Goal: Book appointment/travel/reservation

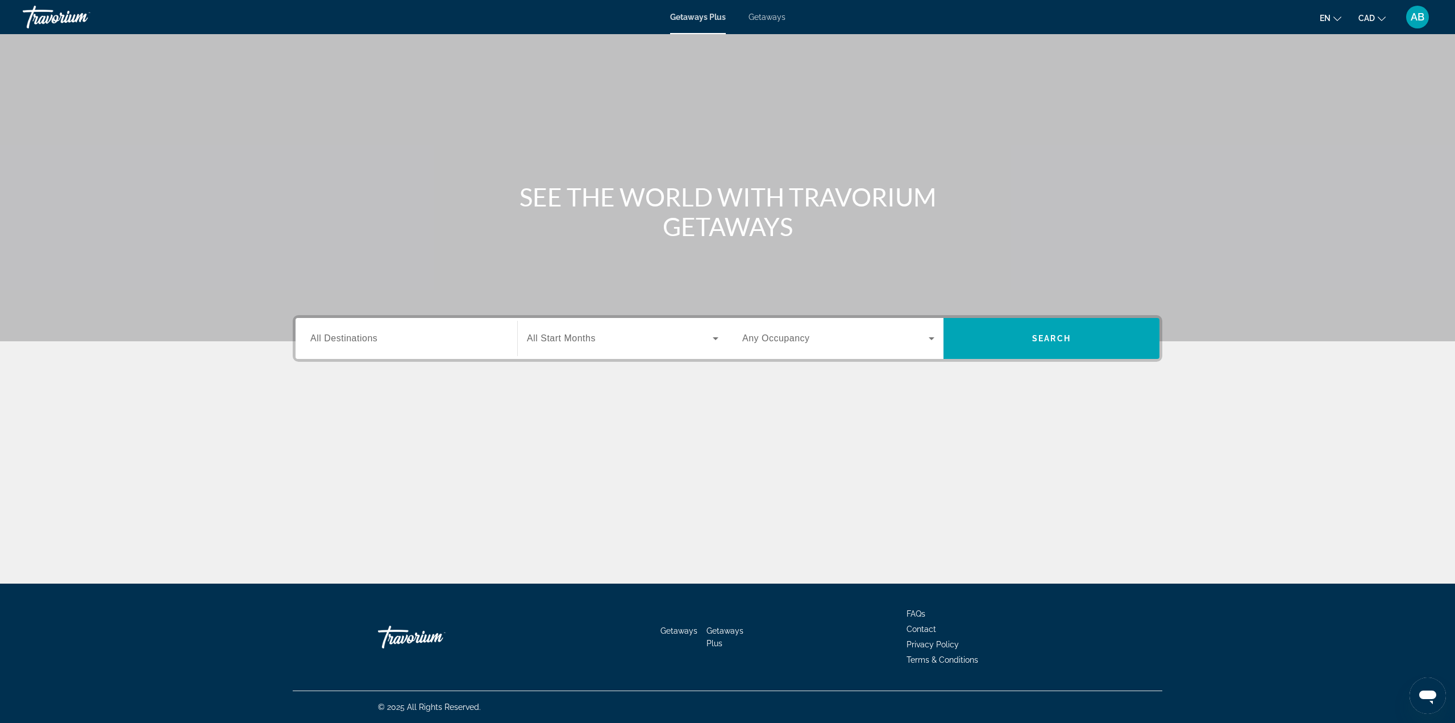
click at [770, 21] on span "Getaways" at bounding box center [767, 17] width 37 height 9
click at [387, 347] on div "Search widget" at bounding box center [406, 338] width 192 height 32
click at [355, 338] on input "Destination All Destinations" at bounding box center [406, 339] width 192 height 14
click at [368, 337] on input "Destination All Destinations" at bounding box center [406, 339] width 192 height 14
drag, startPoint x: 363, startPoint y: 341, endPoint x: 357, endPoint y: 343, distance: 6.7
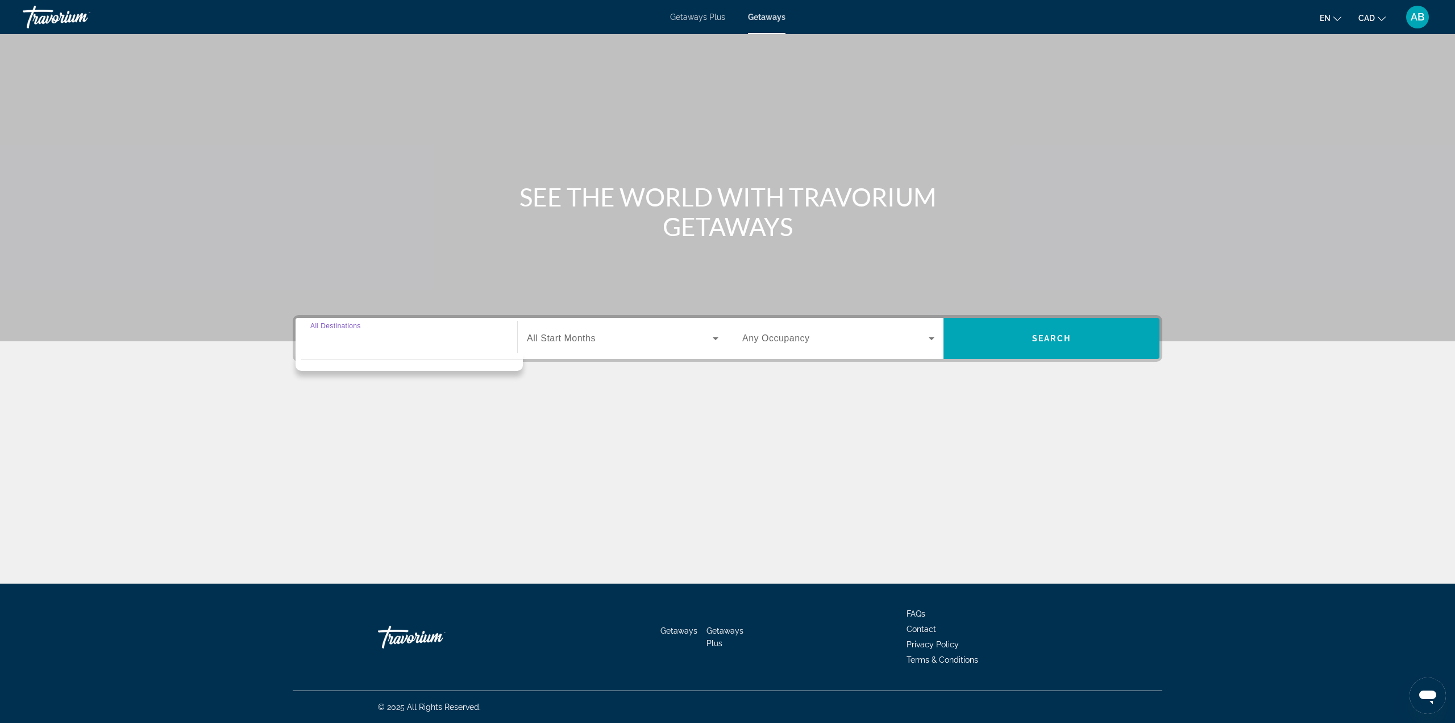
click at [363, 341] on input "Destination All Destinations" at bounding box center [406, 339] width 192 height 14
click at [359, 342] on input "Destination All Destinations" at bounding box center [406, 339] width 192 height 14
click at [689, 20] on span "Getaways Plus" at bounding box center [697, 17] width 55 height 9
click at [351, 333] on span "All Destinations" at bounding box center [343, 338] width 67 height 10
click at [351, 333] on input "Destination All Destinations" at bounding box center [406, 339] width 192 height 14
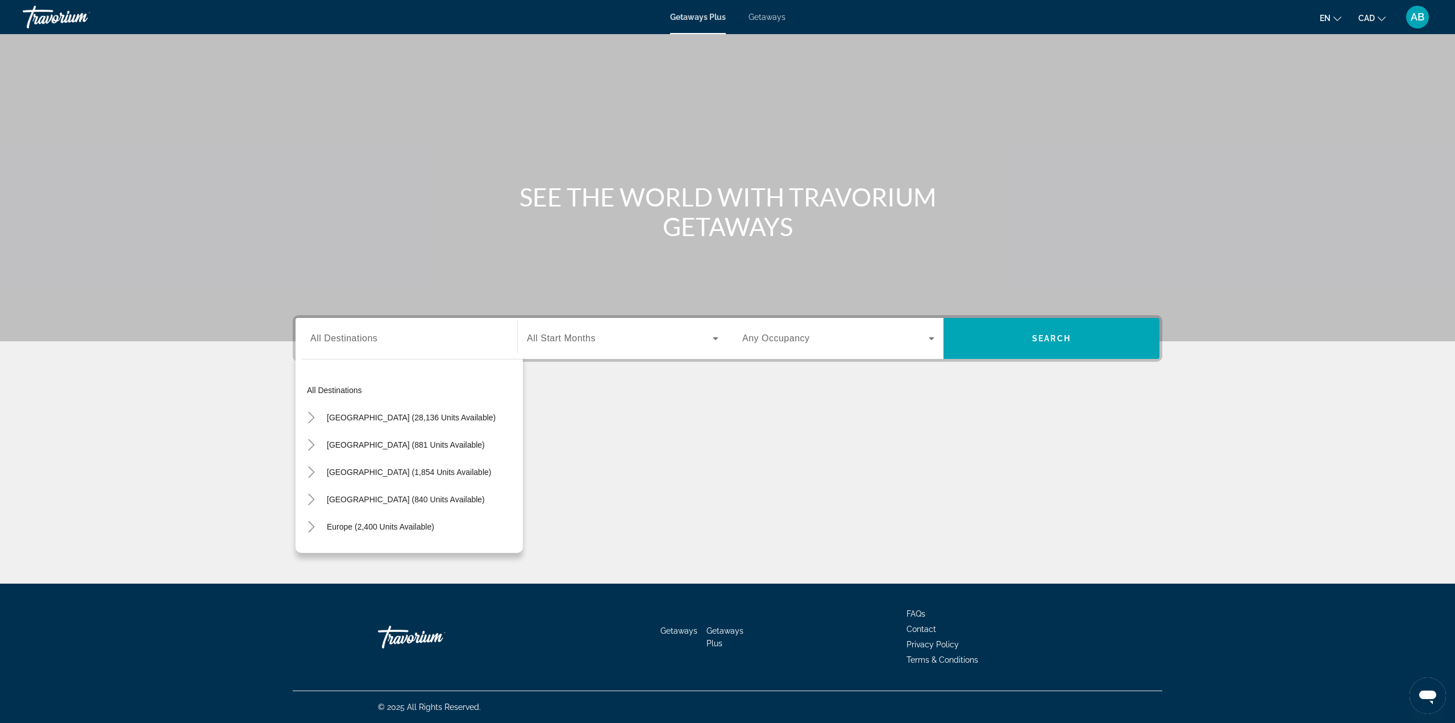
click at [774, 30] on div "Getaways Plus Getaways en English Español Français Italiano Português русский C…" at bounding box center [727, 17] width 1455 height 30
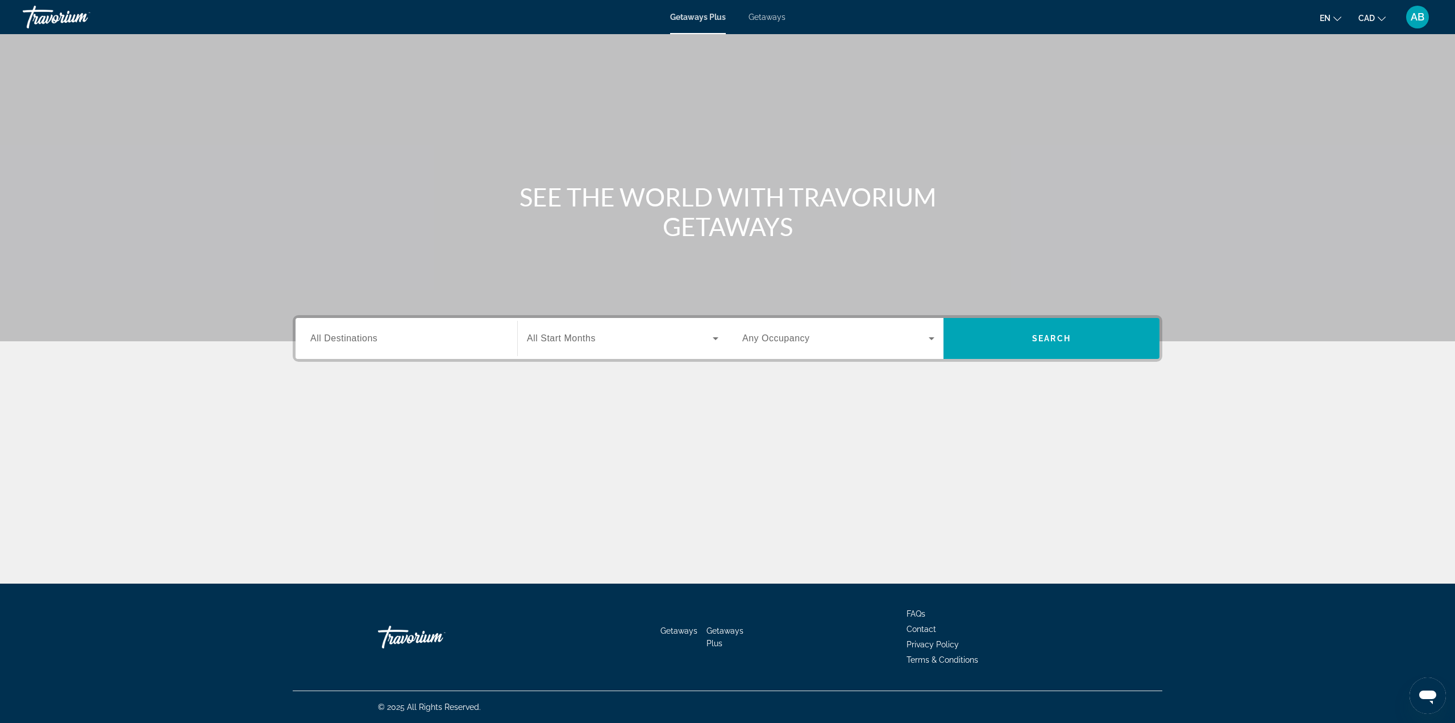
click at [773, 21] on div "Getaways Plus Getaways en English Español Français Italiano Português русский C…" at bounding box center [727, 17] width 1455 height 30
click at [765, 14] on span "Getaways" at bounding box center [767, 17] width 37 height 9
click at [399, 348] on div "Search widget" at bounding box center [406, 338] width 192 height 32
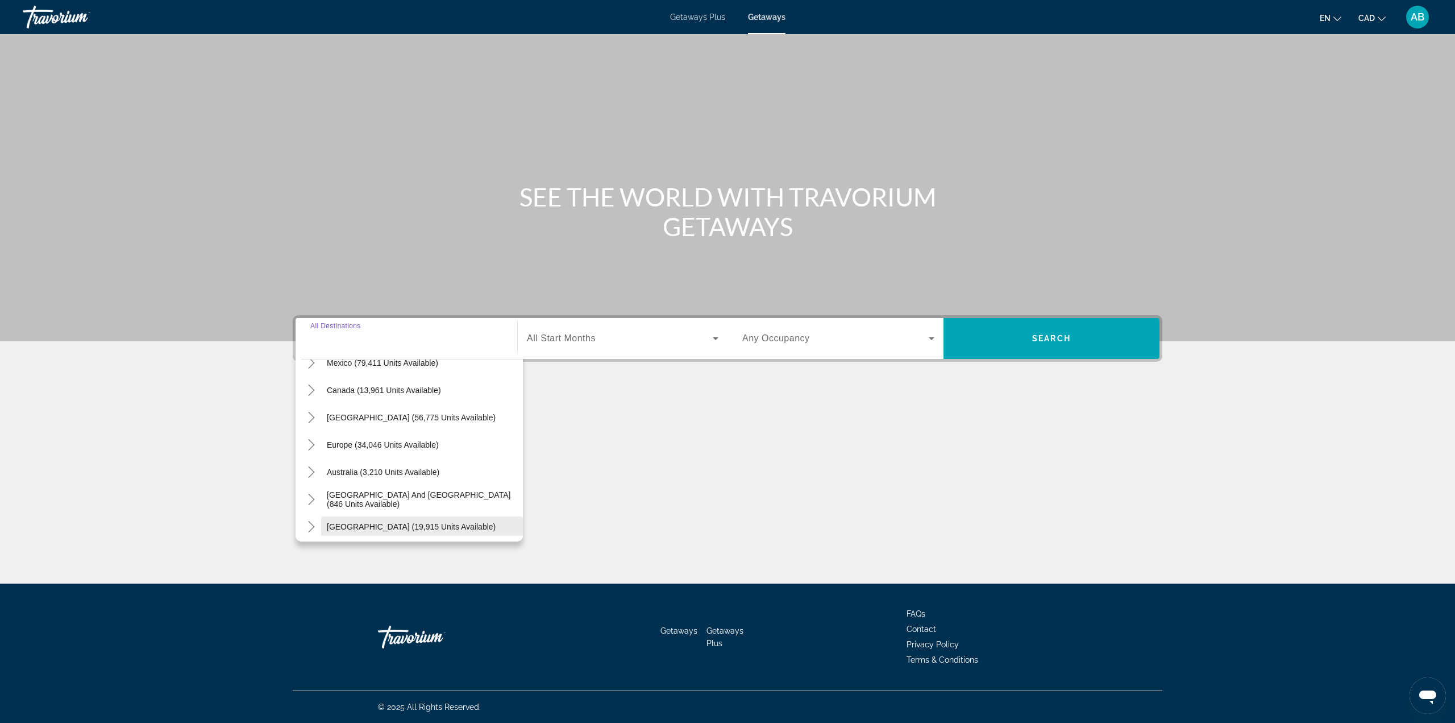
scroll to position [70, 0]
click at [398, 448] on span "Europe (34,046 units available)" at bounding box center [383, 444] width 112 height 9
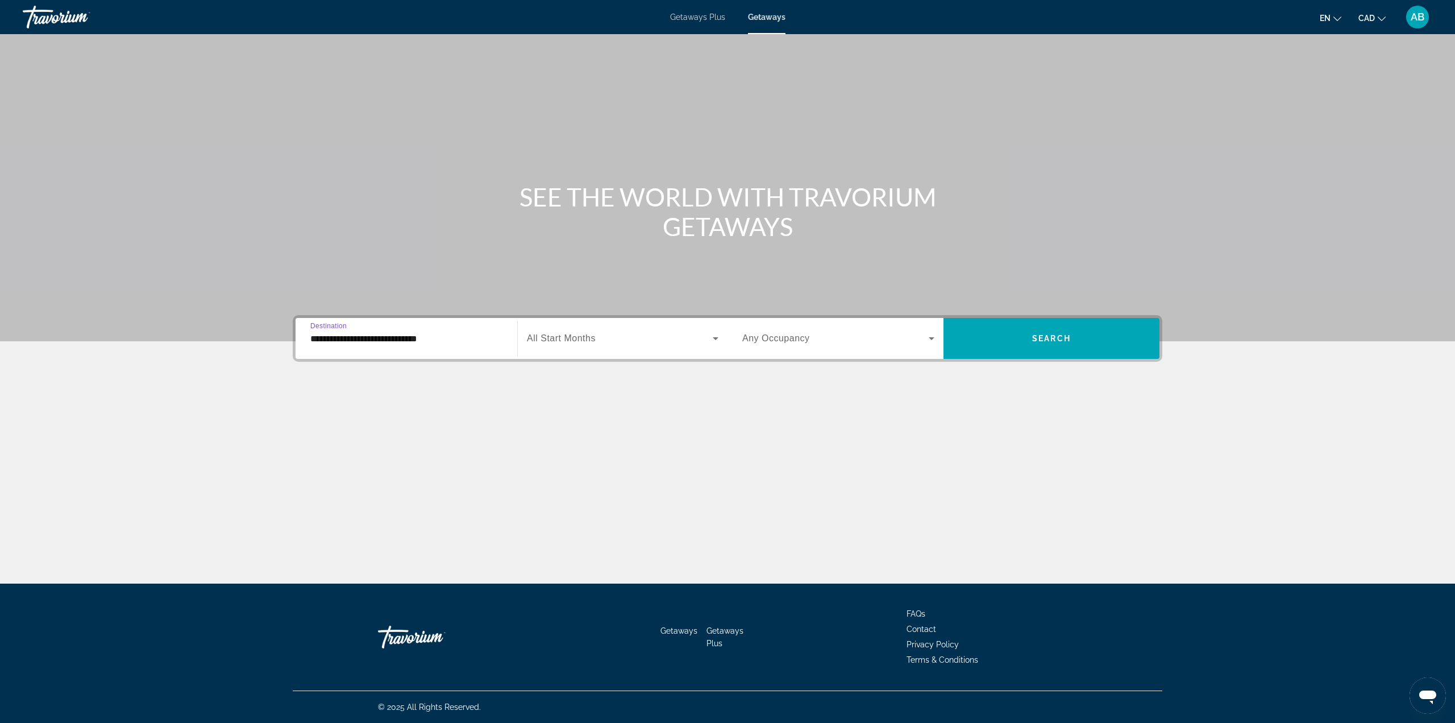
click at [433, 343] on div "**********" at bounding box center [406, 338] width 192 height 32
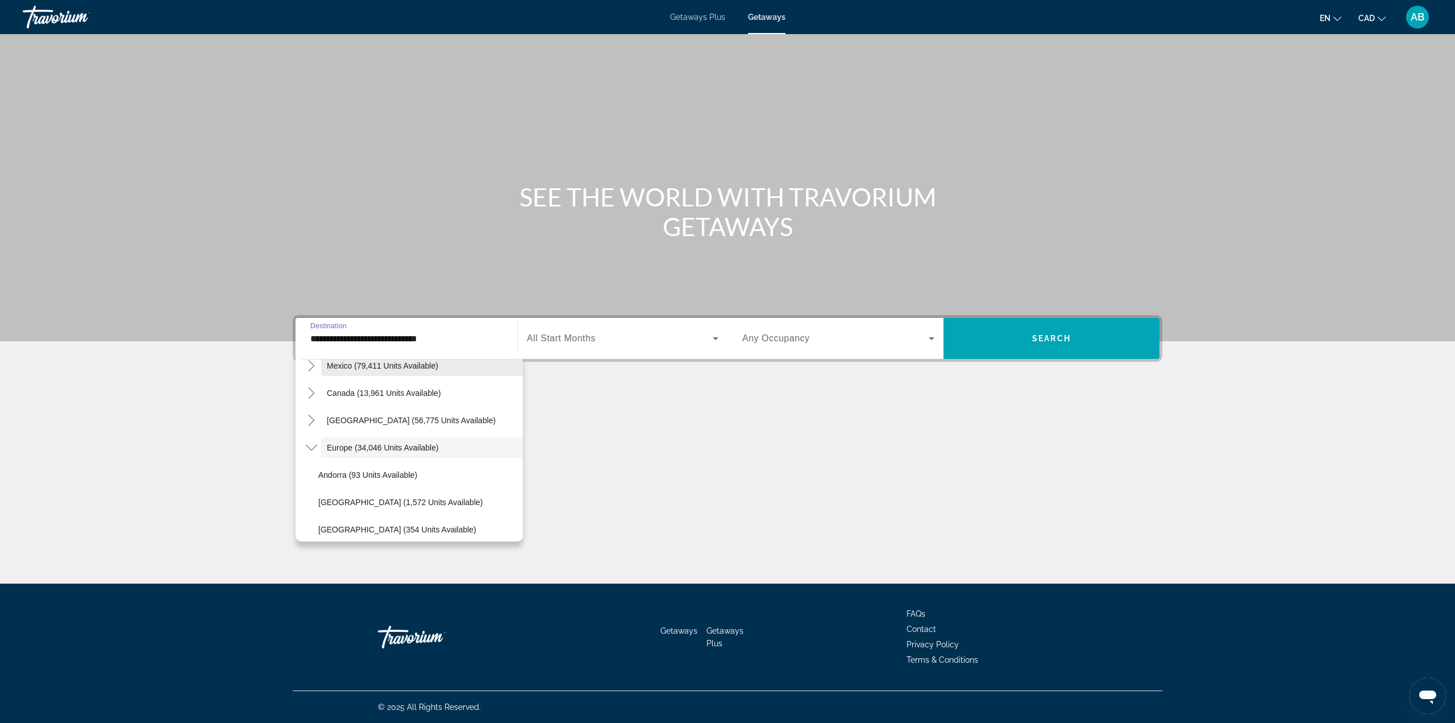
scroll to position [0, 0]
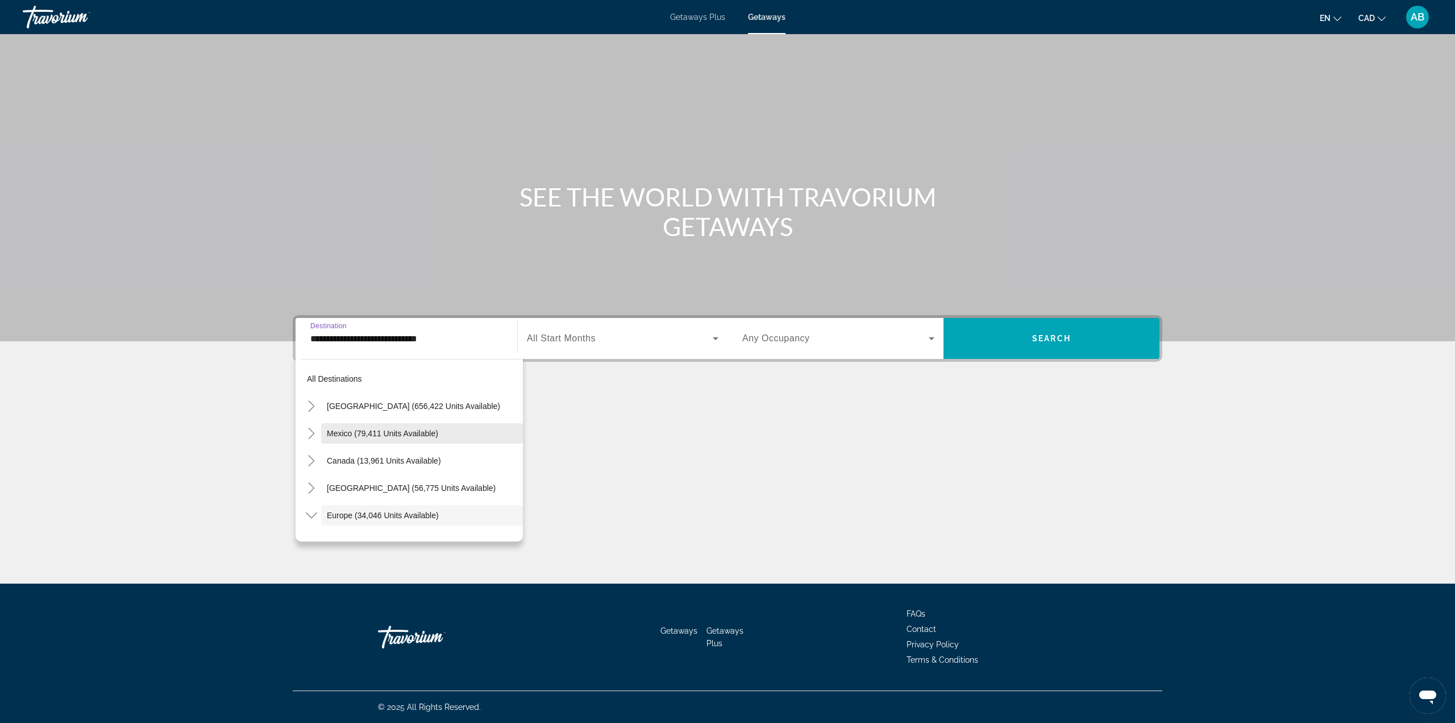
click at [360, 432] on span "Mexico (79,411 units available)" at bounding box center [382, 433] width 111 height 9
type input "**********"
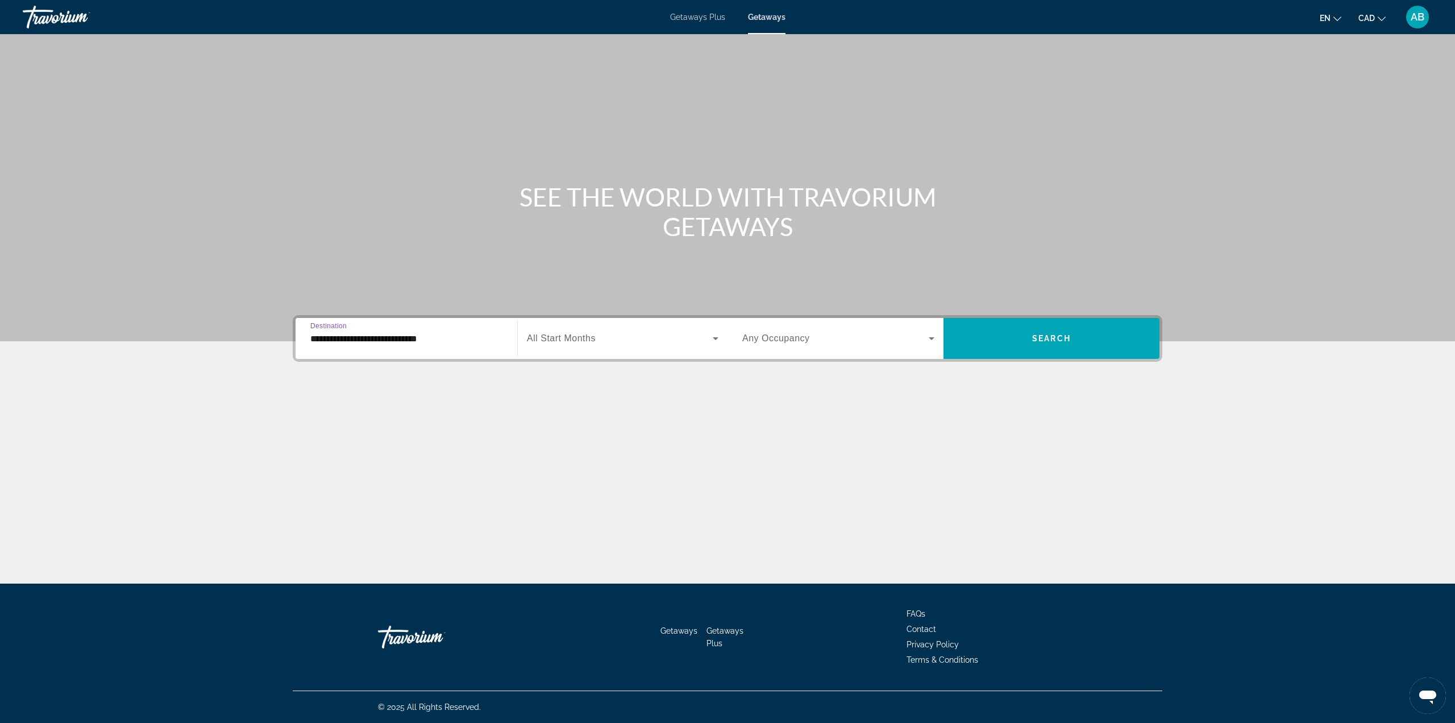
click at [583, 337] on span "All Start Months" at bounding box center [561, 338] width 69 height 10
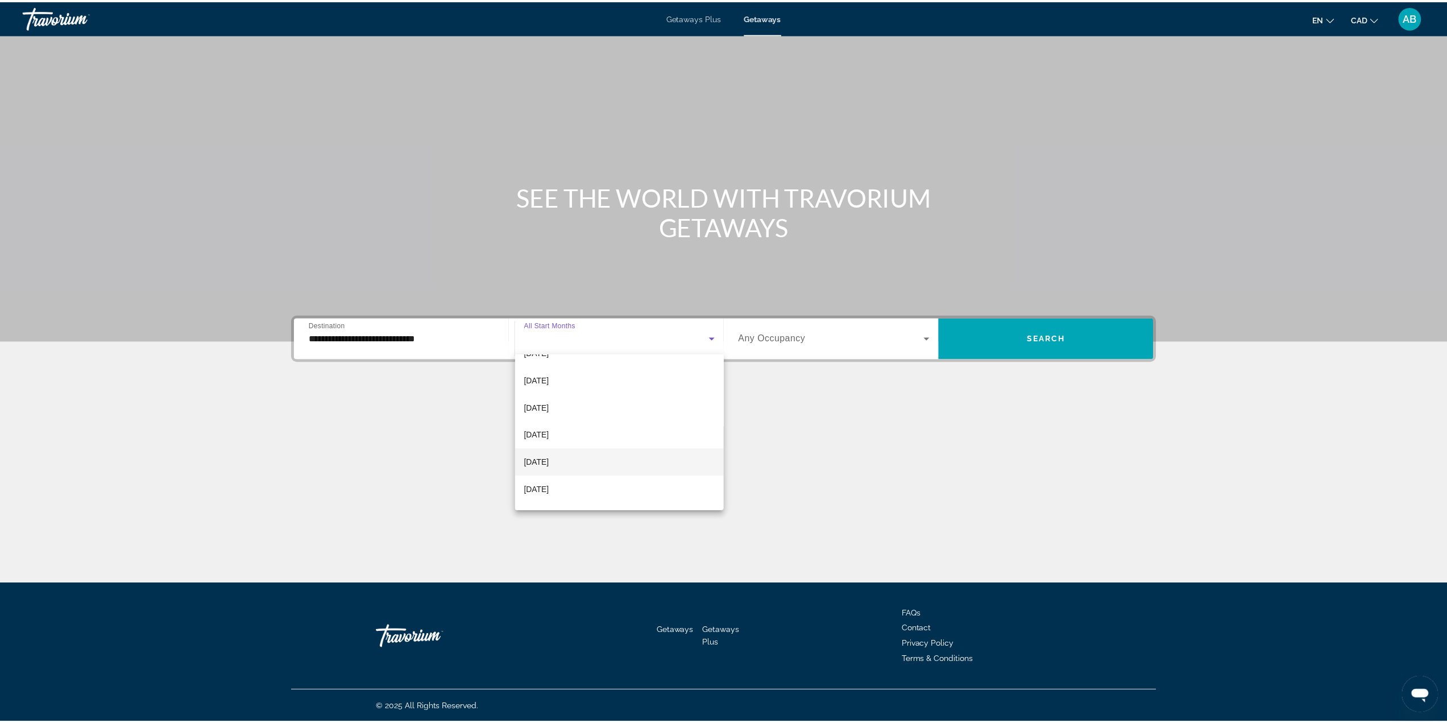
scroll to position [114, 0]
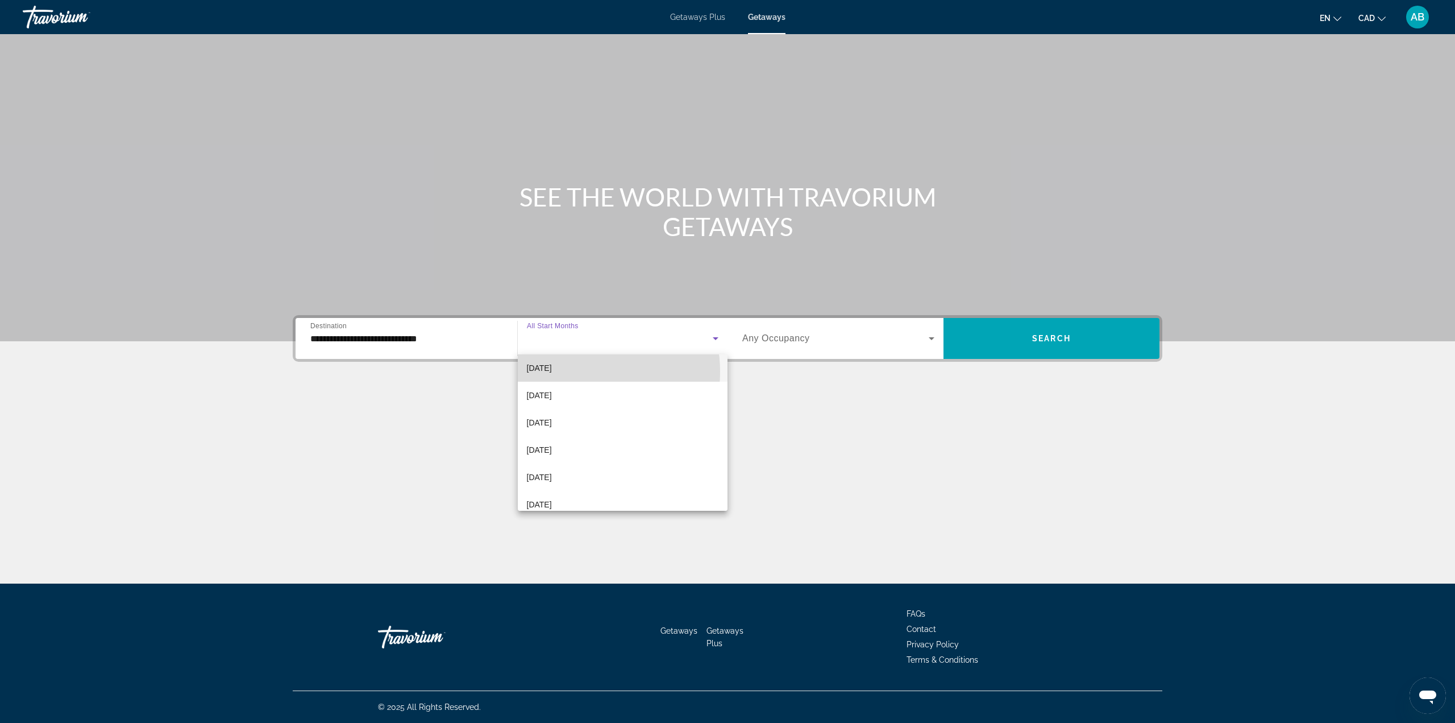
drag, startPoint x: 577, startPoint y: 371, endPoint x: 592, endPoint y: 372, distance: 15.4
click at [552, 371] on span "December 2025" at bounding box center [539, 368] width 25 height 14
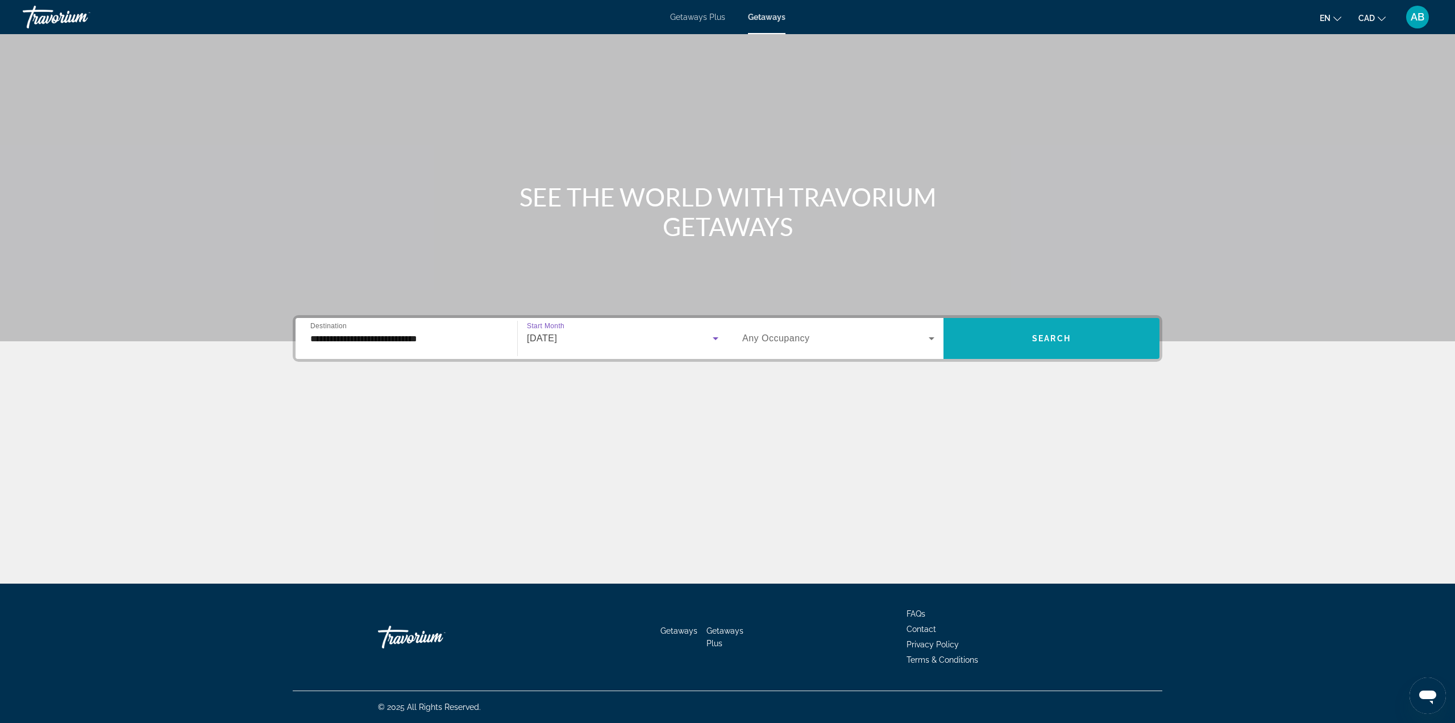
click at [987, 337] on span "Search widget" at bounding box center [1052, 338] width 216 height 27
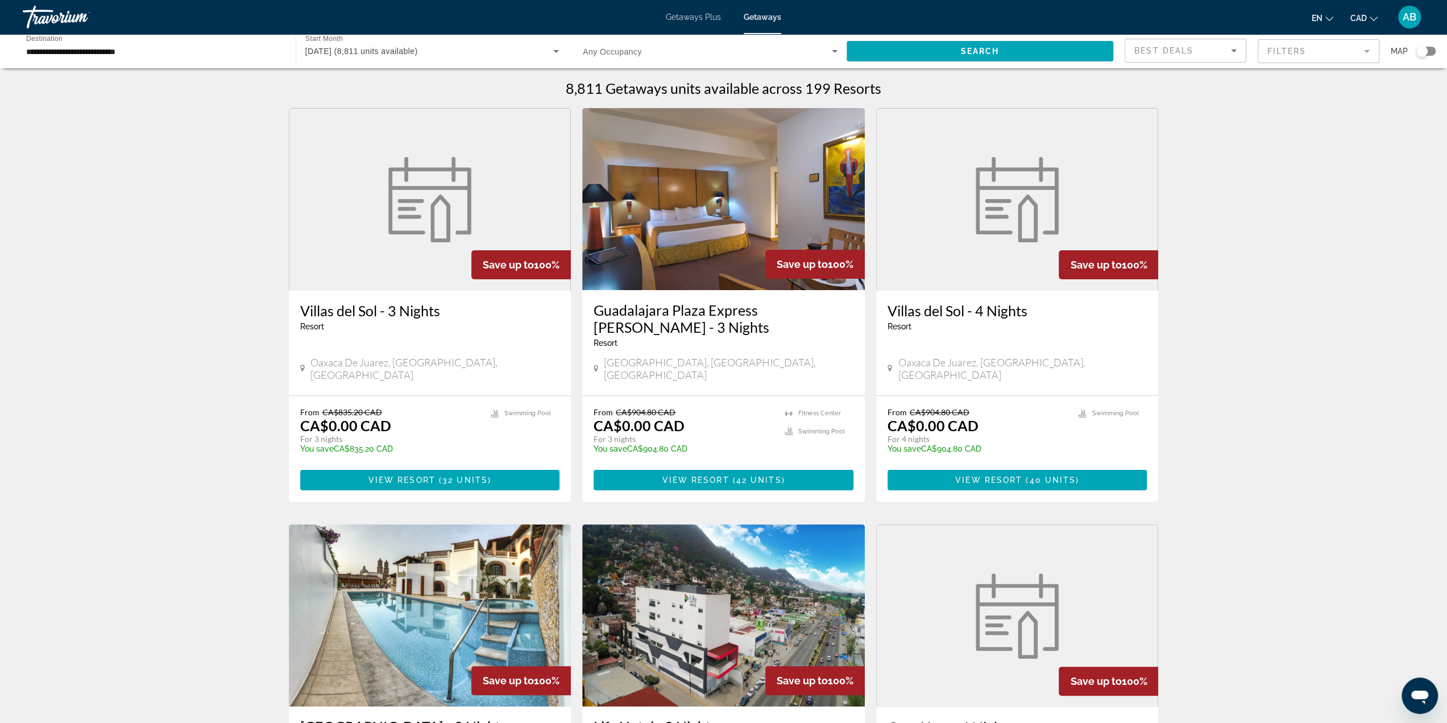
click at [1430, 52] on div "Search widget" at bounding box center [1425, 51] width 19 height 9
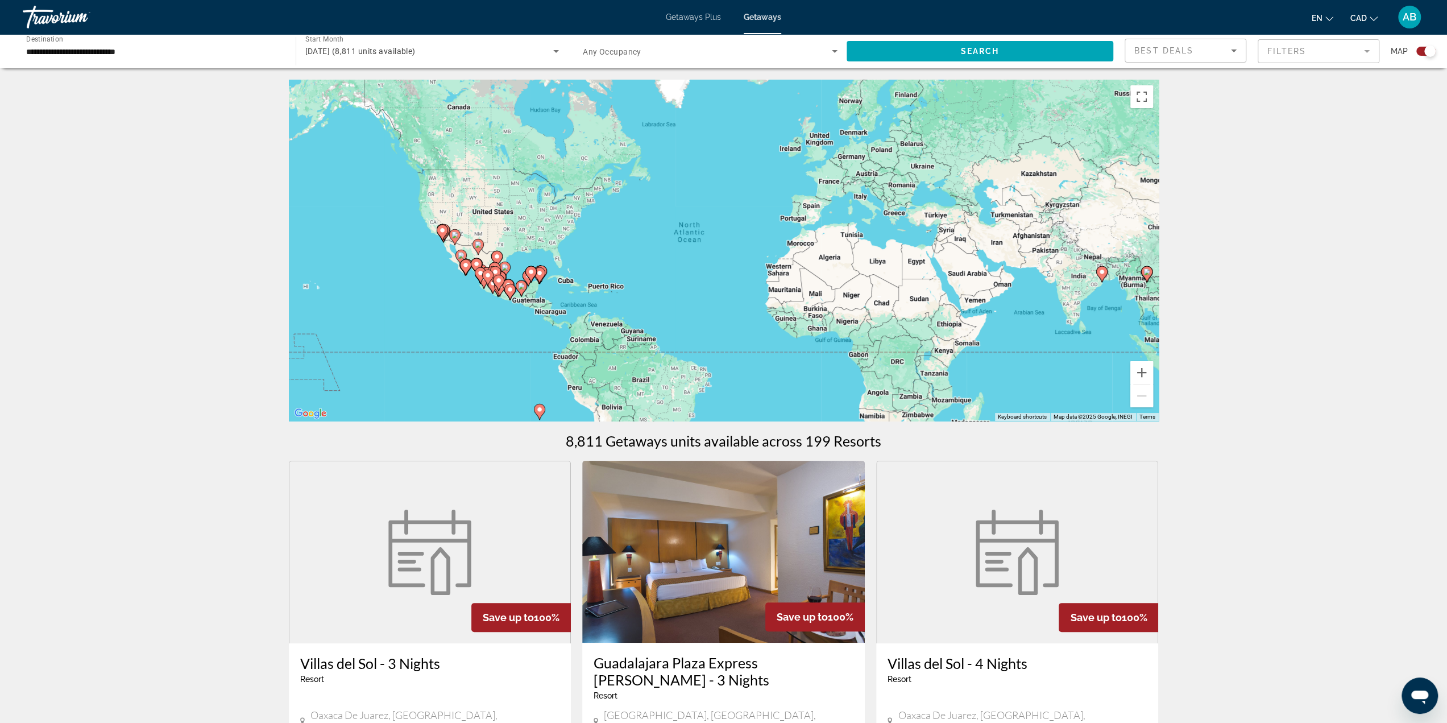
click at [520, 261] on div "To activate drag with keyboard, press Alt + Enter. Once in keyboard drag state,…" at bounding box center [724, 250] width 870 height 341
click at [521, 261] on div "To activate drag with keyboard, press Alt + Enter. Once in keyboard drag state,…" at bounding box center [724, 250] width 870 height 341
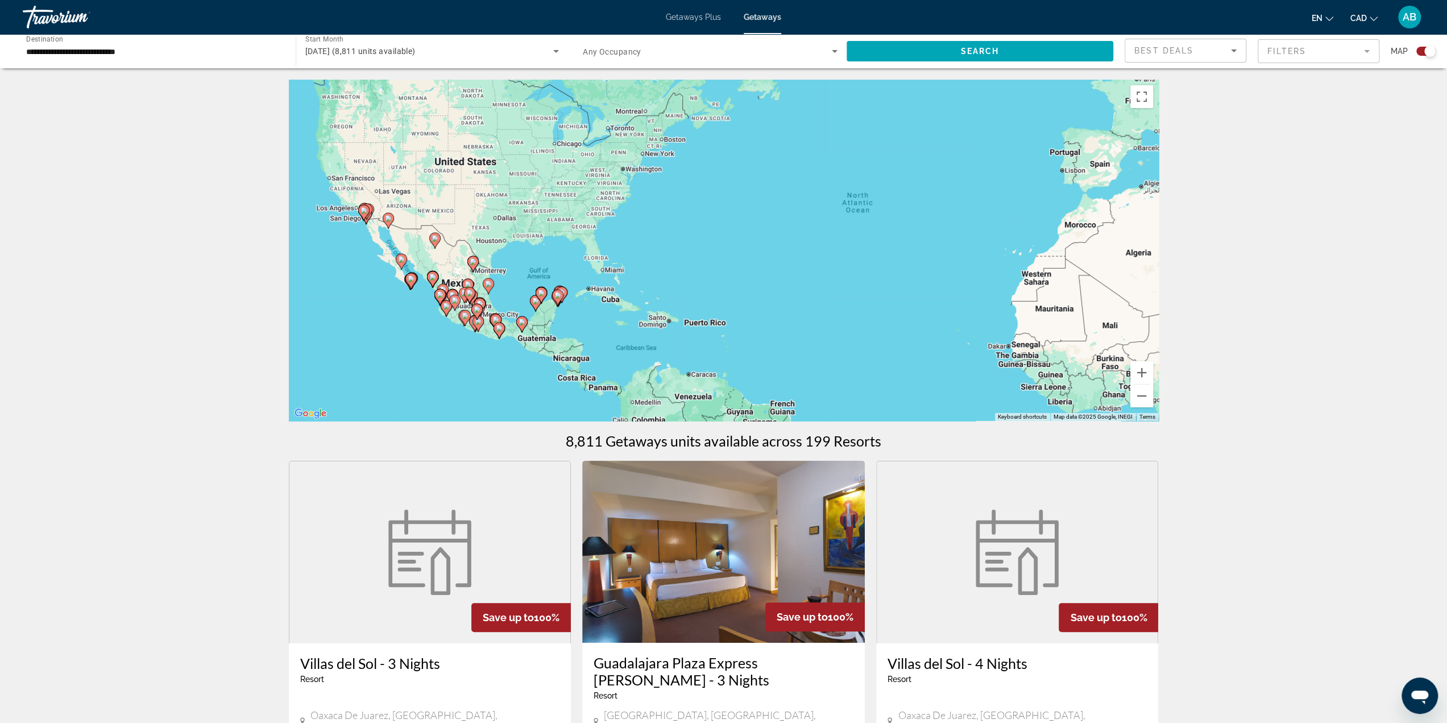
click at [521, 263] on div "To activate drag with keyboard, press Alt + Enter. Once in keyboard drag state,…" at bounding box center [724, 250] width 870 height 341
click at [521, 262] on div "To activate drag with keyboard, press Alt + Enter. Once in keyboard drag state,…" at bounding box center [724, 250] width 870 height 341
drag, startPoint x: 514, startPoint y: 287, endPoint x: 527, endPoint y: 252, distance: 36.9
click at [527, 252] on div "To activate drag with keyboard, press Alt + Enter. Once in keyboard drag state,…" at bounding box center [724, 250] width 870 height 341
click at [518, 288] on div "To activate drag with keyboard, press Alt + Enter. Once in keyboard drag state,…" at bounding box center [724, 250] width 870 height 341
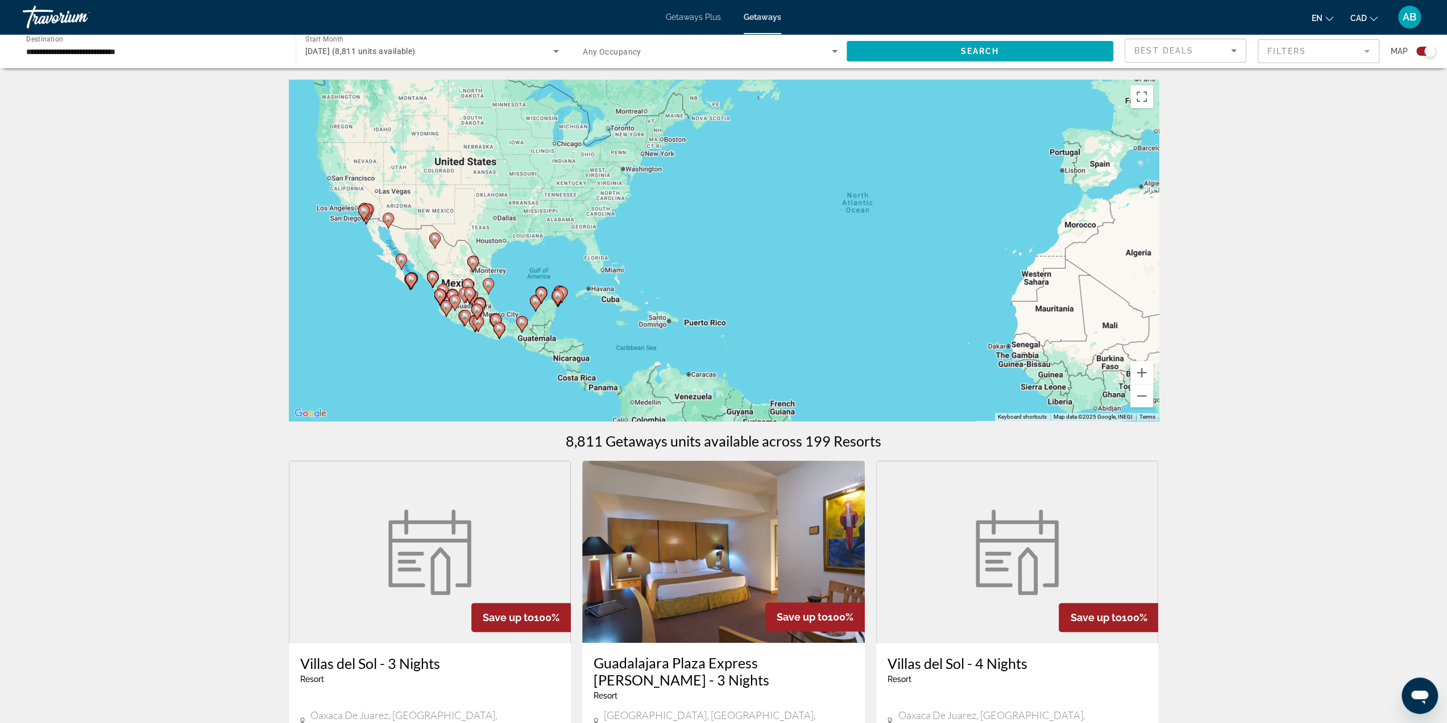
click at [518, 288] on div "To activate drag with keyboard, press Alt + Enter. Once in keyboard drag state,…" at bounding box center [724, 250] width 870 height 341
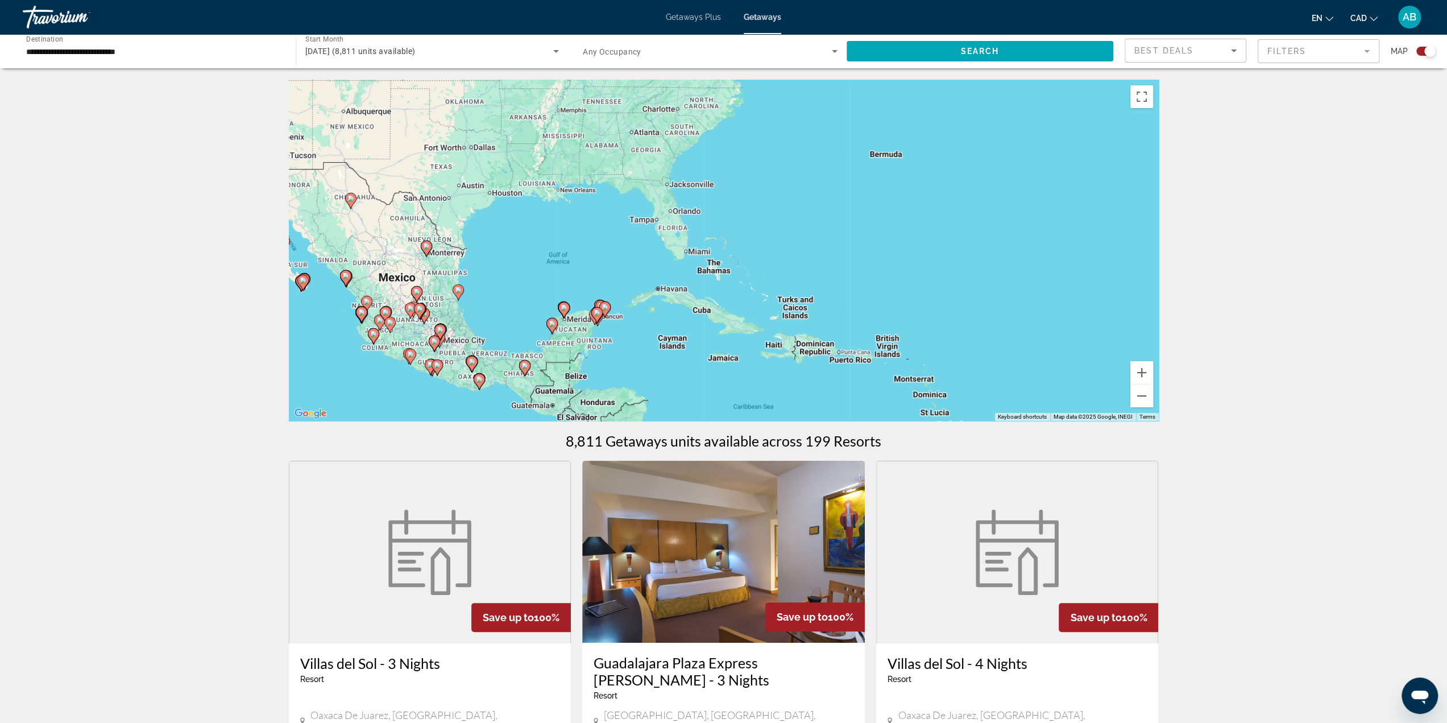
click at [601, 347] on div "To activate drag with keyboard, press Alt + Enter. Once in keyboard drag state,…" at bounding box center [724, 250] width 870 height 341
click at [600, 346] on div "To activate drag with keyboard, press Alt + Enter. Once in keyboard drag state,…" at bounding box center [724, 250] width 870 height 341
click at [613, 337] on div "To activate drag with keyboard, press Alt + Enter. Once in keyboard drag state,…" at bounding box center [724, 250] width 870 height 341
click at [614, 337] on div "To activate drag with keyboard, press Alt + Enter. Once in keyboard drag state,…" at bounding box center [724, 250] width 870 height 341
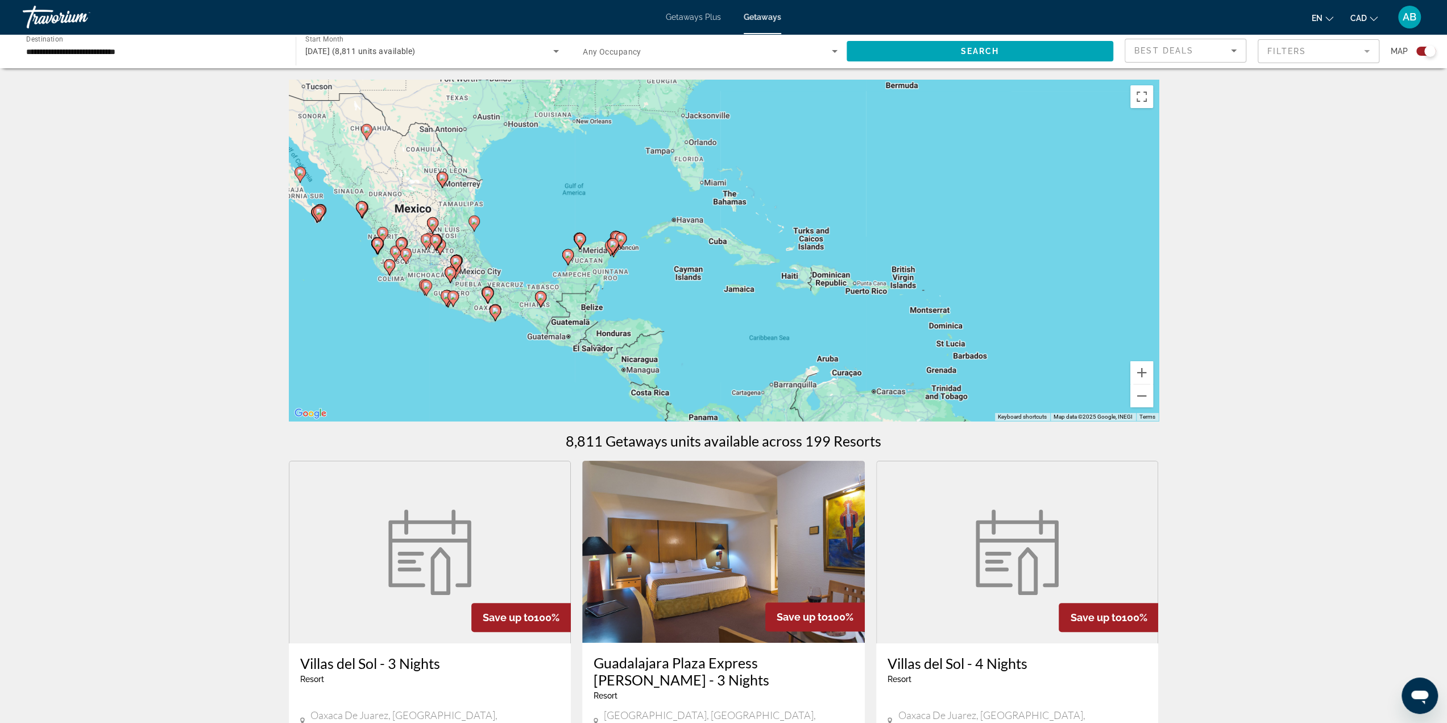
drag, startPoint x: 622, startPoint y: 333, endPoint x: 638, endPoint y: 264, distance: 70.0
click at [638, 264] on div "To activate drag with keyboard, press Alt + Enter. Once in keyboard drag state,…" at bounding box center [724, 250] width 870 height 341
click at [625, 267] on div "To activate drag with keyboard, press Alt + Enter. Once in keyboard drag state,…" at bounding box center [724, 250] width 870 height 341
click at [624, 267] on div "To activate drag with keyboard, press Alt + Enter. Once in keyboard drag state,…" at bounding box center [724, 250] width 870 height 341
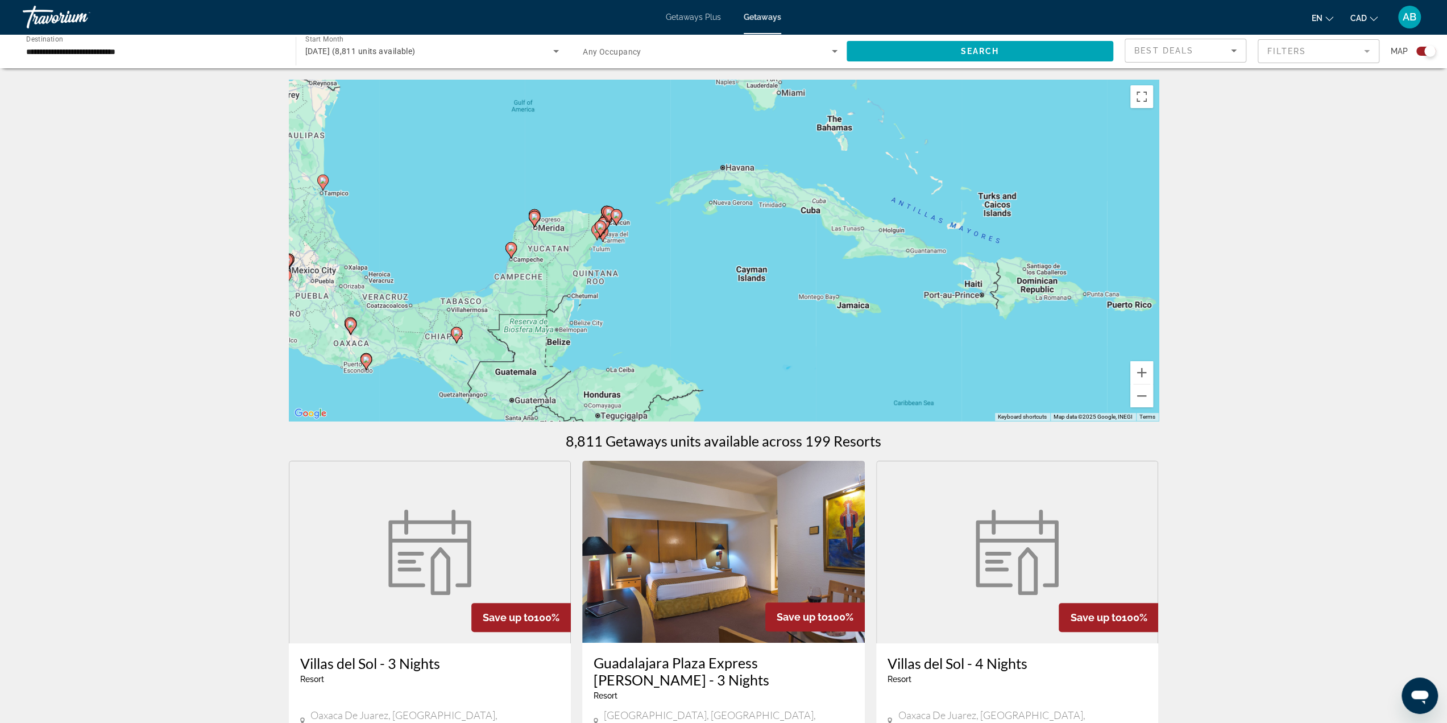
click at [617, 259] on div "To activate drag with keyboard, press Alt + Enter. Once in keyboard drag state,…" at bounding box center [724, 250] width 870 height 341
click at [617, 258] on div "To activate drag with keyboard, press Alt + Enter. Once in keyboard drag state,…" at bounding box center [724, 250] width 870 height 341
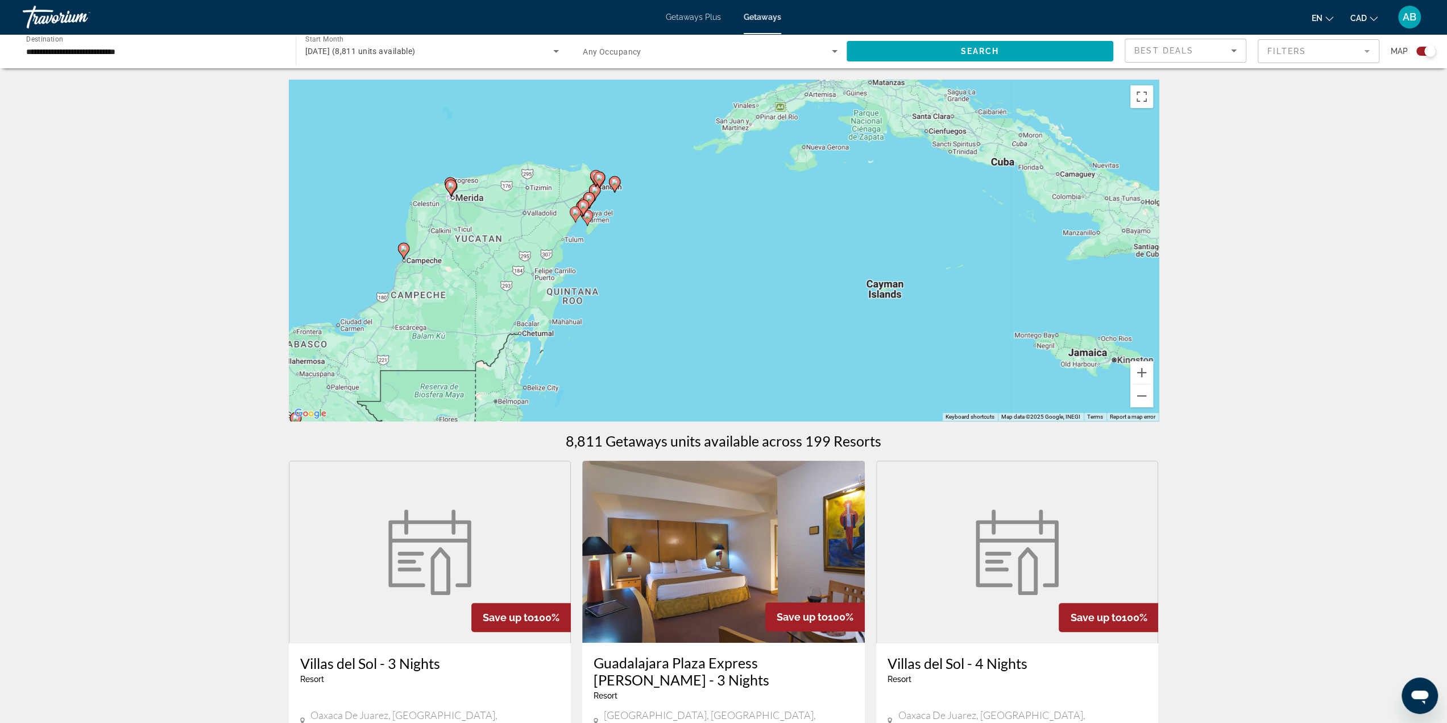
click at [618, 258] on div "To activate drag with keyboard, press Alt + Enter. Once in keyboard drag state,…" at bounding box center [724, 250] width 870 height 341
click at [619, 258] on div "To activate drag with keyboard, press Alt + Enter. Once in keyboard drag state,…" at bounding box center [724, 250] width 870 height 341
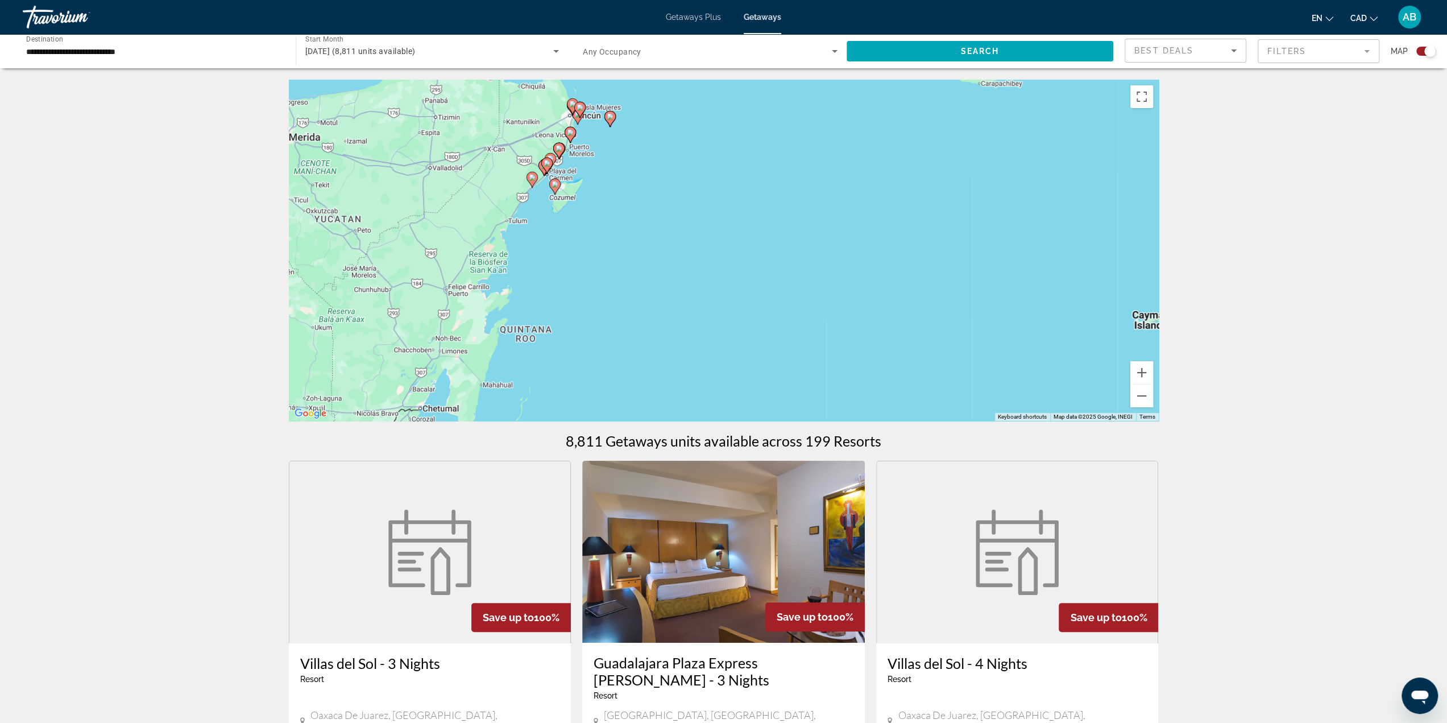
click at [619, 256] on div "To activate drag with keyboard, press Alt + Enter. Once in keyboard drag state,…" at bounding box center [724, 250] width 870 height 341
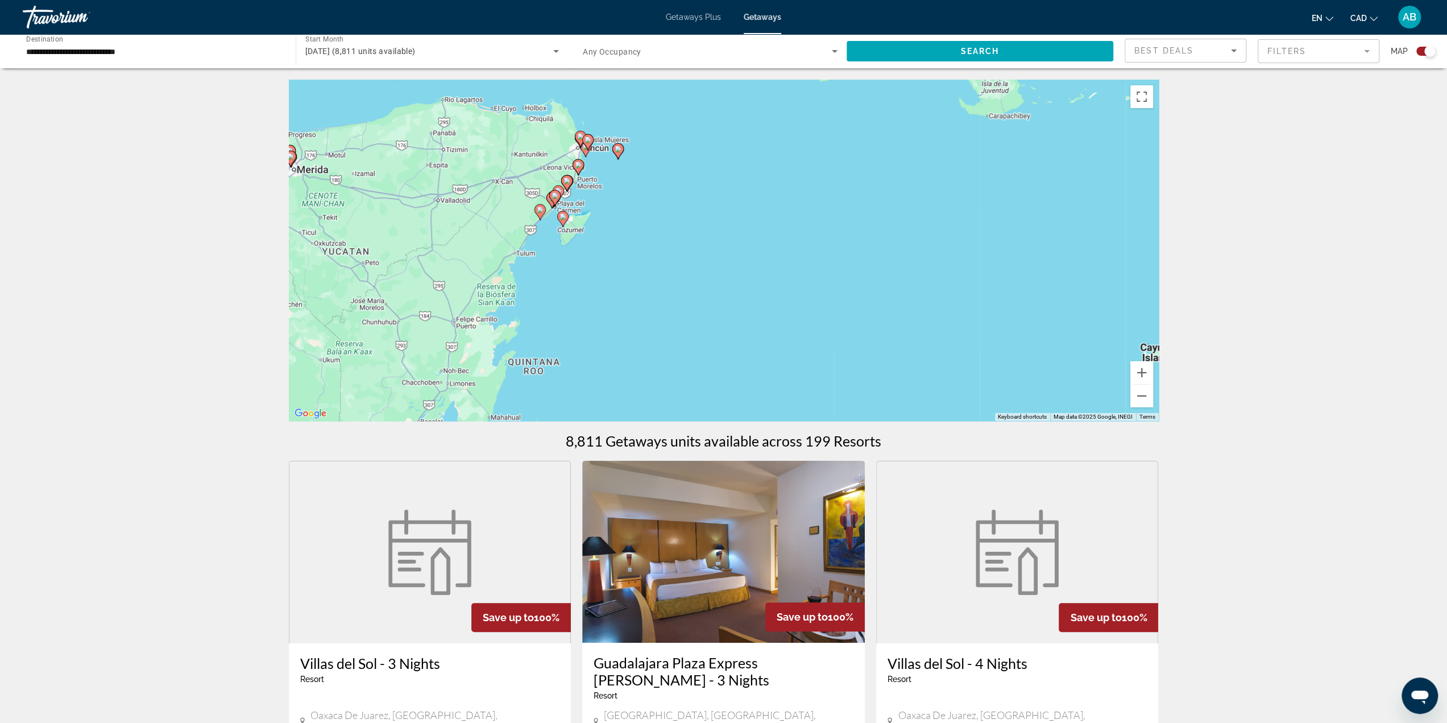
drag, startPoint x: 617, startPoint y: 252, endPoint x: 624, endPoint y: 281, distance: 30.5
click at [624, 281] on div "To activate drag with keyboard, press Alt + Enter. Once in keyboard drag state,…" at bounding box center [724, 250] width 870 height 341
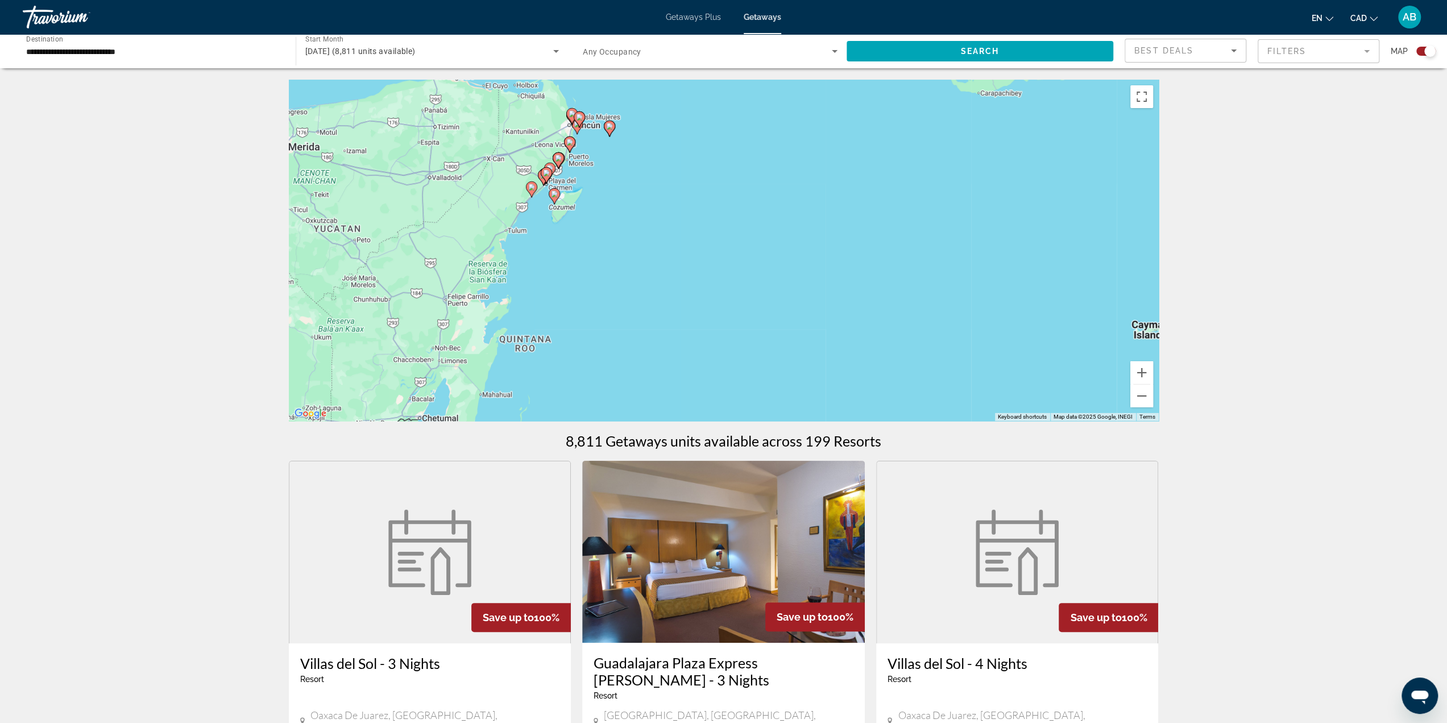
click at [600, 231] on div "To activate drag with keyboard, press Alt + Enter. Once in keyboard drag state,…" at bounding box center [724, 250] width 870 height 341
click at [601, 230] on div "To activate drag with keyboard, press Alt + Enter. Once in keyboard drag state,…" at bounding box center [724, 250] width 870 height 341
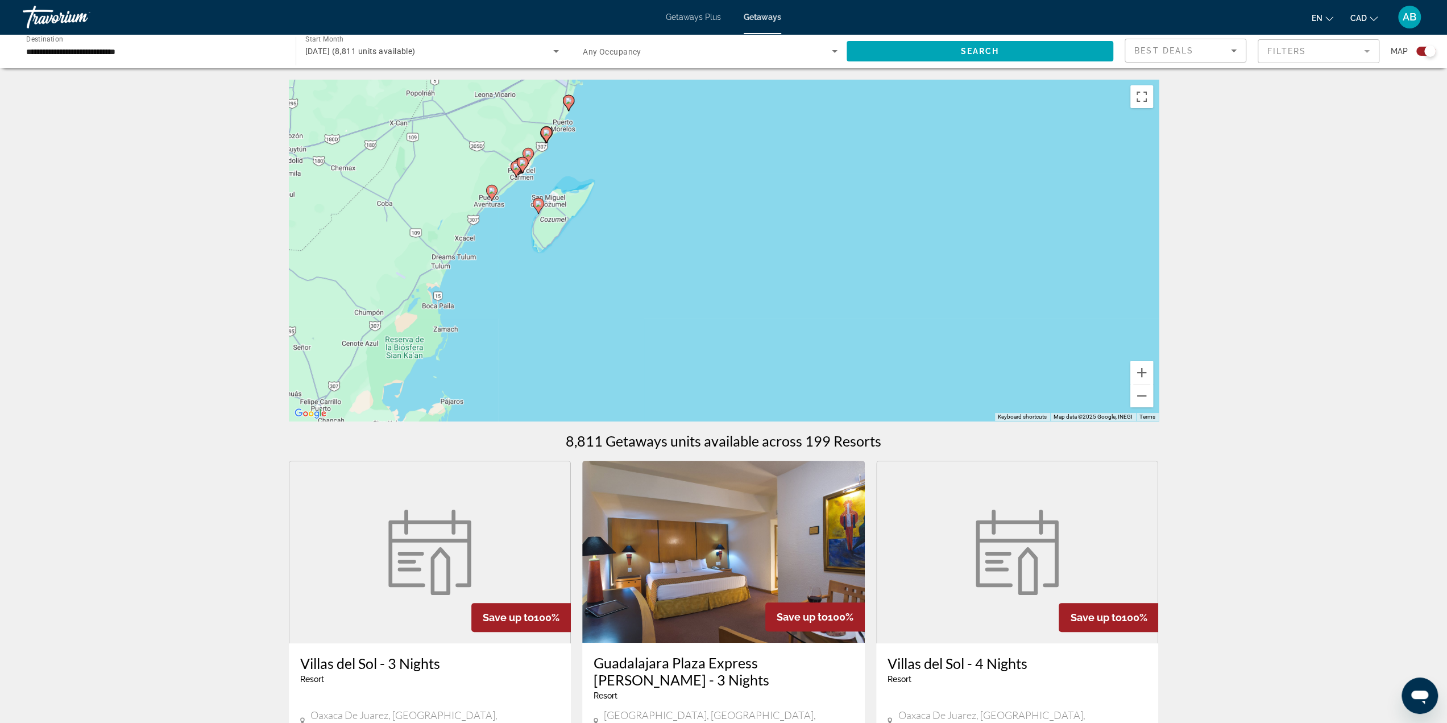
drag, startPoint x: 586, startPoint y: 197, endPoint x: 619, endPoint y: 263, distance: 73.2
click at [624, 267] on div "To activate drag with keyboard, press Alt + Enter. Once in keyboard drag state,…" at bounding box center [724, 250] width 870 height 341
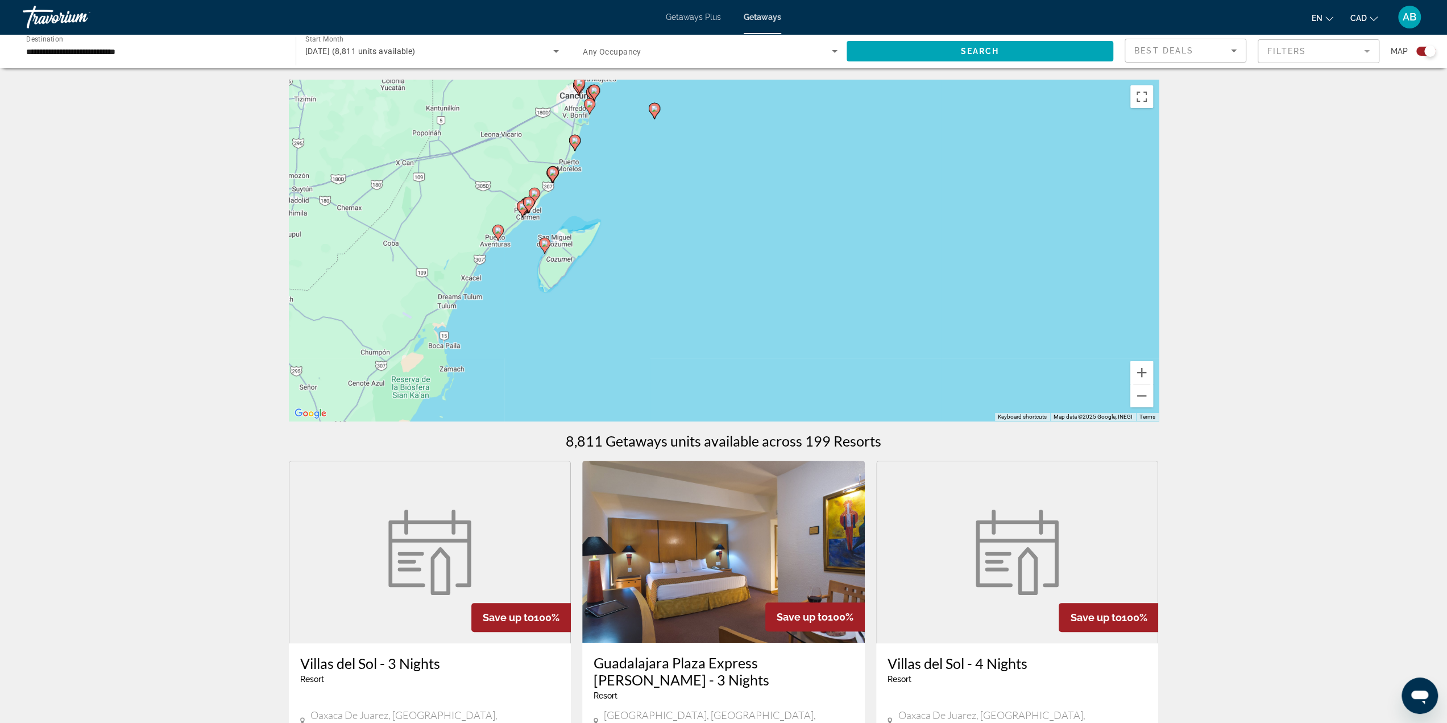
click at [533, 193] on image "Main content" at bounding box center [534, 193] width 7 height 7
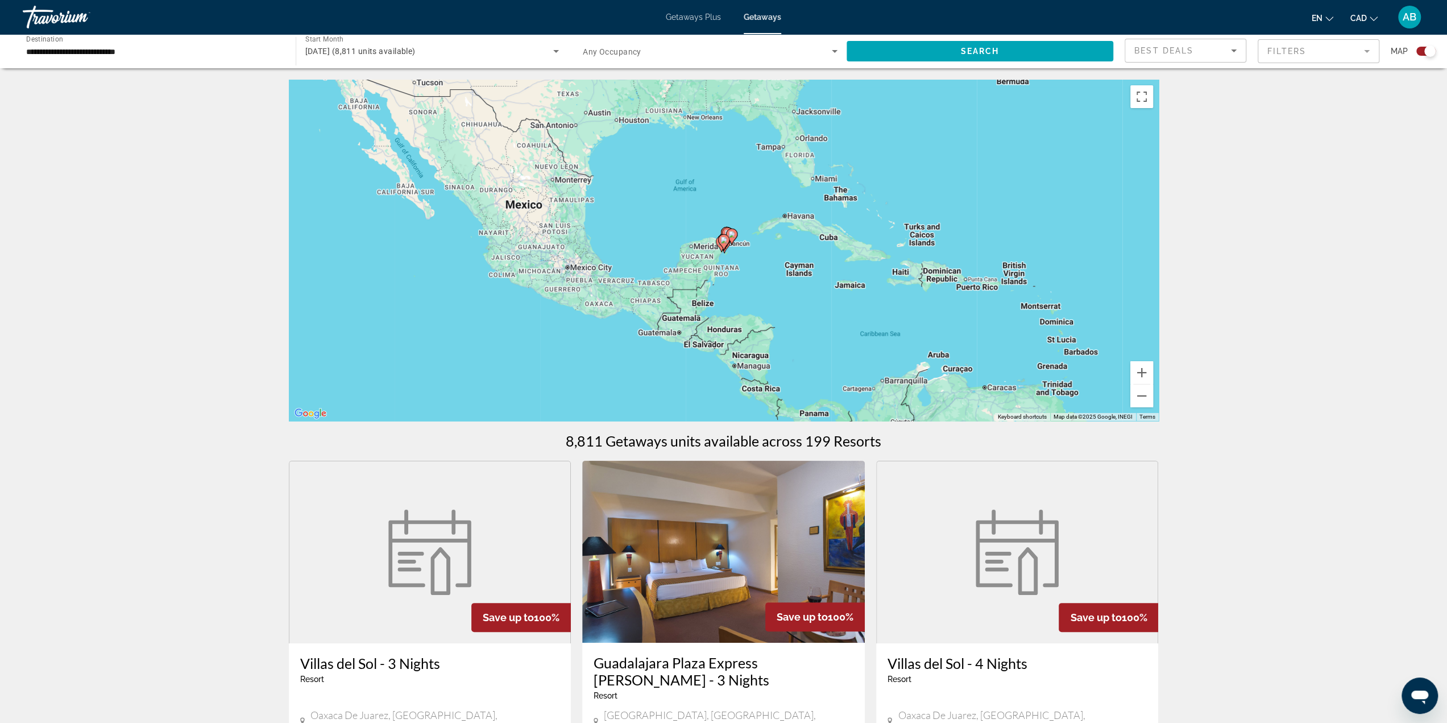
click at [1422, 48] on div "Search widget" at bounding box center [1425, 51] width 19 height 9
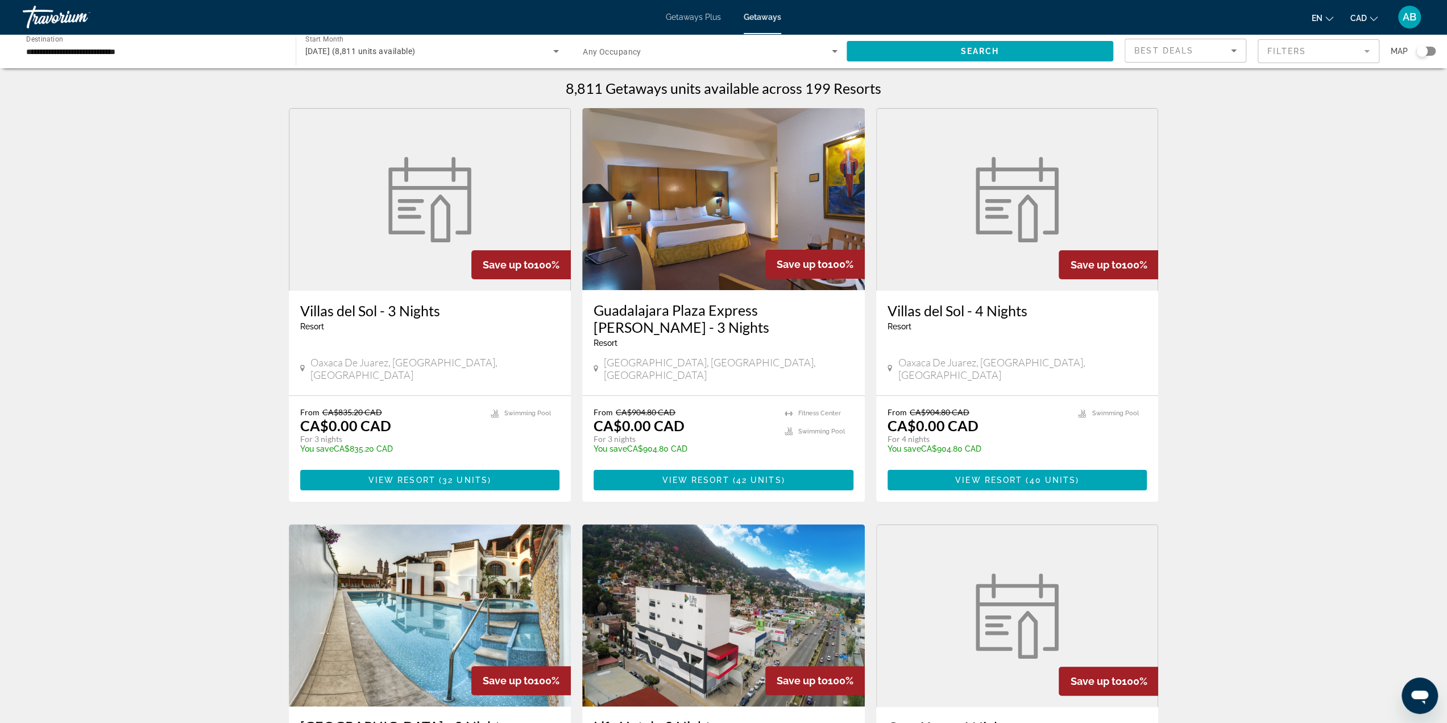
click at [131, 47] on input "**********" at bounding box center [153, 52] width 255 height 14
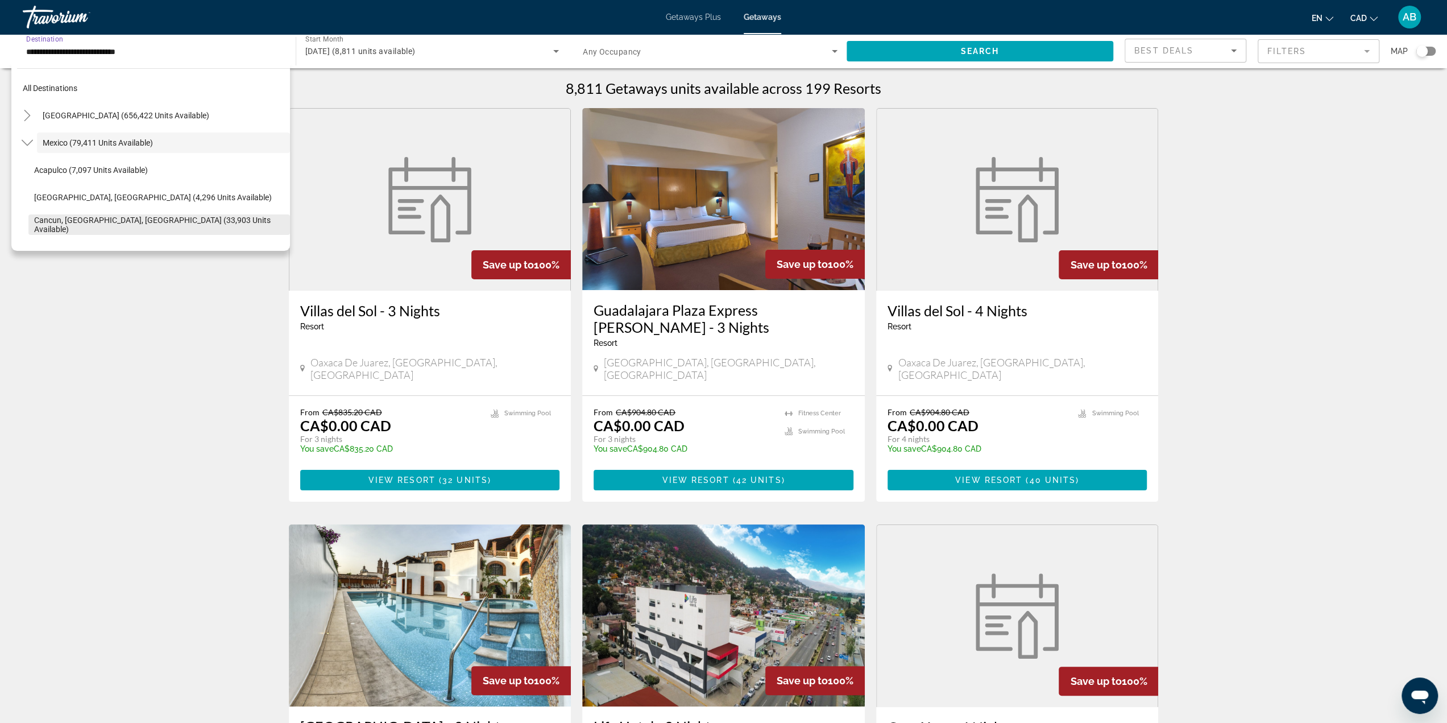
click at [76, 223] on span "Cancun, Cozumel, Riviera Maya (33,903 units available)" at bounding box center [159, 224] width 250 height 18
type input "**********"
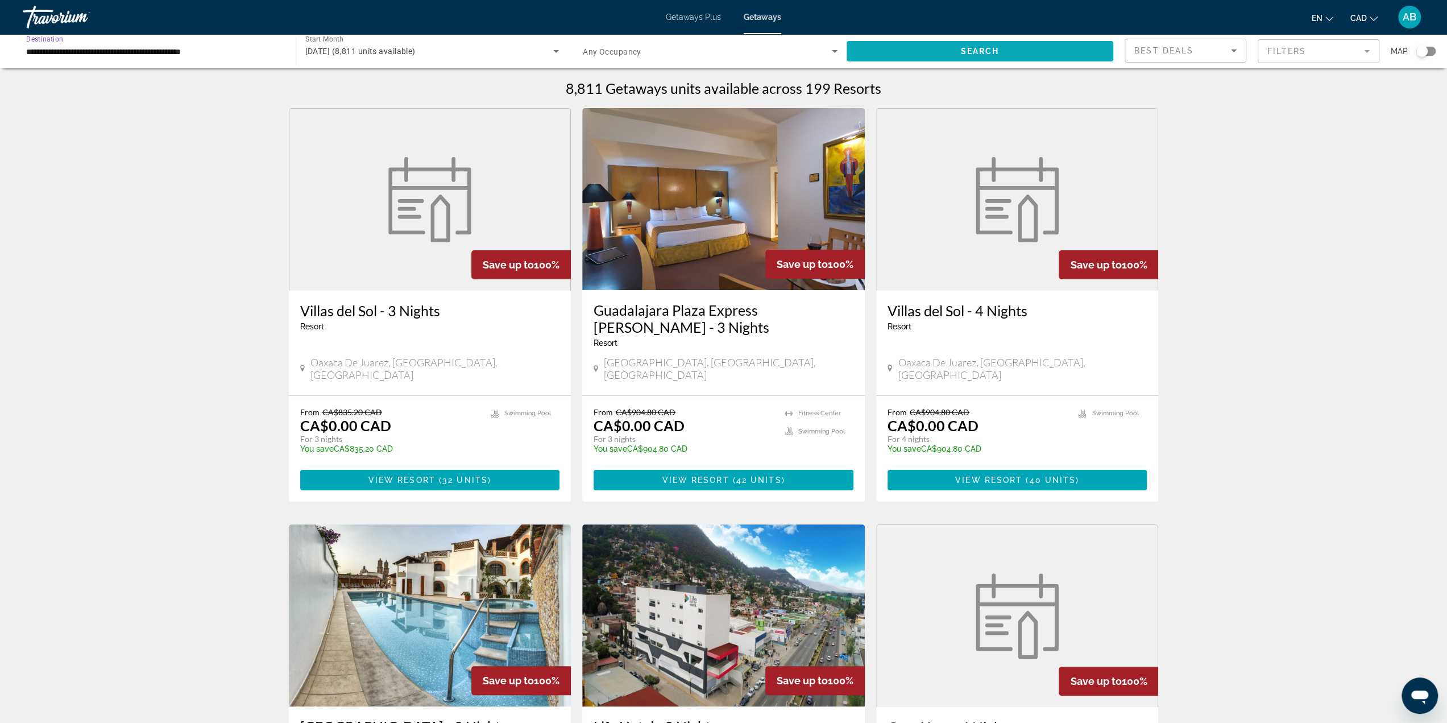
click at [919, 52] on span "Search widget" at bounding box center [979, 51] width 267 height 27
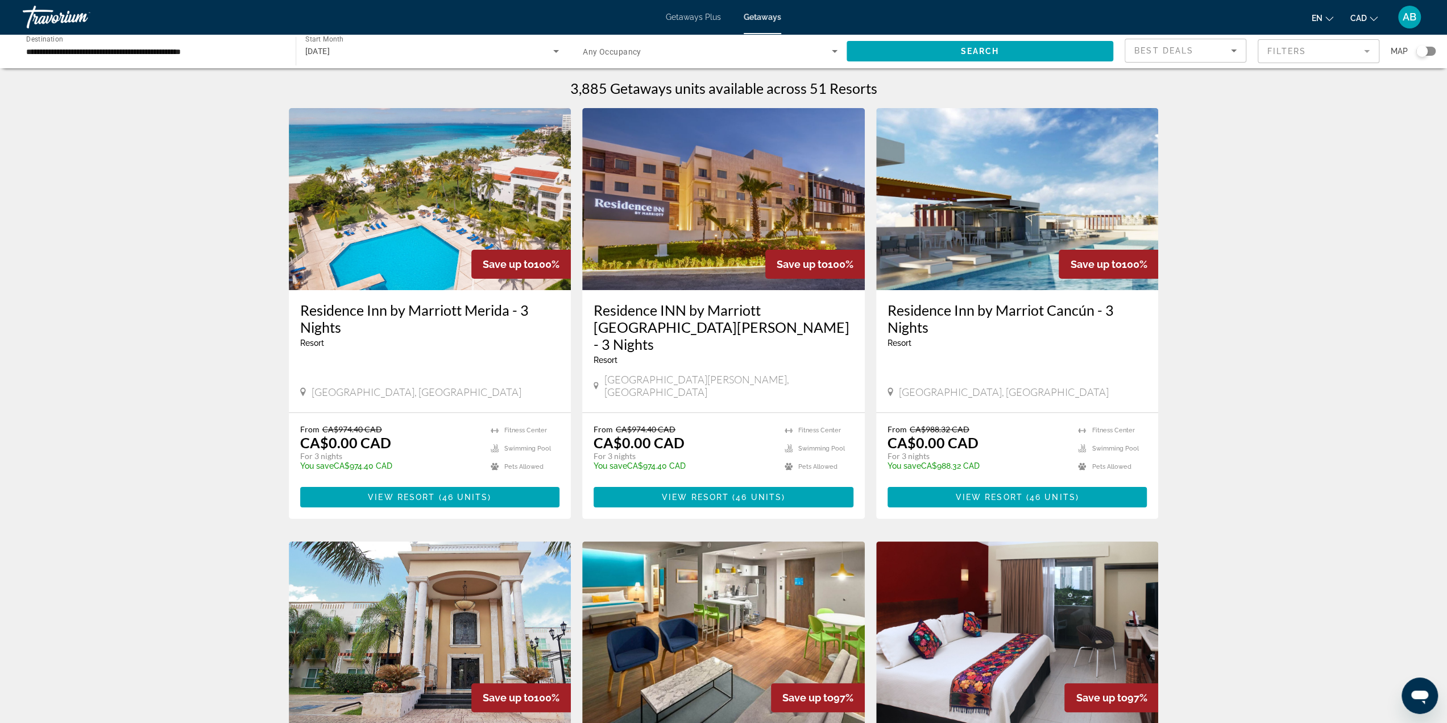
click at [1306, 52] on mat-form-field "Filters" at bounding box center [1318, 51] width 122 height 24
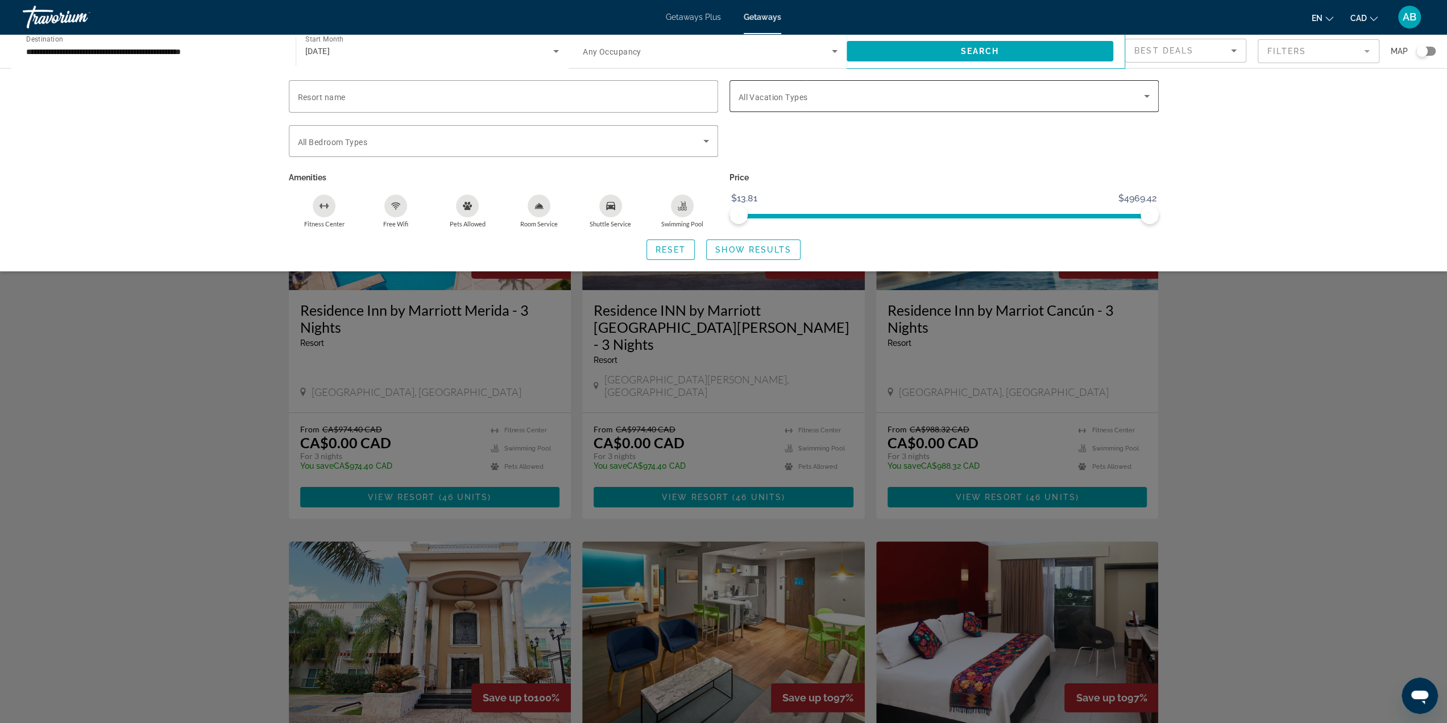
click at [784, 98] on span "All Vacation Types" at bounding box center [772, 97] width 69 height 9
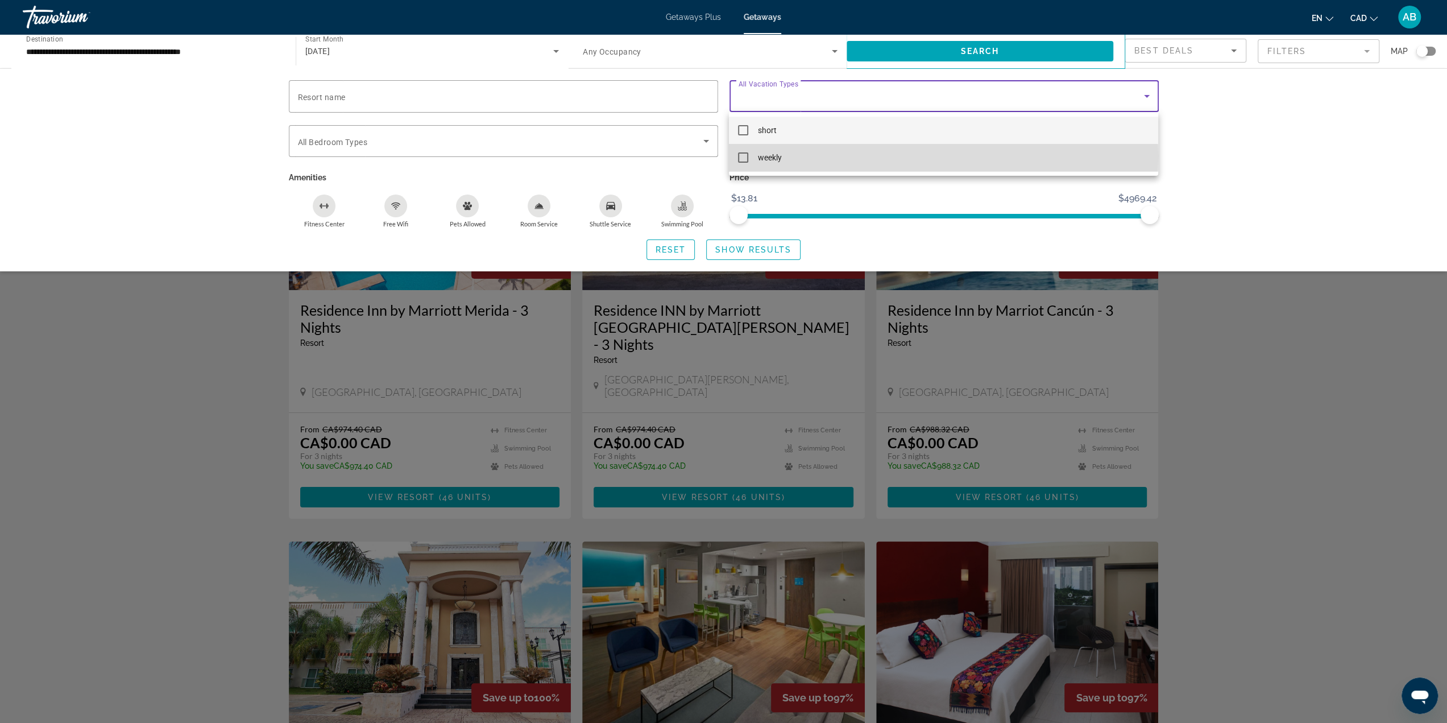
click at [759, 156] on span "weekly" at bounding box center [769, 158] width 24 height 14
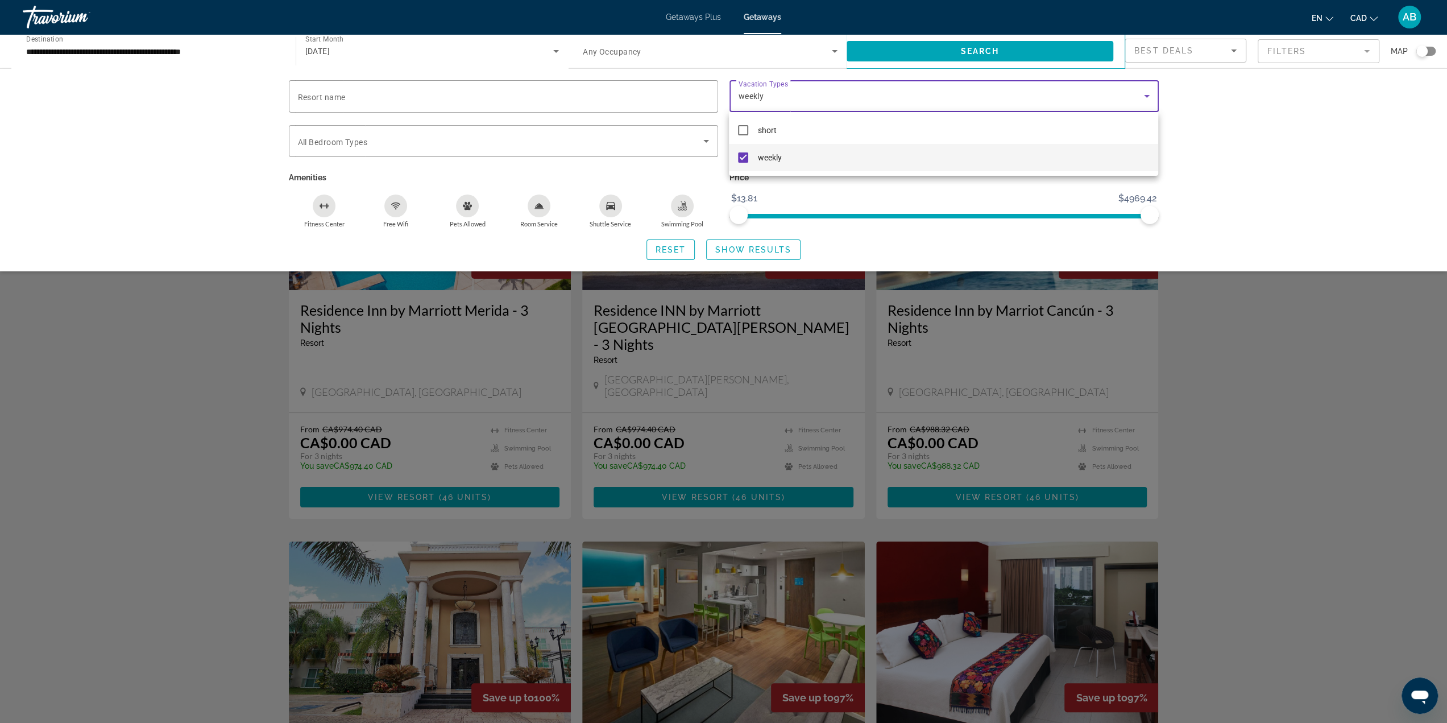
drag, startPoint x: 1264, startPoint y: 198, endPoint x: 1062, endPoint y: 211, distance: 202.8
click at [1264, 198] on div at bounding box center [723, 361] width 1447 height 723
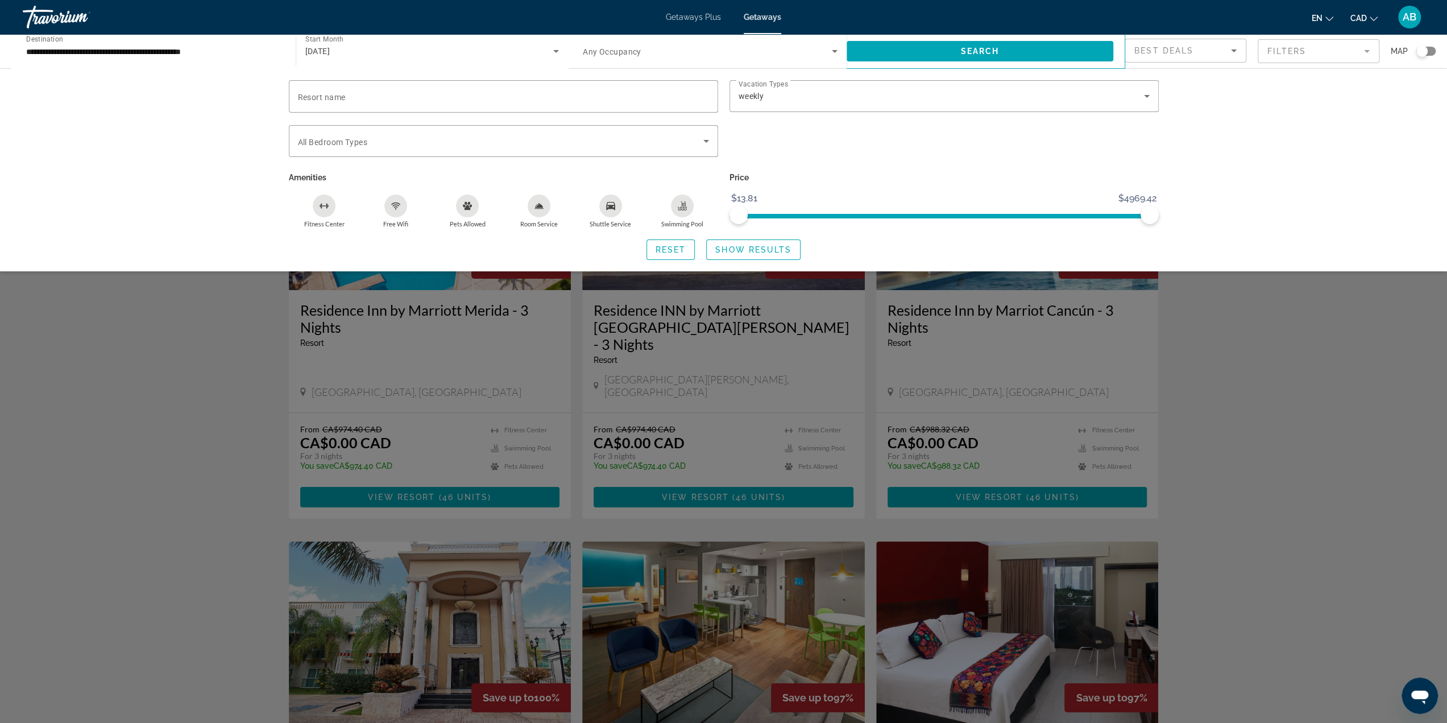
drag, startPoint x: 770, startPoint y: 243, endPoint x: 778, endPoint y: 244, distance: 8.0
click at [771, 244] on button "Show Results" at bounding box center [753, 249] width 94 height 20
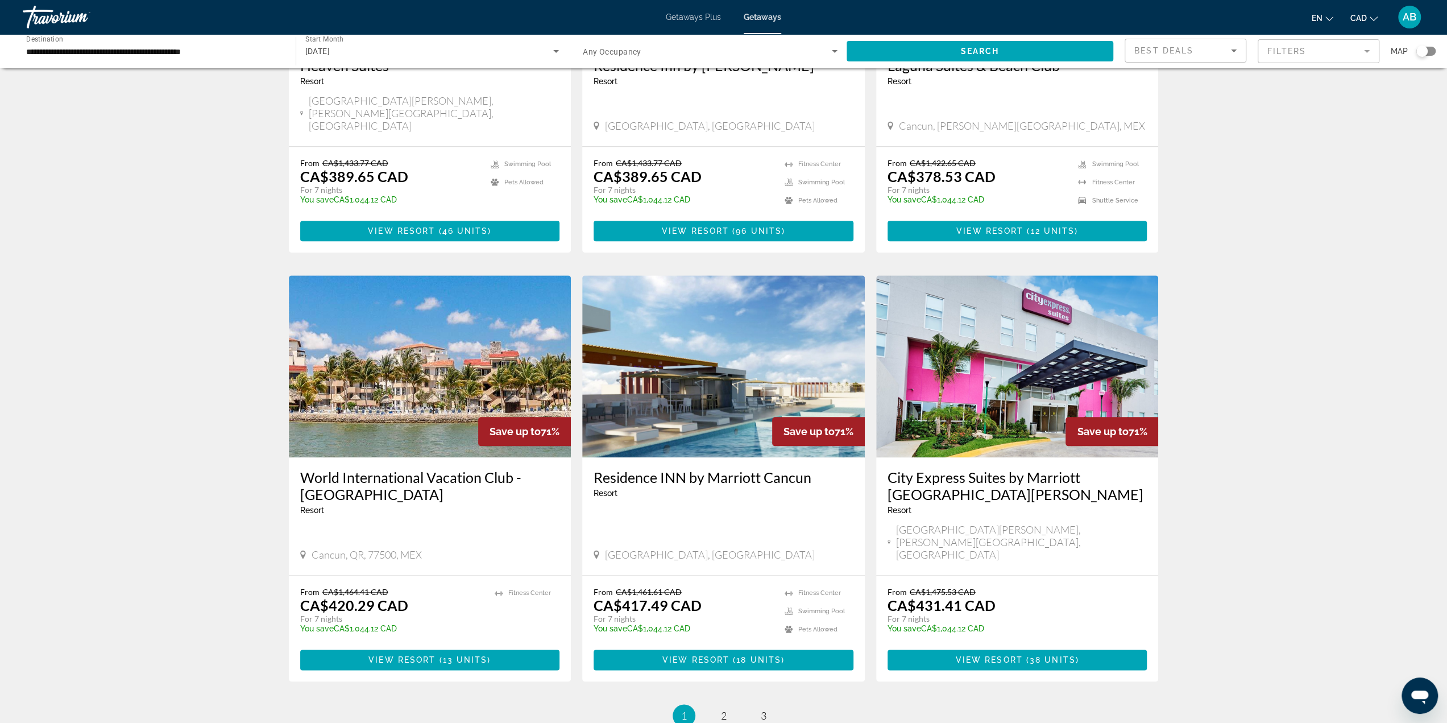
scroll to position [1080, 0]
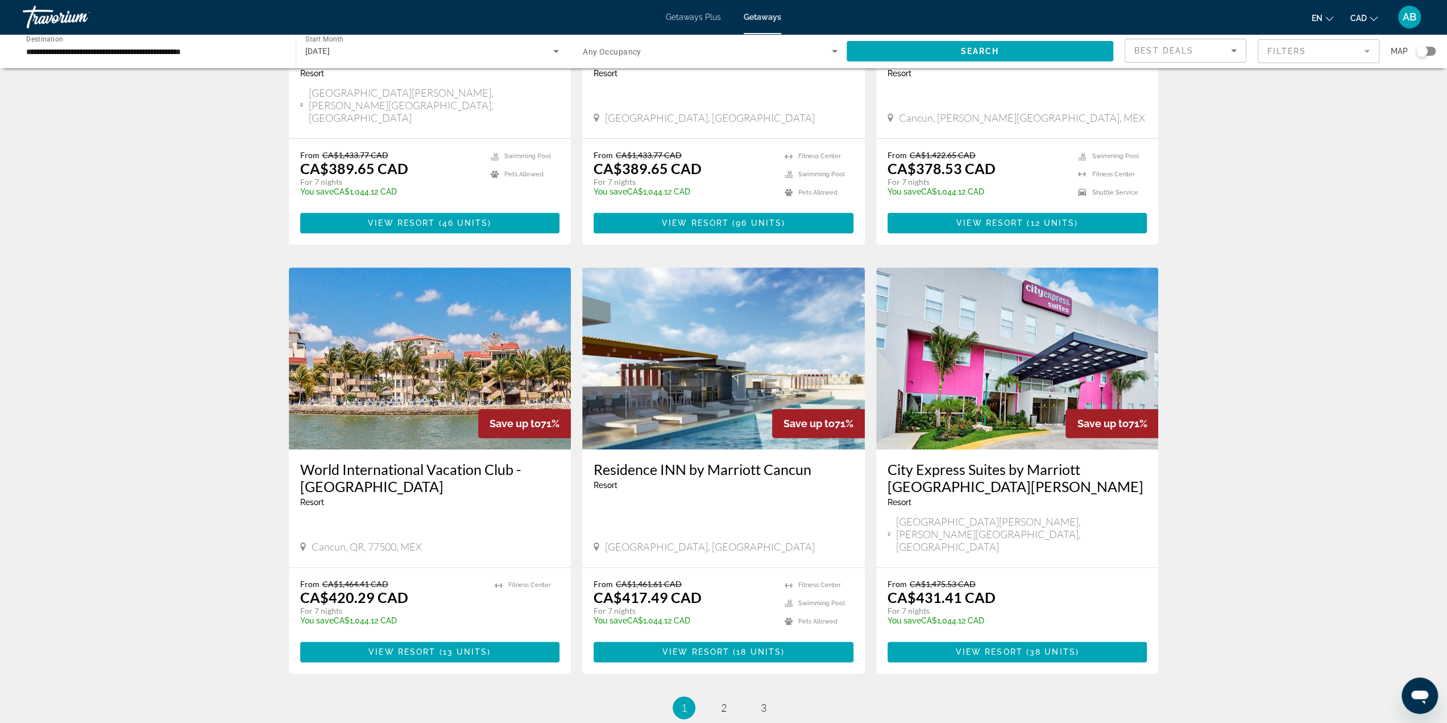
drag, startPoint x: 727, startPoint y: 296, endPoint x: 744, endPoint y: 303, distance: 18.4
click at [727, 296] on img "Main content" at bounding box center [723, 358] width 283 height 182
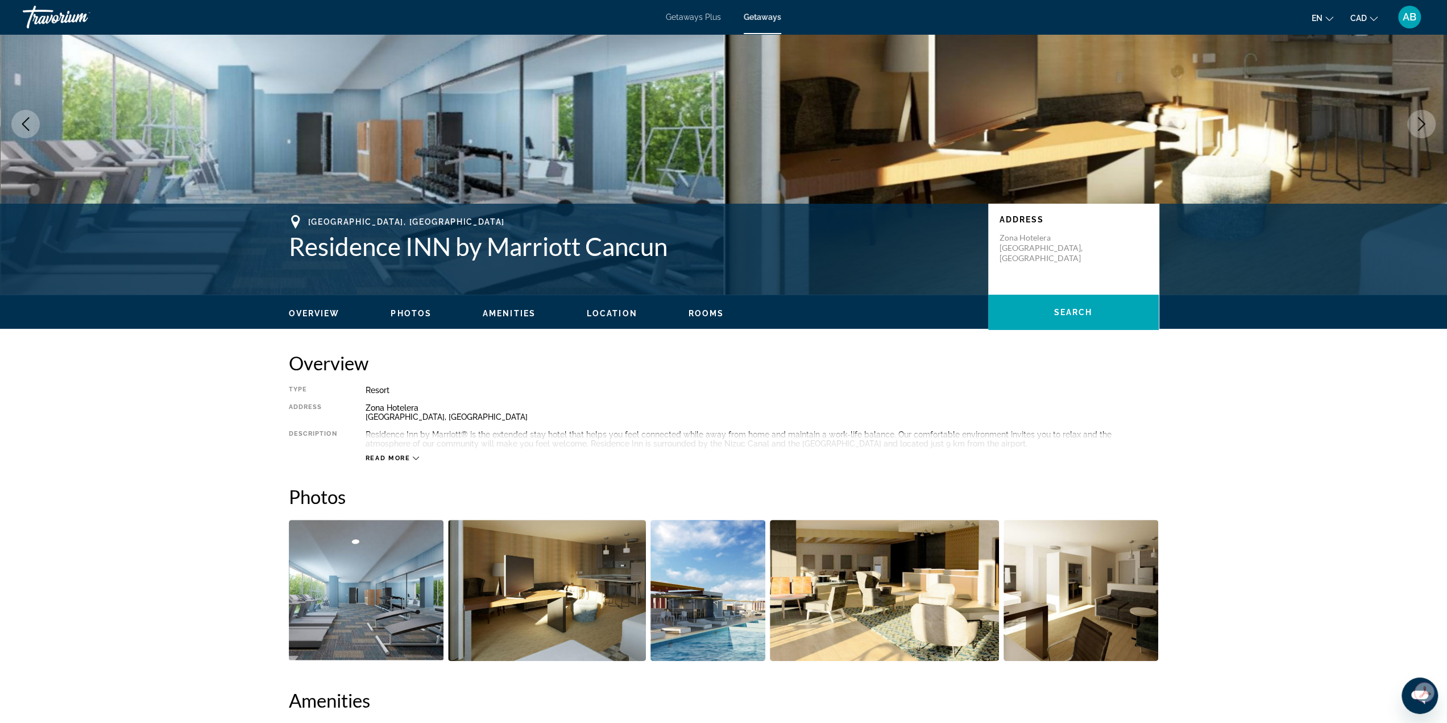
scroll to position [171, 0]
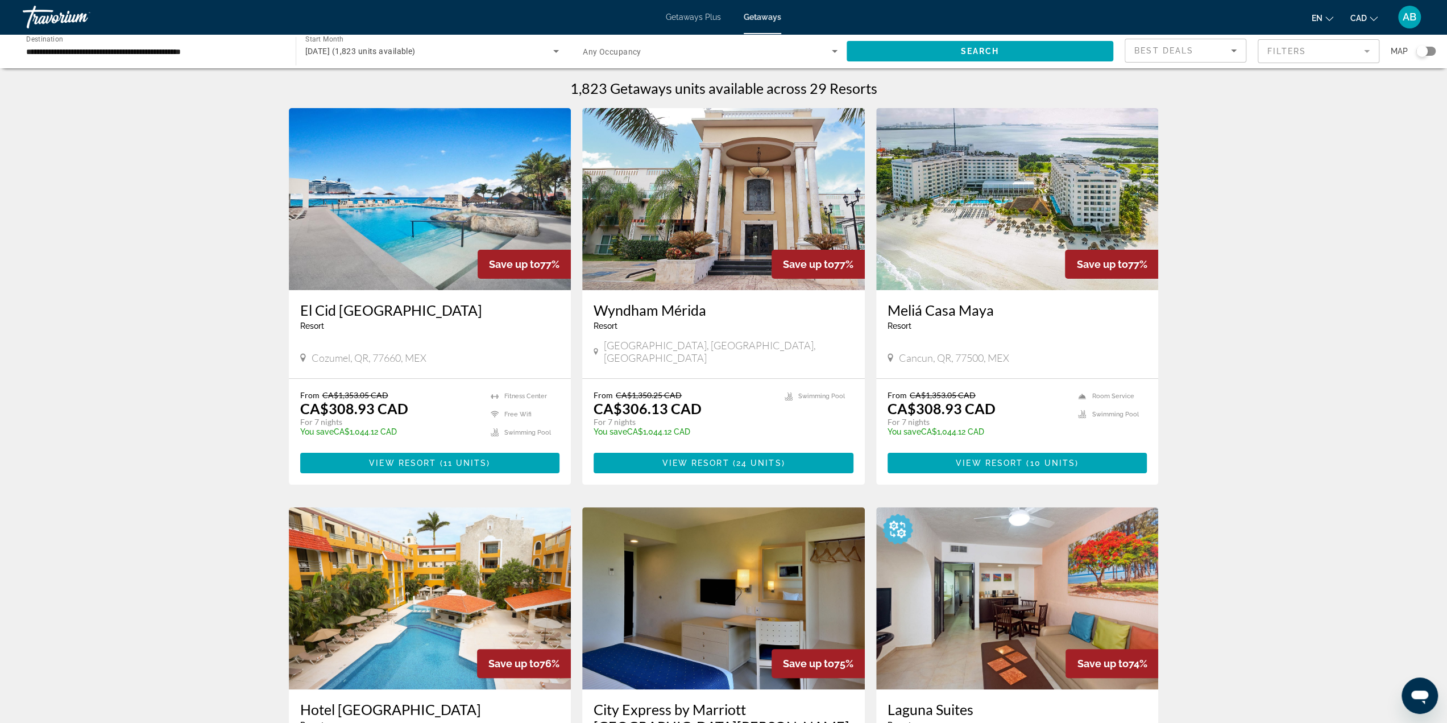
click at [1301, 47] on mat-form-field "Filters" at bounding box center [1318, 51] width 122 height 24
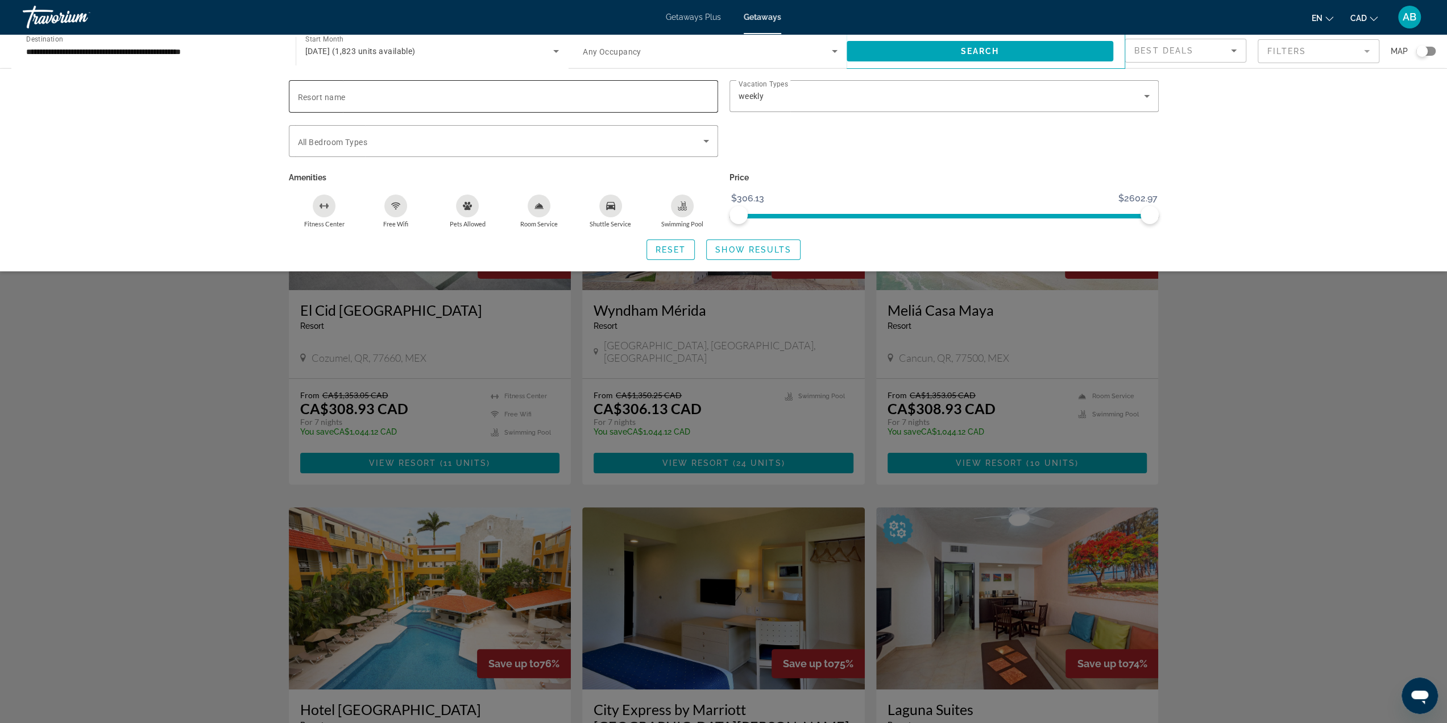
click at [327, 96] on span "Resort name" at bounding box center [322, 97] width 48 height 9
click at [327, 96] on input "Resort name" at bounding box center [503, 97] width 411 height 14
click at [338, 139] on span "All Bedroom Types" at bounding box center [332, 142] width 69 height 9
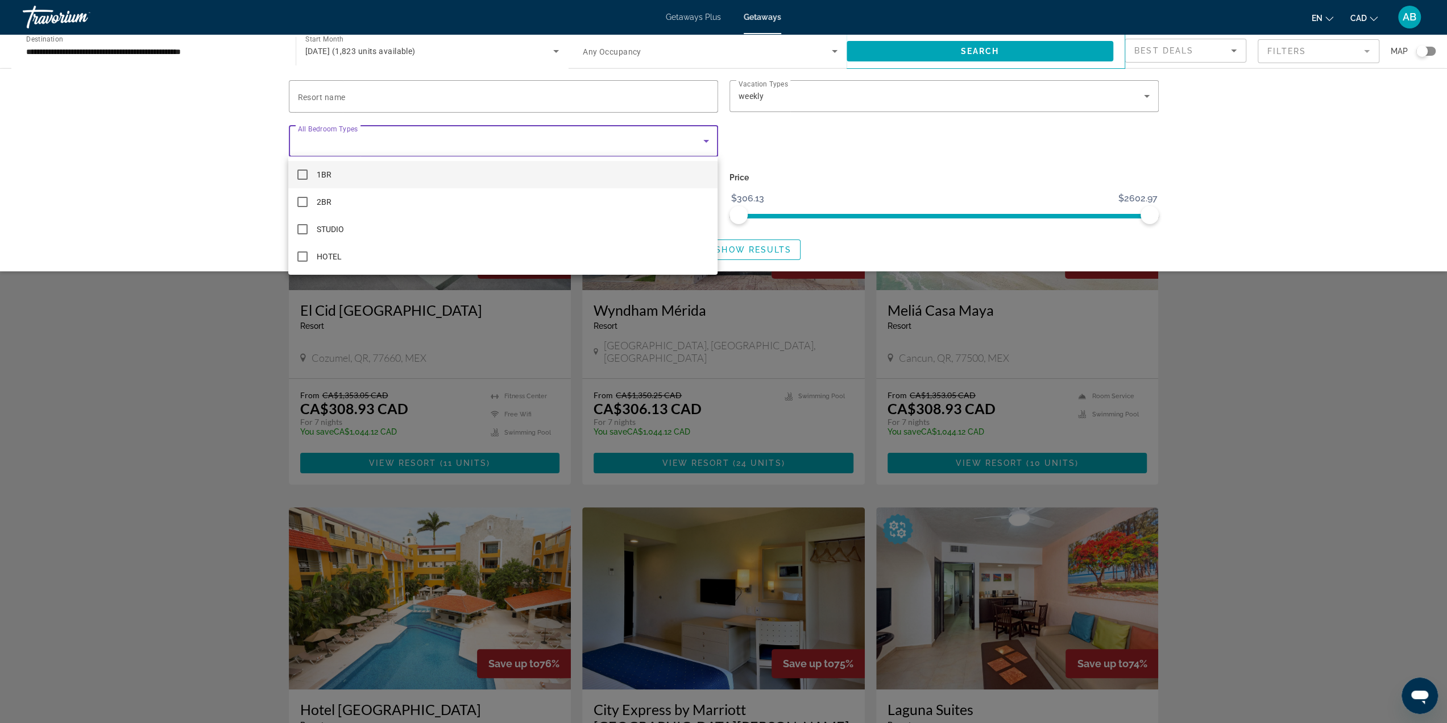
drag, startPoint x: 194, startPoint y: 157, endPoint x: 244, endPoint y: 159, distance: 50.6
click at [196, 156] on div at bounding box center [723, 361] width 1447 height 723
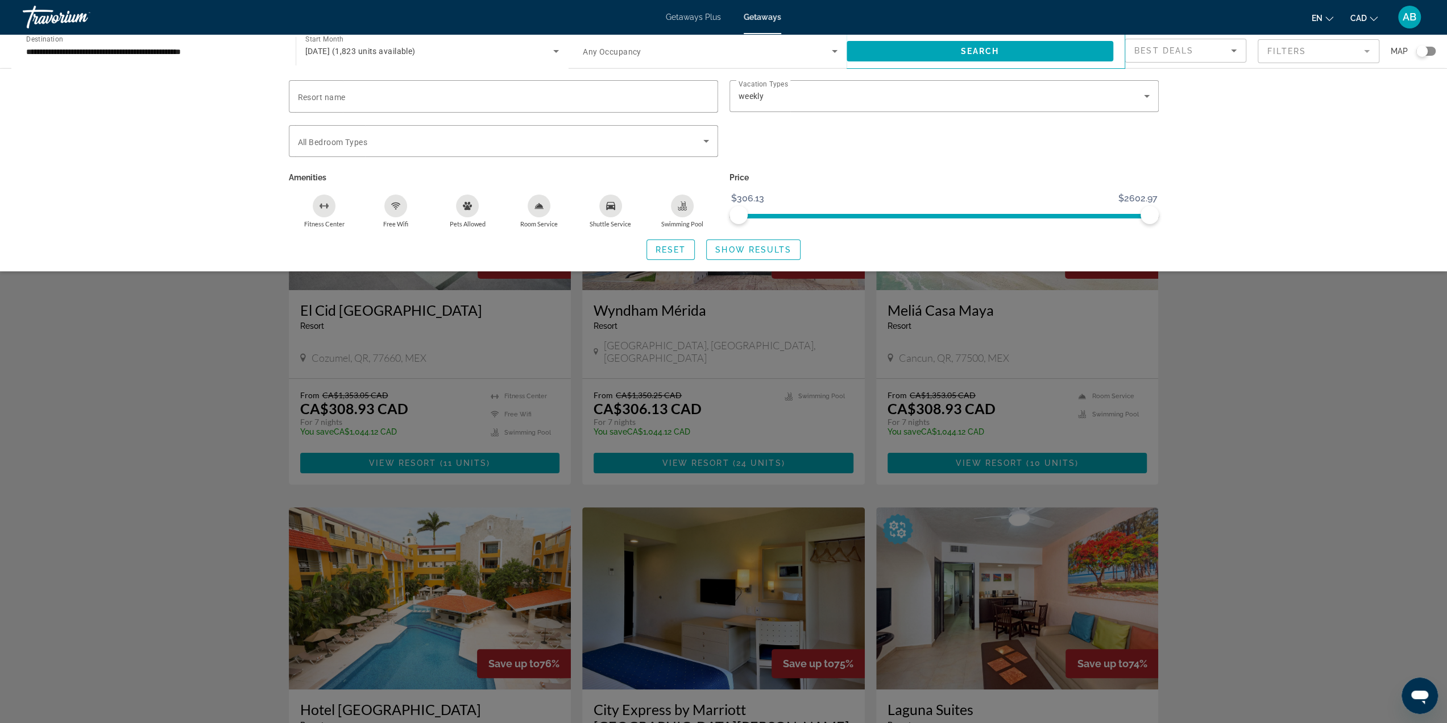
drag, startPoint x: 759, startPoint y: 246, endPoint x: 826, endPoint y: 241, distance: 66.7
click at [760, 246] on span "Show Results" at bounding box center [753, 249] width 76 height 9
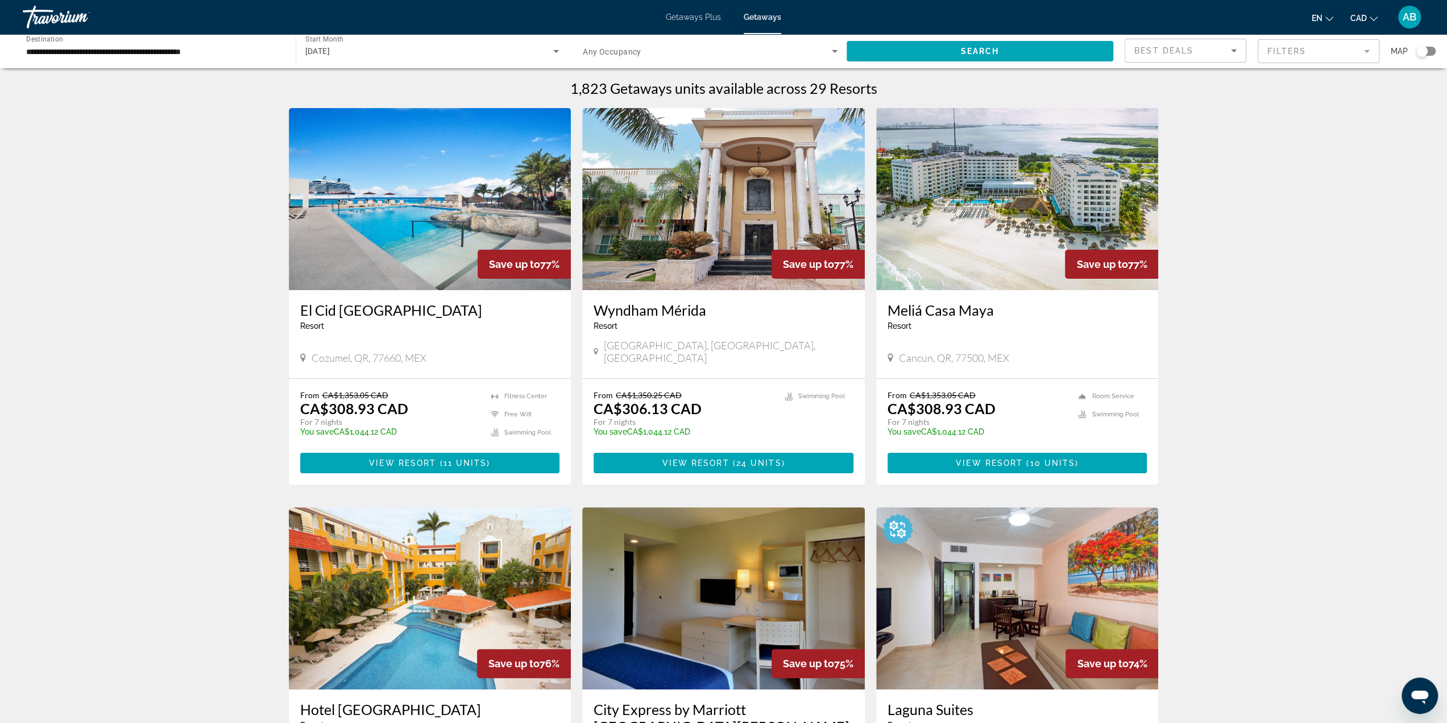
click at [713, 228] on img "Main content" at bounding box center [723, 199] width 283 height 182
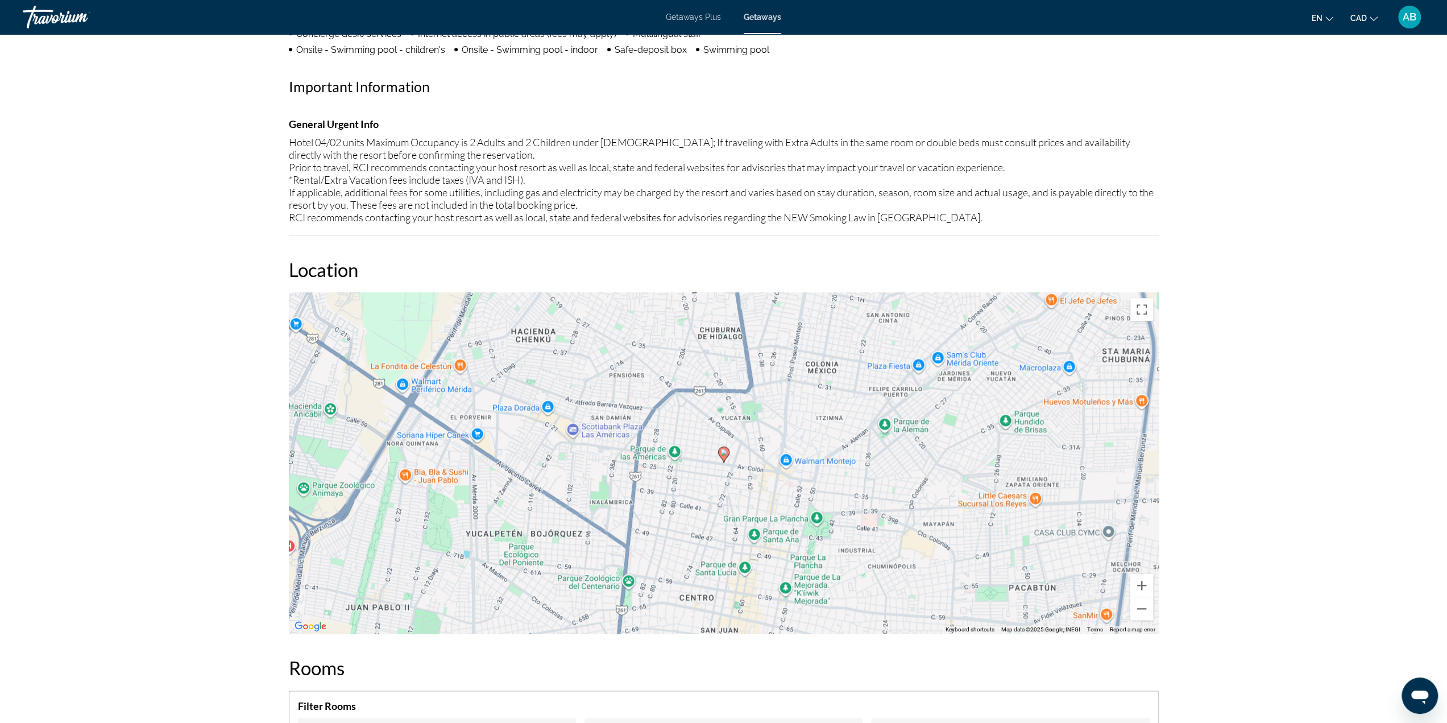
scroll to position [1137, 0]
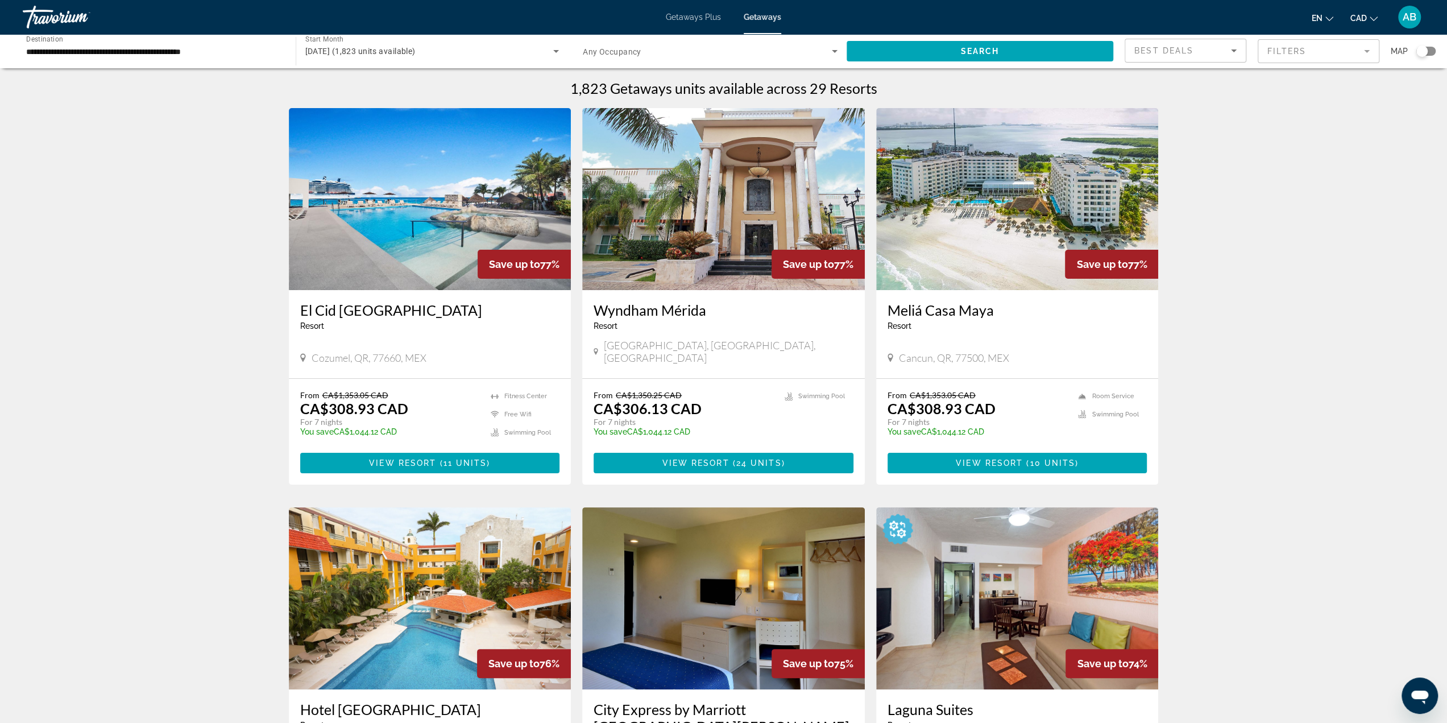
click at [1294, 48] on mat-form-field "Filters" at bounding box center [1318, 51] width 122 height 24
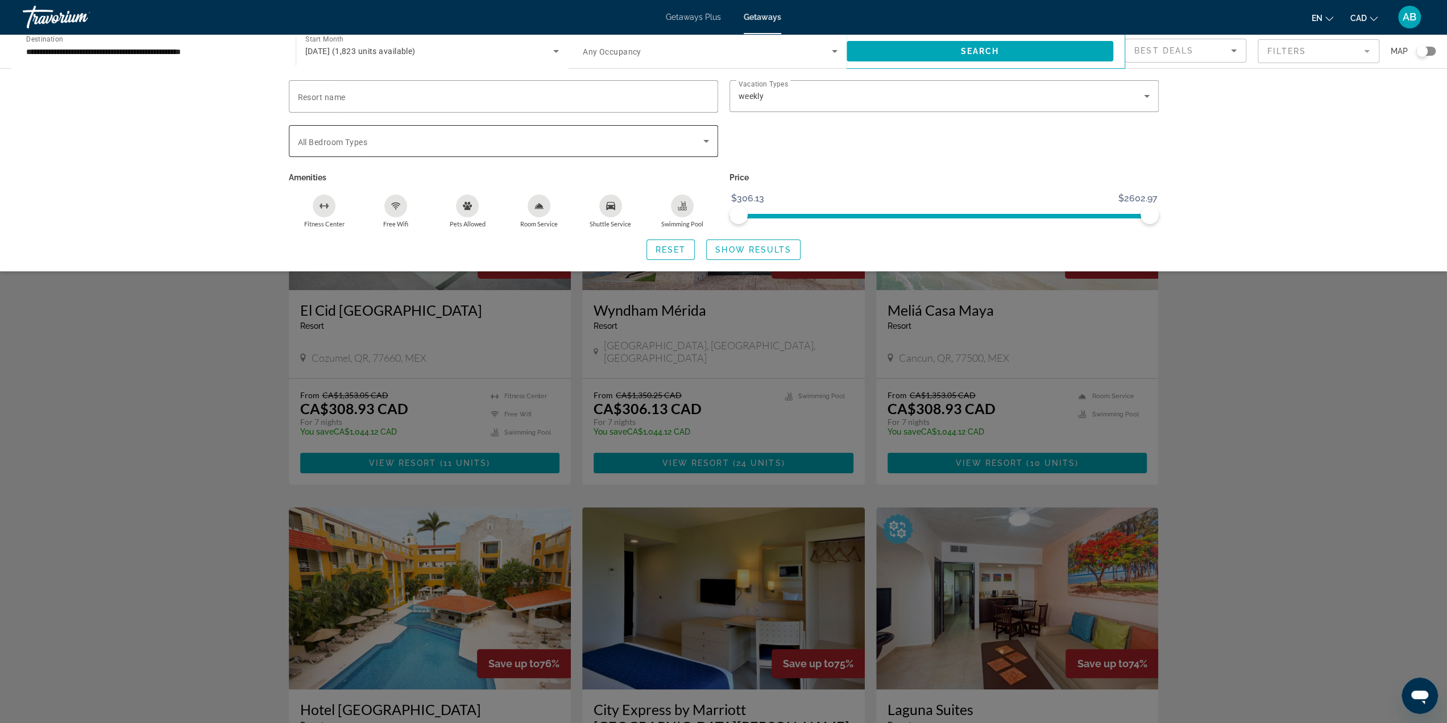
click at [578, 132] on div "Search widget" at bounding box center [503, 141] width 411 height 32
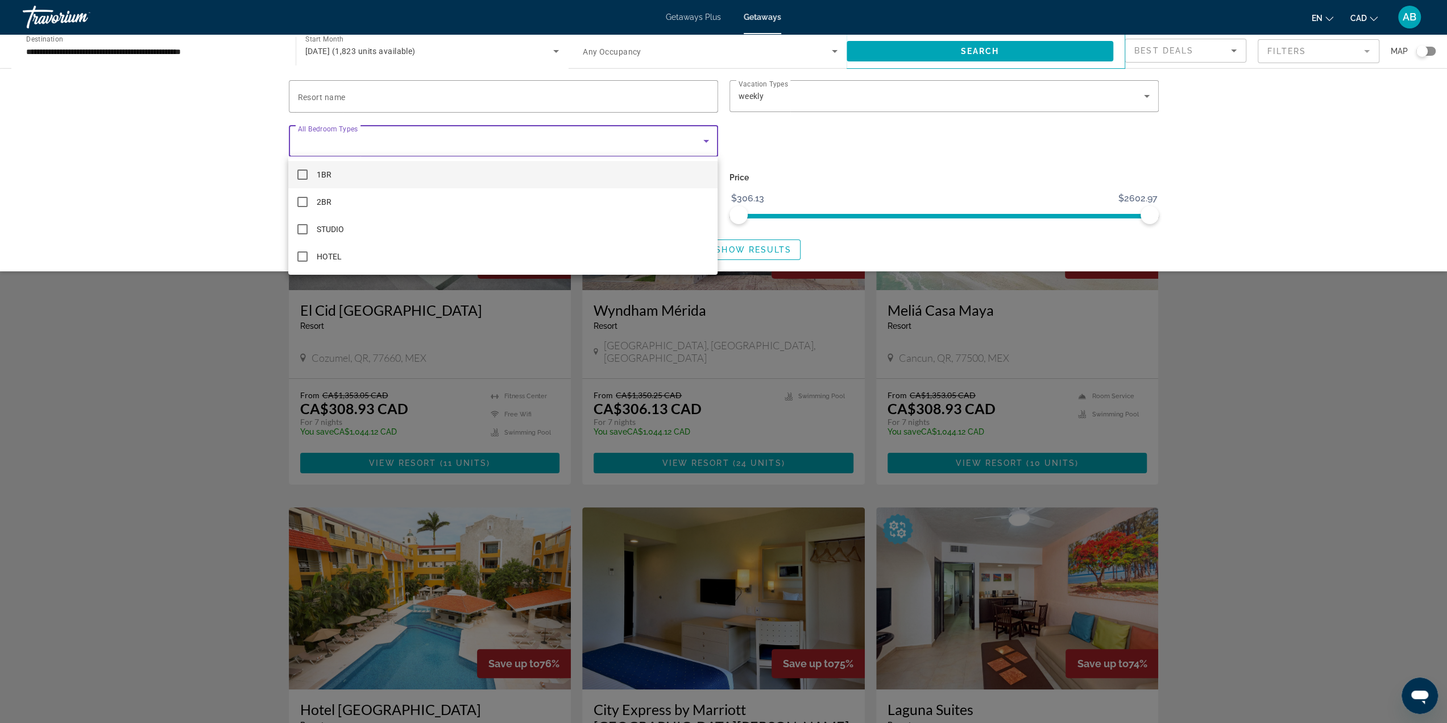
click at [807, 146] on div at bounding box center [723, 361] width 1447 height 723
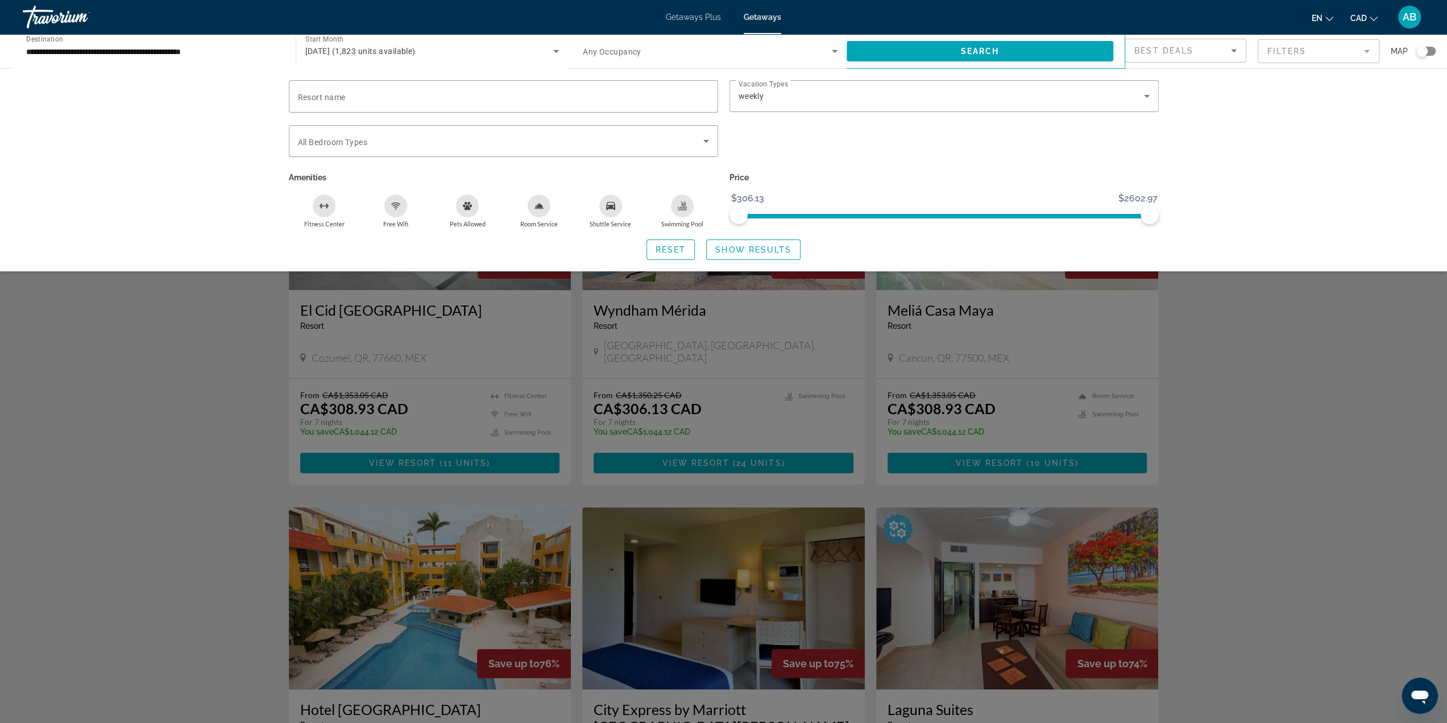
drag, startPoint x: 393, startPoint y: 206, endPoint x: 400, endPoint y: 204, distance: 7.2
click at [395, 206] on icon "Free Wifi" at bounding box center [395, 205] width 9 height 9
click at [688, 209] on div "Swimming Pool" at bounding box center [682, 205] width 23 height 23
click at [756, 245] on span "Show Results" at bounding box center [753, 249] width 76 height 9
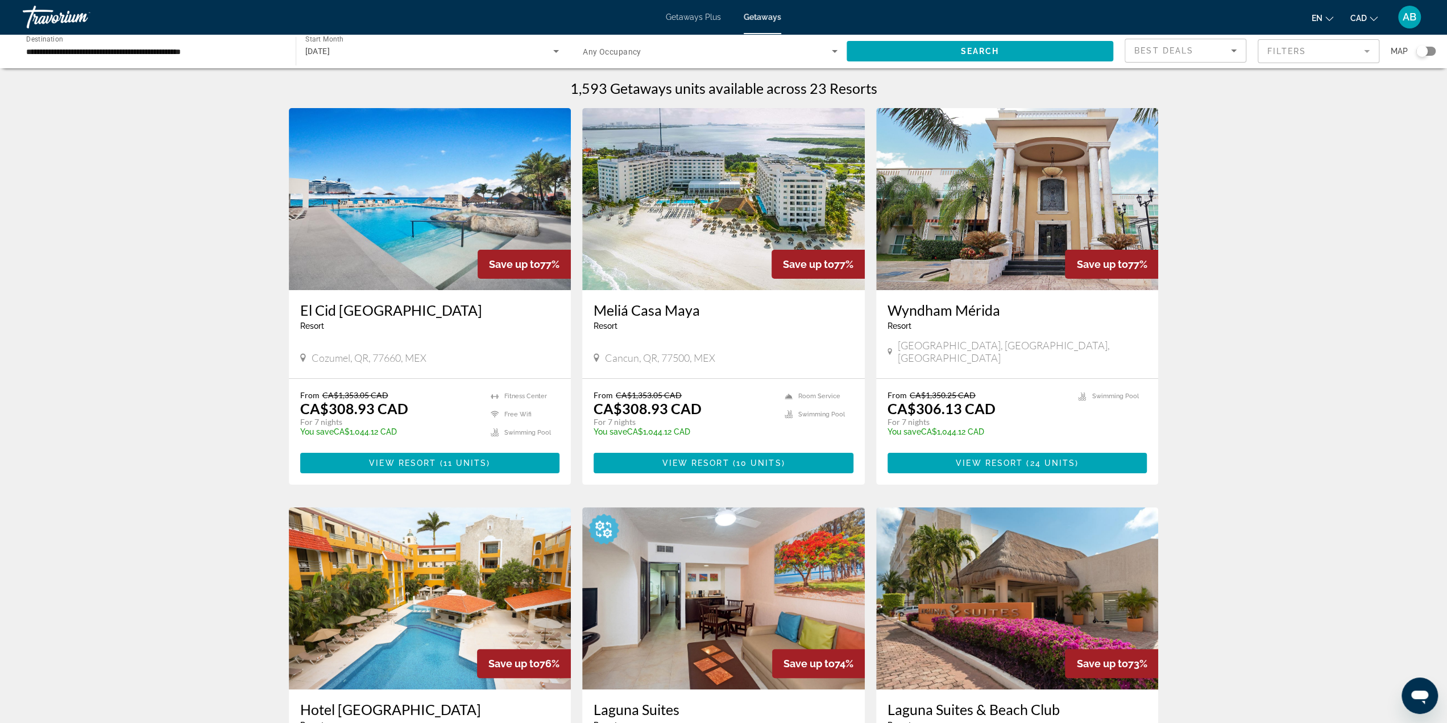
click at [1423, 54] on div "Search widget" at bounding box center [1421, 50] width 11 height 11
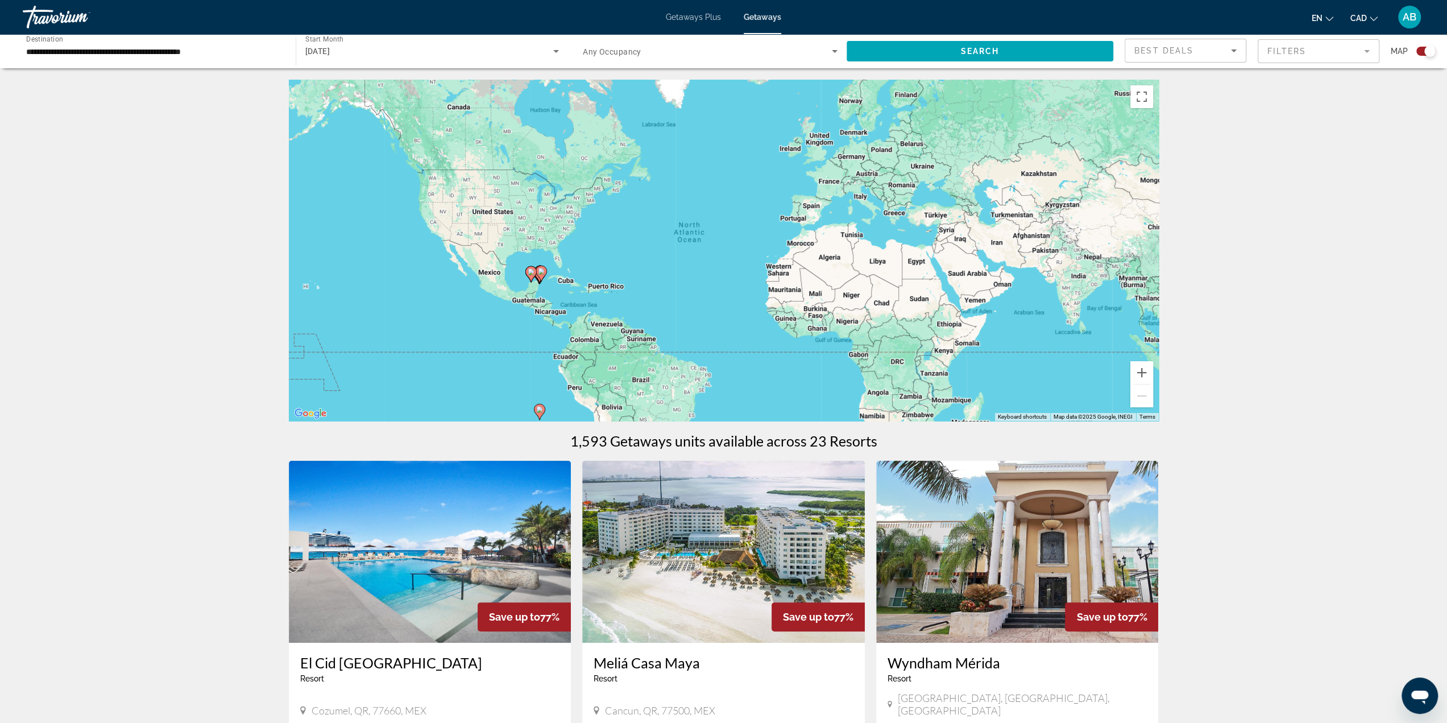
click at [550, 287] on div "To activate drag with keyboard, press Alt + Enter. Once in keyboard drag state,…" at bounding box center [724, 250] width 870 height 341
click at [549, 288] on div "To activate drag with keyboard, press Alt + Enter. Once in keyboard drag state,…" at bounding box center [724, 250] width 870 height 341
click at [549, 287] on div "To activate drag with keyboard, press Alt + Enter. Once in keyboard drag state,…" at bounding box center [724, 250] width 870 height 341
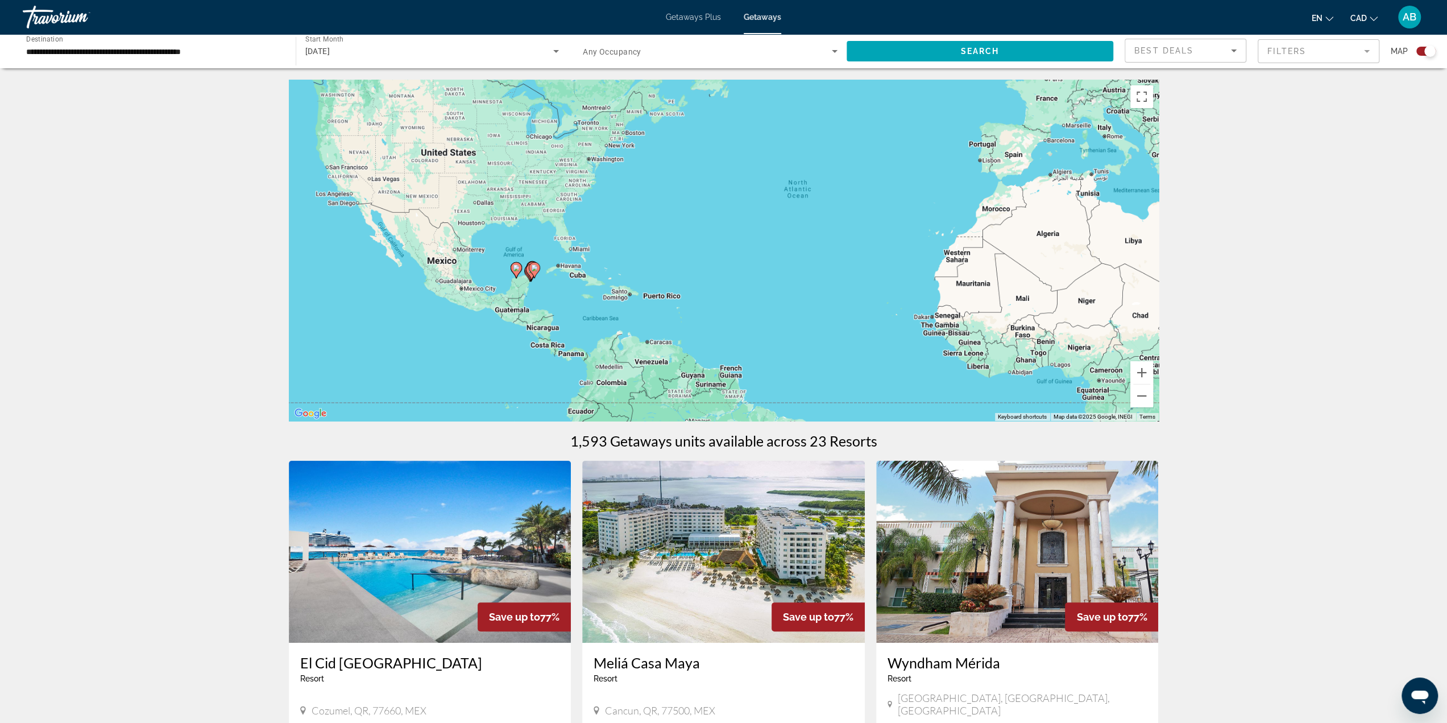
click at [549, 287] on div "To activate drag with keyboard, press Alt + Enter. Once in keyboard drag state,…" at bounding box center [724, 250] width 870 height 341
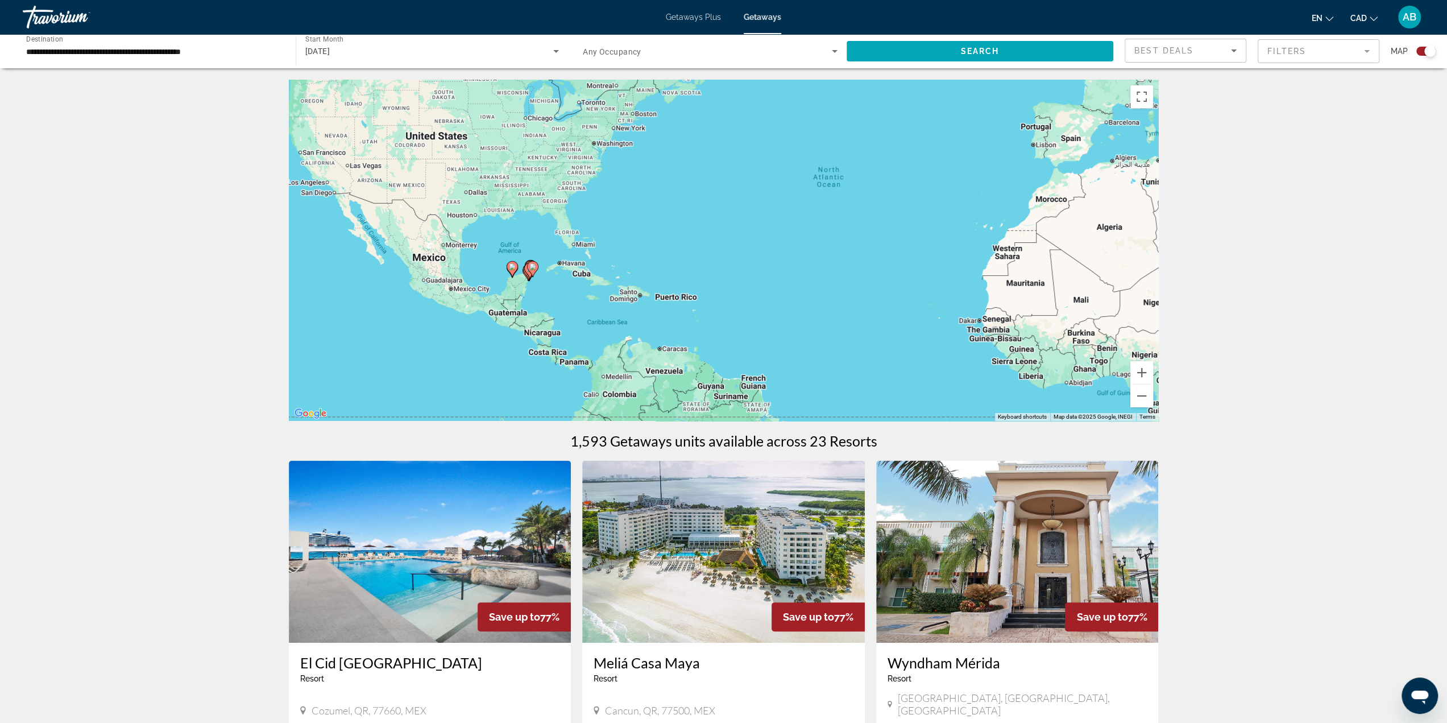
click at [549, 287] on div "To activate drag with keyboard, press Alt + Enter. Once in keyboard drag state,…" at bounding box center [724, 250] width 870 height 341
click at [534, 287] on div "To activate drag with keyboard, press Alt + Enter. Once in keyboard drag state,…" at bounding box center [724, 250] width 870 height 341
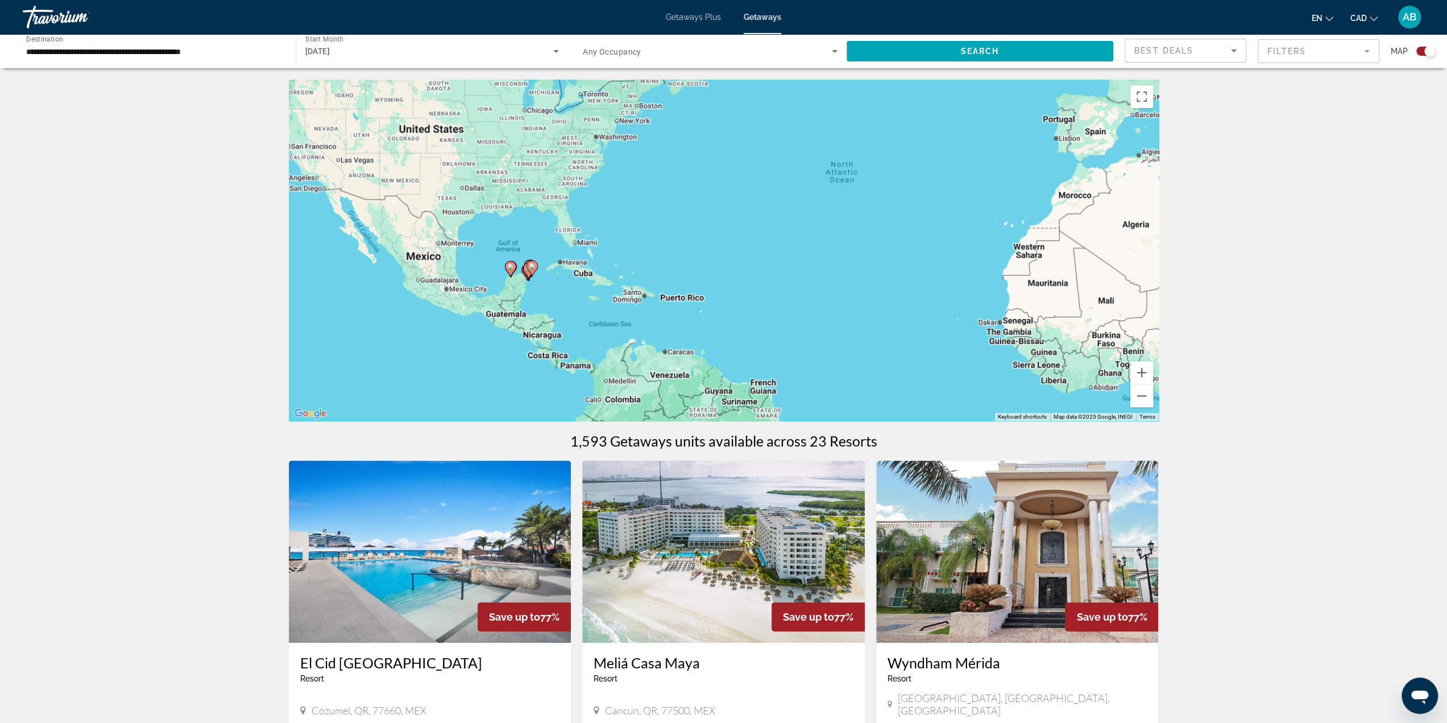
click at [533, 286] on div "To activate drag with keyboard, press Alt + Enter. Once in keyboard drag state,…" at bounding box center [724, 250] width 870 height 341
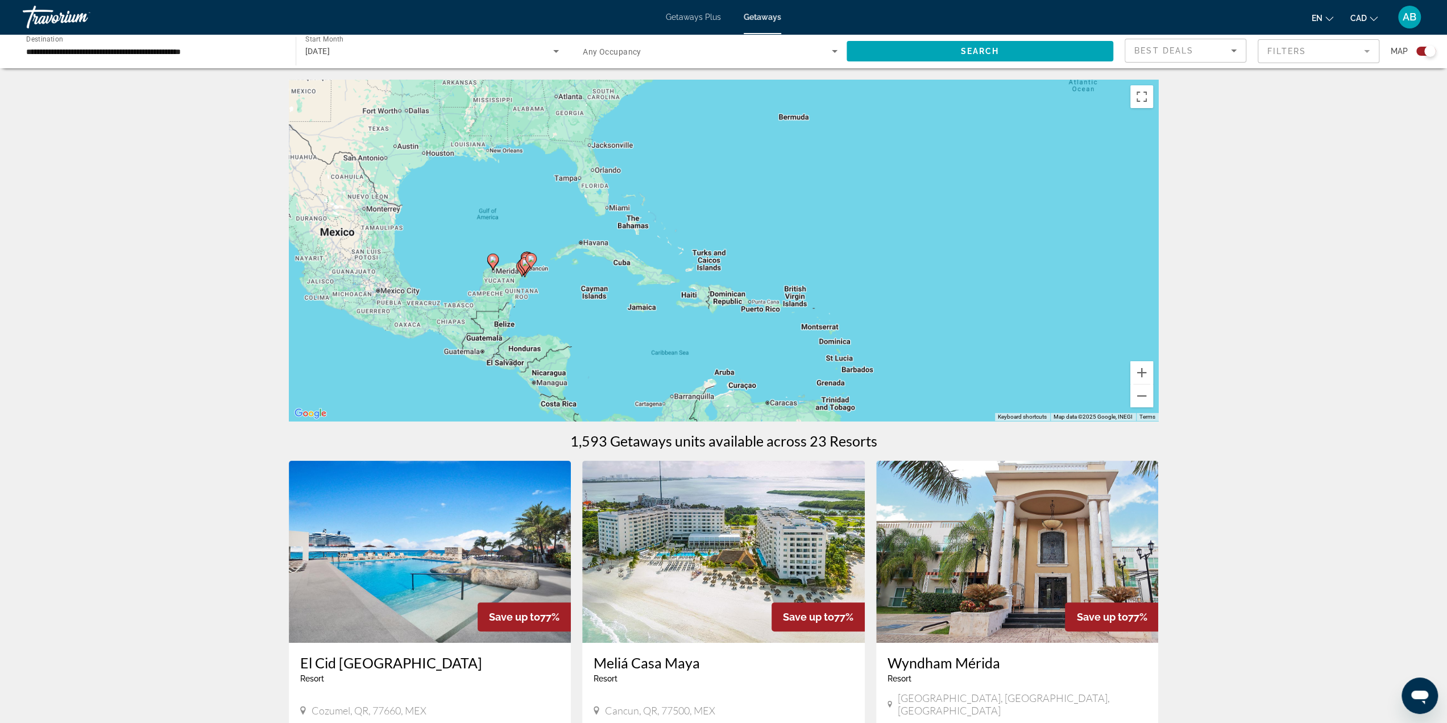
click at [533, 286] on div "To activate drag with keyboard, press Alt + Enter. Once in keyboard drag state,…" at bounding box center [724, 250] width 870 height 341
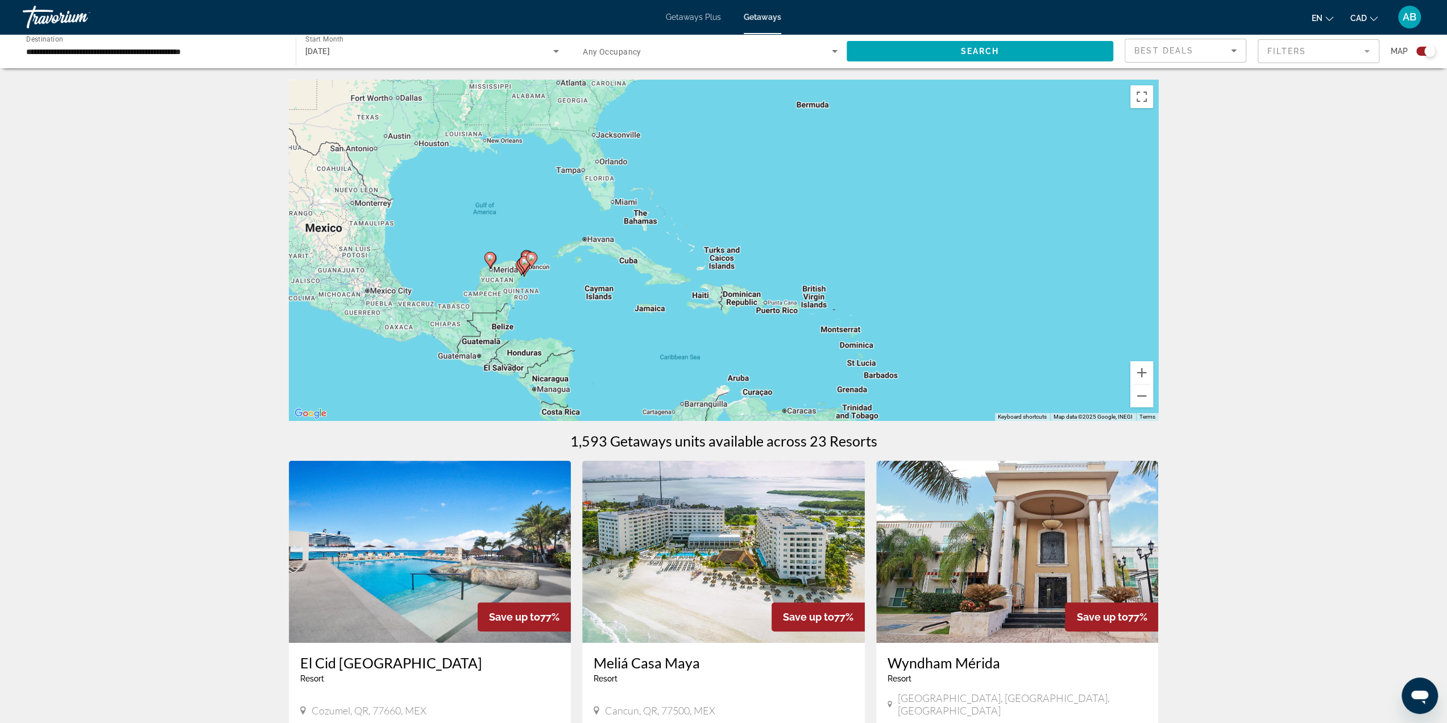
click at [533, 286] on div "To activate drag with keyboard, press Alt + Enter. Once in keyboard drag state,…" at bounding box center [724, 250] width 870 height 341
click at [533, 285] on div "To activate drag with keyboard, press Alt + Enter. Once in keyboard drag state,…" at bounding box center [724, 250] width 870 height 341
click at [532, 284] on div "To activate drag with keyboard, press Alt + Enter. Once in keyboard drag state,…" at bounding box center [724, 250] width 870 height 341
click at [532, 283] on div "To activate drag with keyboard, press Alt + Enter. Once in keyboard drag state,…" at bounding box center [724, 250] width 870 height 341
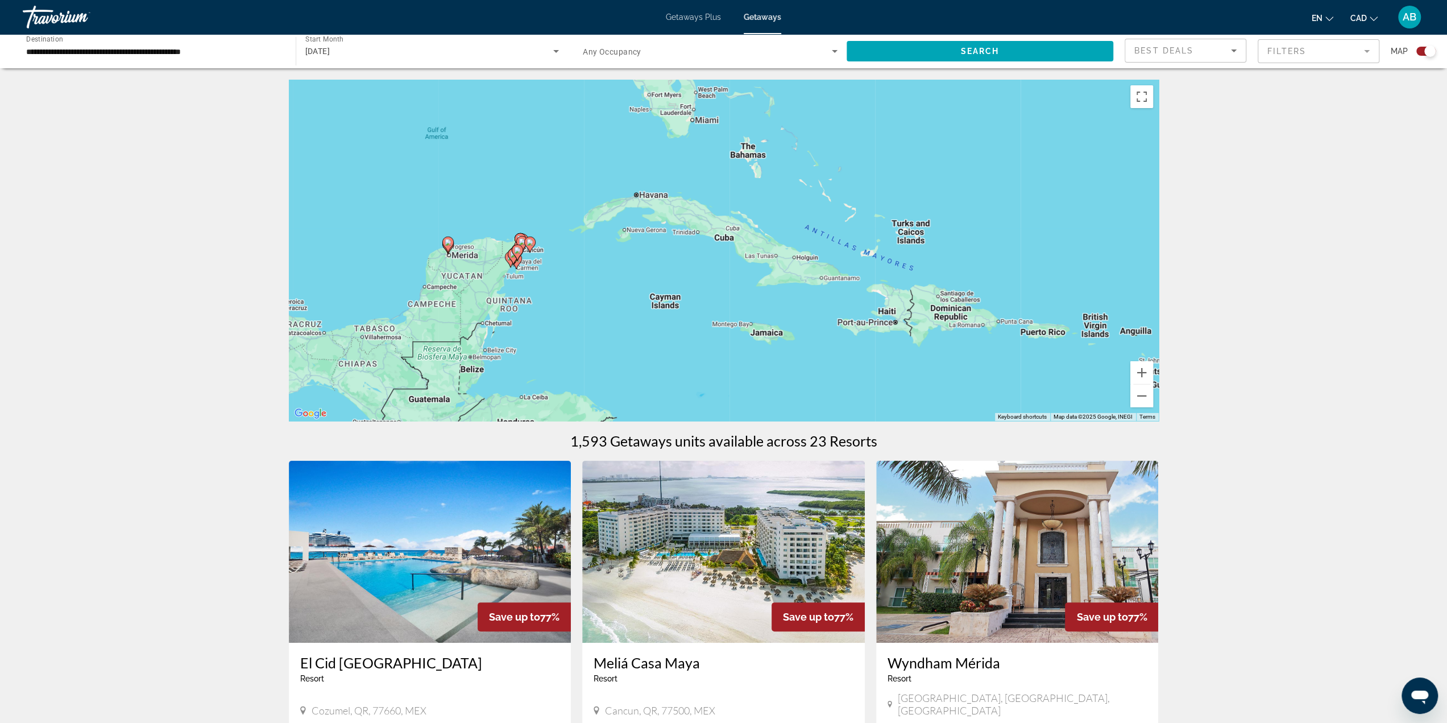
click at [532, 283] on div "To activate drag with keyboard, press Alt + Enter. Once in keyboard drag state,…" at bounding box center [724, 250] width 870 height 341
click at [532, 272] on div "To activate drag with keyboard, press Alt + Enter. Once in keyboard drag state,…" at bounding box center [724, 250] width 870 height 341
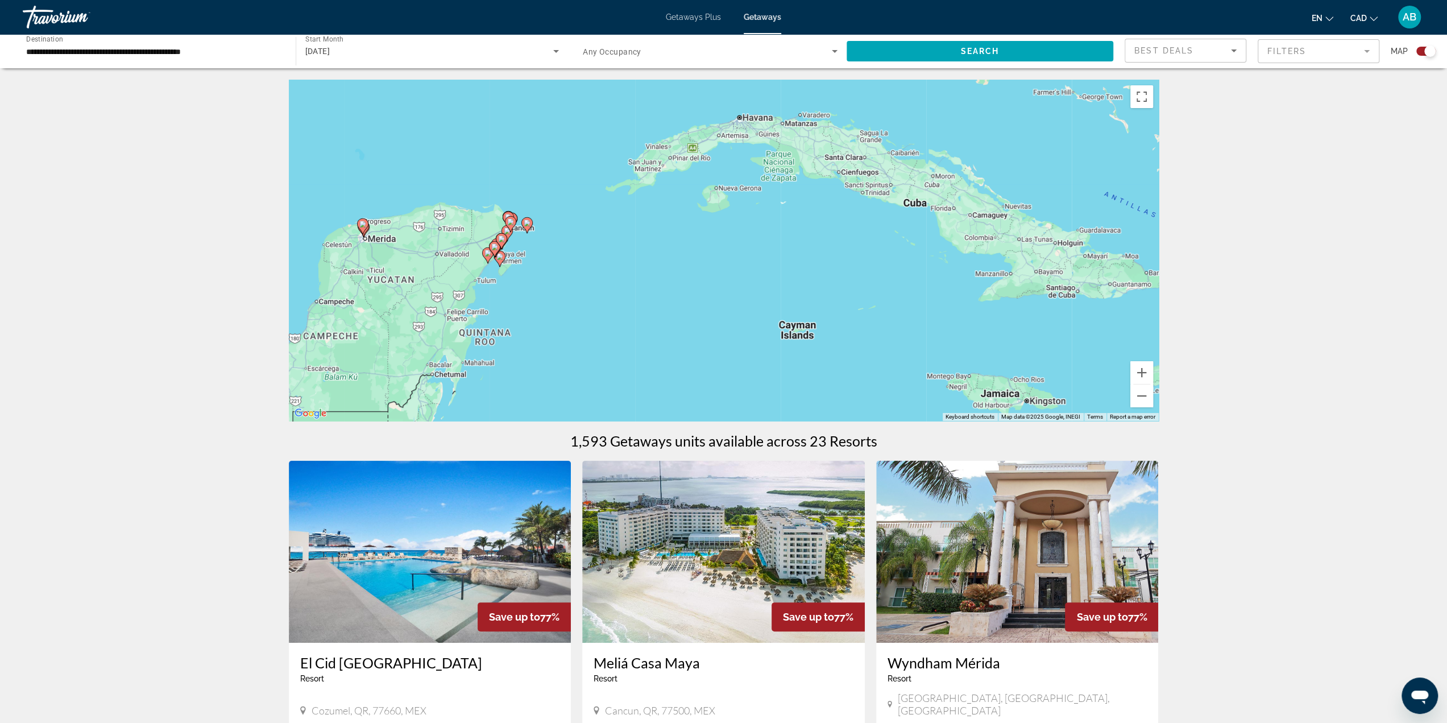
click at [535, 258] on div "To activate drag with keyboard, press Alt + Enter. Once in keyboard drag state,…" at bounding box center [724, 250] width 870 height 341
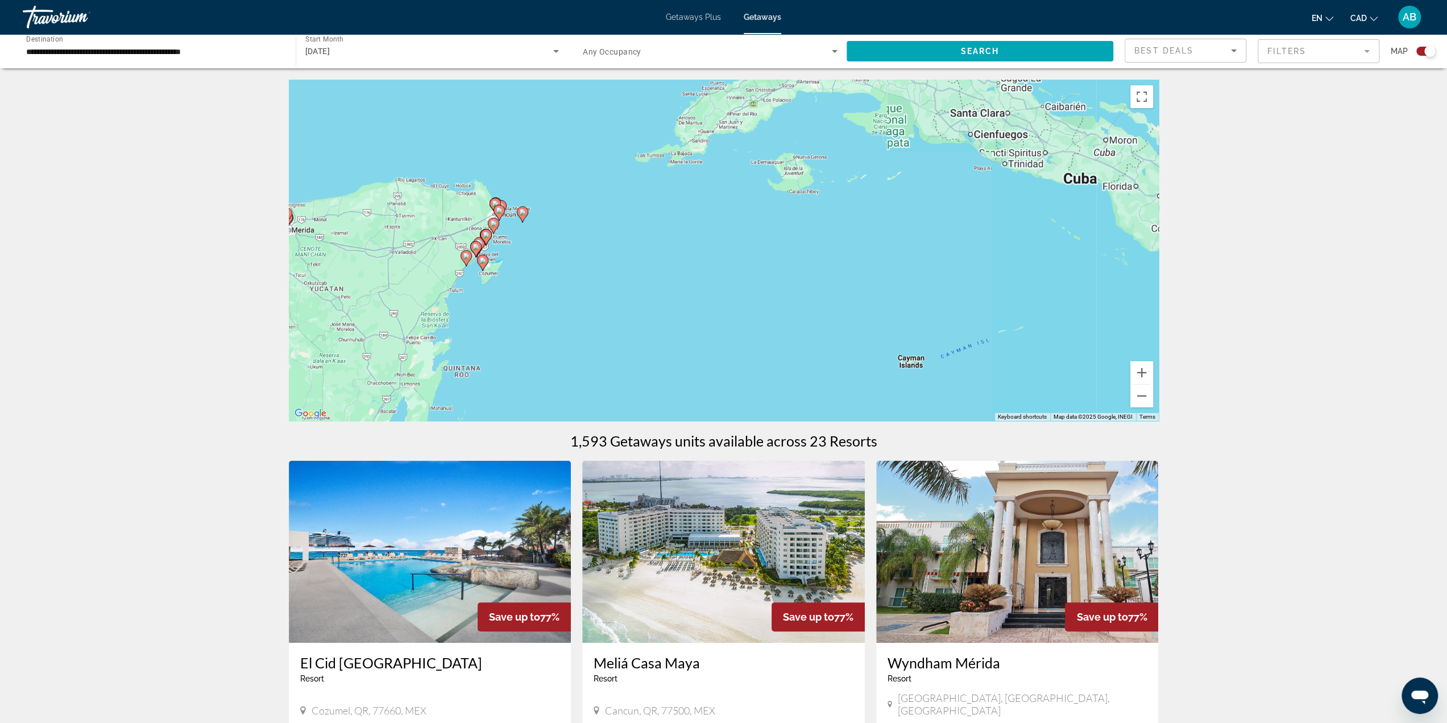
click at [535, 258] on div "To activate drag with keyboard, press Alt + Enter. Once in keyboard drag state,…" at bounding box center [724, 250] width 870 height 341
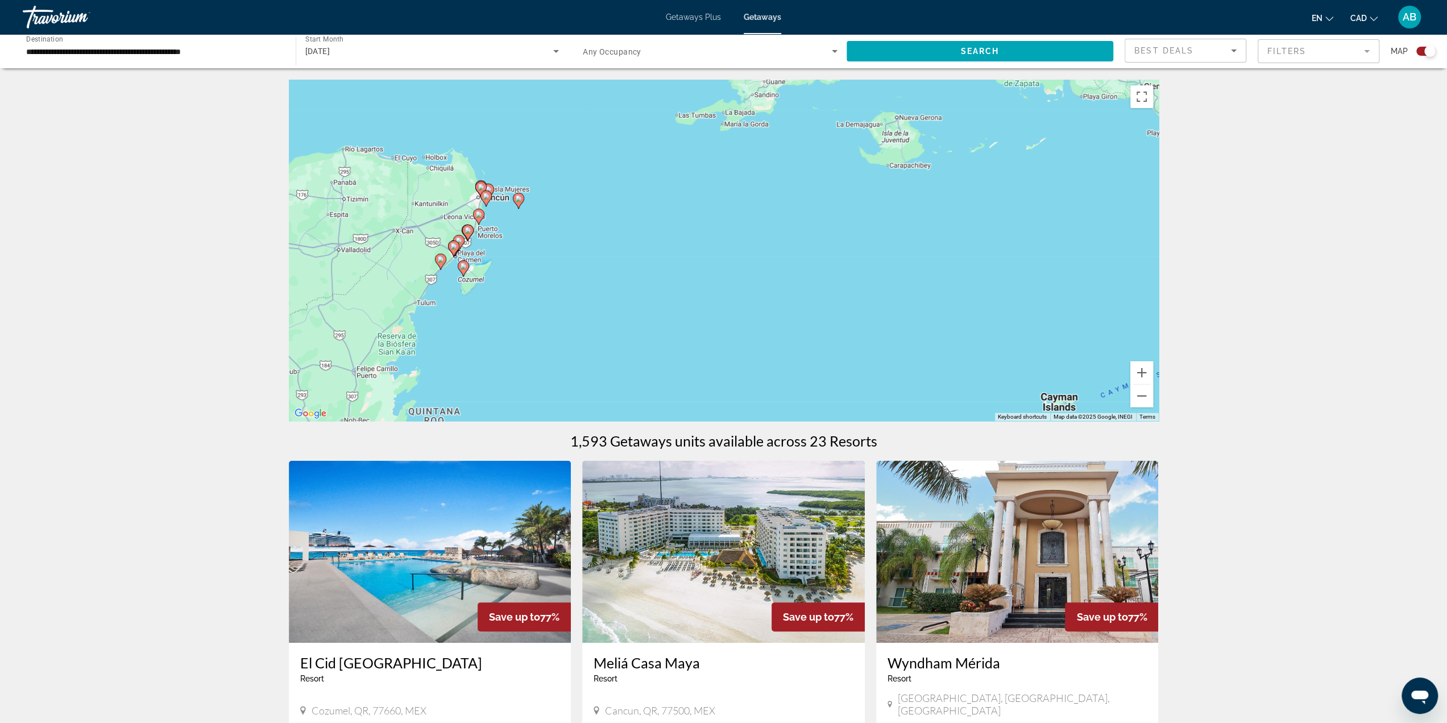
click at [424, 517] on img "Main content" at bounding box center [430, 551] width 283 height 182
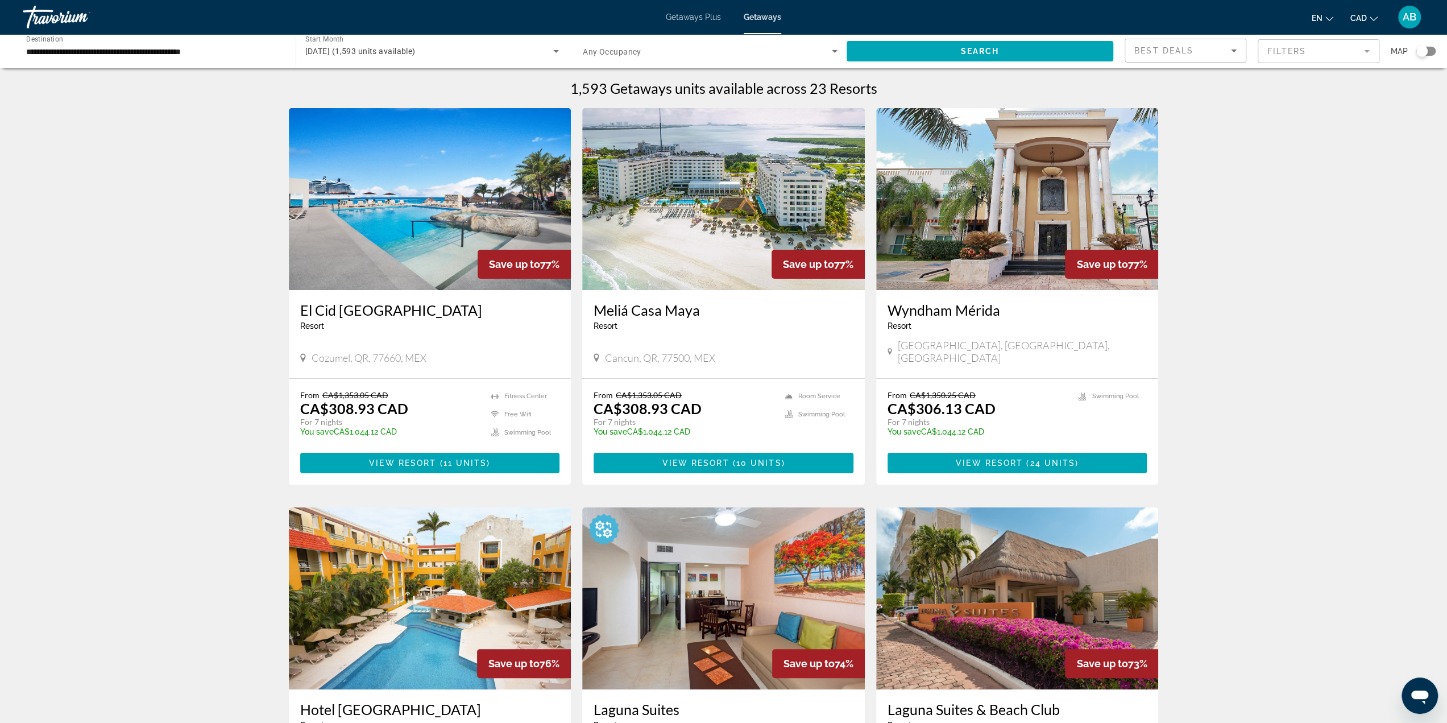
click at [381, 163] on img "Main content" at bounding box center [430, 199] width 283 height 182
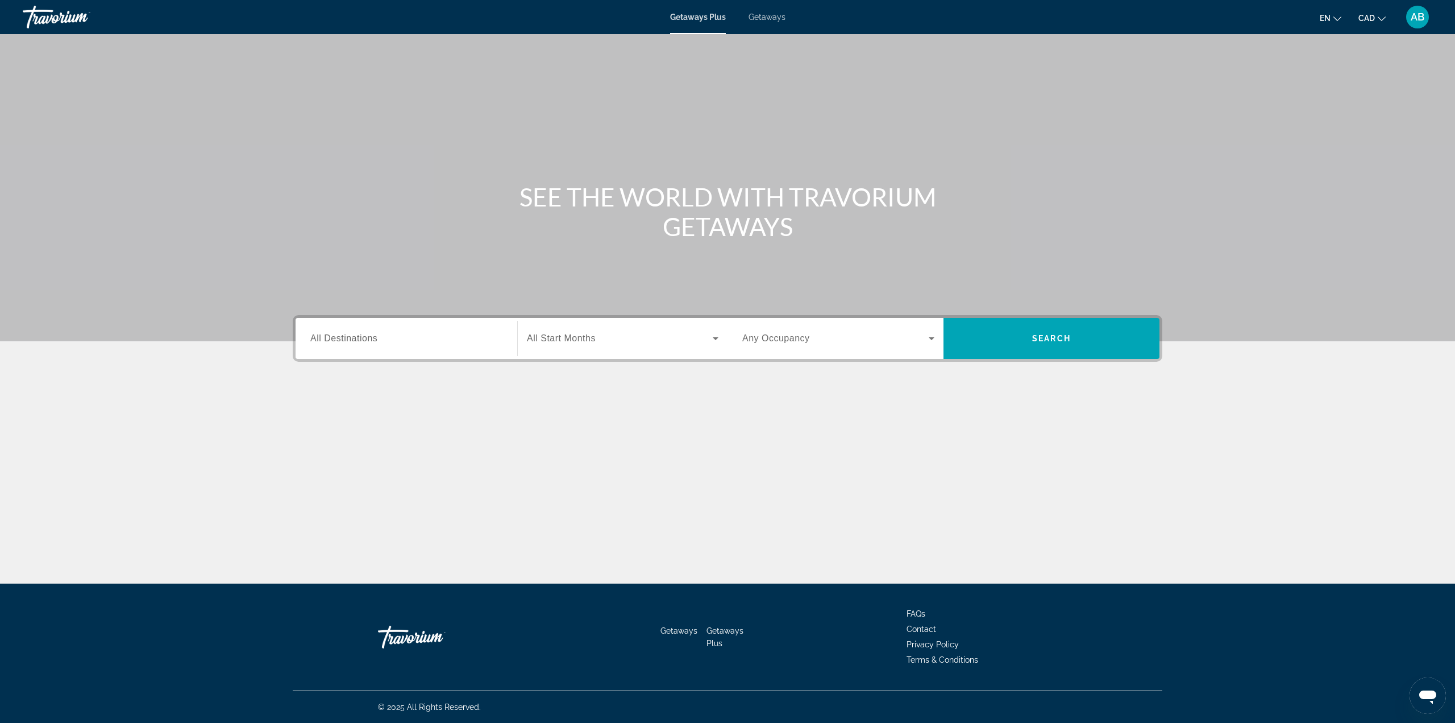
click at [763, 15] on span "Getaways" at bounding box center [767, 17] width 37 height 9
click at [381, 344] on input "Destination All Destinations" at bounding box center [406, 339] width 192 height 14
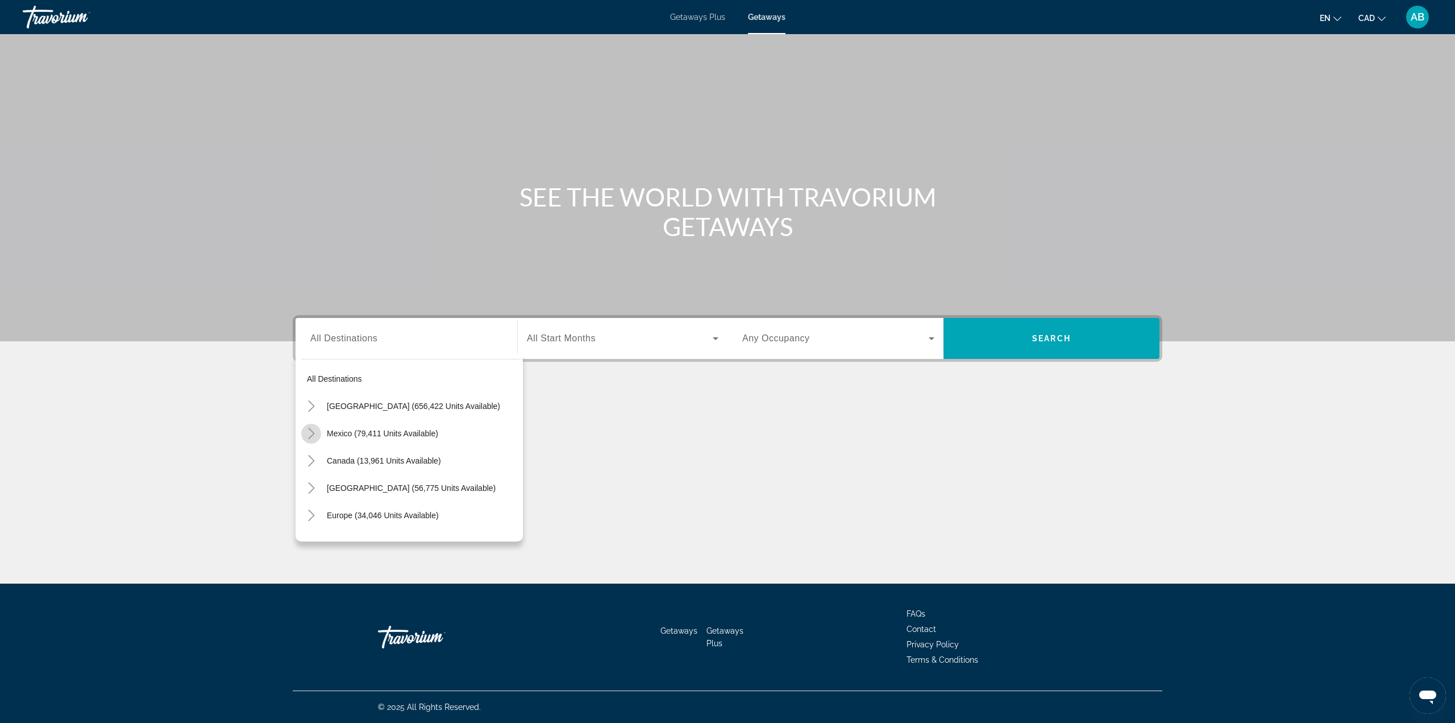
click at [313, 435] on icon "Toggle Mexico (79,411 units available)" at bounding box center [311, 432] width 11 height 11
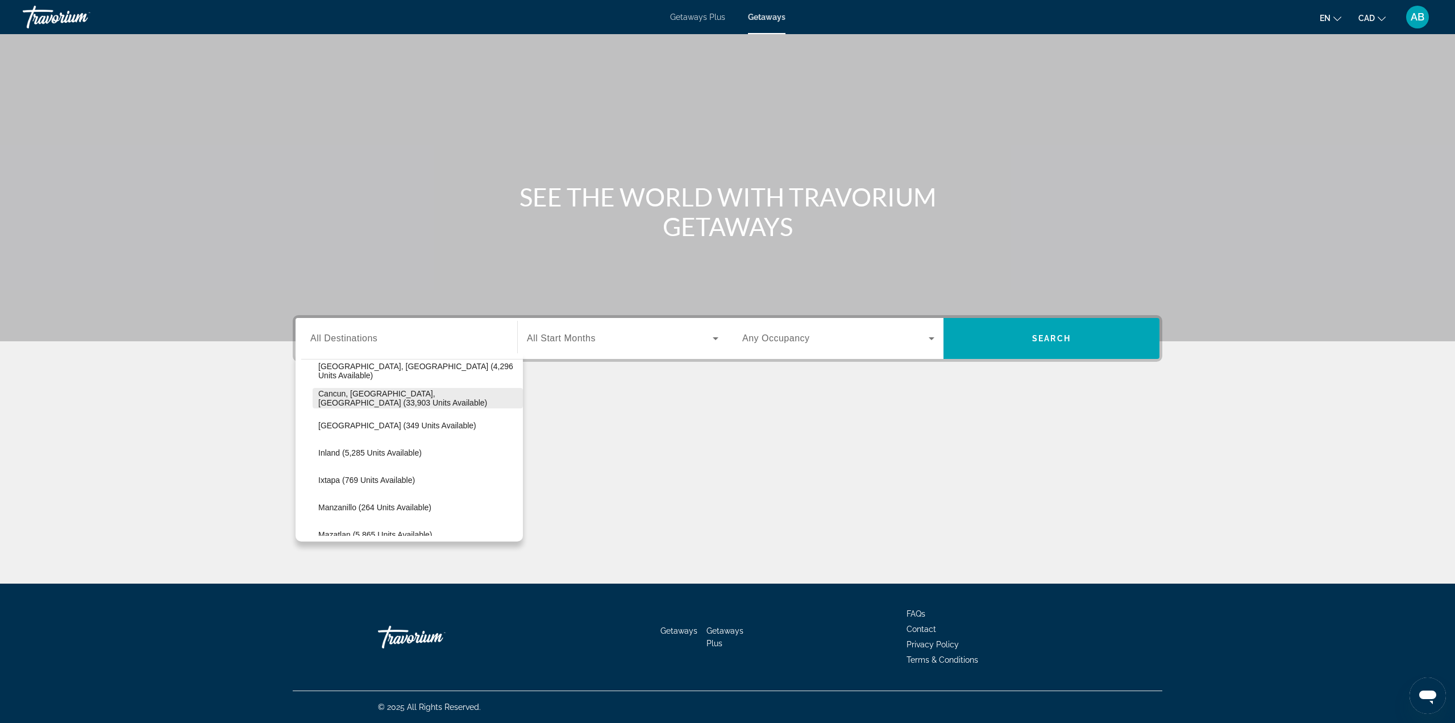
click at [364, 400] on span "Cancun, Cozumel, Riviera Maya (33,903 units available)" at bounding box center [417, 398] width 199 height 18
type input "**********"
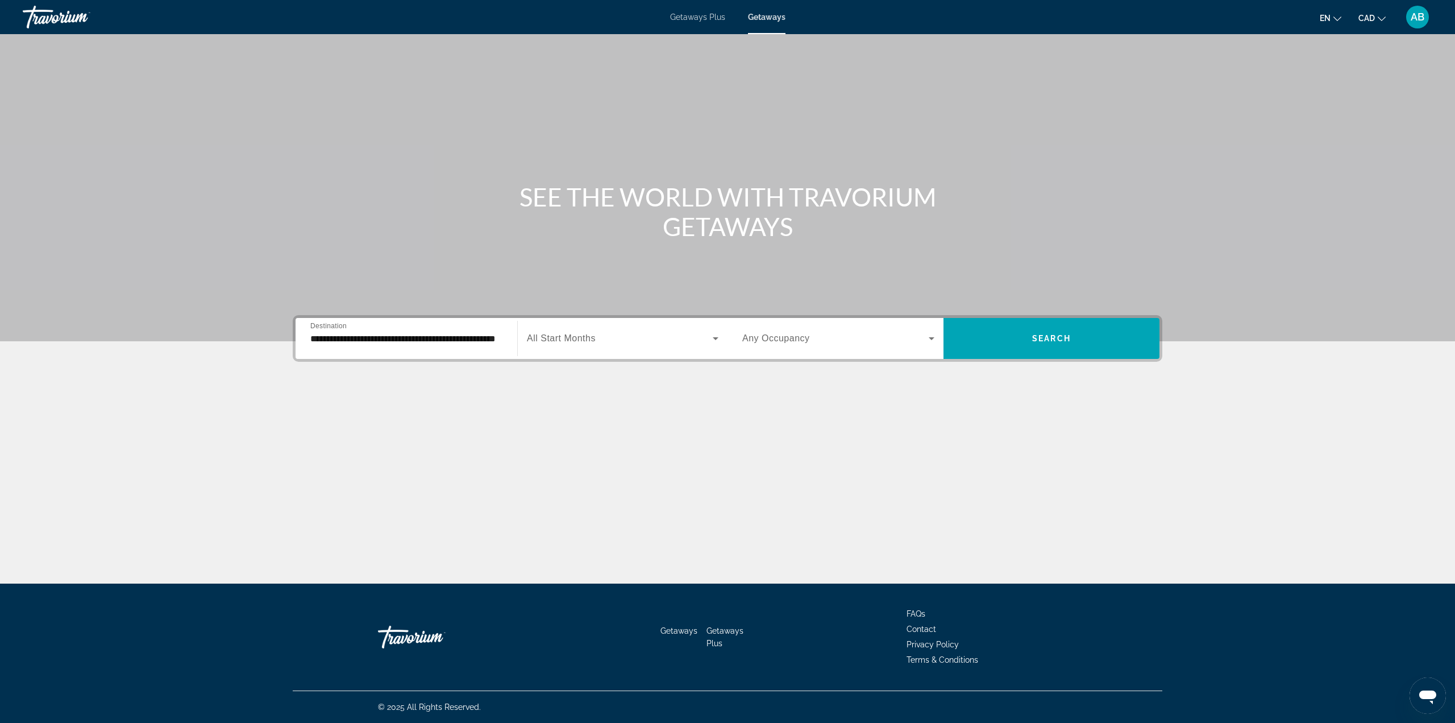
click at [576, 341] on span "All Start Months" at bounding box center [561, 338] width 69 height 10
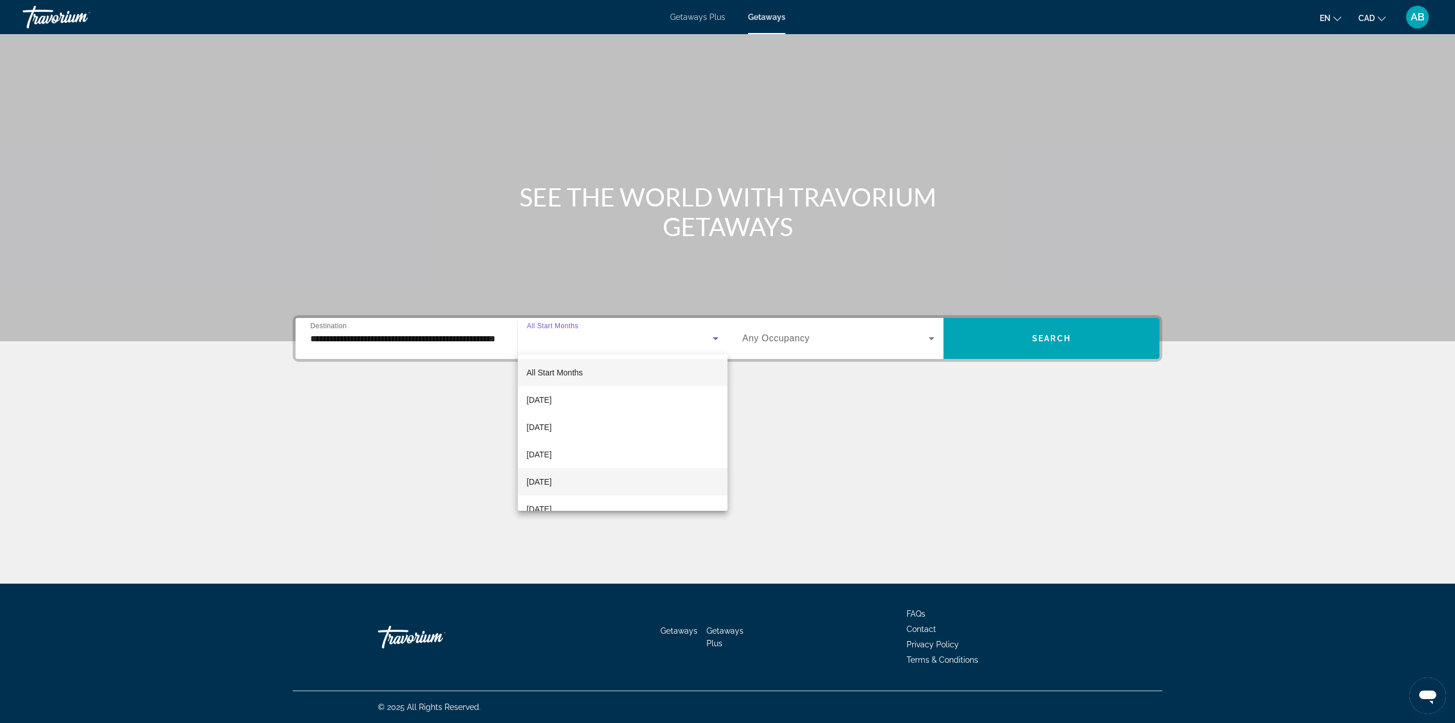
click at [552, 479] on span "[DATE]" at bounding box center [539, 482] width 25 height 14
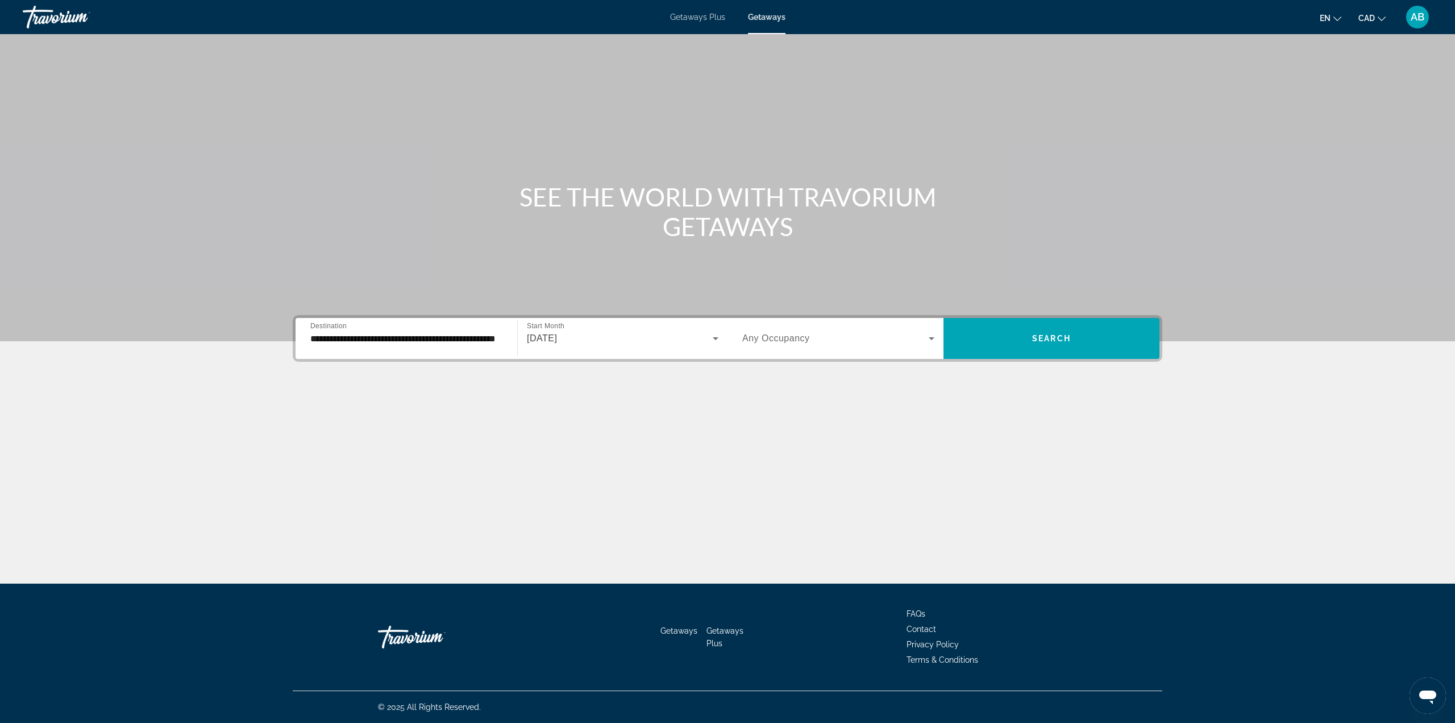
click at [769, 347] on div "Search widget" at bounding box center [838, 338] width 192 height 32
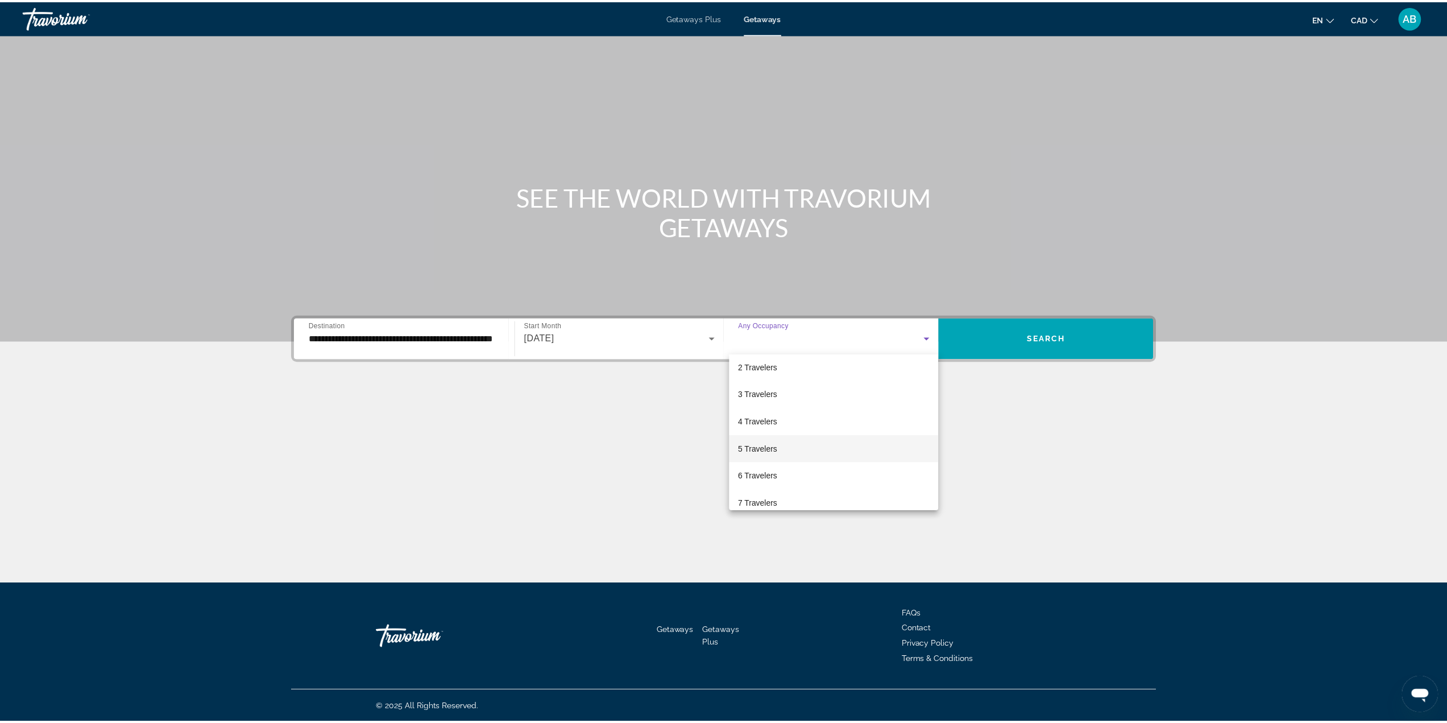
scroll to position [57, 0]
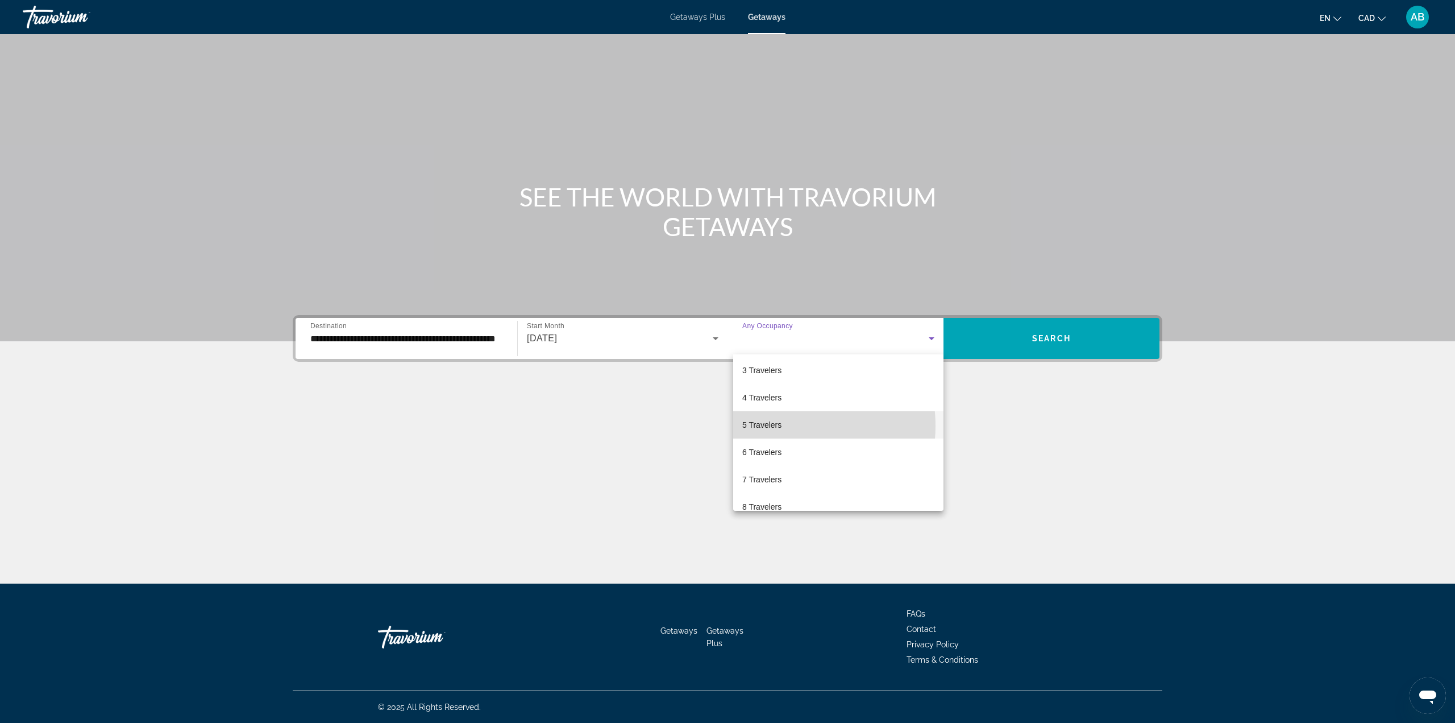
click at [781, 426] on span "5 Travelers" at bounding box center [761, 425] width 39 height 14
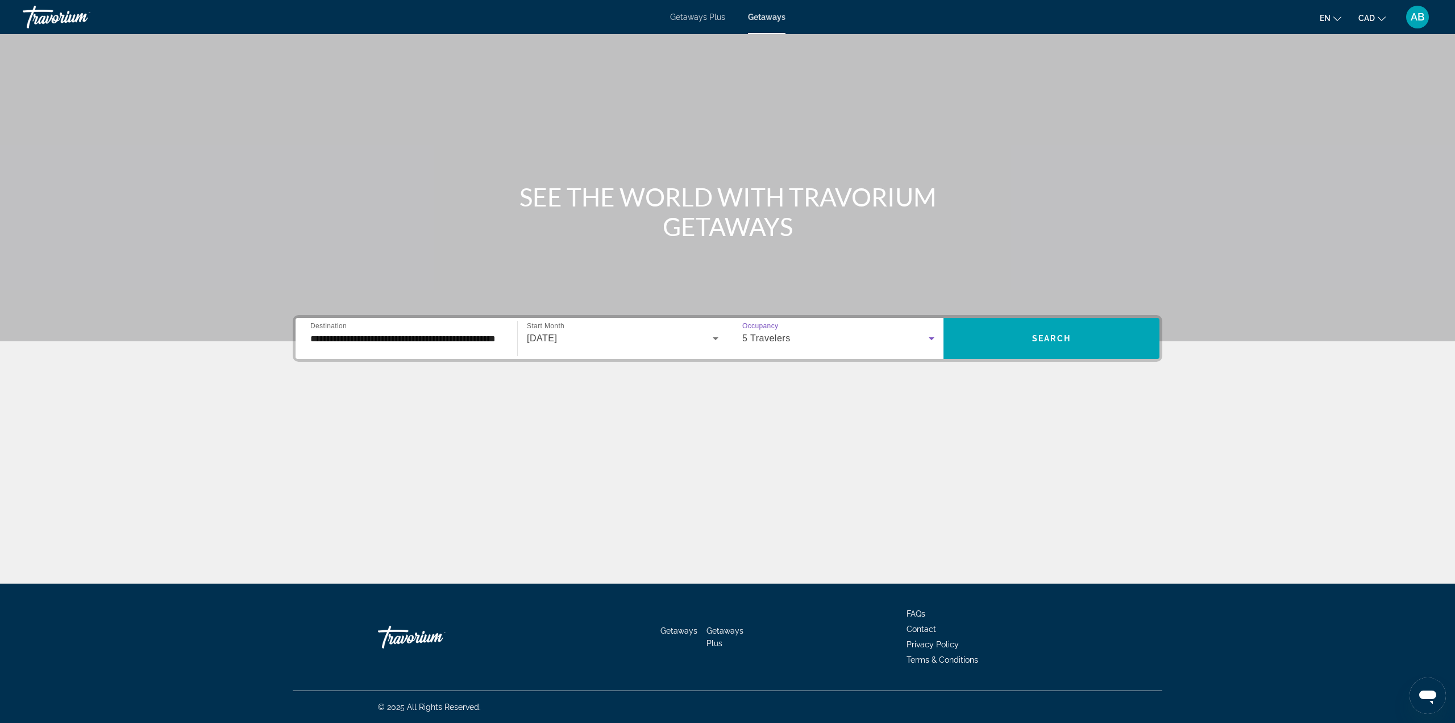
click at [842, 340] on div "5 Travelers" at bounding box center [835, 338] width 186 height 14
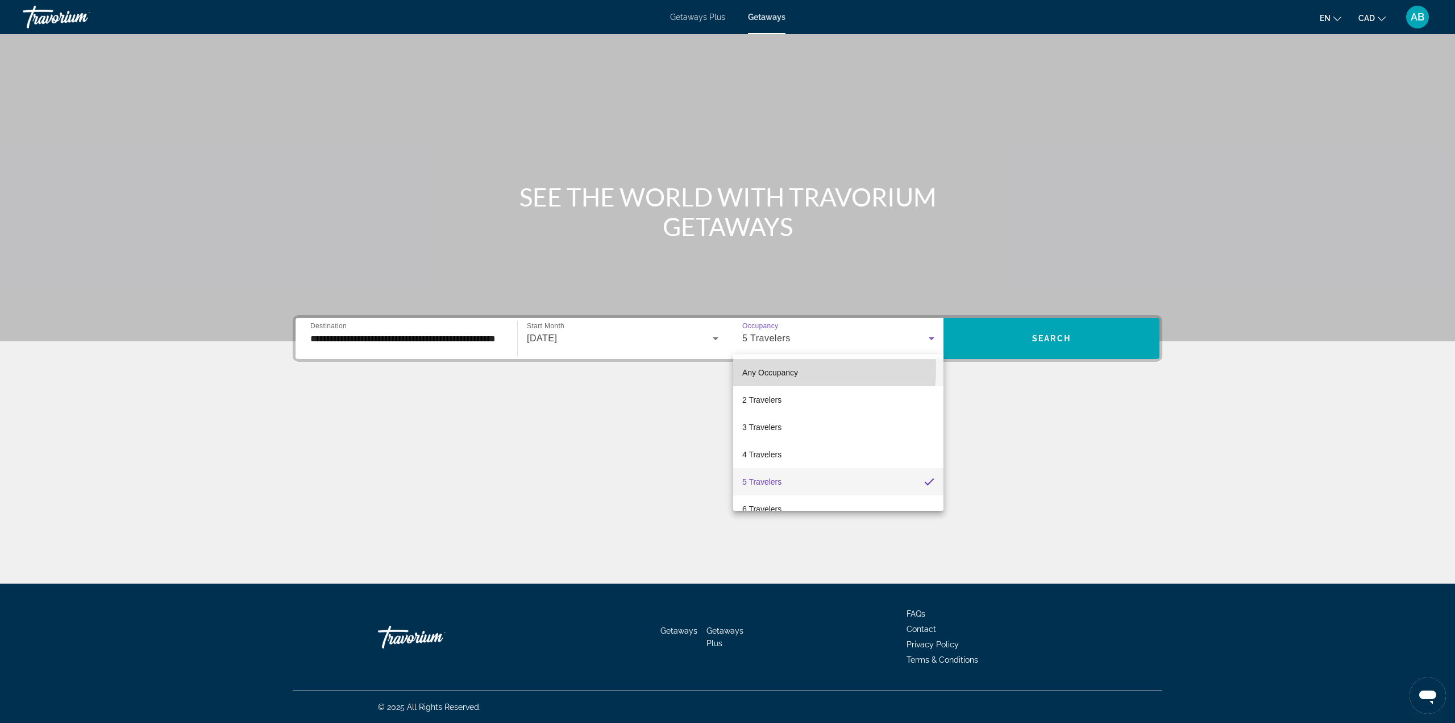
click at [780, 368] on span "Any Occupancy" at bounding box center [770, 372] width 56 height 9
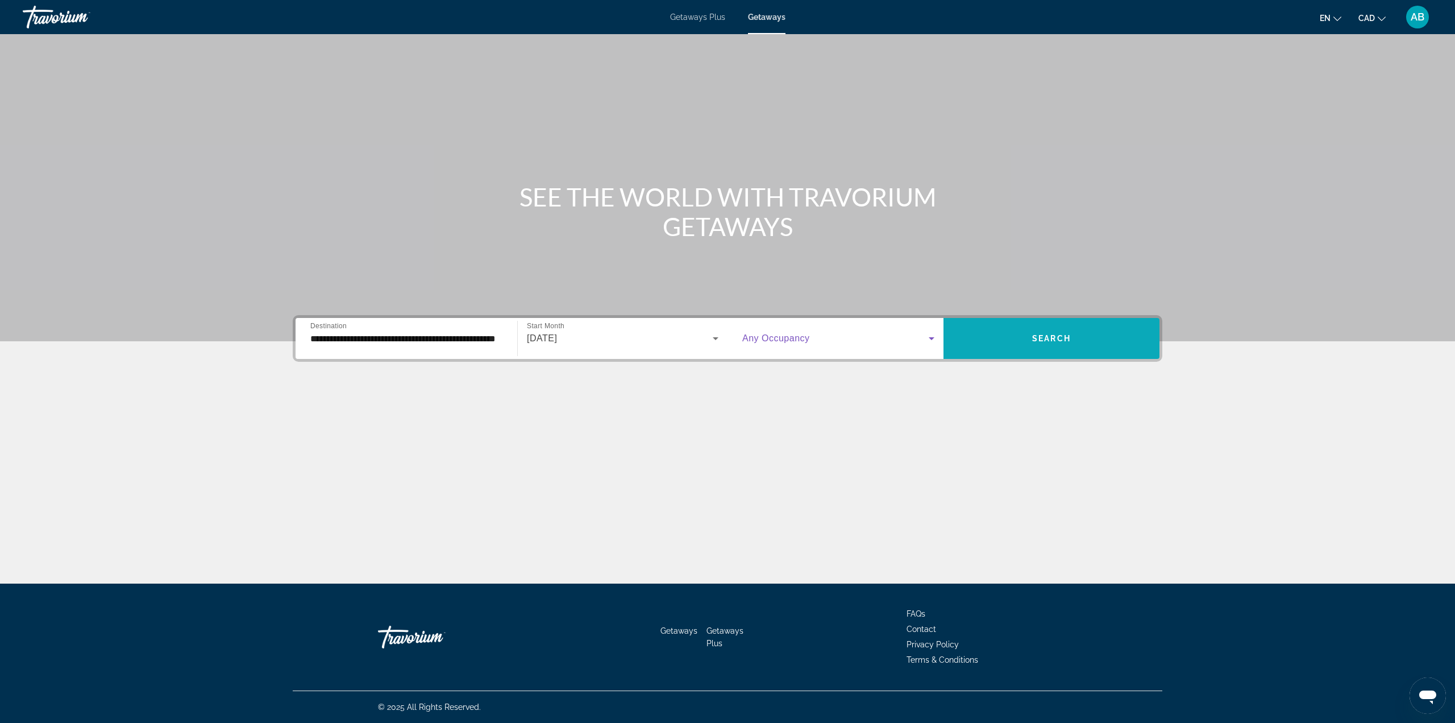
click at [1004, 331] on span "Search widget" at bounding box center [1052, 338] width 216 height 27
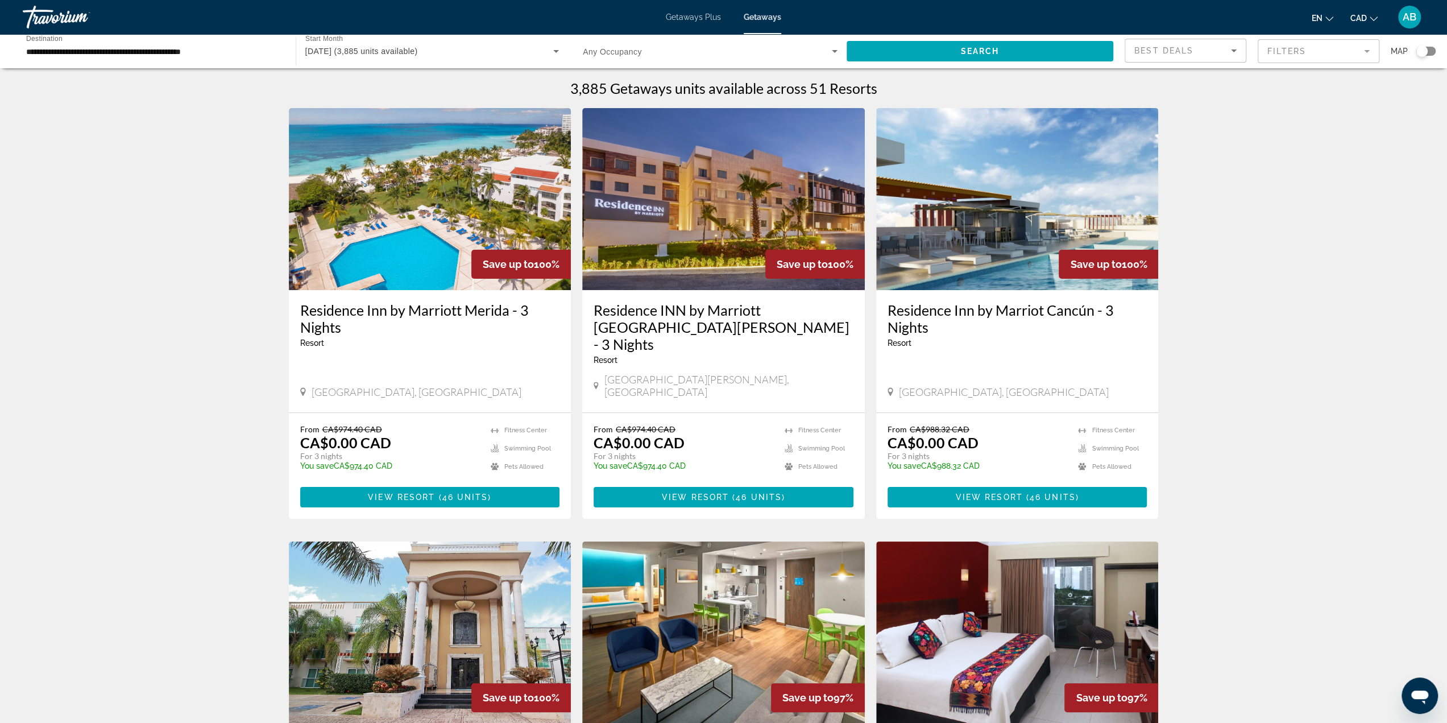
click at [1269, 65] on app-map-search-filters "Best Deals Filters Map" at bounding box center [1279, 51] width 311 height 34
click at [1276, 54] on mat-form-field "Filters" at bounding box center [1318, 51] width 122 height 24
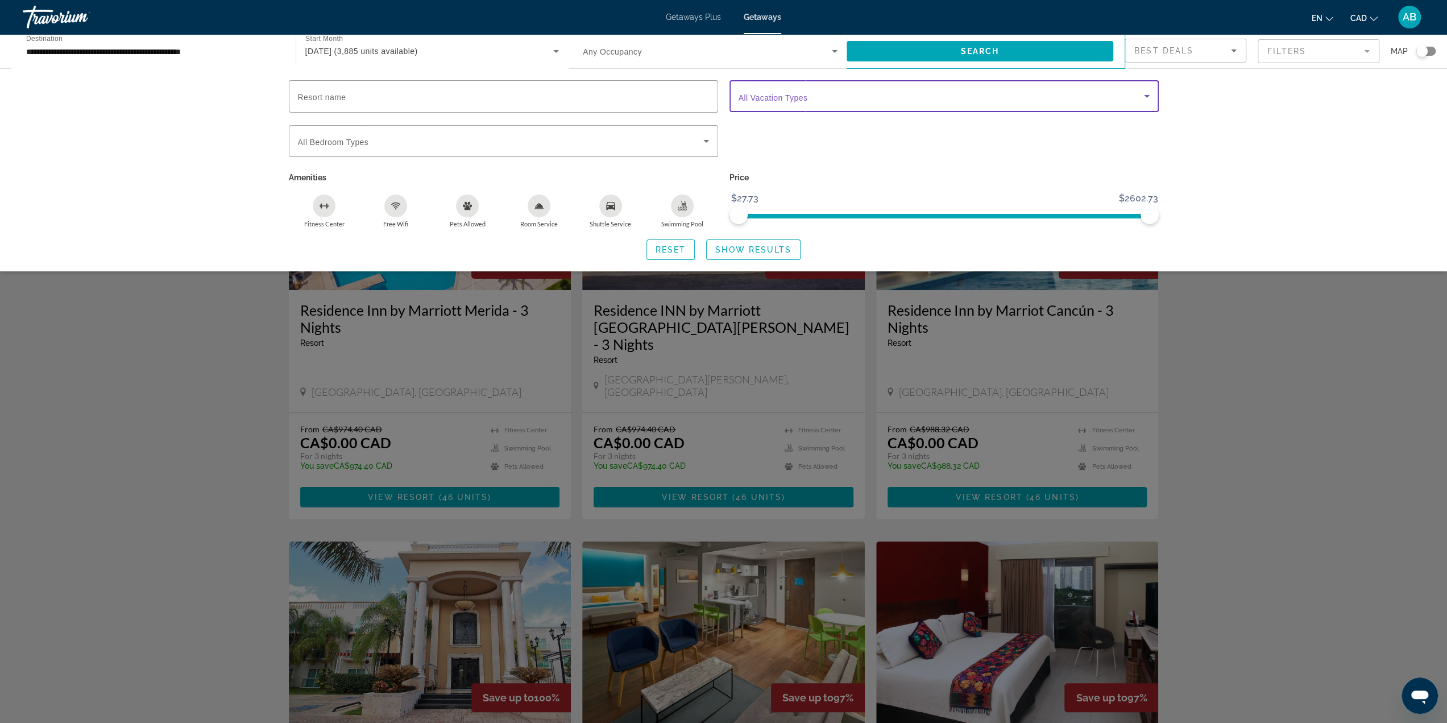
click at [842, 99] on span "Search widget" at bounding box center [940, 96] width 405 height 14
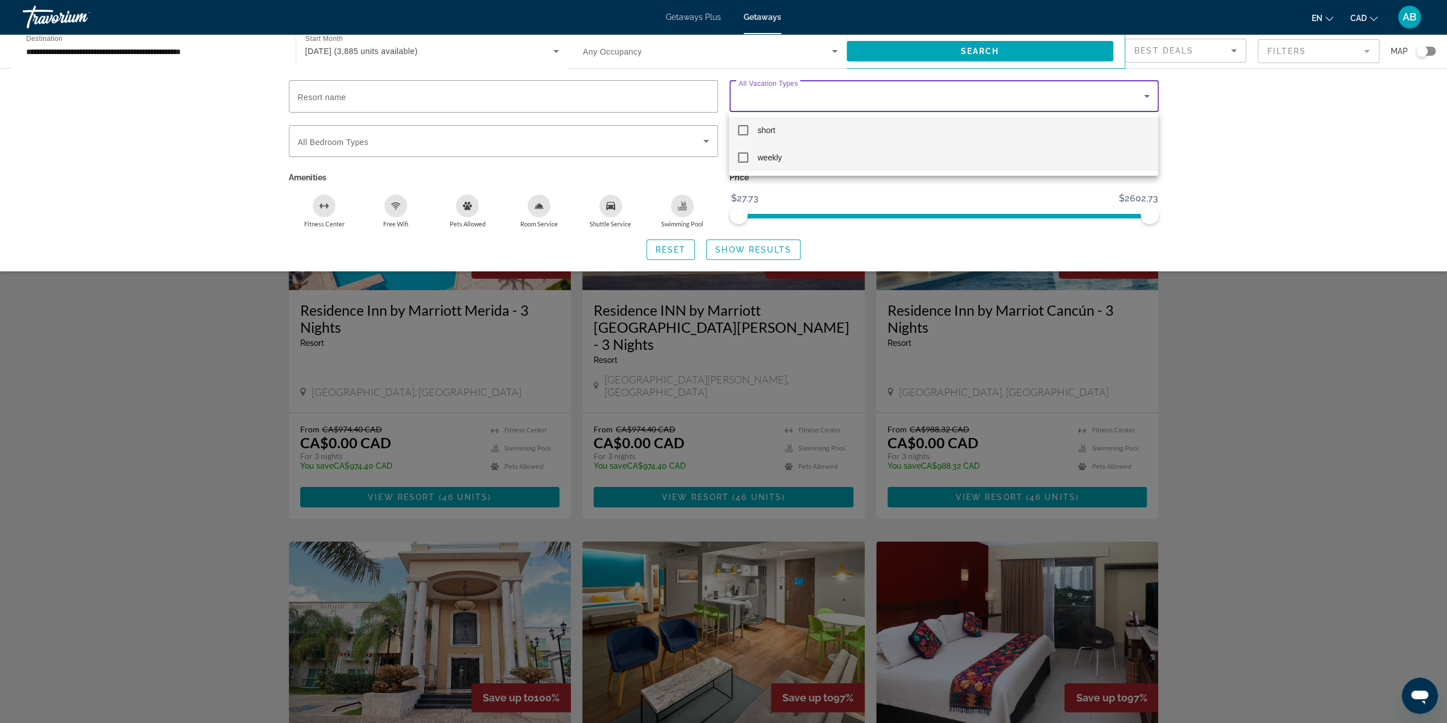
click at [761, 160] on span "weekly" at bounding box center [769, 158] width 24 height 14
drag, startPoint x: 753, startPoint y: 251, endPoint x: 765, endPoint y: 251, distance: 11.9
click at [754, 251] on div at bounding box center [723, 361] width 1447 height 723
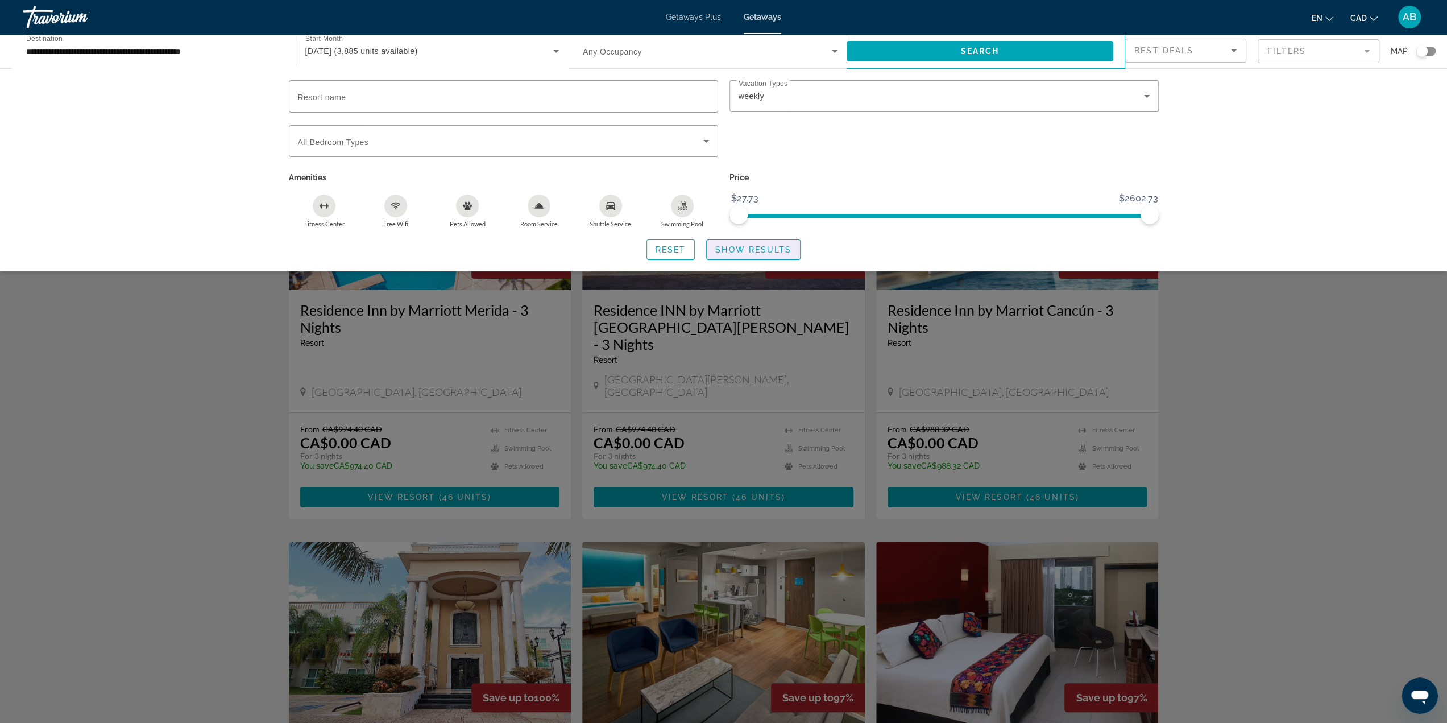
click at [746, 248] on span "Show Results" at bounding box center [753, 249] width 76 height 9
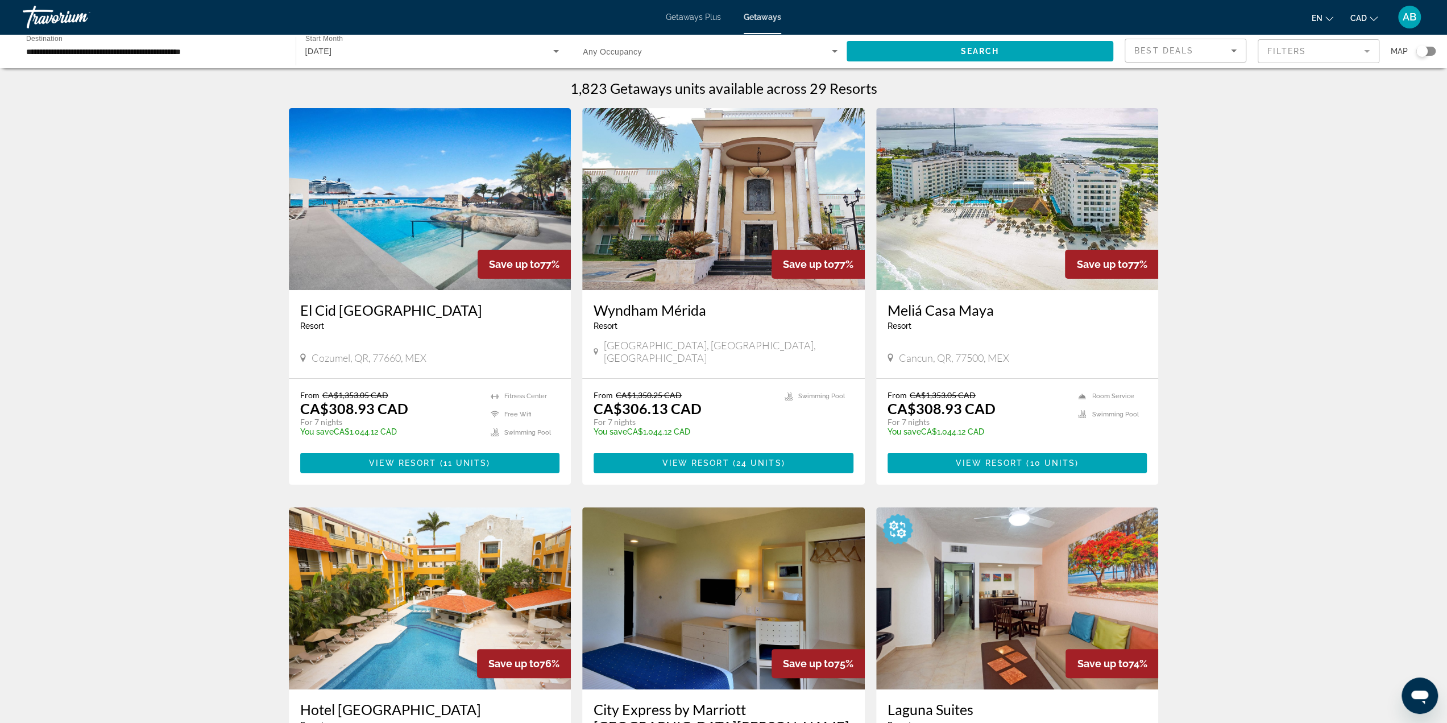
click at [396, 196] on img "Main content" at bounding box center [430, 199] width 283 height 182
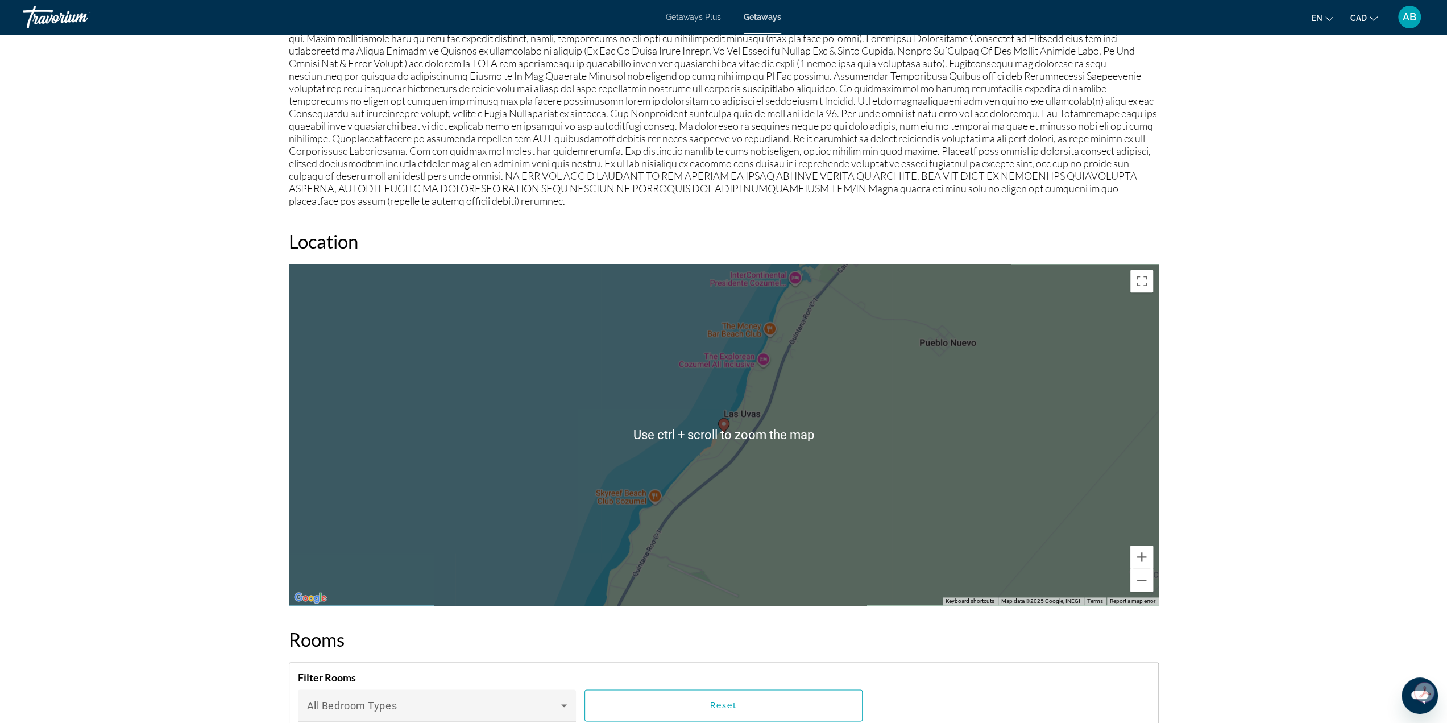
scroll to position [1194, 0]
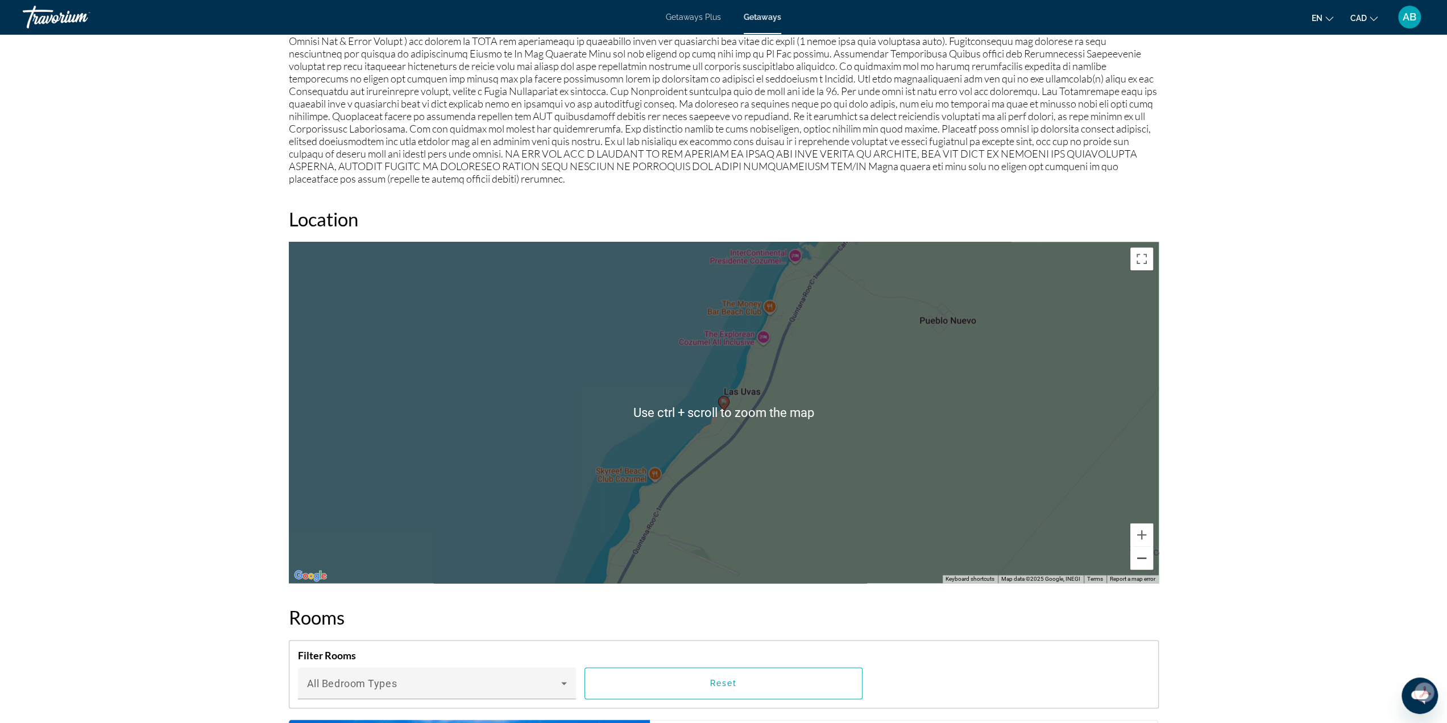
click at [1144, 546] on button "Zoom out" at bounding box center [1141, 557] width 23 height 23
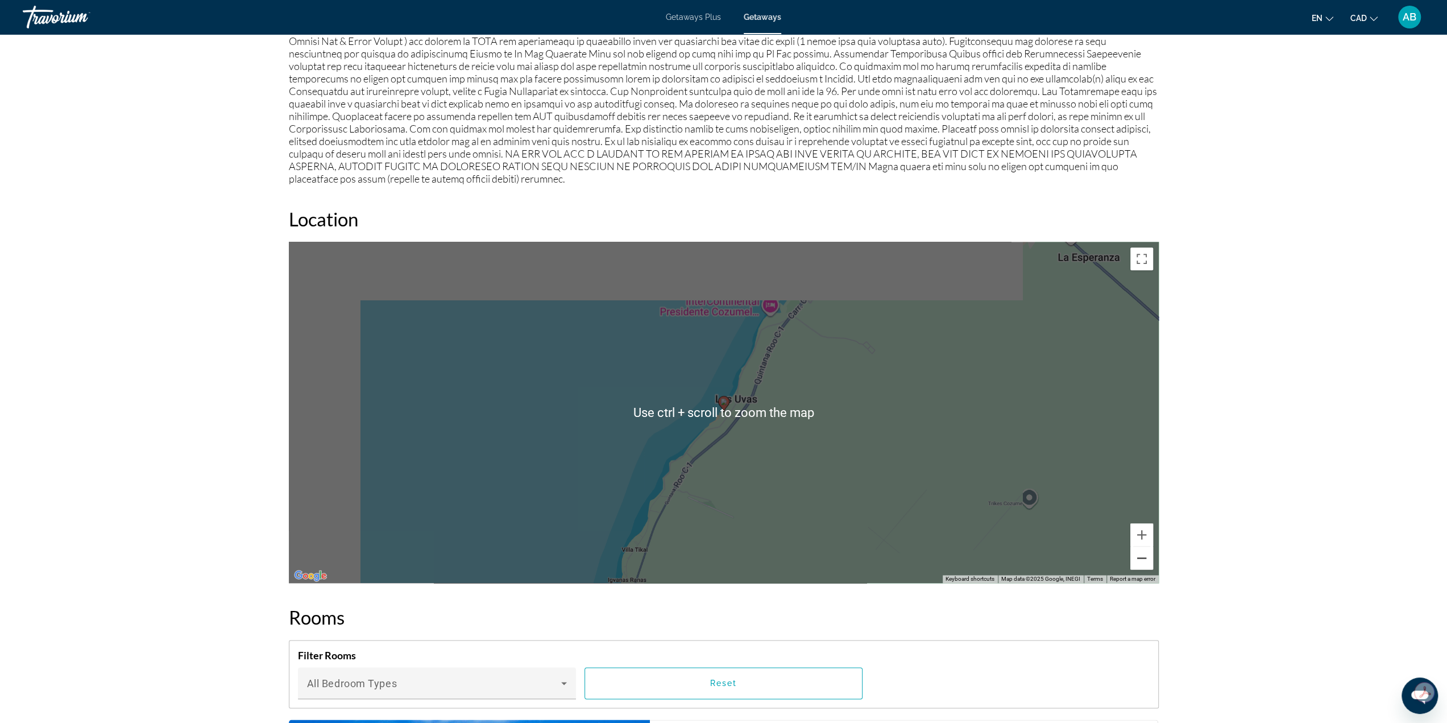
click at [1143, 546] on button "Zoom out" at bounding box center [1141, 557] width 23 height 23
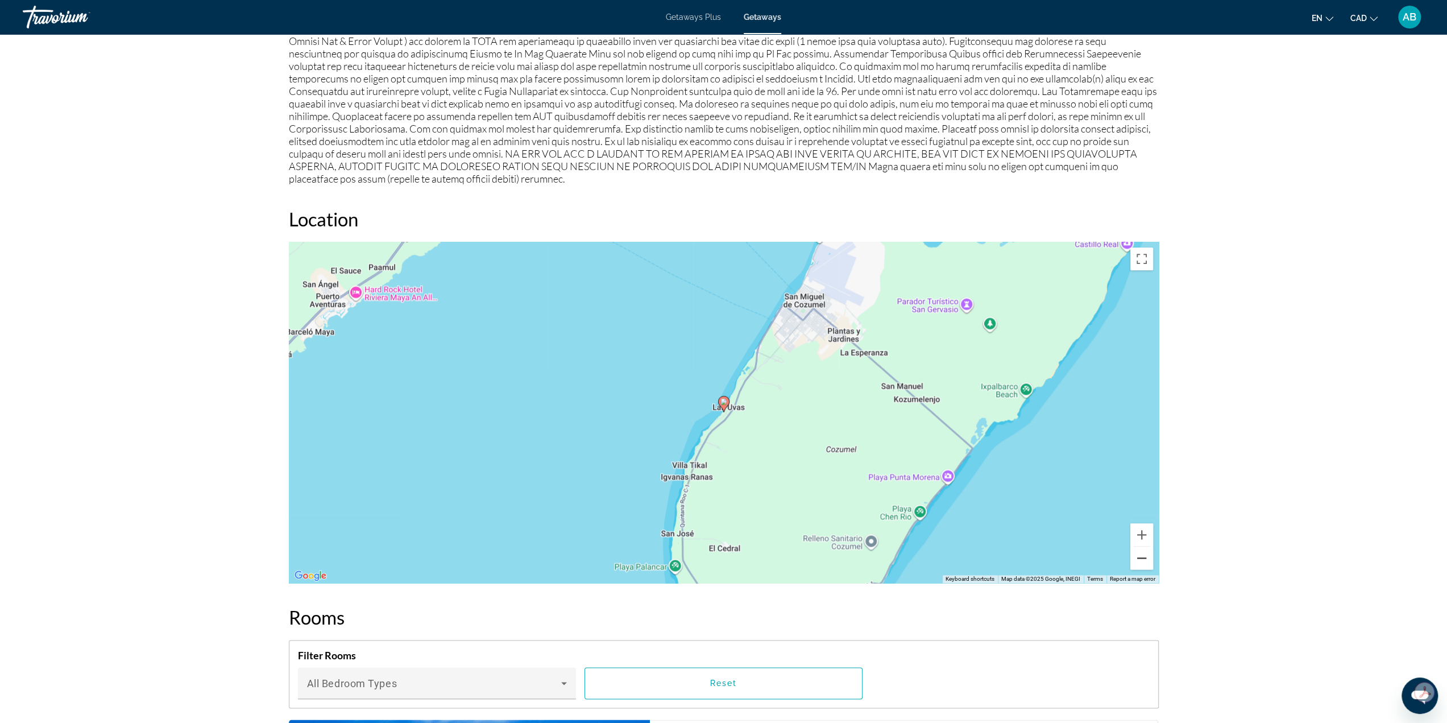
click at [1142, 546] on button "Zoom out" at bounding box center [1141, 557] width 23 height 23
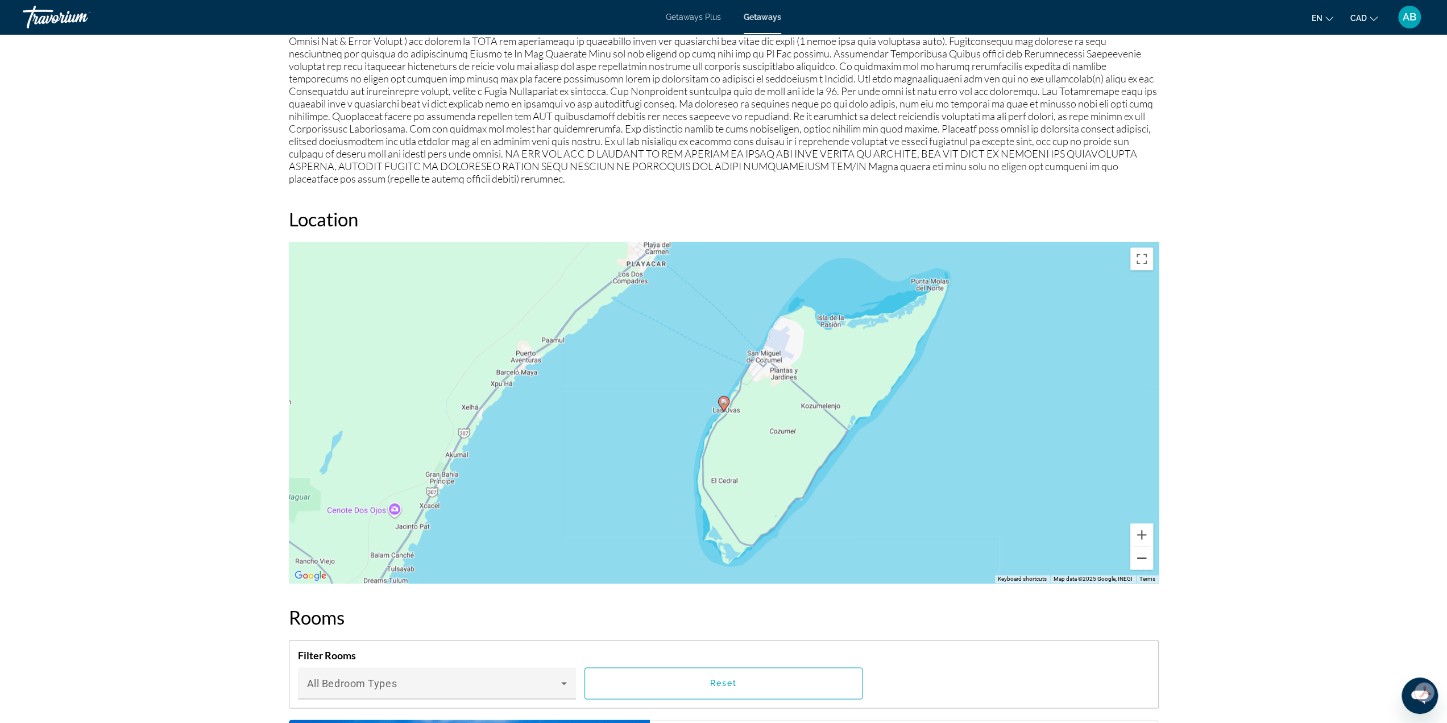
click at [1136, 547] on button "Zoom out" at bounding box center [1141, 557] width 23 height 23
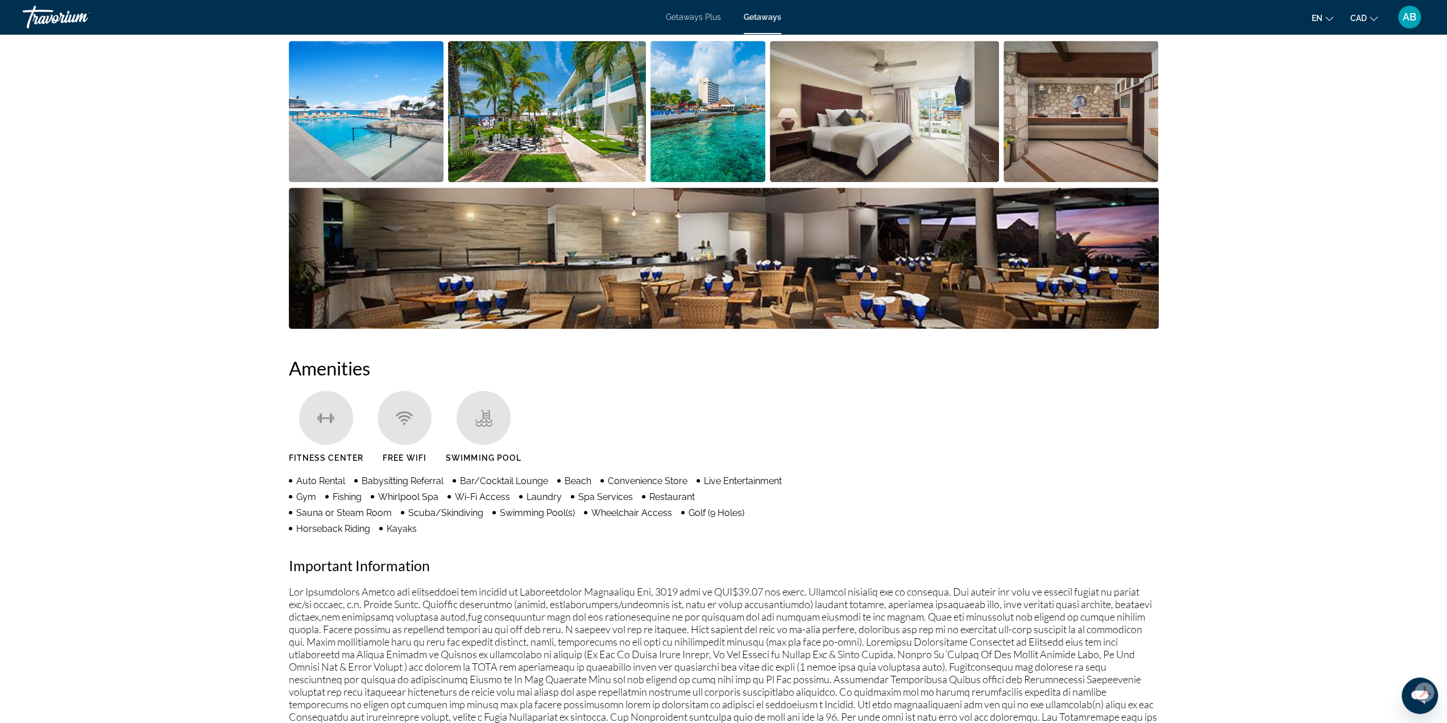
scroll to position [284, 0]
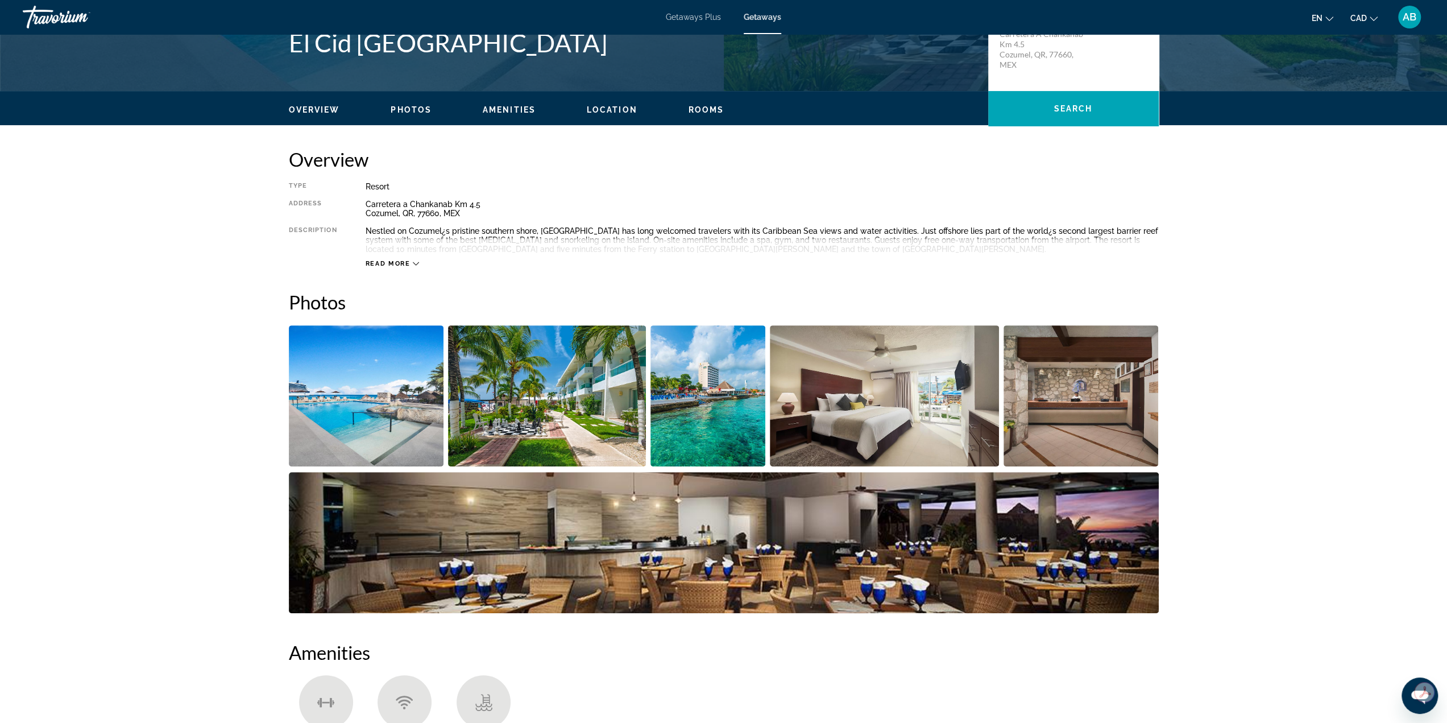
click at [707, 393] on img "Open full-screen image slider" at bounding box center [707, 395] width 115 height 141
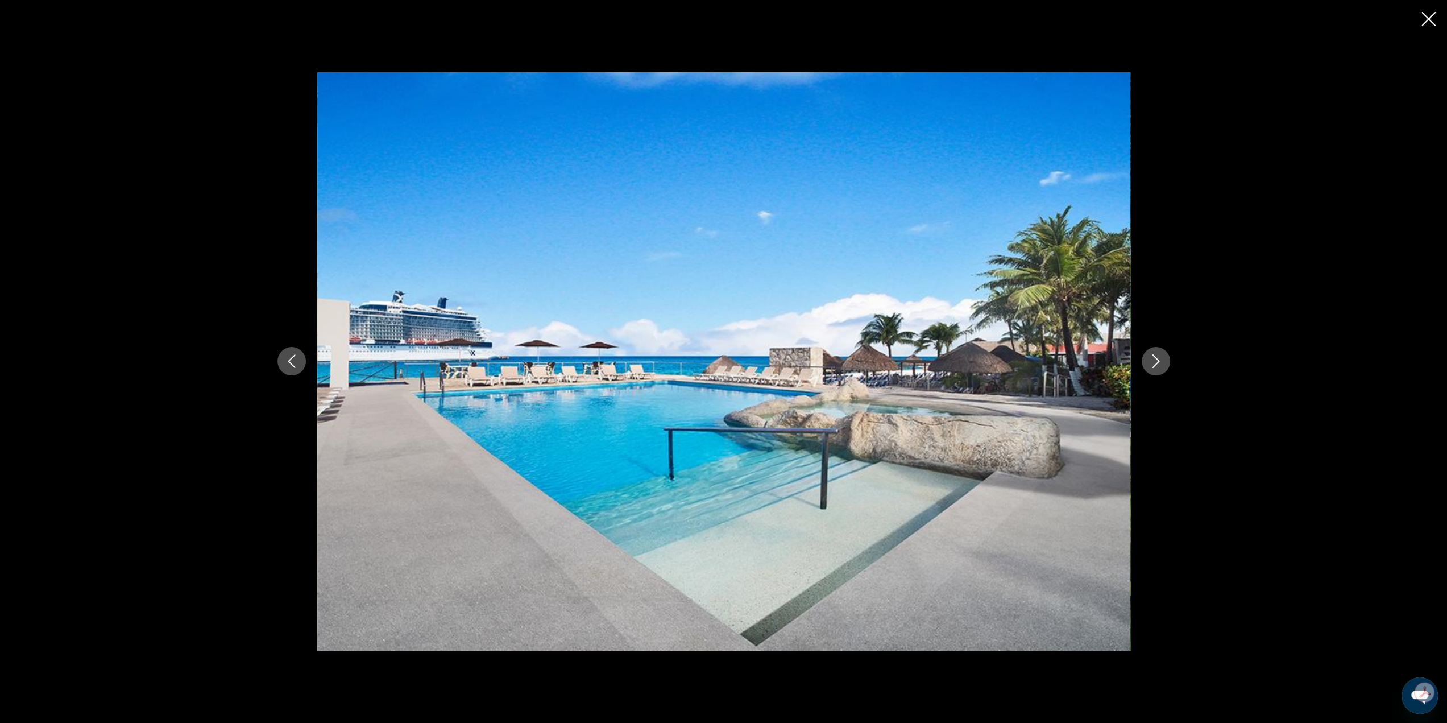
click at [1149, 361] on icon "Next image" at bounding box center [1156, 361] width 14 height 14
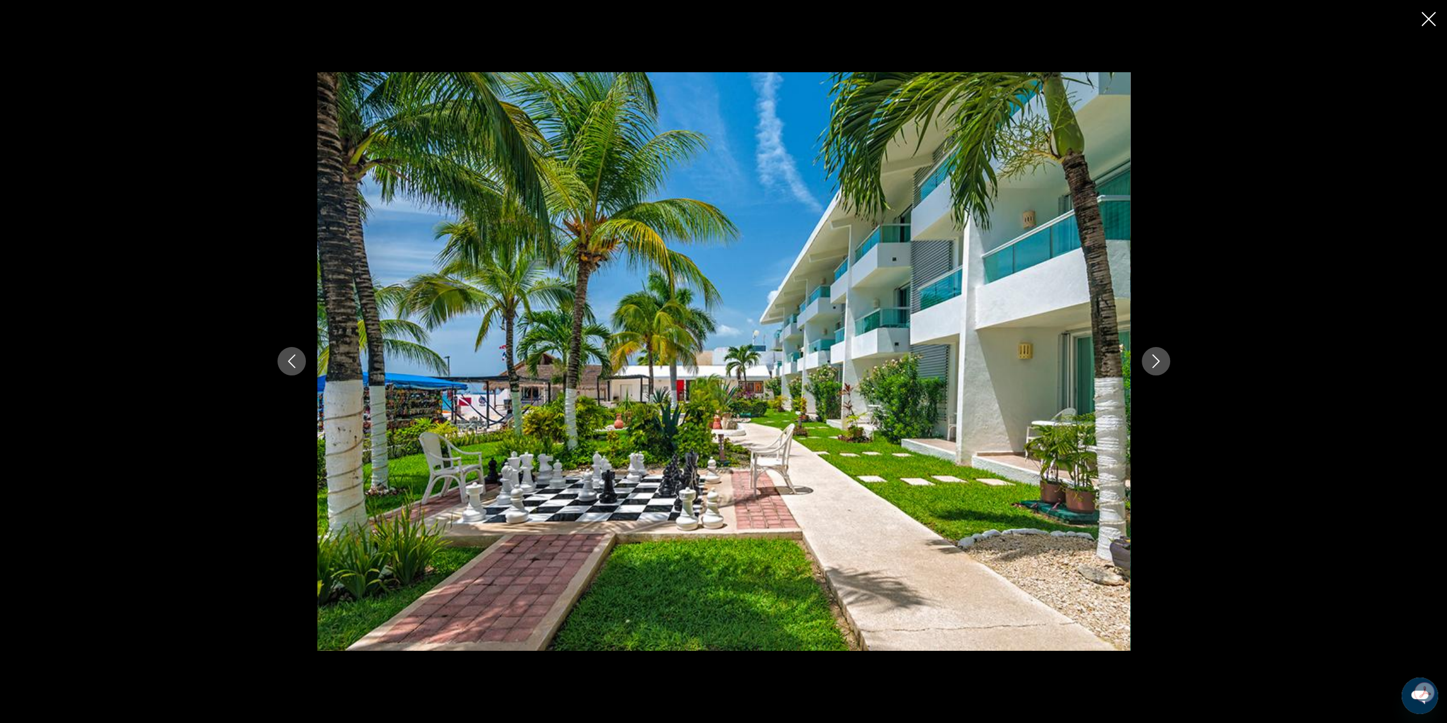
click at [1149, 361] on icon "Next image" at bounding box center [1156, 361] width 14 height 14
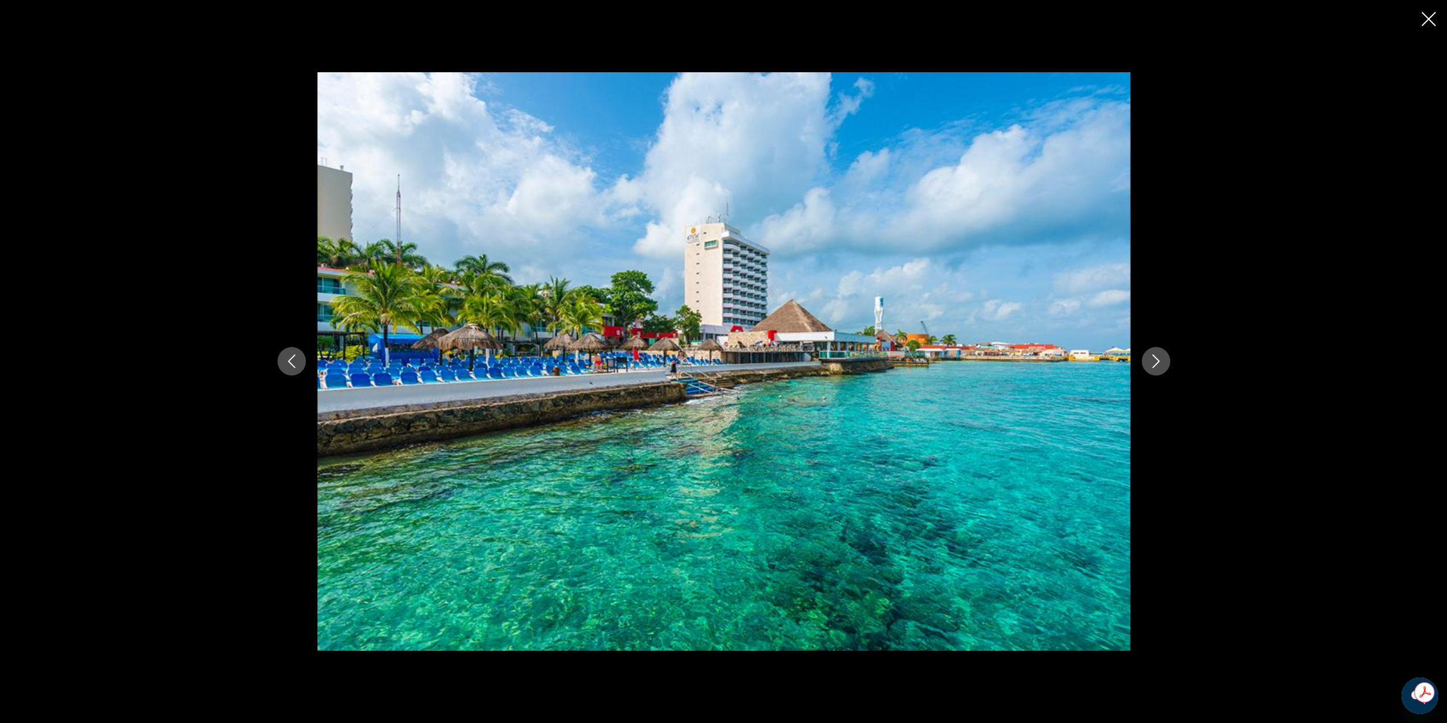
click at [1144, 359] on button "Next image" at bounding box center [1156, 361] width 28 height 28
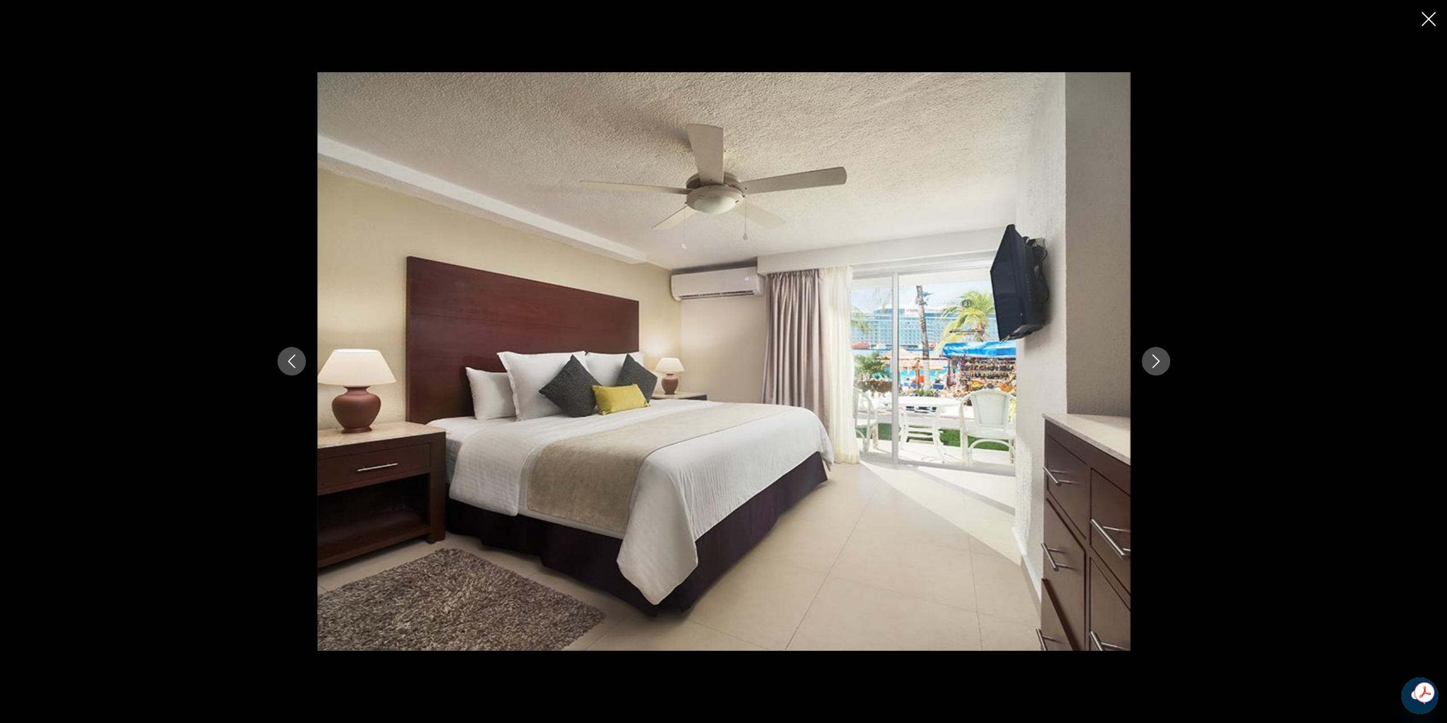
click at [1429, 19] on icon "Close slideshow" at bounding box center [1428, 19] width 14 height 14
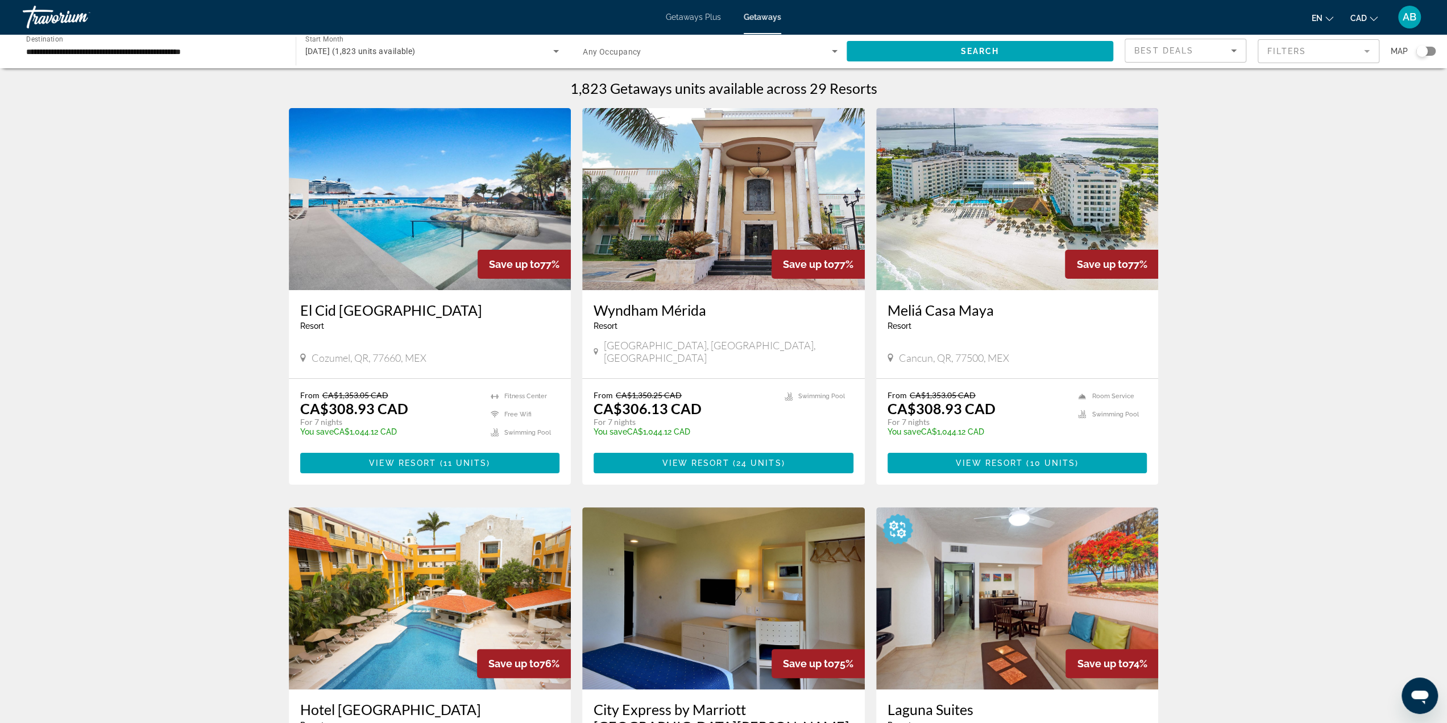
click at [915, 154] on img "Main content" at bounding box center [1017, 199] width 283 height 182
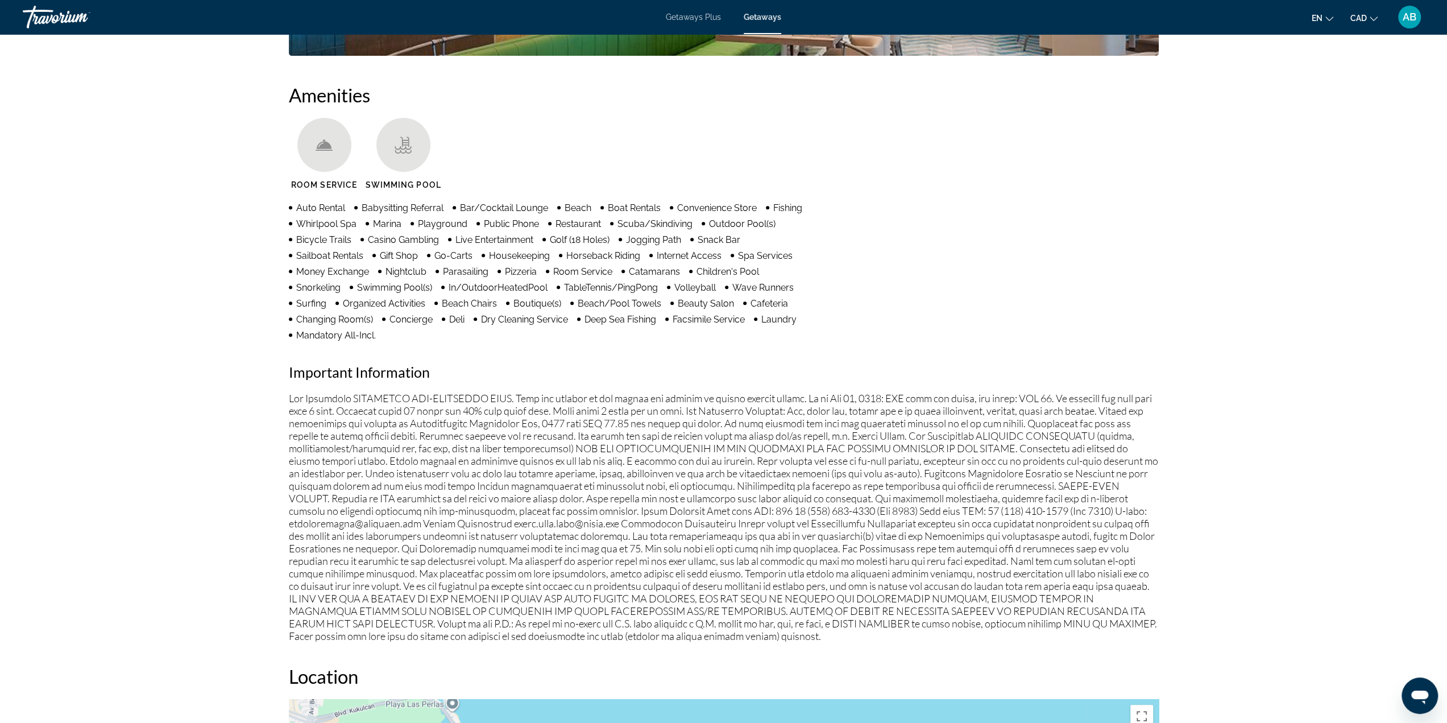
scroll to position [910, 0]
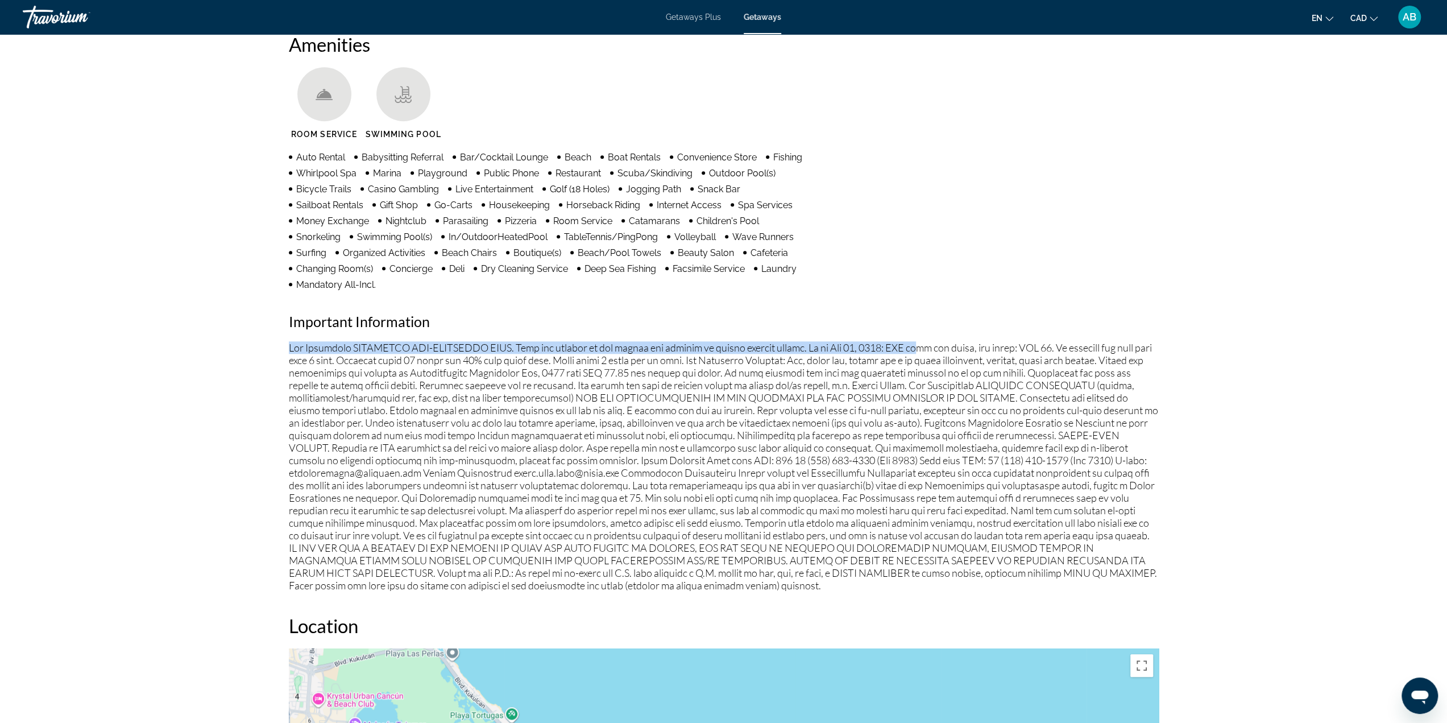
drag, startPoint x: 290, startPoint y: 344, endPoint x: 923, endPoint y: 352, distance: 633.3
click at [923, 352] on p "Main content" at bounding box center [724, 466] width 870 height 250
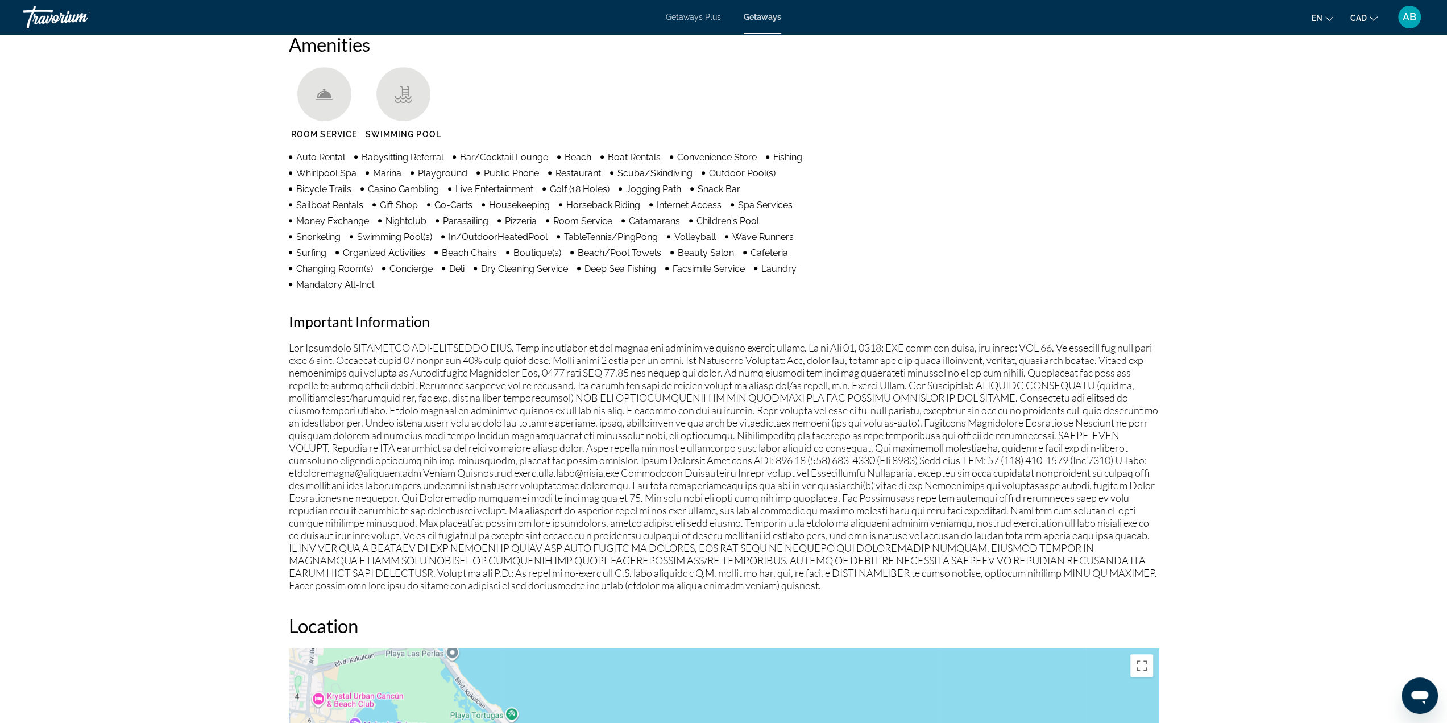
drag, startPoint x: 951, startPoint y: 355, endPoint x: 959, endPoint y: 355, distance: 8.0
click at [953, 355] on p "Main content" at bounding box center [724, 466] width 870 height 250
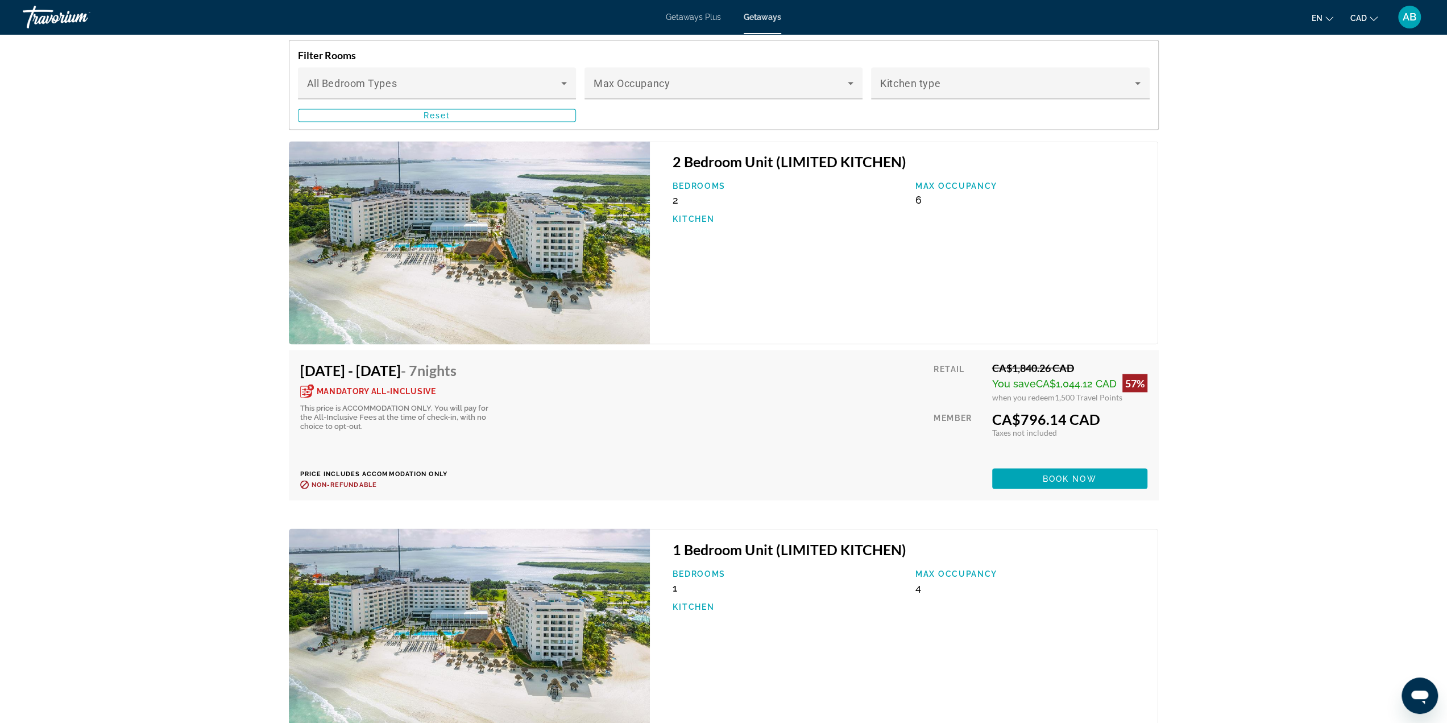
scroll to position [1990, 0]
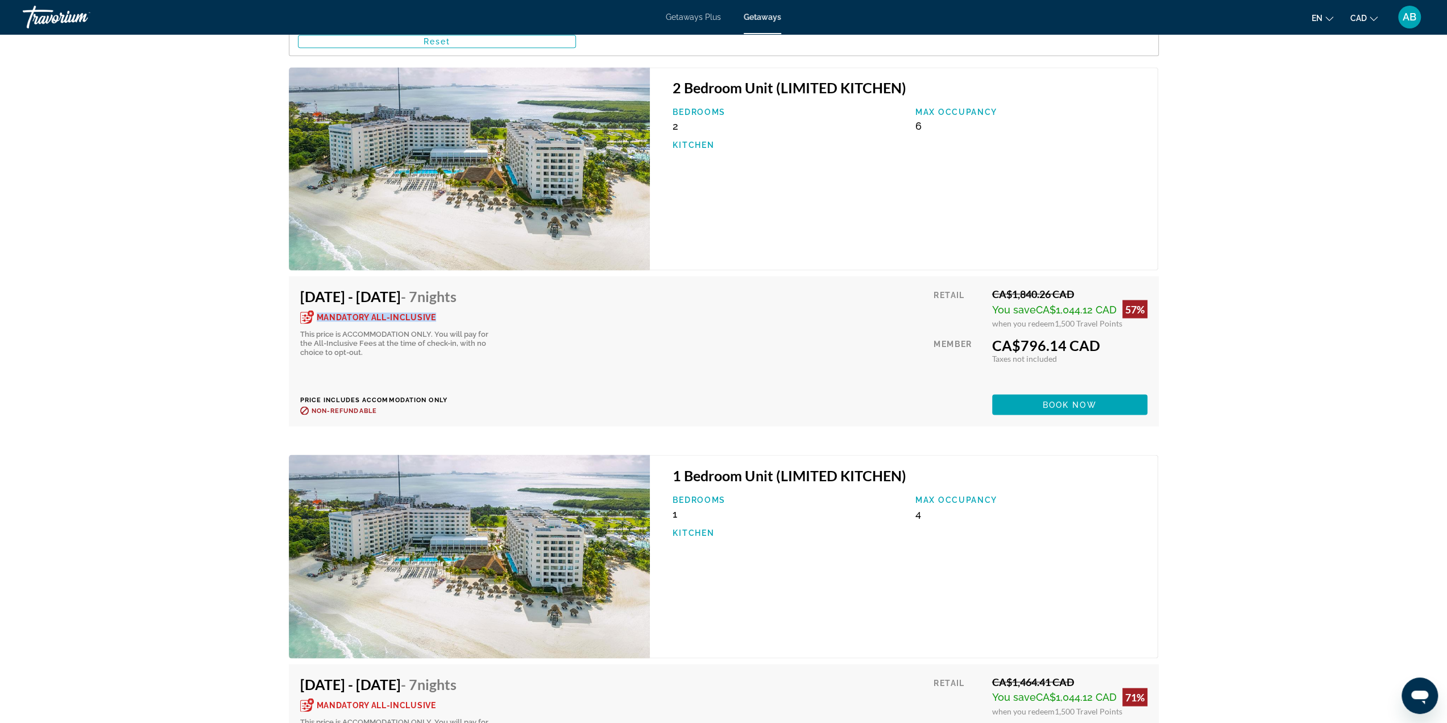
drag, startPoint x: 316, startPoint y: 316, endPoint x: 456, endPoint y: 319, distance: 140.5
click at [456, 319] on div "Mandatory All-Inclusive" at bounding box center [396, 317] width 193 height 14
click at [493, 324] on div "Mandatory All-Inclusive This price is ACCOMMODATION ONLY. You will pay for the …" at bounding box center [396, 333] width 193 height 47
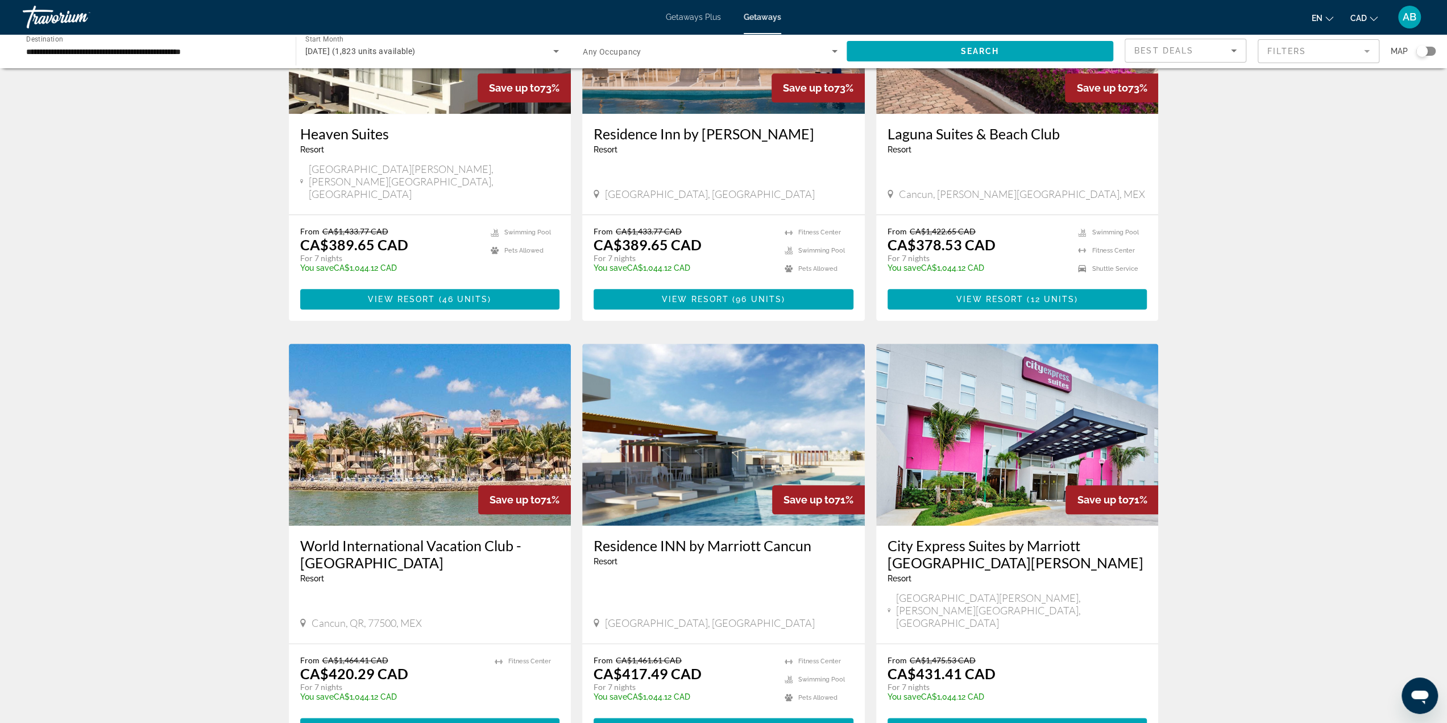
scroll to position [1023, 0]
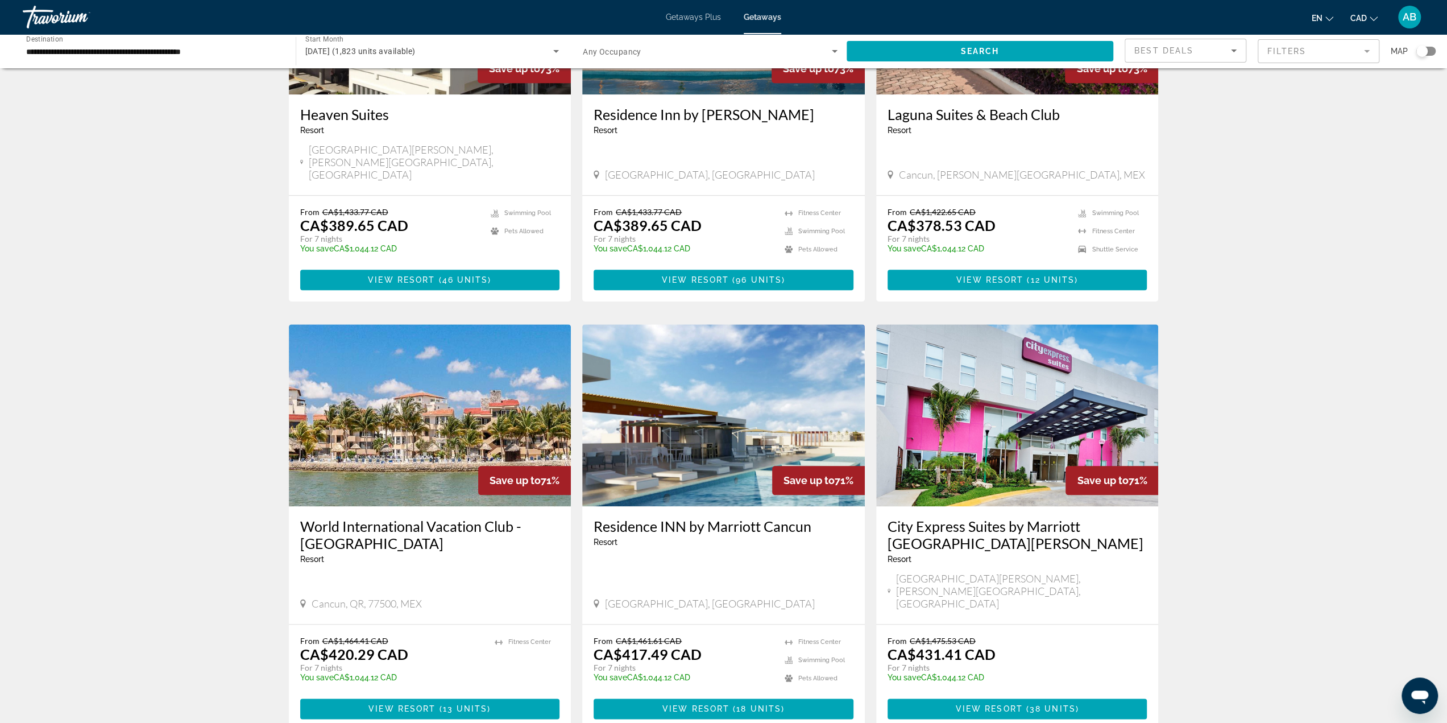
click at [740, 359] on img "Main content" at bounding box center [723, 415] width 283 height 182
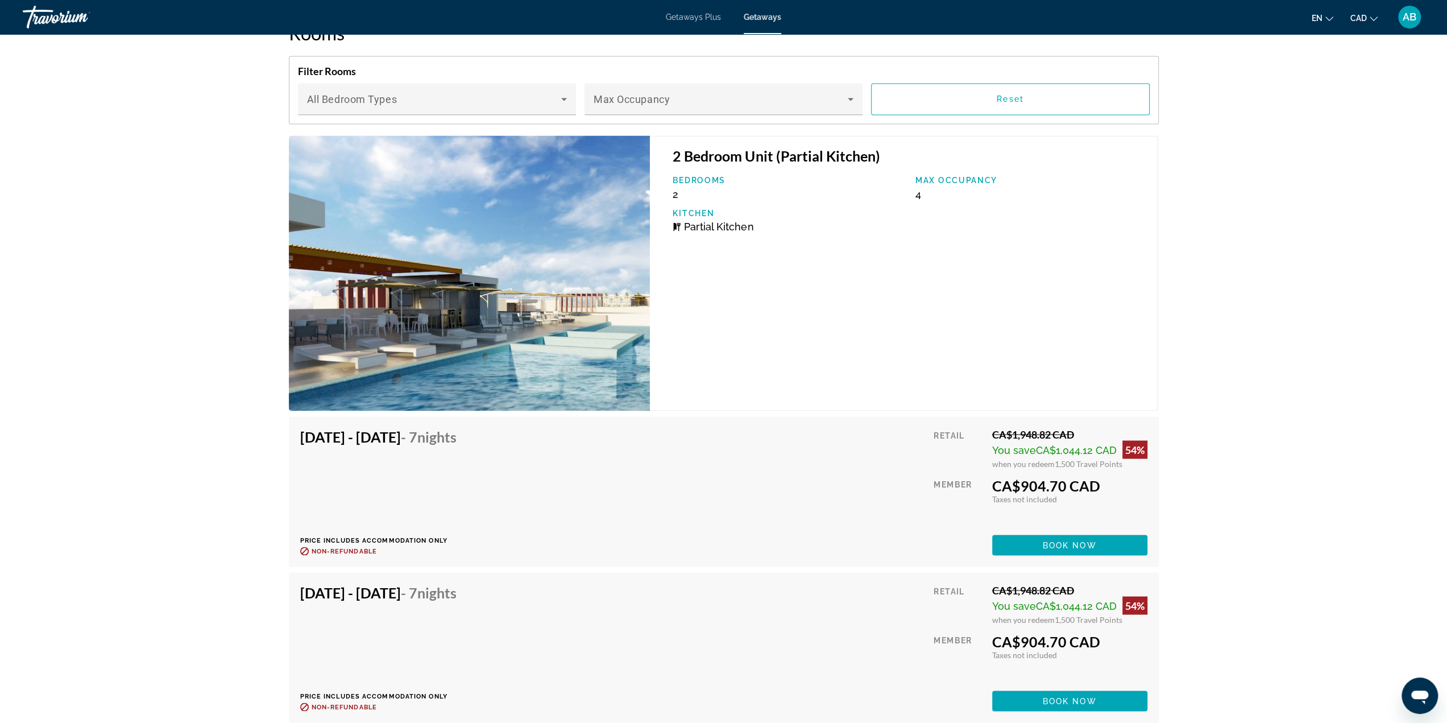
scroll to position [1762, 0]
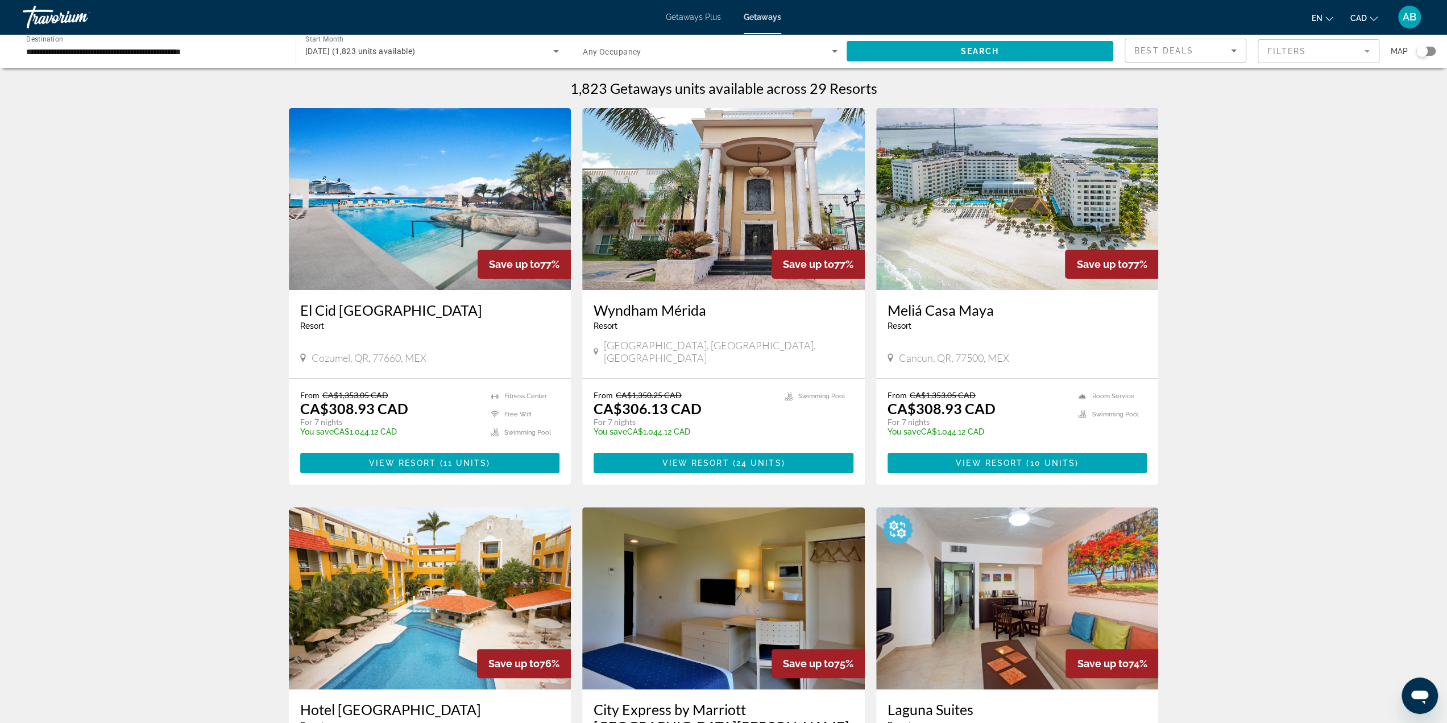
click at [412, 222] on img "Main content" at bounding box center [430, 199] width 283 height 182
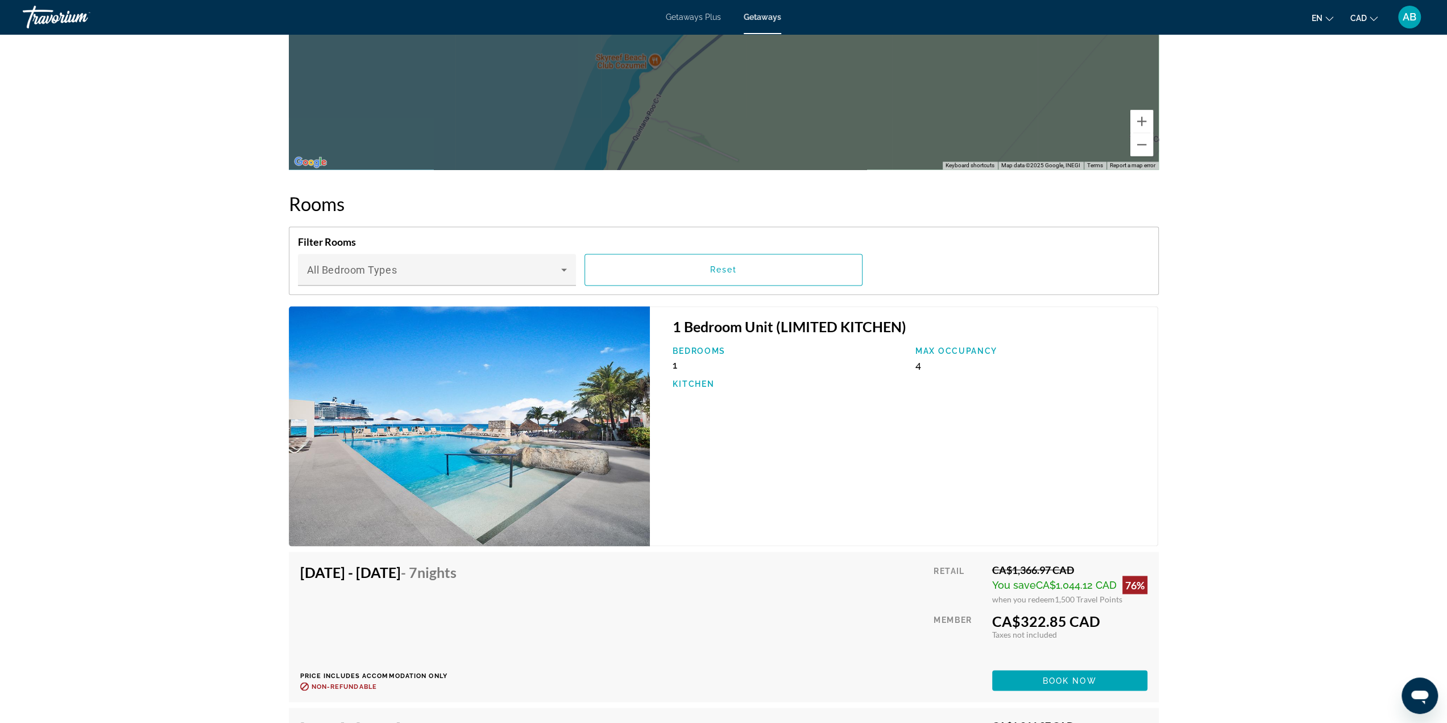
scroll to position [1649, 0]
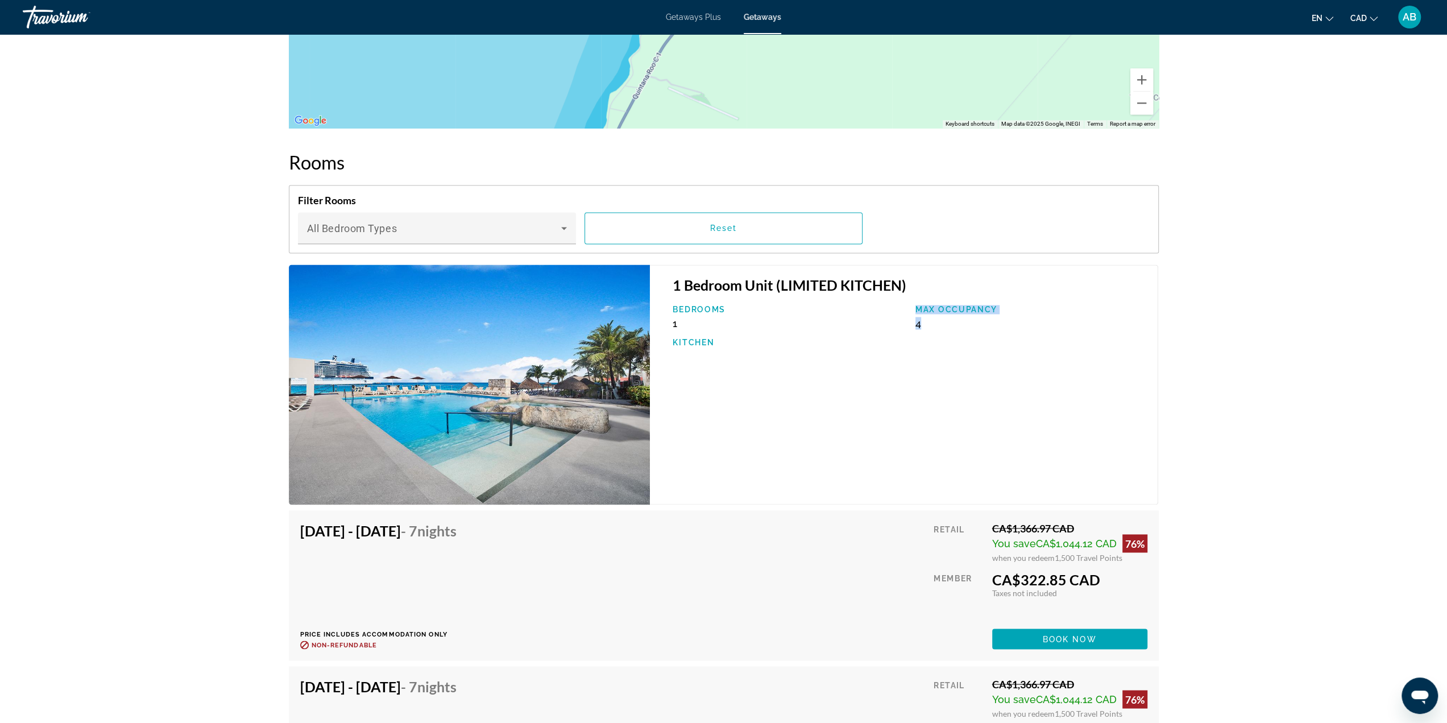
drag, startPoint x: 908, startPoint y: 308, endPoint x: 937, endPoint y: 308, distance: 29.6
click at [937, 308] on div "Bedrooms 1 Max Occupancy 4 Kitchen" at bounding box center [909, 331] width 485 height 53
click at [955, 319] on div "Bedrooms 1 Max Occupancy 4 Kitchen" at bounding box center [909, 331] width 485 height 53
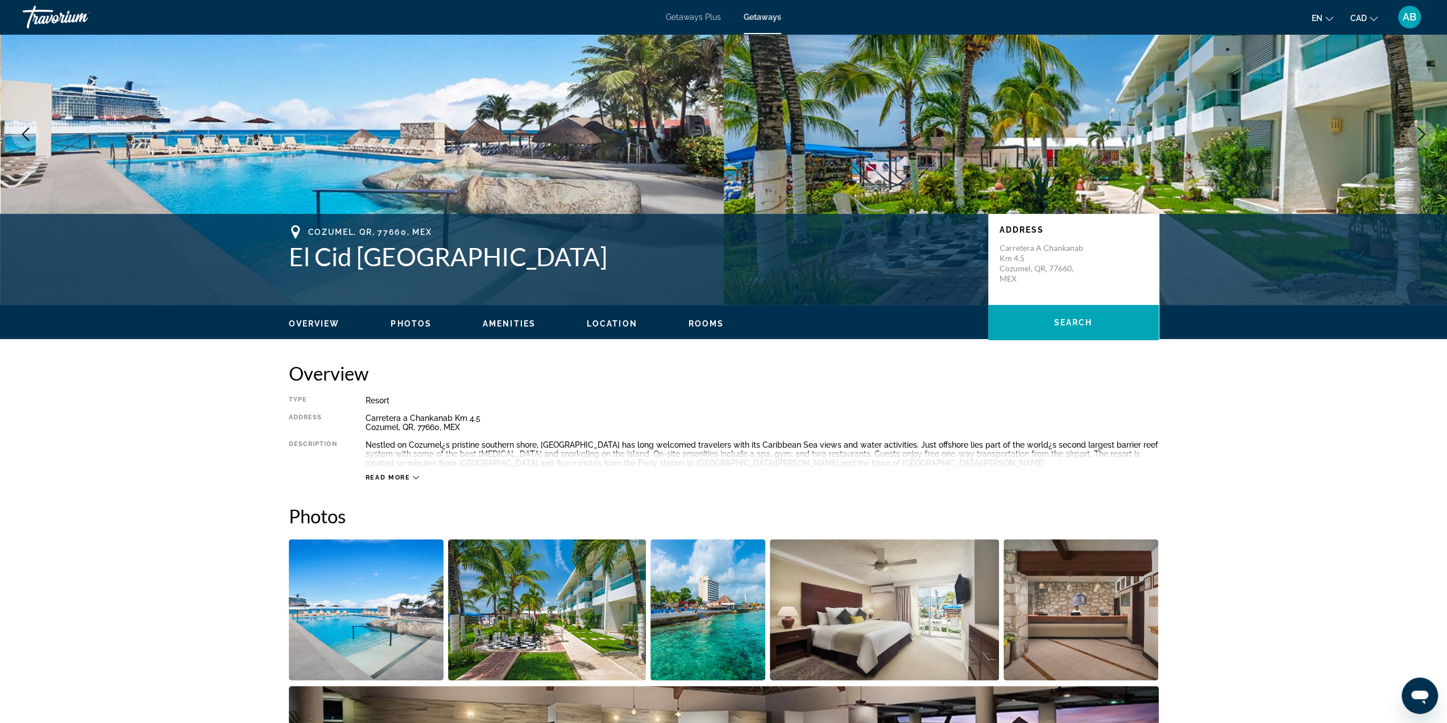
scroll to position [69, 0]
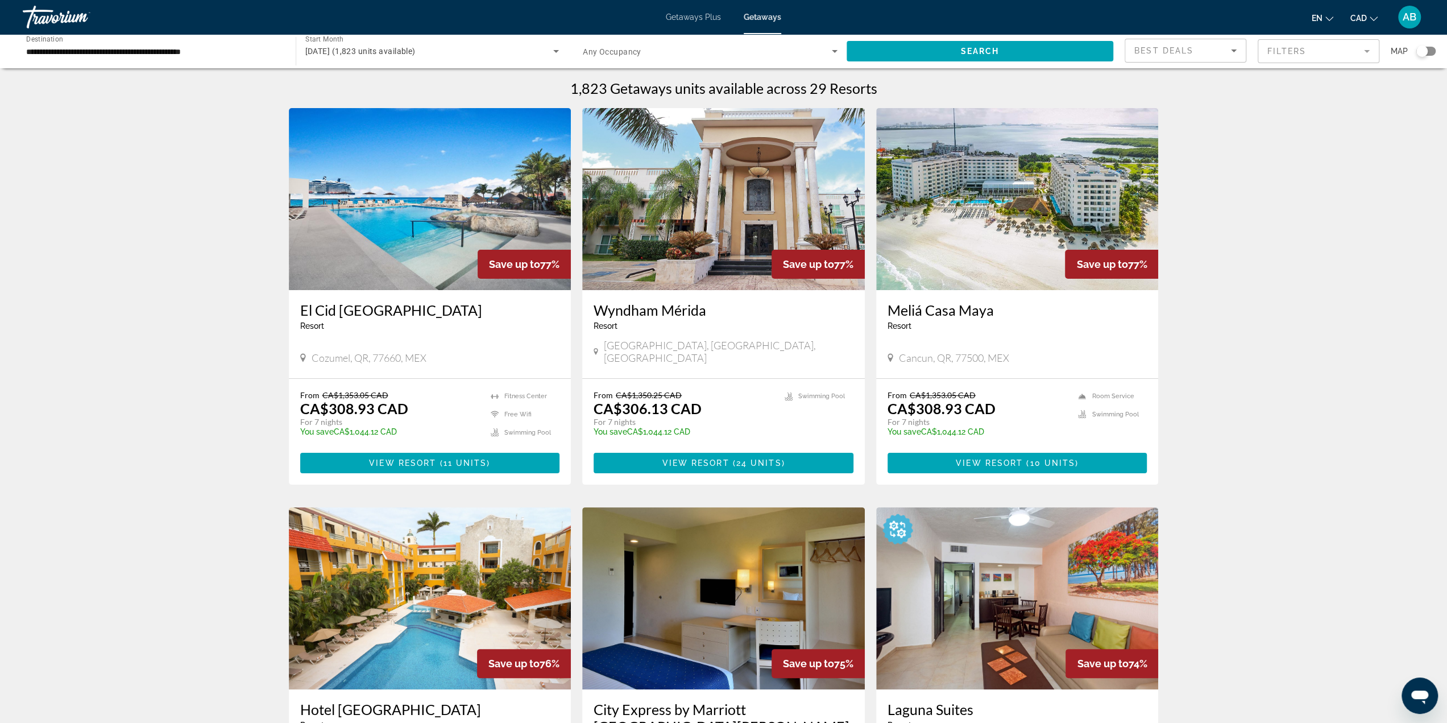
drag, startPoint x: 118, startPoint y: 59, endPoint x: 126, endPoint y: 56, distance: 8.3
click at [118, 59] on div "**********" at bounding box center [153, 51] width 255 height 32
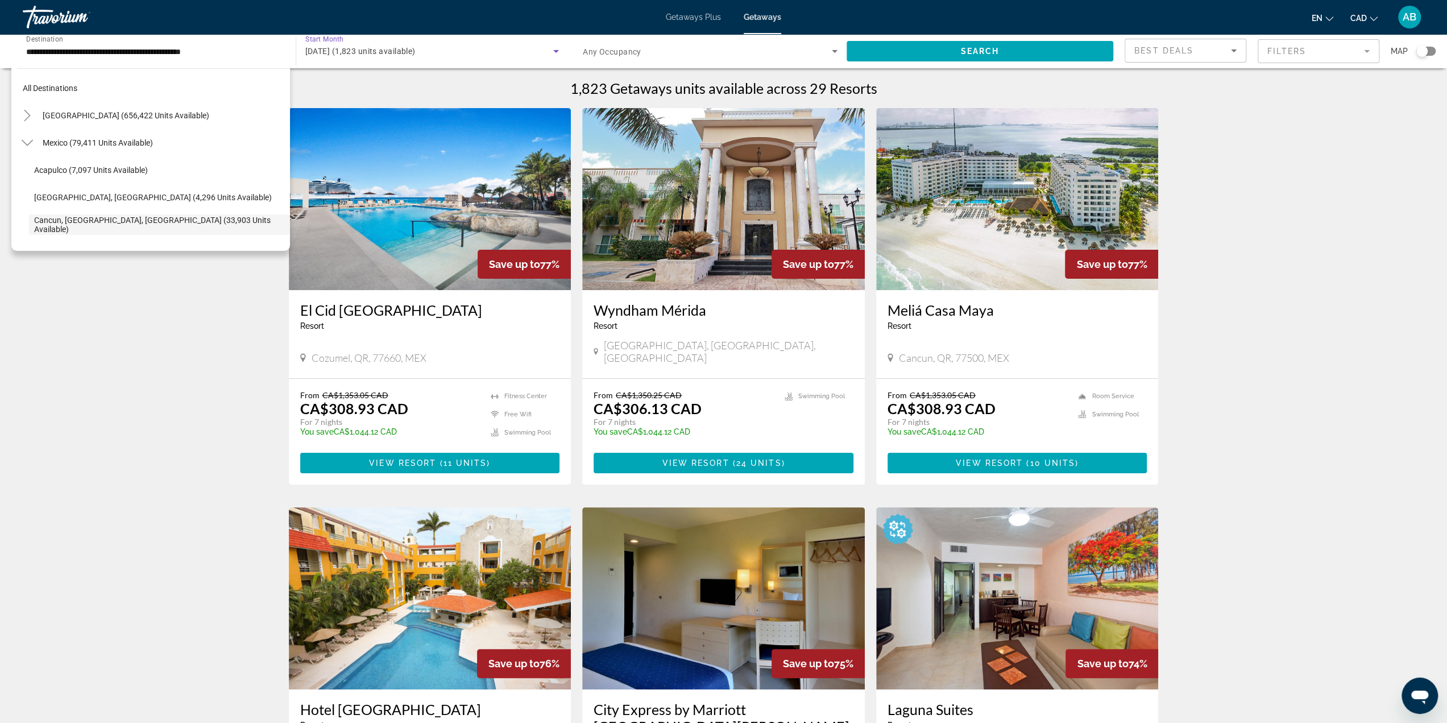
click at [332, 54] on span "[DATE] (1,823 units available)" at bounding box center [360, 51] width 110 height 9
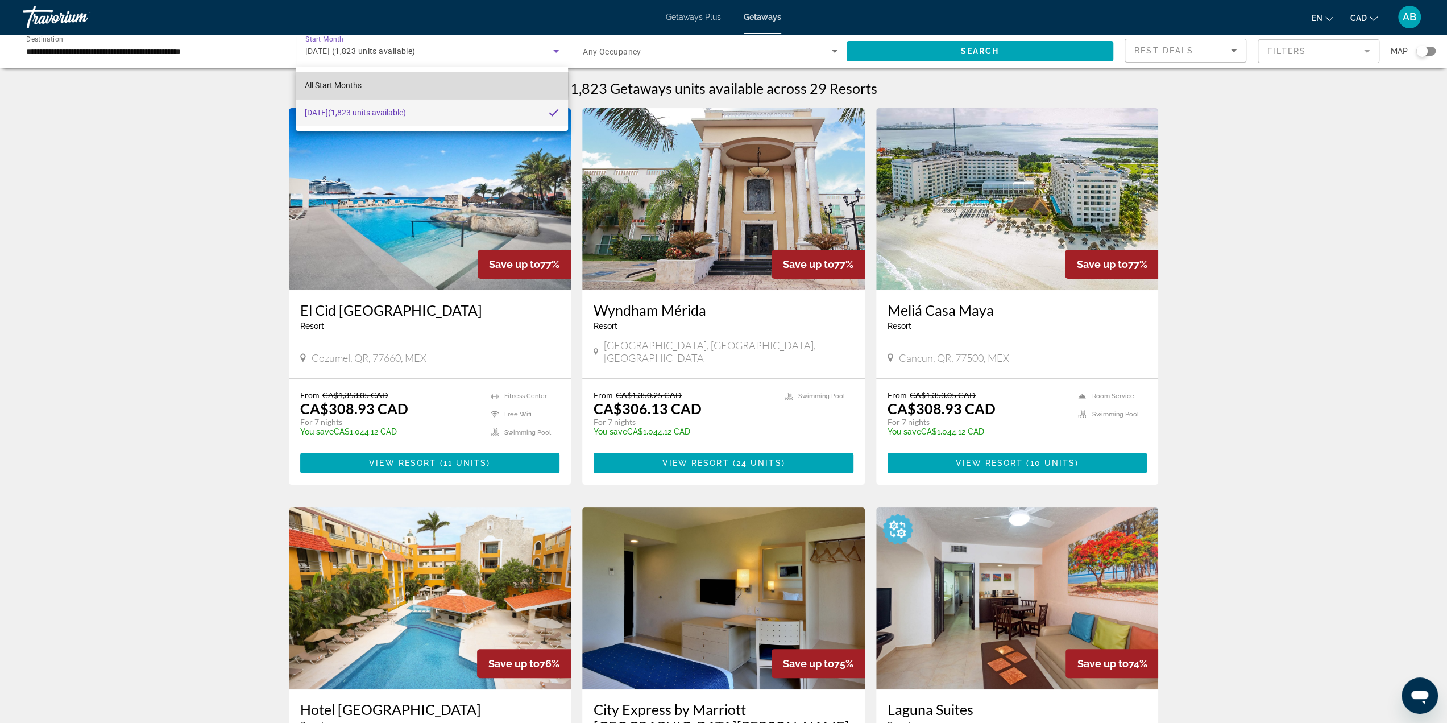
drag, startPoint x: 363, startPoint y: 79, endPoint x: 384, endPoint y: 79, distance: 21.0
click at [363, 78] on mat-option "All Start Months" at bounding box center [432, 85] width 272 height 27
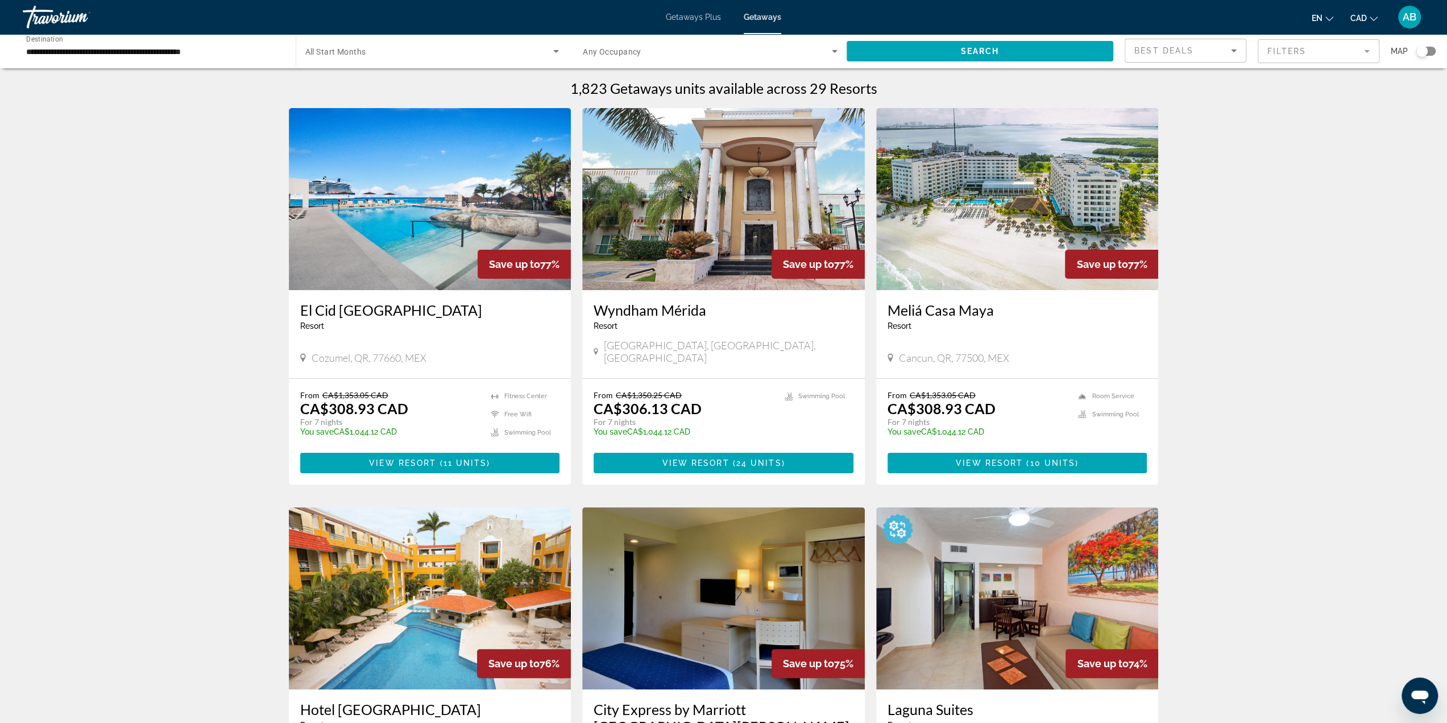
click at [242, 57] on div "**********" at bounding box center [153, 51] width 255 height 32
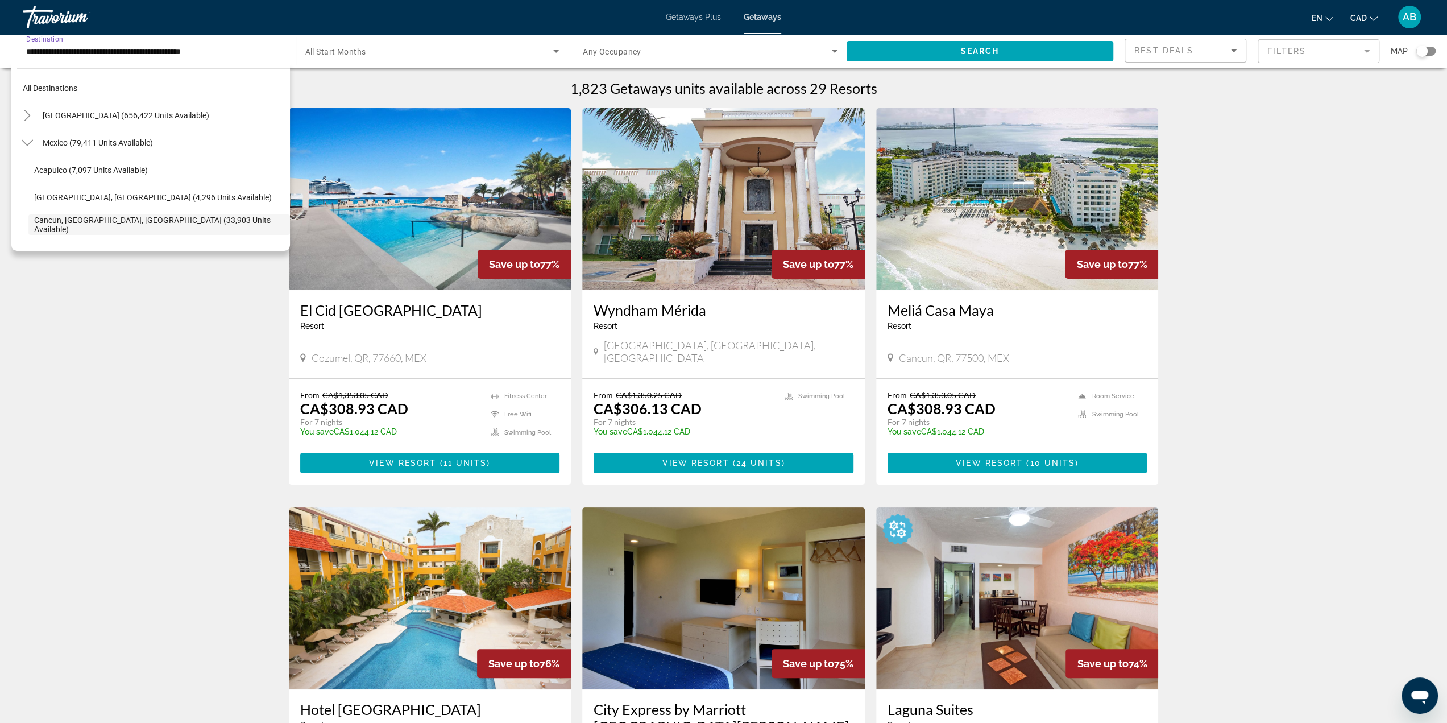
scroll to position [68, 0]
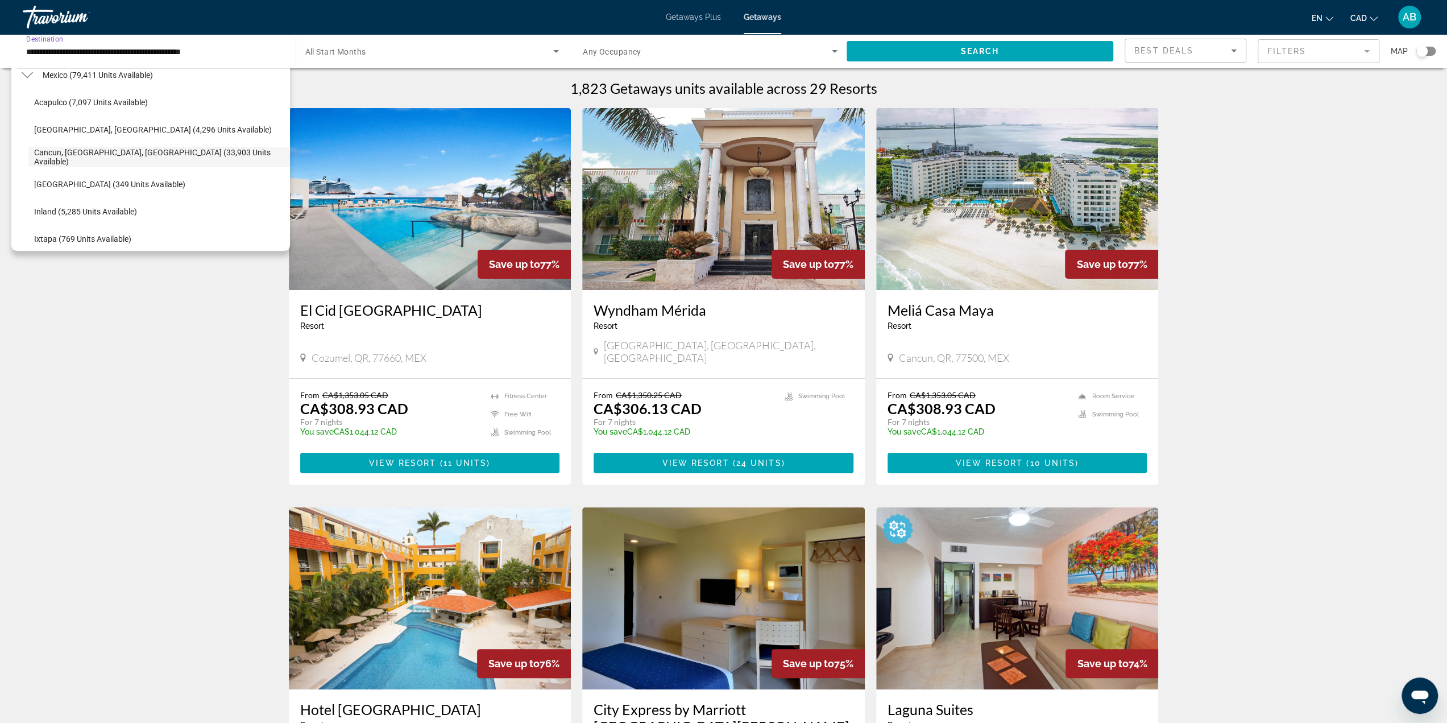
click at [241, 53] on input "**********" at bounding box center [153, 52] width 255 height 14
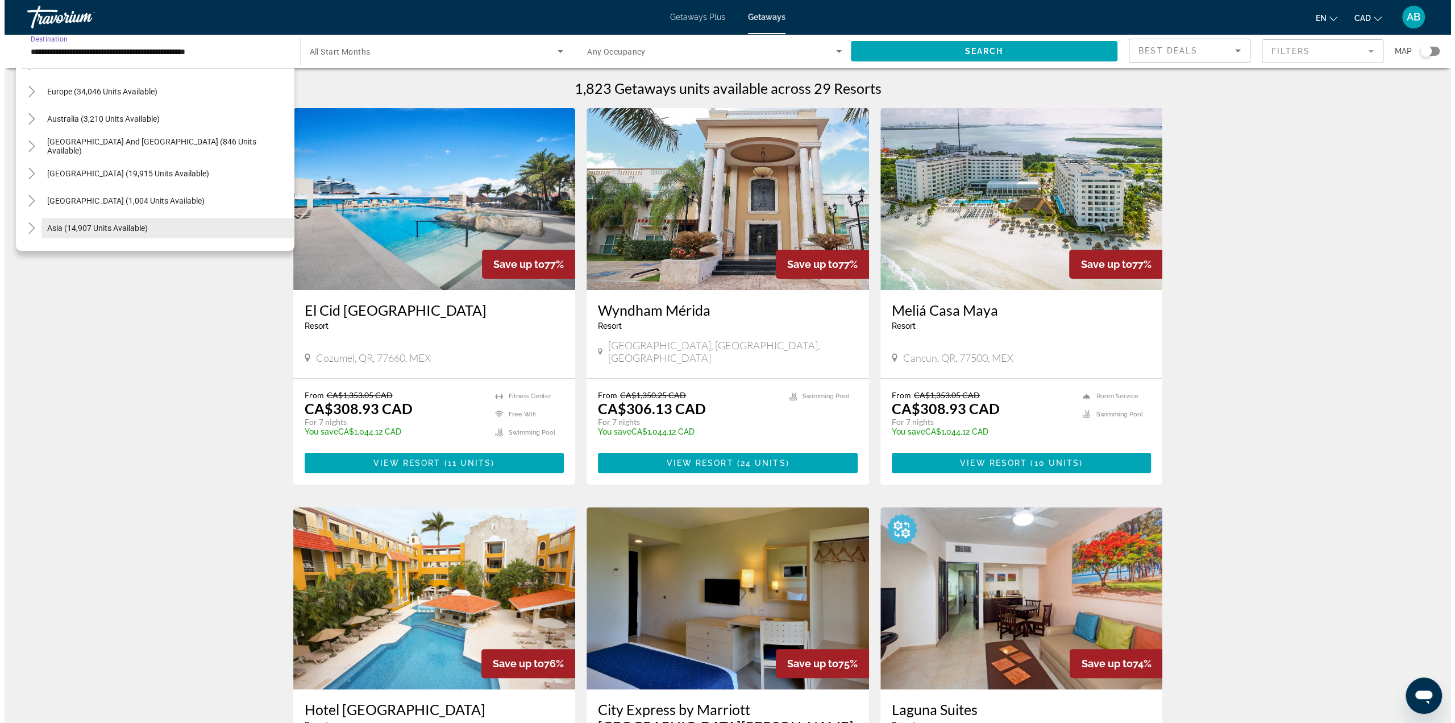
scroll to position [371, 0]
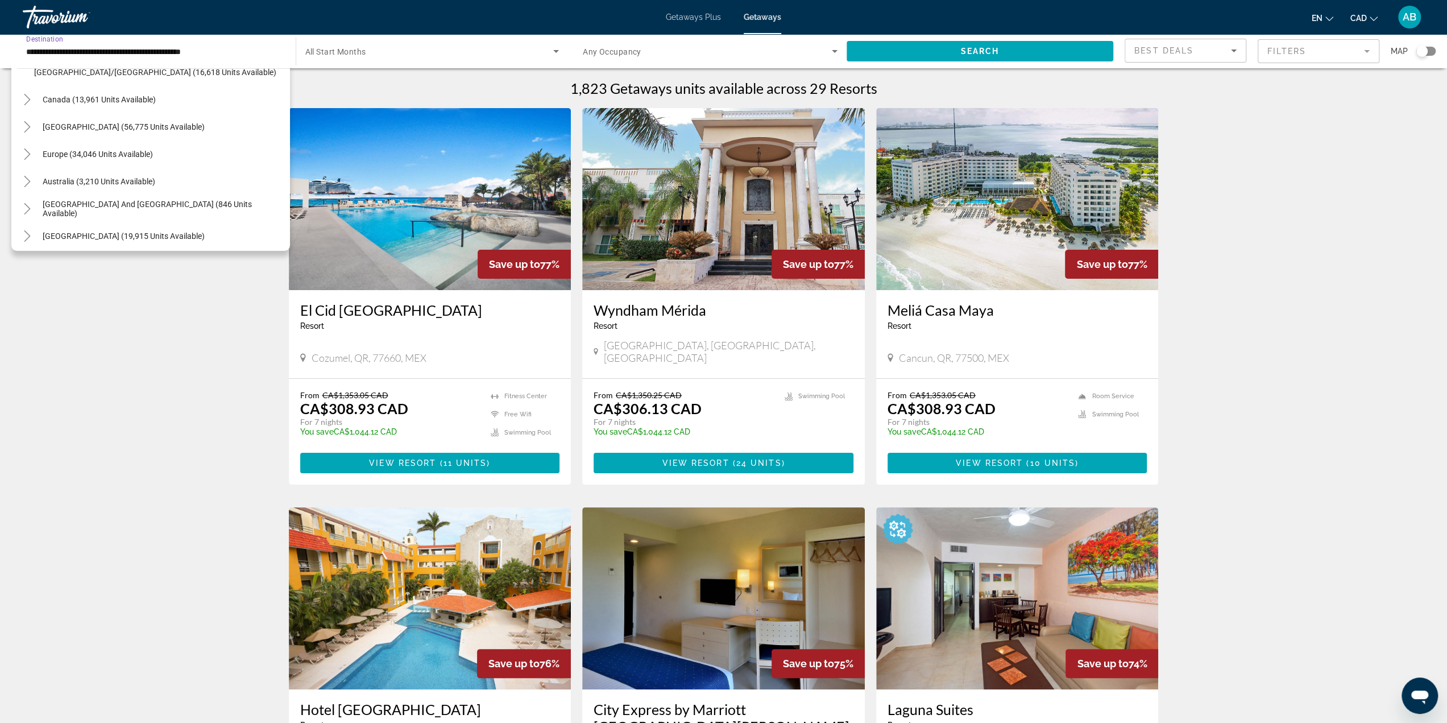
click at [107, 157] on span "Europe (34,046 units available)" at bounding box center [98, 154] width 110 height 9
type input "**********"
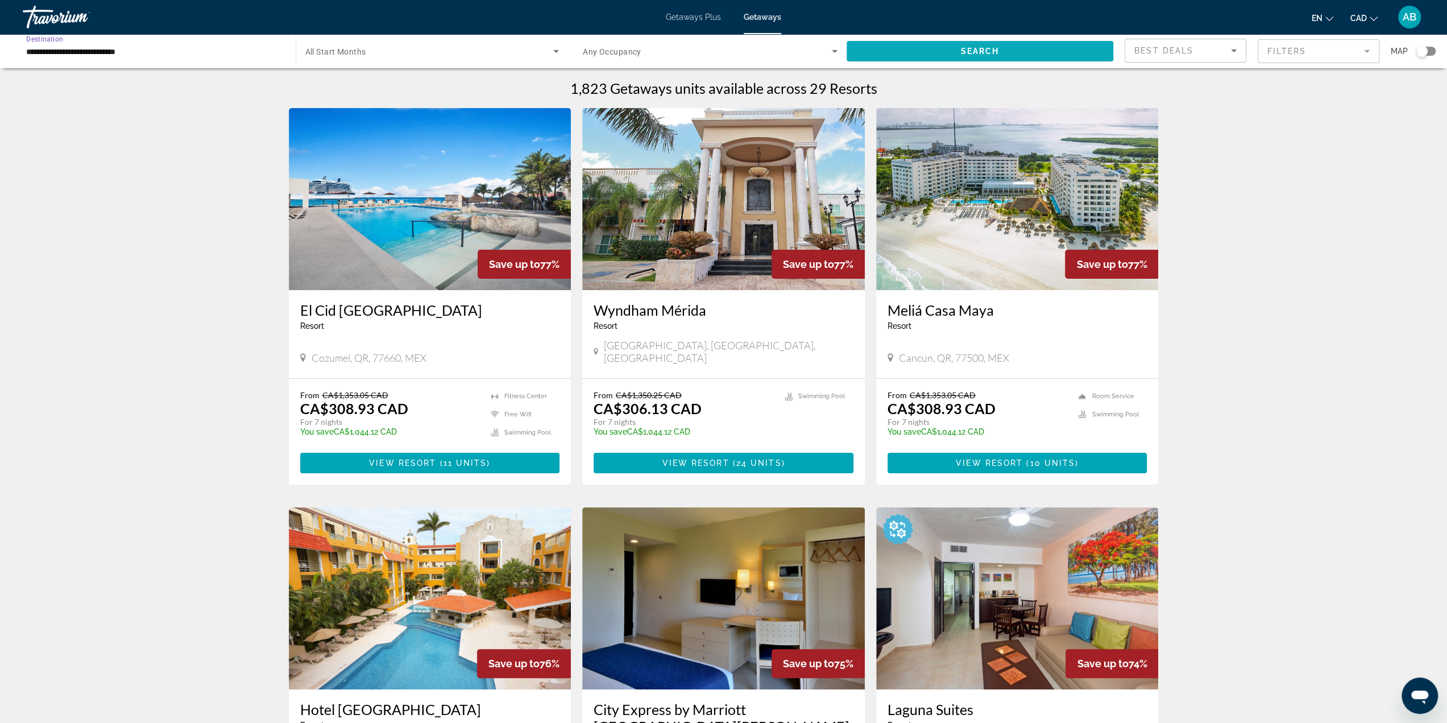
click at [964, 45] on span "Search widget" at bounding box center [979, 51] width 267 height 27
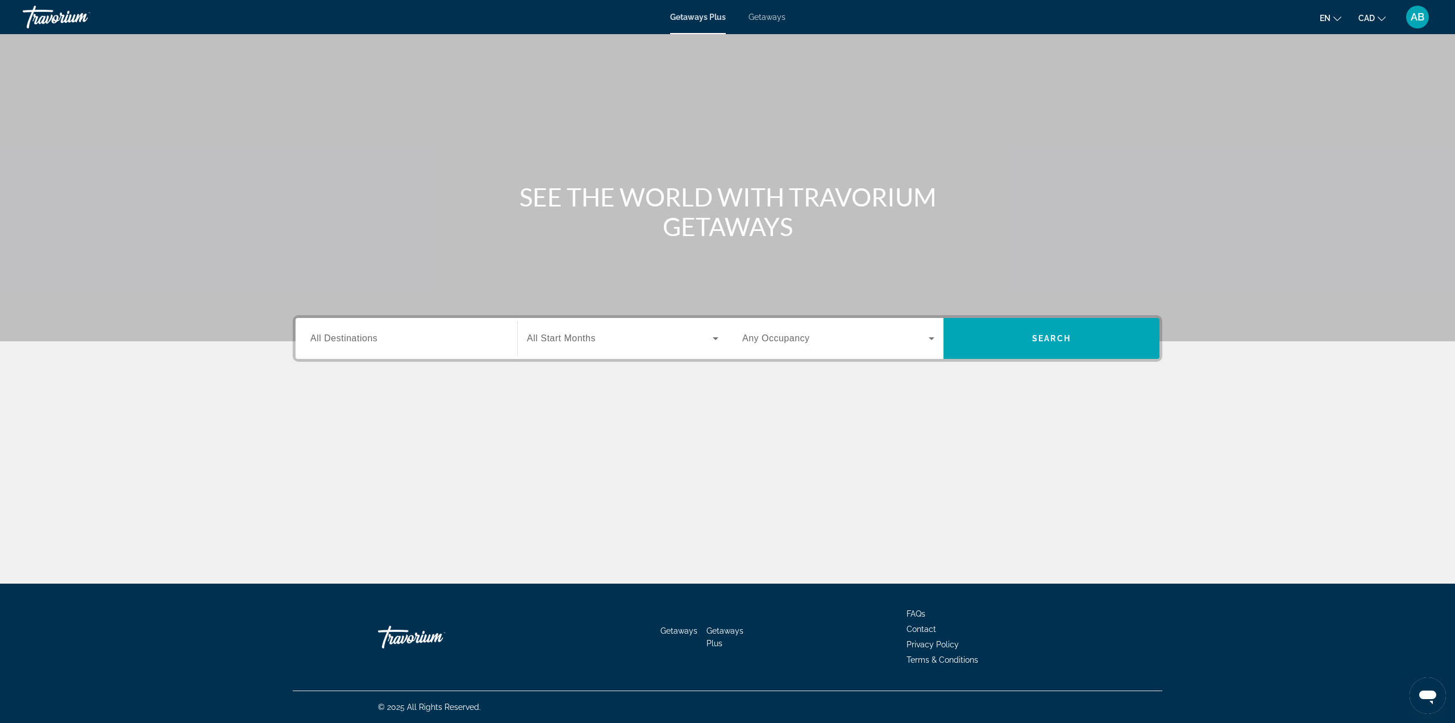
click at [761, 21] on span "Getaways" at bounding box center [767, 17] width 37 height 9
click at [346, 352] on div "Search widget" at bounding box center [406, 338] width 192 height 32
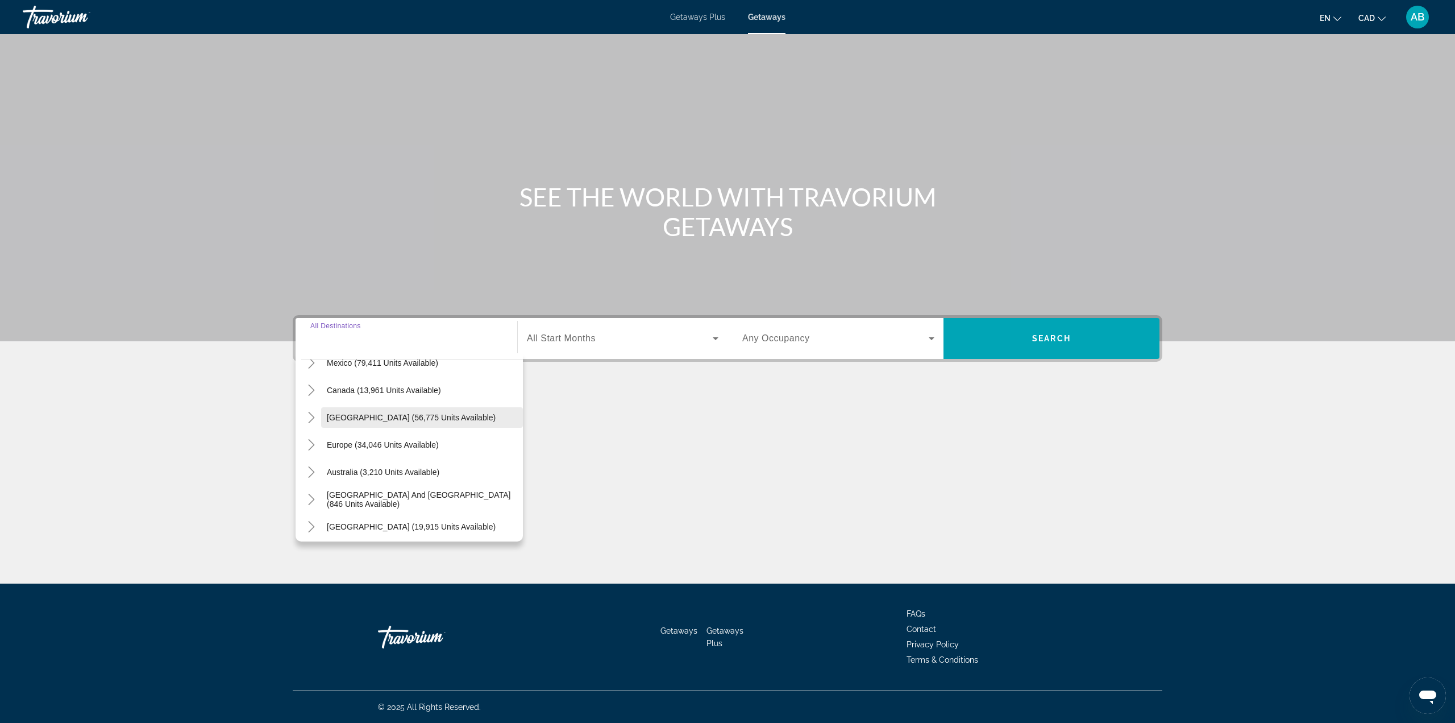
scroll to position [70, 0]
click at [374, 446] on span "Europe (34,046 units available)" at bounding box center [383, 444] width 112 height 9
type input "**********"
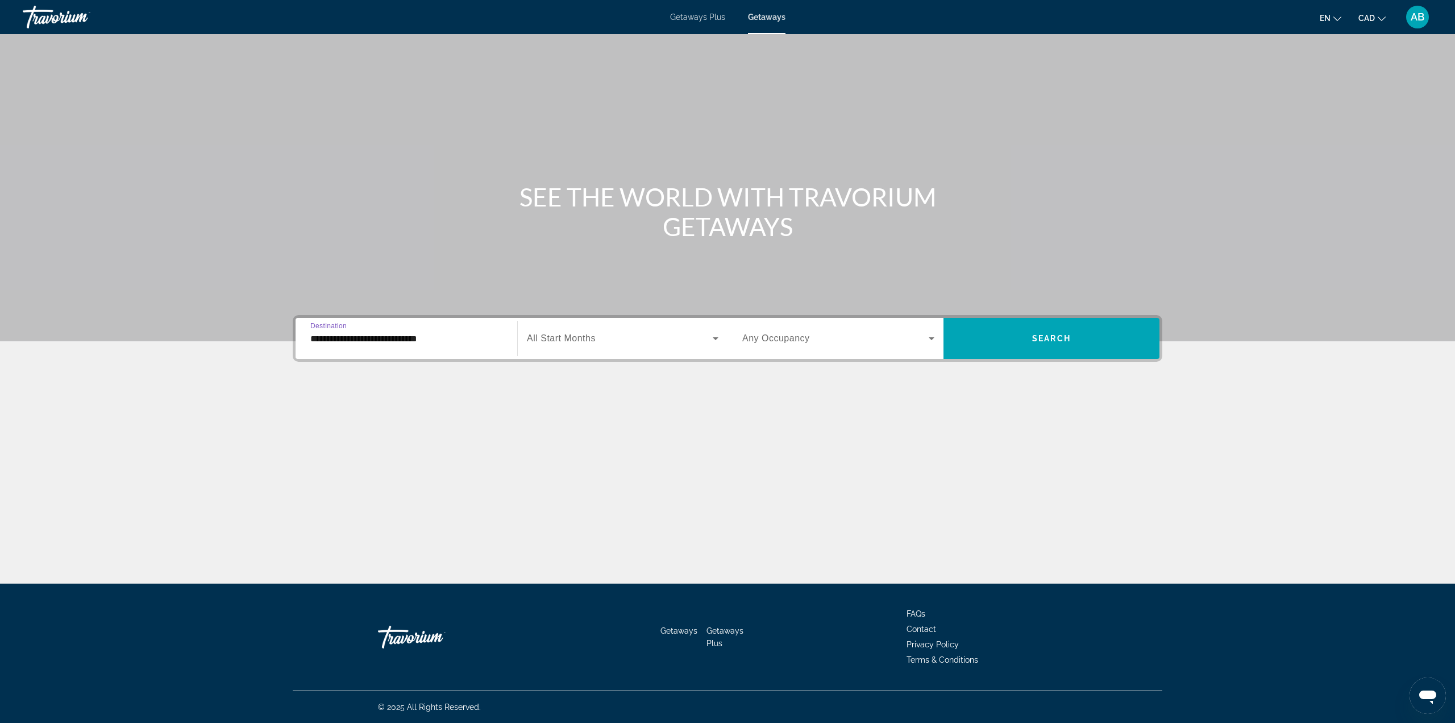
click at [571, 337] on span "All Start Months" at bounding box center [561, 338] width 69 height 10
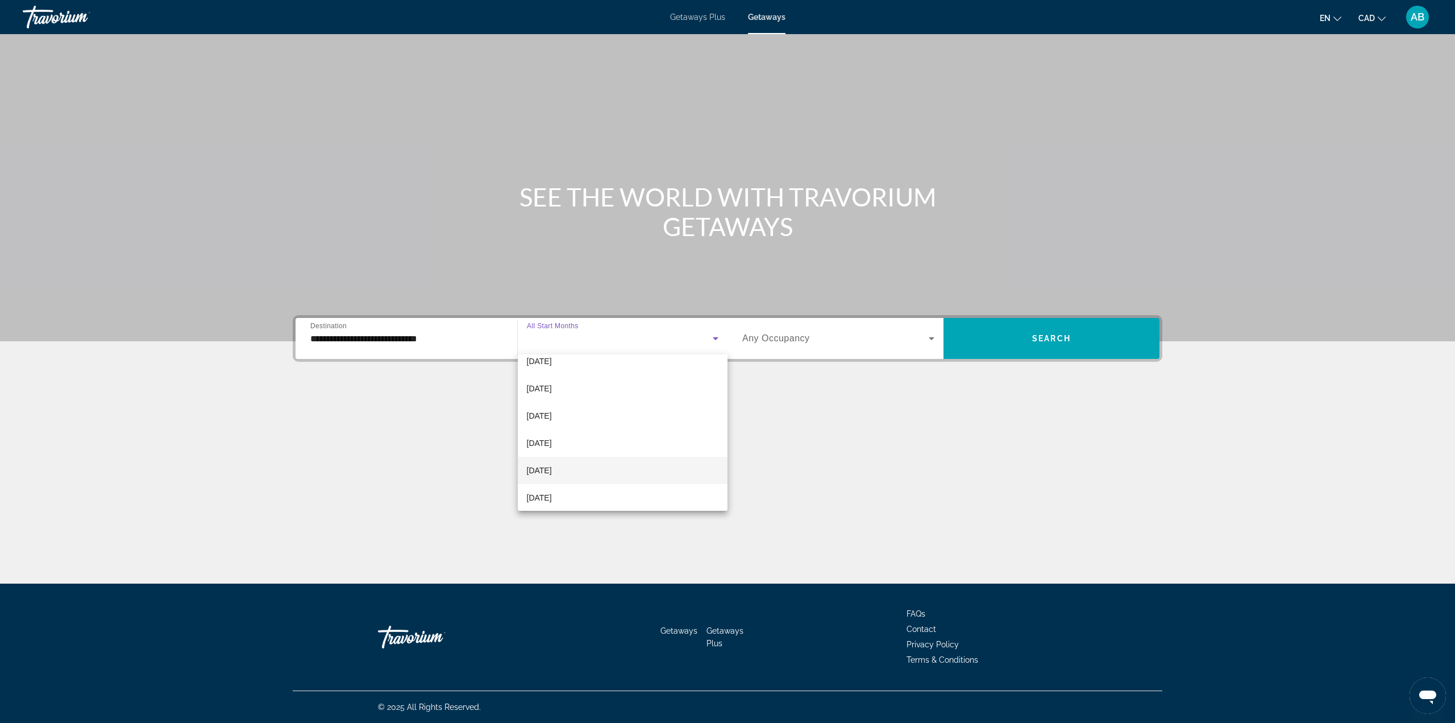
scroll to position [234, 0]
click at [552, 466] on span "August 2026" at bounding box center [539, 466] width 25 height 14
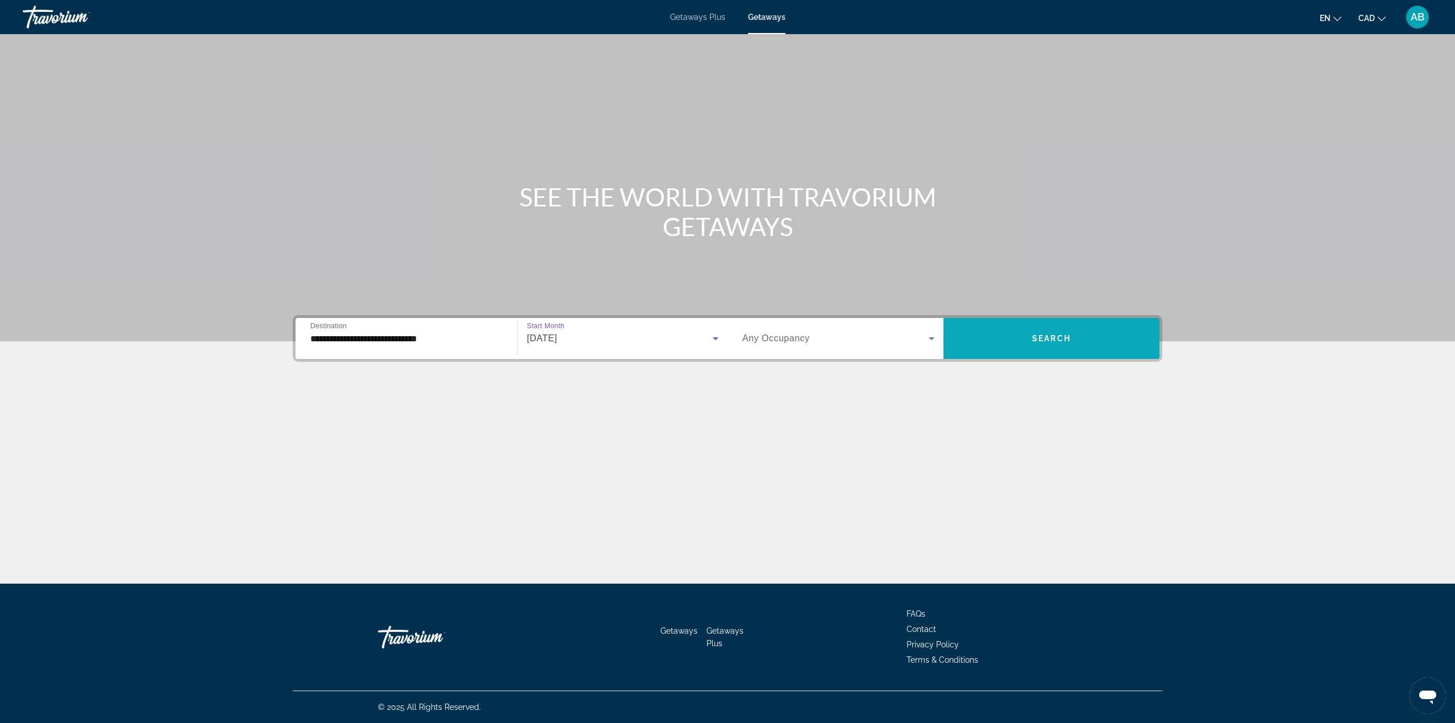
click at [1040, 329] on span "Search widget" at bounding box center [1052, 338] width 216 height 27
click at [756, 14] on span "Getaways" at bounding box center [767, 17] width 37 height 9
drag, startPoint x: 365, startPoint y: 341, endPoint x: 374, endPoint y: 332, distance: 12.5
click at [368, 341] on span "All Destinations" at bounding box center [343, 338] width 67 height 10
click at [368, 341] on input "Destination All Destinations" at bounding box center [406, 339] width 192 height 14
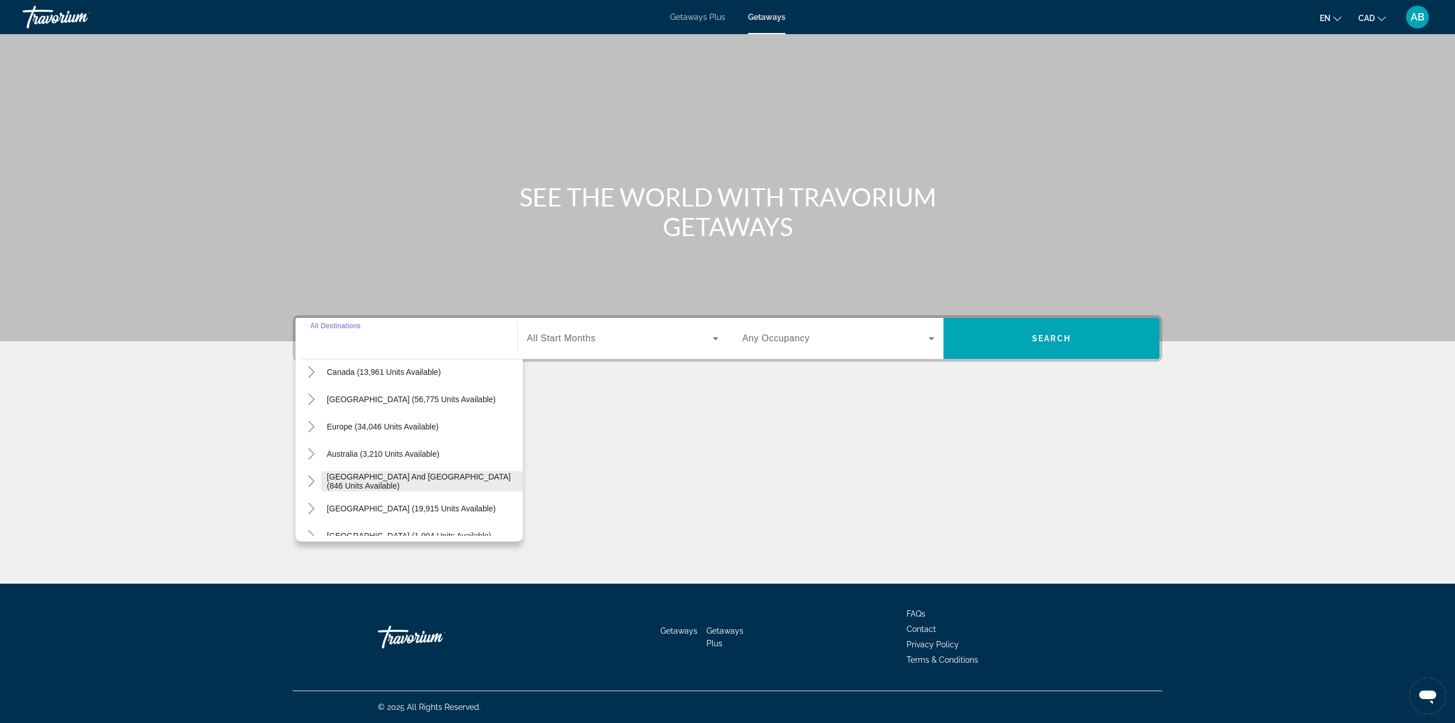
scroll to position [114, 0]
click at [353, 403] on span "Europe (34,046 units available)" at bounding box center [383, 401] width 112 height 9
type input "**********"
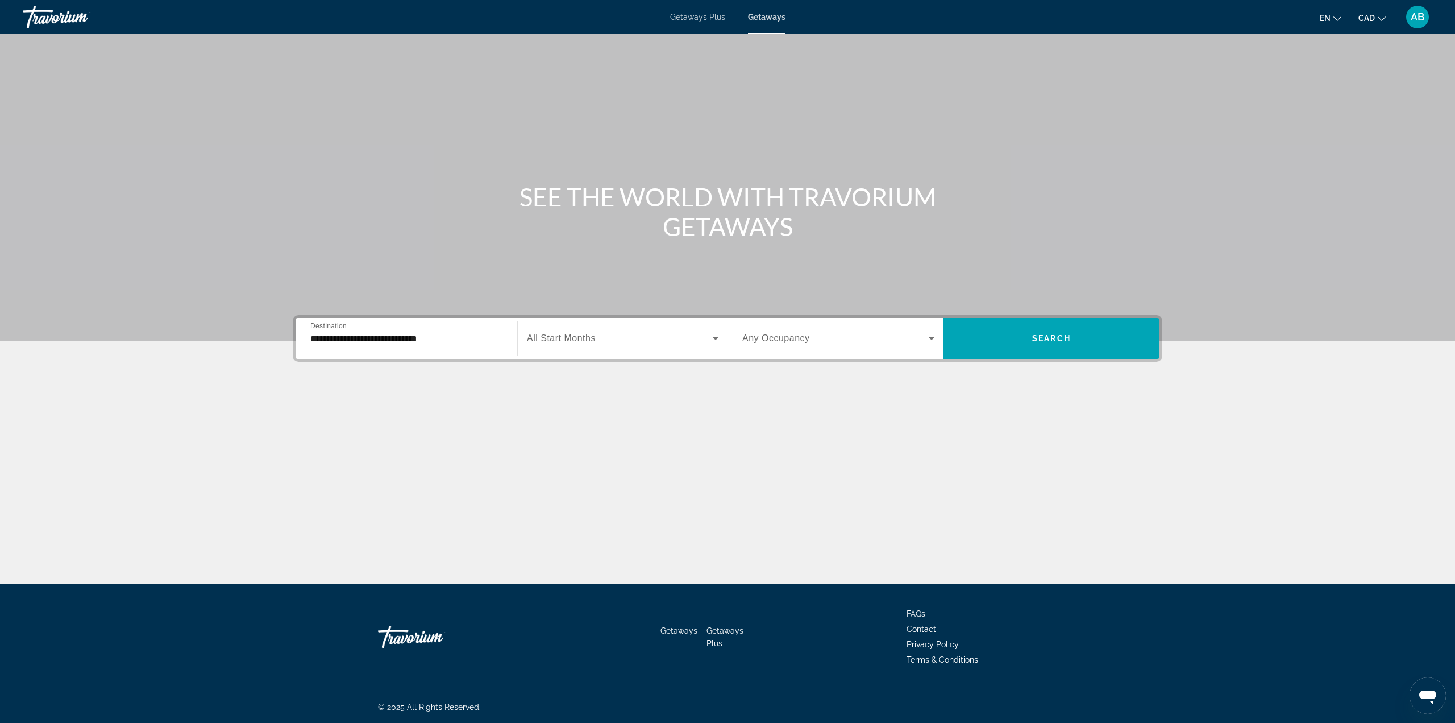
click at [604, 324] on div "Search widget" at bounding box center [623, 338] width 192 height 32
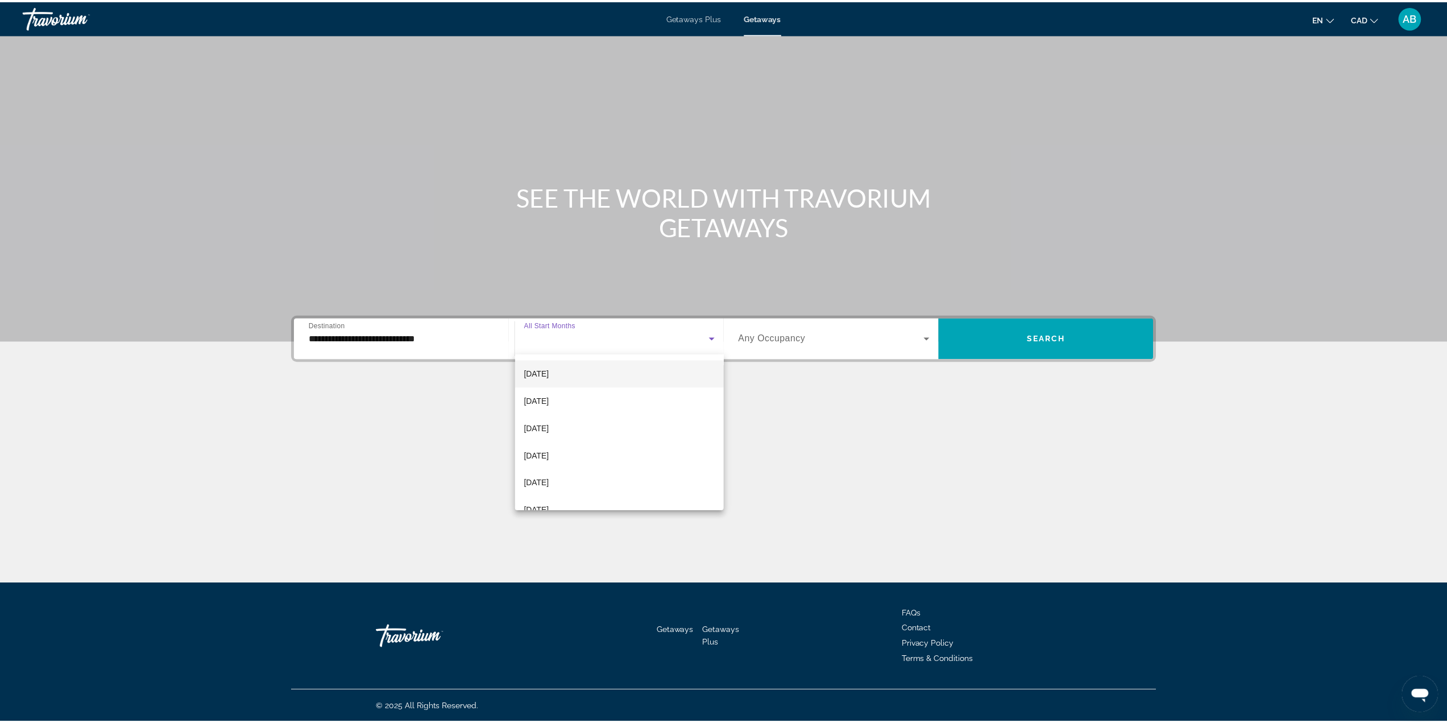
scroll to position [234, 0]
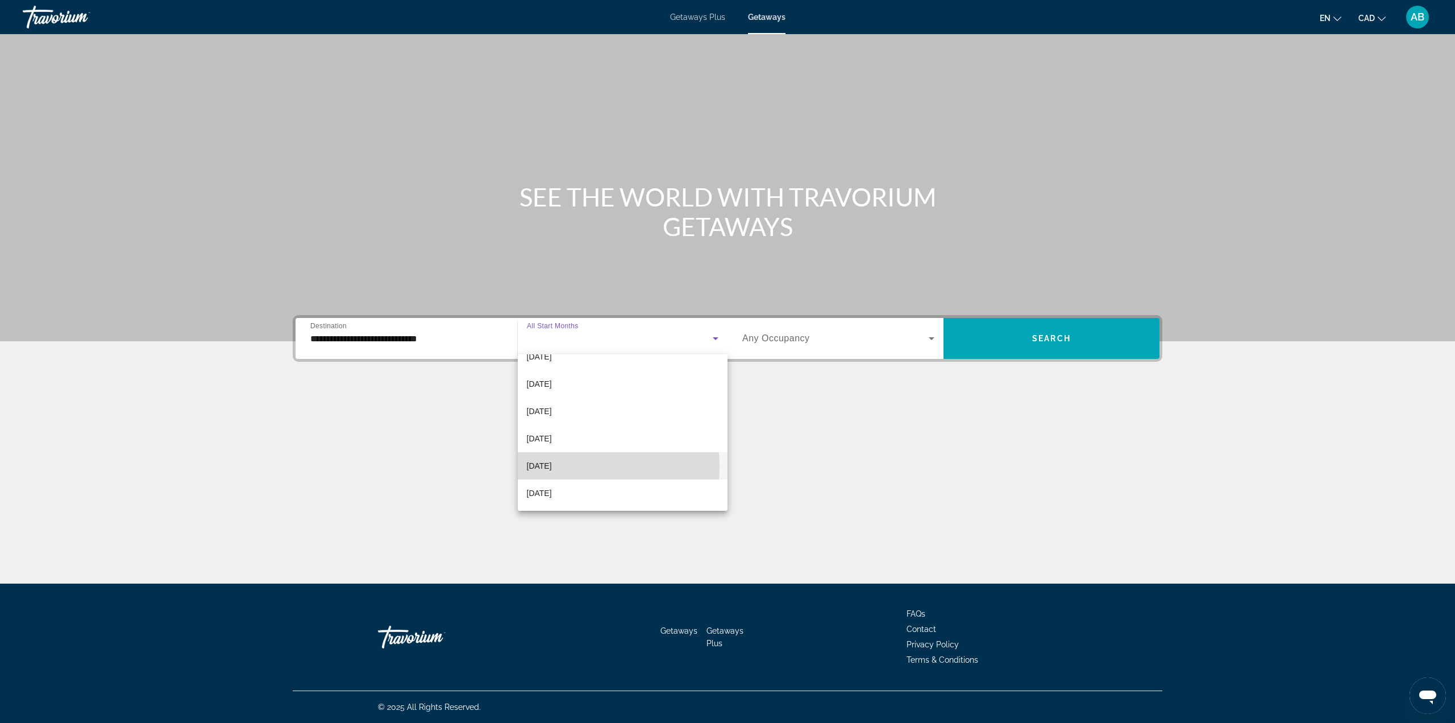
click at [552, 466] on span "[DATE]" at bounding box center [539, 466] width 25 height 14
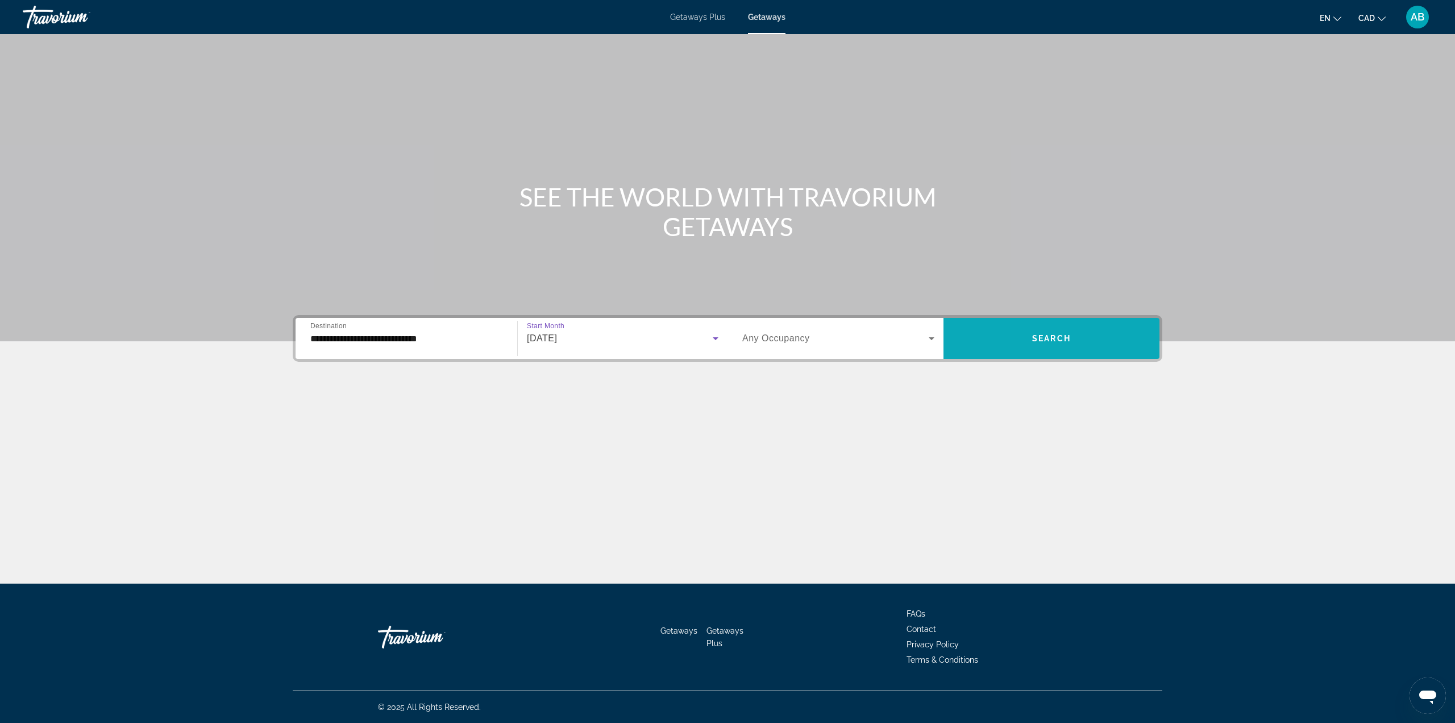
click at [1078, 336] on span "Search widget" at bounding box center [1052, 338] width 216 height 27
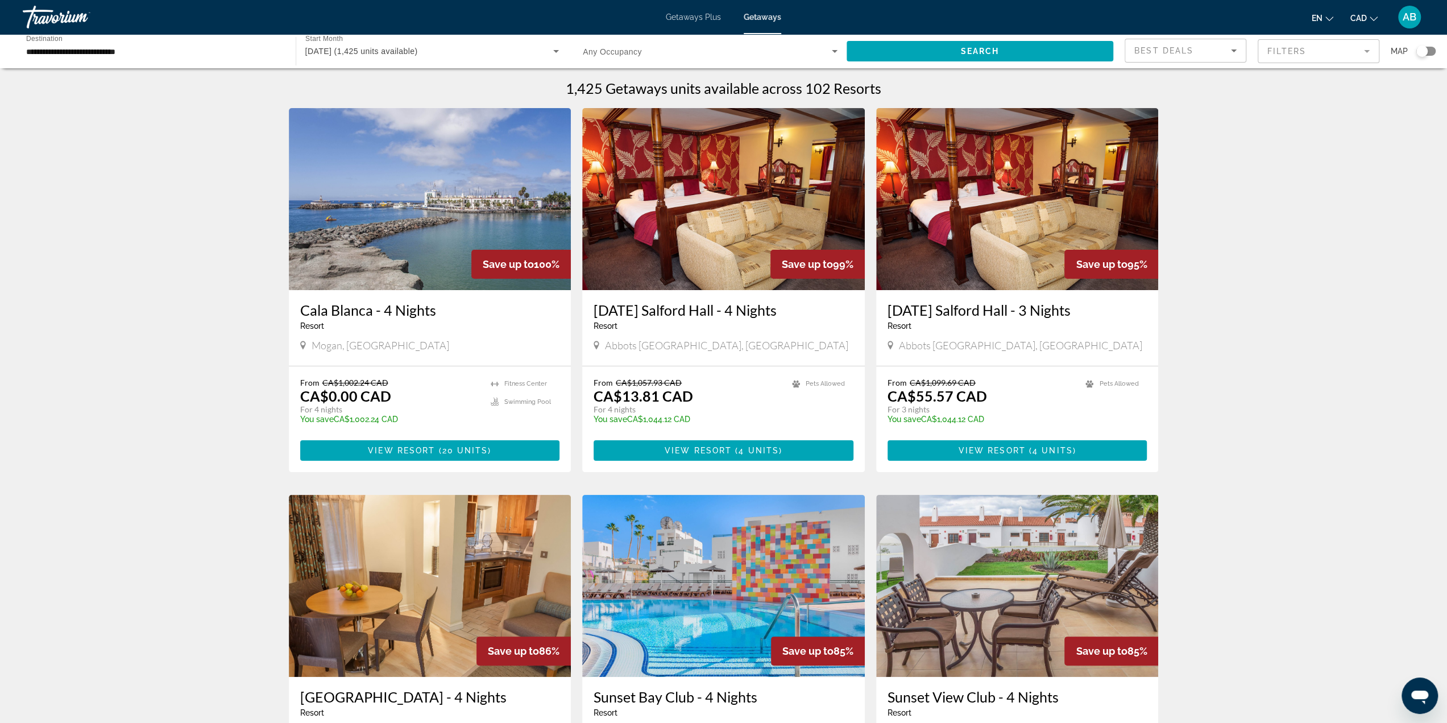
click at [1421, 47] on div "Search widget" at bounding box center [1421, 50] width 11 height 11
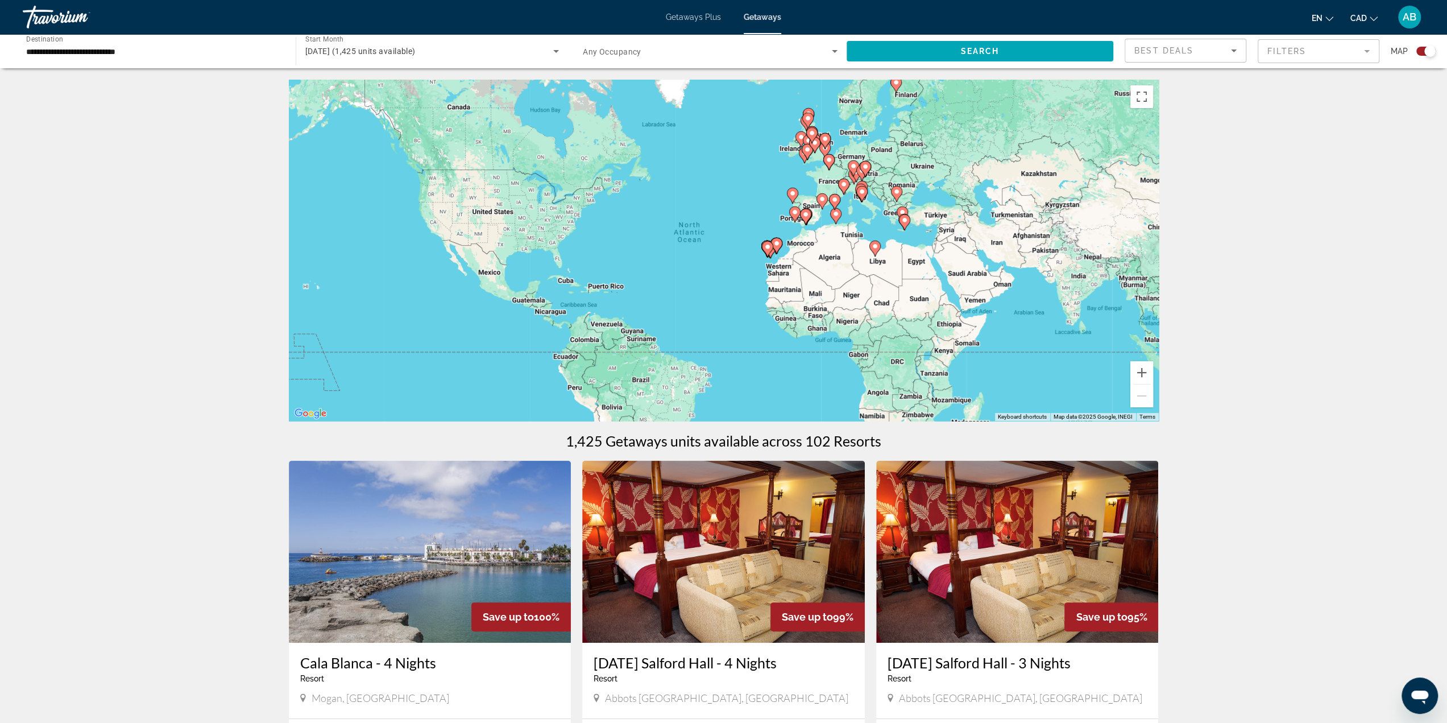
click at [885, 221] on div "To activate drag with keyboard, press Alt + Enter. Once in keyboard drag state,…" at bounding box center [724, 250] width 870 height 341
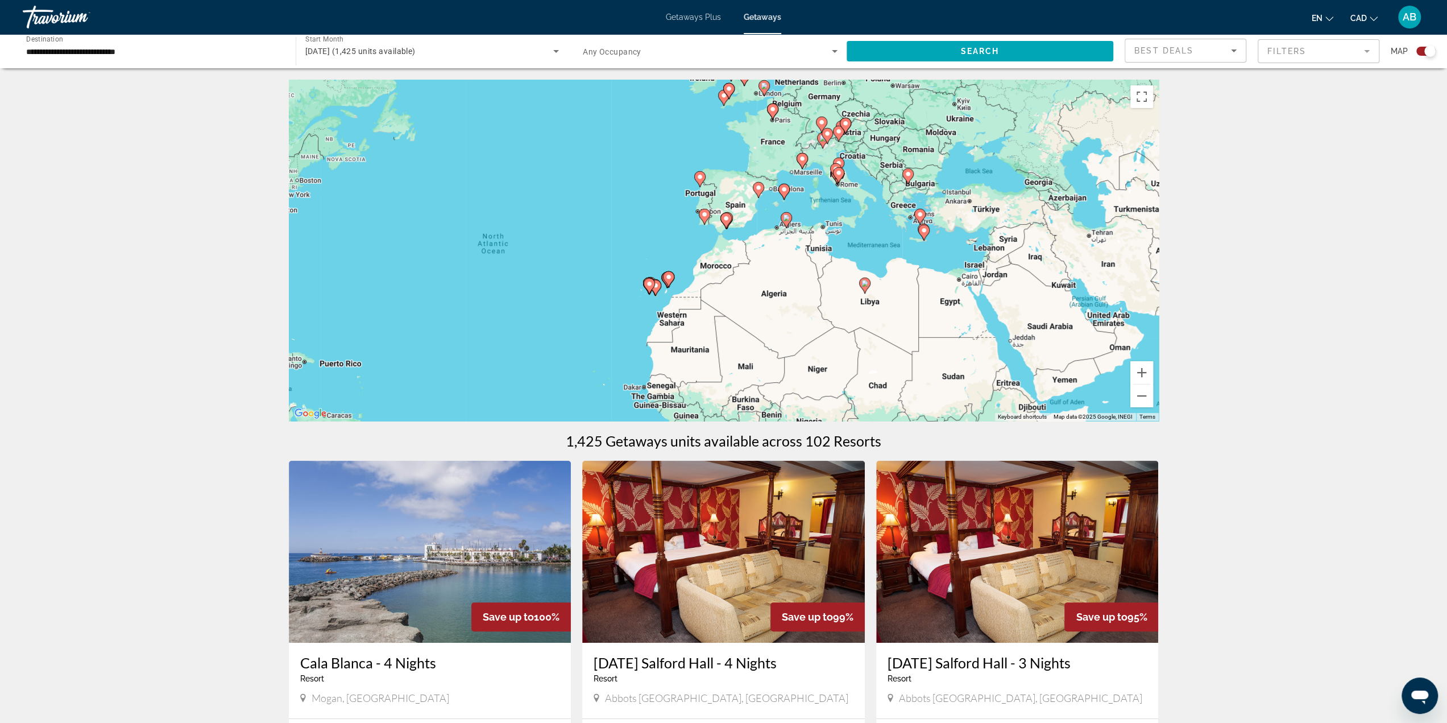
click at [882, 219] on div "To activate drag with keyboard, press Alt + Enter. Once in keyboard drag state,…" at bounding box center [724, 250] width 870 height 341
click at [880, 220] on div "To activate drag with keyboard, press Alt + Enter. Once in keyboard drag state,…" at bounding box center [724, 250] width 870 height 341
click at [877, 215] on div "To activate drag with keyboard, press Alt + Enter. Once in keyboard drag state,…" at bounding box center [724, 250] width 870 height 341
click at [878, 216] on div "To activate drag with keyboard, press Alt + Enter. Once in keyboard drag state,…" at bounding box center [724, 250] width 870 height 341
click at [862, 217] on div "To activate drag with keyboard, press Alt + Enter. Once in keyboard drag state,…" at bounding box center [724, 250] width 870 height 341
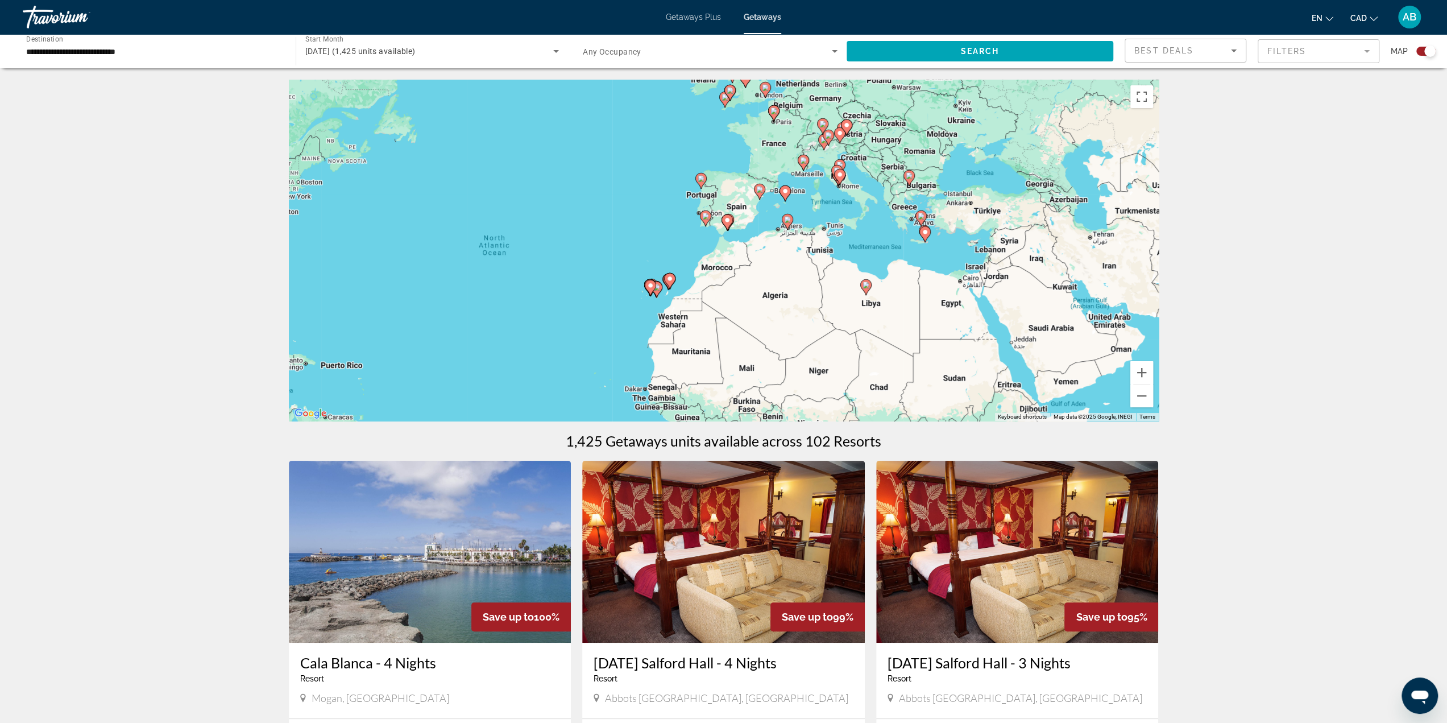
click at [864, 217] on div "To activate drag with keyboard, press Alt + Enter. Once in keyboard drag state,…" at bounding box center [724, 250] width 870 height 341
click at [1138, 375] on button "Zoom in" at bounding box center [1141, 372] width 23 height 23
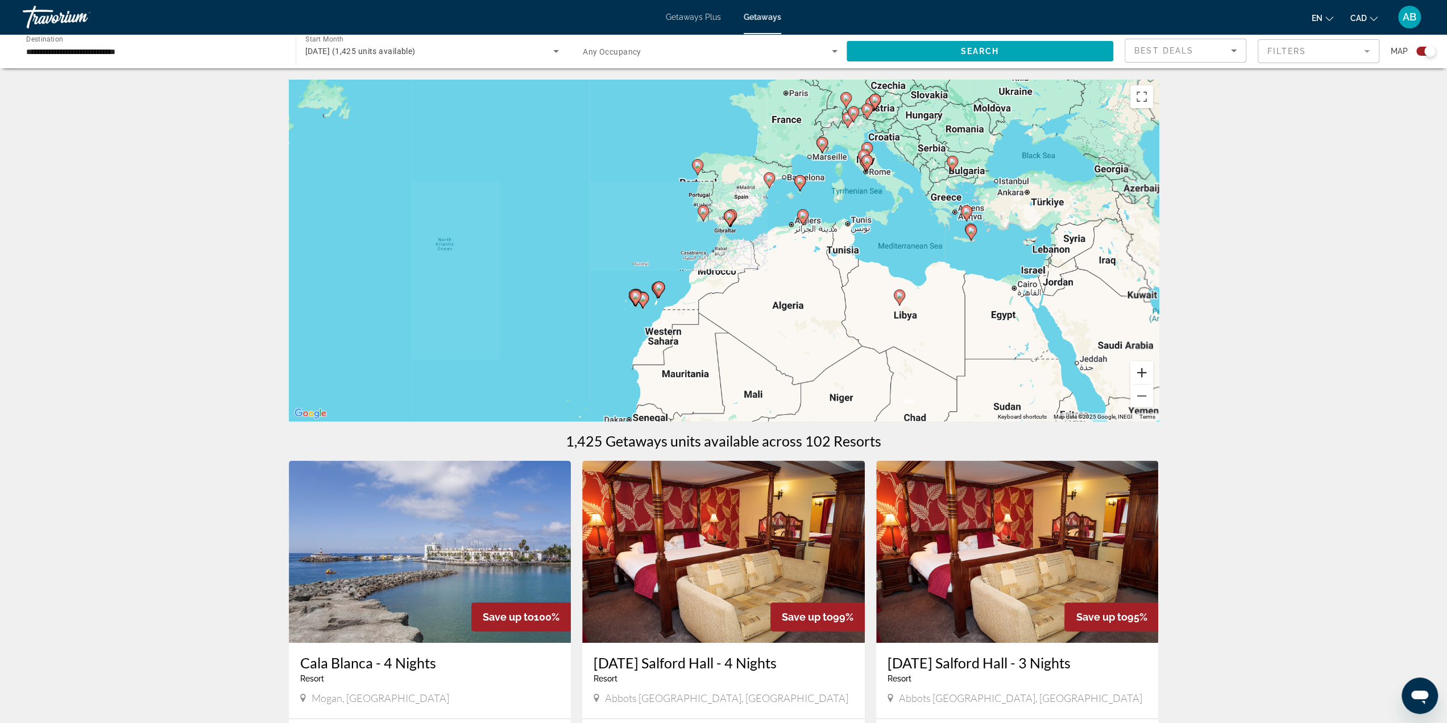
click at [1138, 375] on button "Zoom in" at bounding box center [1141, 372] width 23 height 23
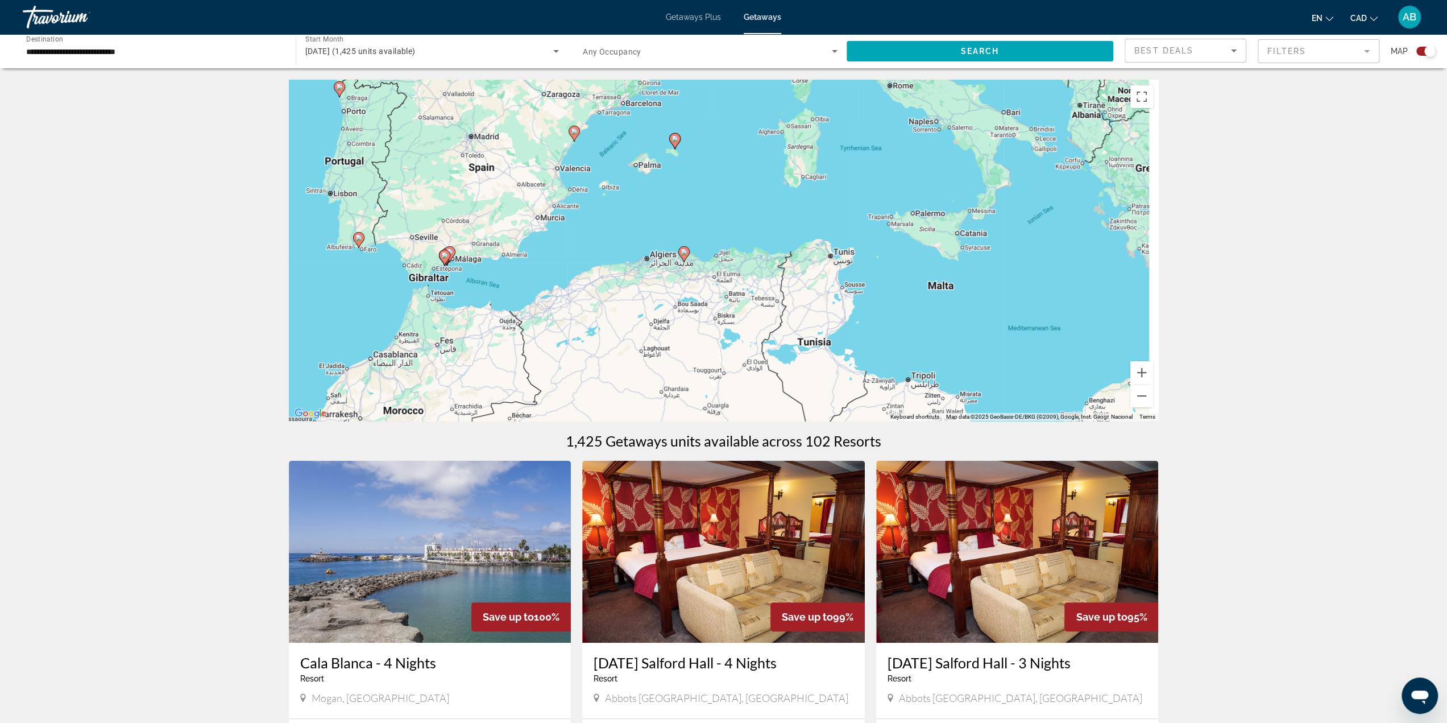
drag, startPoint x: 975, startPoint y: 170, endPoint x: 663, endPoint y: 264, distance: 325.9
click at [663, 264] on div "To navigate, press the arrow keys. To activate drag with keyboard, press Alt + …" at bounding box center [724, 250] width 870 height 341
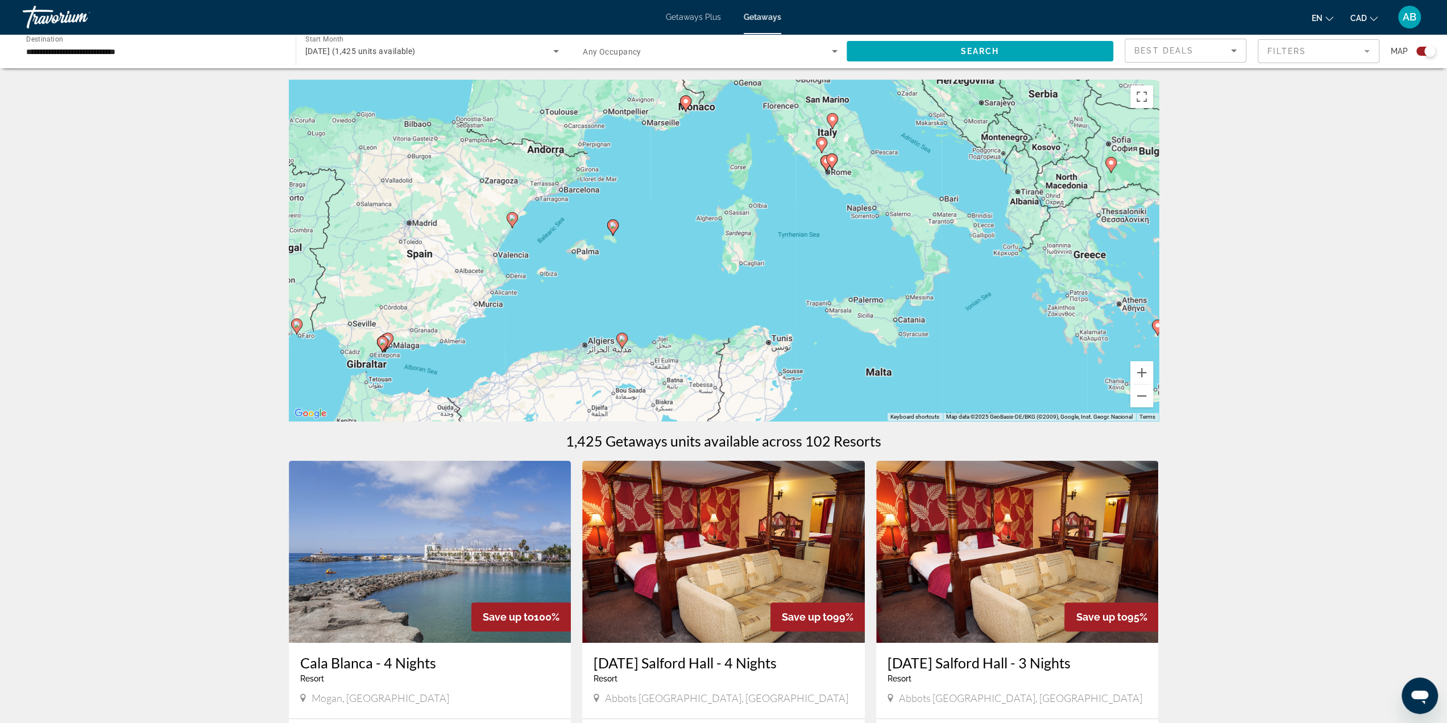
drag, startPoint x: 794, startPoint y: 223, endPoint x: 756, endPoint y: 311, distance: 95.5
click at [756, 311] on div "To activate drag with keyboard, press Alt + Enter. Once in keyboard drag state,…" at bounding box center [724, 250] width 870 height 341
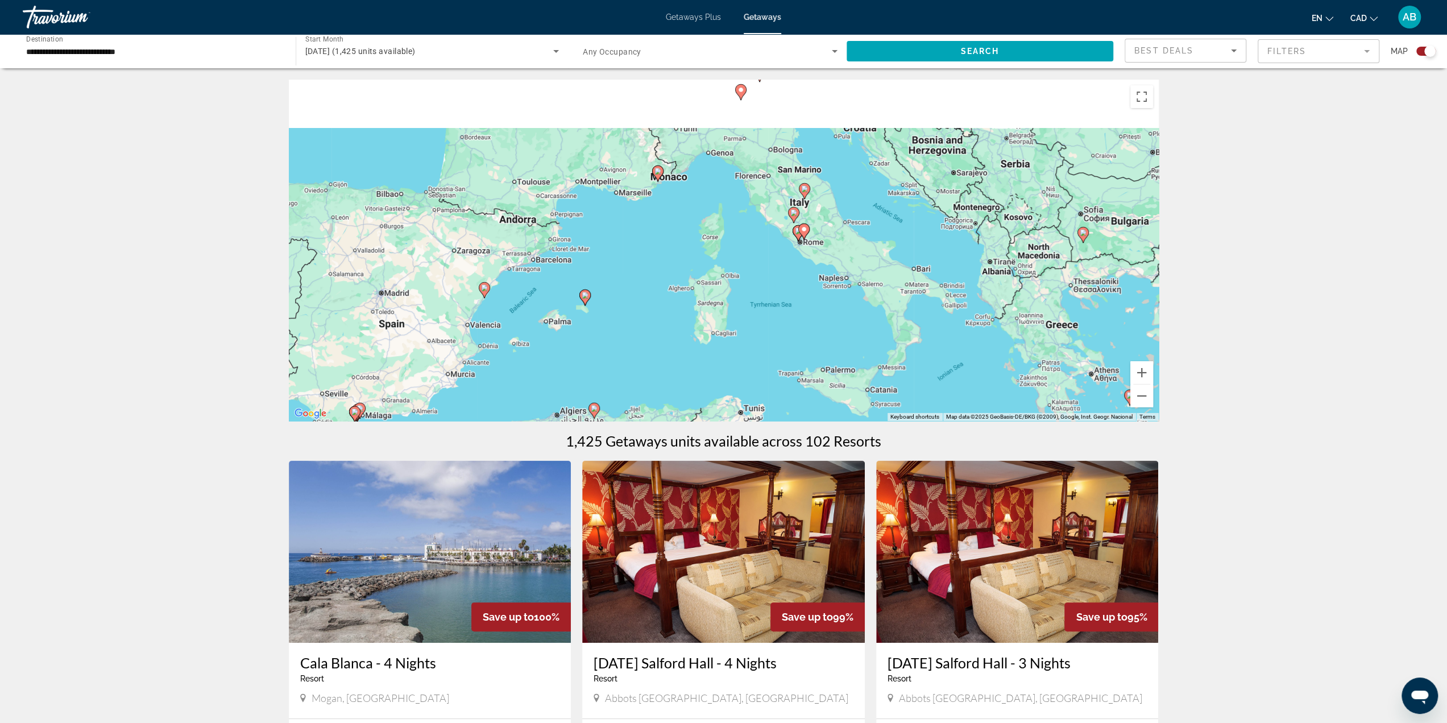
drag, startPoint x: 837, startPoint y: 209, endPoint x: 803, endPoint y: 288, distance: 86.6
click at [804, 288] on div "To activate drag with keyboard, press Alt + Enter. Once in keyboard drag state,…" at bounding box center [724, 250] width 870 height 341
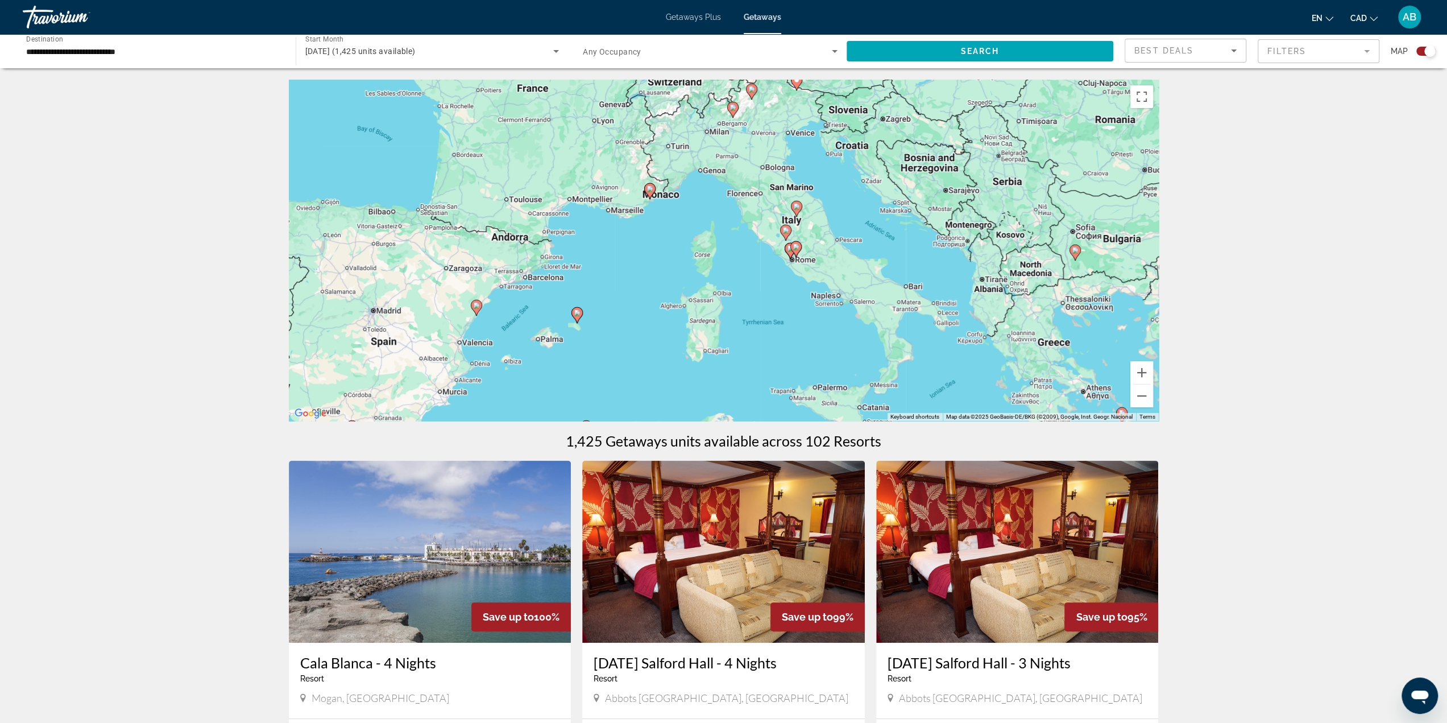
click at [572, 310] on icon "Main content" at bounding box center [576, 315] width 10 height 15
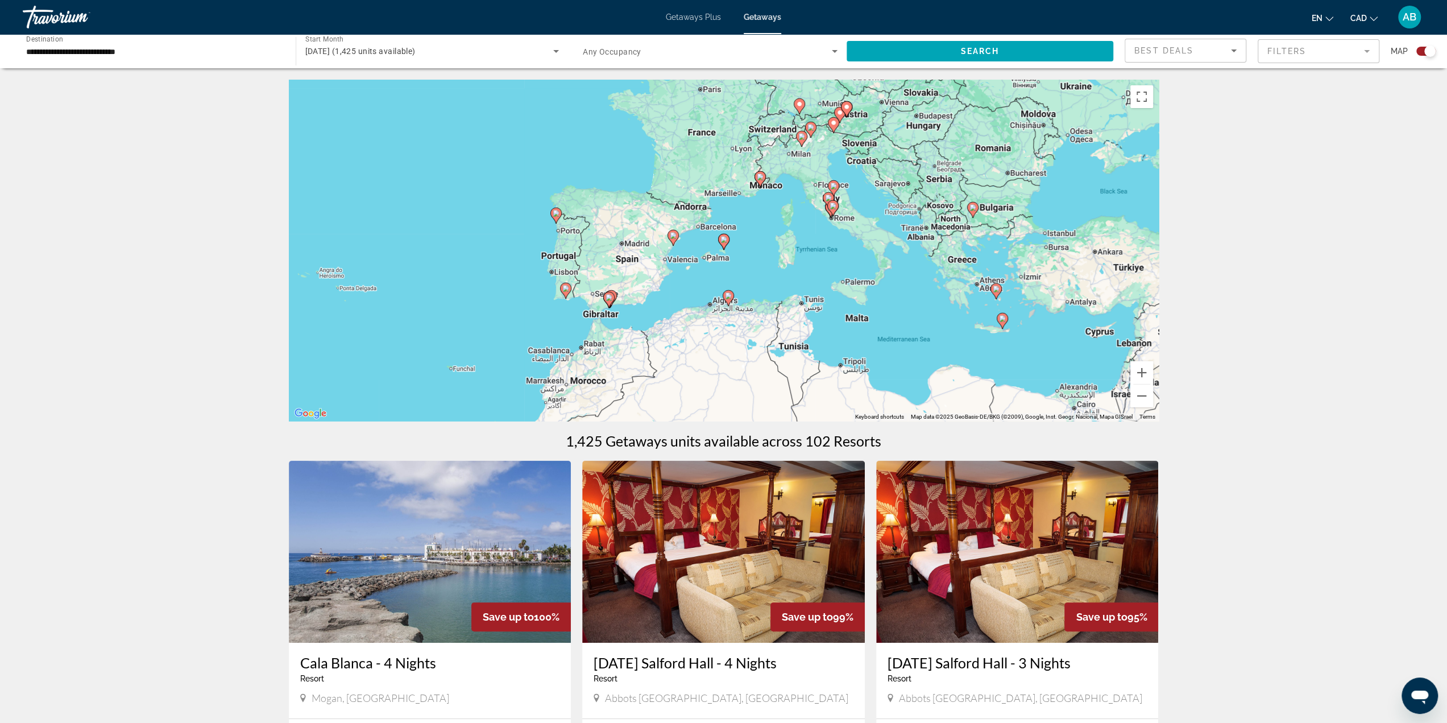
click at [835, 230] on div "To navigate, press the arrow keys. To activate drag with keyboard, press Alt + …" at bounding box center [724, 250] width 870 height 341
click at [838, 233] on div "To activate drag with keyboard, press Alt + Enter. Once in keyboard drag state,…" at bounding box center [724, 250] width 870 height 341
click at [837, 231] on div "To activate drag with keyboard, press Alt + Enter. Once in keyboard drag state,…" at bounding box center [724, 250] width 870 height 341
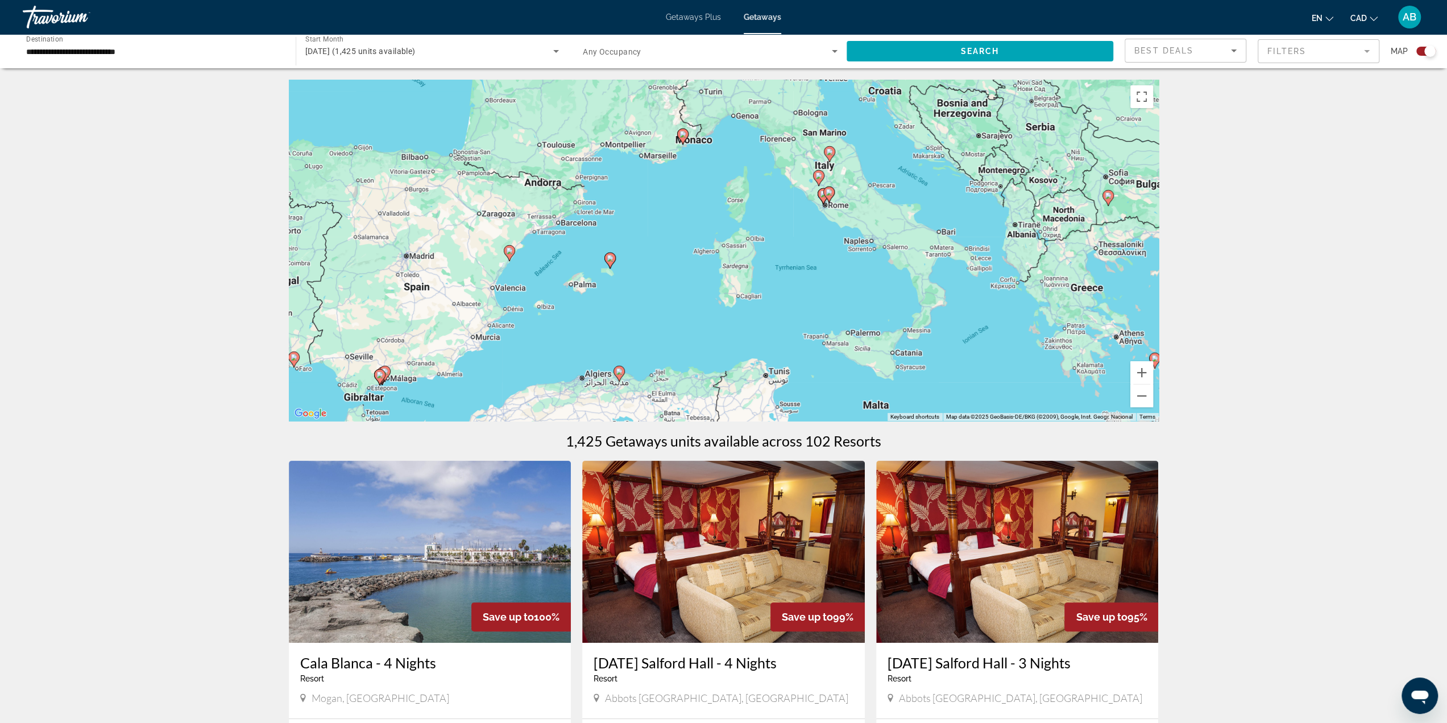
click at [837, 231] on div "To activate drag with keyboard, press Alt + Enter. Once in keyboard drag state,…" at bounding box center [724, 250] width 870 height 341
click at [836, 231] on div "To activate drag with keyboard, press Alt + Enter. Once in keyboard drag state,…" at bounding box center [724, 250] width 870 height 341
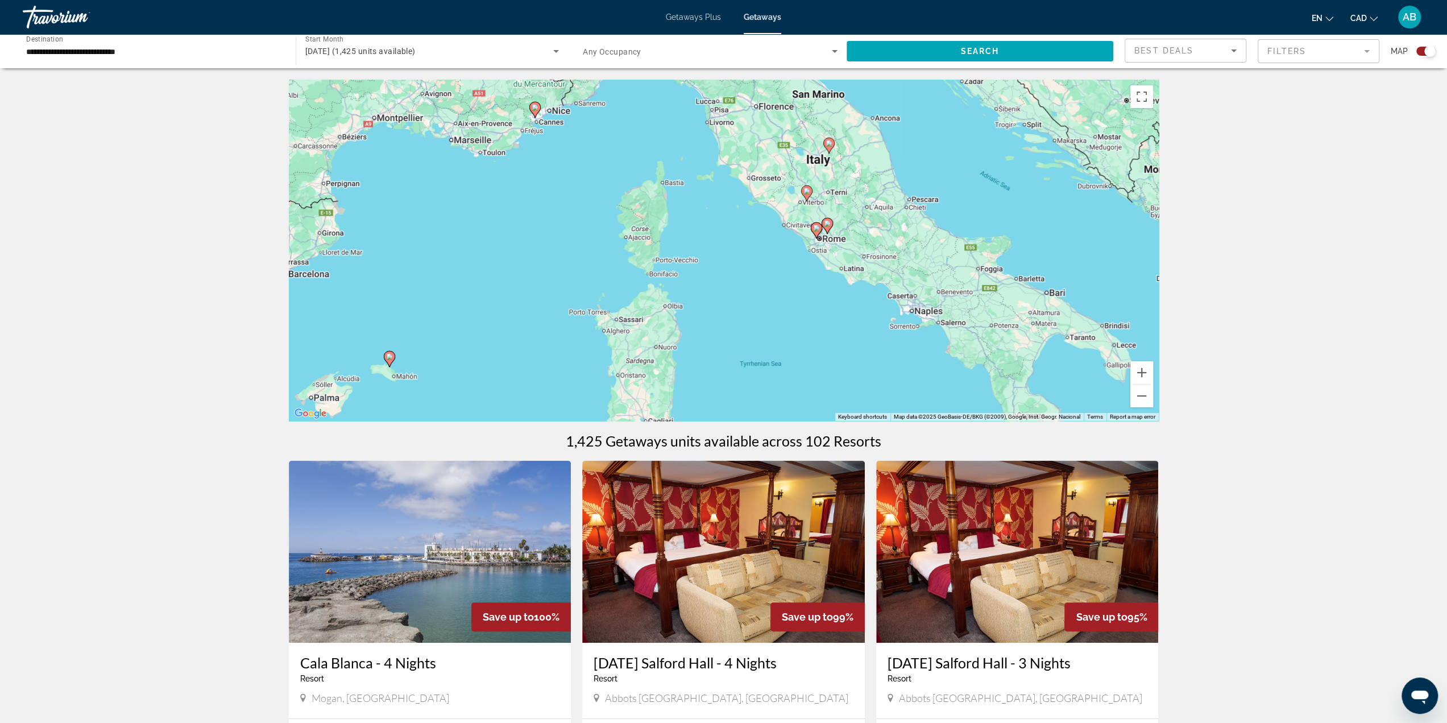
drag, startPoint x: 881, startPoint y: 173, endPoint x: 886, endPoint y: 234, distance: 60.4
click at [886, 234] on div "To activate drag with keyboard, press Alt + Enter. Once in keyboard drag state,…" at bounding box center [724, 250] width 870 height 341
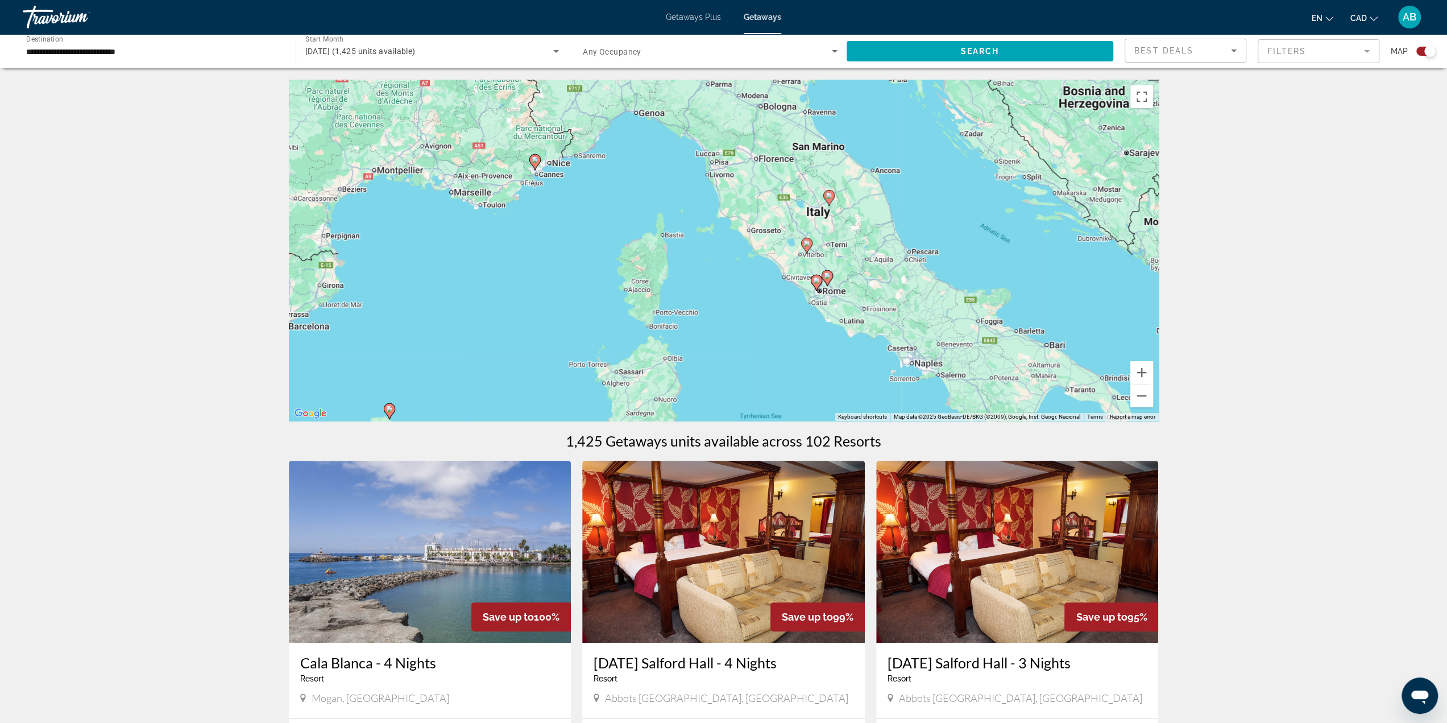
click at [481, 47] on div "August 2026 (1,425 units available)" at bounding box center [429, 51] width 248 height 14
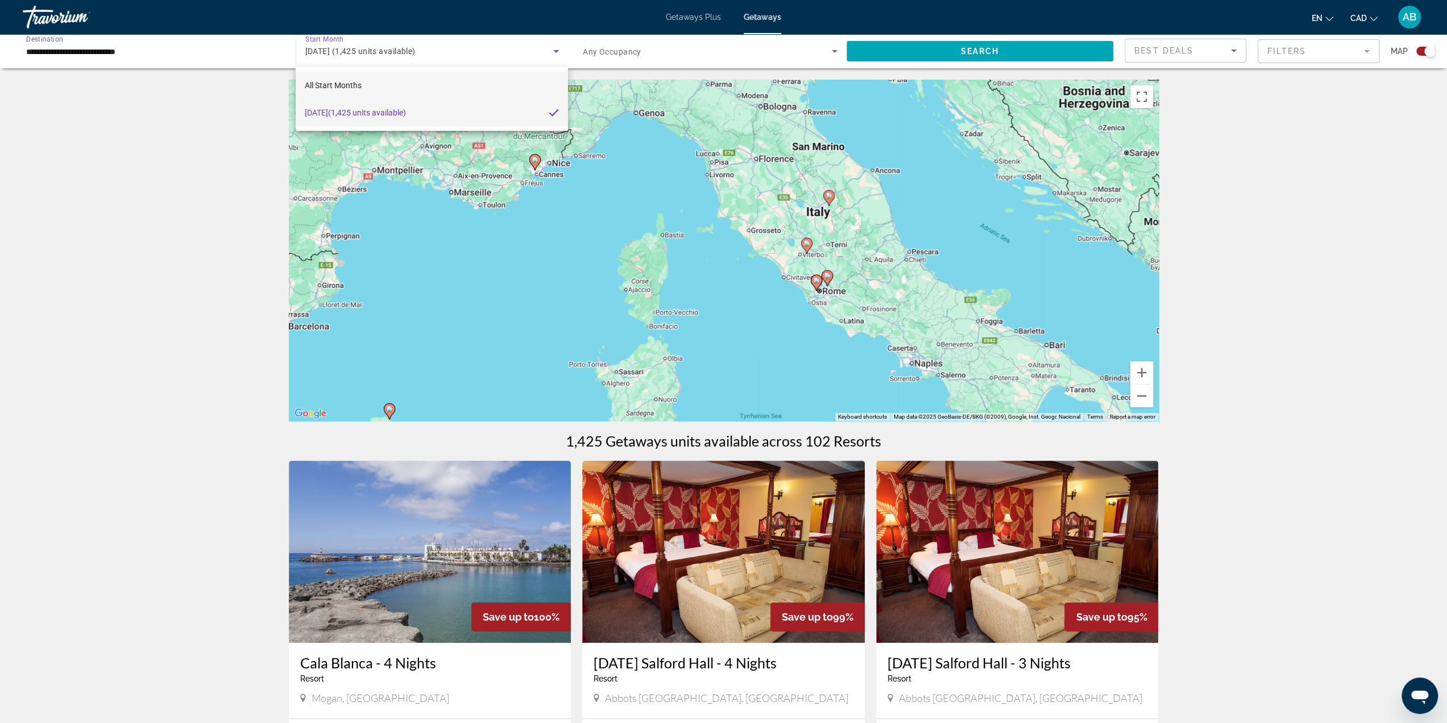
click at [363, 88] on mat-option "All Start Months" at bounding box center [432, 85] width 272 height 27
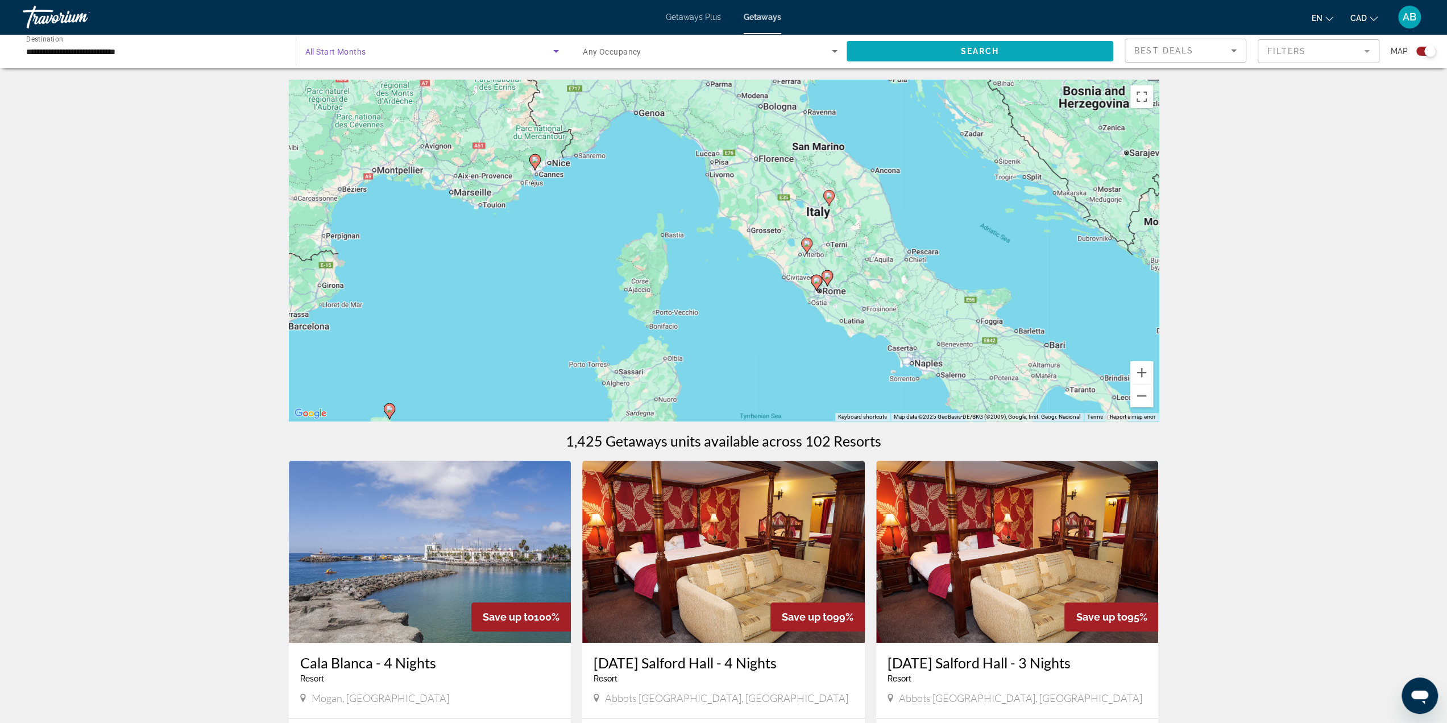
click at [942, 55] on span "Search widget" at bounding box center [979, 51] width 267 height 27
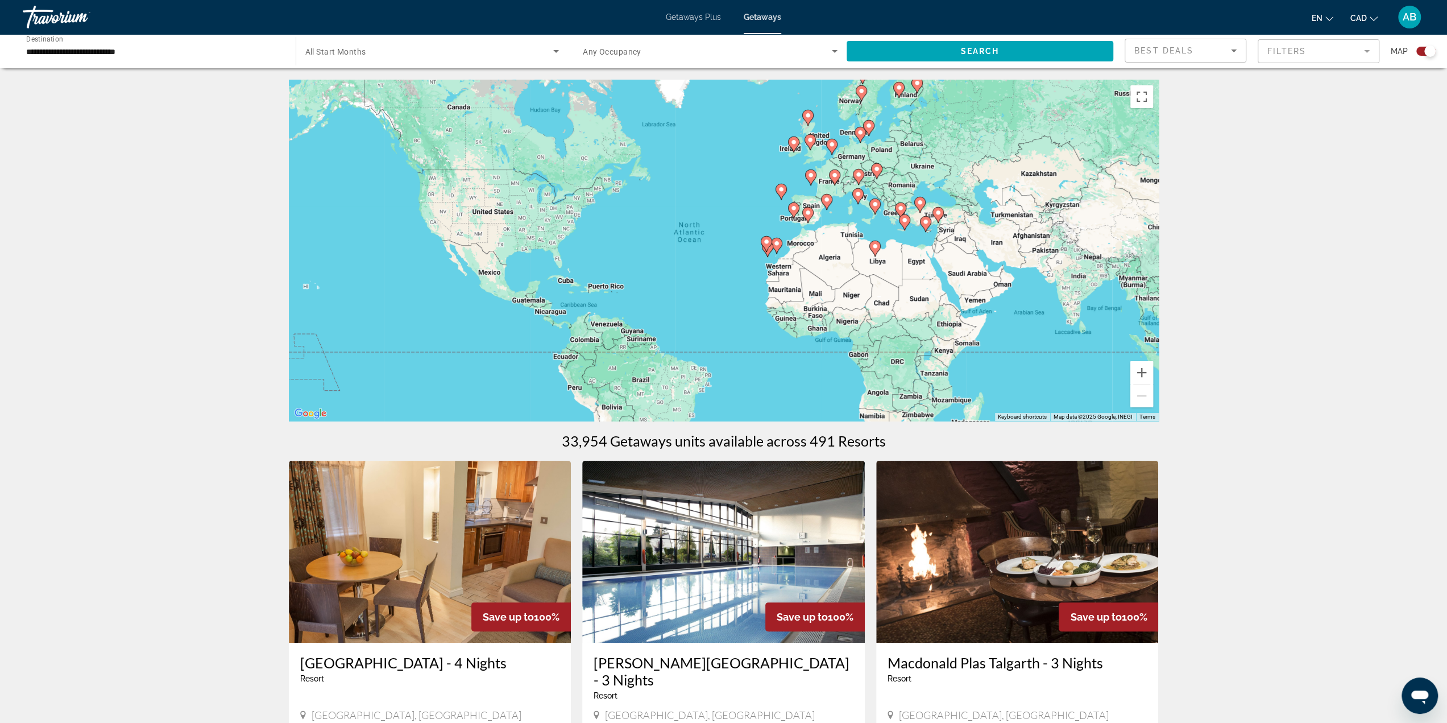
click at [918, 233] on div "To activate drag with keyboard, press Alt + Enter. Once in keyboard drag state,…" at bounding box center [724, 250] width 870 height 341
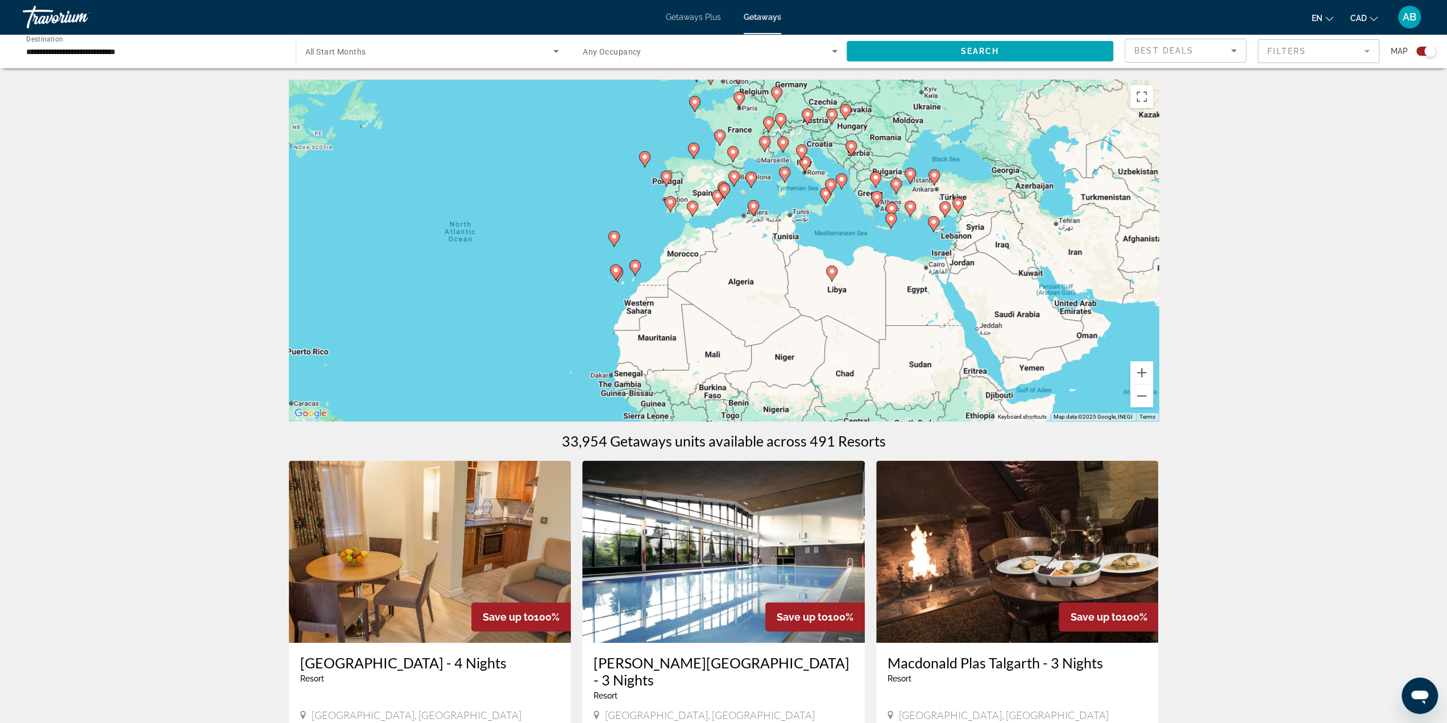
click at [911, 231] on div "To activate drag with keyboard, press Alt + Enter. Once in keyboard drag state,…" at bounding box center [724, 250] width 870 height 341
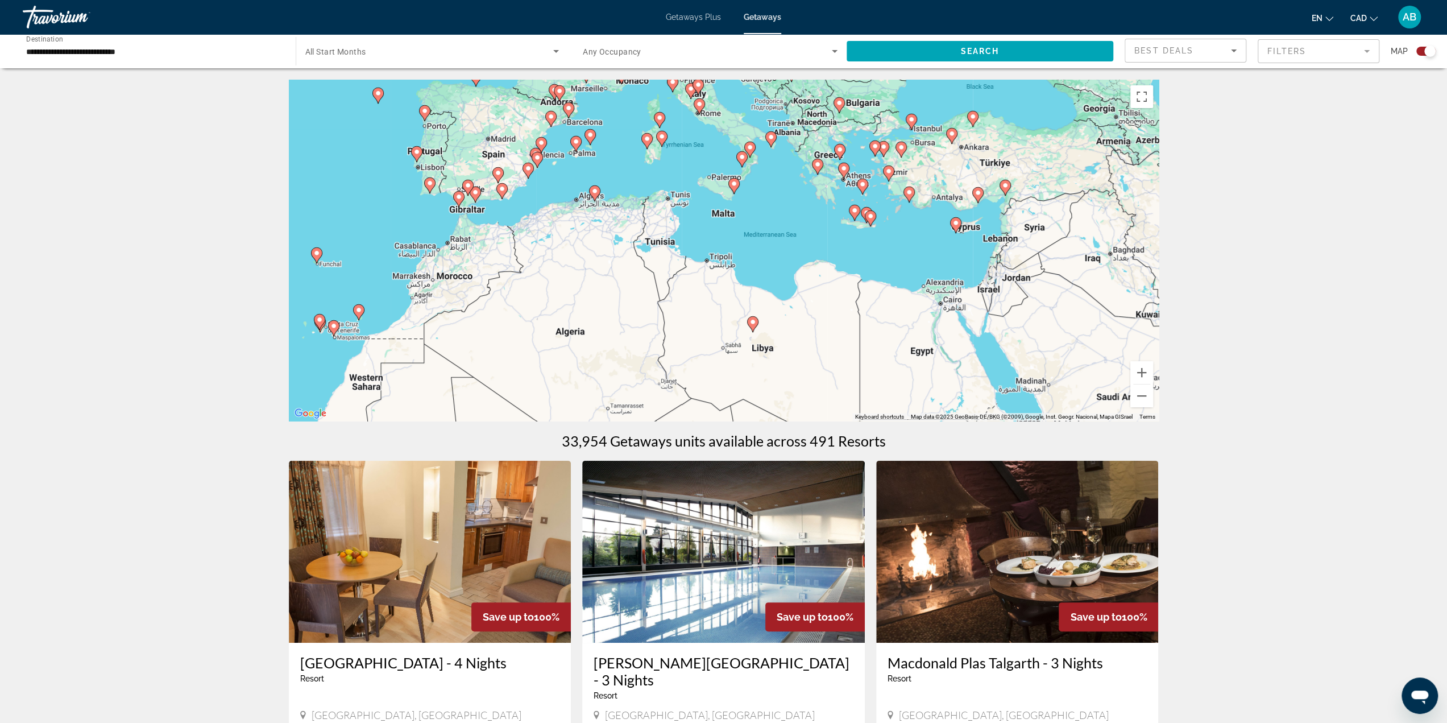
click at [902, 213] on div "To activate drag with keyboard, press Alt + Enter. Once in keyboard drag state,…" at bounding box center [724, 250] width 870 height 341
click at [815, 188] on div "To activate drag with keyboard, press Alt + Enter. Once in keyboard drag state,…" at bounding box center [724, 250] width 870 height 341
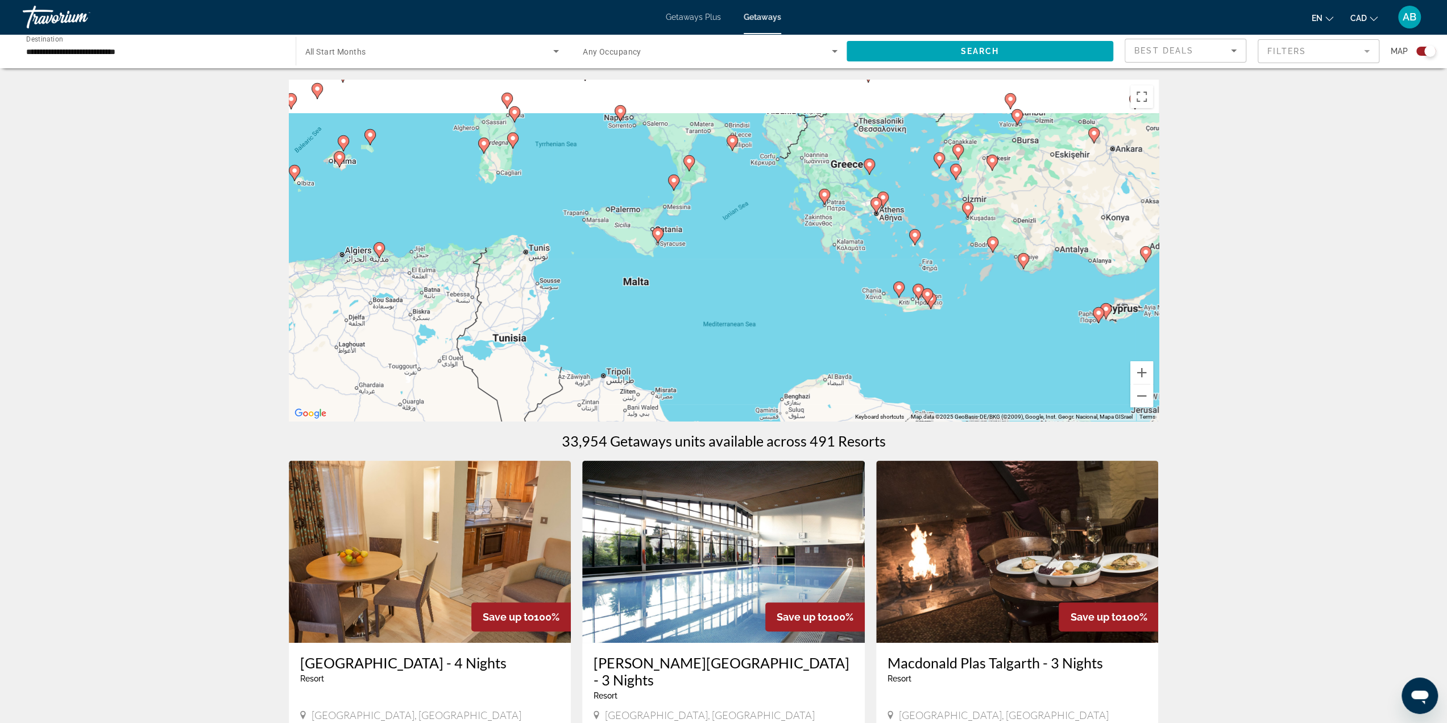
drag, startPoint x: 767, startPoint y: 176, endPoint x: 817, endPoint y: 297, distance: 131.8
click at [816, 305] on div "To activate drag with keyboard, press Alt + Enter. Once in keyboard drag state,…" at bounding box center [724, 250] width 870 height 341
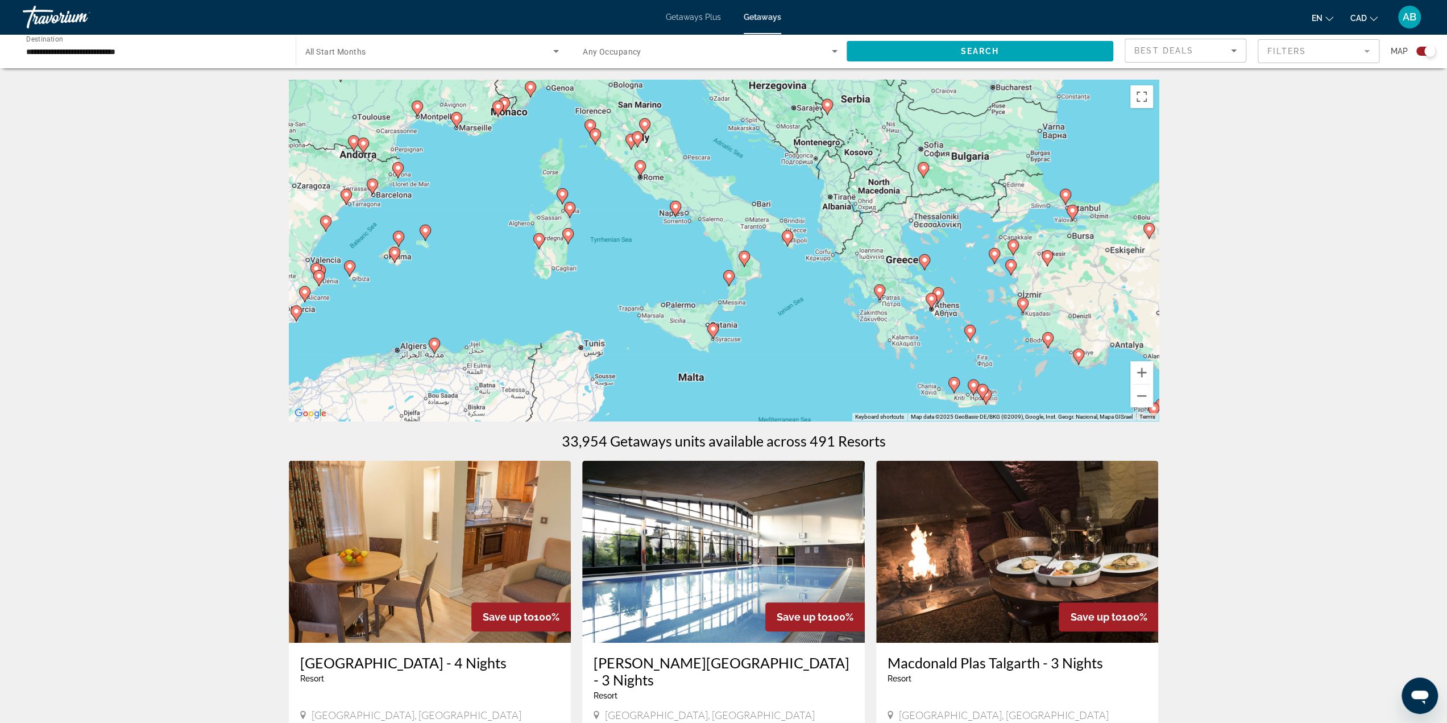
click at [792, 268] on div "To activate drag with keyboard, press Alt + Enter. Once in keyboard drag state,…" at bounding box center [724, 250] width 870 height 341
click at [793, 268] on div "To activate drag with keyboard, press Alt + Enter. Once in keyboard drag state,…" at bounding box center [724, 250] width 870 height 341
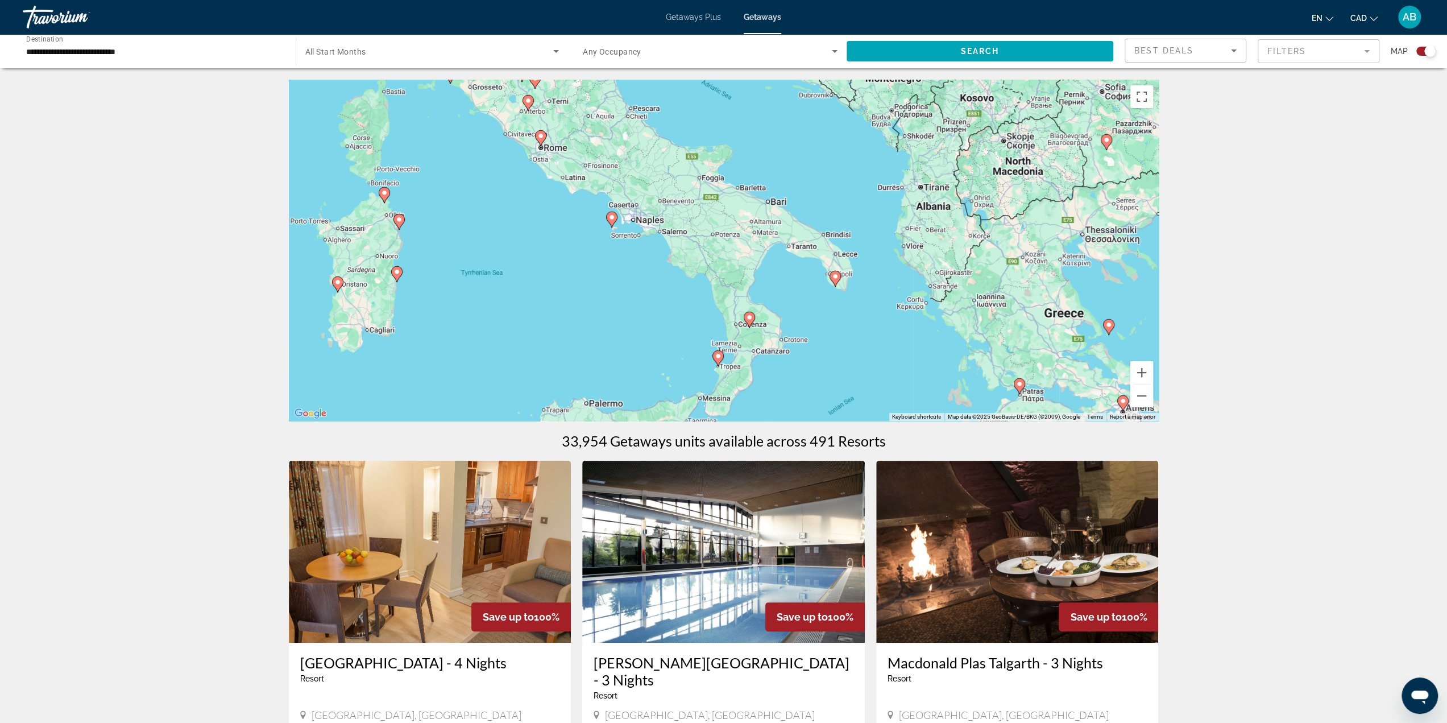
drag, startPoint x: 791, startPoint y: 263, endPoint x: 844, endPoint y: 325, distance: 80.7
click at [846, 326] on div "To activate drag with keyboard, press Alt + Enter. Once in keyboard drag state,…" at bounding box center [724, 250] width 870 height 341
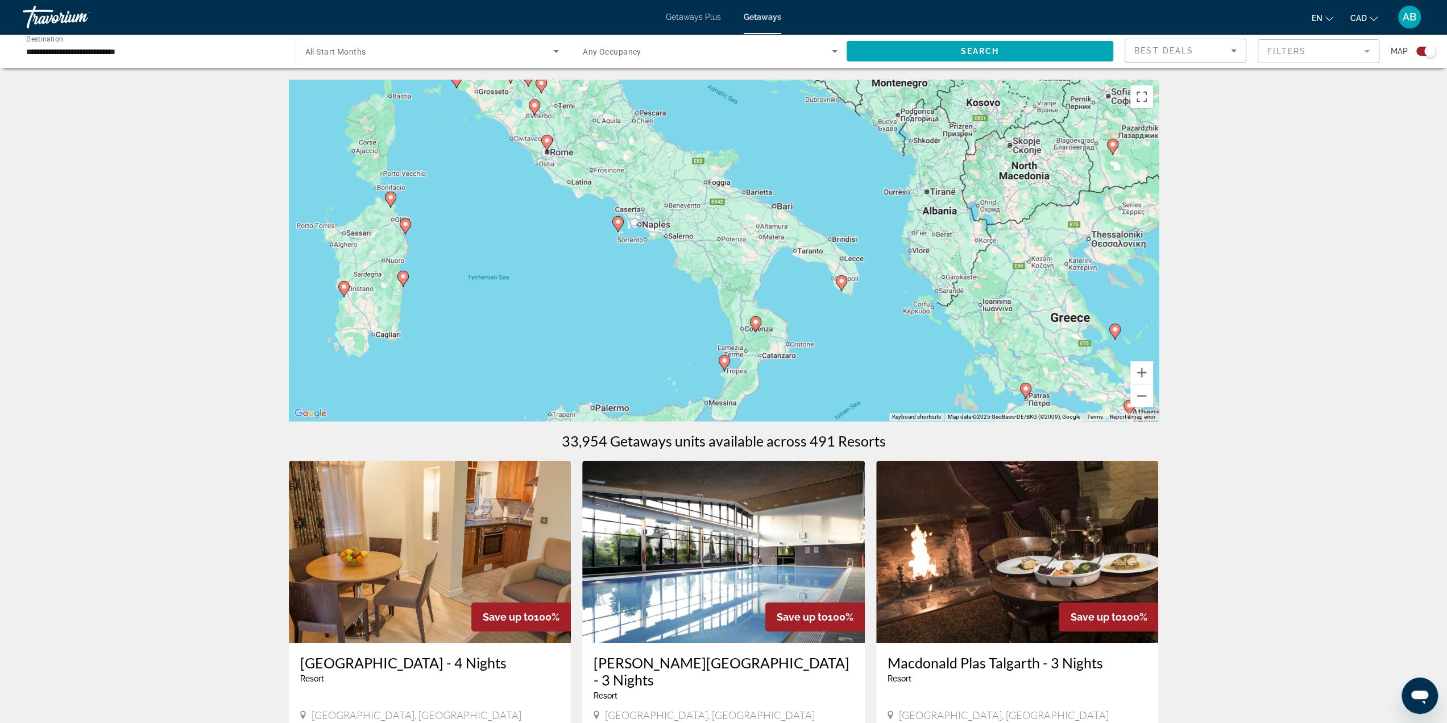
click at [608, 271] on div "To activate drag with keyboard, press Alt + Enter. Once in keyboard drag state,…" at bounding box center [724, 250] width 870 height 341
click at [616, 217] on icon "Main content" at bounding box center [617, 224] width 10 height 15
type input "**********"
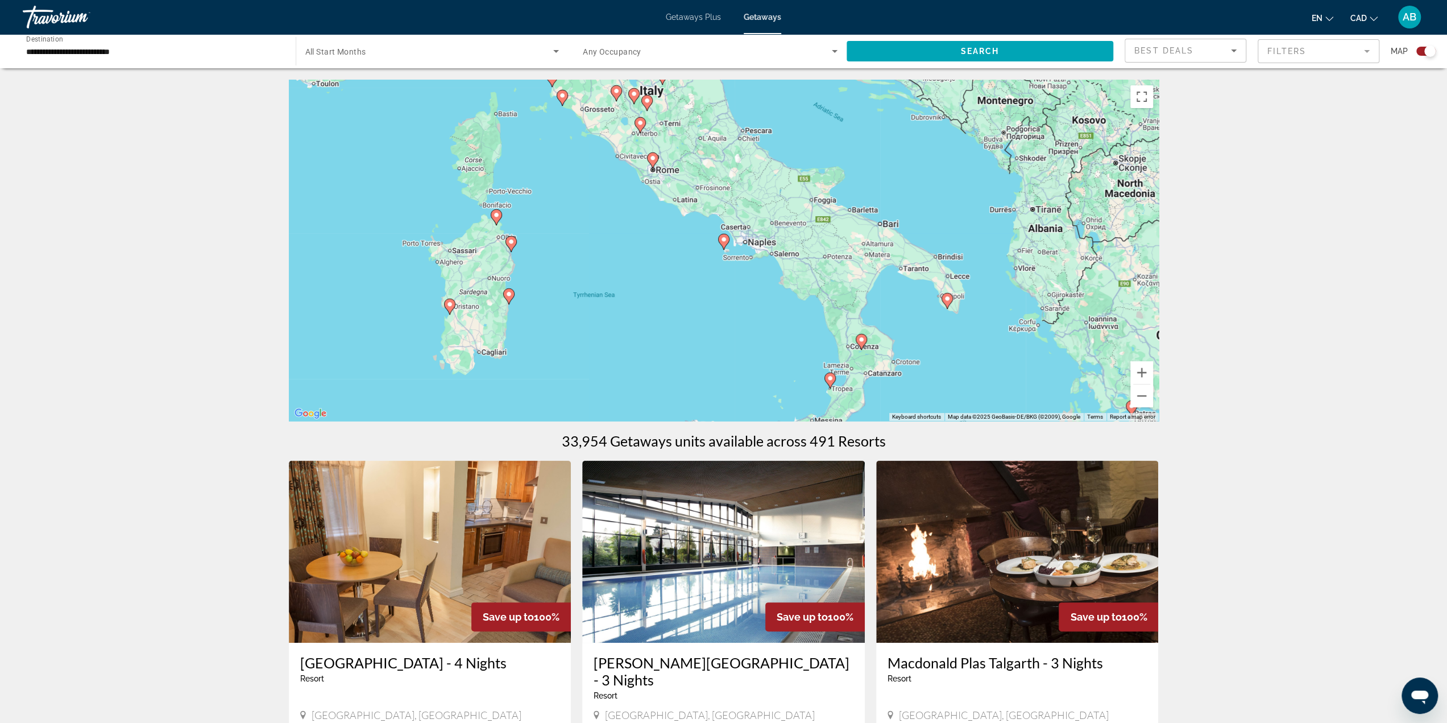
click at [725, 239] on image "Main content" at bounding box center [723, 239] width 7 height 7
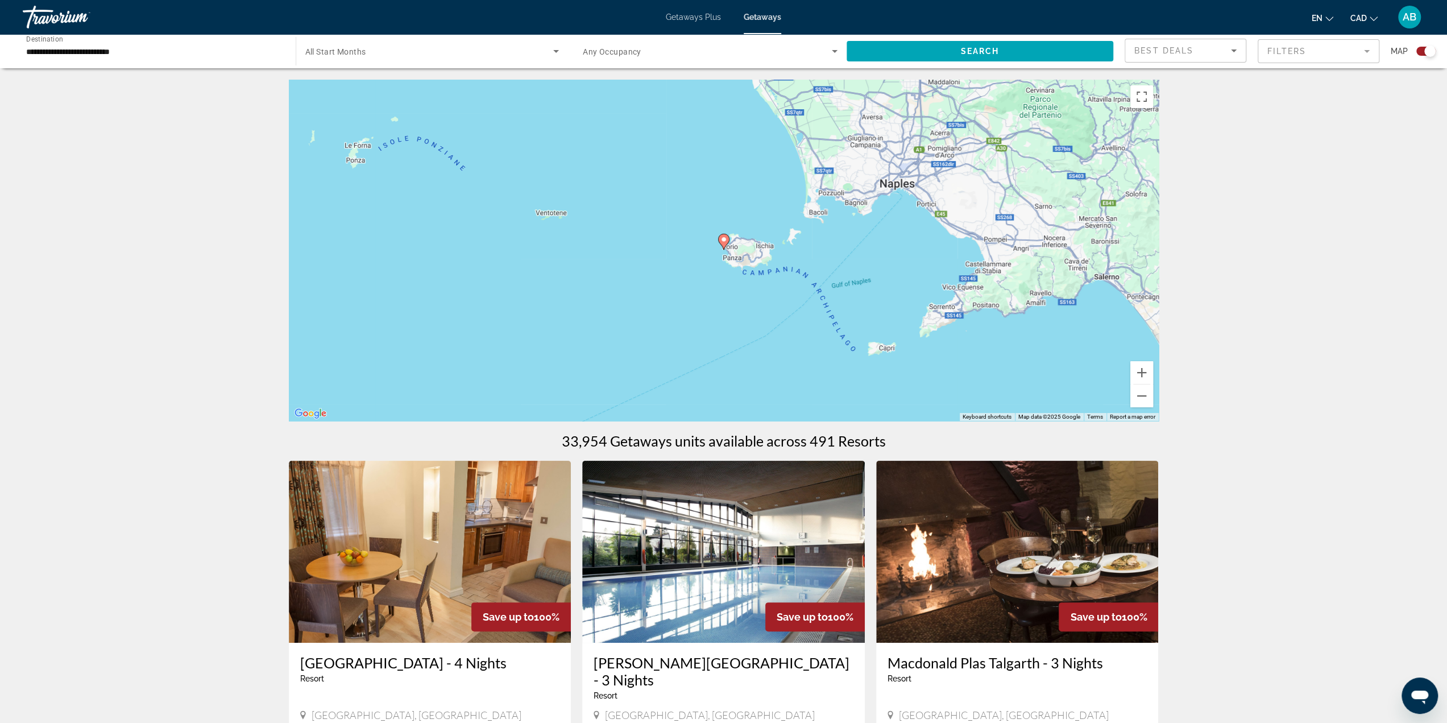
click at [725, 240] on image "Main content" at bounding box center [723, 239] width 7 height 7
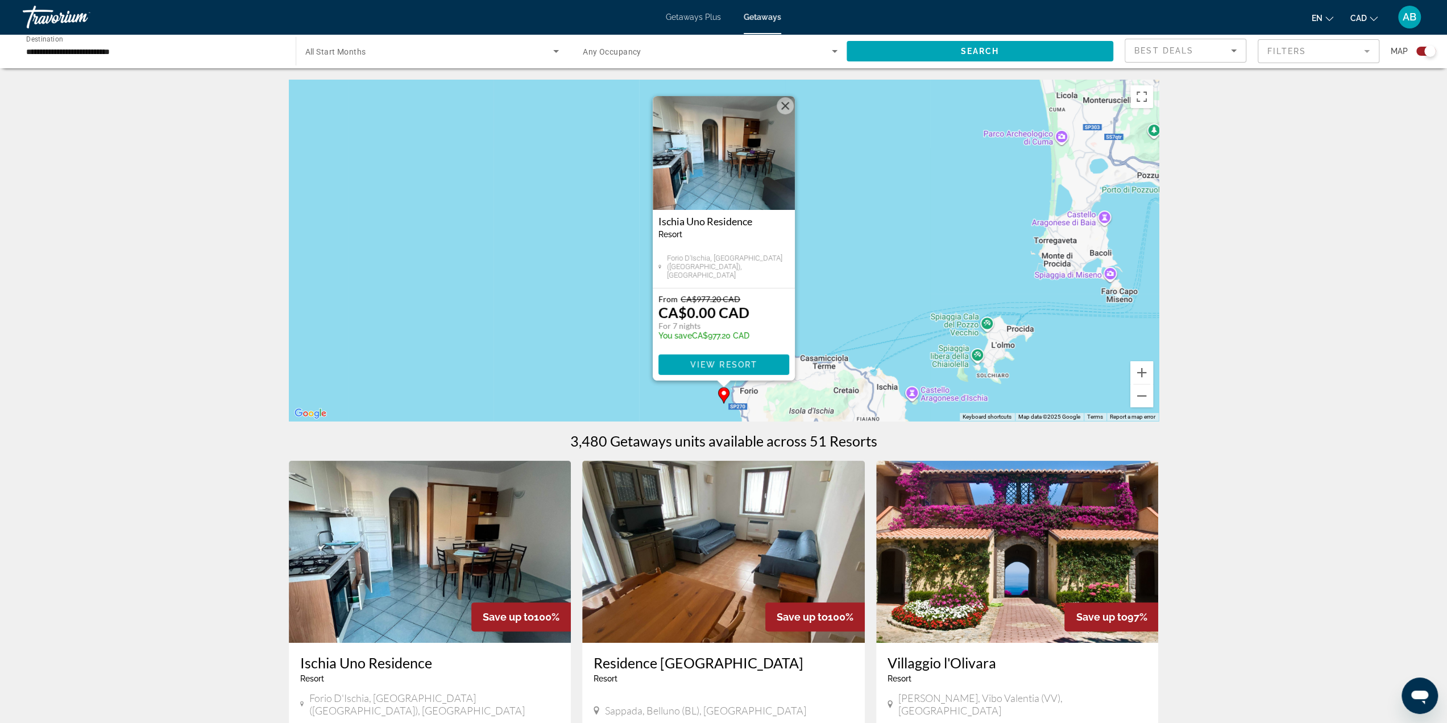
click at [721, 182] on img "Main content" at bounding box center [724, 153] width 142 height 114
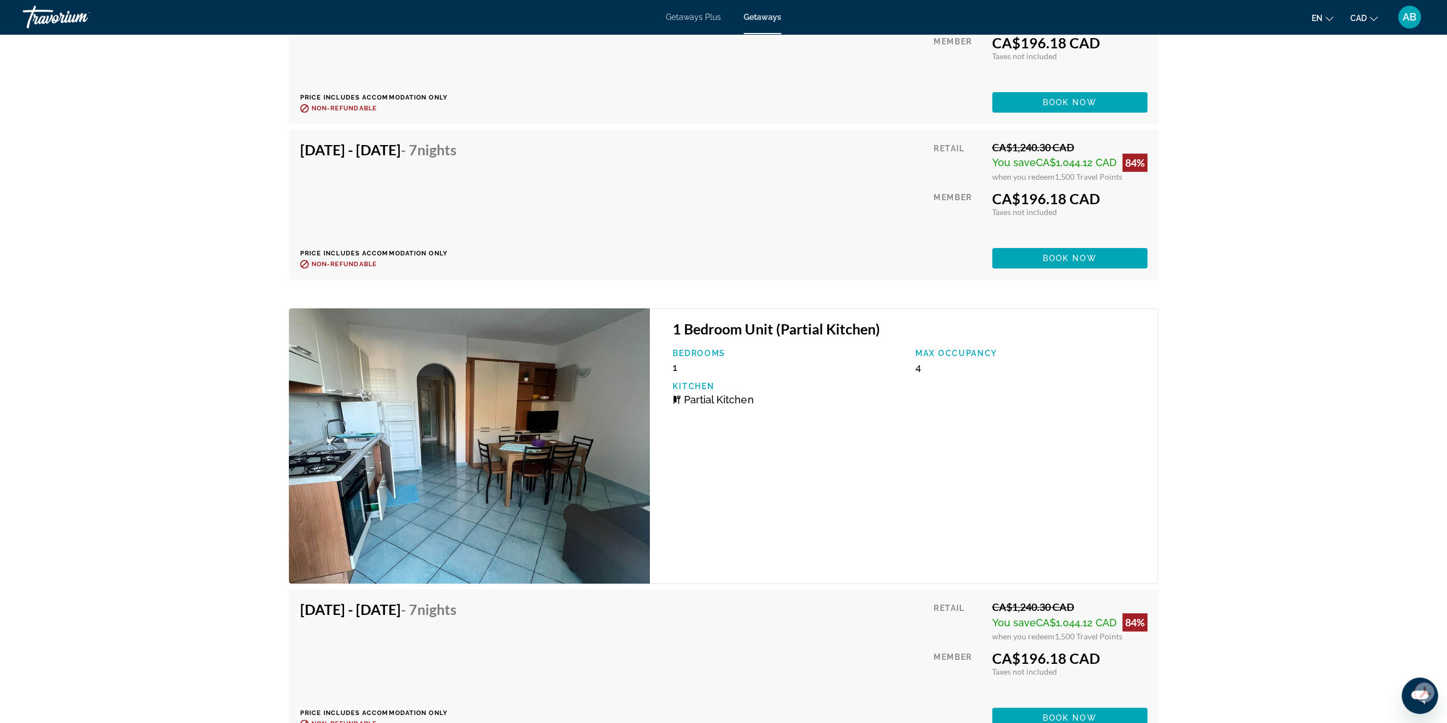
scroll to position [4602, 0]
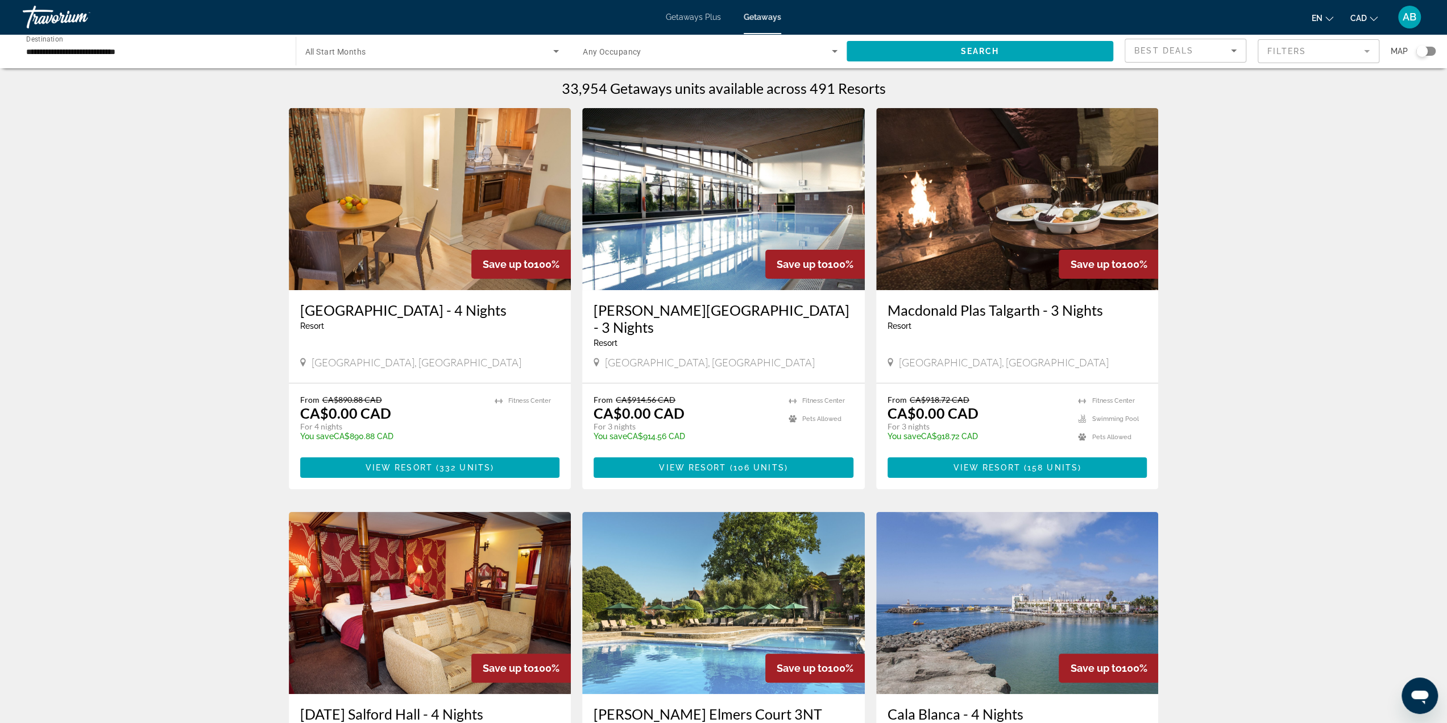
click at [1431, 48] on div "Search widget" at bounding box center [1425, 51] width 19 height 9
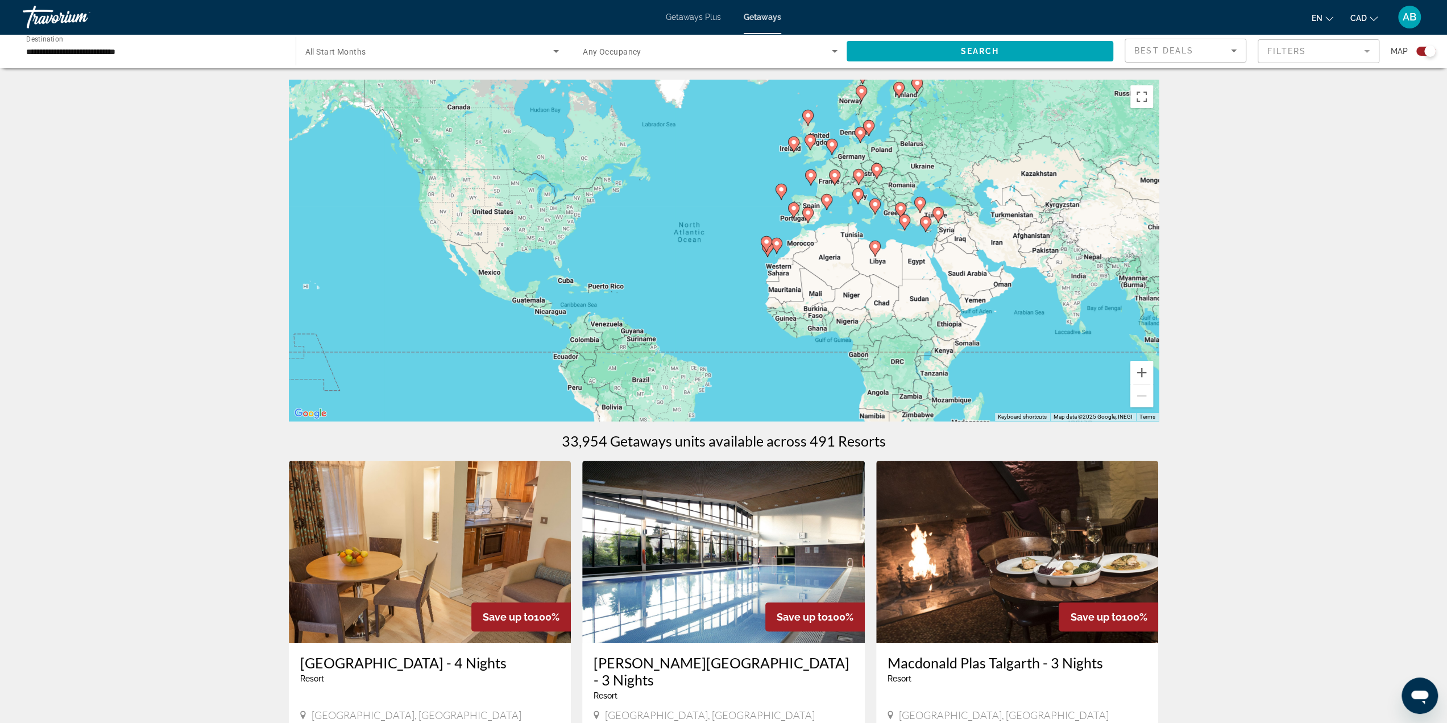
click at [813, 236] on div "To activate drag with keyboard, press Alt + Enter. Once in keyboard drag state,…" at bounding box center [724, 250] width 870 height 341
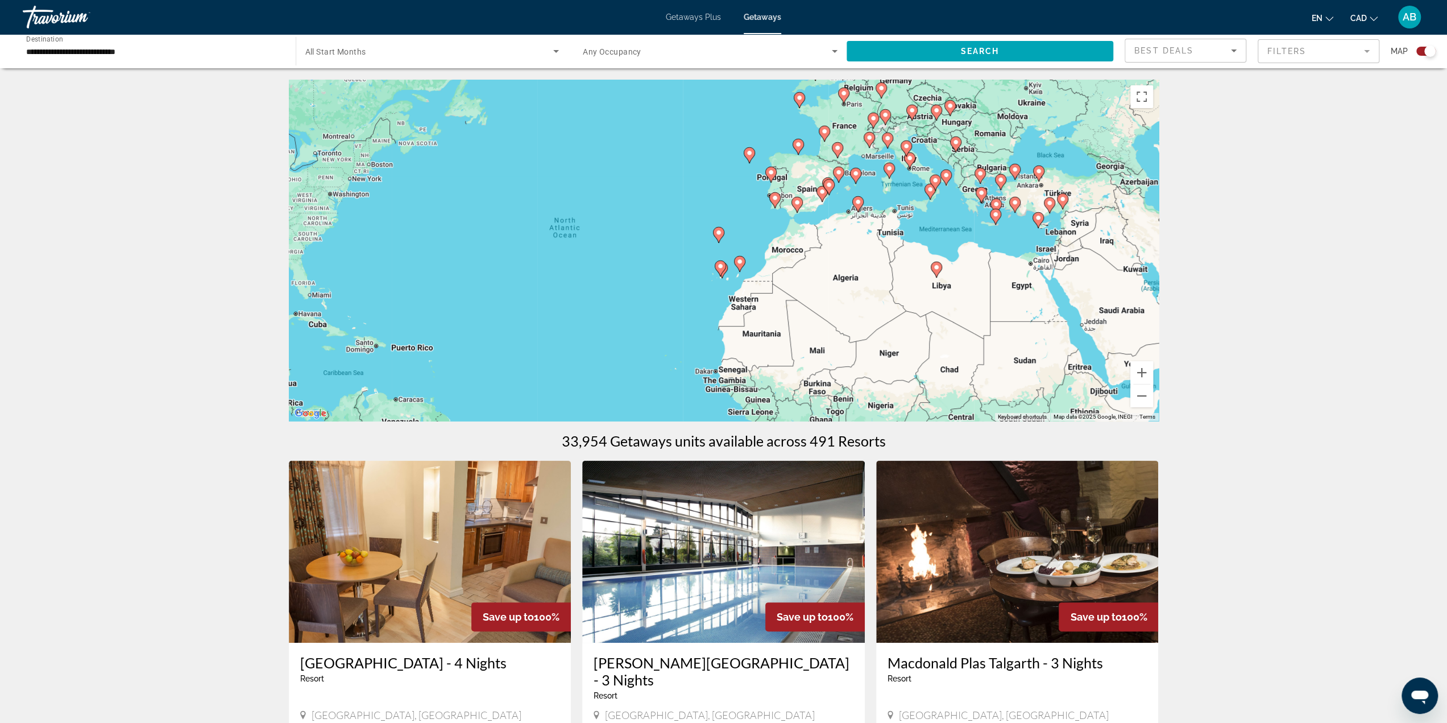
click at [821, 211] on div "To activate drag with keyboard, press Alt + Enter. Once in keyboard drag state,…" at bounding box center [724, 250] width 870 height 341
click at [821, 210] on div "To activate drag with keyboard, press Alt + Enter. Once in keyboard drag state,…" at bounding box center [724, 250] width 870 height 341
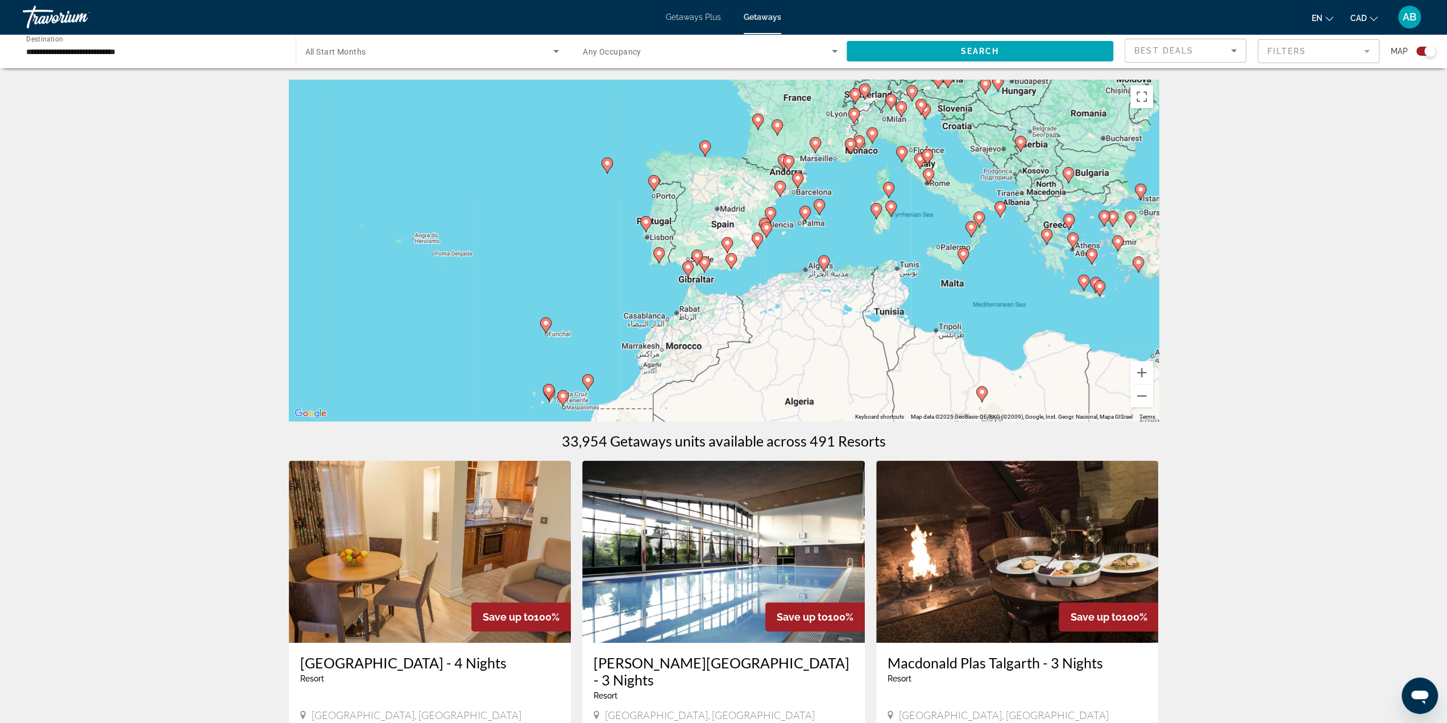
drag, startPoint x: 890, startPoint y: 211, endPoint x: 883, endPoint y: 198, distance: 14.7
click at [857, 220] on div "To activate drag with keyboard, press Alt + Enter. Once in keyboard drag state,…" at bounding box center [724, 250] width 870 height 341
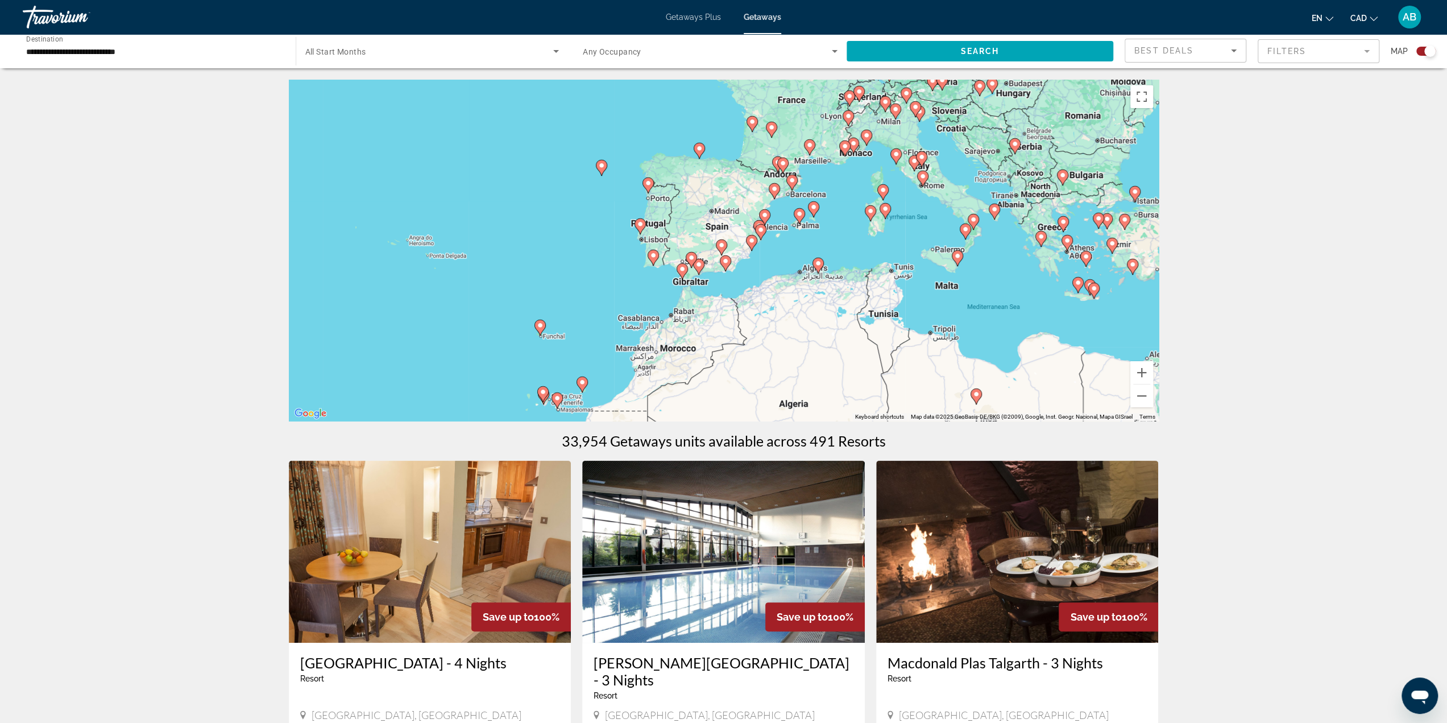
click at [923, 200] on div "To activate drag with keyboard, press Alt + Enter. Once in keyboard drag state,…" at bounding box center [724, 250] width 870 height 341
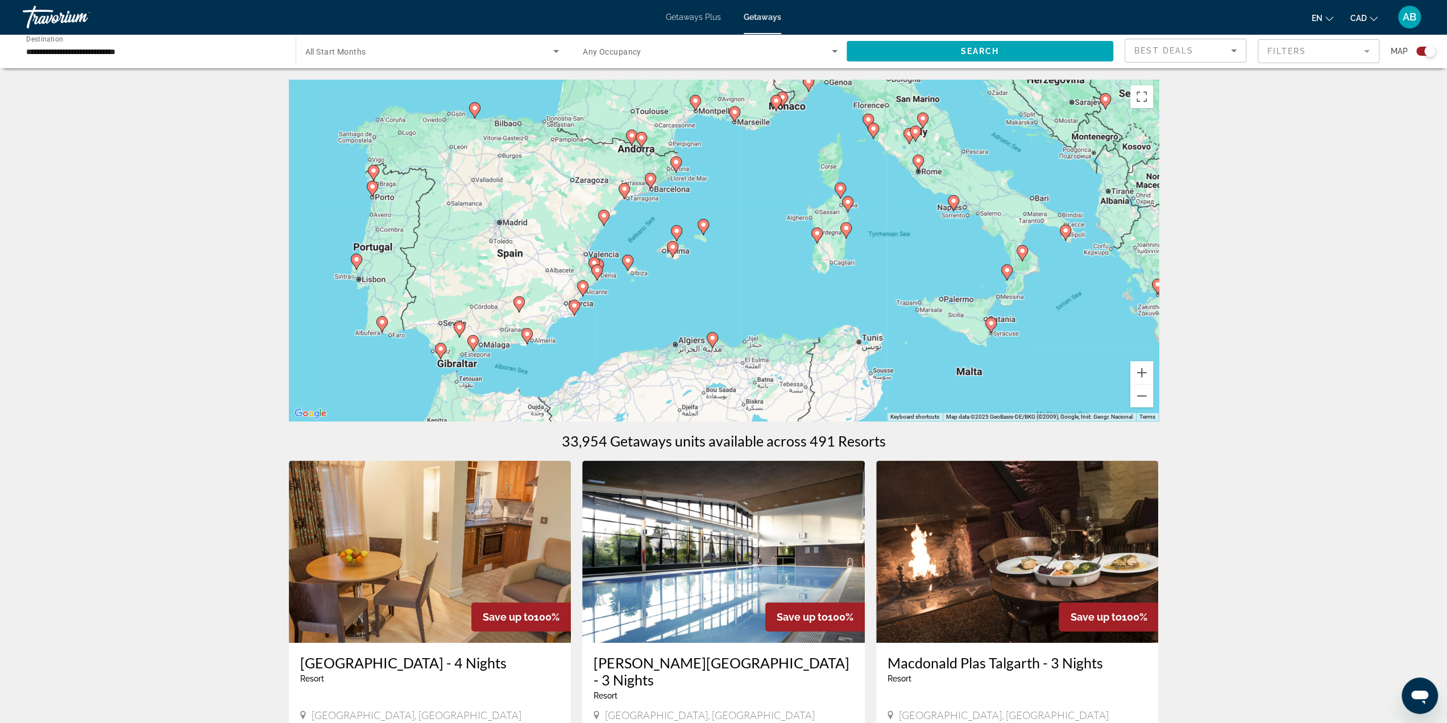
click at [887, 176] on div "To activate drag with keyboard, press Alt + Enter. Once in keyboard drag state,…" at bounding box center [724, 250] width 870 height 341
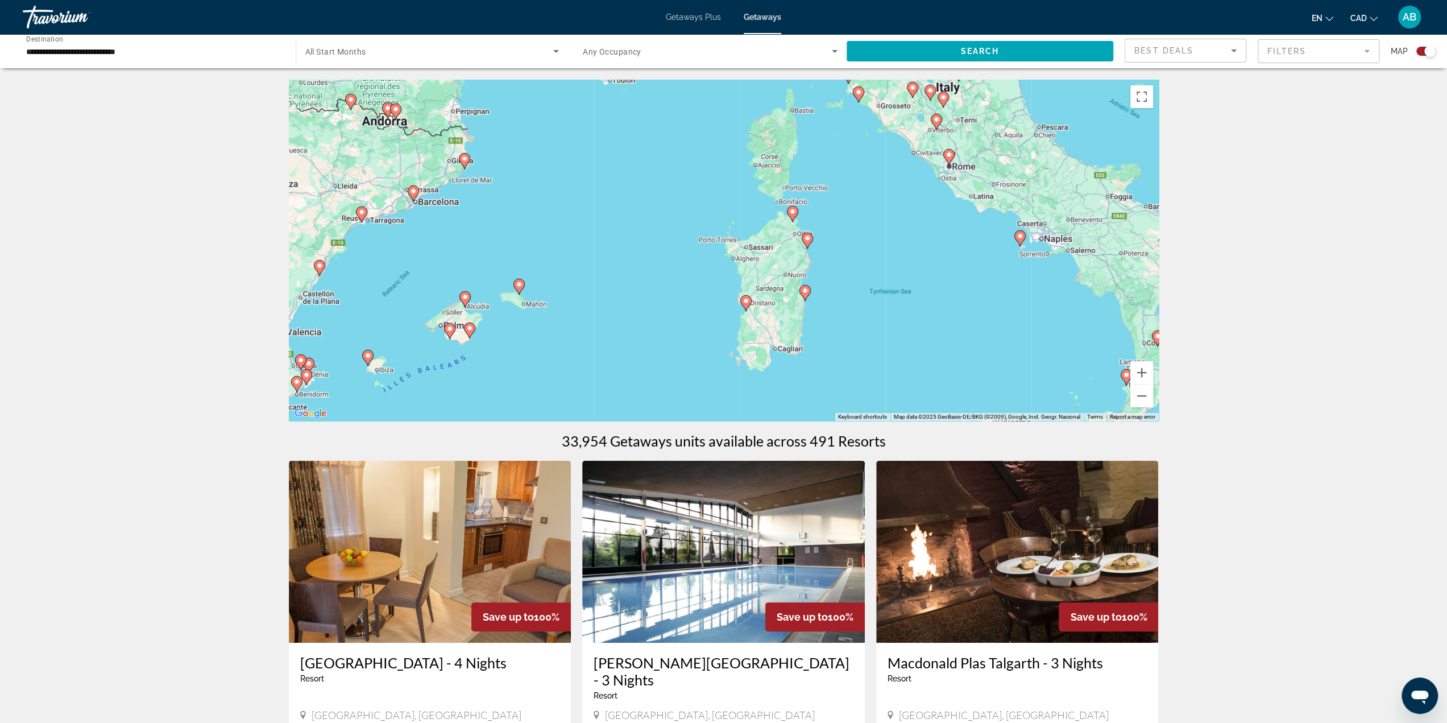
click at [943, 236] on div "To activate drag with keyboard, press Alt + Enter. Once in keyboard drag state,…" at bounding box center [724, 250] width 870 height 341
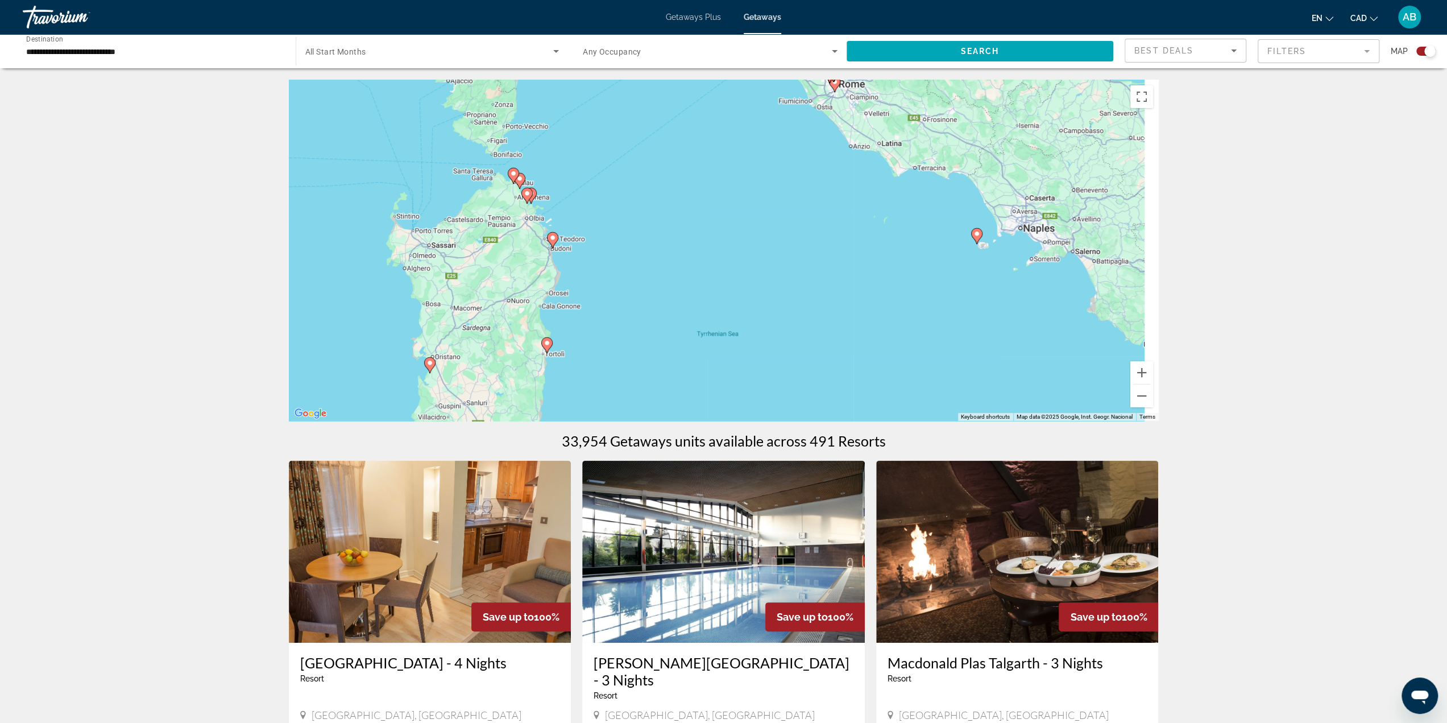
drag, startPoint x: 974, startPoint y: 259, endPoint x: 870, endPoint y: 250, distance: 104.5
click at [870, 250] on div "To activate drag with keyboard, press Alt + Enter. Once in keyboard drag state,…" at bounding box center [724, 250] width 870 height 341
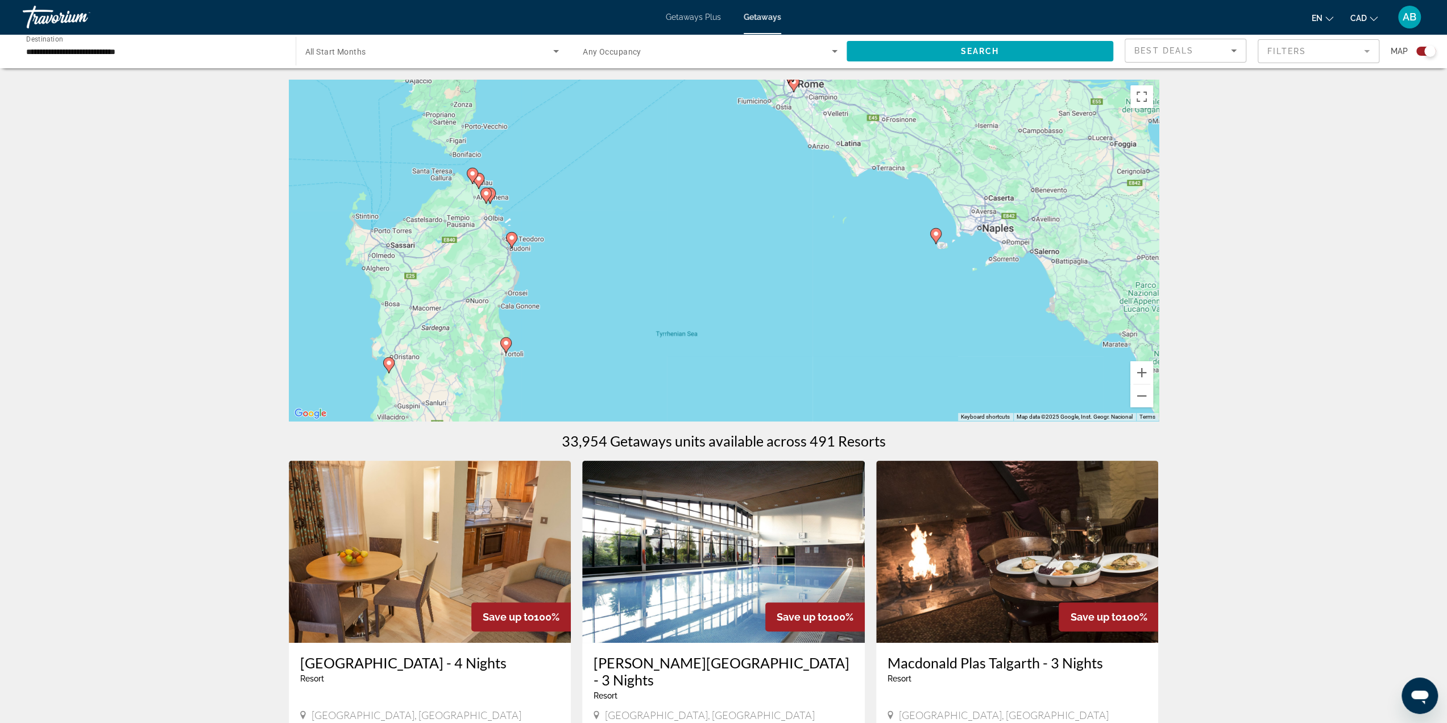
click at [950, 253] on div "To activate drag with keyboard, press Alt + Enter. Once in keyboard drag state,…" at bounding box center [724, 250] width 870 height 341
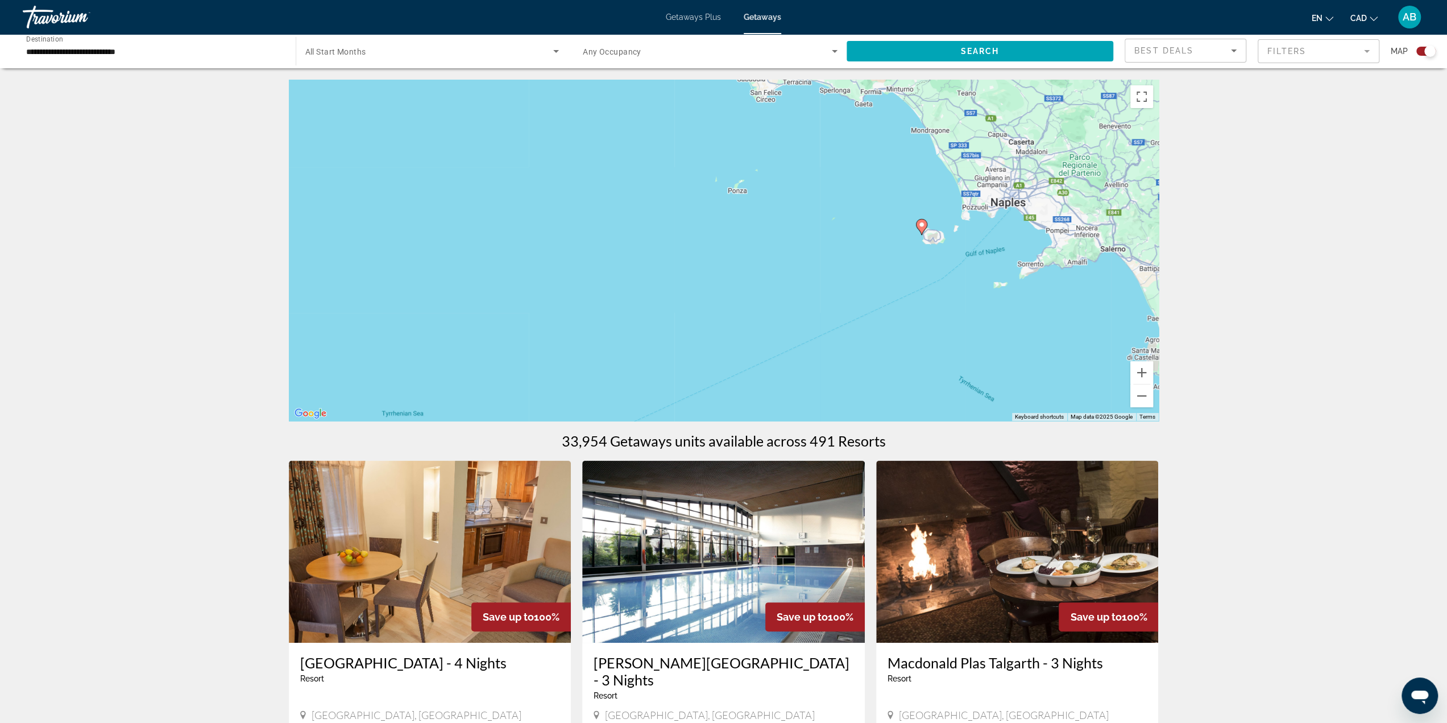
click at [949, 254] on div "To activate drag with keyboard, press Alt + Enter. Once in keyboard drag state,…" at bounding box center [724, 250] width 870 height 341
click at [949, 253] on div "To activate drag with keyboard, press Alt + Enter. Once in keyboard drag state,…" at bounding box center [724, 250] width 870 height 341
click at [947, 252] on div "To activate drag with keyboard, press Alt + Enter. Once in keyboard drag state,…" at bounding box center [724, 250] width 870 height 341
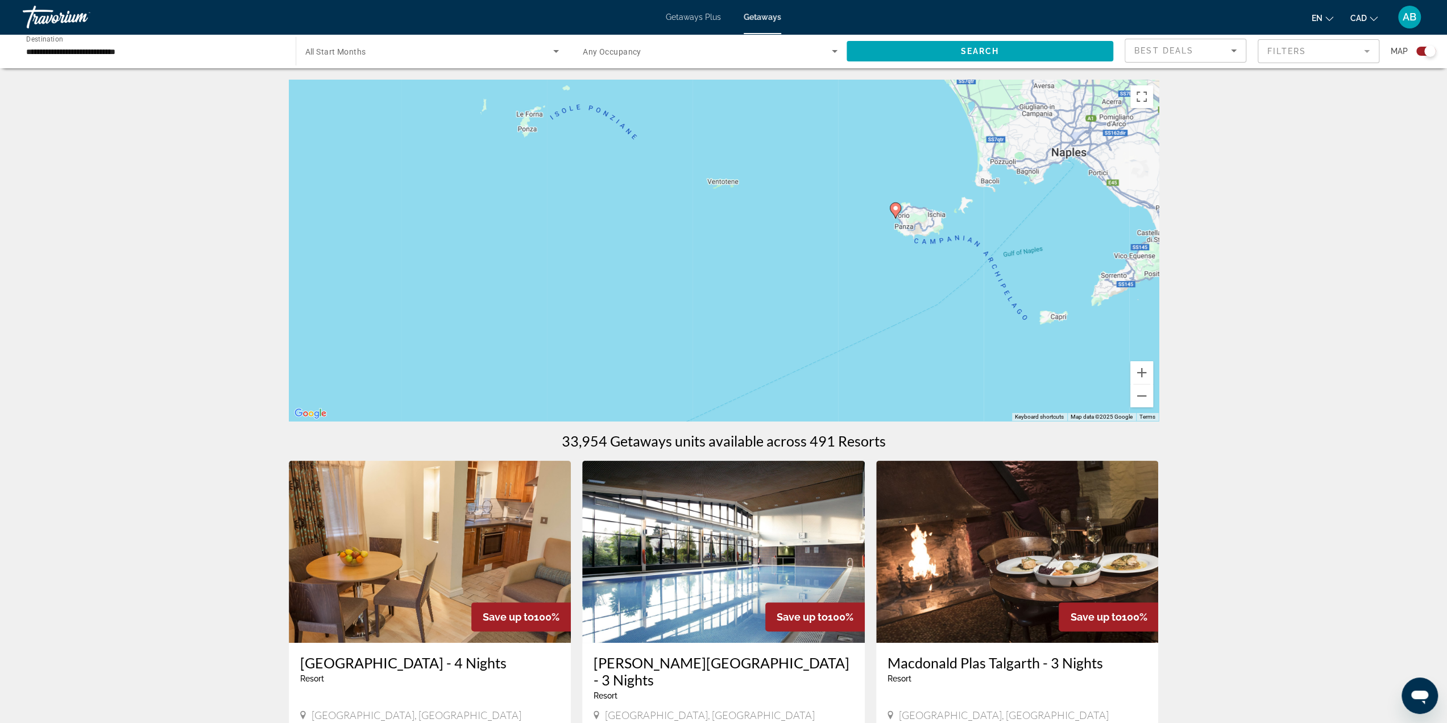
click at [1433, 55] on div "Search widget" at bounding box center [1429, 50] width 11 height 11
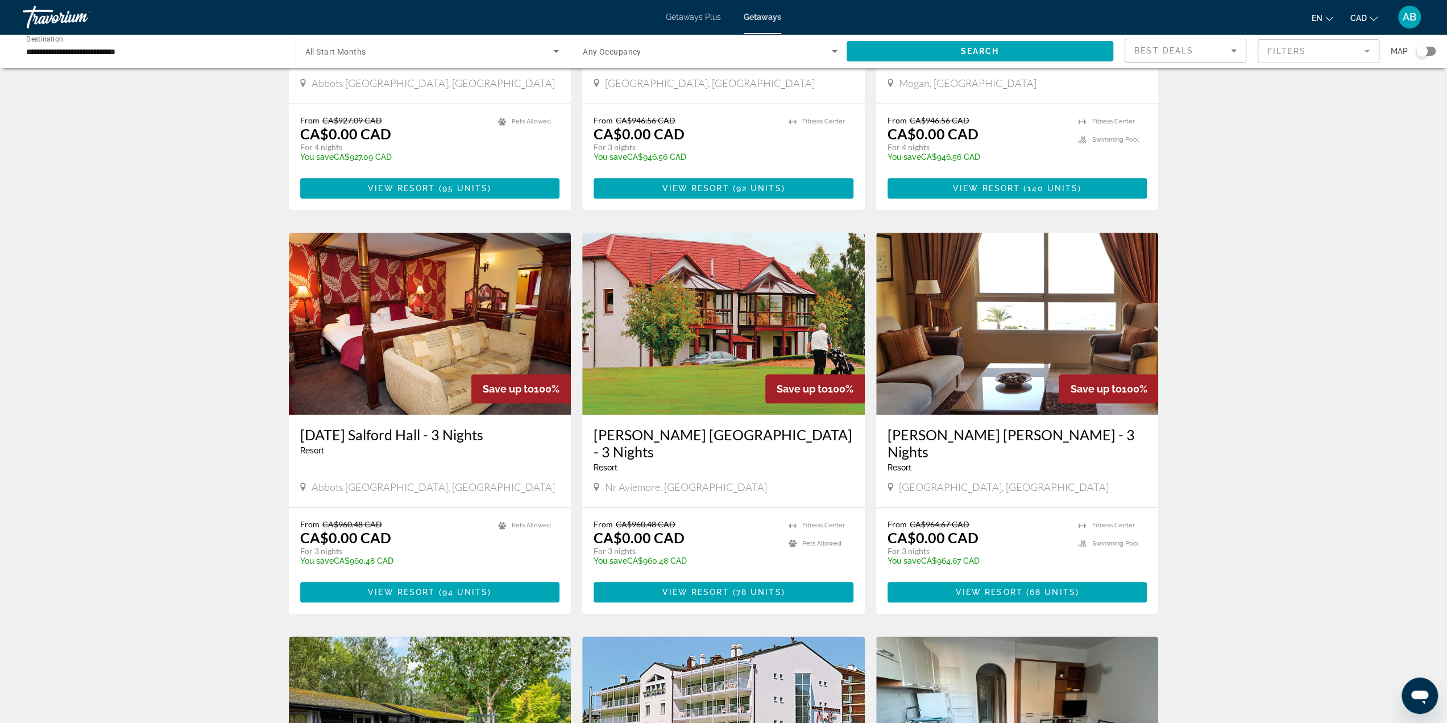
scroll to position [739, 0]
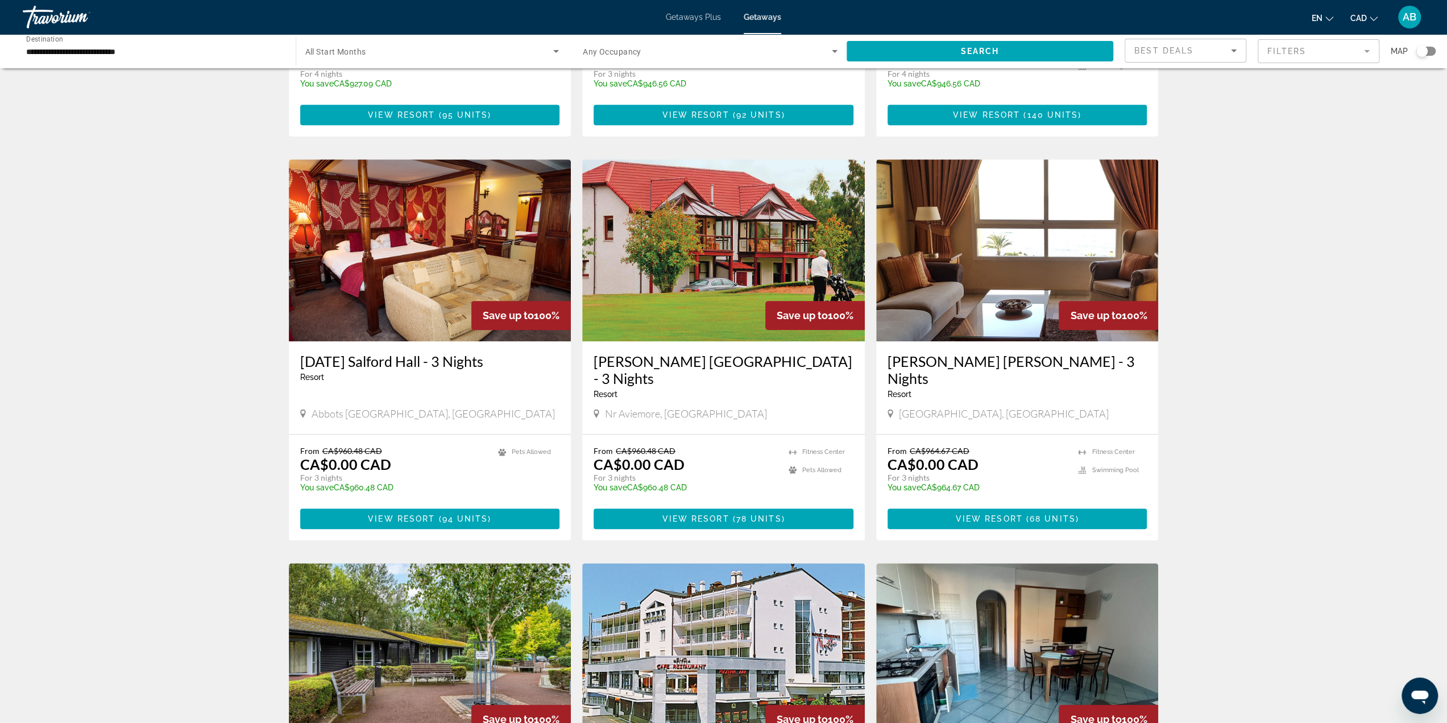
click at [396, 44] on div "Search widget" at bounding box center [432, 51] width 254 height 32
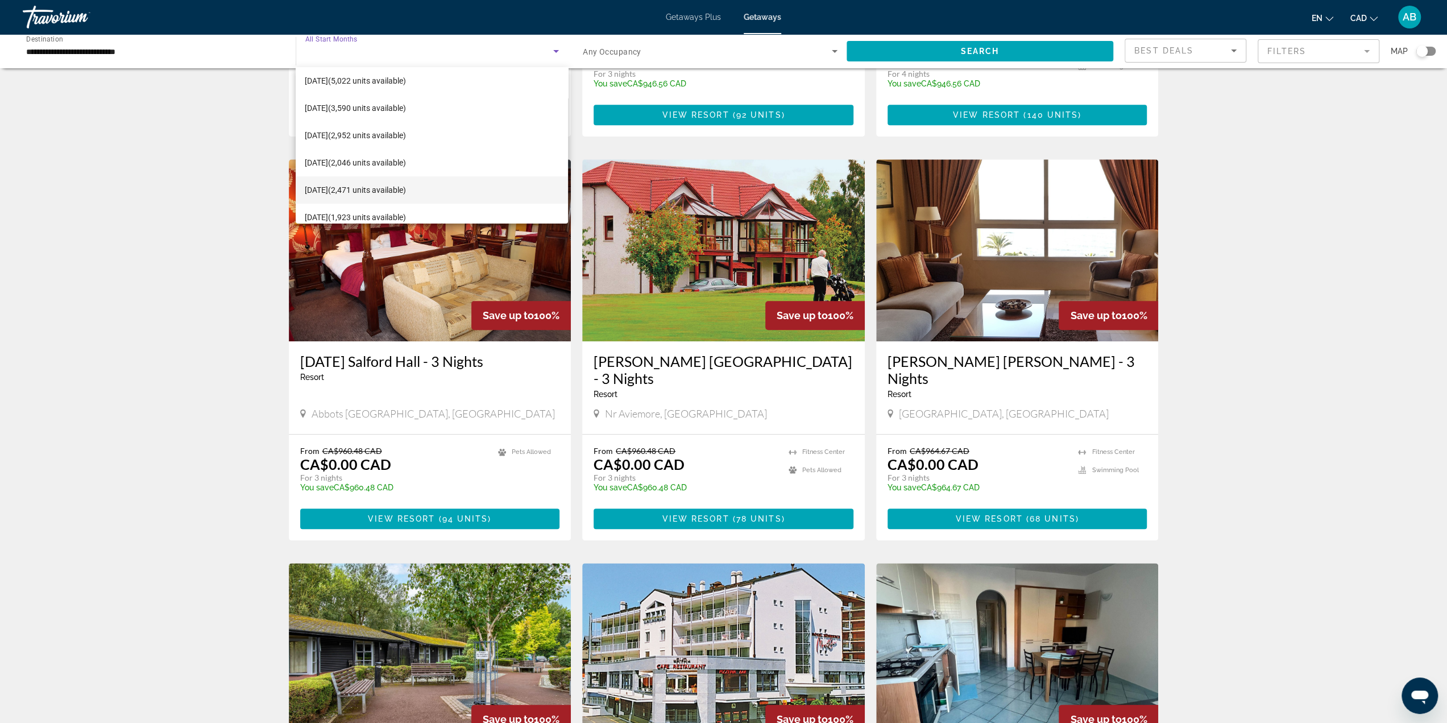
scroll to position [171, 0]
click at [347, 188] on span "July 2026 (1,313 units available)" at bounding box center [355, 188] width 101 height 14
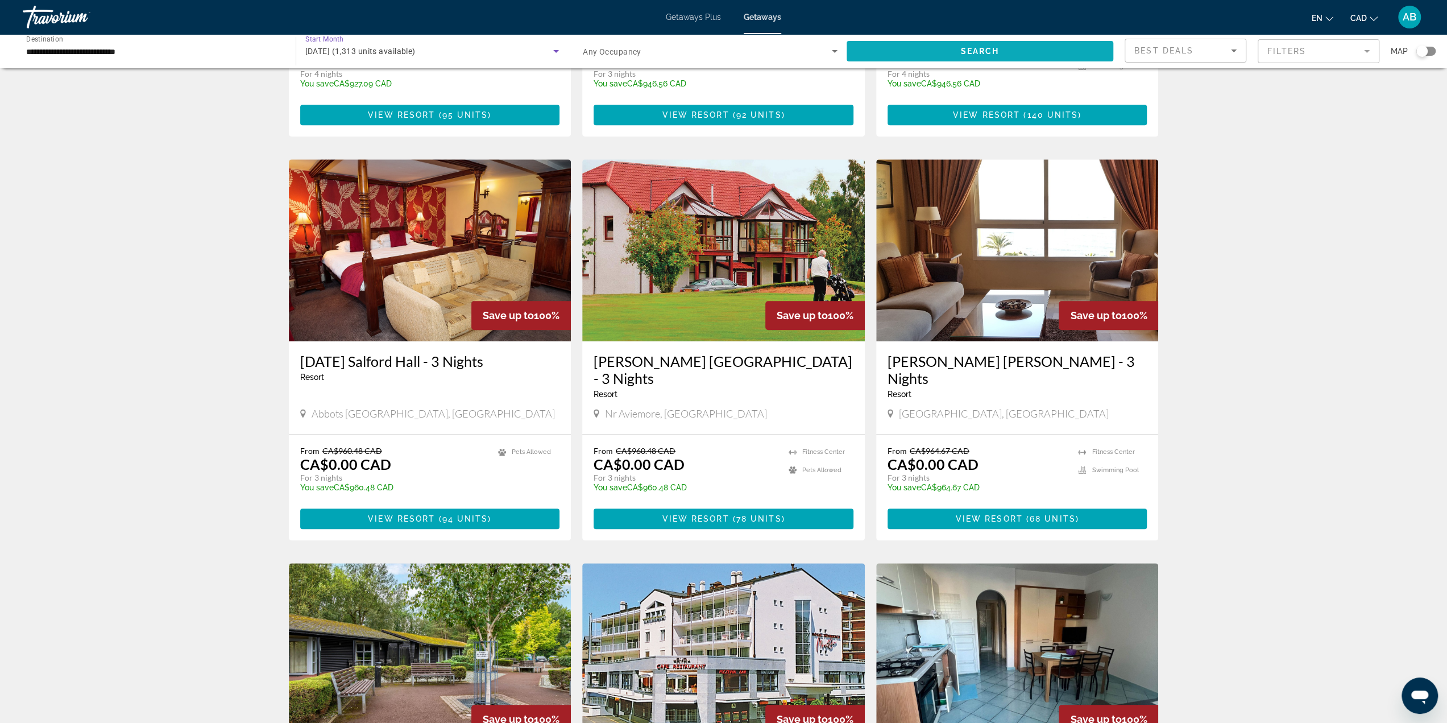
click at [928, 57] on span "Search widget" at bounding box center [979, 51] width 267 height 27
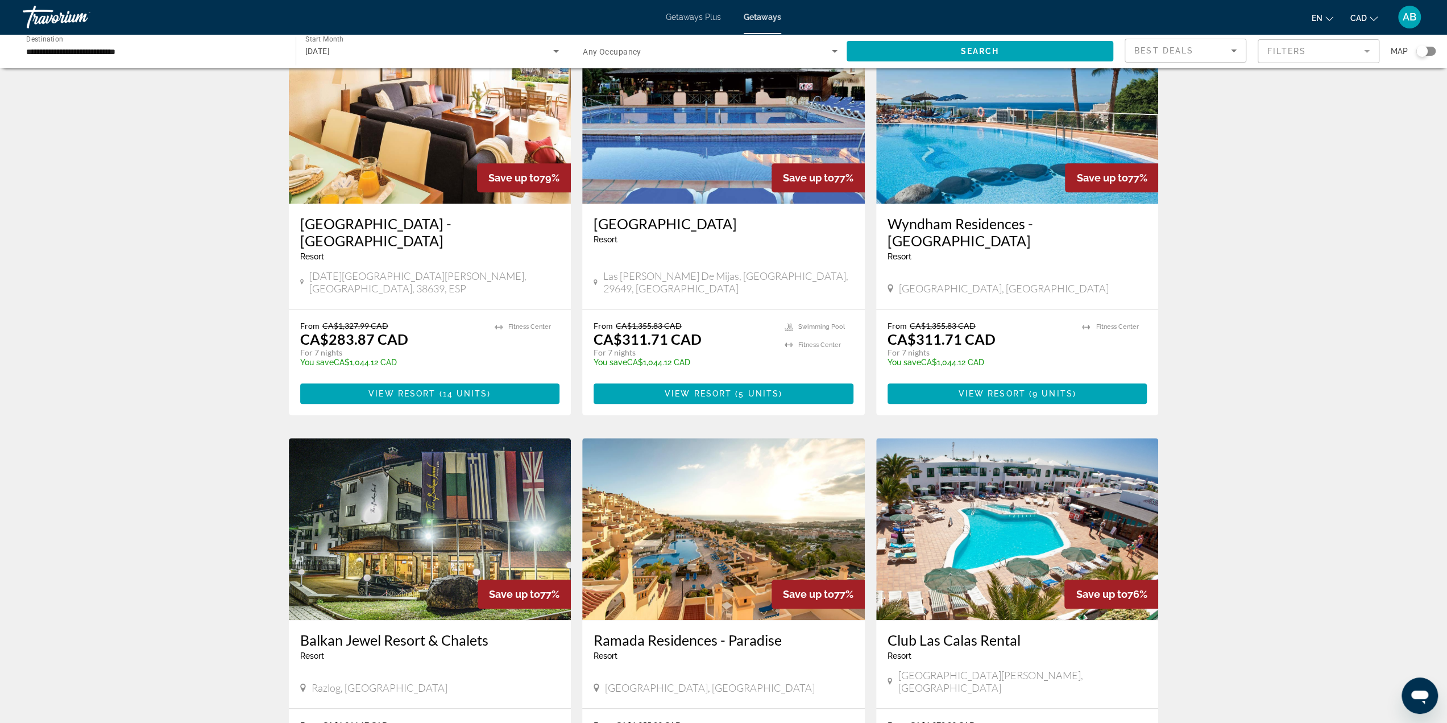
scroll to position [1023, 0]
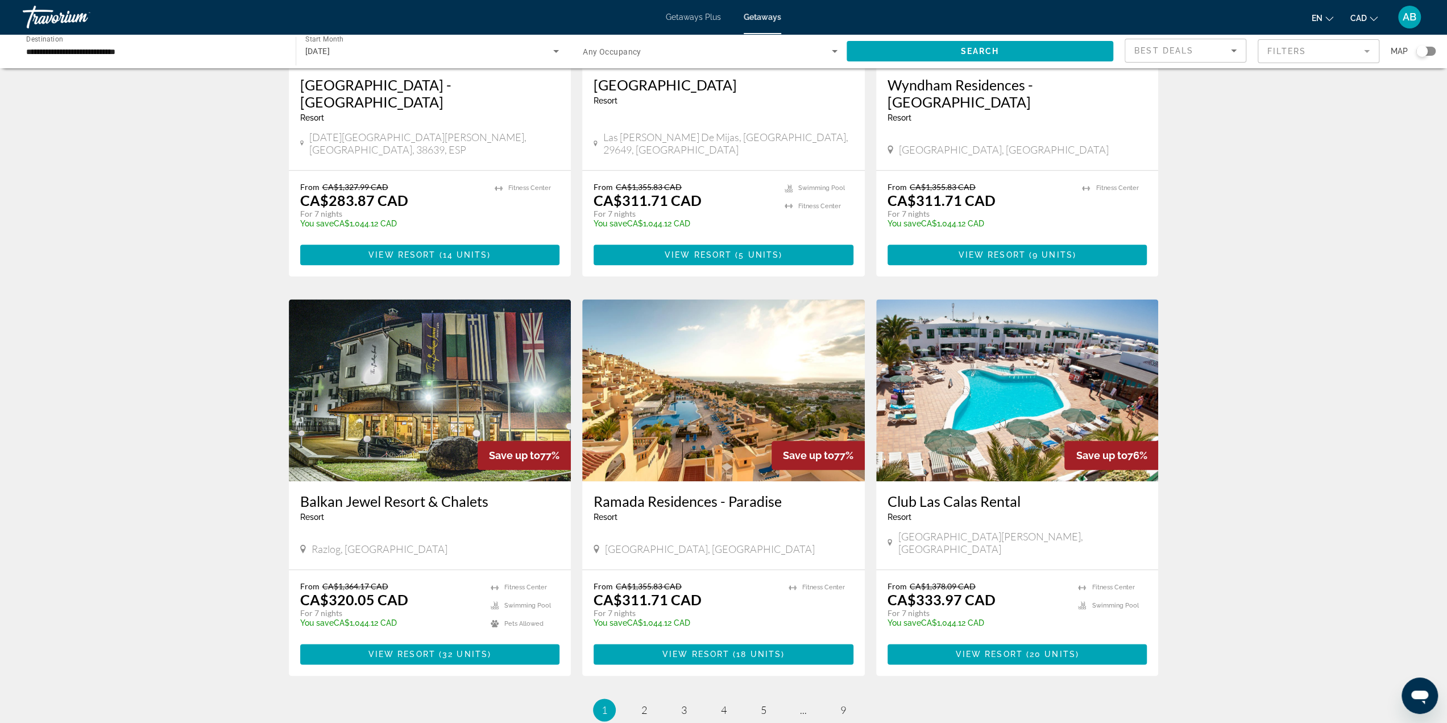
click at [691, 378] on img "Main content" at bounding box center [723, 390] width 283 height 182
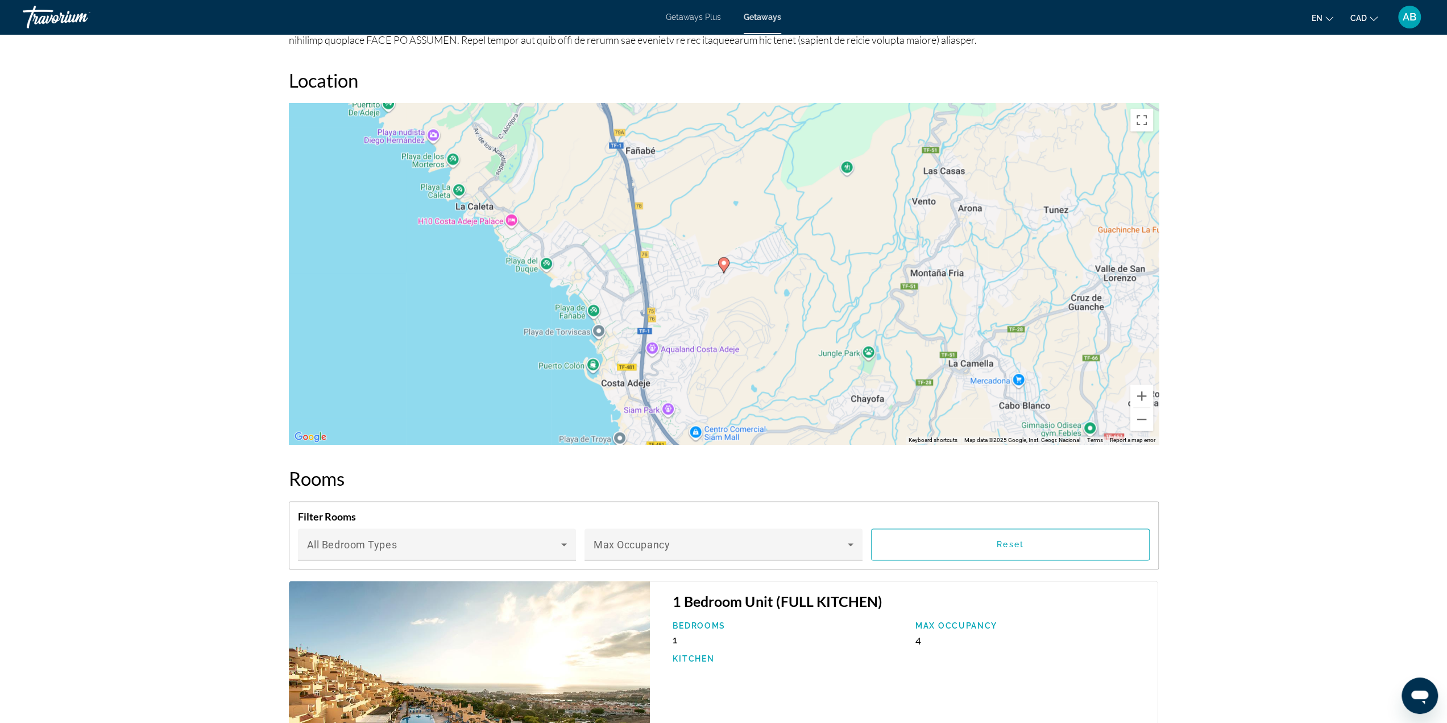
scroll to position [1421, 0]
click at [1139, 424] on button "Zoom out" at bounding box center [1141, 419] width 23 height 23
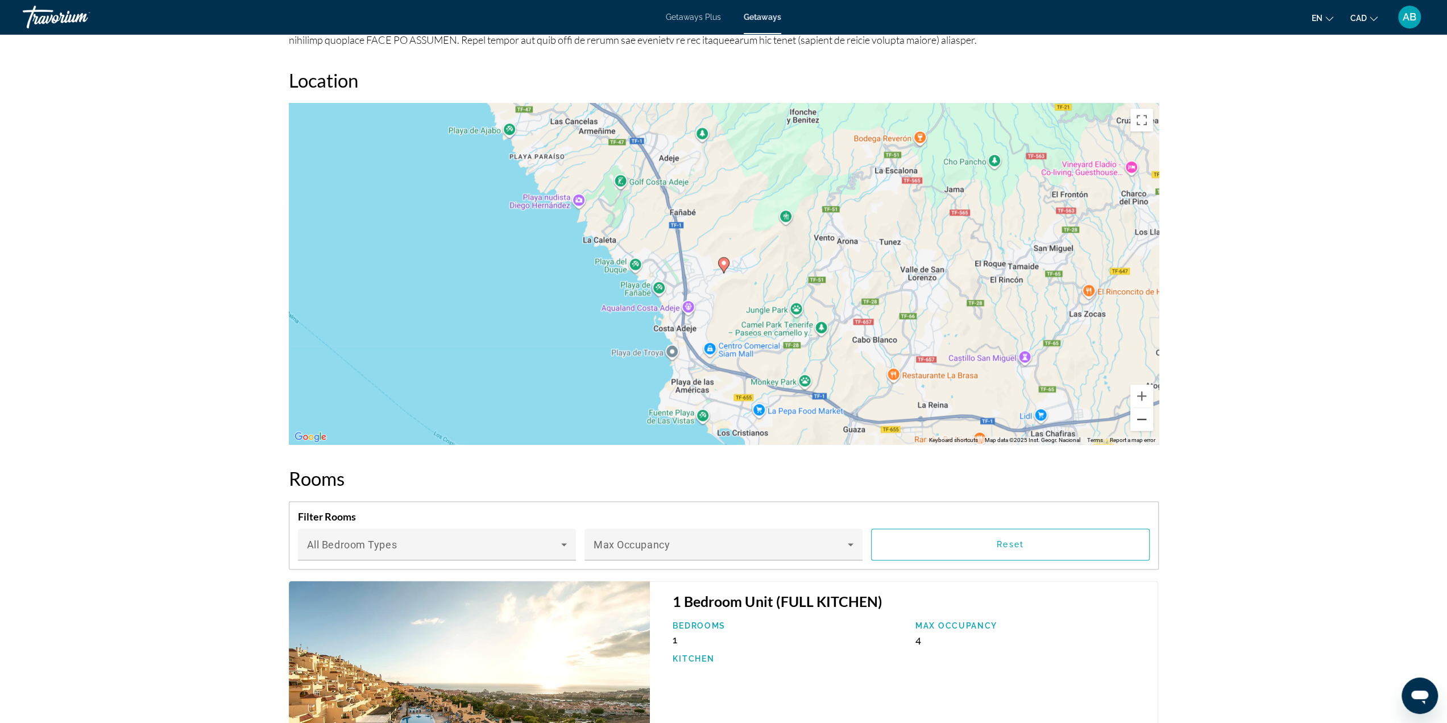
click at [1139, 424] on button "Zoom out" at bounding box center [1141, 419] width 23 height 23
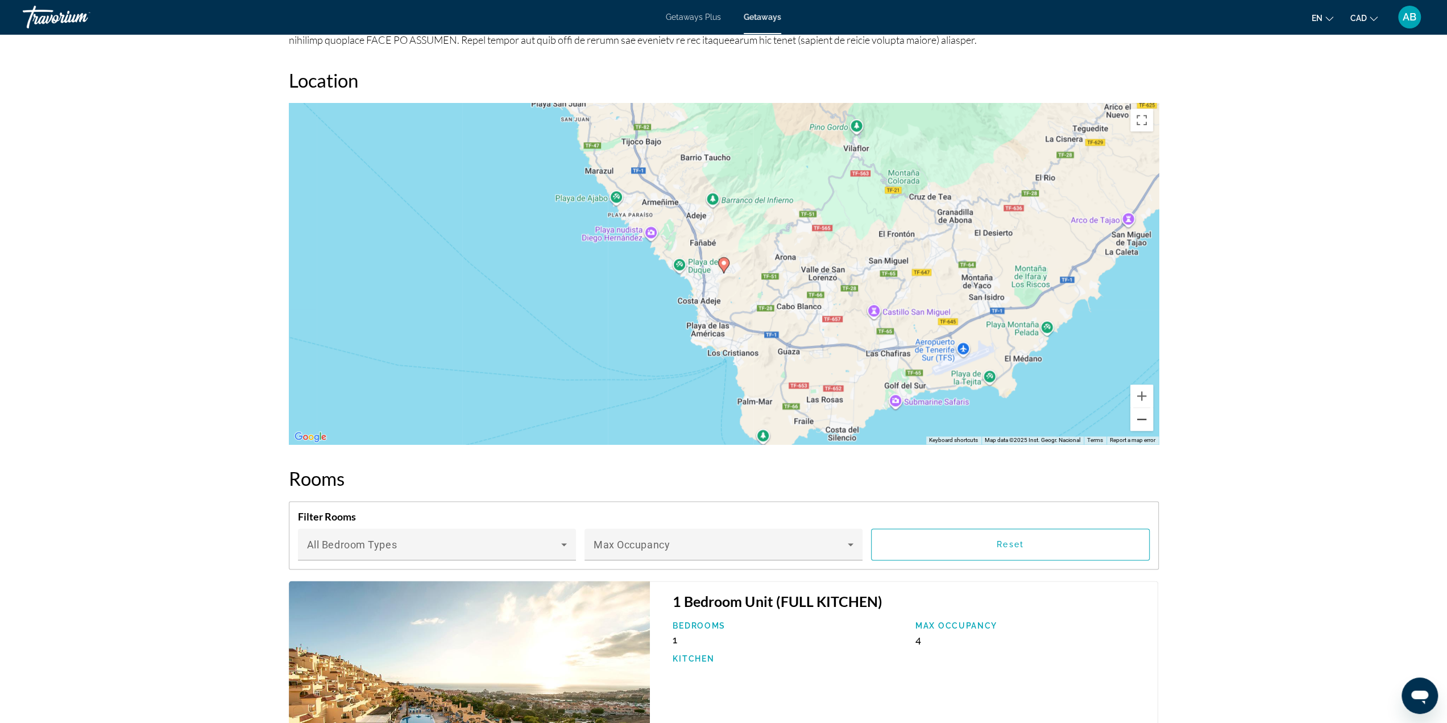
click at [1139, 424] on button "Zoom out" at bounding box center [1141, 419] width 23 height 23
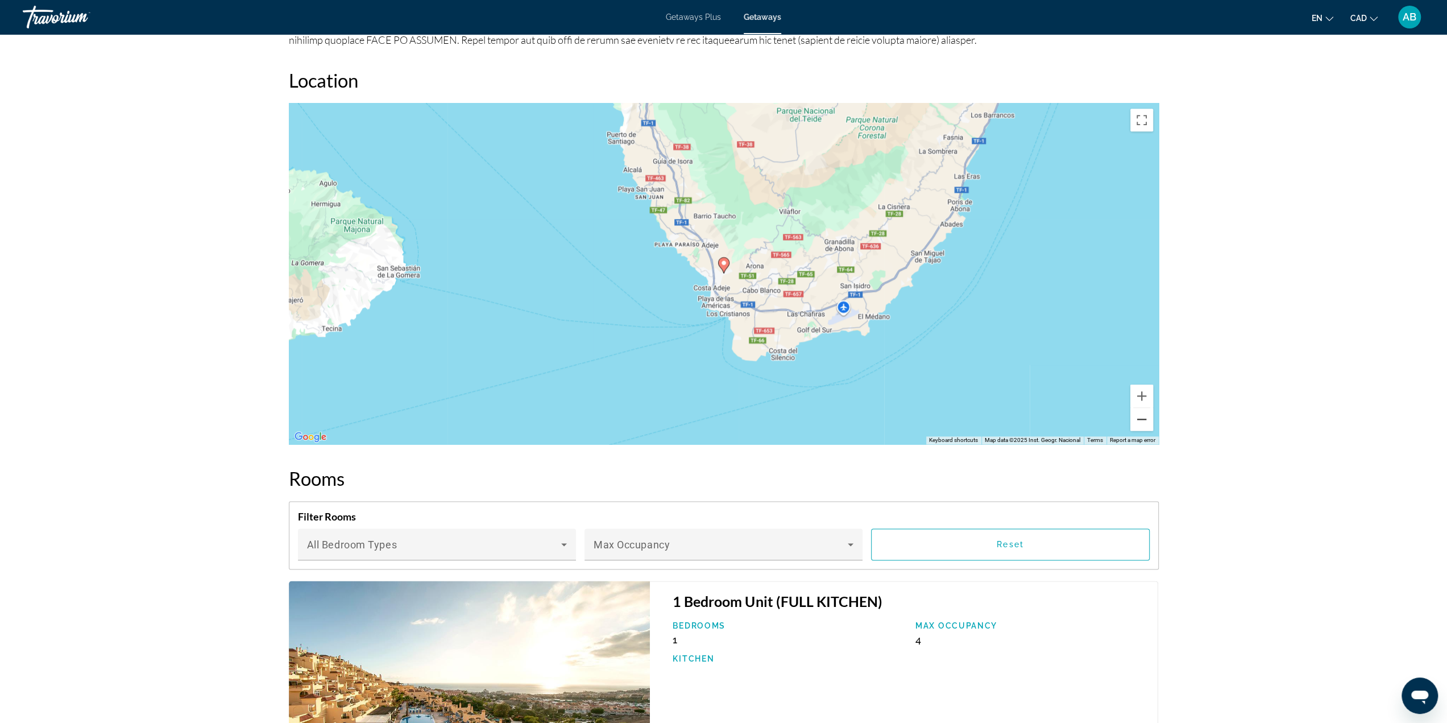
click at [1139, 424] on button "Zoom out" at bounding box center [1141, 419] width 23 height 23
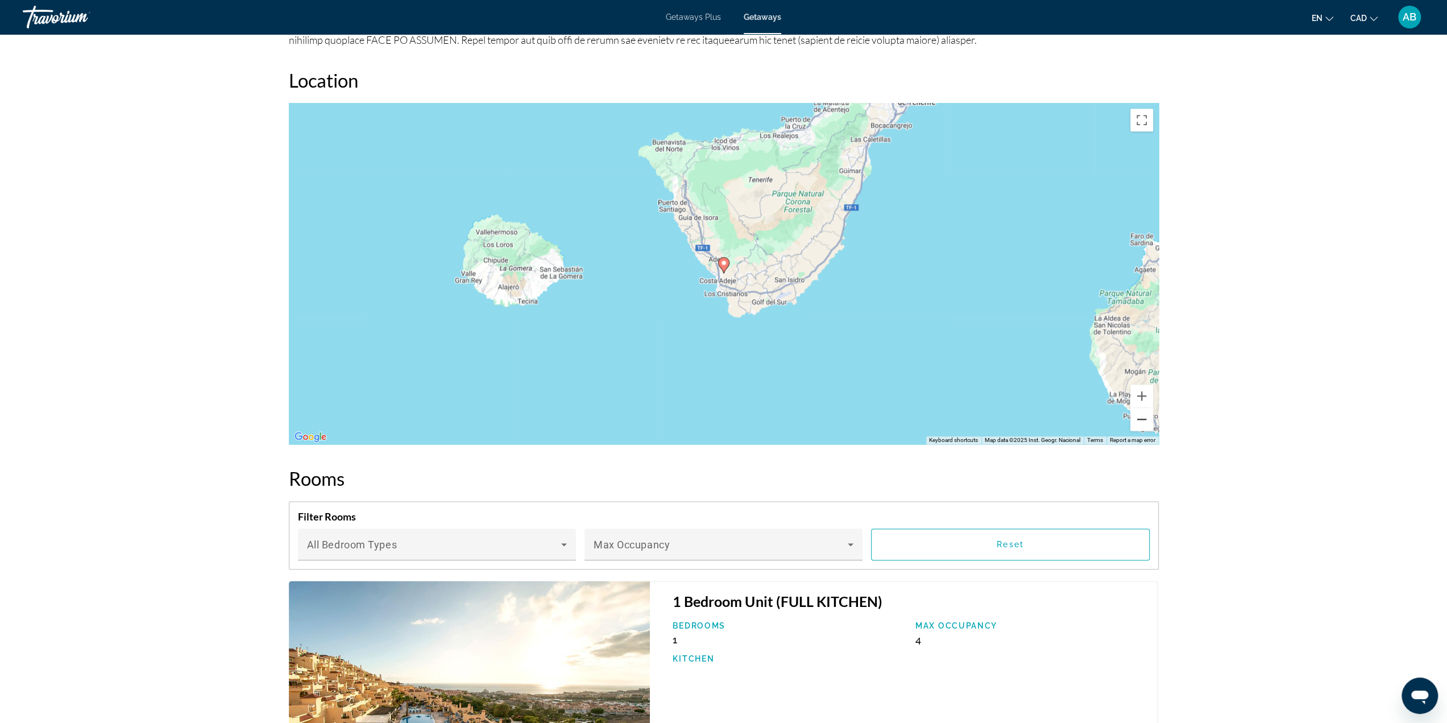
click at [1139, 424] on button "Zoom out" at bounding box center [1141, 419] width 23 height 23
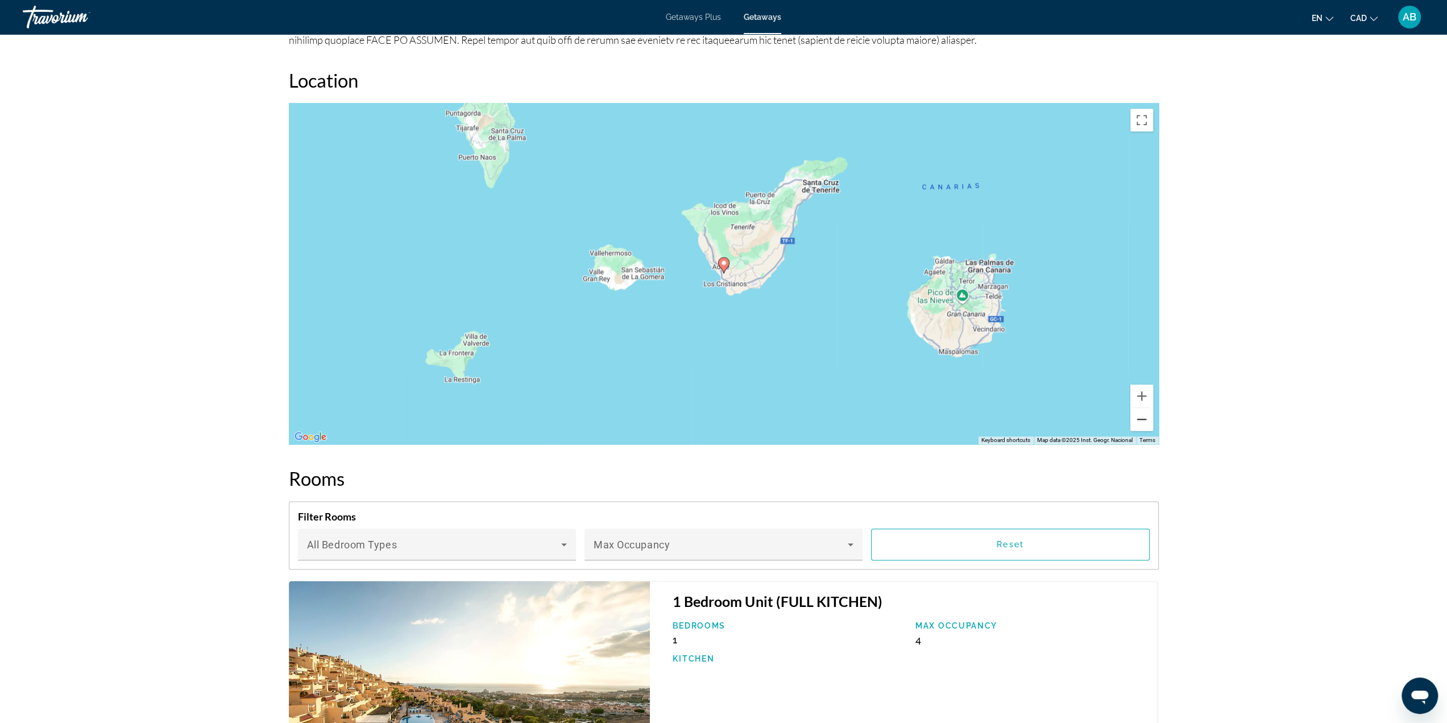
click at [1139, 424] on button "Zoom out" at bounding box center [1141, 419] width 23 height 23
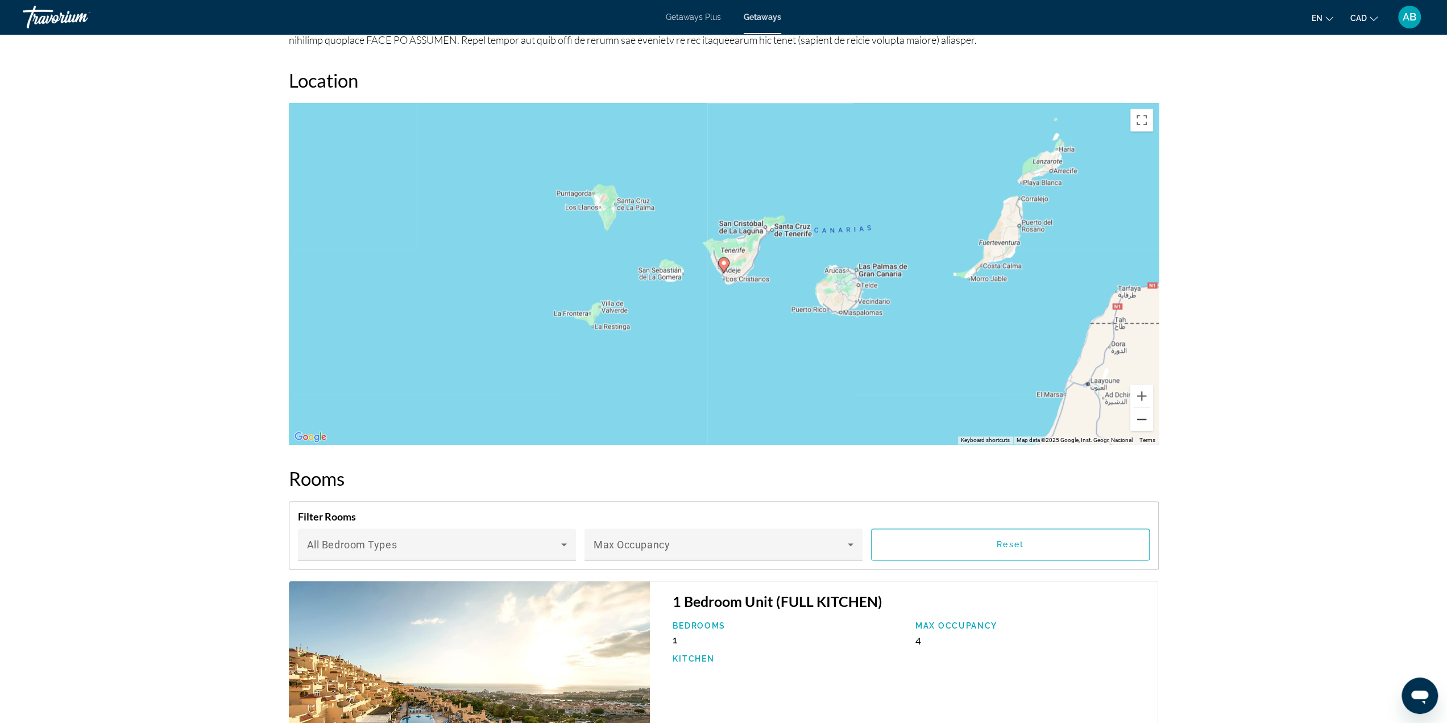
click at [1139, 424] on button "Zoom out" at bounding box center [1141, 419] width 23 height 23
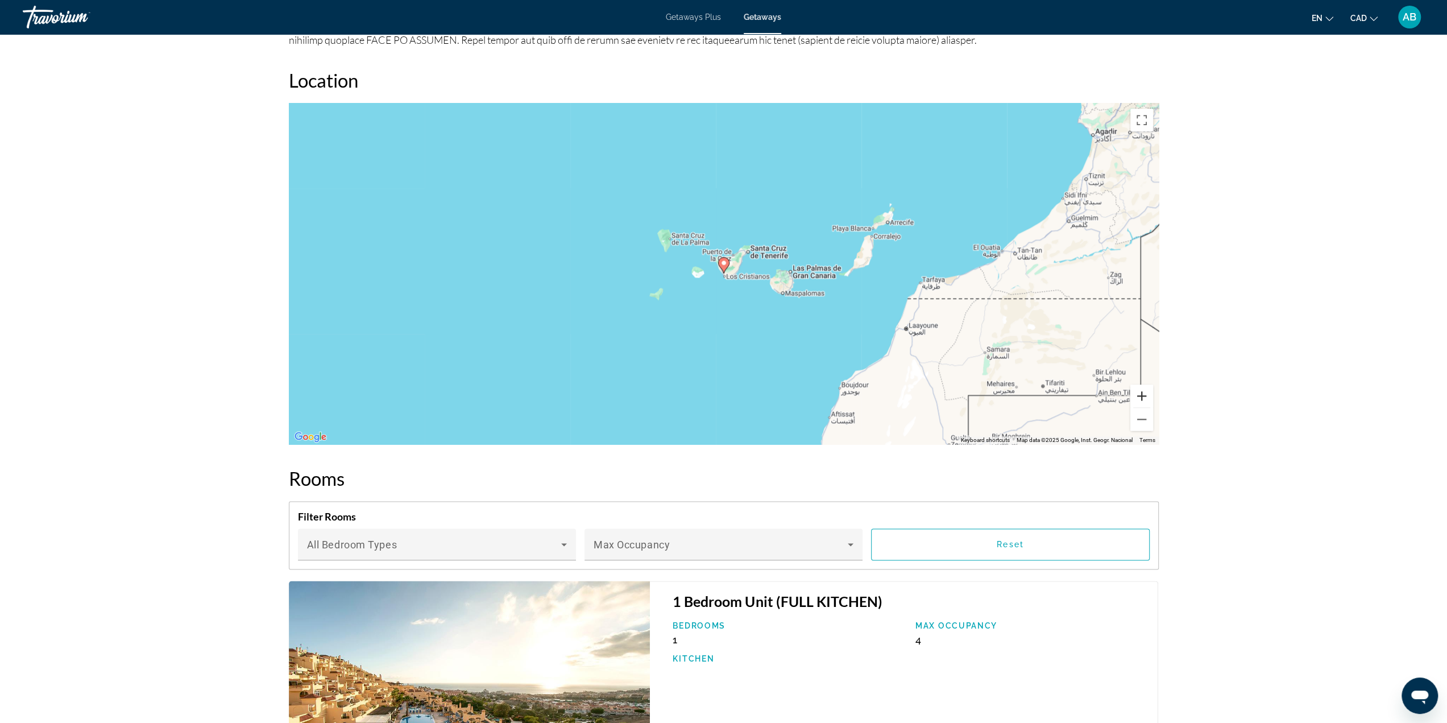
click at [1144, 395] on button "Zoom in" at bounding box center [1141, 395] width 23 height 23
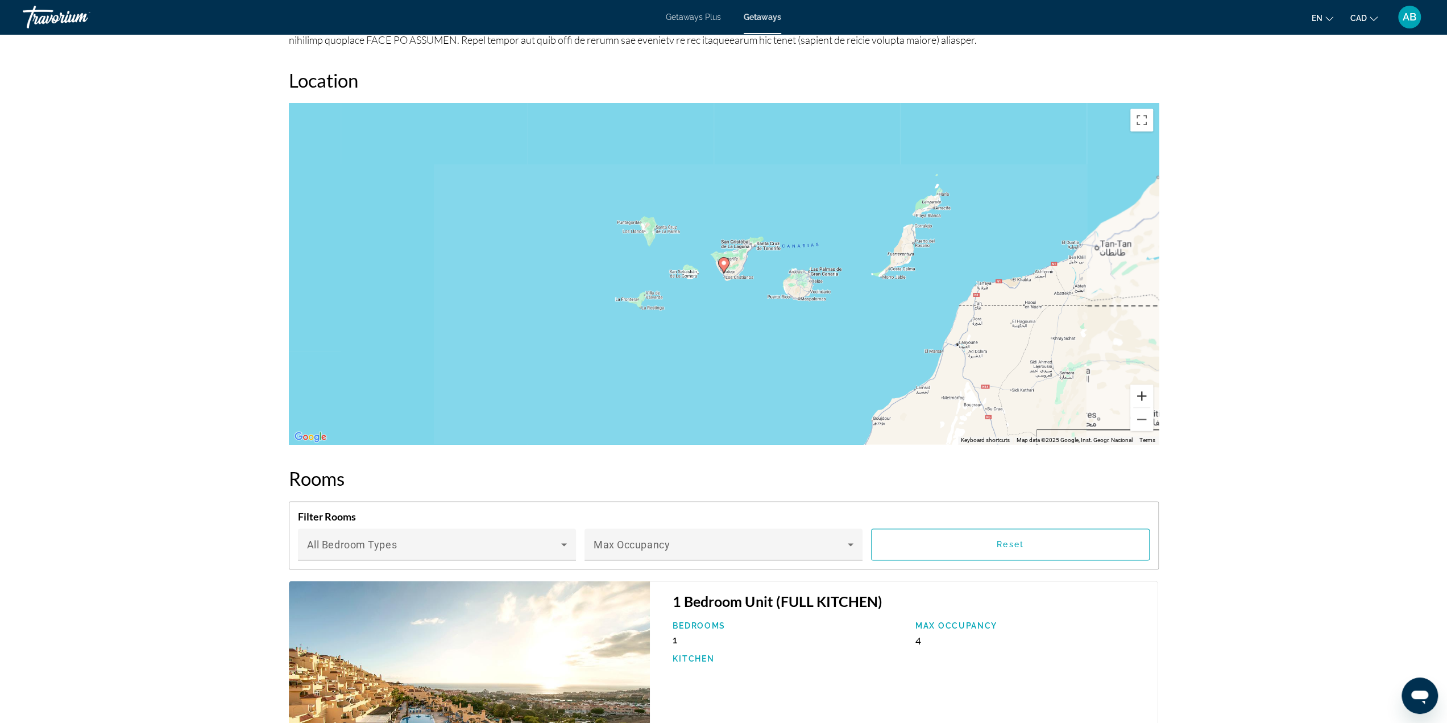
click at [1144, 395] on button "Zoom in" at bounding box center [1141, 395] width 23 height 23
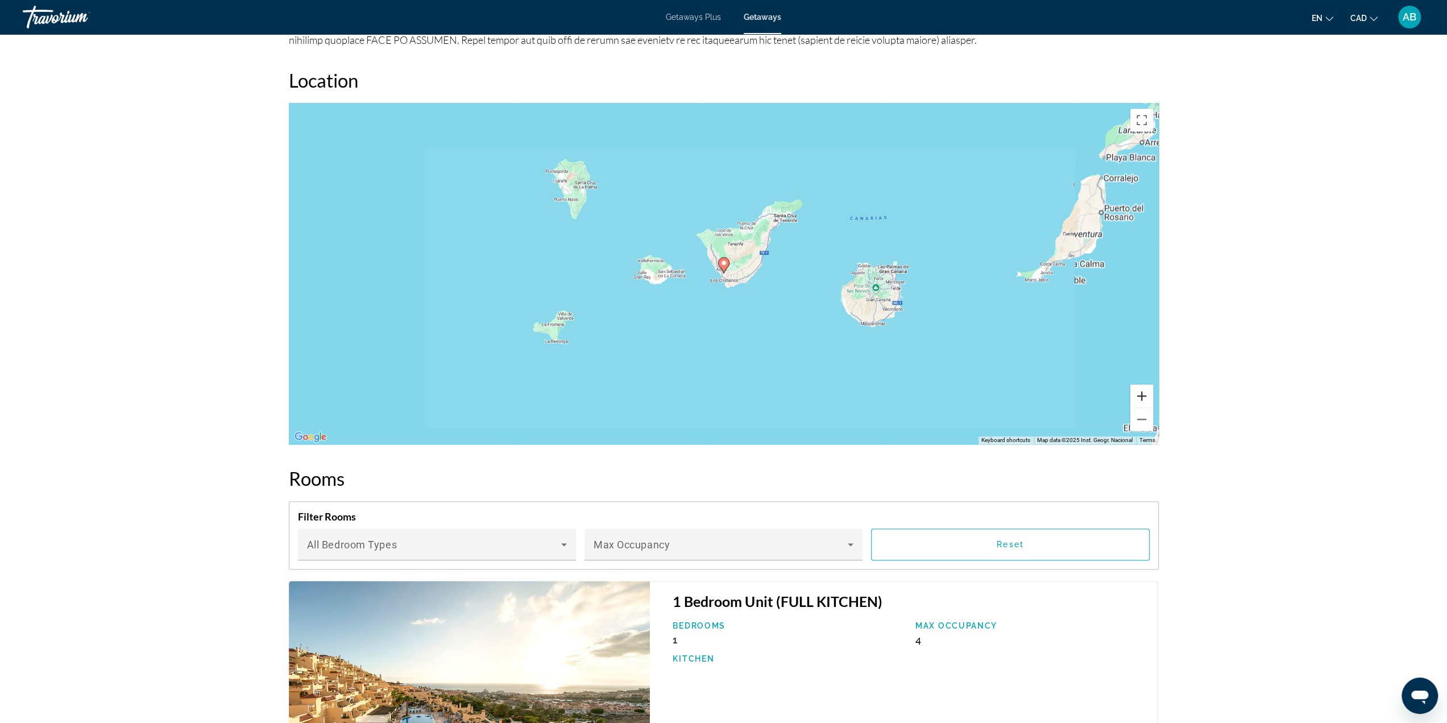
click at [1144, 395] on button "Zoom in" at bounding box center [1141, 395] width 23 height 23
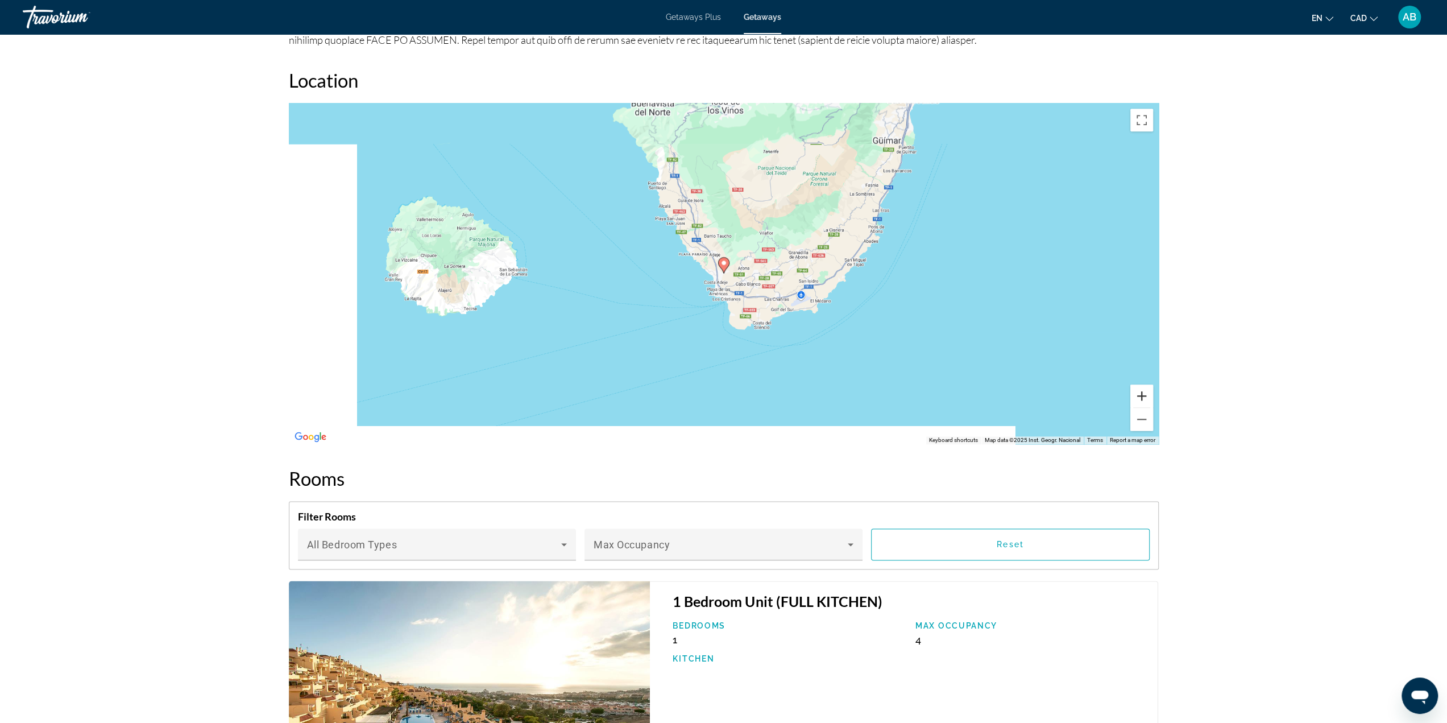
click at [1144, 395] on button "Zoom in" at bounding box center [1141, 395] width 23 height 23
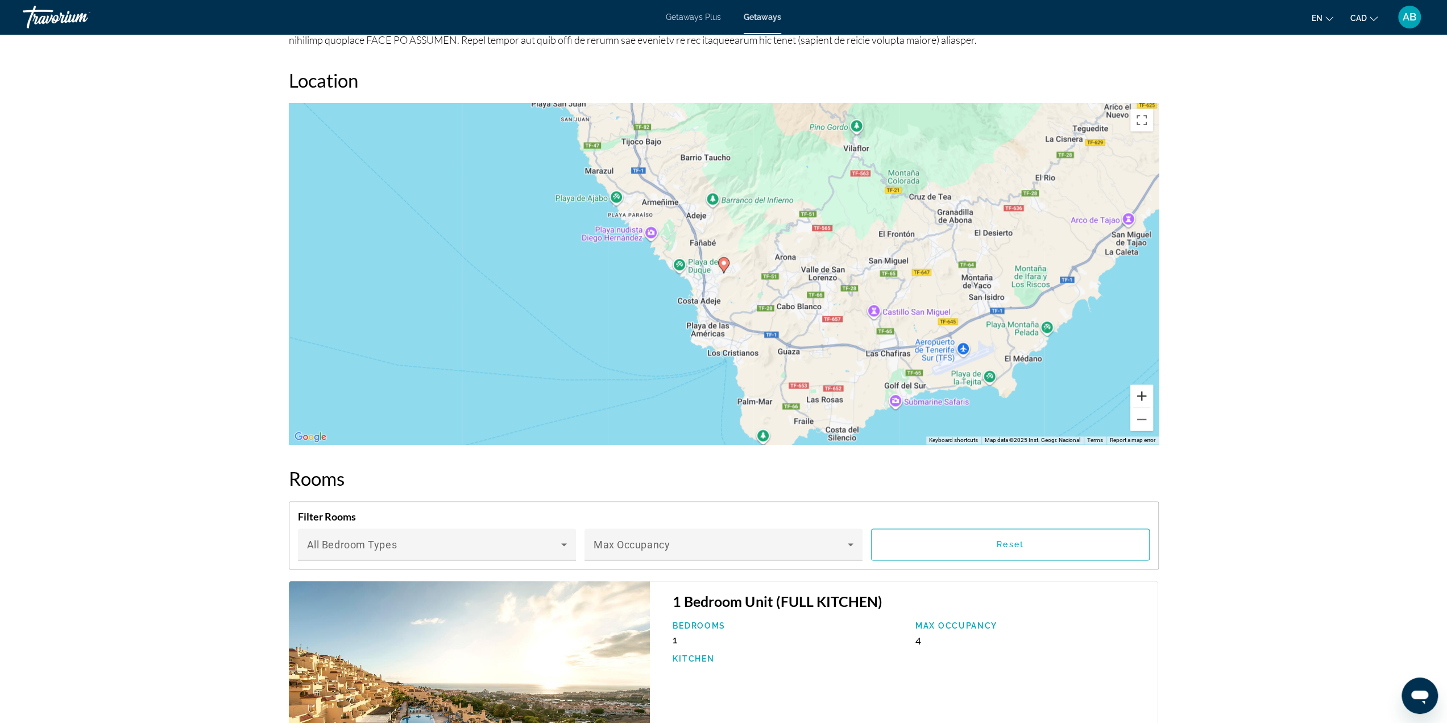
click at [1145, 397] on button "Zoom in" at bounding box center [1141, 395] width 23 height 23
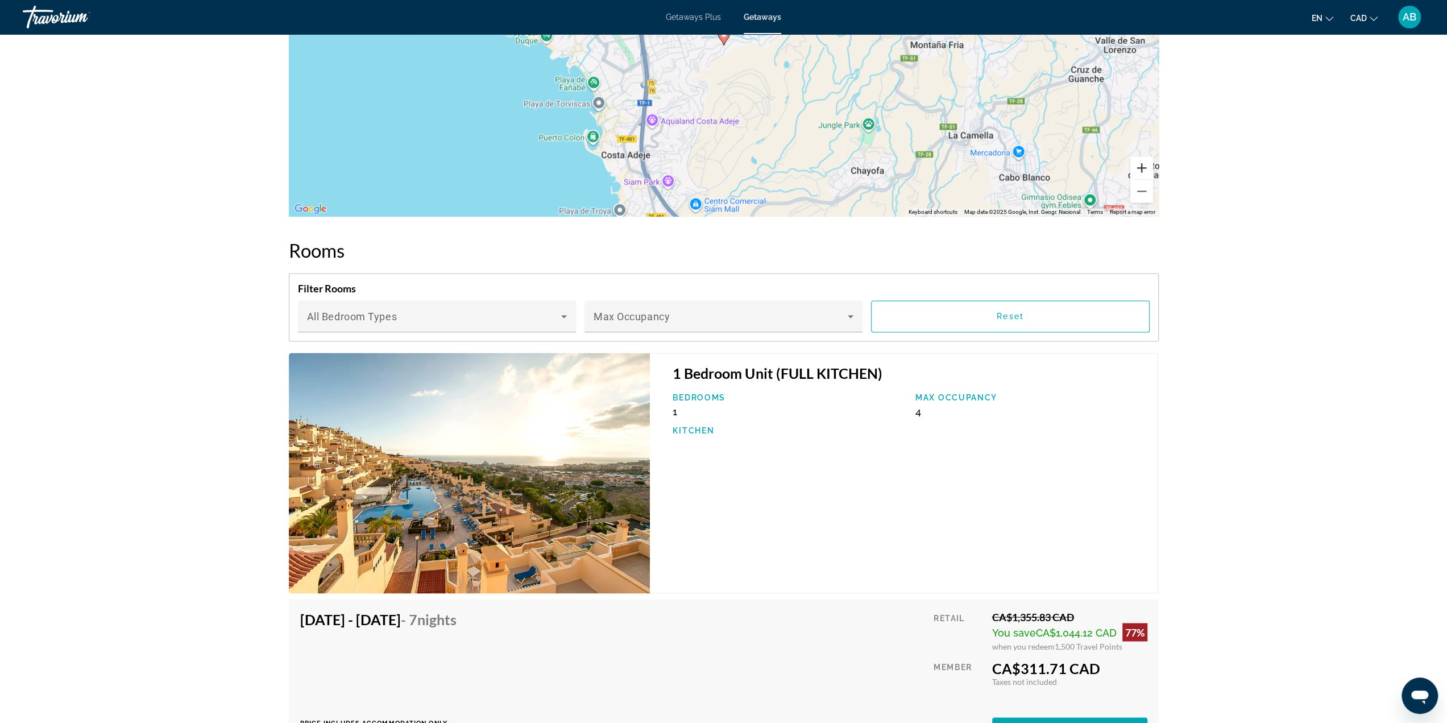
scroll to position [1705, 0]
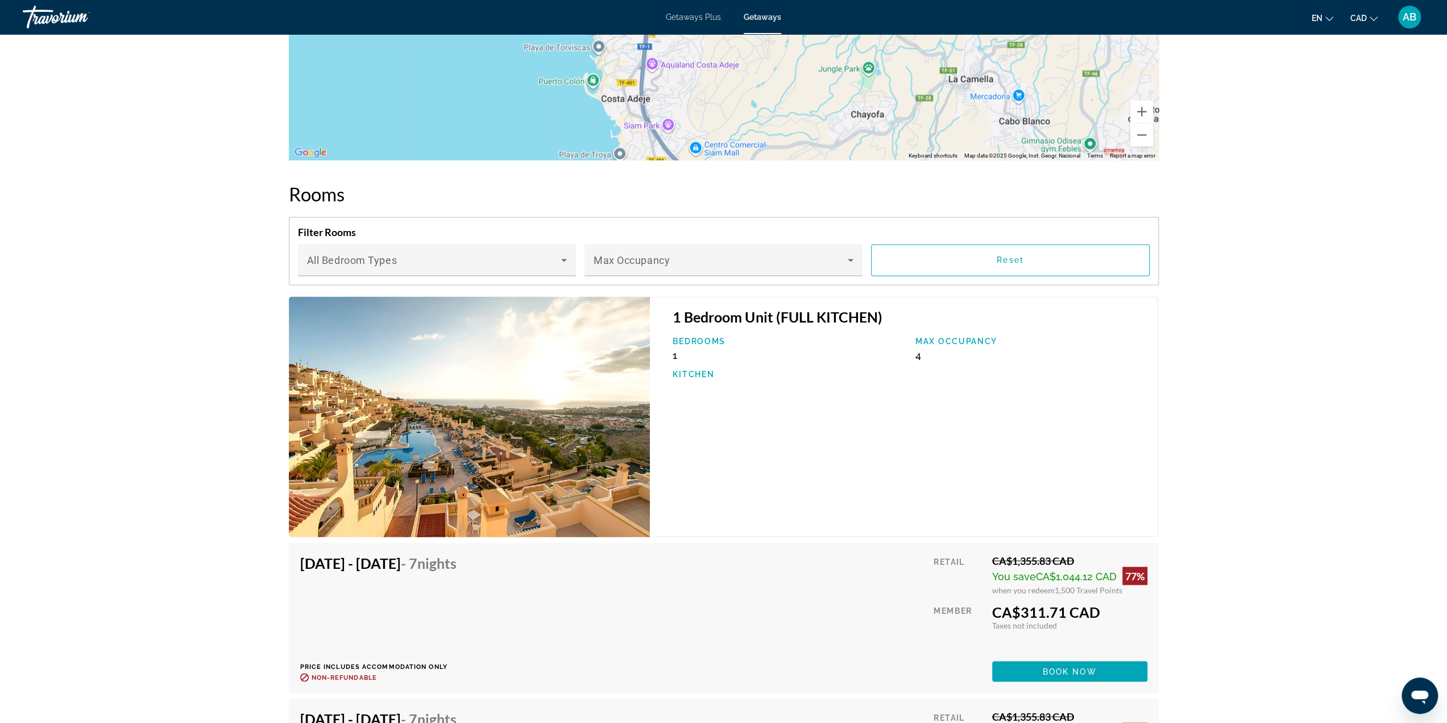
click at [570, 488] on img "Main content" at bounding box center [470, 416] width 362 height 240
click at [509, 471] on img "Main content" at bounding box center [470, 416] width 362 height 240
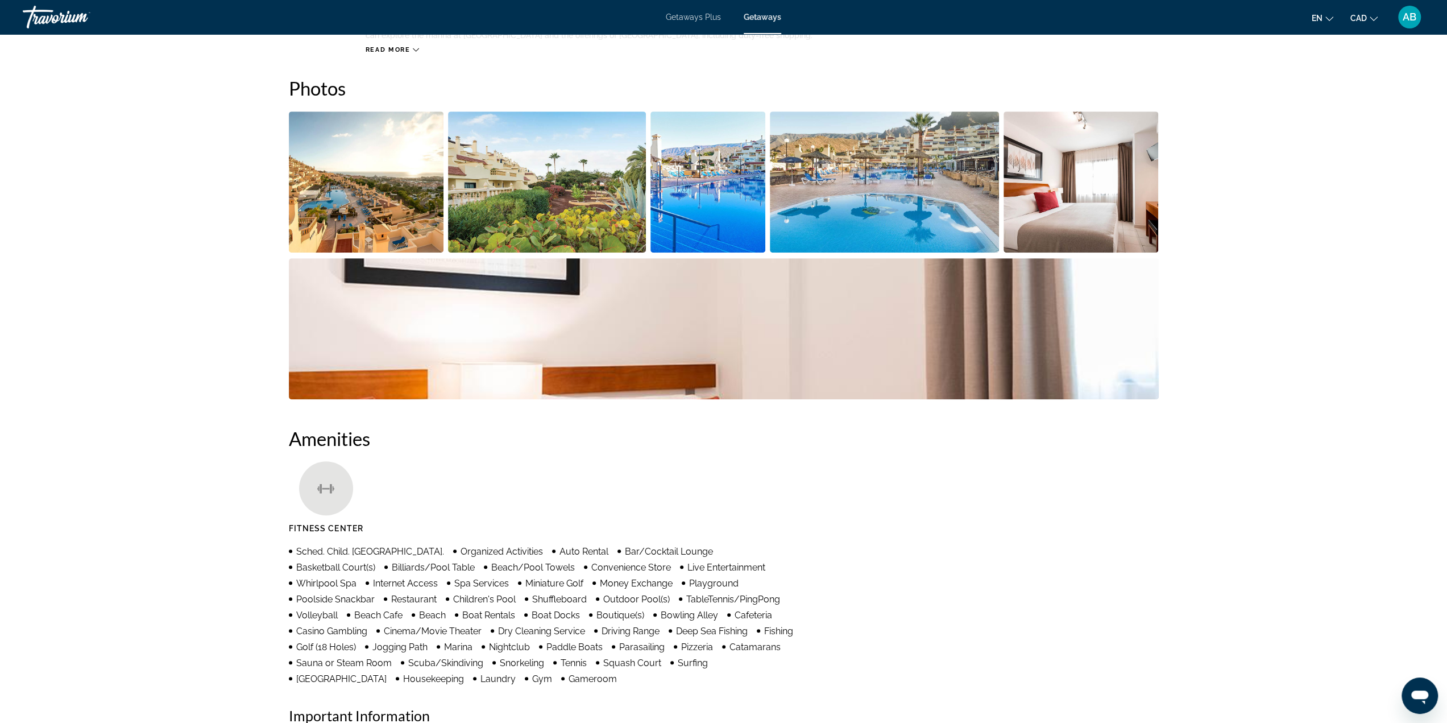
scroll to position [341, 0]
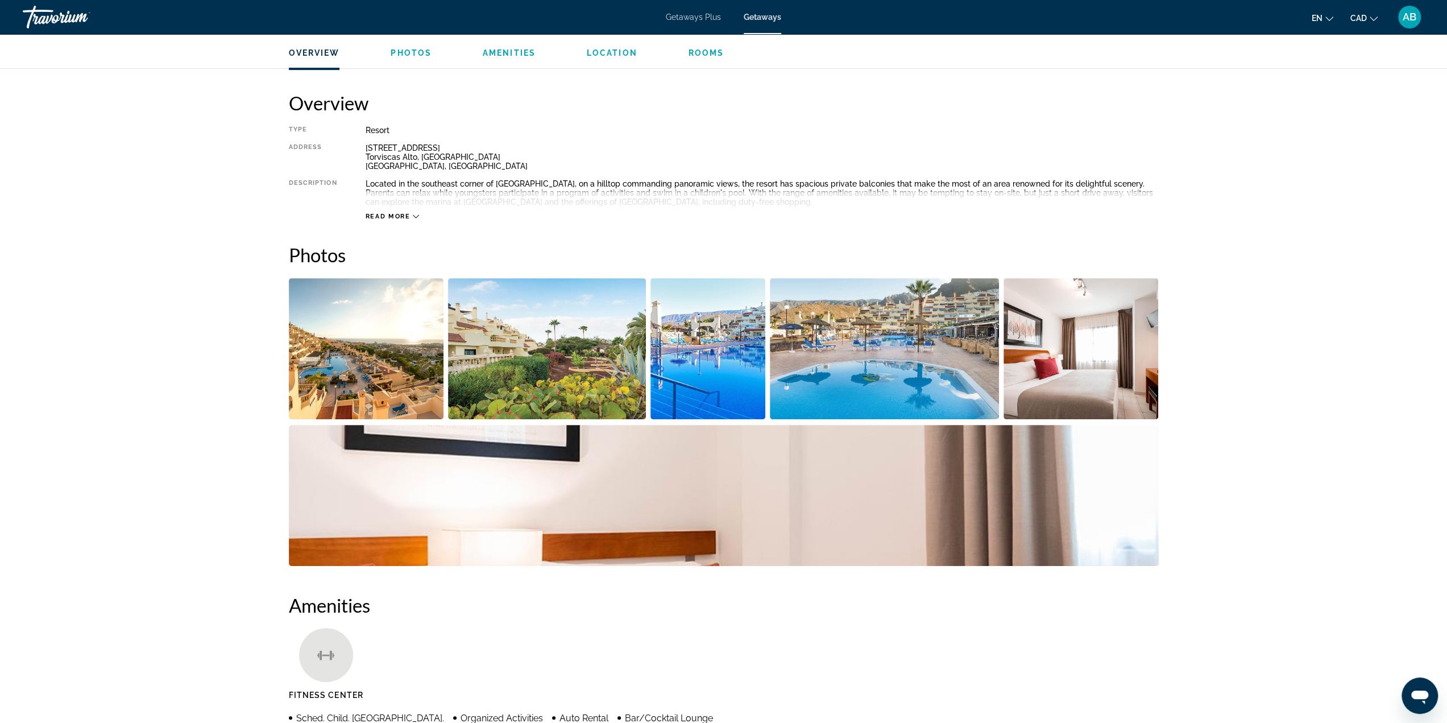
click at [376, 361] on img "Open full-screen image slider" at bounding box center [366, 348] width 155 height 141
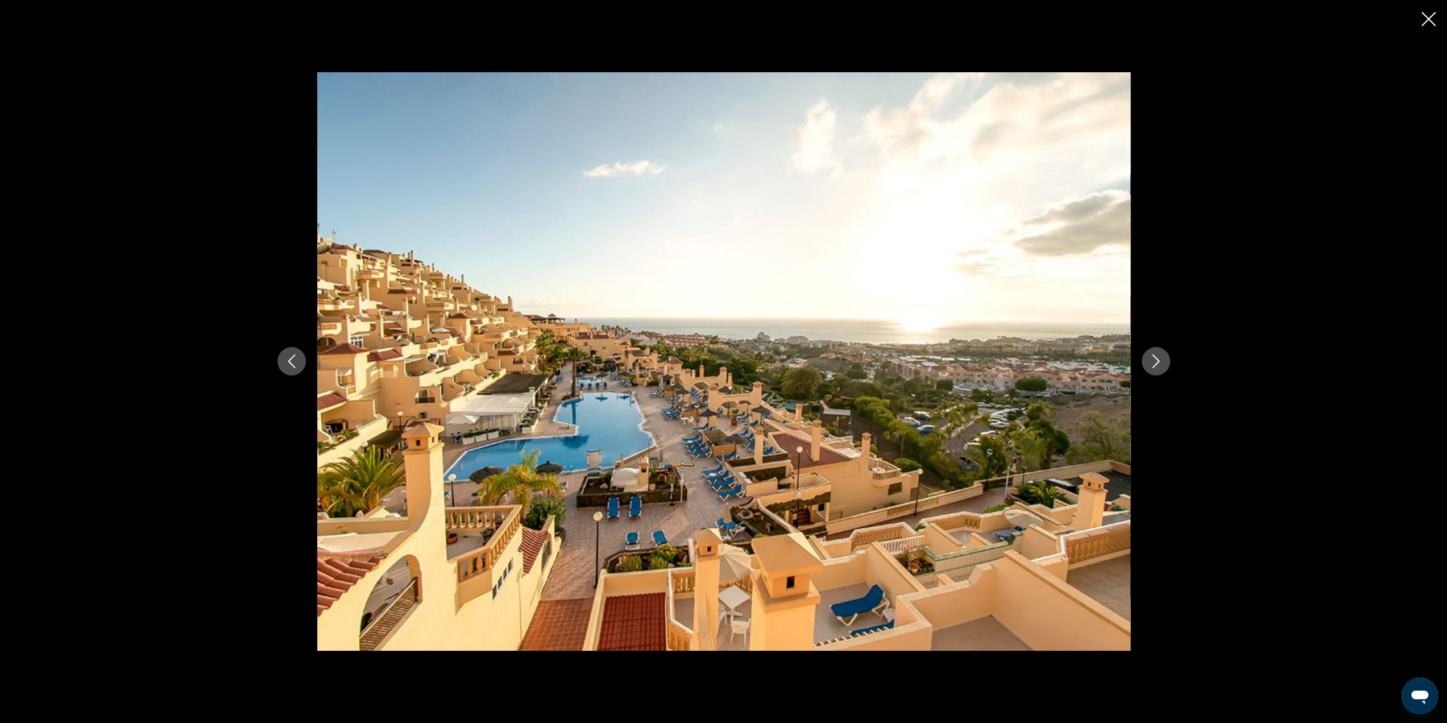
click at [1149, 362] on icon "Next image" at bounding box center [1156, 361] width 14 height 14
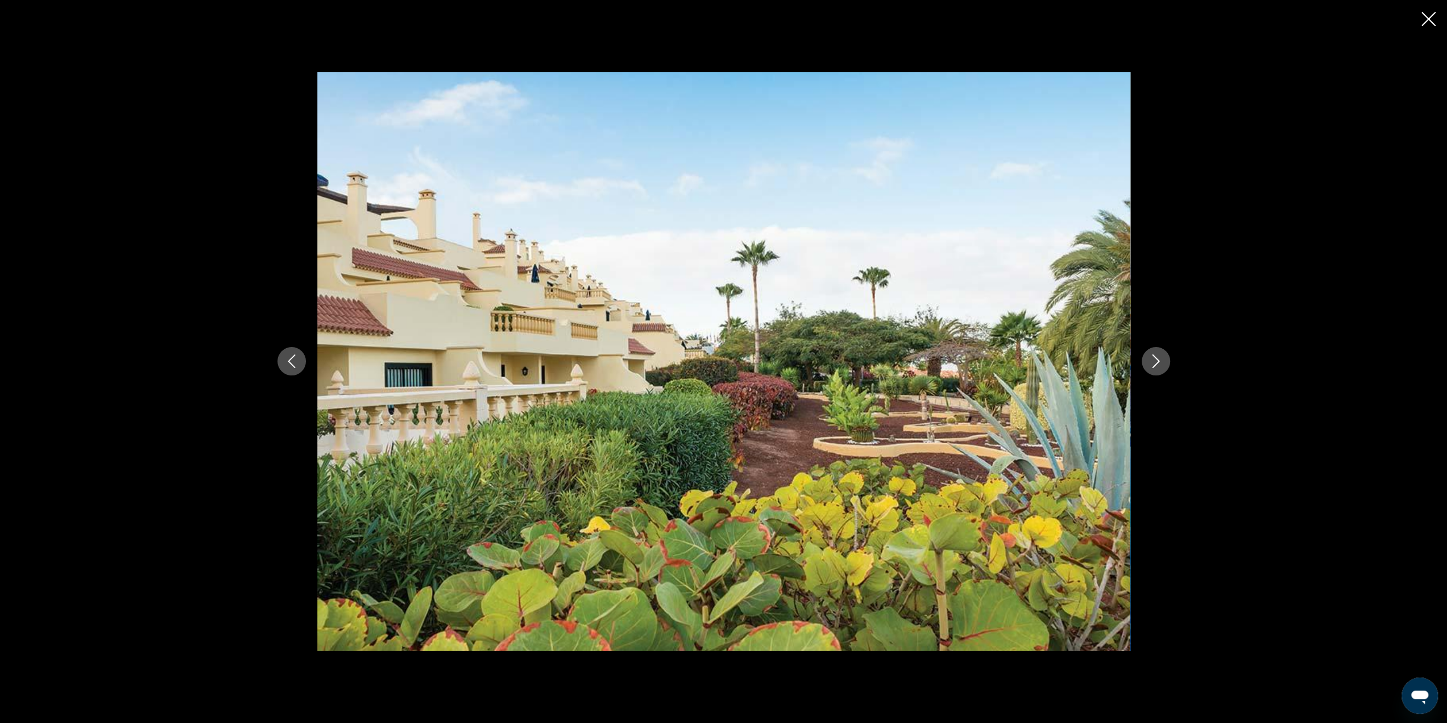
click at [1149, 362] on icon "Next image" at bounding box center [1156, 361] width 14 height 14
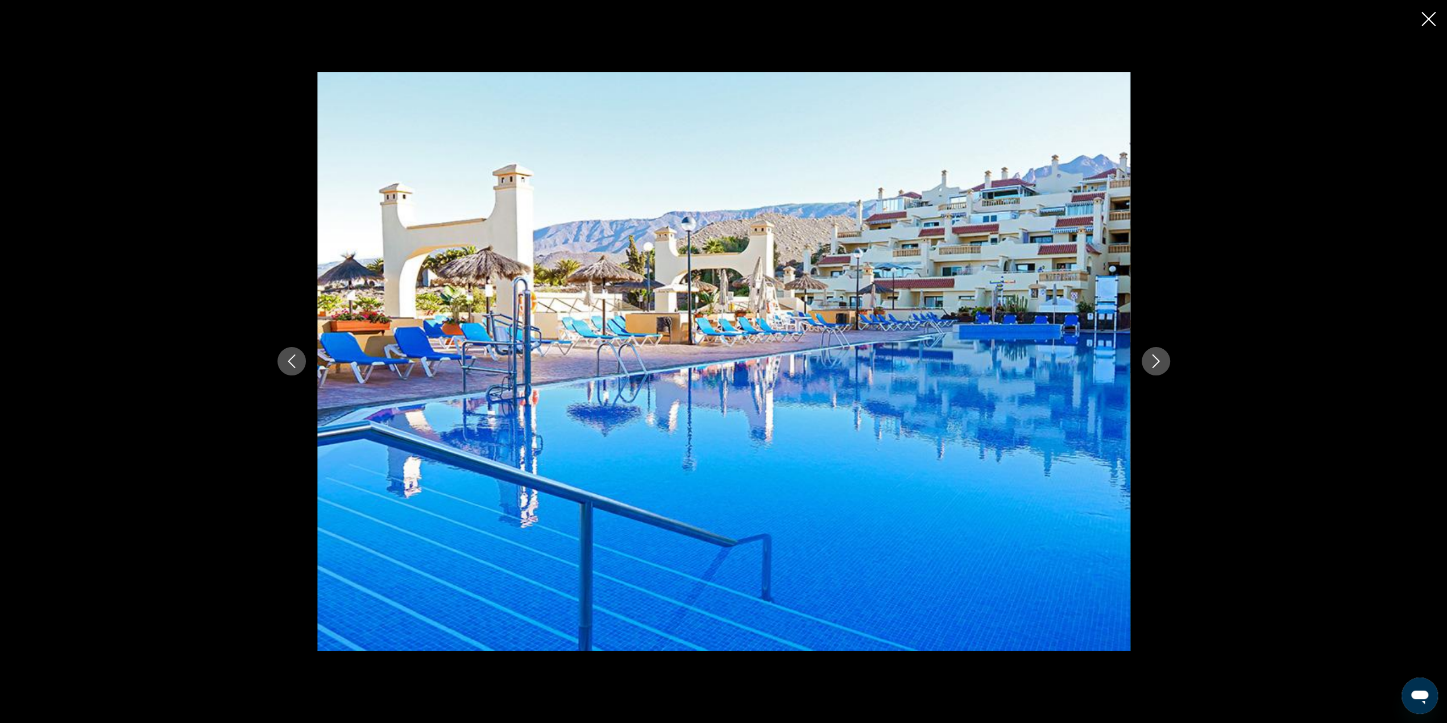
click at [1149, 361] on icon "Next image" at bounding box center [1156, 361] width 14 height 14
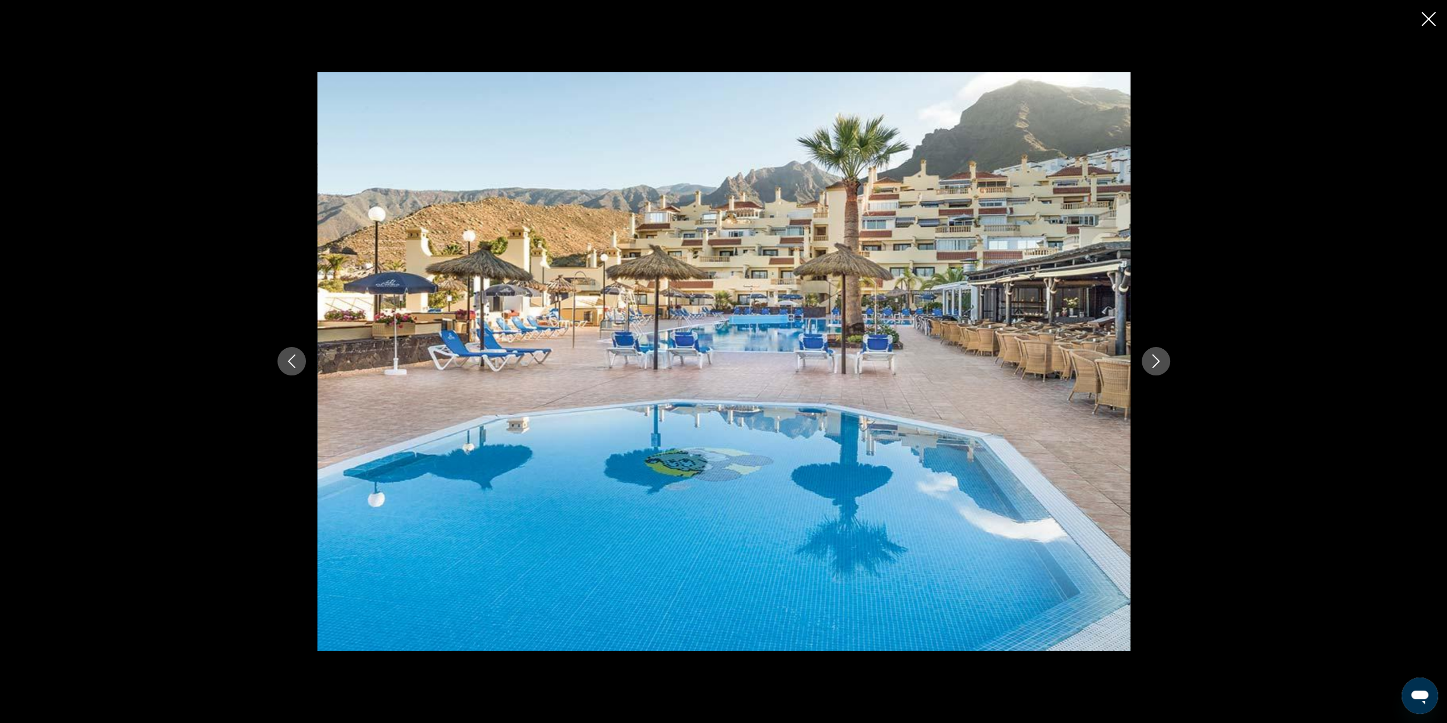
click at [1161, 363] on icon "Next image" at bounding box center [1156, 361] width 14 height 14
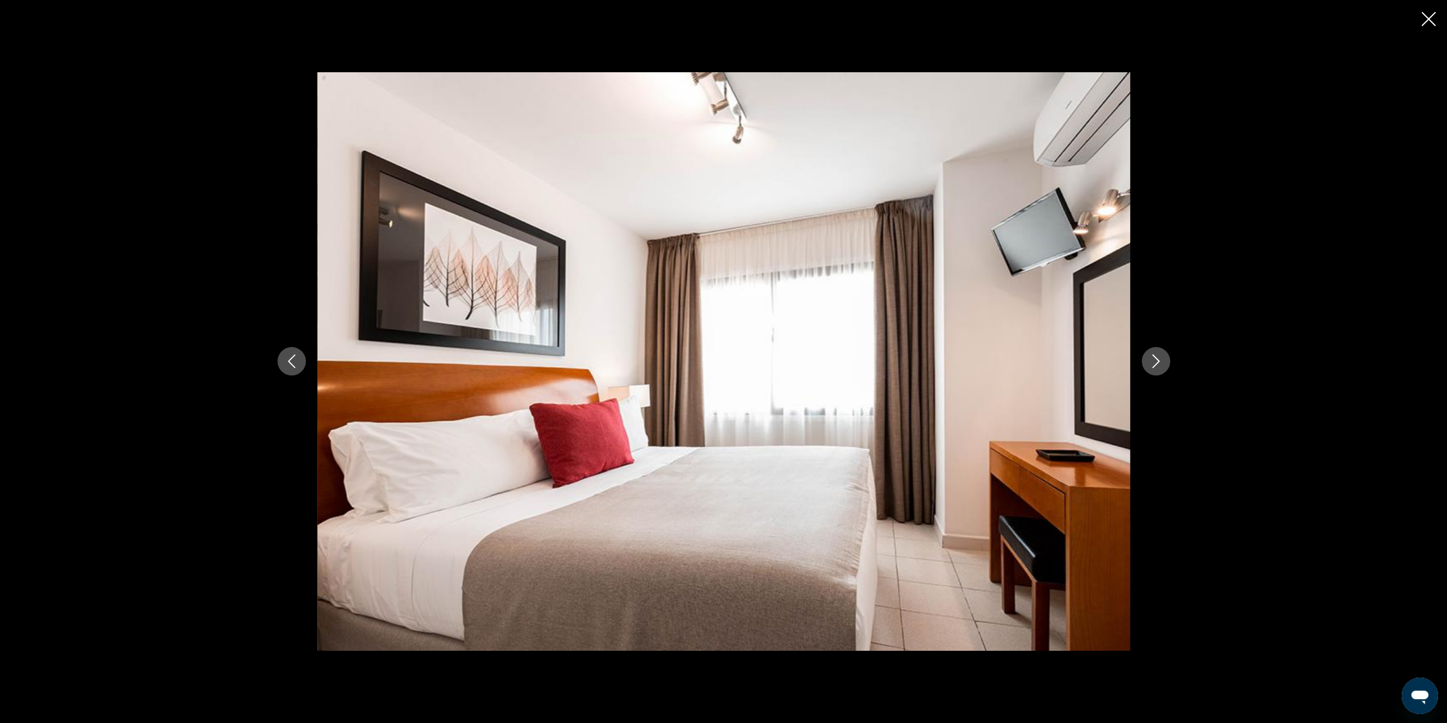
click at [1159, 362] on icon "Next image" at bounding box center [1156, 361] width 14 height 14
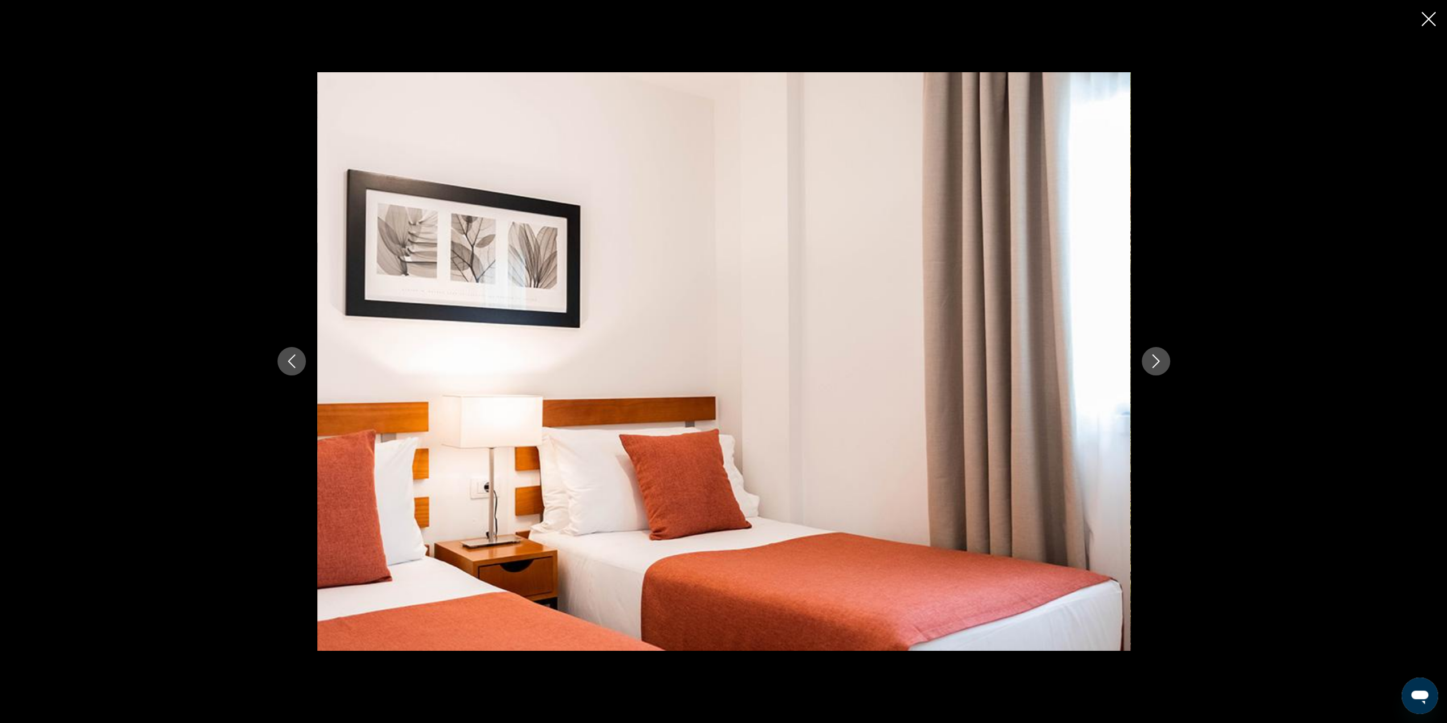
click at [1155, 362] on icon "Next image" at bounding box center [1156, 361] width 14 height 14
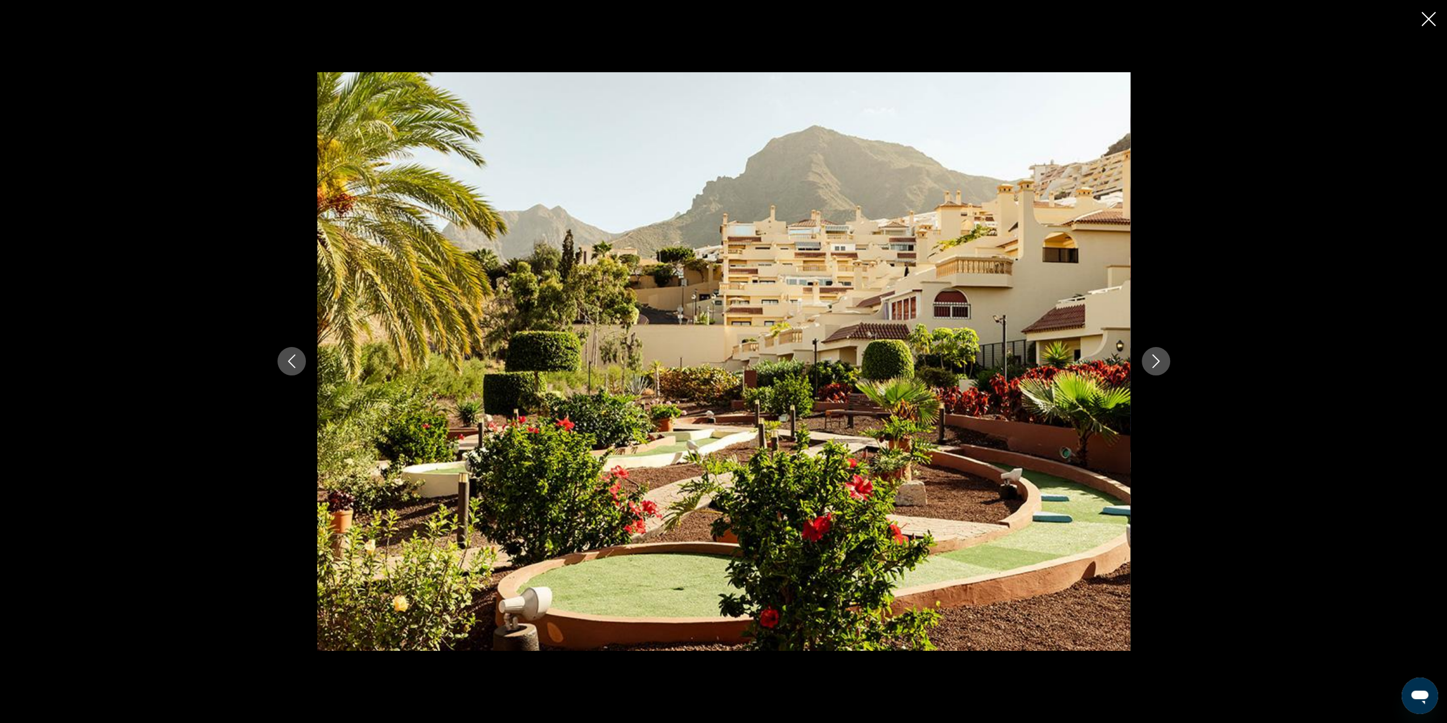
click at [1152, 363] on icon "Next image" at bounding box center [1156, 361] width 14 height 14
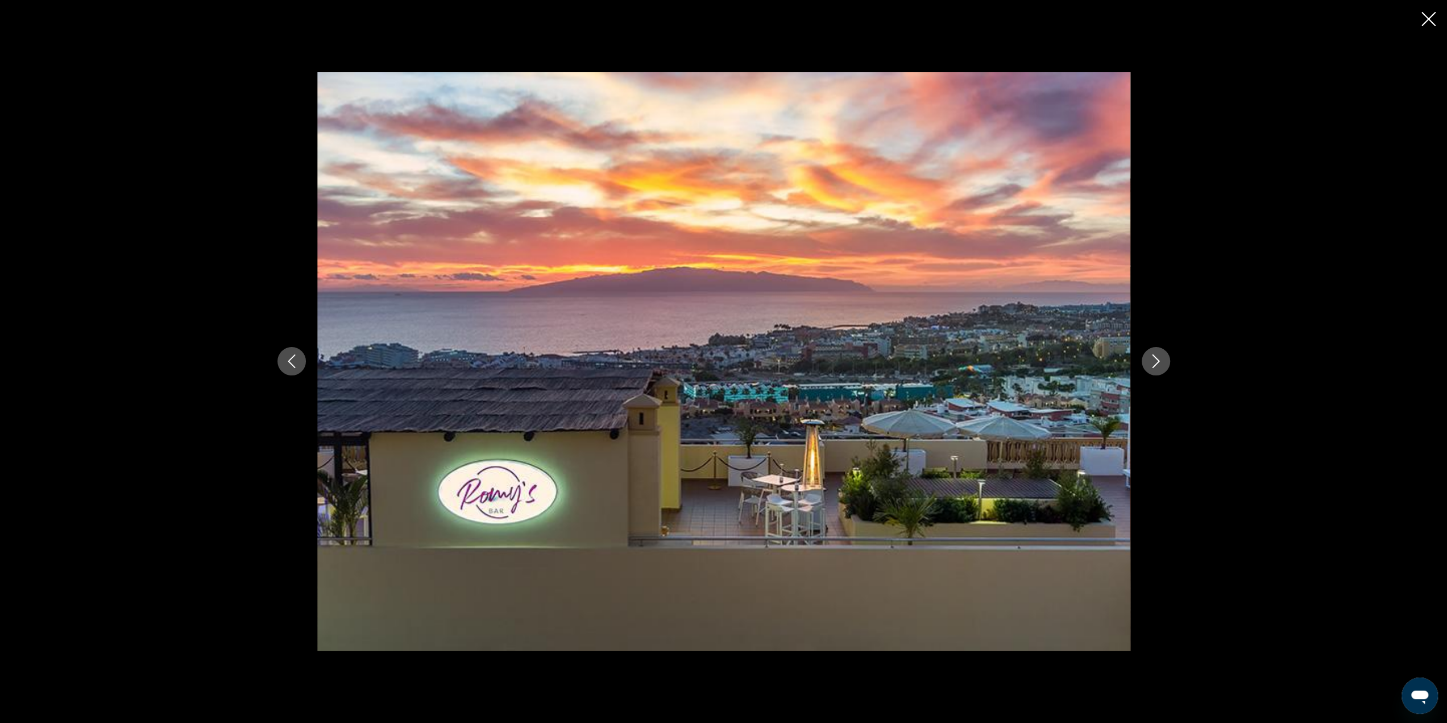
click at [1152, 363] on icon "Next image" at bounding box center [1156, 361] width 14 height 14
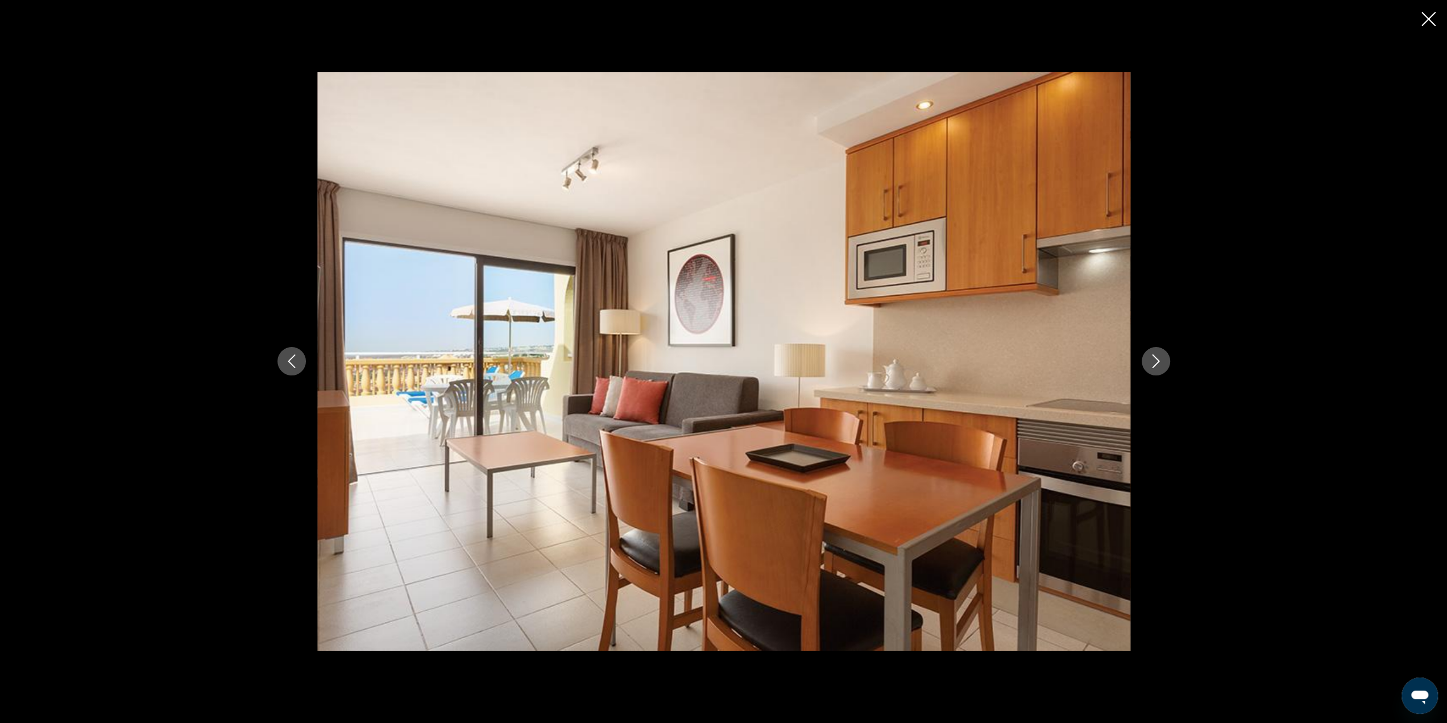
click at [1152, 364] on icon "Next image" at bounding box center [1156, 361] width 14 height 14
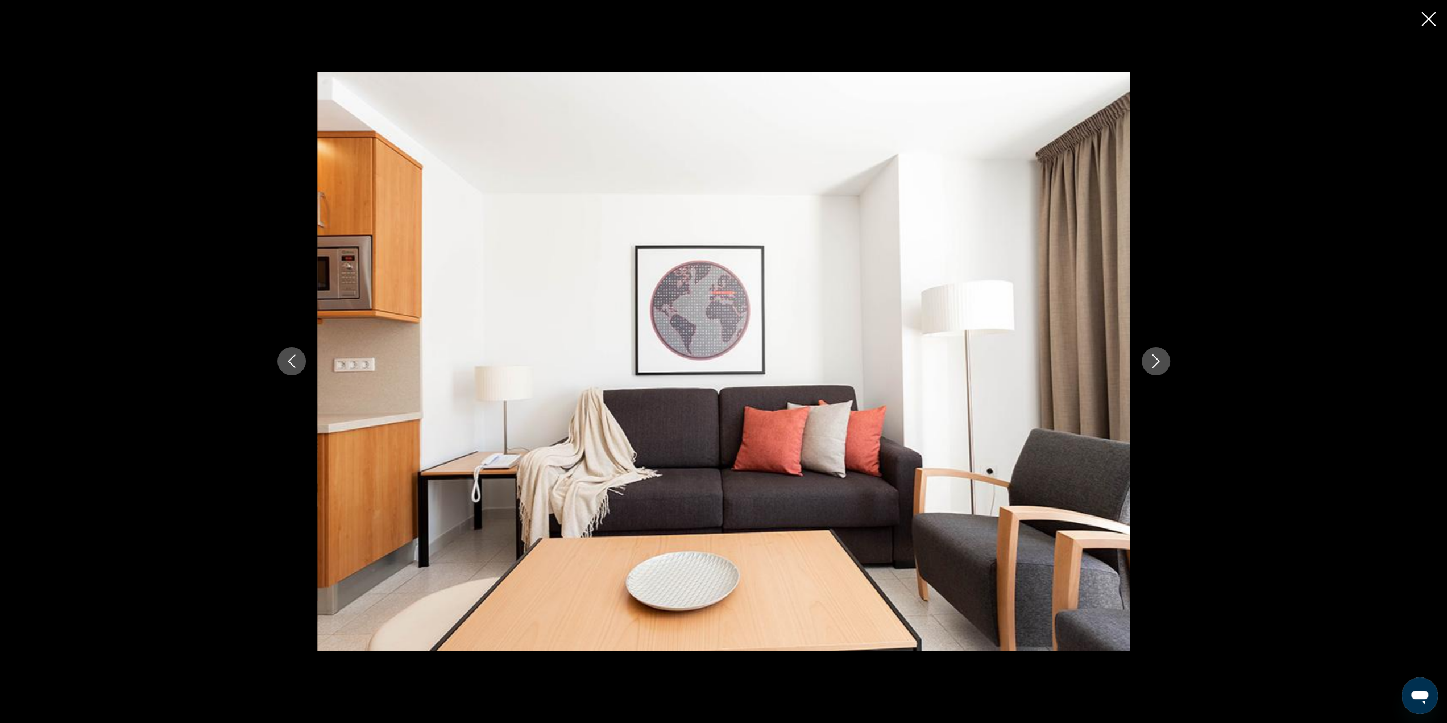
click at [1151, 363] on icon "Next image" at bounding box center [1156, 361] width 14 height 14
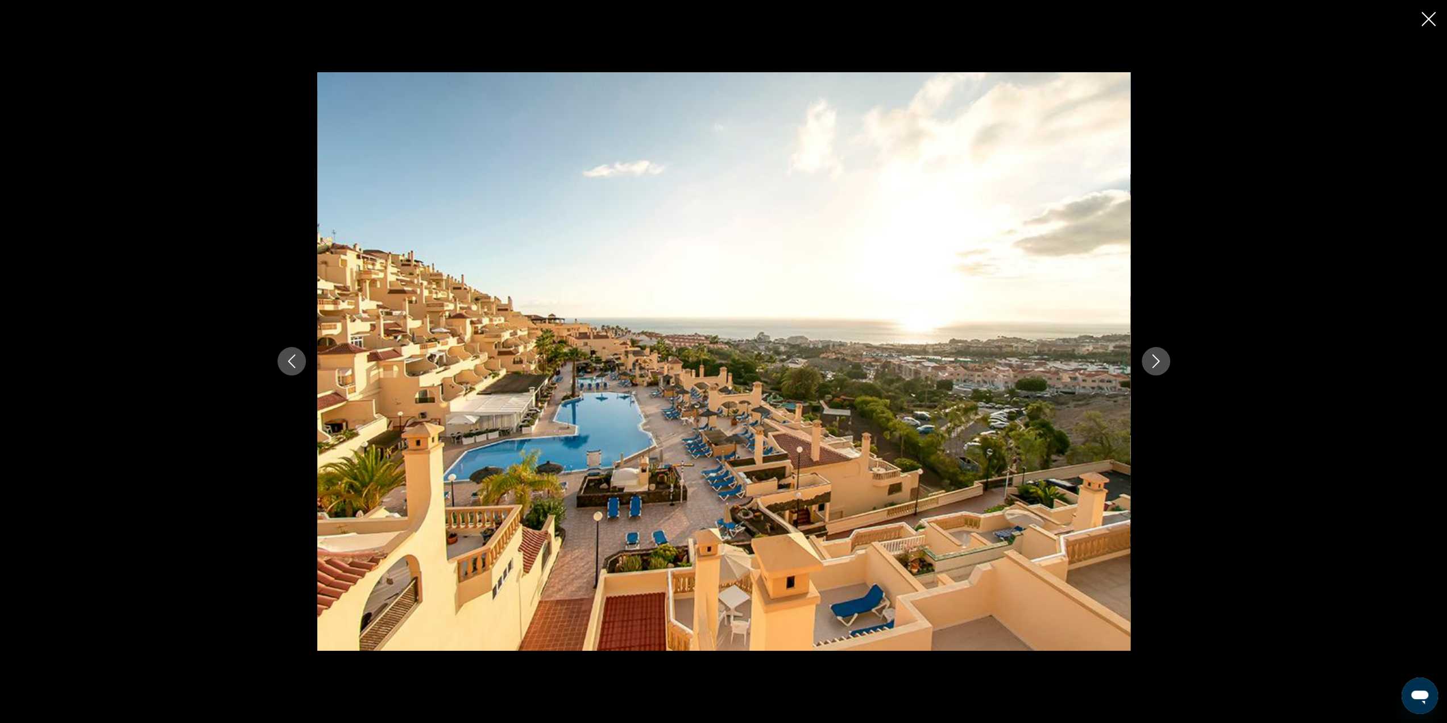
click at [1151, 363] on icon "Next image" at bounding box center [1156, 361] width 14 height 14
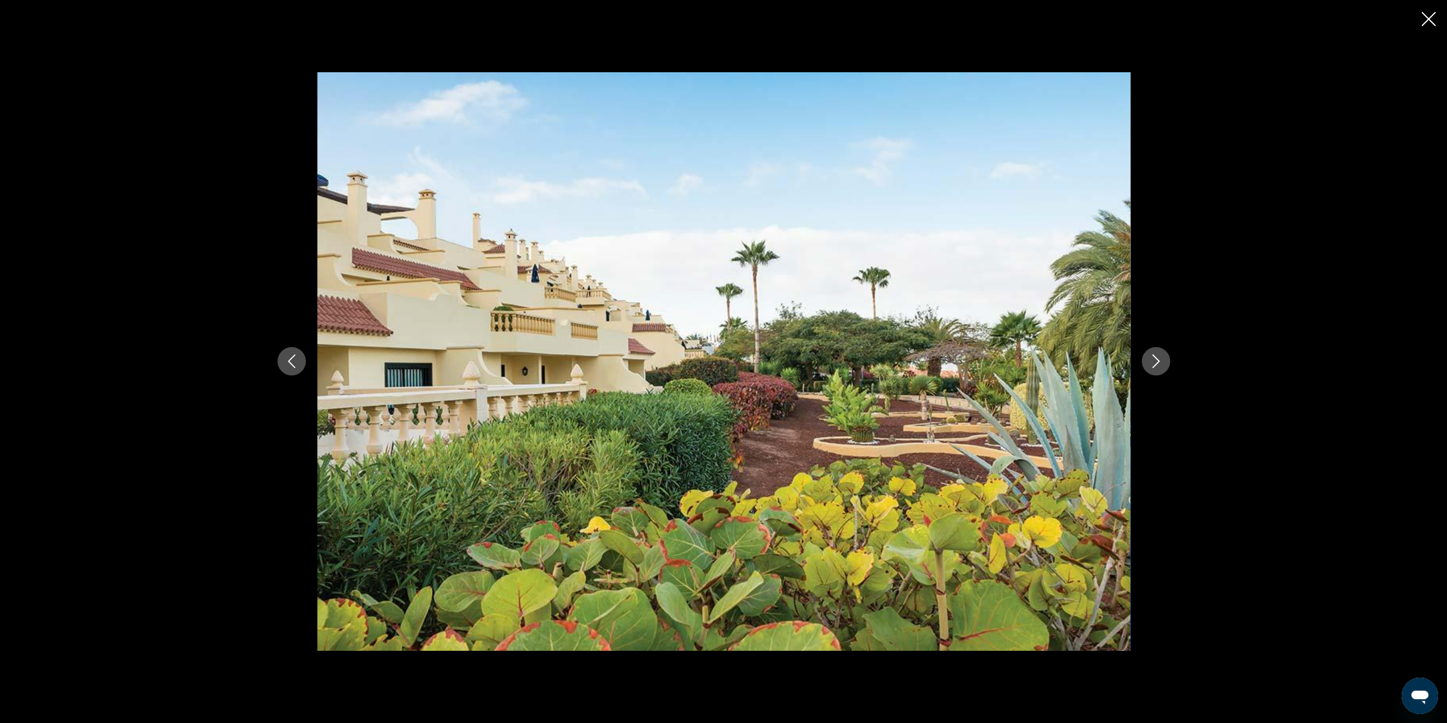
click at [1145, 362] on button "Next image" at bounding box center [1156, 361] width 28 height 28
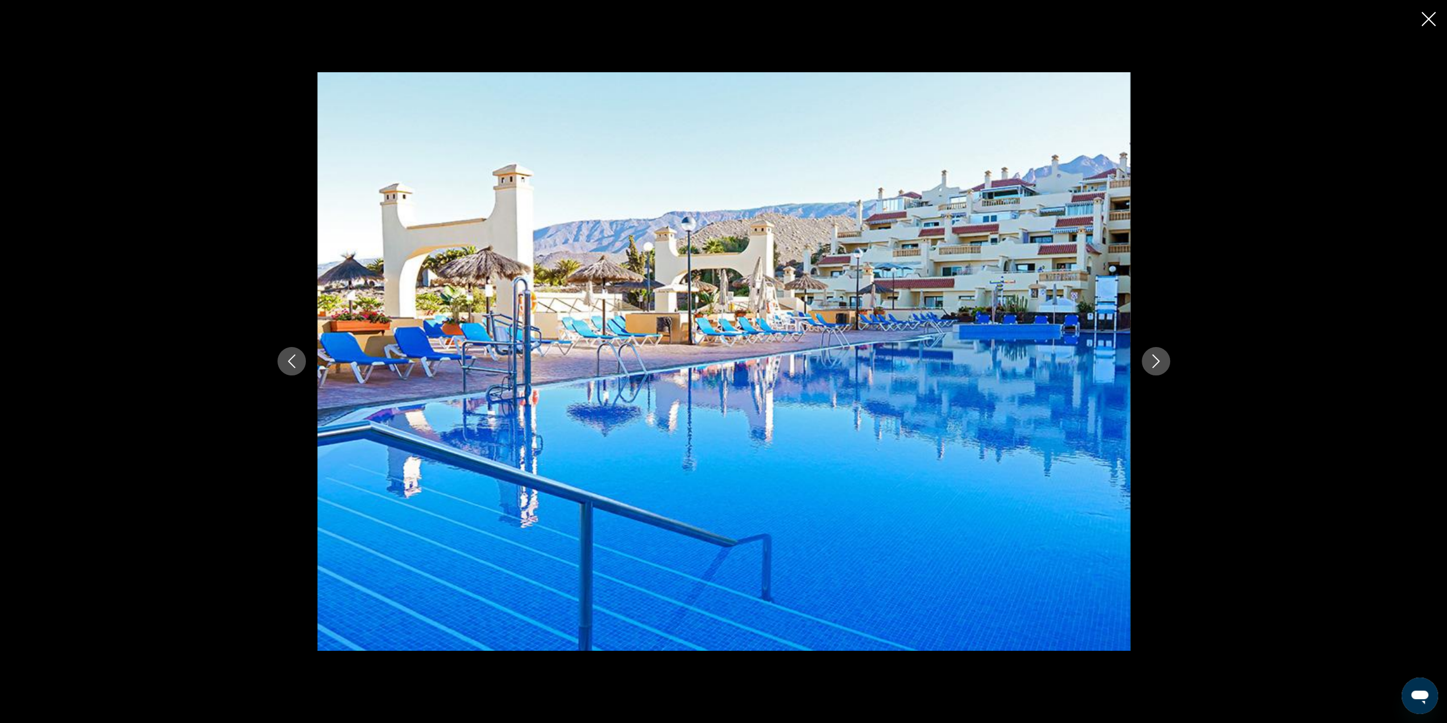
click at [1144, 360] on button "Next image" at bounding box center [1156, 361] width 28 height 28
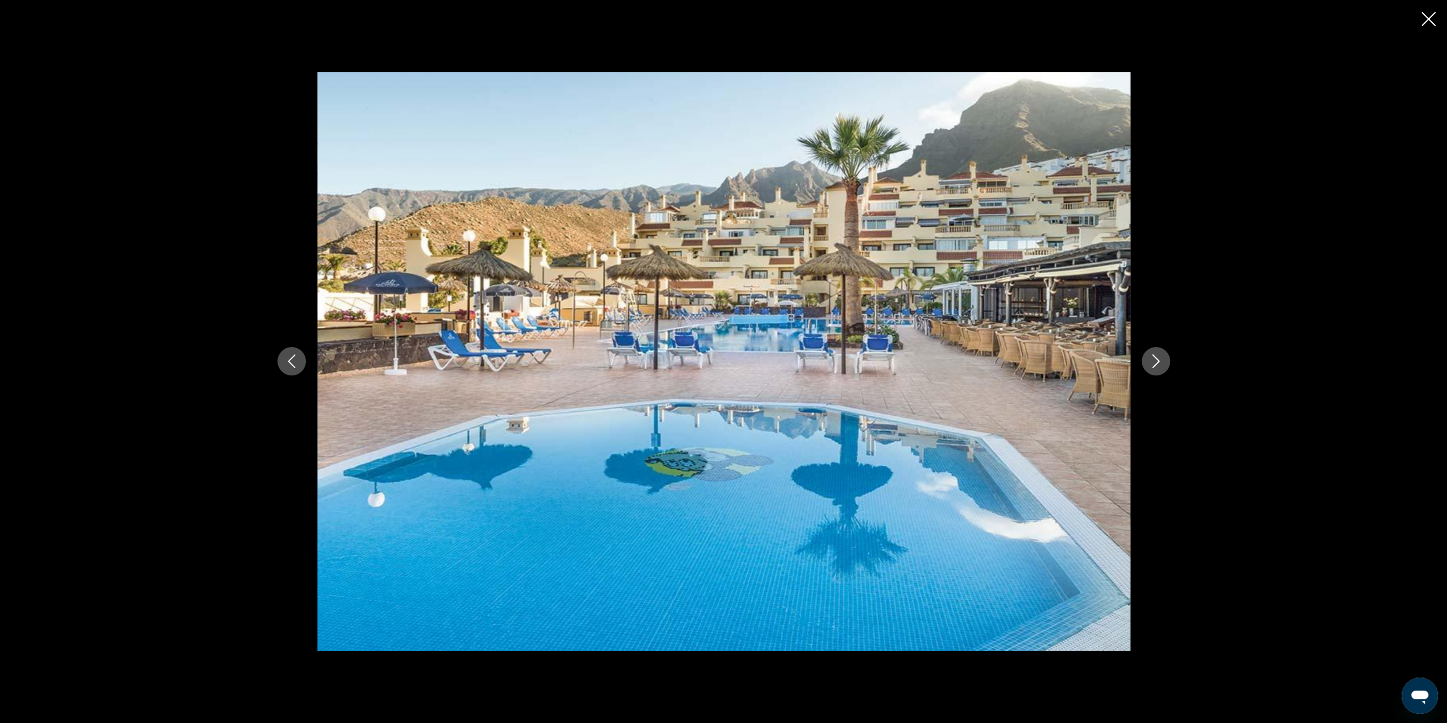
click at [1143, 360] on button "Next image" at bounding box center [1156, 361] width 28 height 28
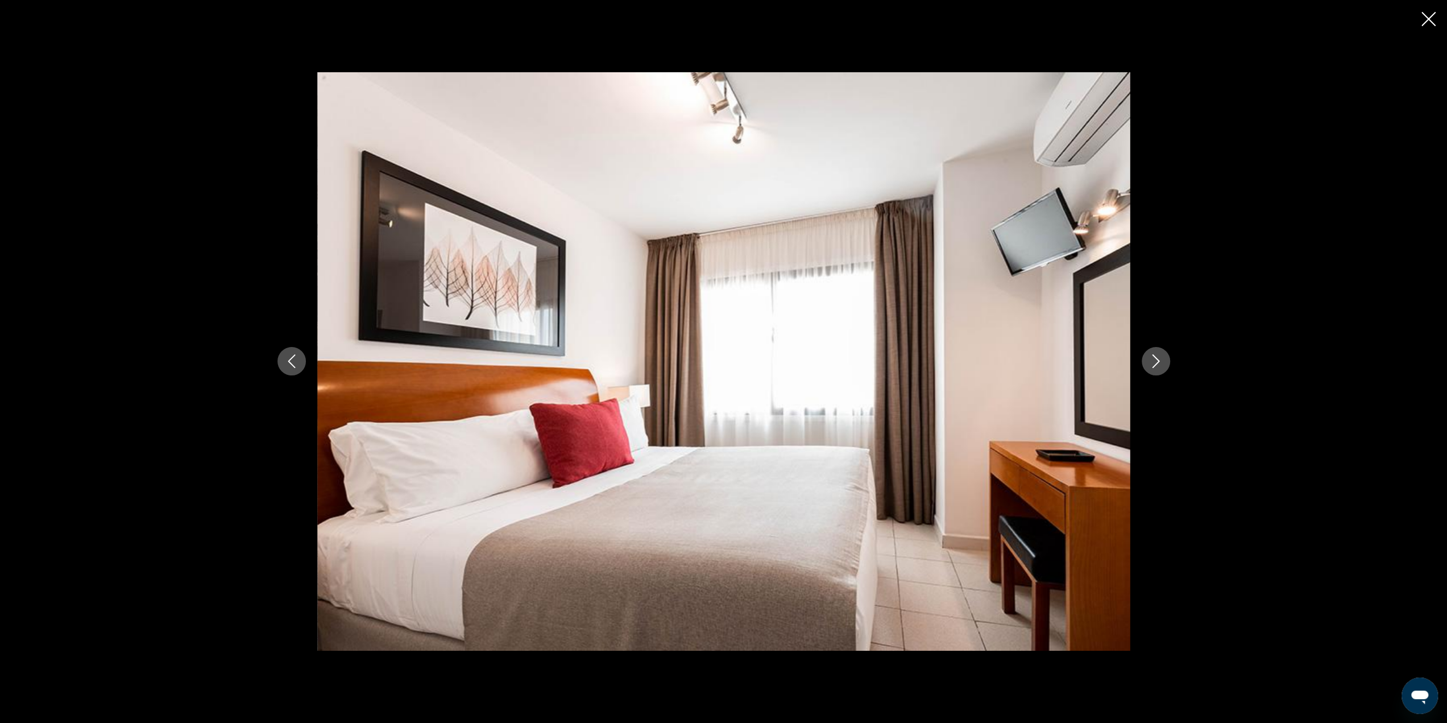
click at [1433, 19] on icon "Close slideshow" at bounding box center [1428, 19] width 14 height 14
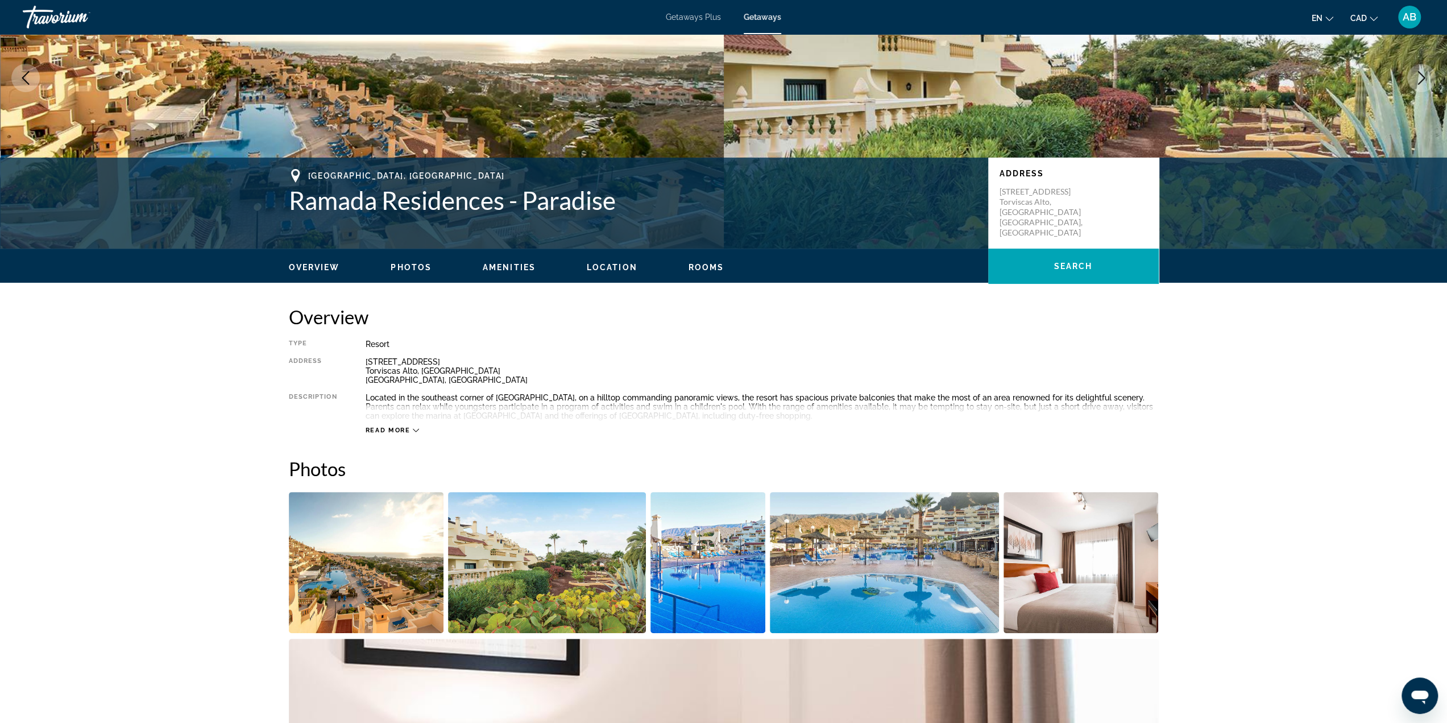
scroll to position [0, 0]
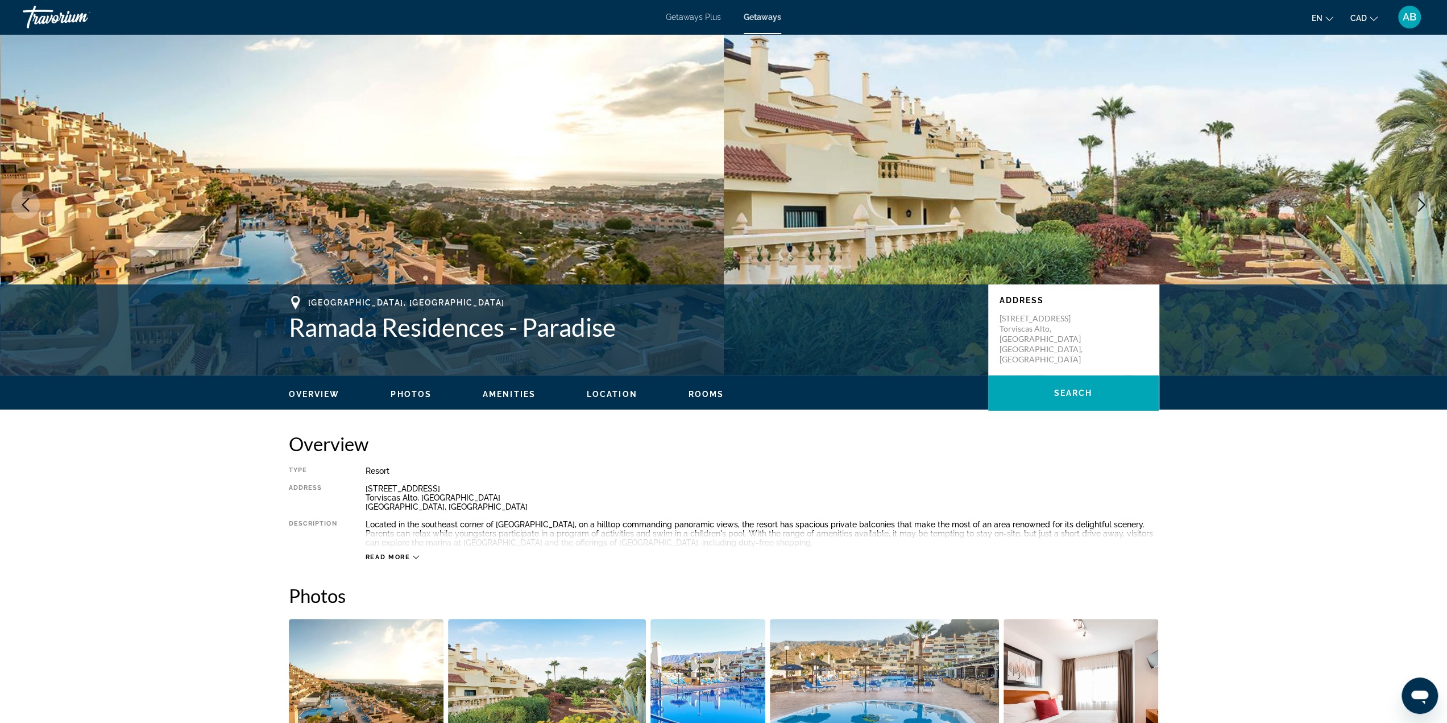
drag, startPoint x: 606, startPoint y: 393, endPoint x: 609, endPoint y: 400, distance: 7.4
click at [607, 395] on span "Location" at bounding box center [612, 393] width 51 height 9
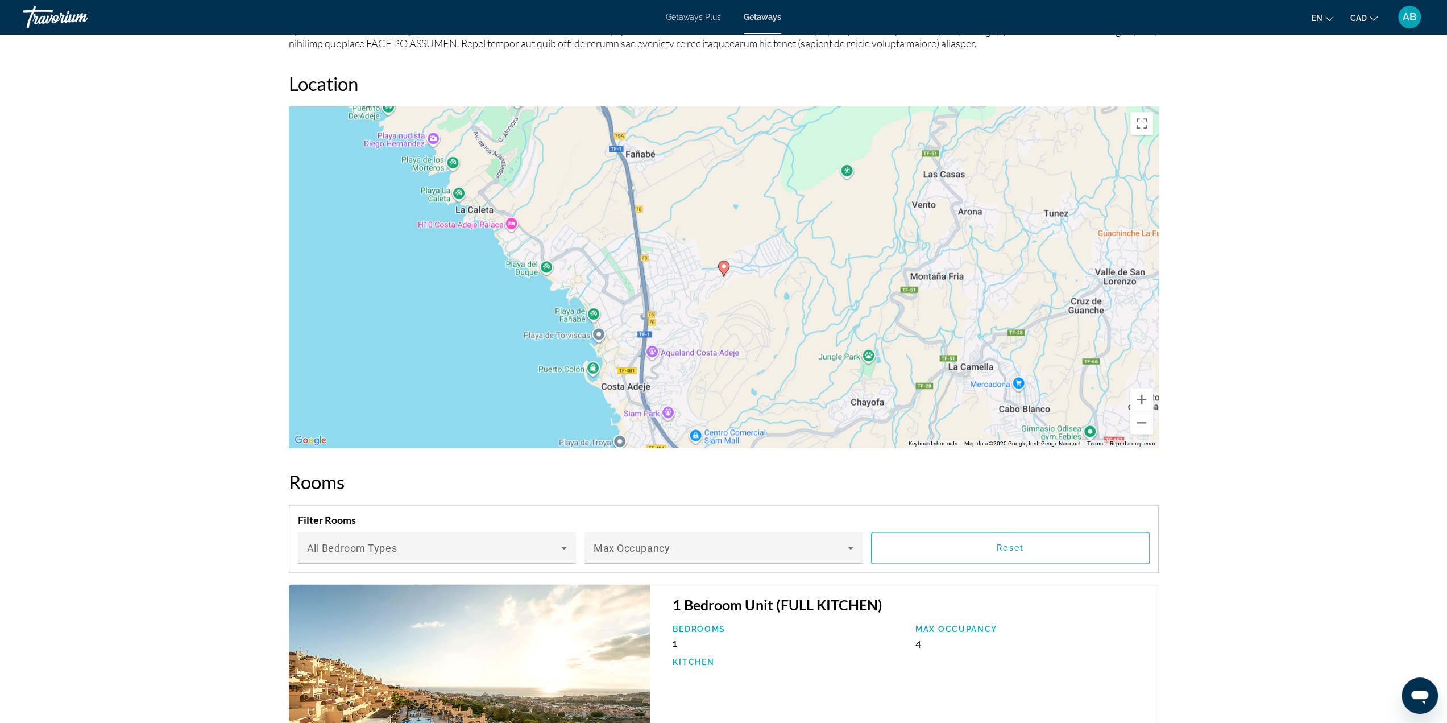
scroll to position [1422, 0]
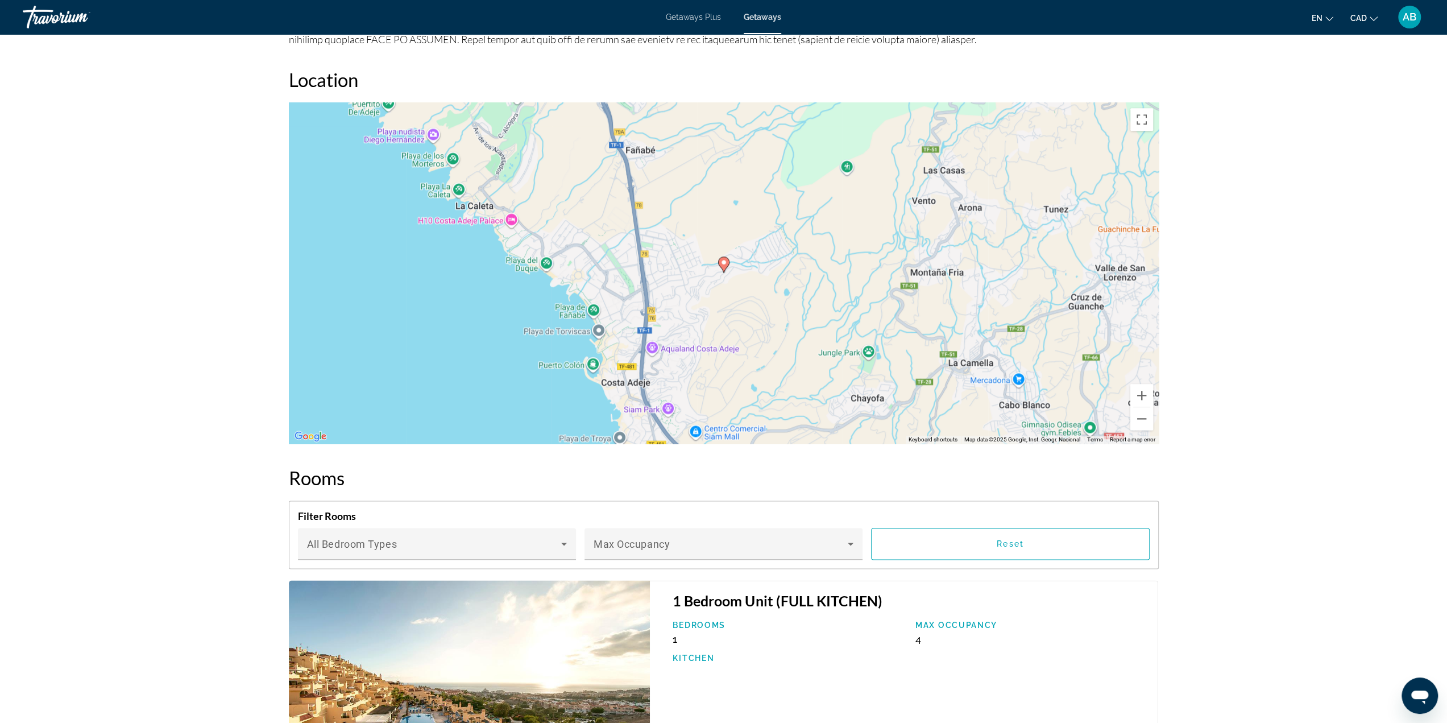
click at [736, 287] on div "To activate drag with keyboard, press Alt + Enter. Once in keyboard drag state,…" at bounding box center [724, 272] width 870 height 341
click at [735, 288] on div "To activate drag with keyboard, press Alt + Enter. Once in keyboard drag state,…" at bounding box center [724, 272] width 870 height 341
click at [1138, 395] on button "Zoom in" at bounding box center [1141, 395] width 23 height 23
click at [1137, 395] on button "Zoom in" at bounding box center [1141, 395] width 23 height 23
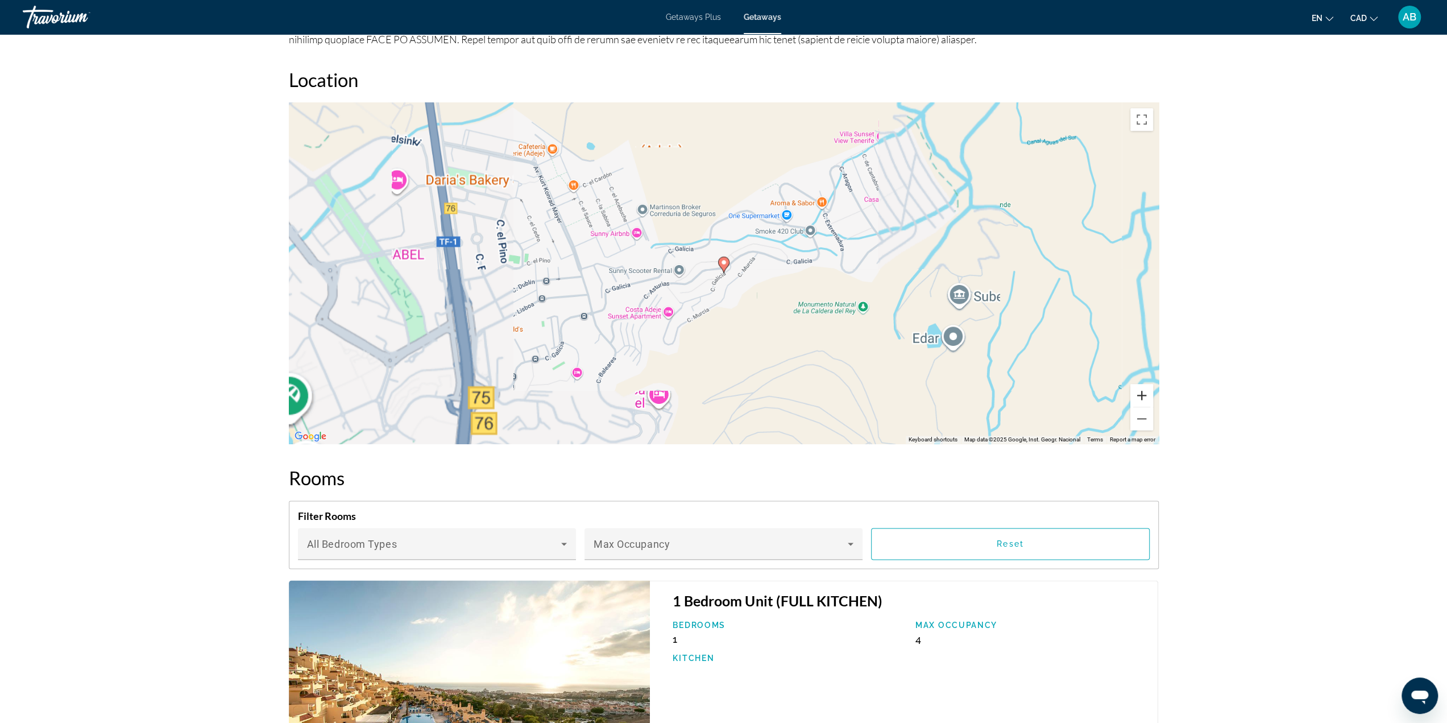
click at [1137, 395] on button "Zoom in" at bounding box center [1141, 395] width 23 height 23
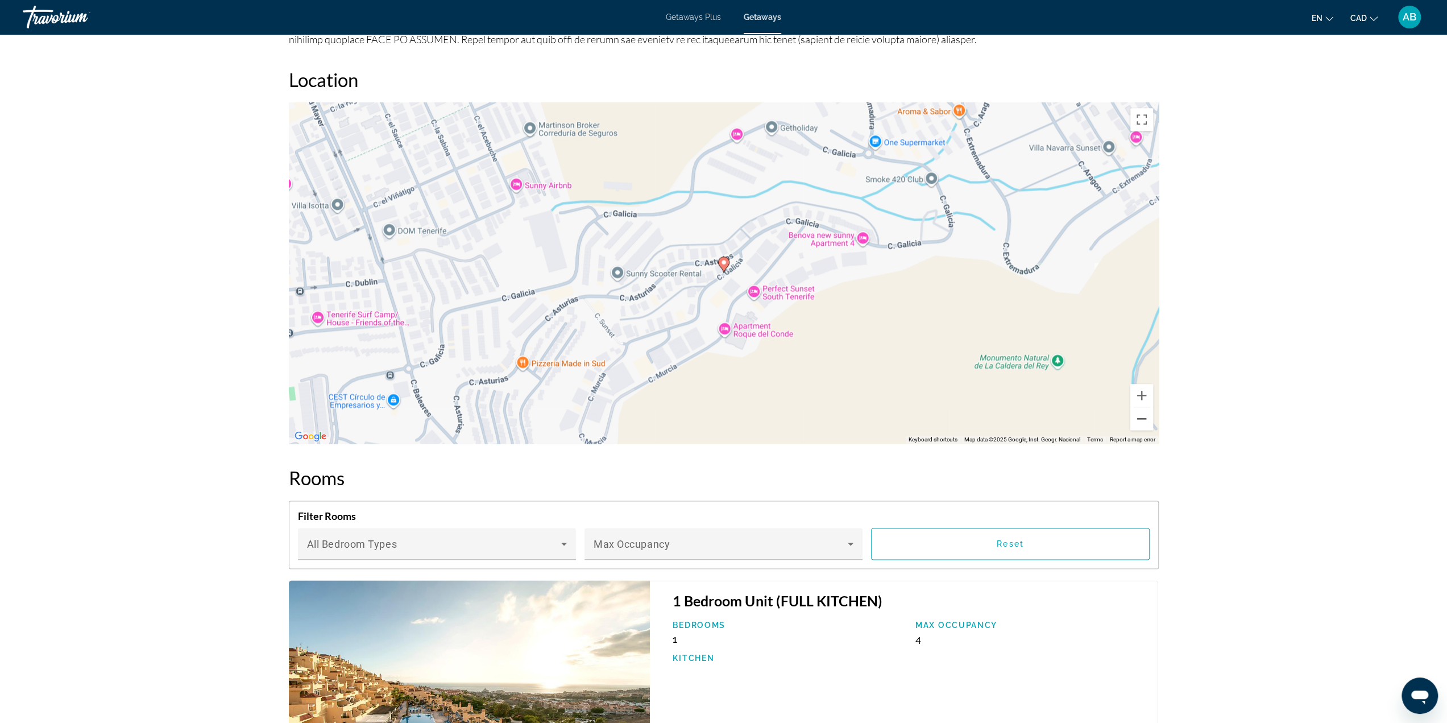
click at [1140, 414] on button "Zoom out" at bounding box center [1141, 418] width 23 height 23
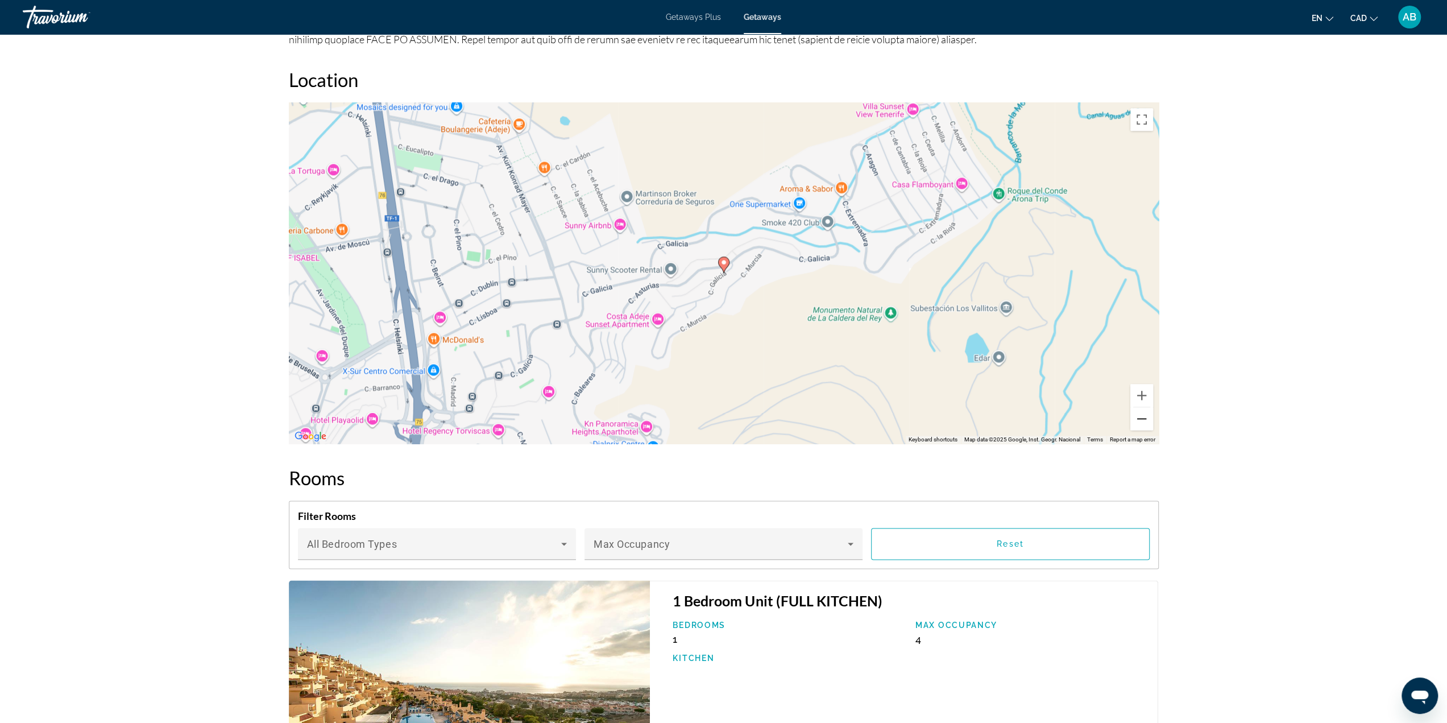
click at [1139, 414] on button "Zoom out" at bounding box center [1141, 418] width 23 height 23
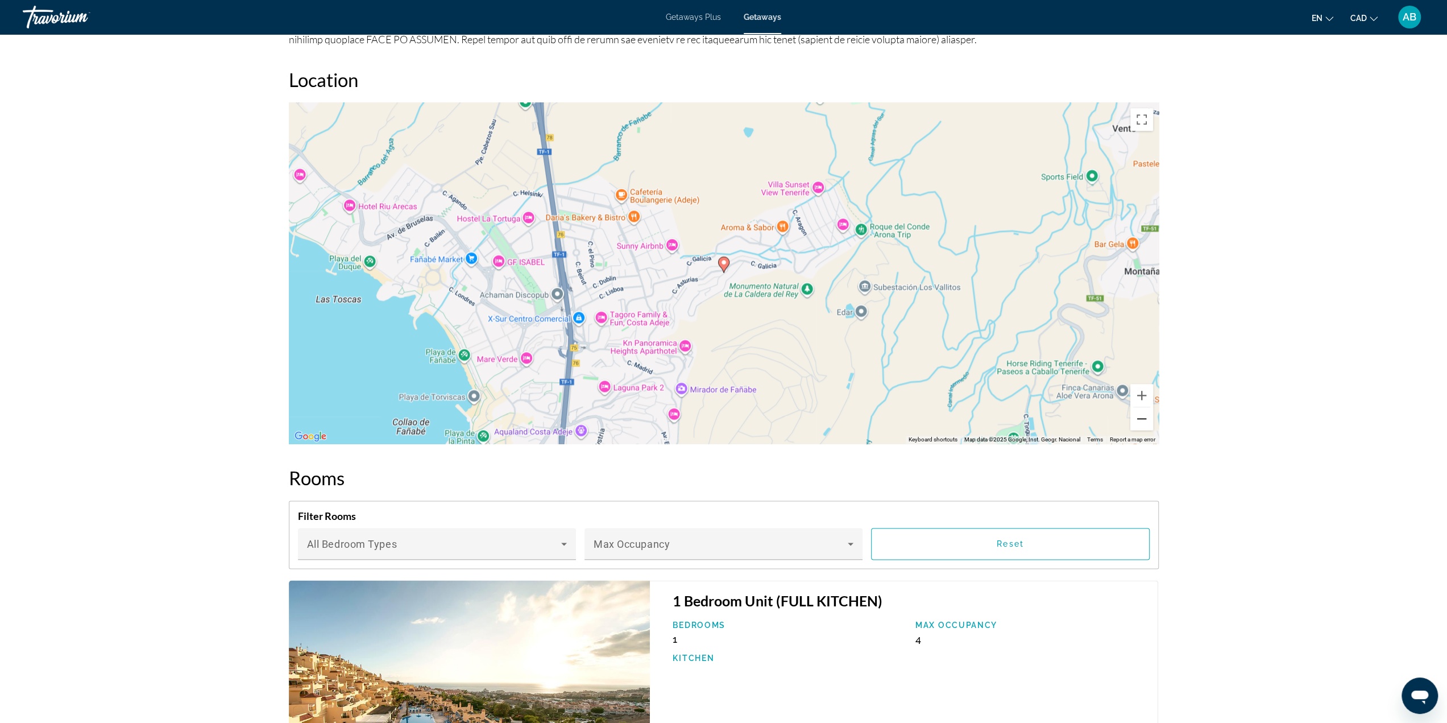
click at [1135, 418] on button "Zoom out" at bounding box center [1141, 418] width 23 height 23
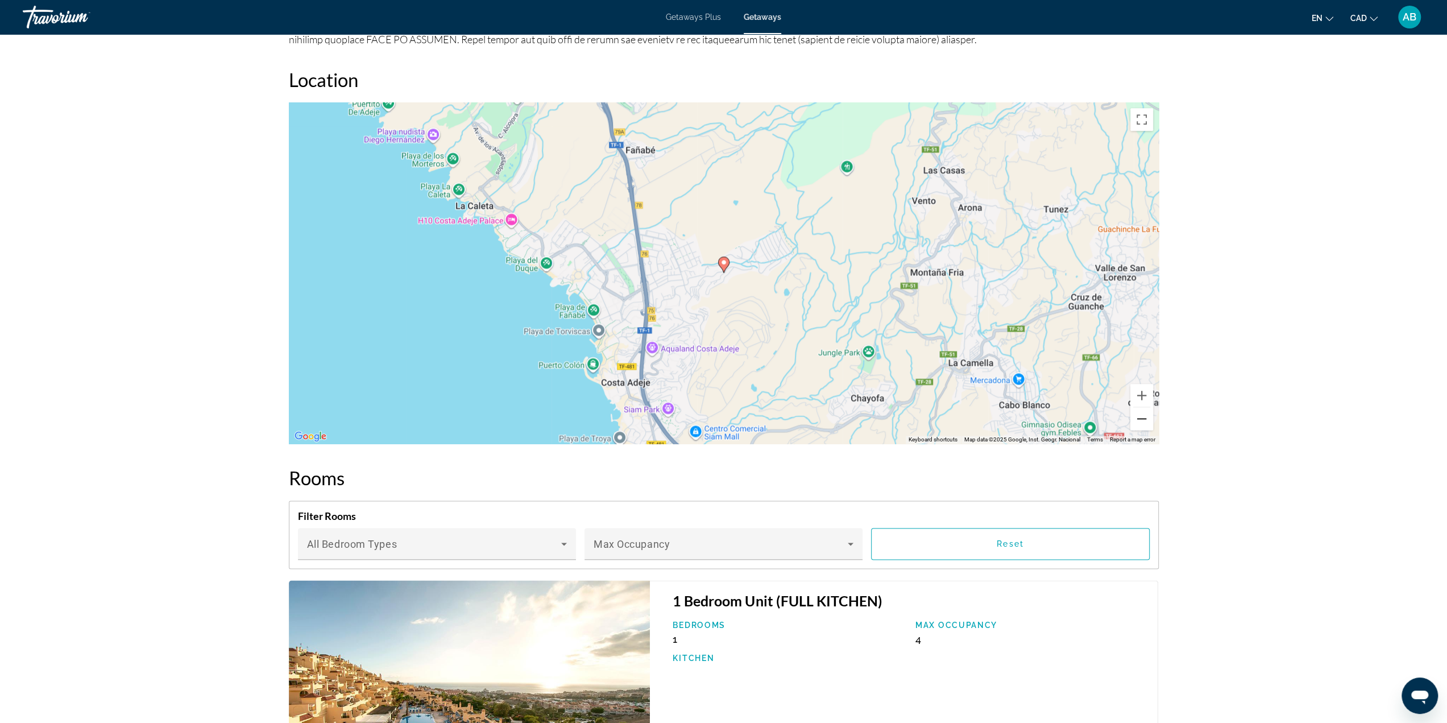
click at [1133, 419] on button "Zoom out" at bounding box center [1141, 418] width 23 height 23
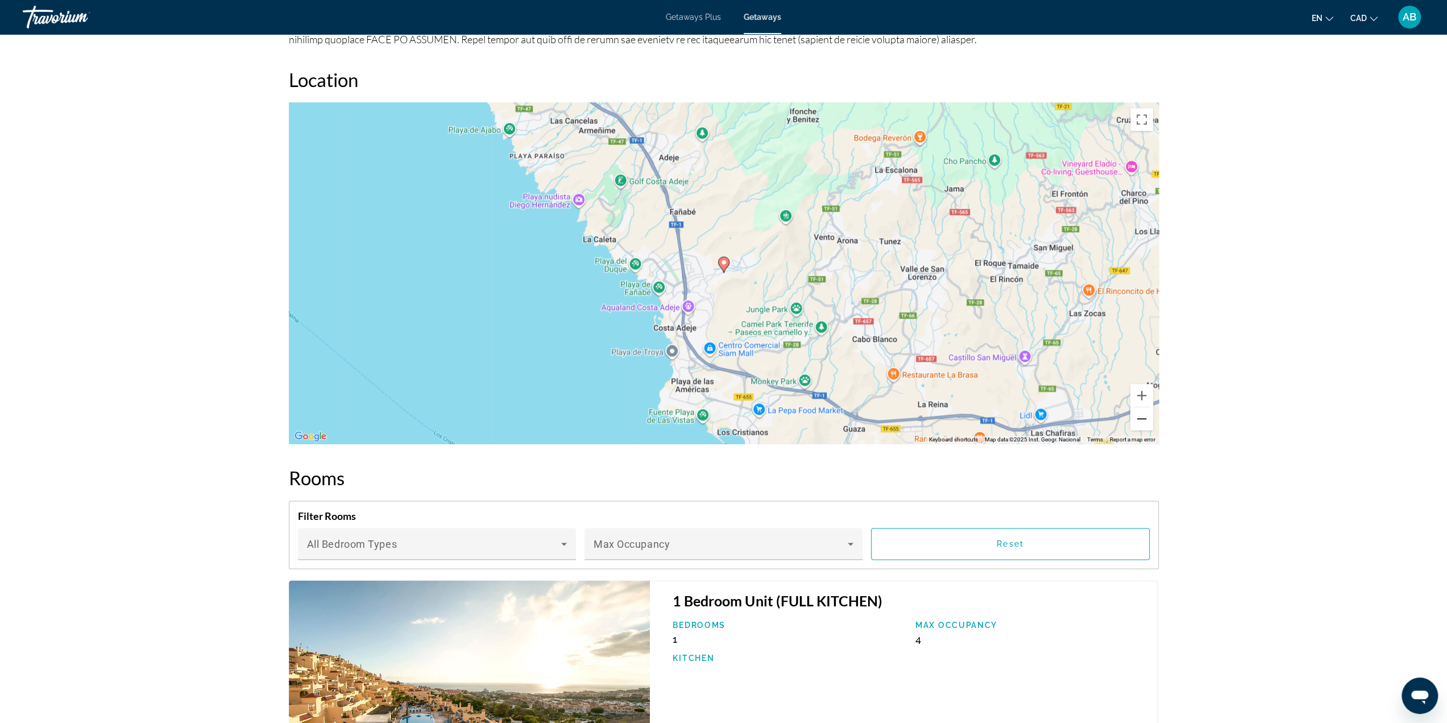
click at [1132, 418] on button "Zoom out" at bounding box center [1141, 418] width 23 height 23
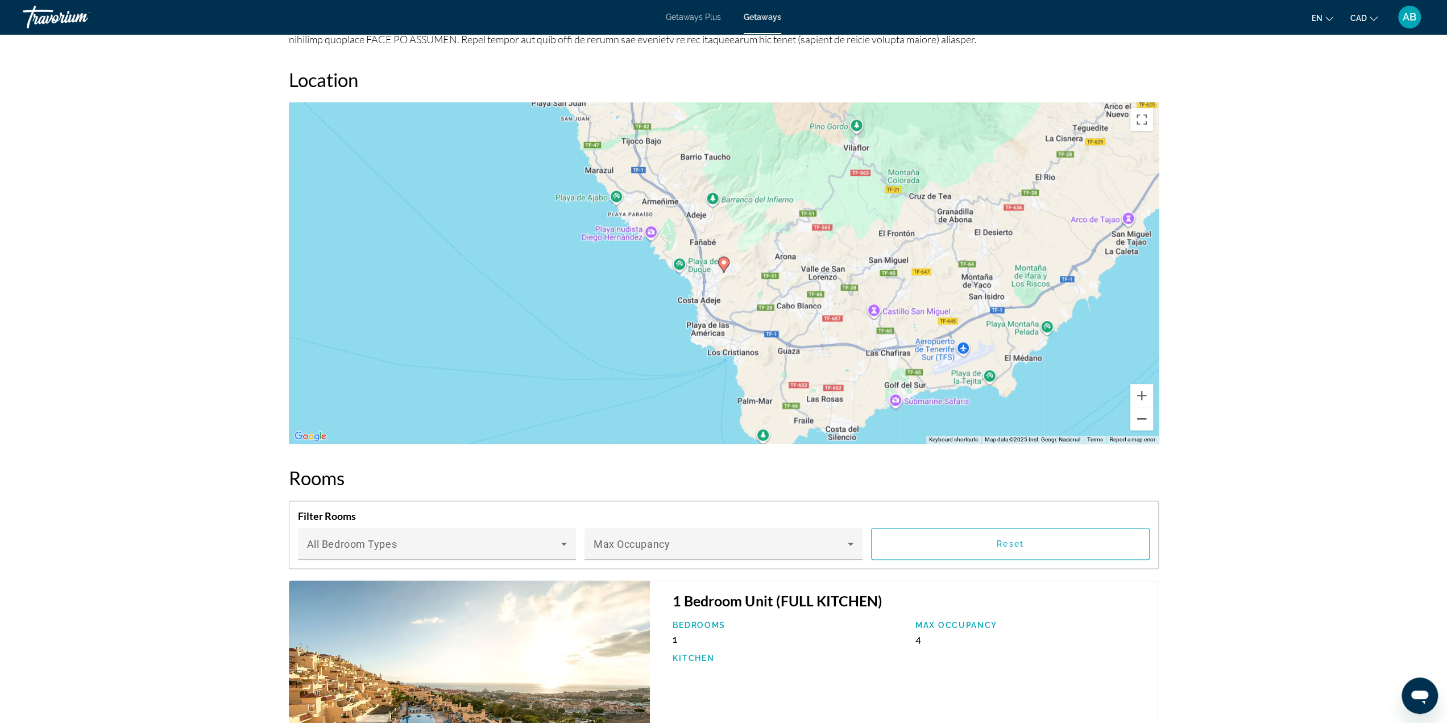
click at [1132, 418] on button "Zoom out" at bounding box center [1141, 418] width 23 height 23
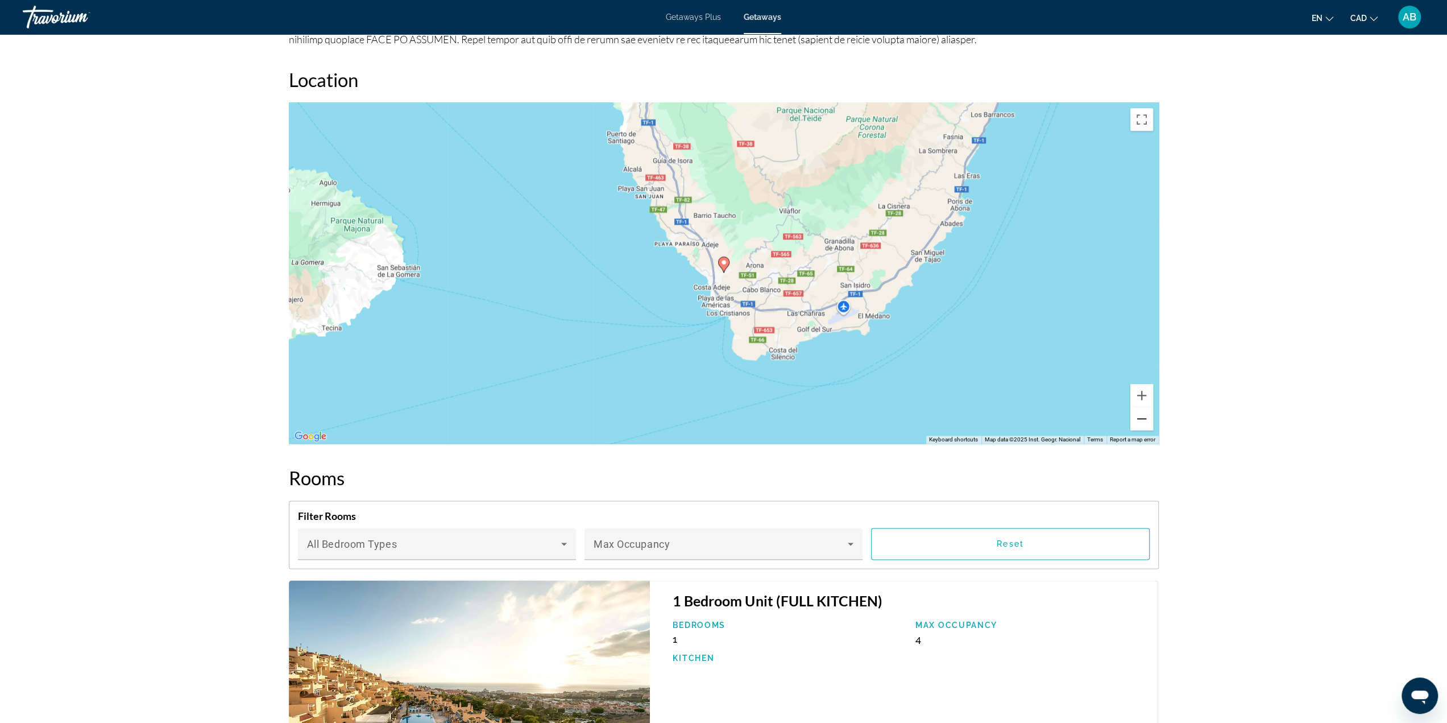
click at [1132, 418] on button "Zoom out" at bounding box center [1141, 418] width 23 height 23
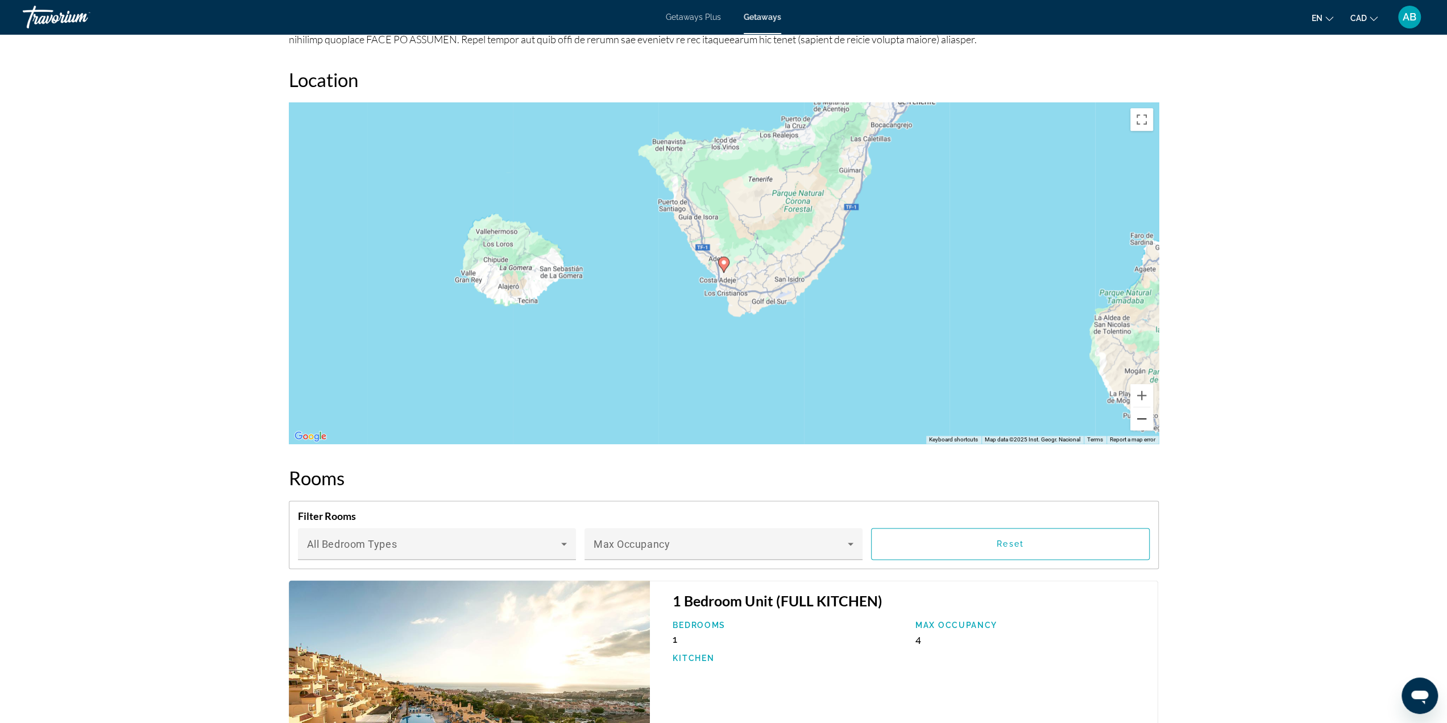
click at [1132, 418] on button "Zoom out" at bounding box center [1141, 418] width 23 height 23
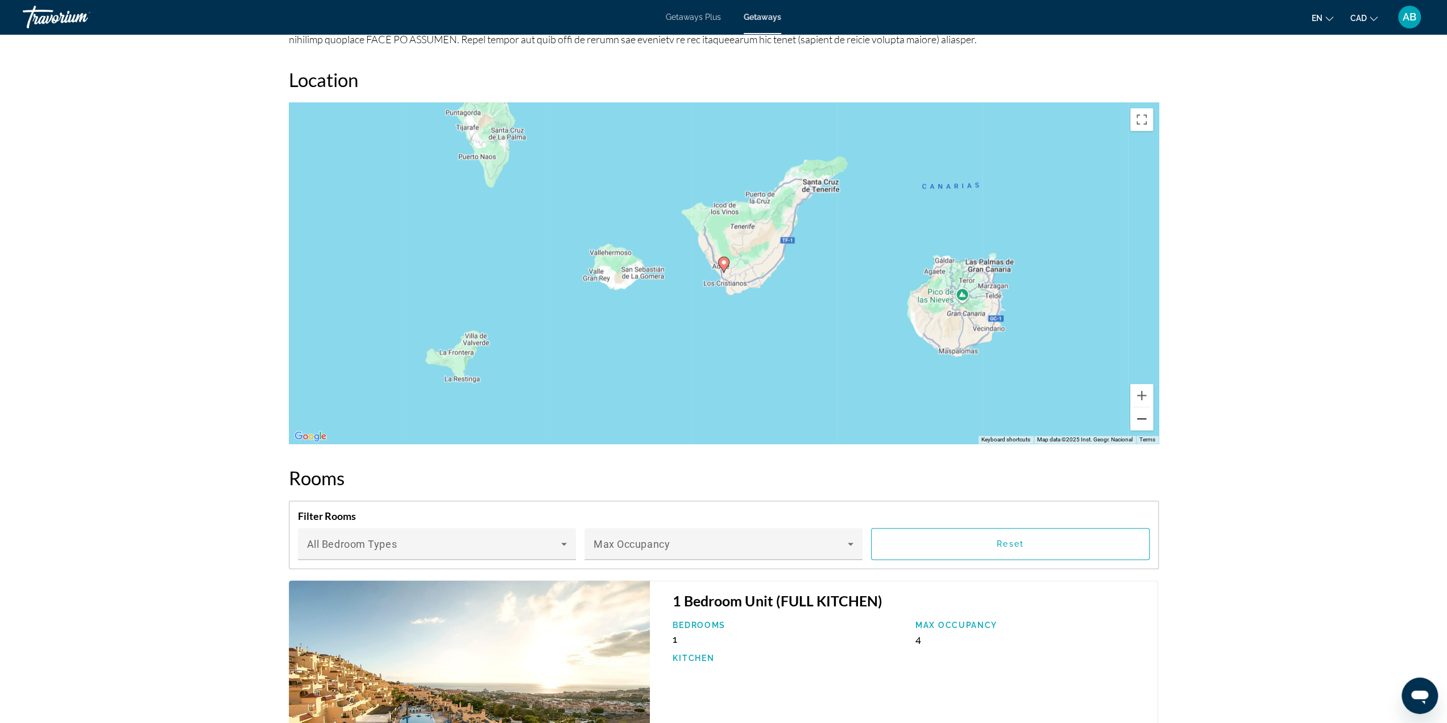
click at [1132, 418] on button "Zoom out" at bounding box center [1141, 418] width 23 height 23
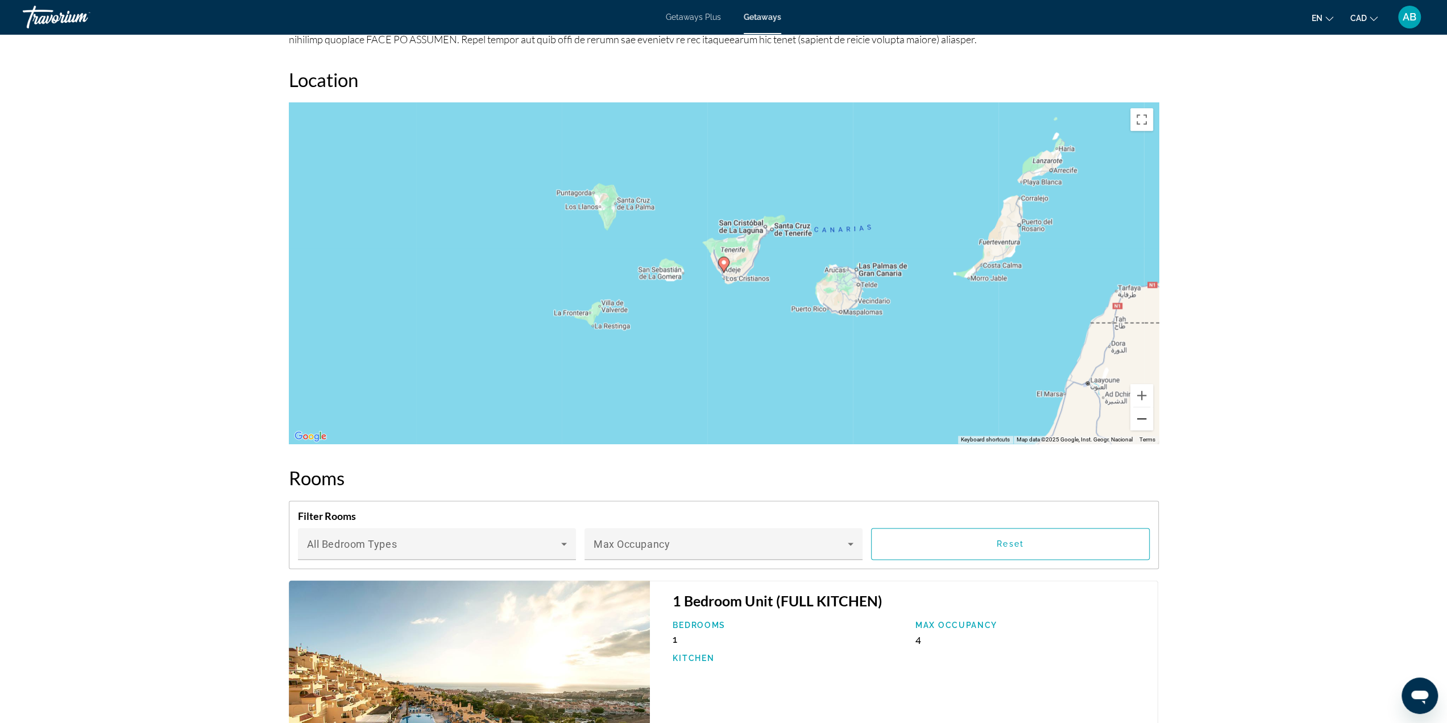
click at [1132, 418] on button "Zoom out" at bounding box center [1141, 418] width 23 height 23
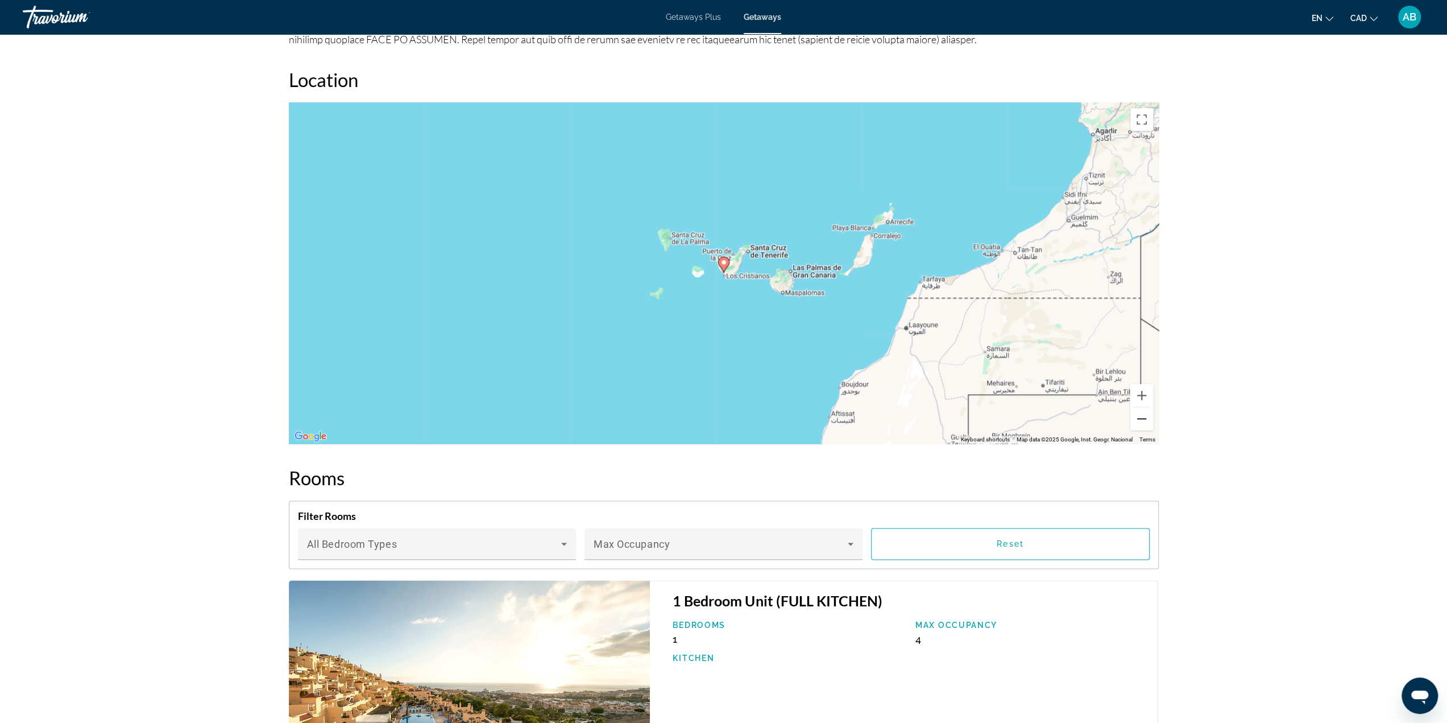
click at [1132, 418] on button "Zoom out" at bounding box center [1141, 418] width 23 height 23
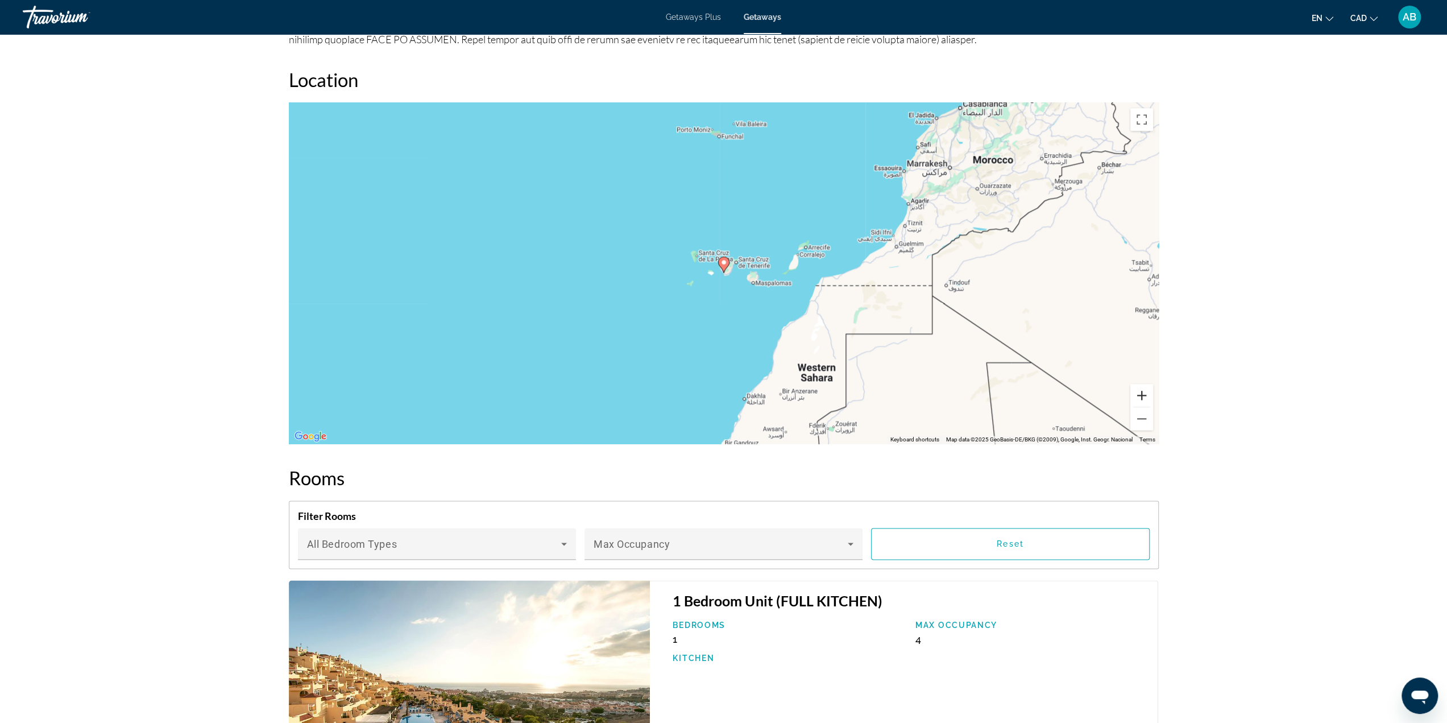
click at [1143, 394] on button "Zoom in" at bounding box center [1141, 395] width 23 height 23
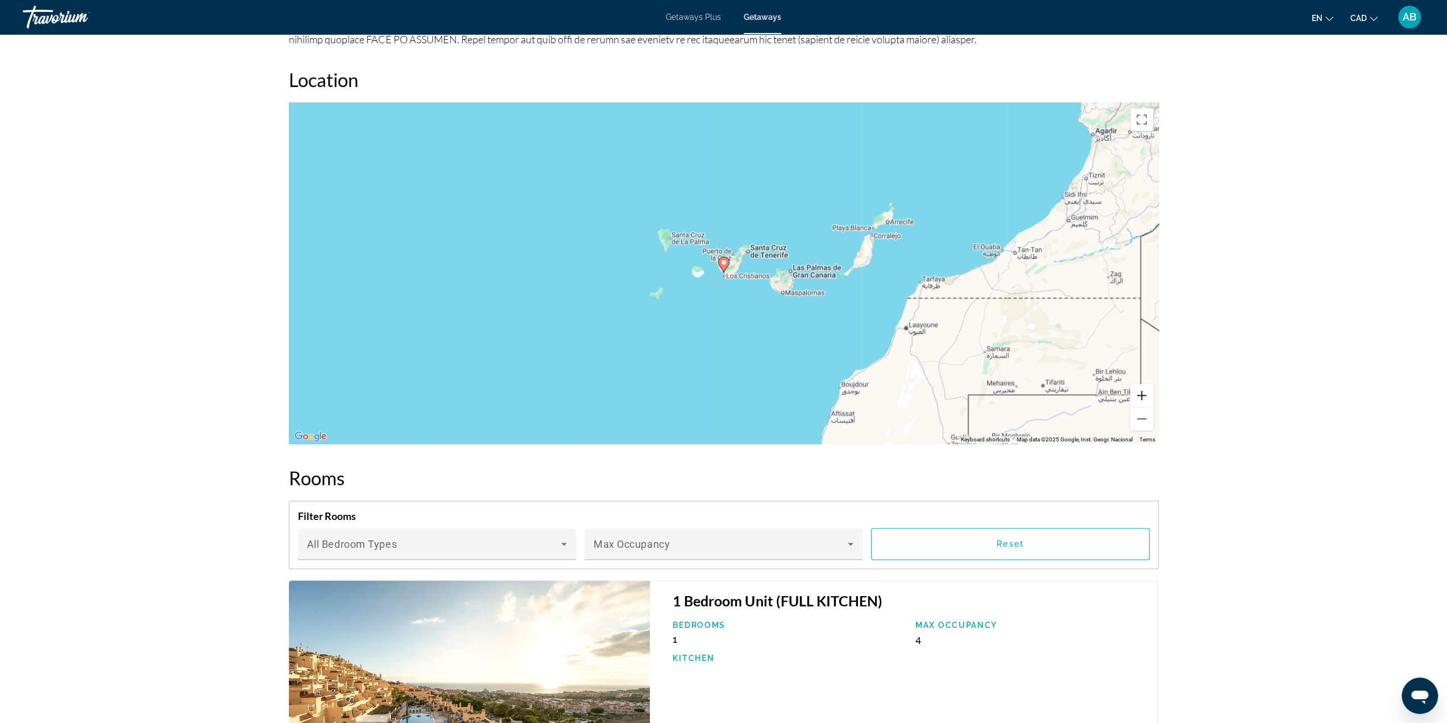
click at [1143, 395] on button "Zoom in" at bounding box center [1141, 395] width 23 height 23
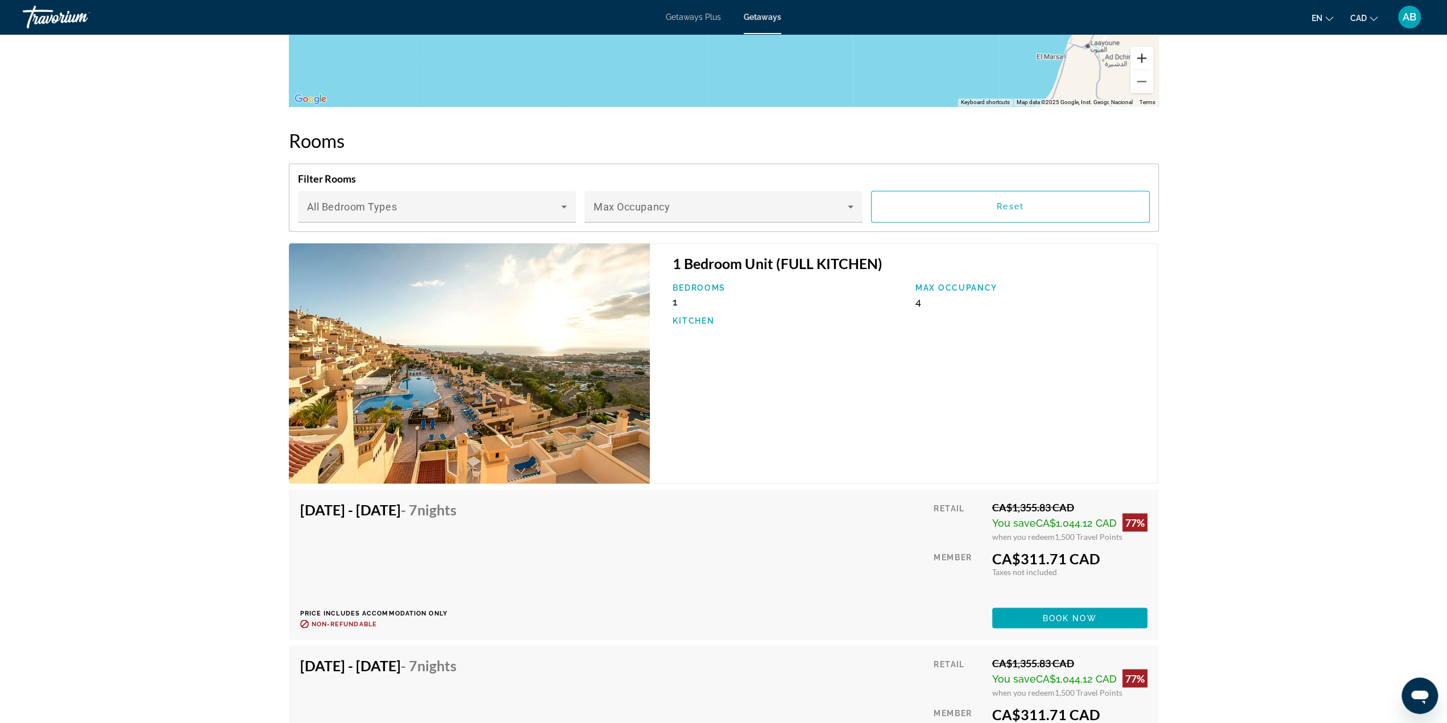
scroll to position [1820, 0]
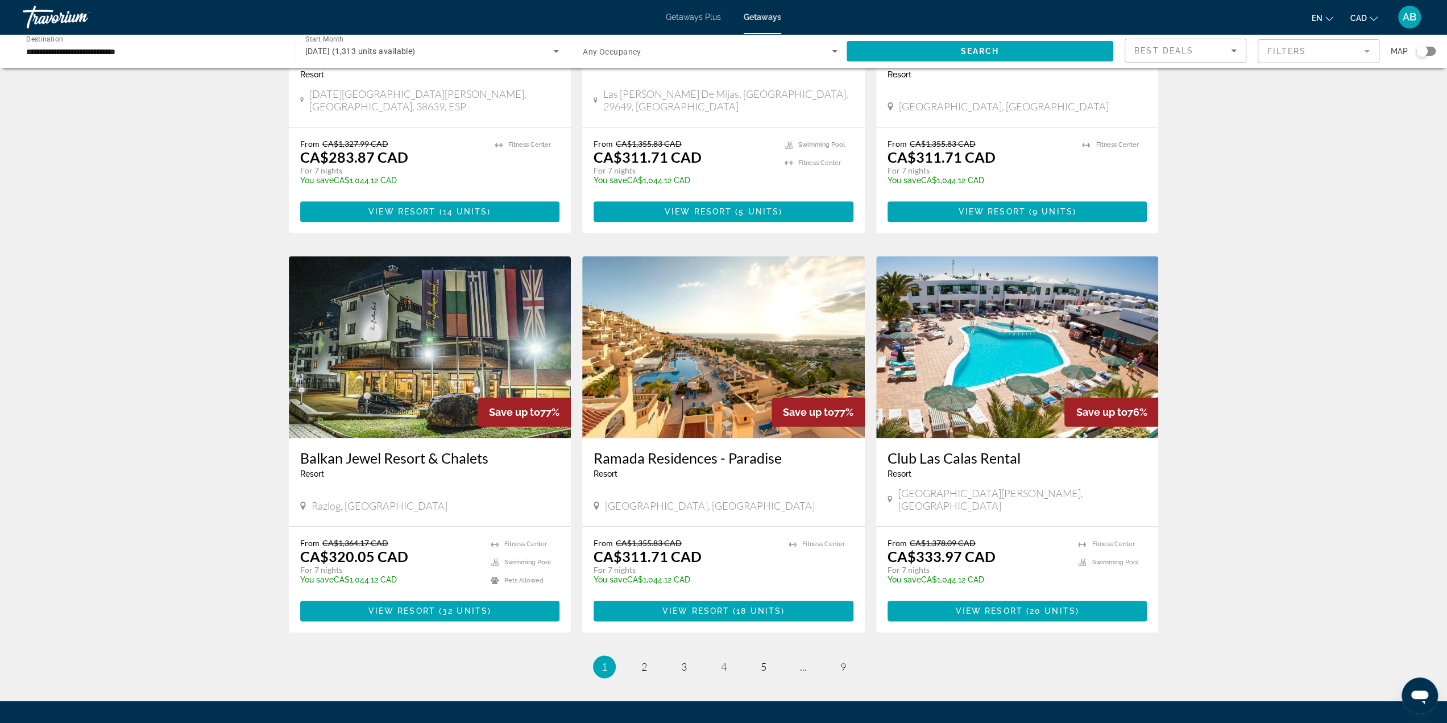
scroll to position [1132, 0]
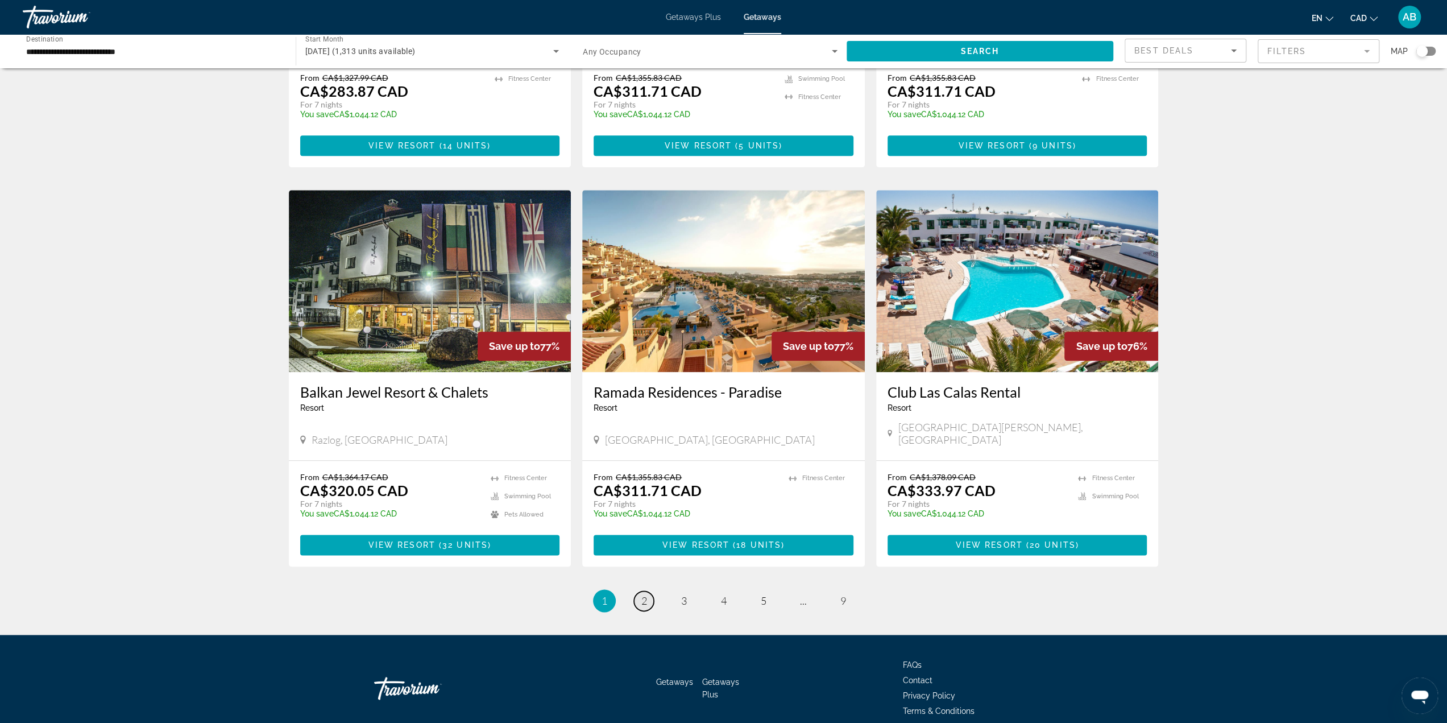
click at [647, 591] on link "page 2" at bounding box center [644, 601] width 20 height 20
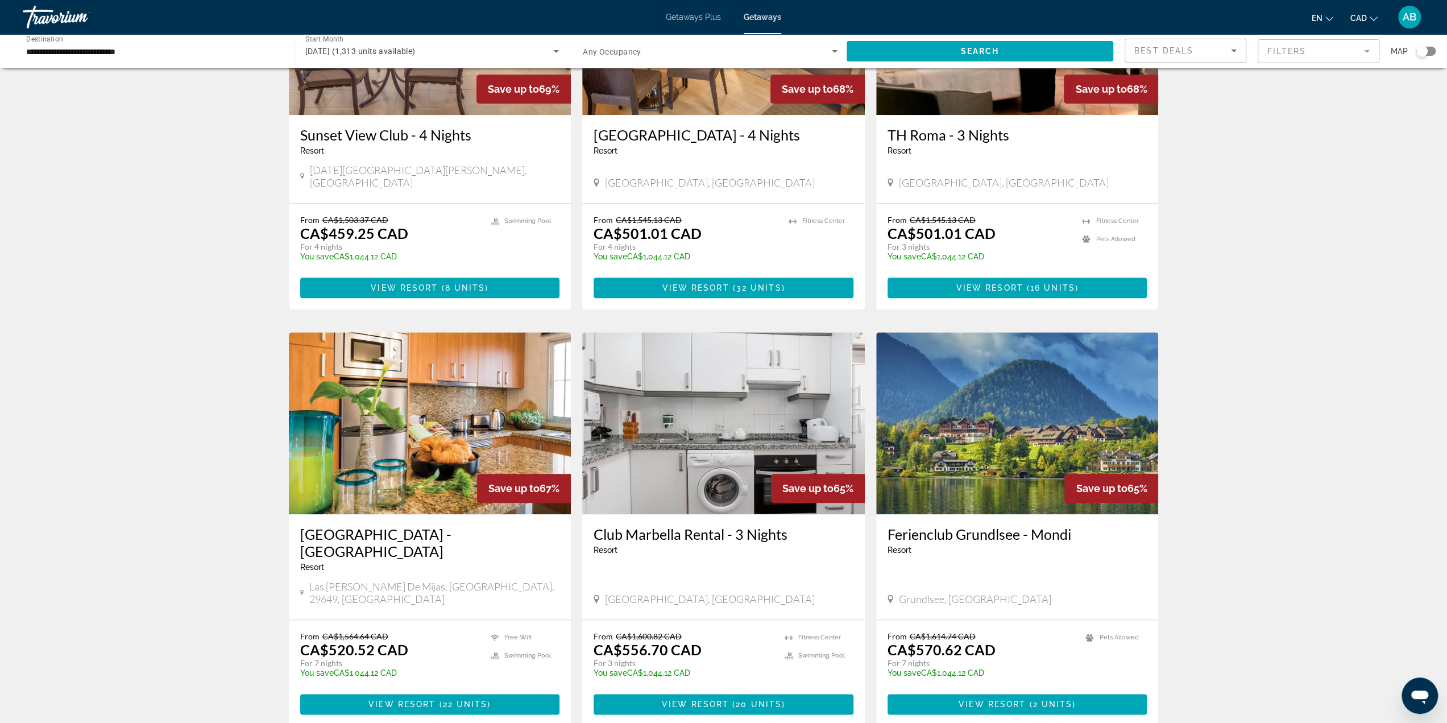
scroll to position [1023, 0]
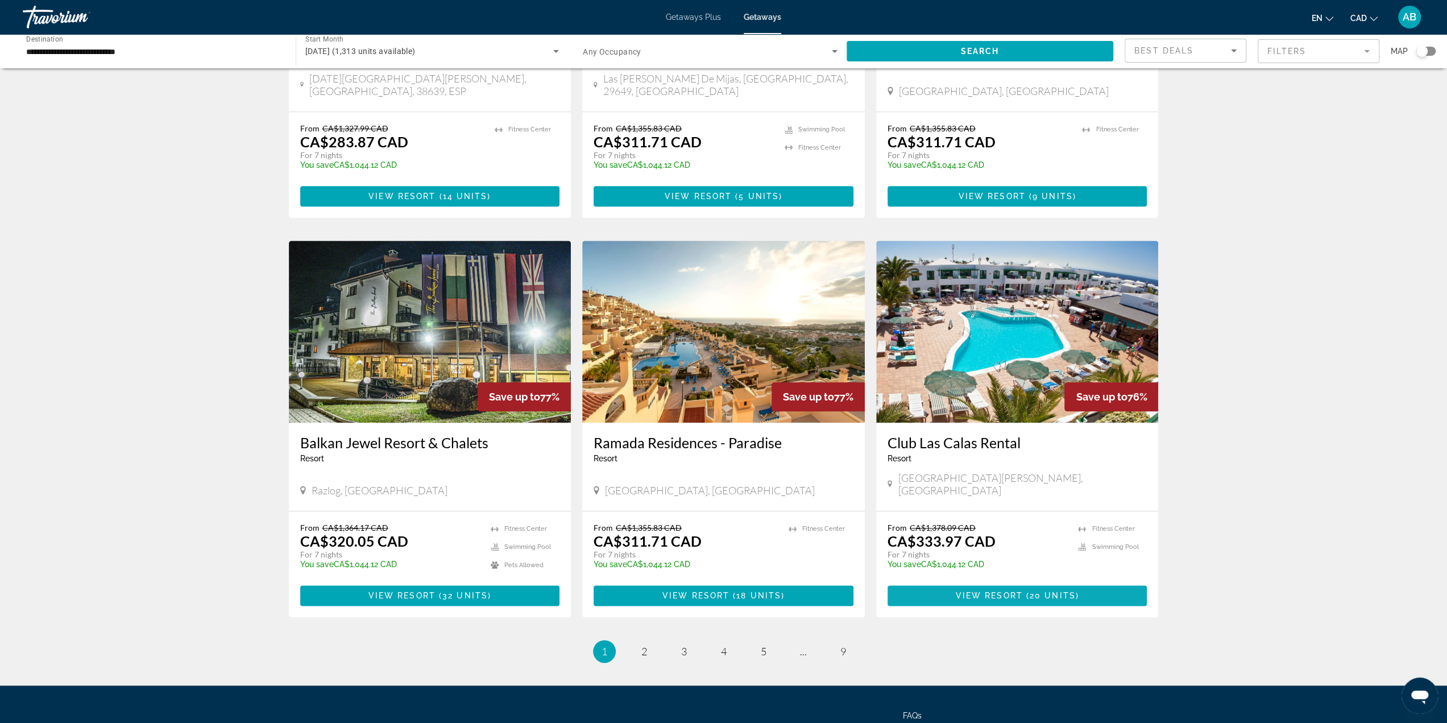
scroll to position [1132, 0]
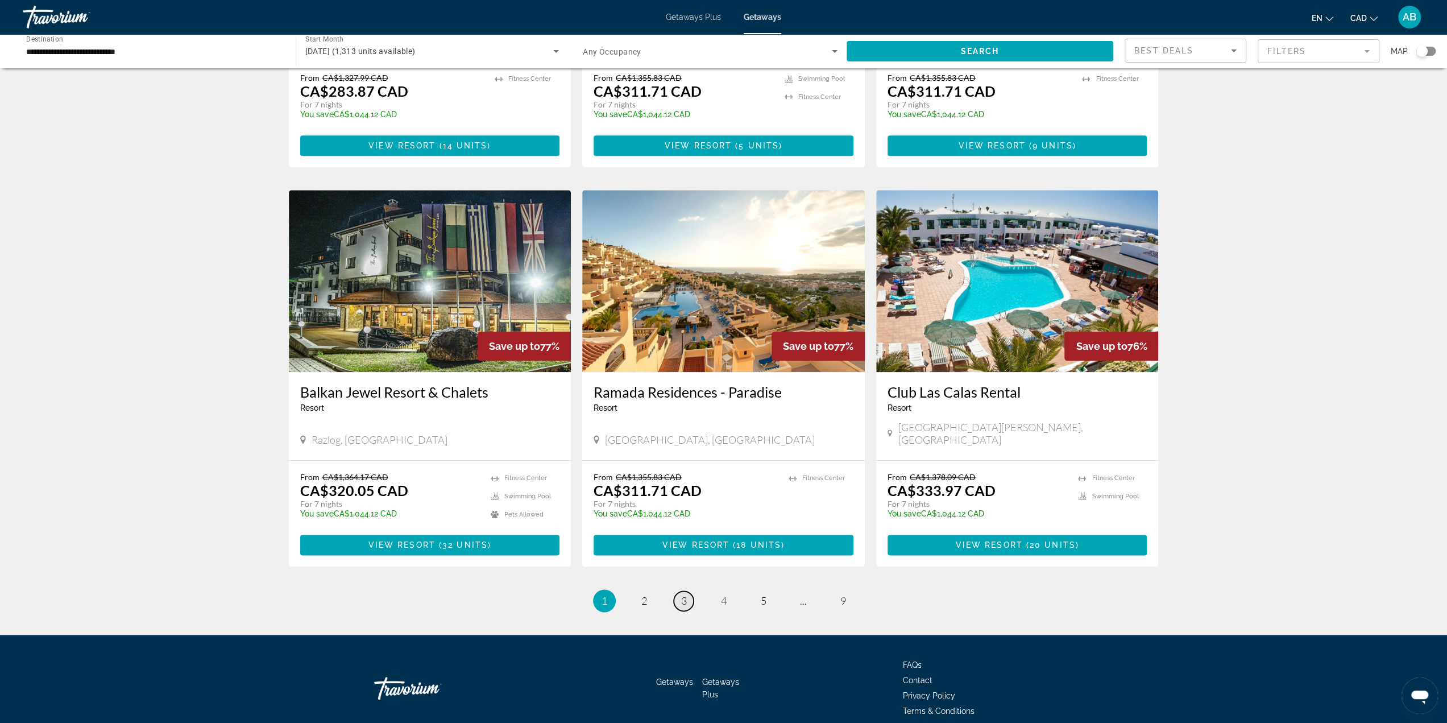
click at [681, 594] on span "3" at bounding box center [684, 600] width 6 height 13
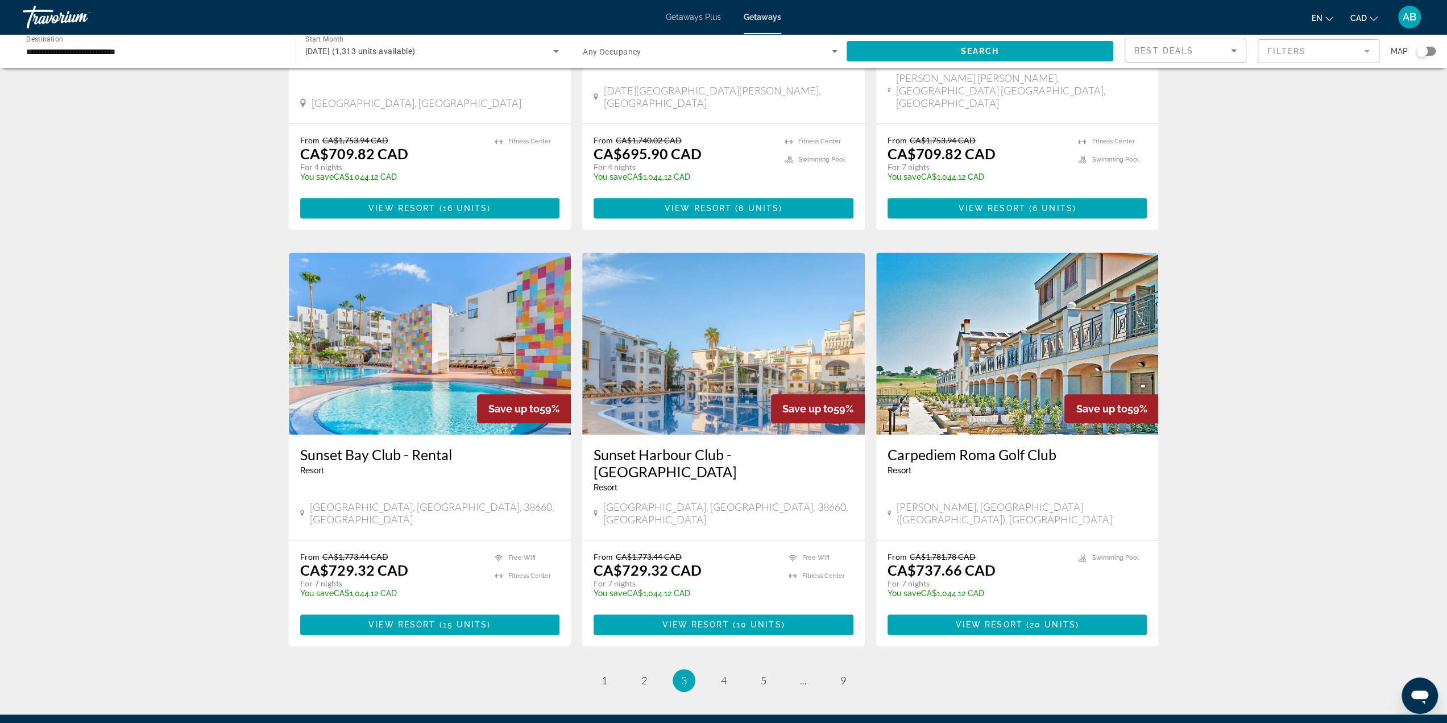
scroll to position [1080, 0]
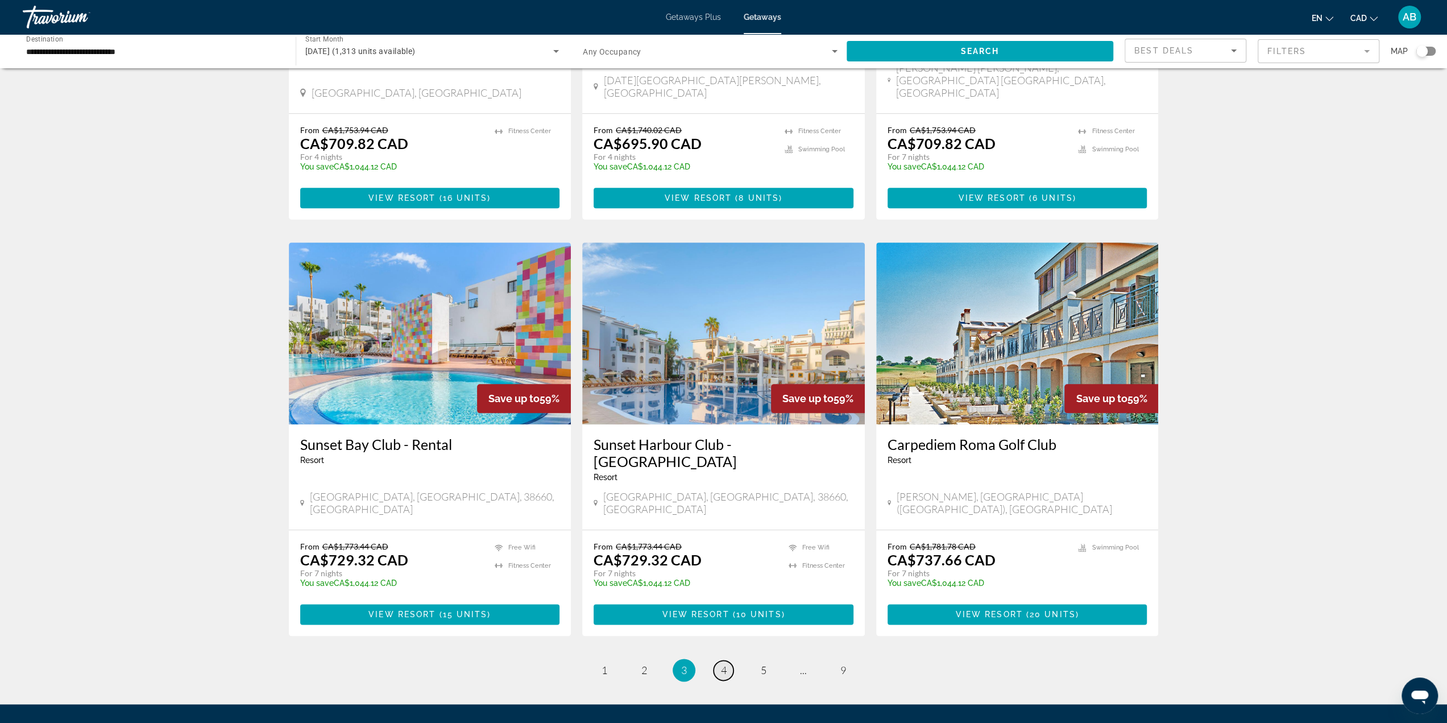
click at [724, 663] on span "4" at bounding box center [724, 669] width 6 height 13
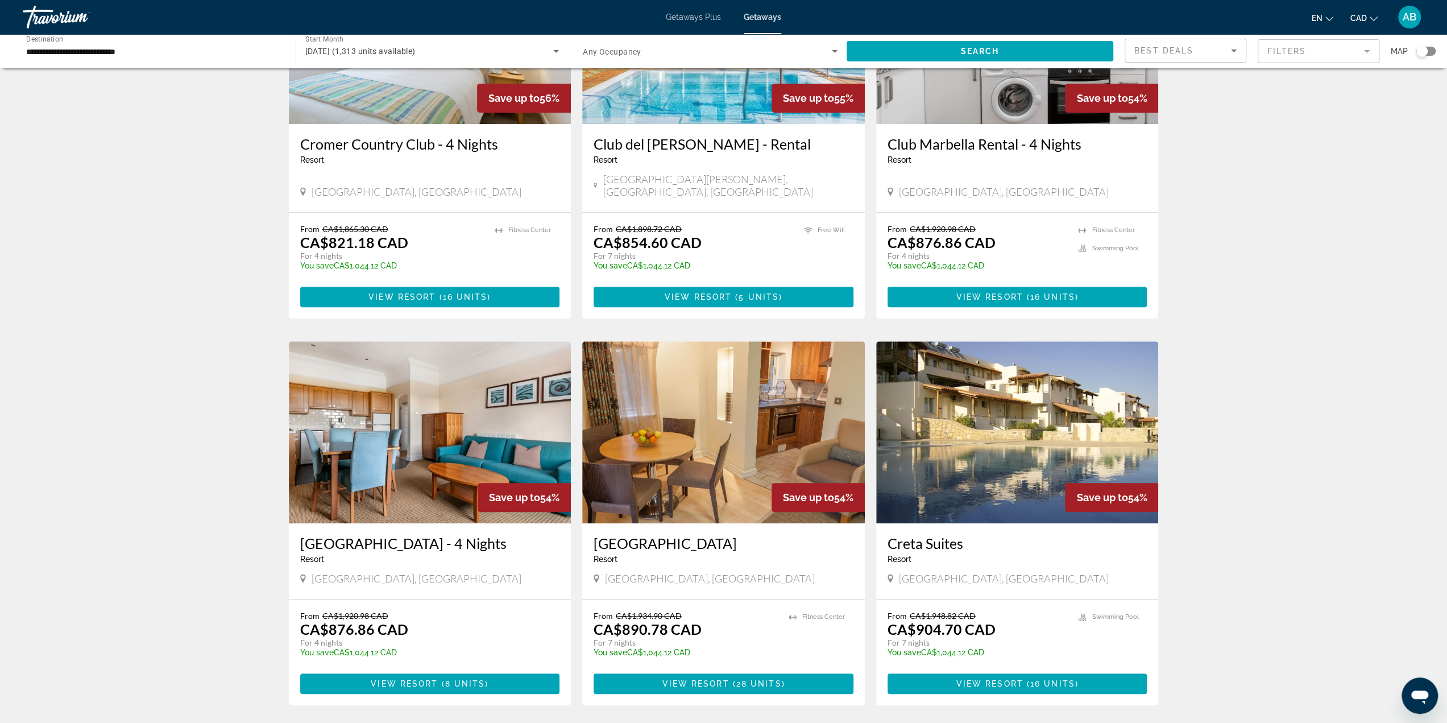
scroll to position [568, 0]
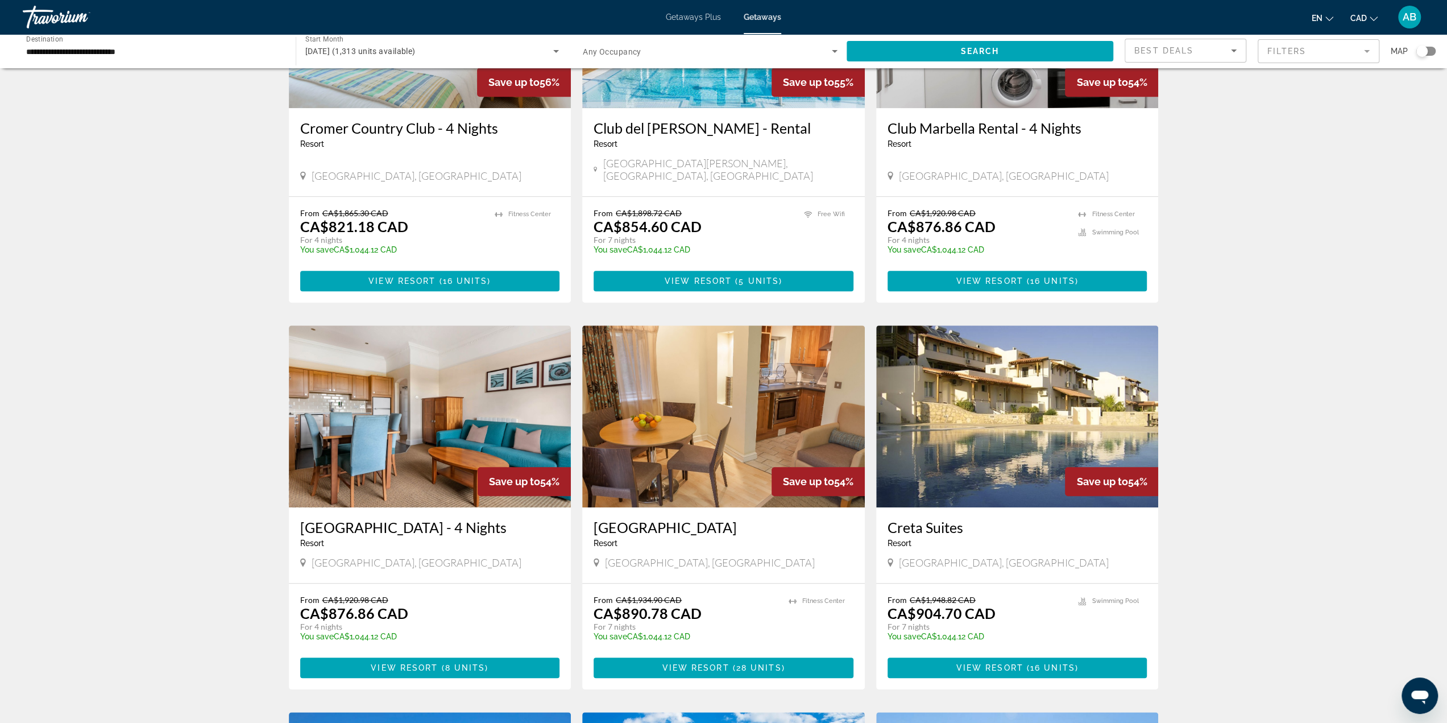
click at [986, 396] on img "Main content" at bounding box center [1017, 416] width 283 height 182
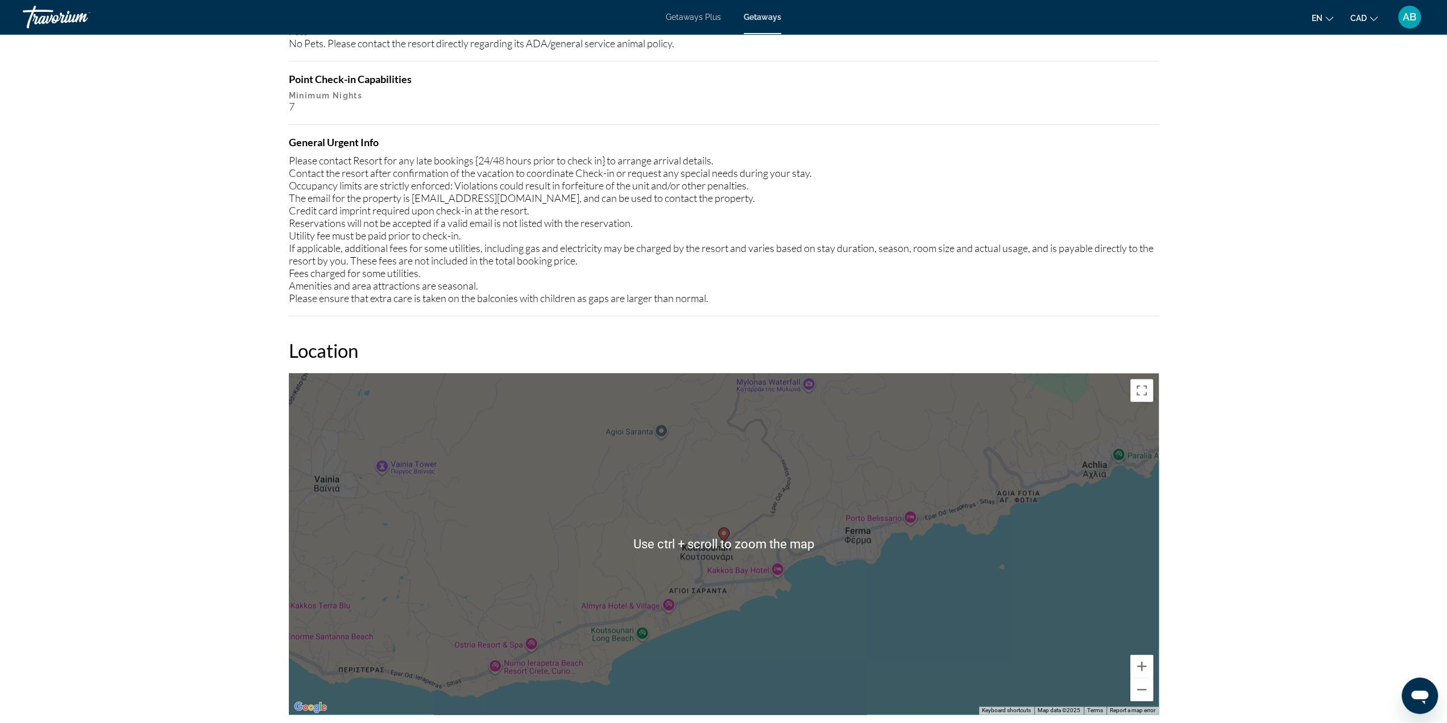
scroll to position [1361, 0]
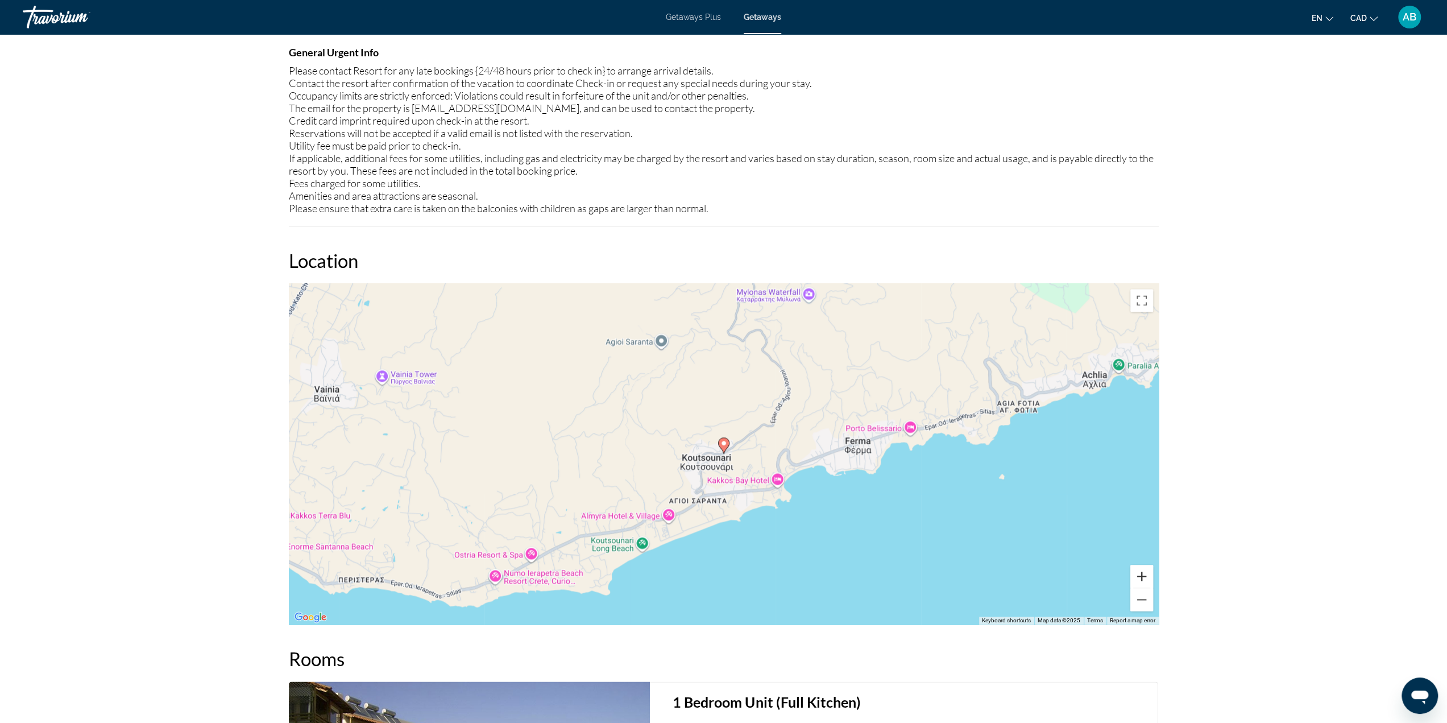
click at [1143, 577] on button "Zoom in" at bounding box center [1141, 575] width 23 height 23
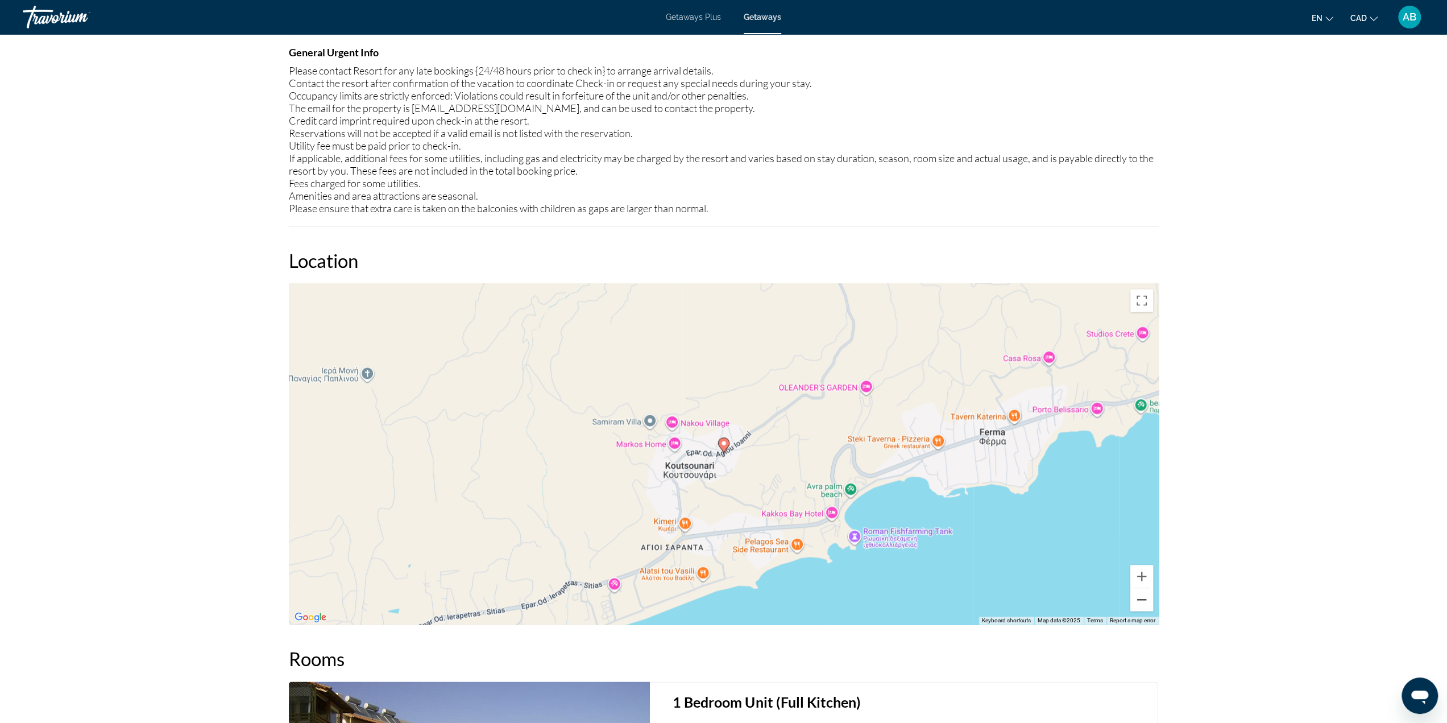
click at [1143, 599] on button "Zoom out" at bounding box center [1141, 599] width 23 height 23
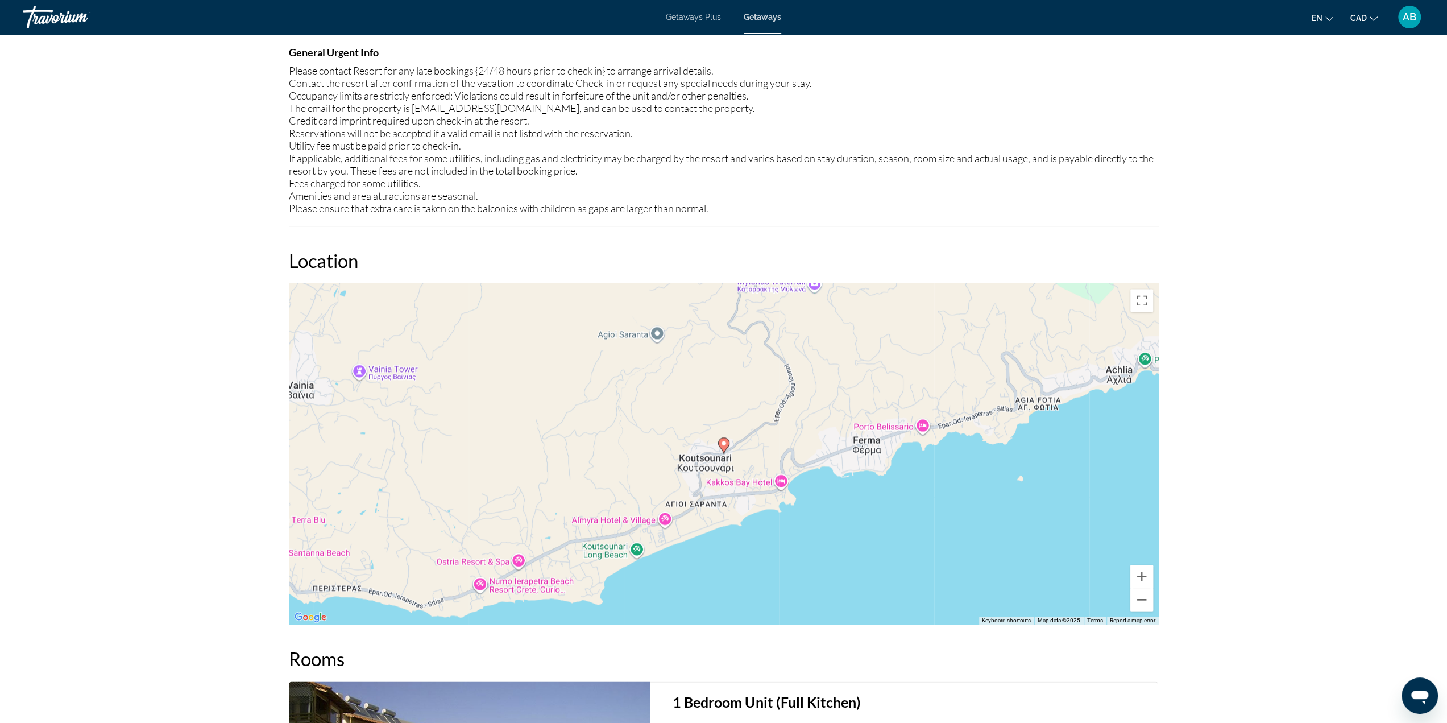
click at [1142, 599] on button "Zoom out" at bounding box center [1141, 599] width 23 height 23
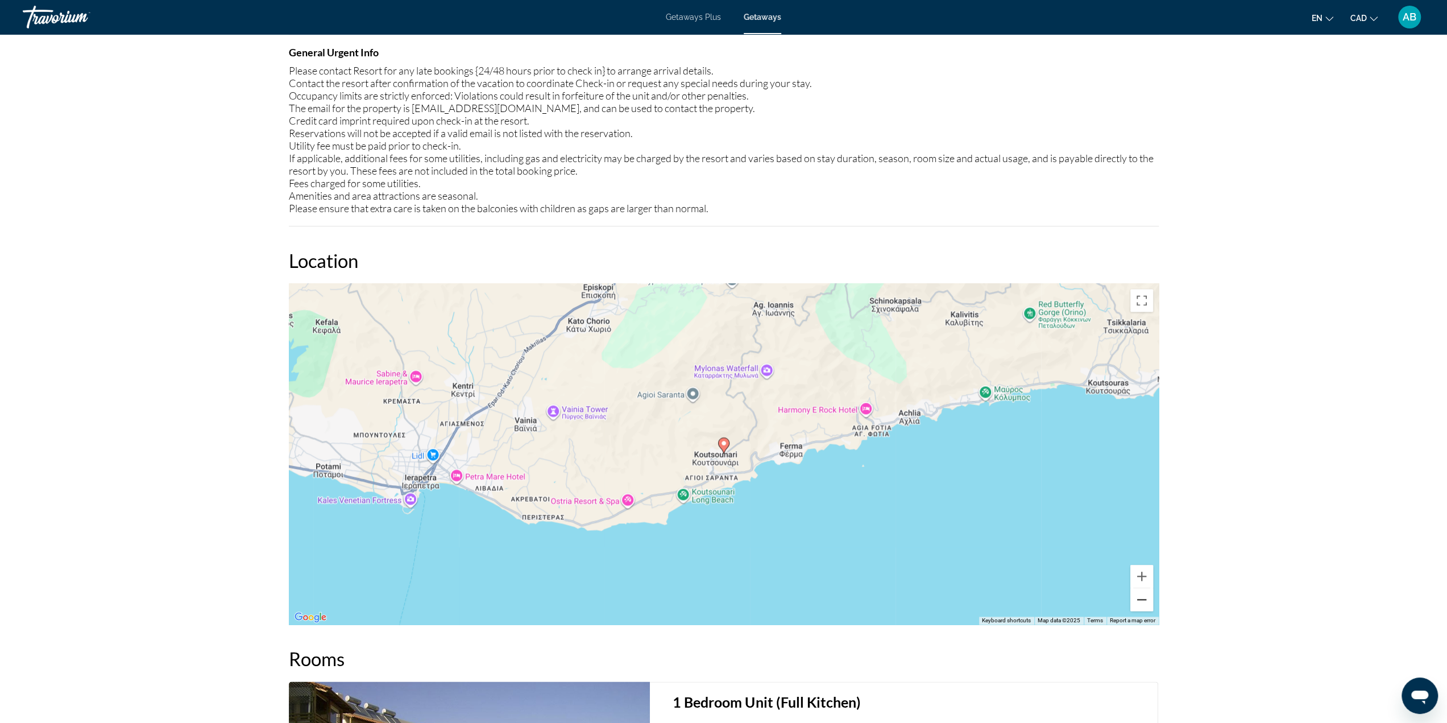
click at [1139, 597] on button "Zoom out" at bounding box center [1141, 599] width 23 height 23
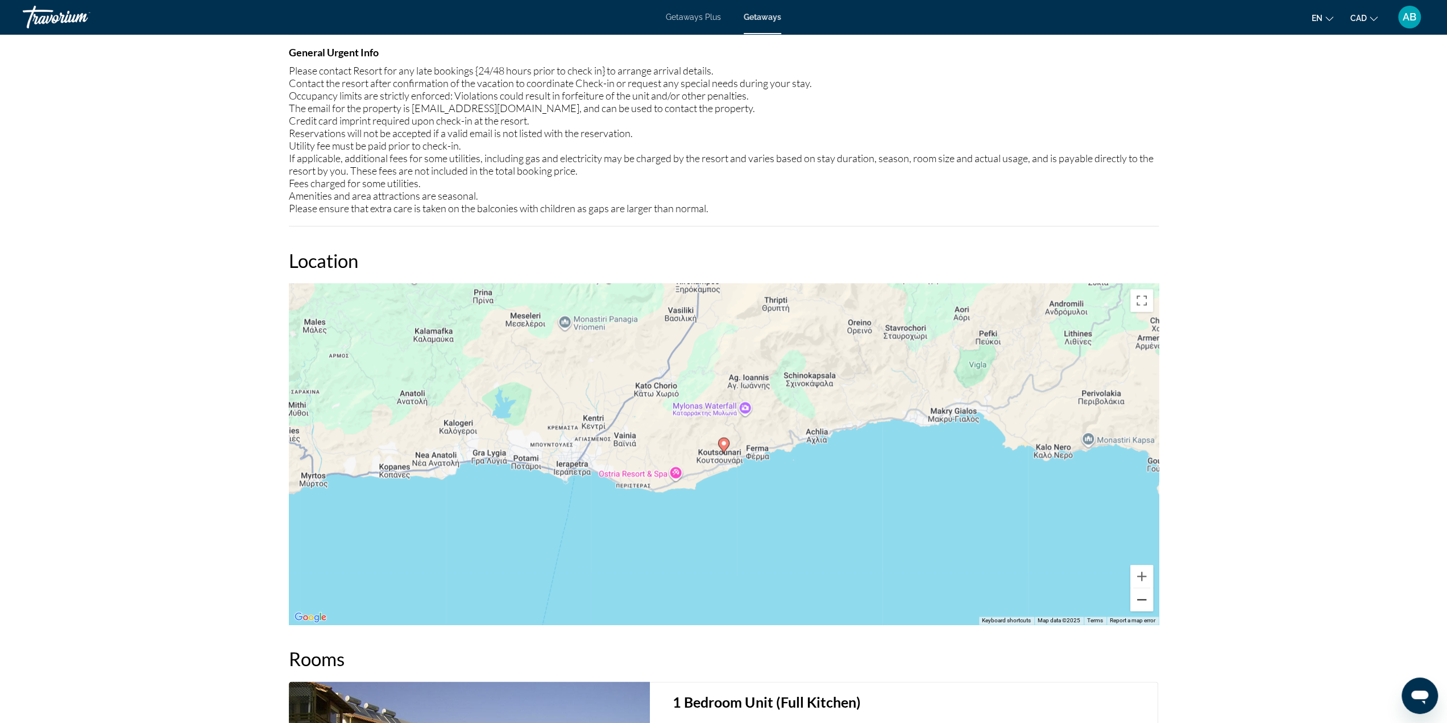
click at [1139, 596] on button "Zoom out" at bounding box center [1141, 599] width 23 height 23
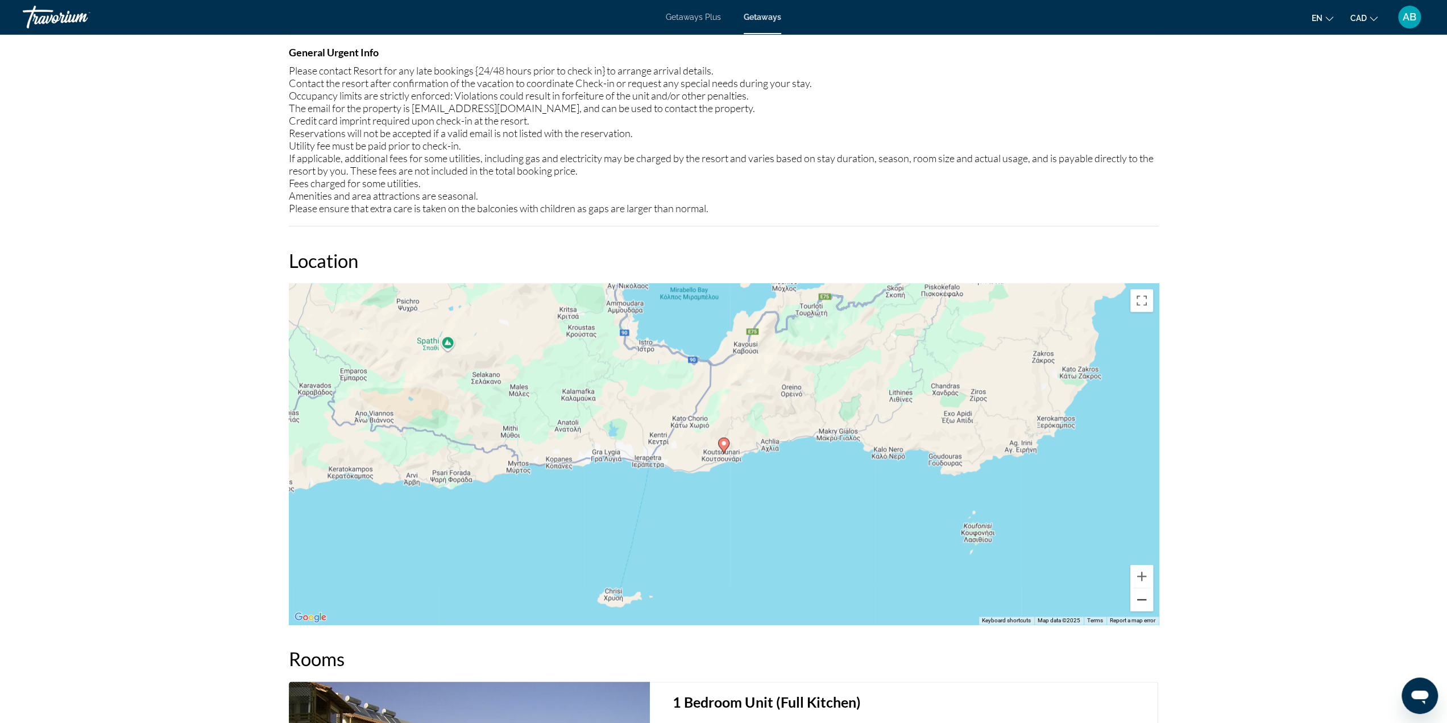
click at [1139, 596] on button "Zoom out" at bounding box center [1141, 599] width 23 height 23
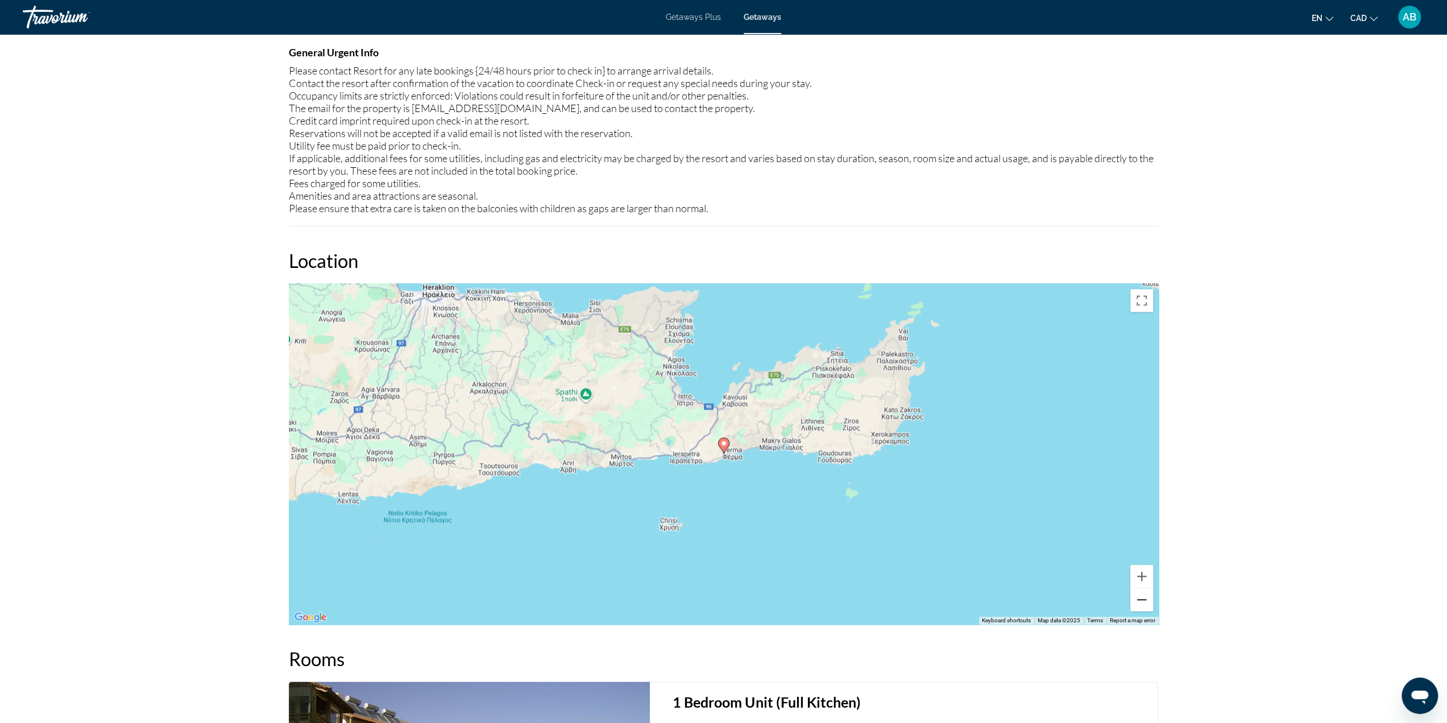
click at [1138, 596] on button "Zoom out" at bounding box center [1141, 599] width 23 height 23
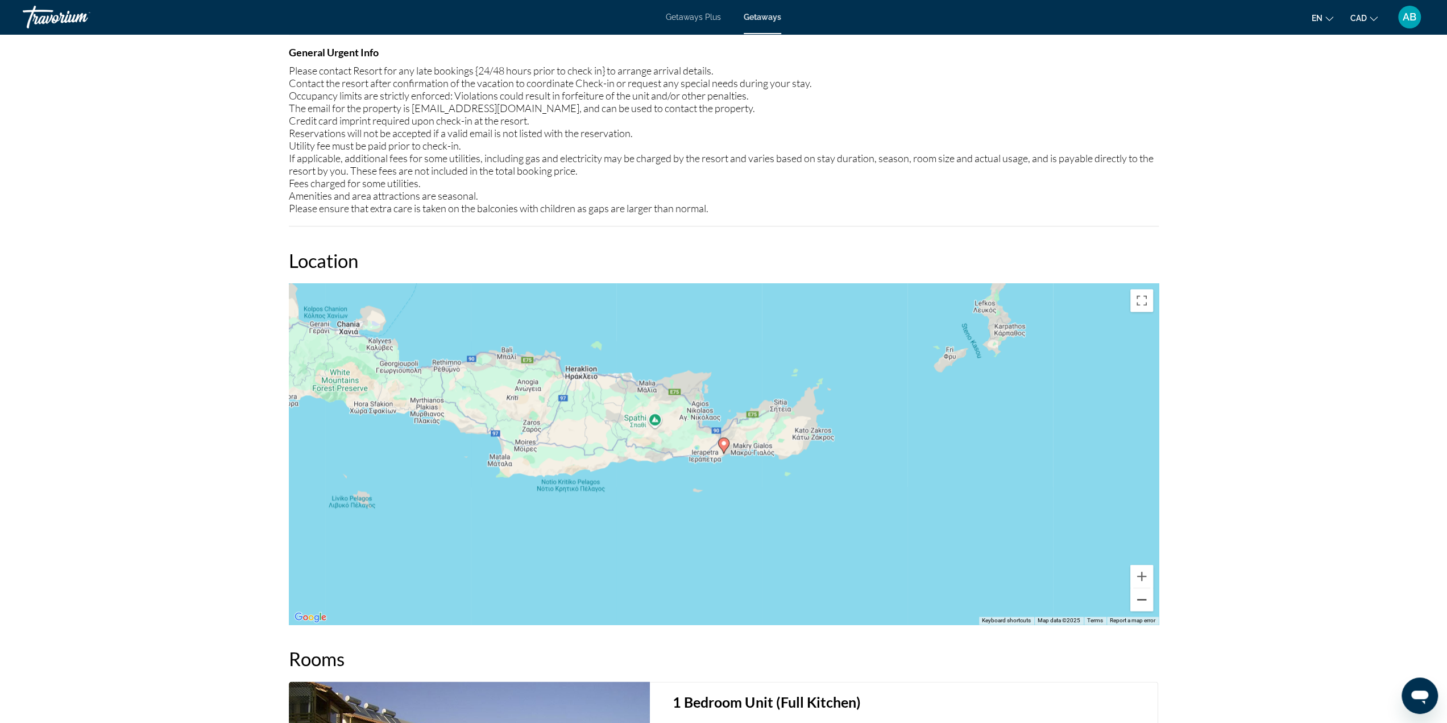
click at [1138, 596] on button "Zoom out" at bounding box center [1141, 599] width 23 height 23
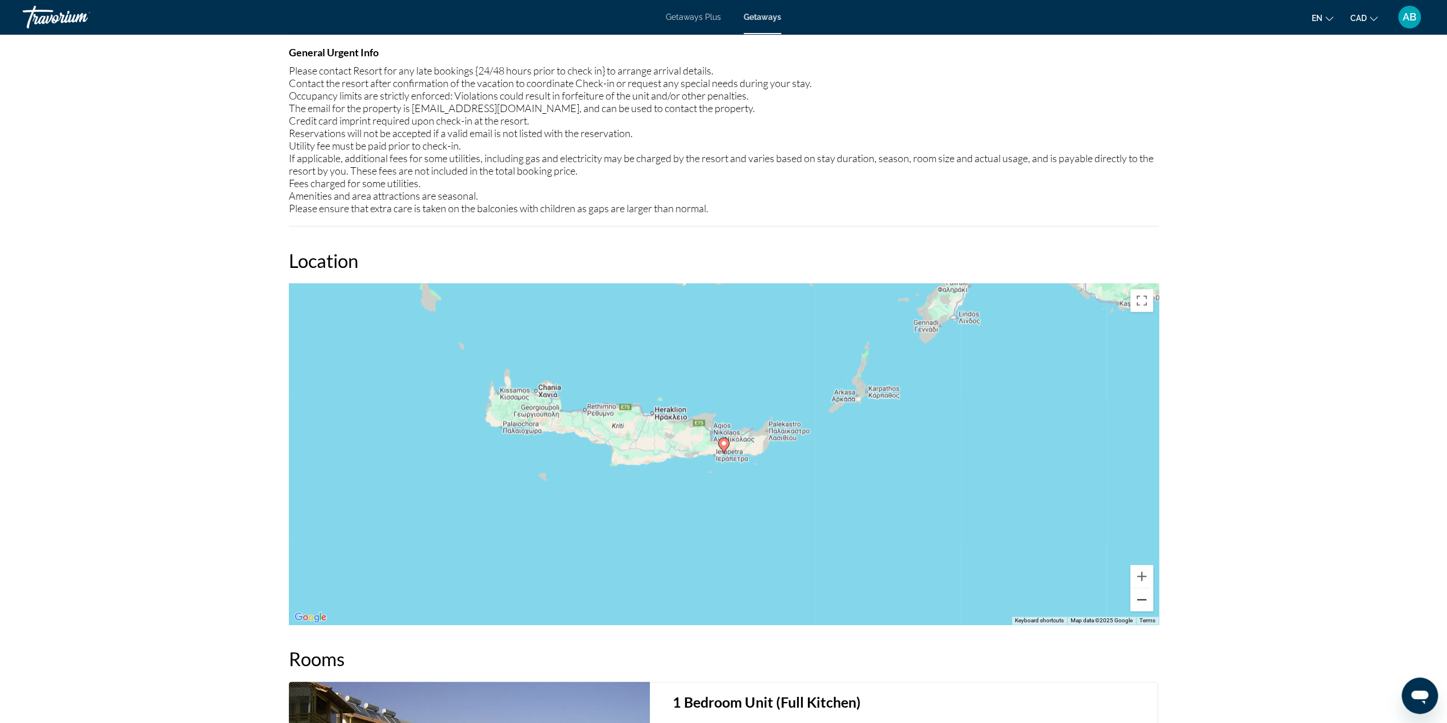
click at [1138, 596] on button "Zoom out" at bounding box center [1141, 599] width 23 height 23
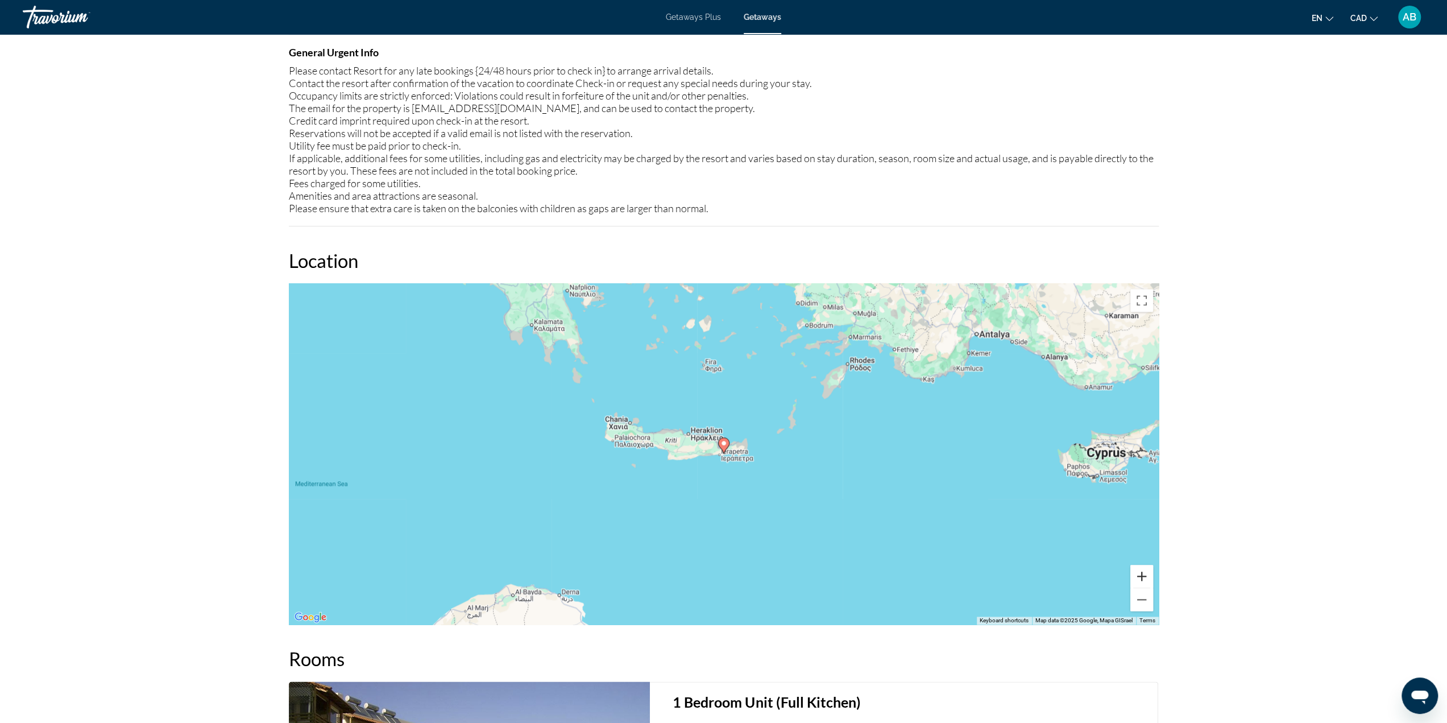
click at [1145, 576] on button "Zoom in" at bounding box center [1141, 575] width 23 height 23
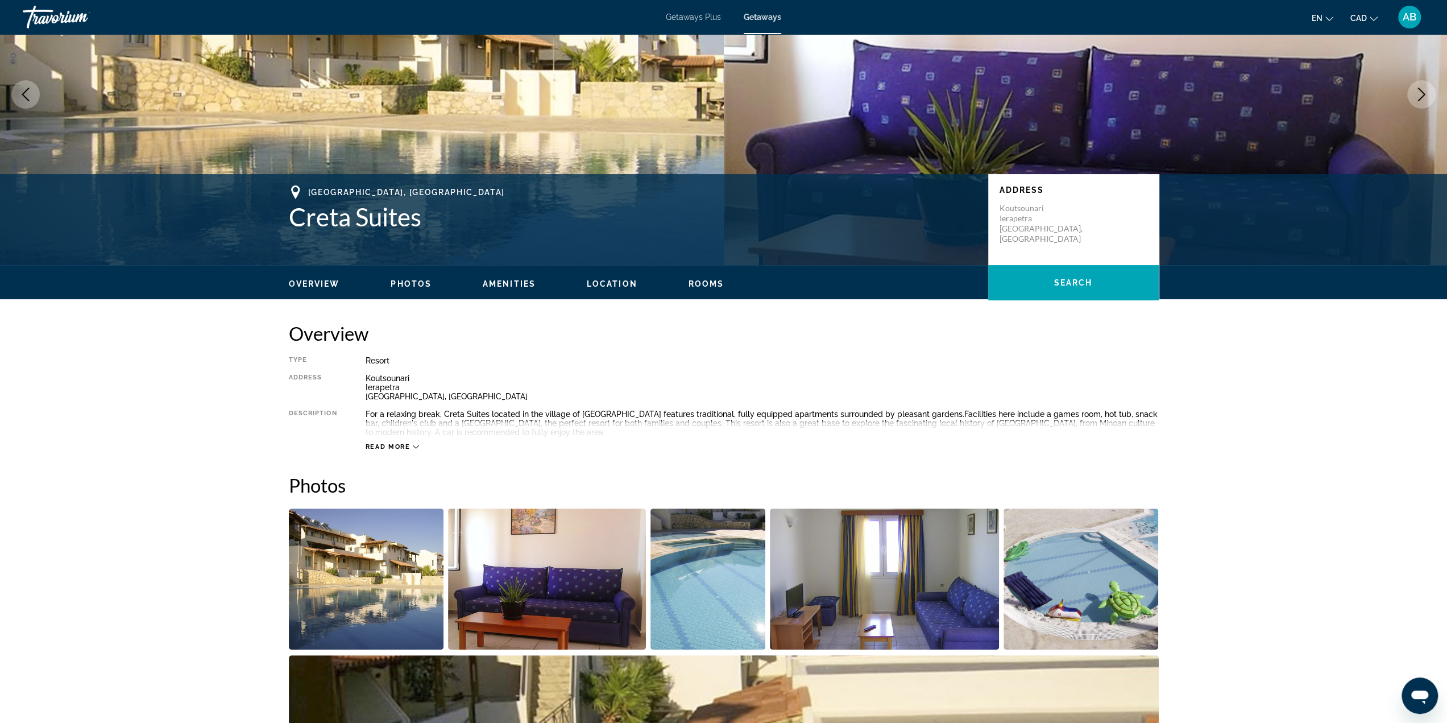
scroll to position [0, 0]
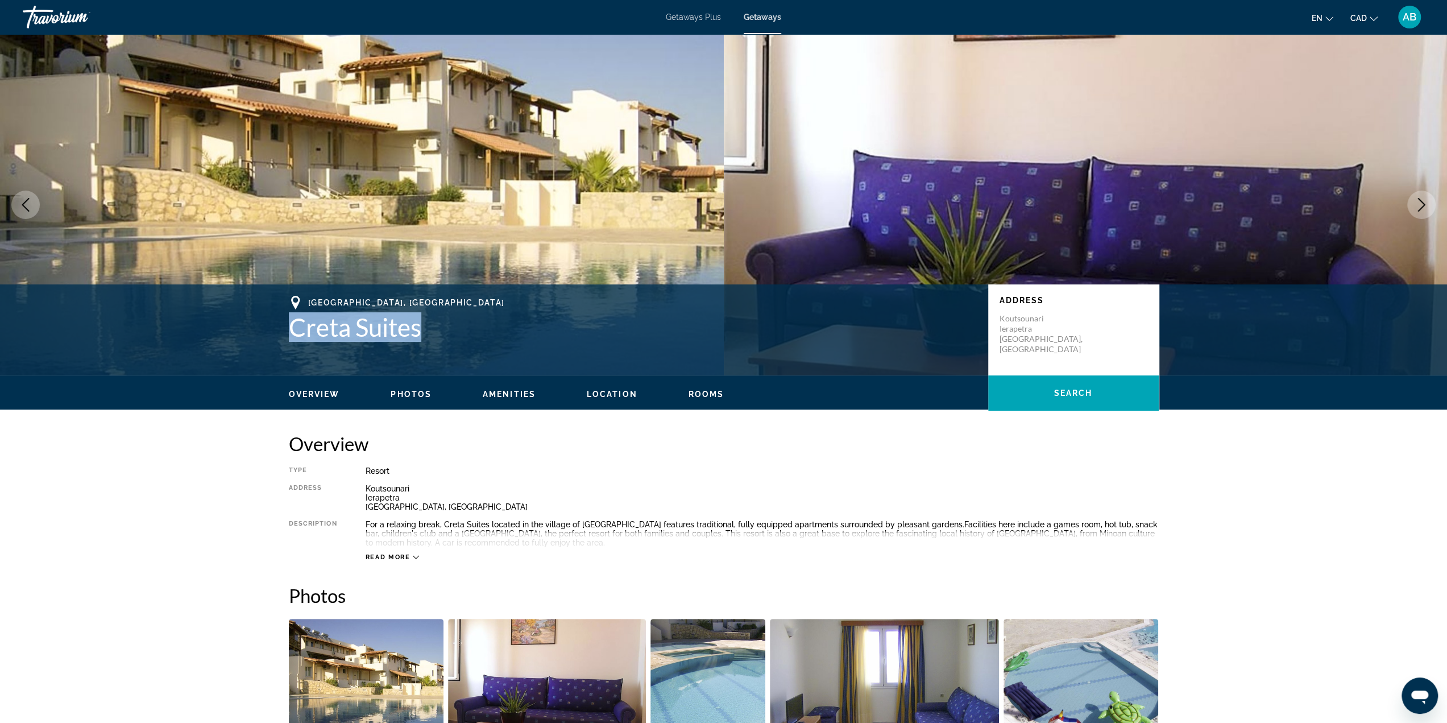
drag, startPoint x: 275, startPoint y: 323, endPoint x: 459, endPoint y: 335, distance: 185.1
click at [459, 335] on div "Crete, Greece Creta Suites Address Koutsounari Ierapetra Crete, Greece" at bounding box center [723, 330] width 915 height 68
copy h1 "Creta Suites"
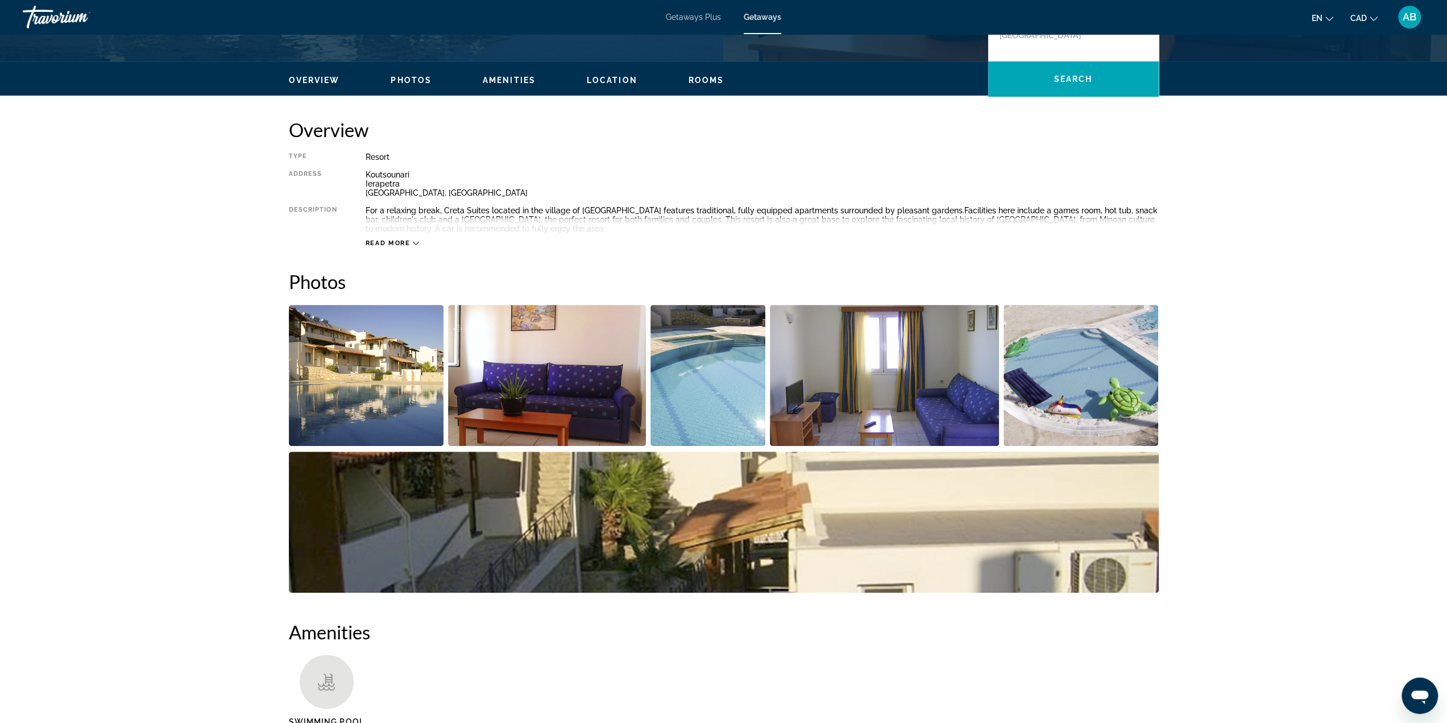
scroll to position [455, 0]
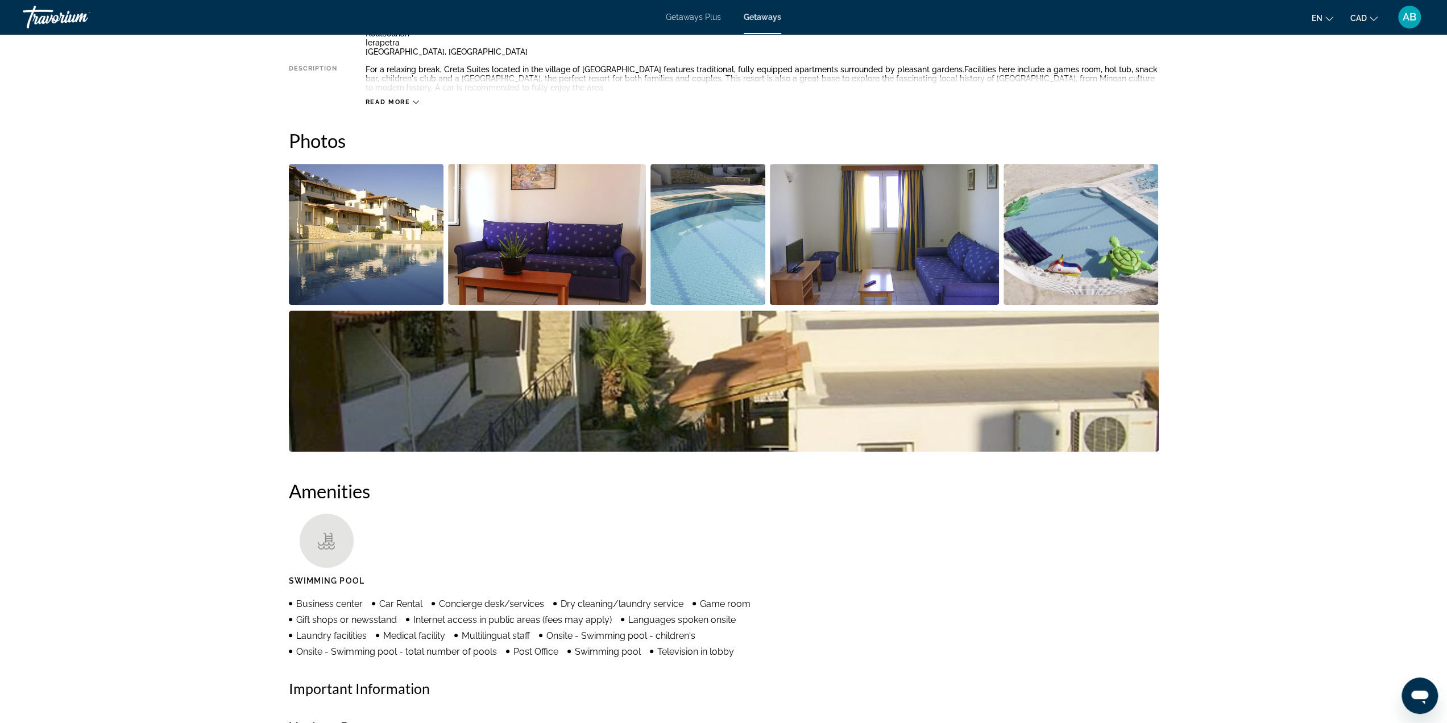
click at [459, 236] on img "Open full-screen image slider" at bounding box center [547, 234] width 198 height 141
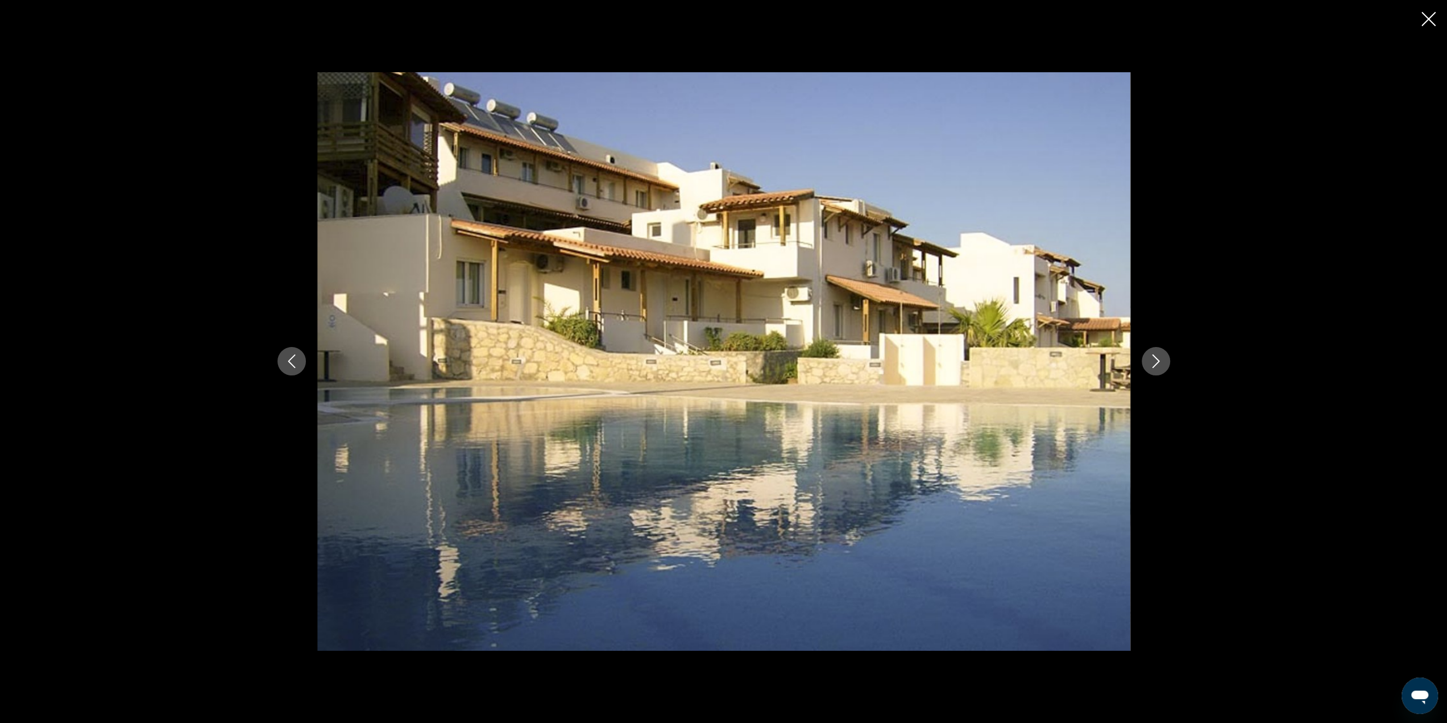
click at [1146, 367] on button "Next image" at bounding box center [1156, 361] width 28 height 28
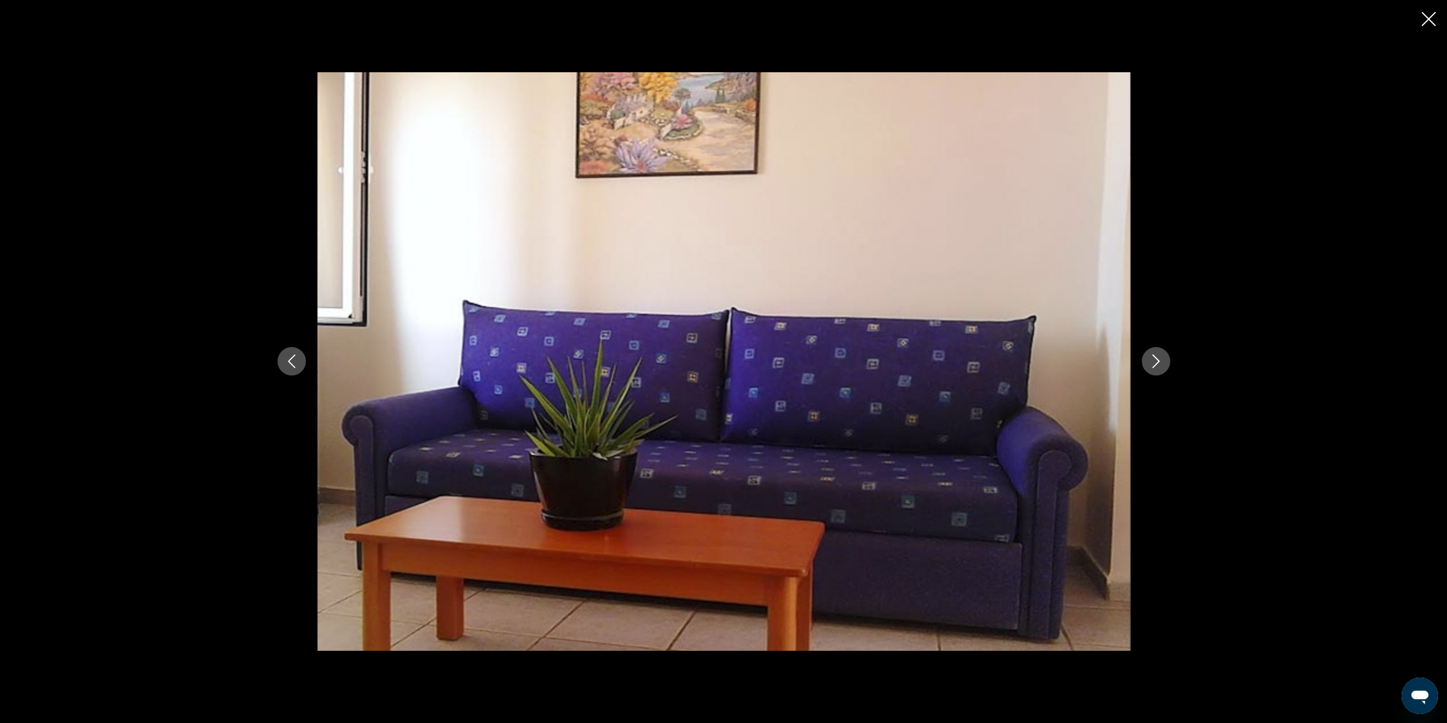
click at [1151, 367] on icon "Next image" at bounding box center [1156, 361] width 14 height 14
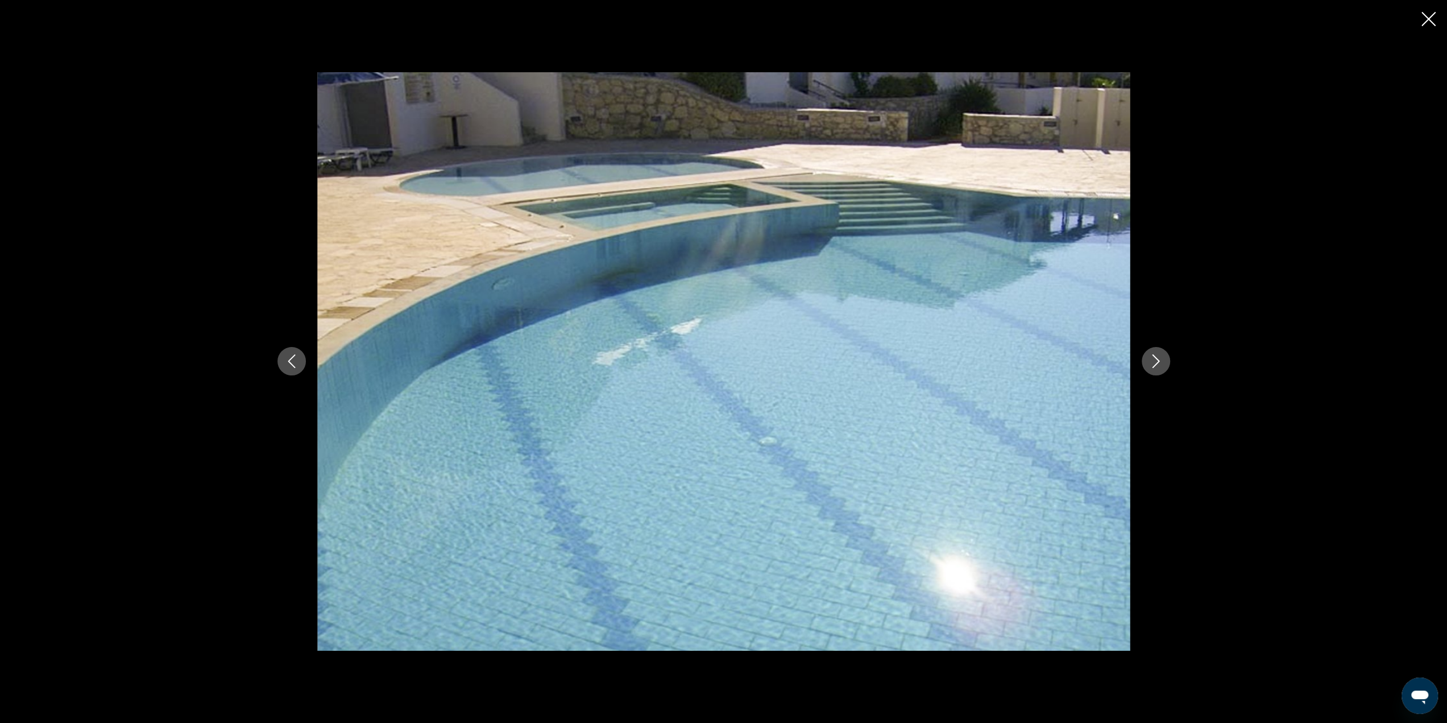
click at [300, 364] on button "Previous image" at bounding box center [291, 361] width 28 height 28
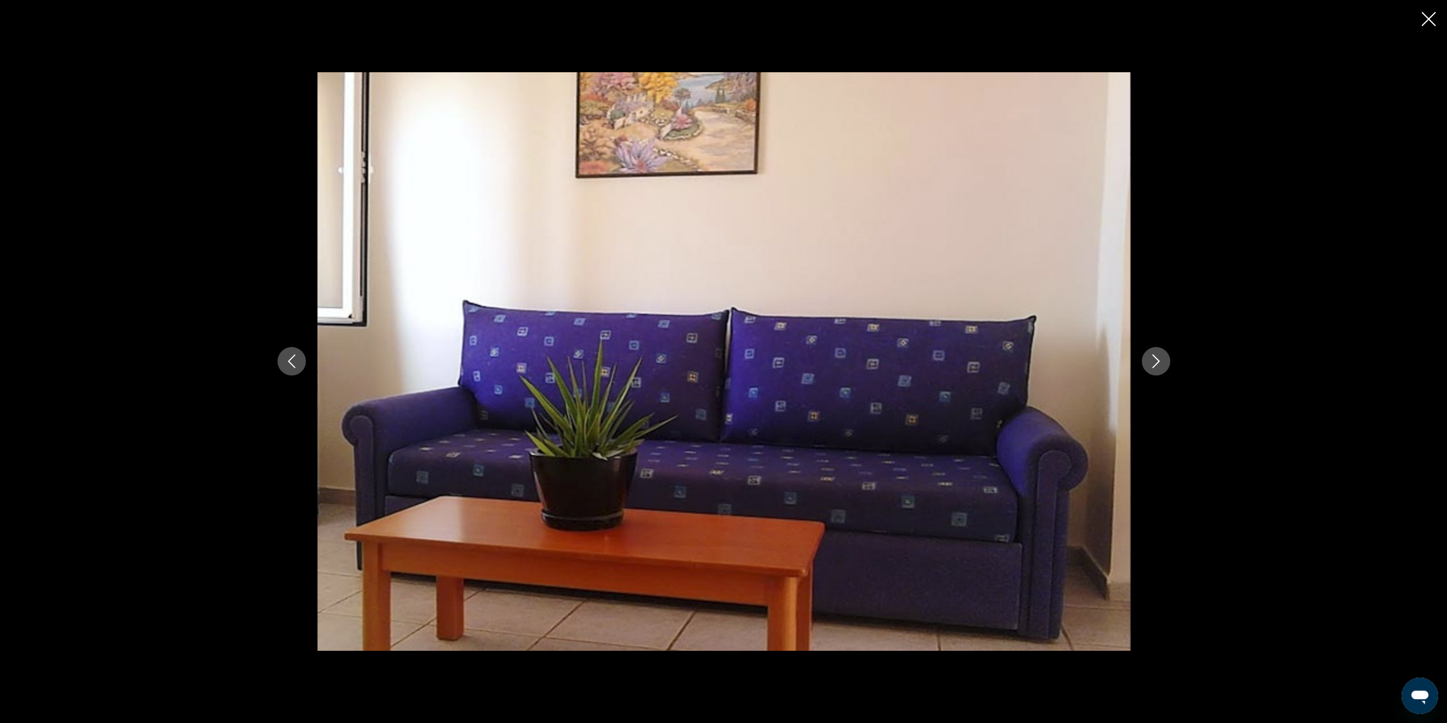
click at [1151, 357] on icon "Next image" at bounding box center [1156, 361] width 14 height 14
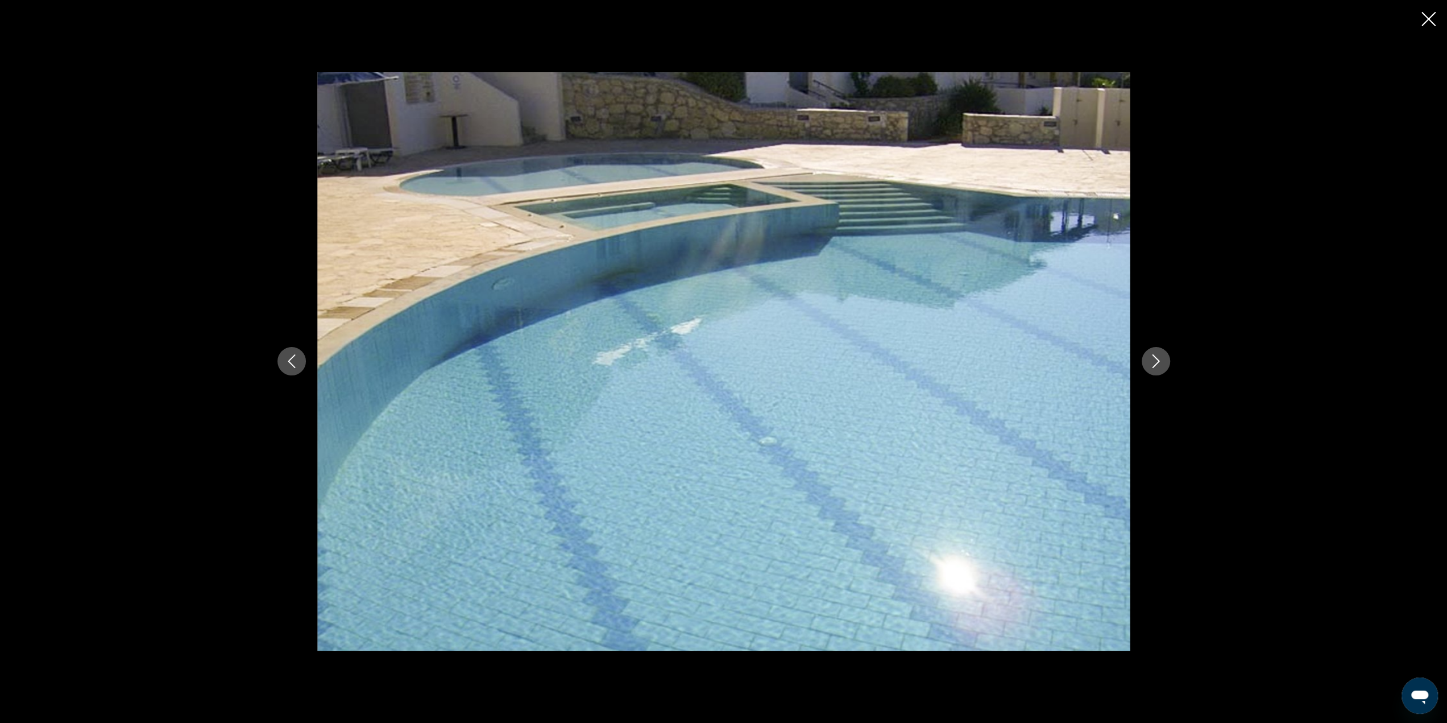
click at [1151, 357] on icon "Next image" at bounding box center [1156, 361] width 14 height 14
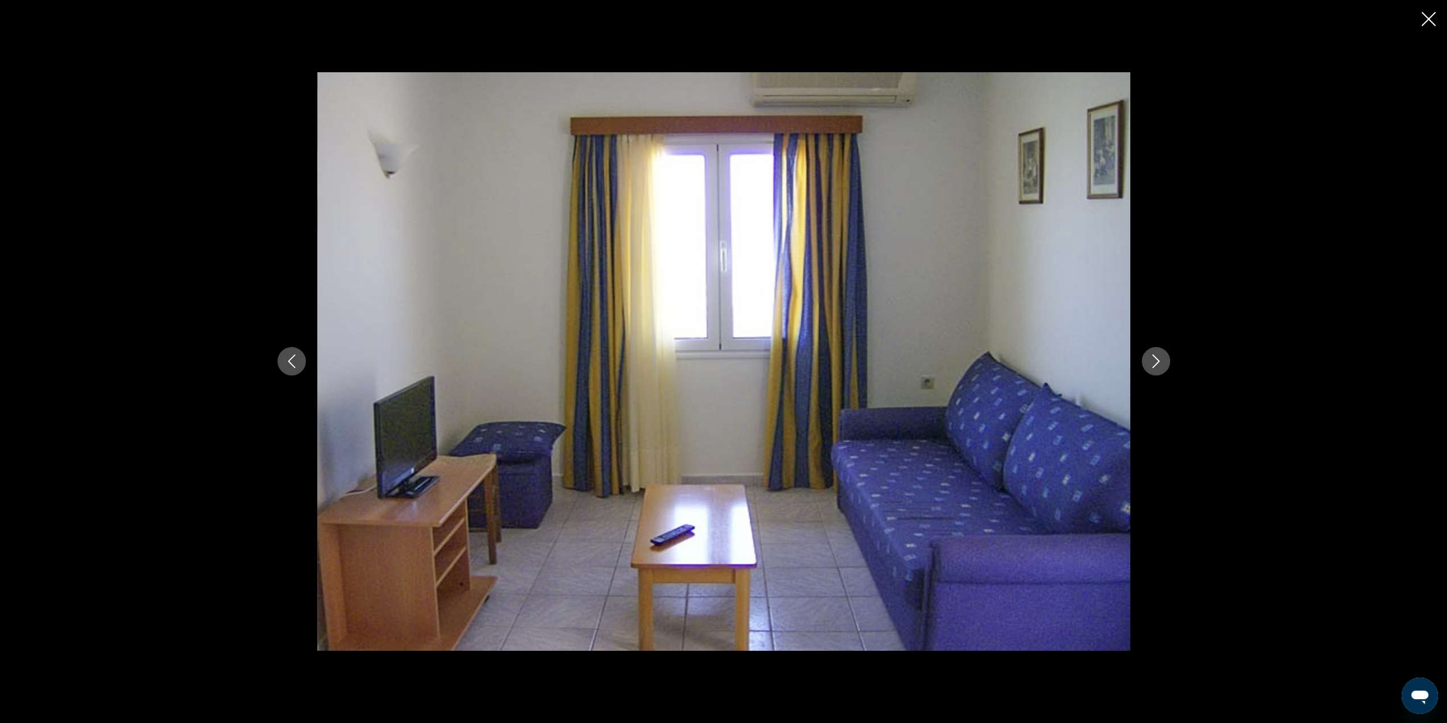
click at [1154, 350] on button "Next image" at bounding box center [1156, 361] width 28 height 28
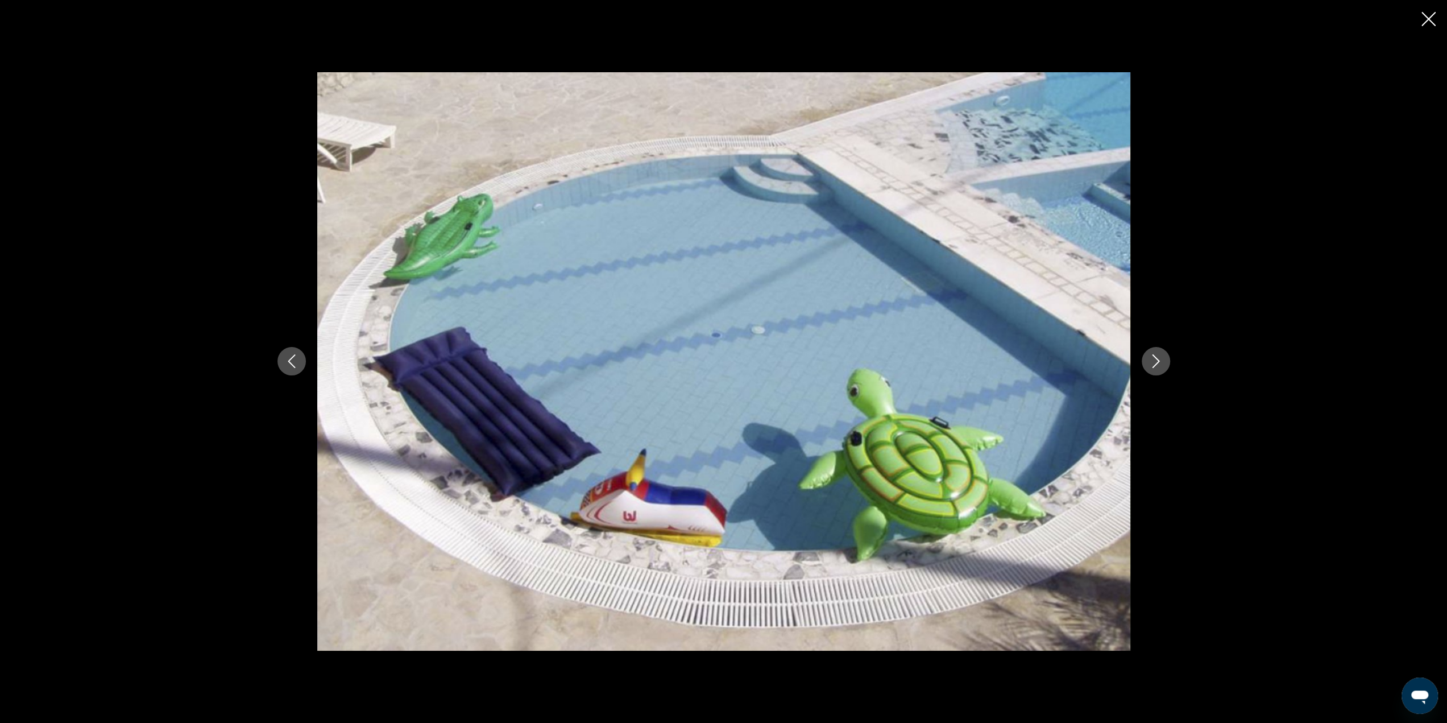
drag, startPoint x: 290, startPoint y: 356, endPoint x: 347, endPoint y: 356, distance: 56.3
click at [290, 356] on icon "Previous image" at bounding box center [292, 361] width 14 height 14
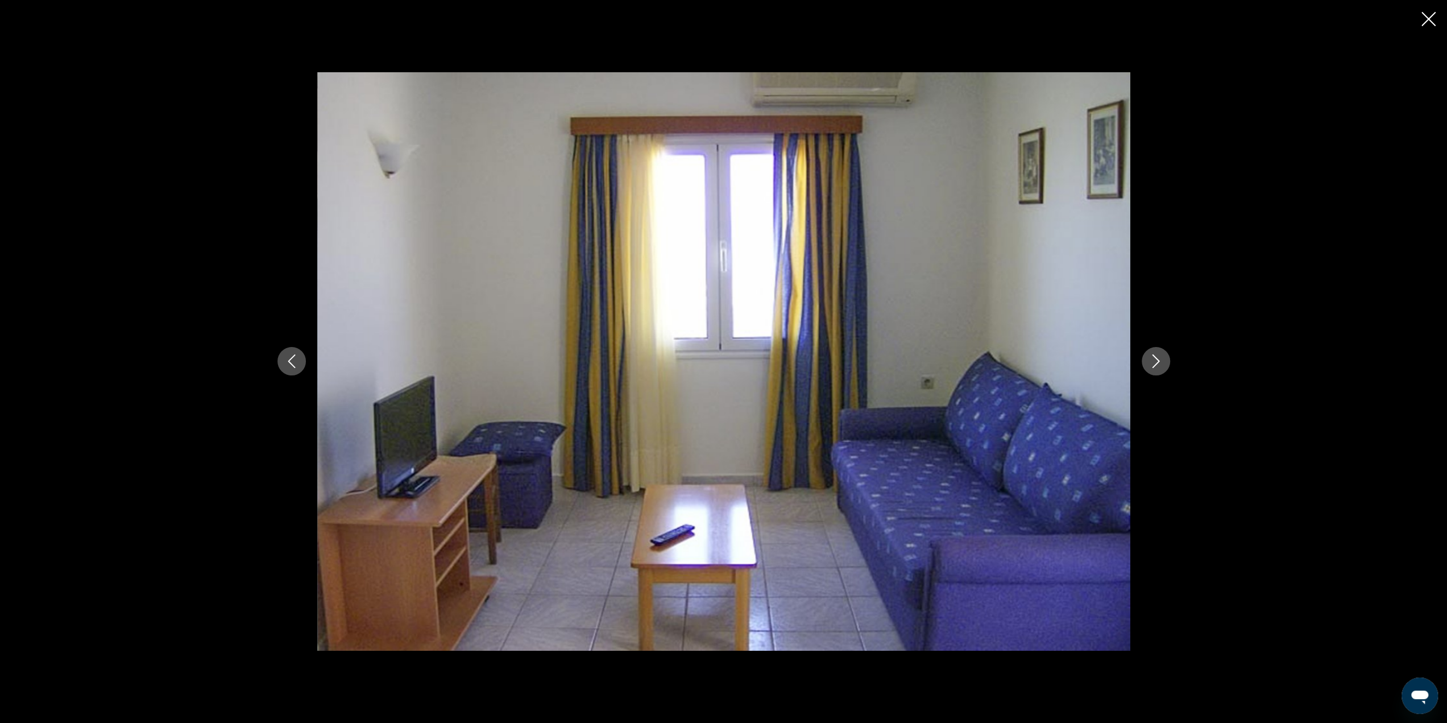
click at [1156, 359] on icon "Next image" at bounding box center [1155, 362] width 7 height 14
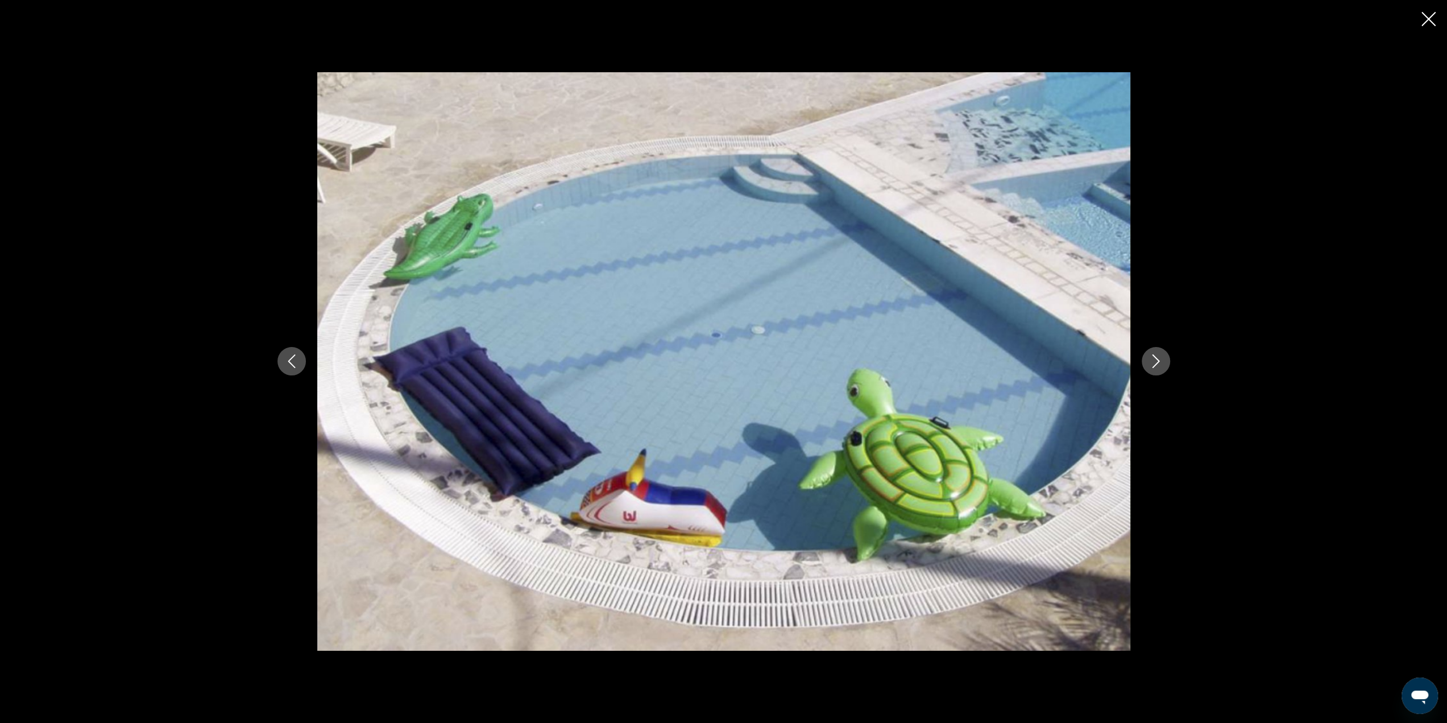
click at [1153, 358] on icon "Next image" at bounding box center [1156, 361] width 14 height 14
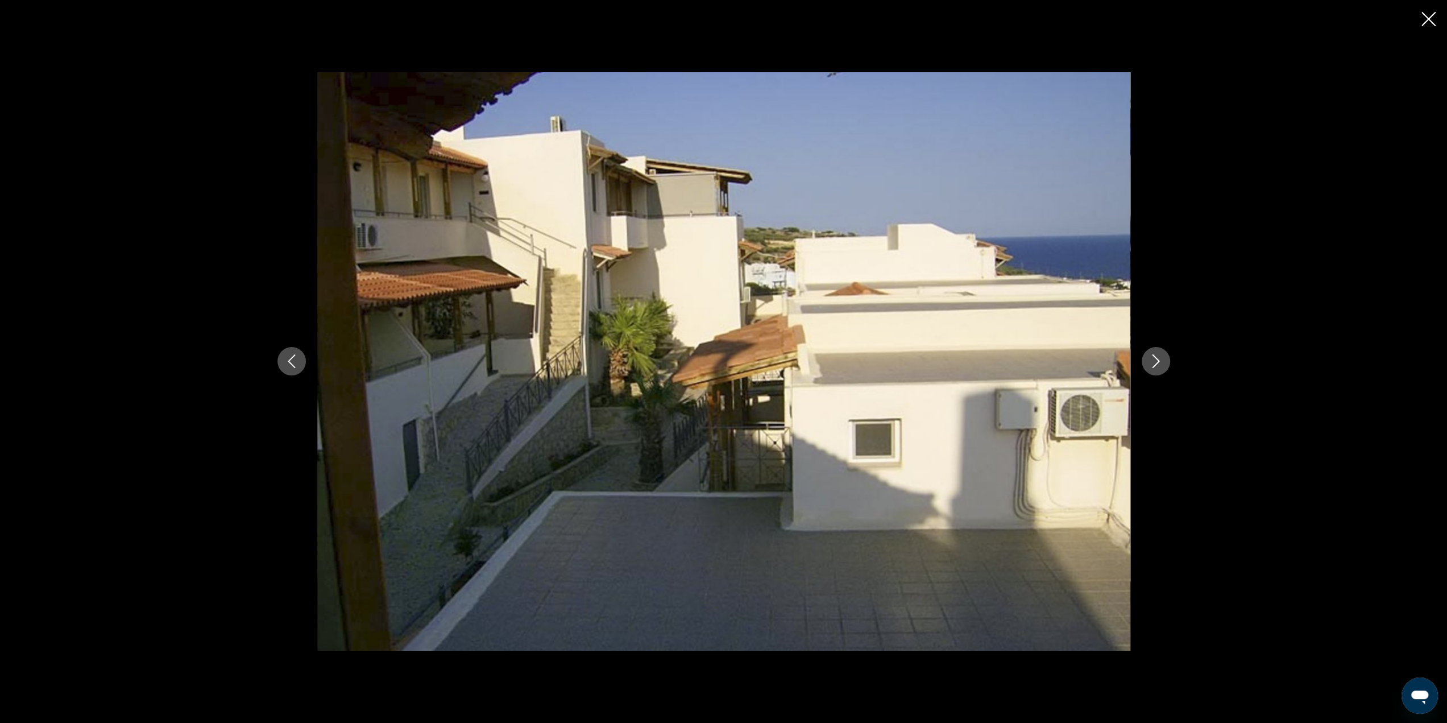
click at [1156, 359] on icon "Next image" at bounding box center [1155, 362] width 7 height 14
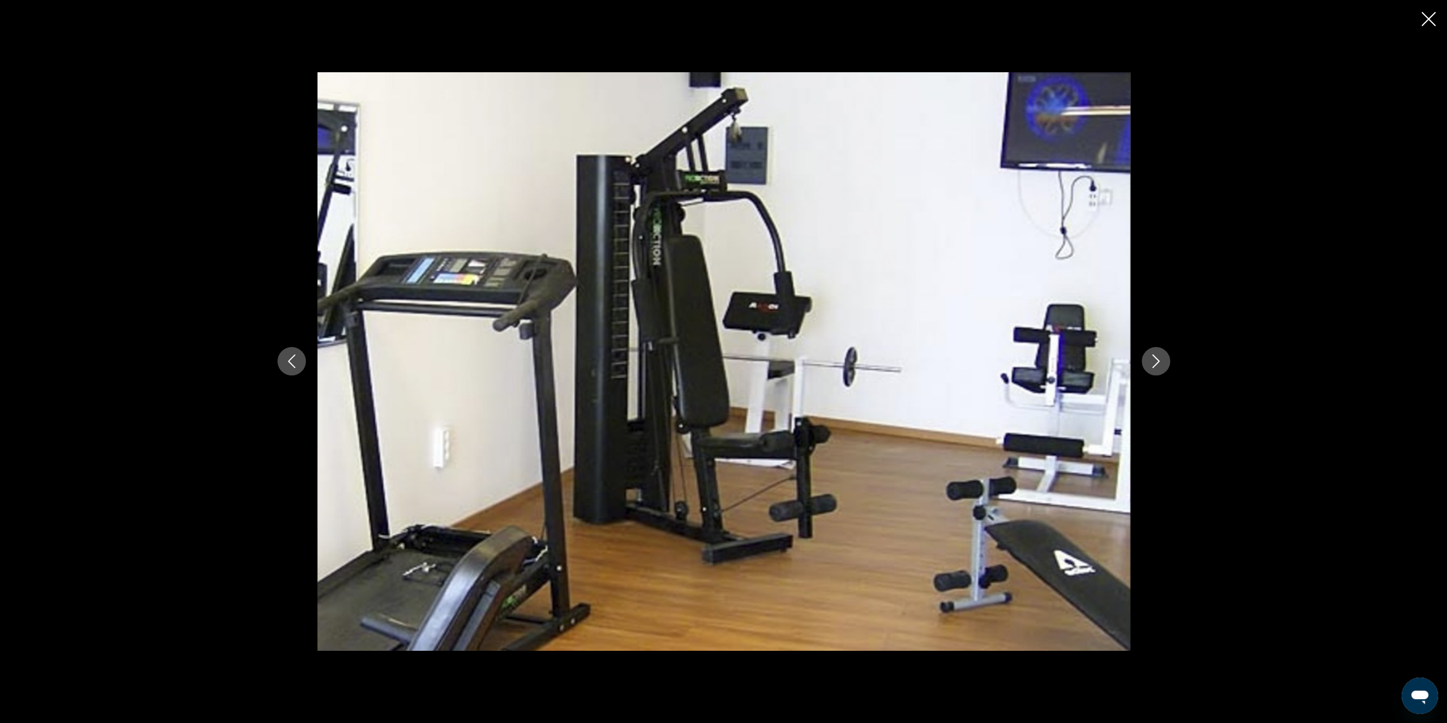
click at [1156, 359] on icon "Next image" at bounding box center [1155, 362] width 7 height 14
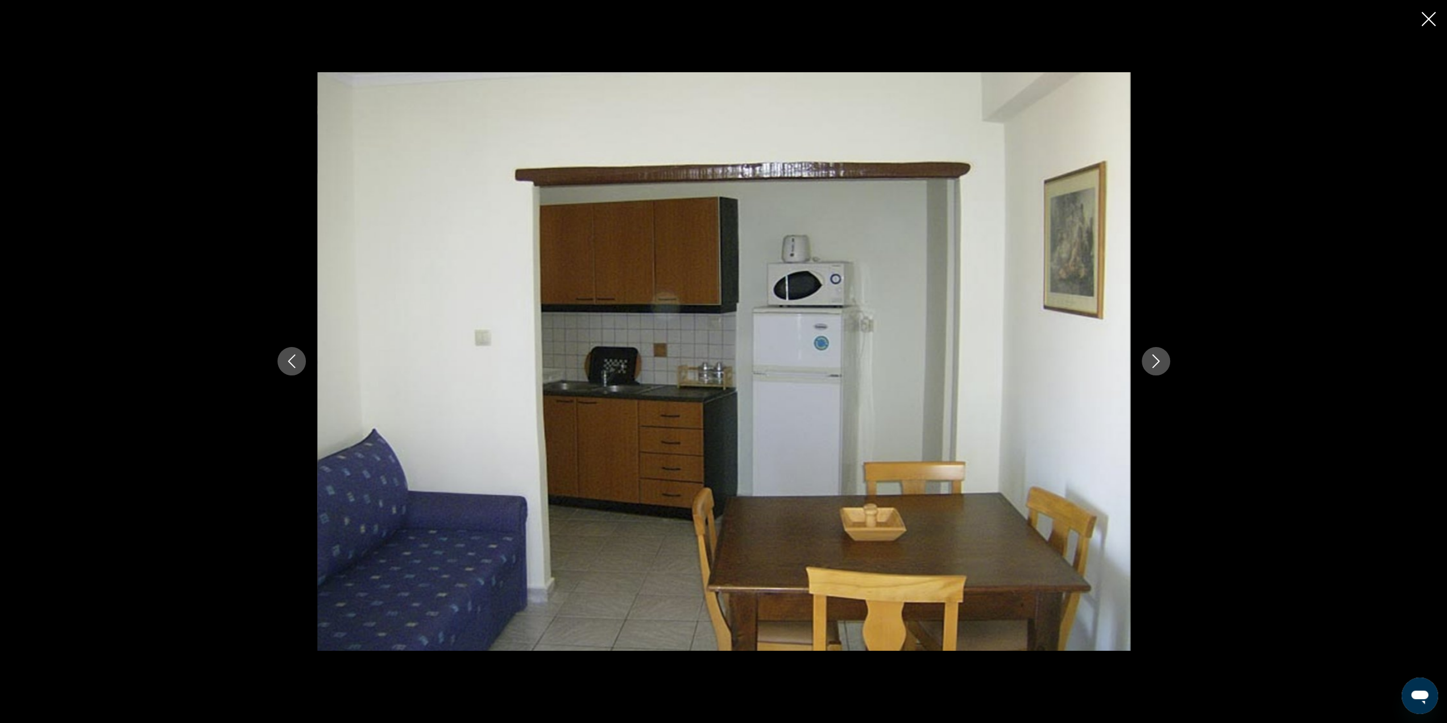
click at [1154, 362] on icon "Next image" at bounding box center [1156, 361] width 14 height 14
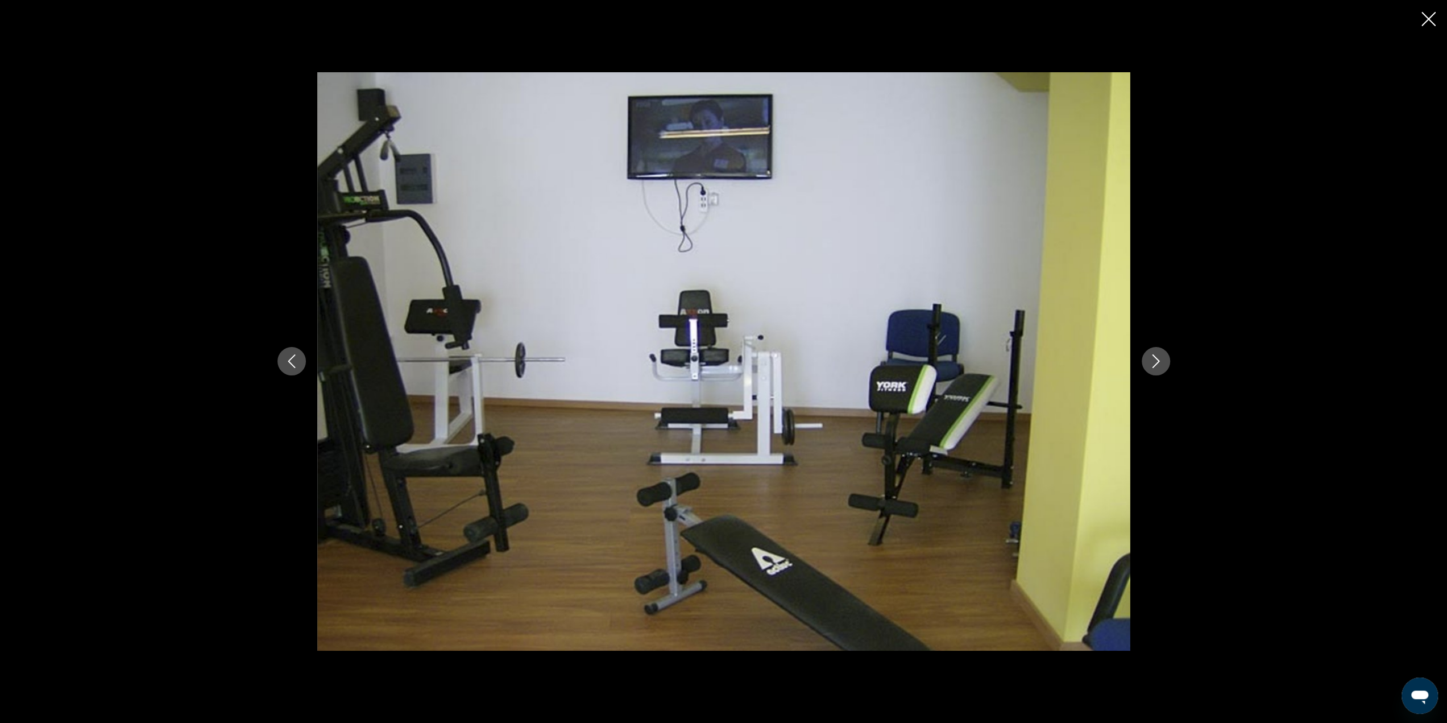
click at [1153, 362] on icon "Next image" at bounding box center [1156, 361] width 14 height 14
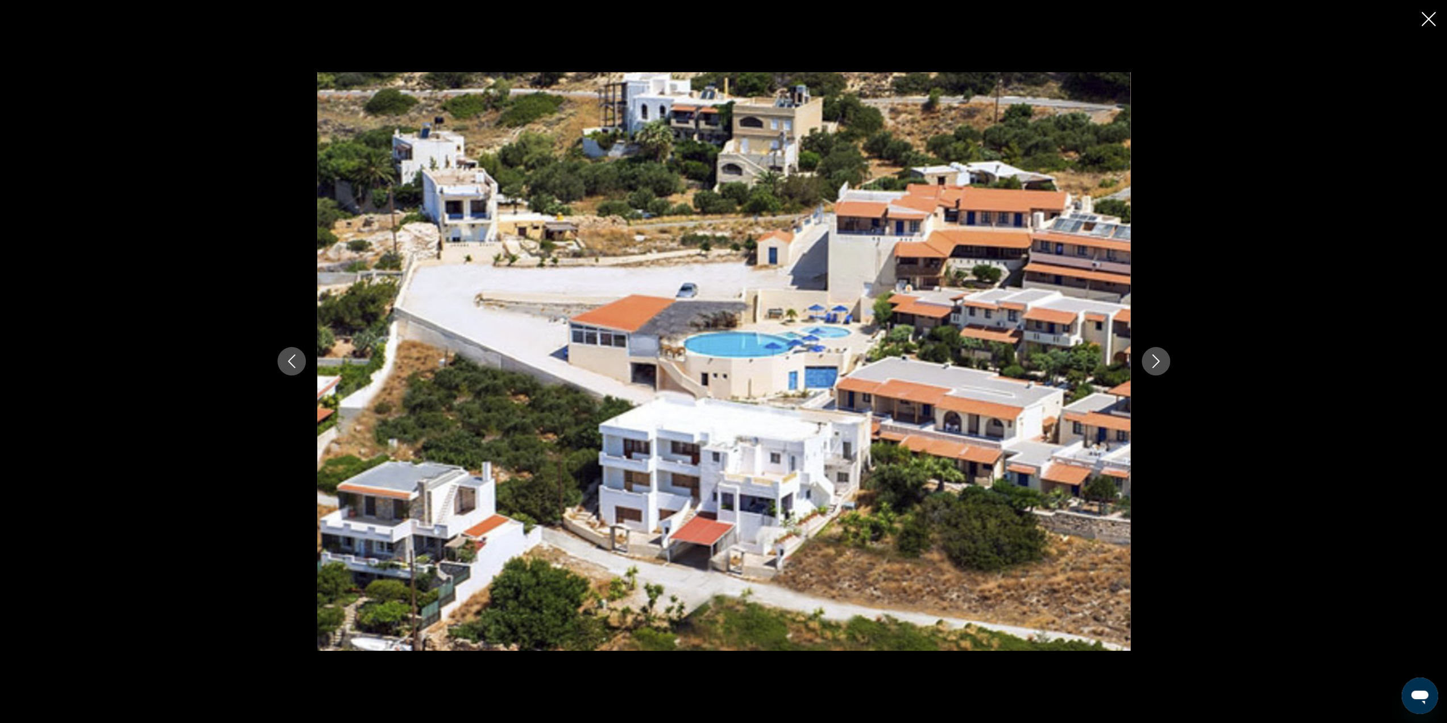
click at [1163, 366] on button "Next image" at bounding box center [1156, 361] width 28 height 28
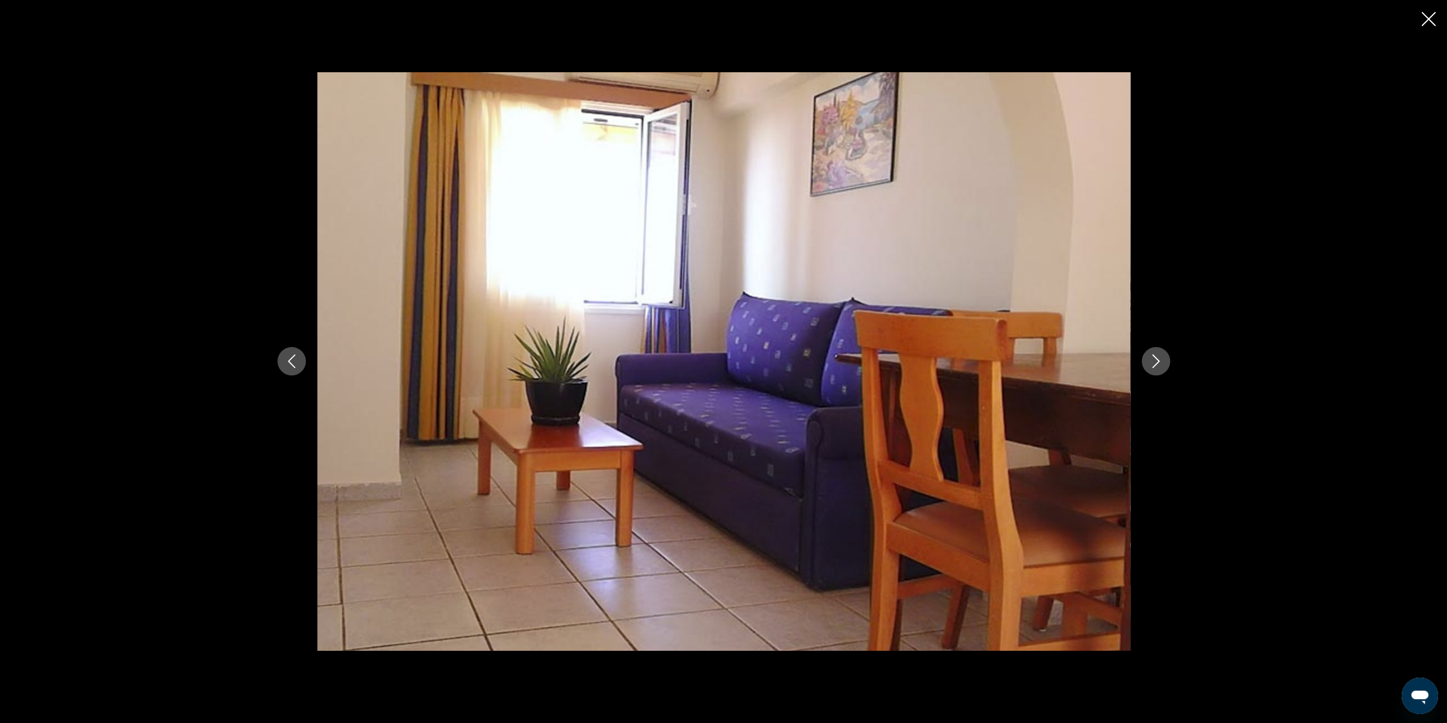
click at [1156, 367] on icon "Next image" at bounding box center [1156, 361] width 14 height 14
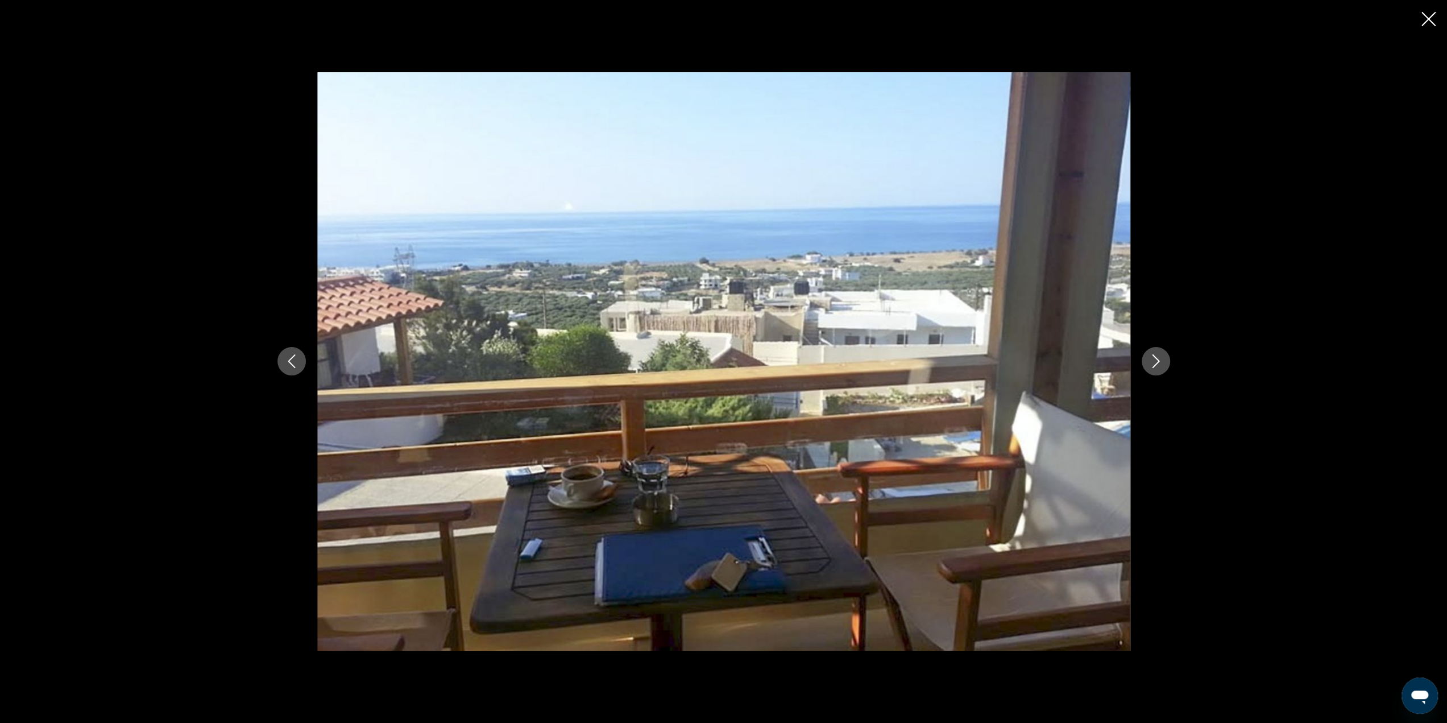
click at [1156, 366] on icon "Next image" at bounding box center [1156, 361] width 14 height 14
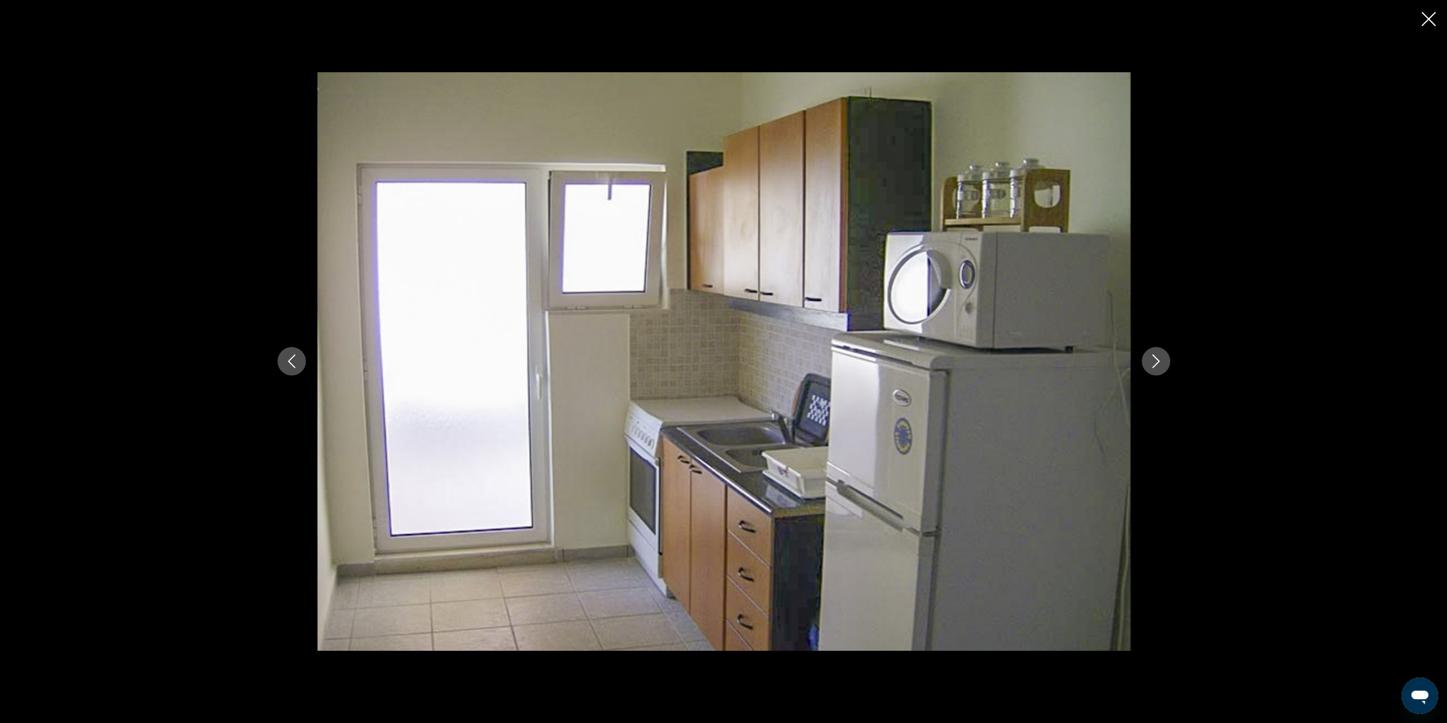
click at [1156, 366] on icon "Next image" at bounding box center [1156, 361] width 14 height 14
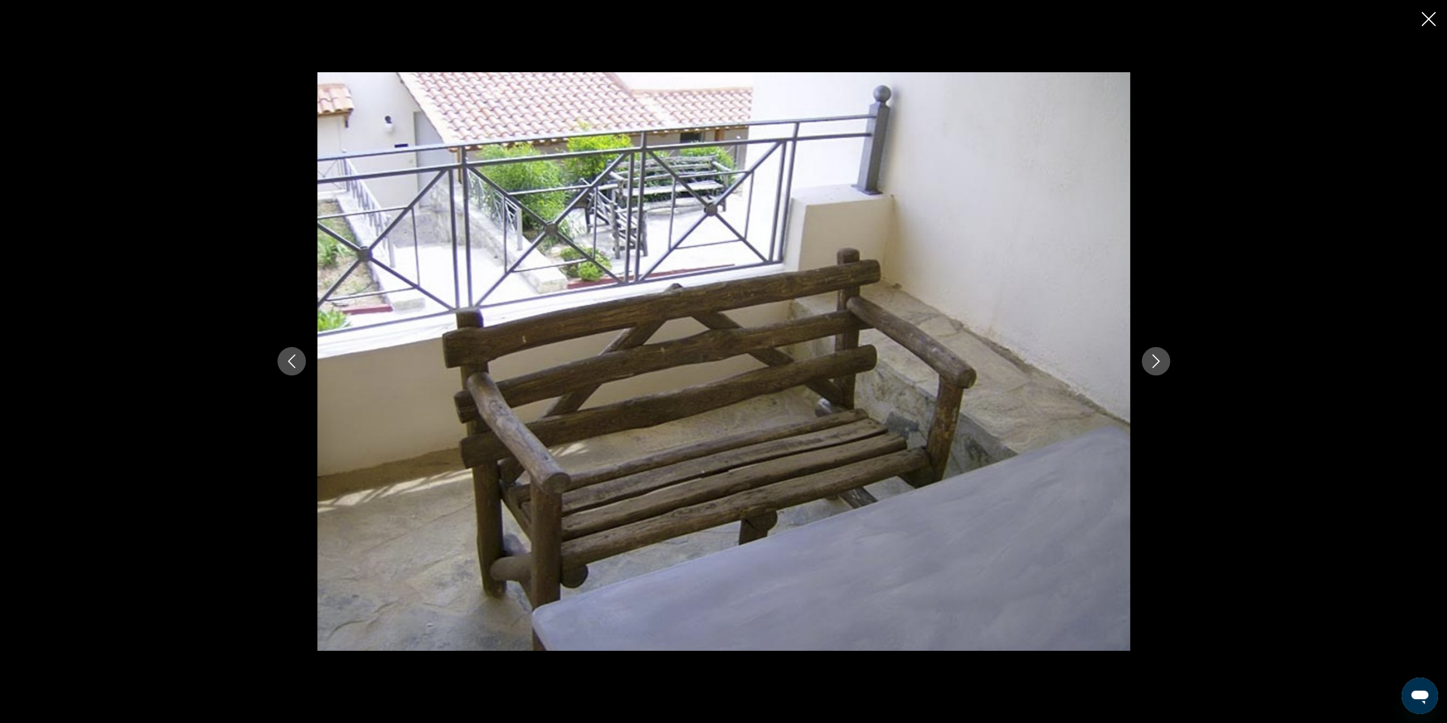
click at [1156, 366] on icon "Next image" at bounding box center [1156, 361] width 14 height 14
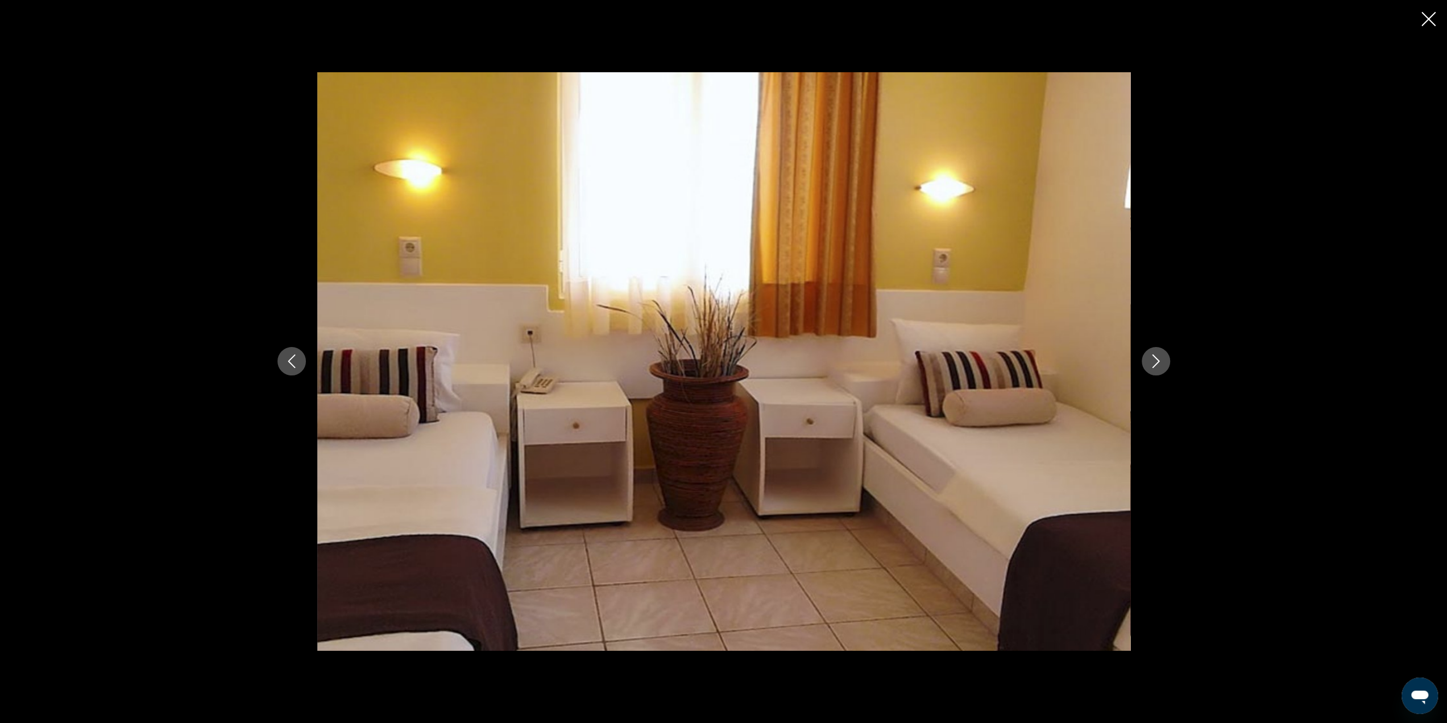
click at [1156, 366] on icon "Next image" at bounding box center [1156, 361] width 14 height 14
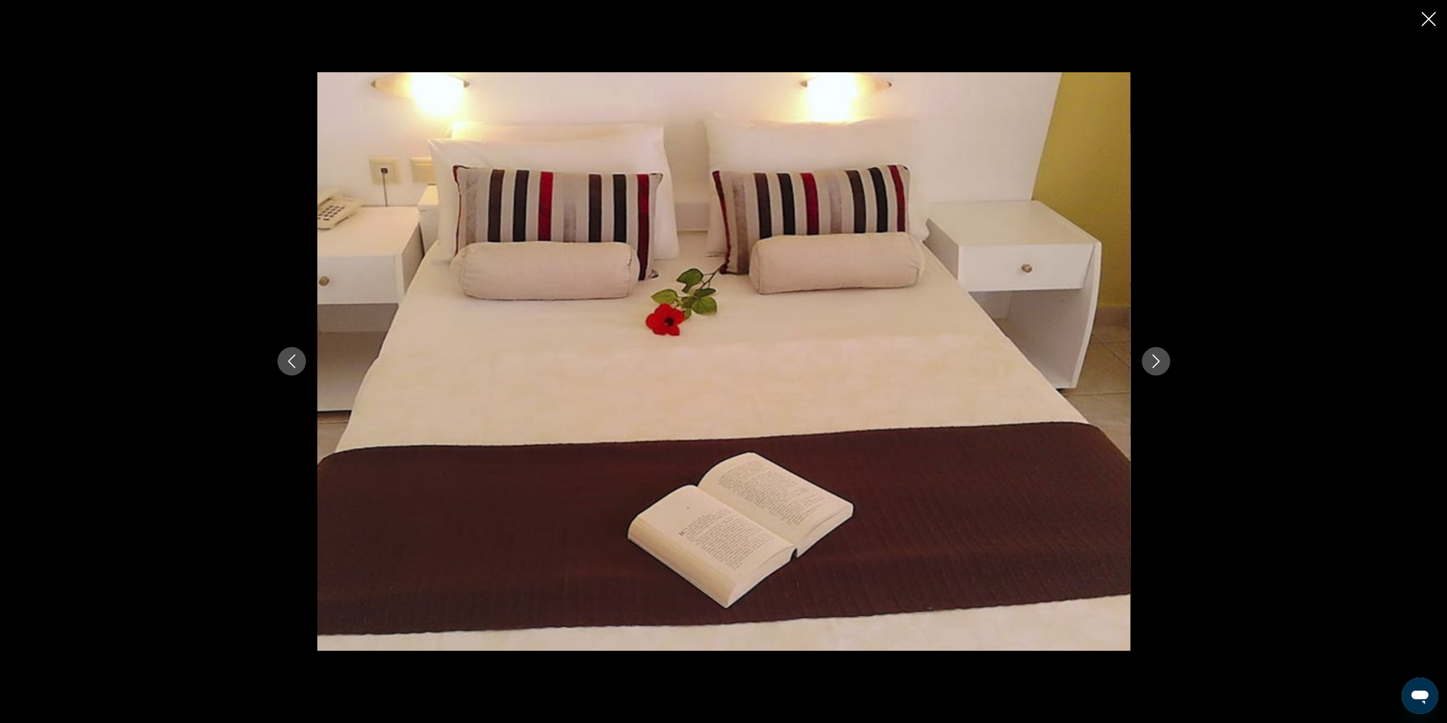
click at [1155, 366] on icon "Next image" at bounding box center [1156, 361] width 14 height 14
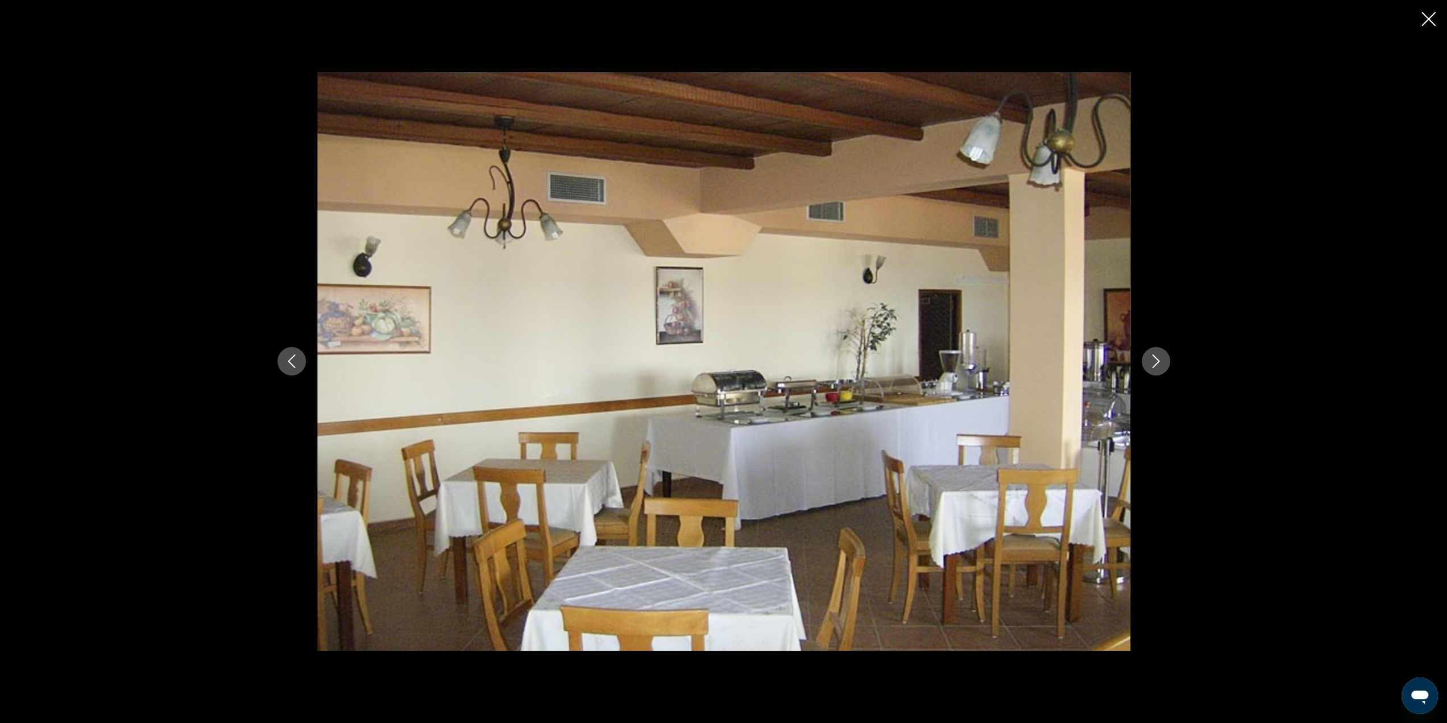
click at [1155, 366] on icon "Next image" at bounding box center [1156, 361] width 14 height 14
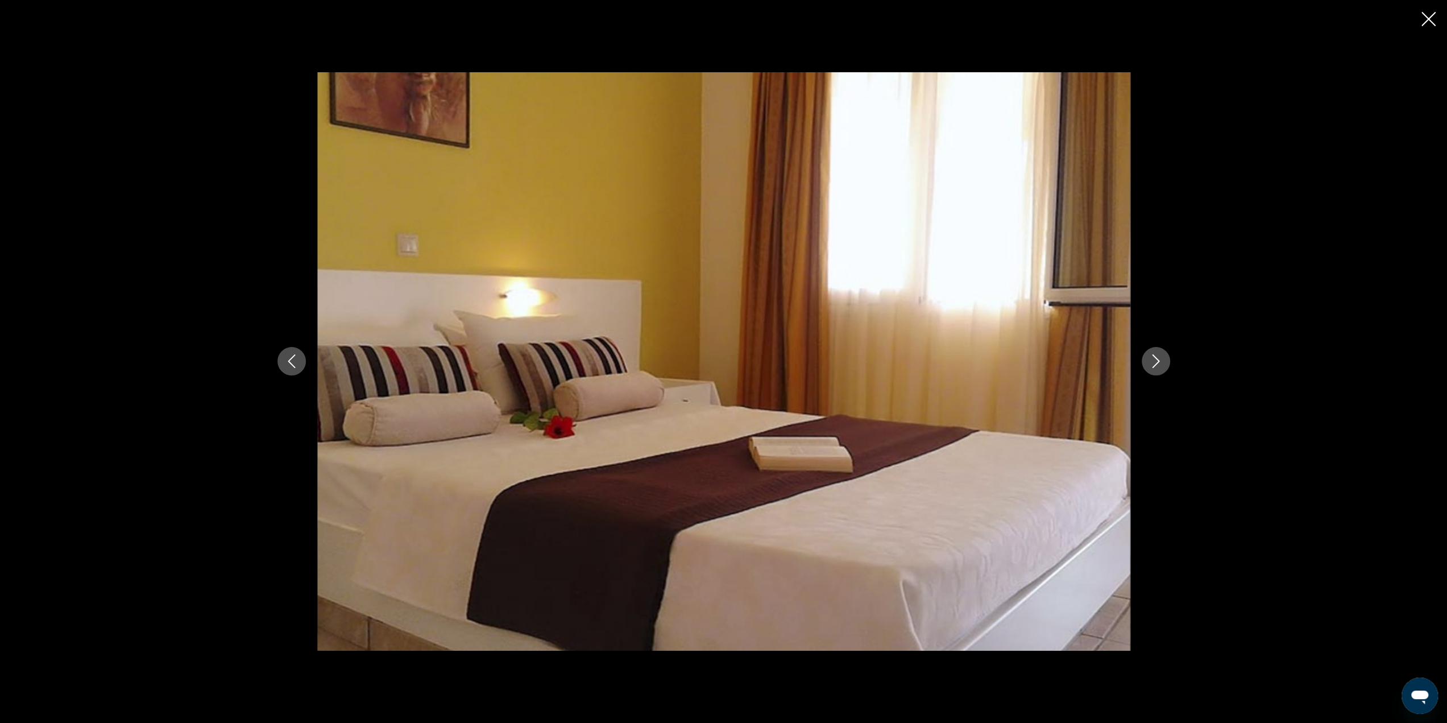
click at [1155, 366] on icon "Next image" at bounding box center [1156, 361] width 14 height 14
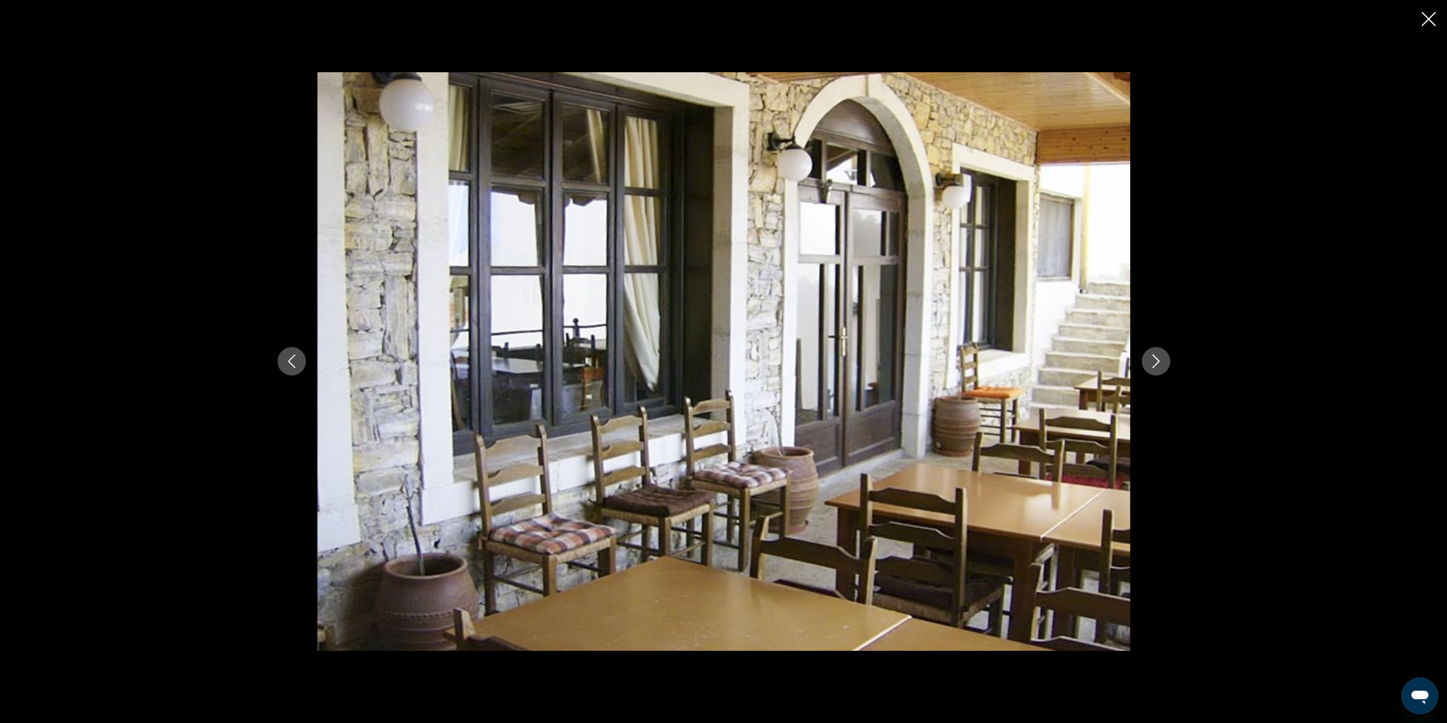
click at [1152, 364] on icon "Next image" at bounding box center [1156, 361] width 14 height 14
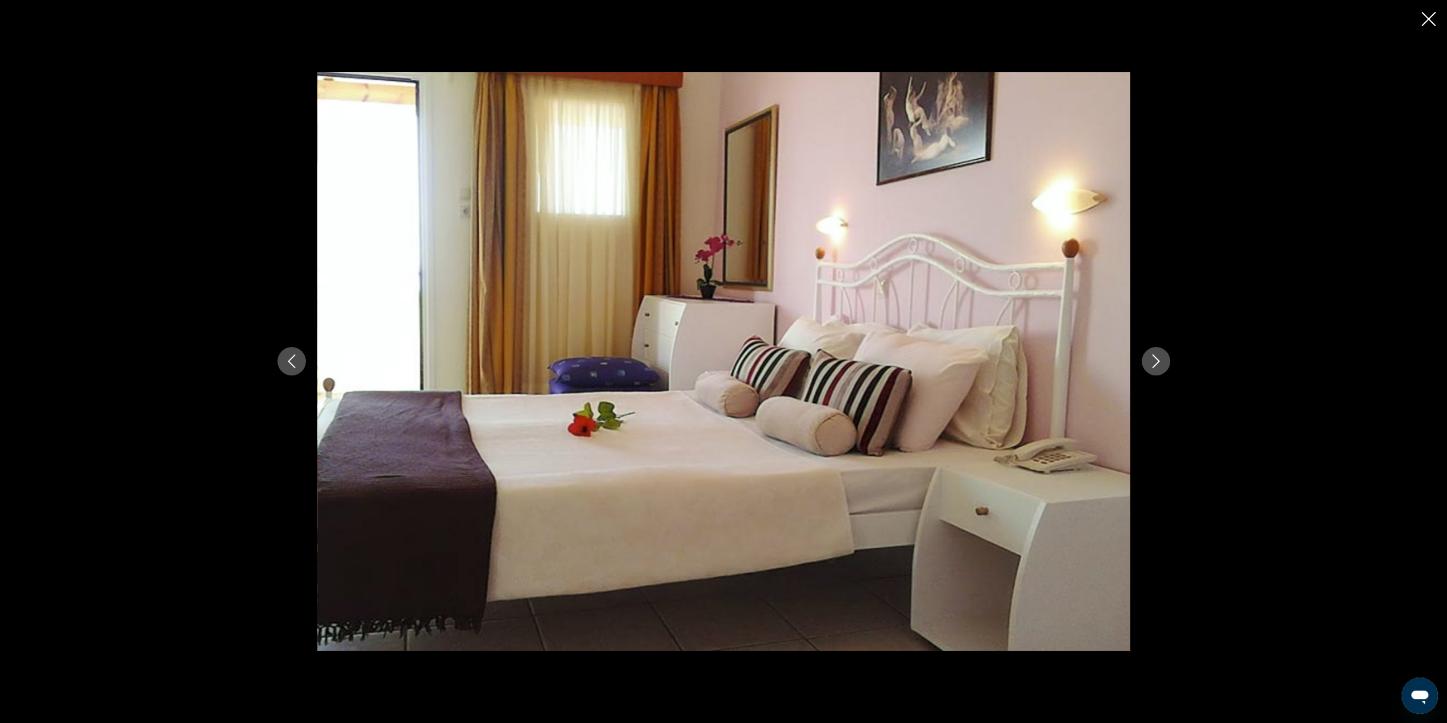
click at [1152, 364] on icon "Next image" at bounding box center [1156, 361] width 14 height 14
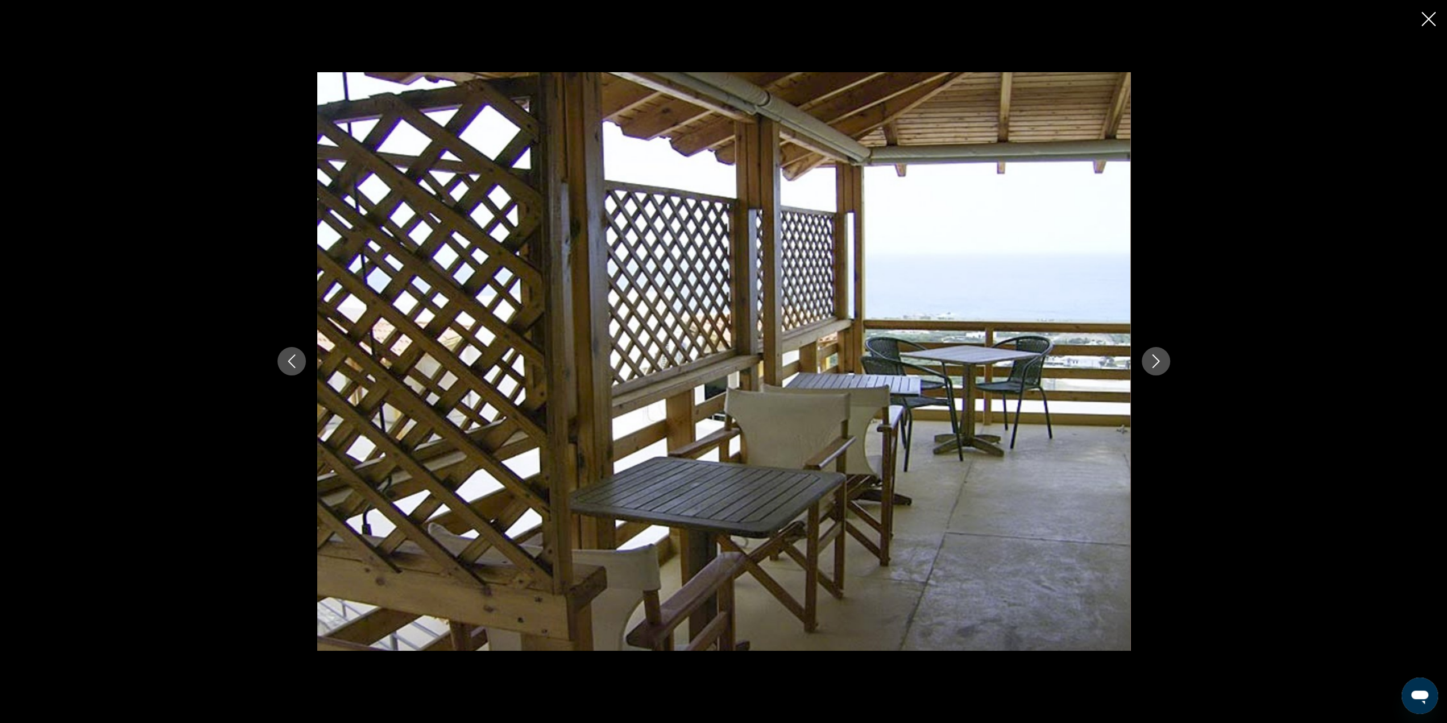
click at [1152, 364] on icon "Next image" at bounding box center [1156, 361] width 14 height 14
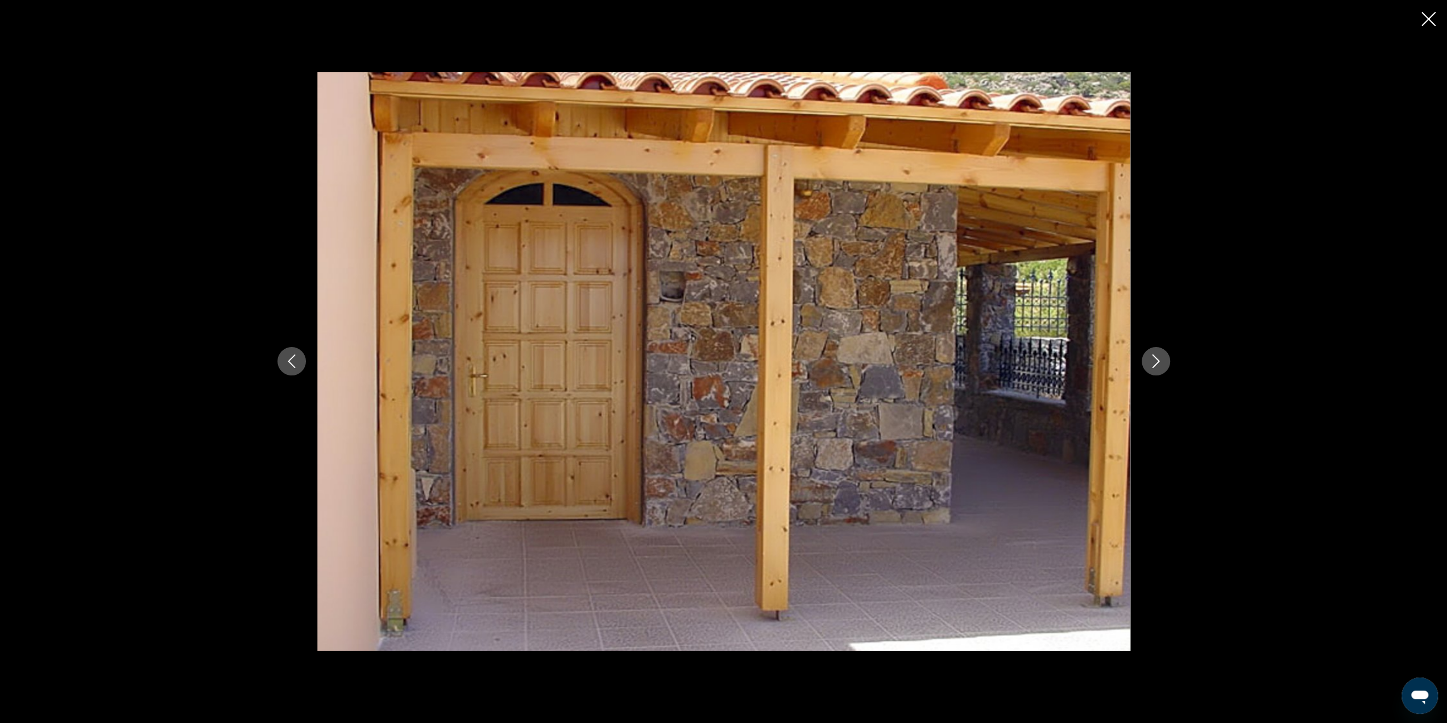
click at [1152, 364] on icon "Next image" at bounding box center [1156, 361] width 14 height 14
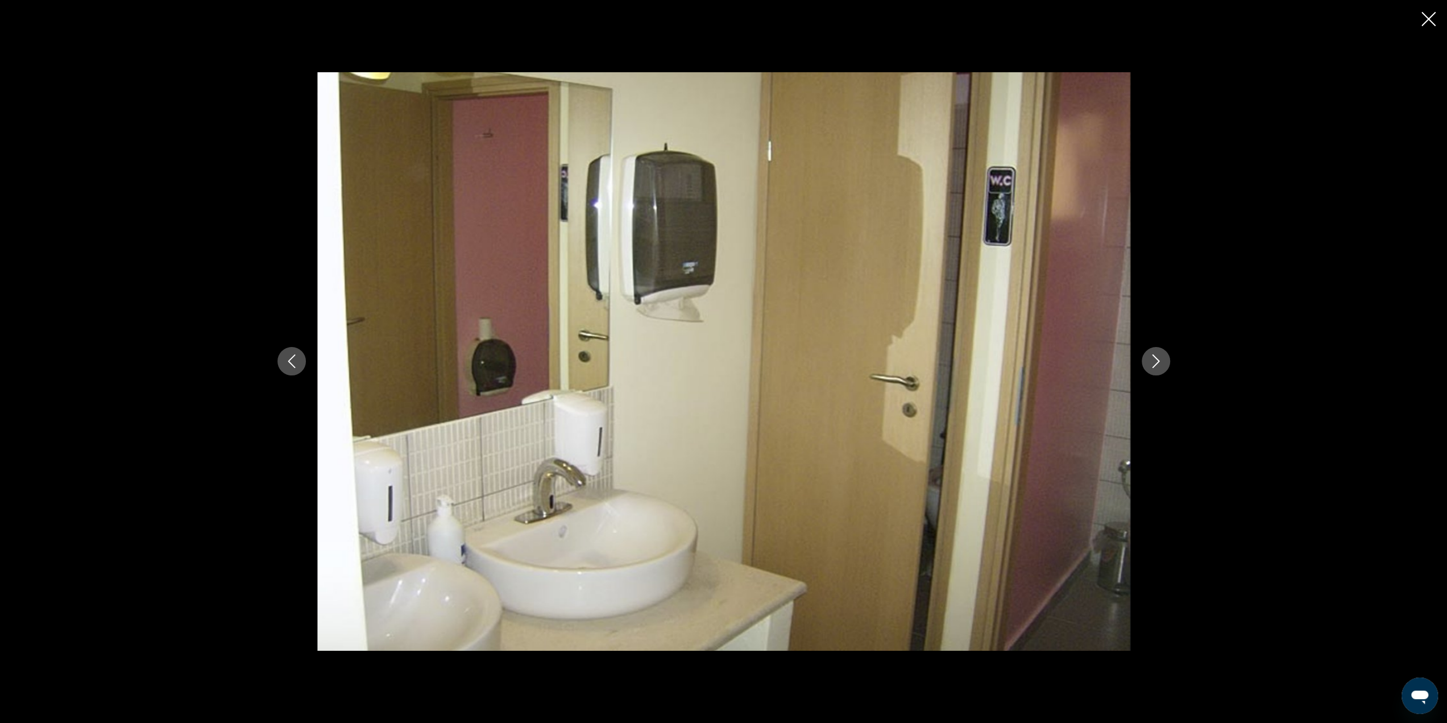
click at [1152, 364] on icon "Next image" at bounding box center [1156, 361] width 14 height 14
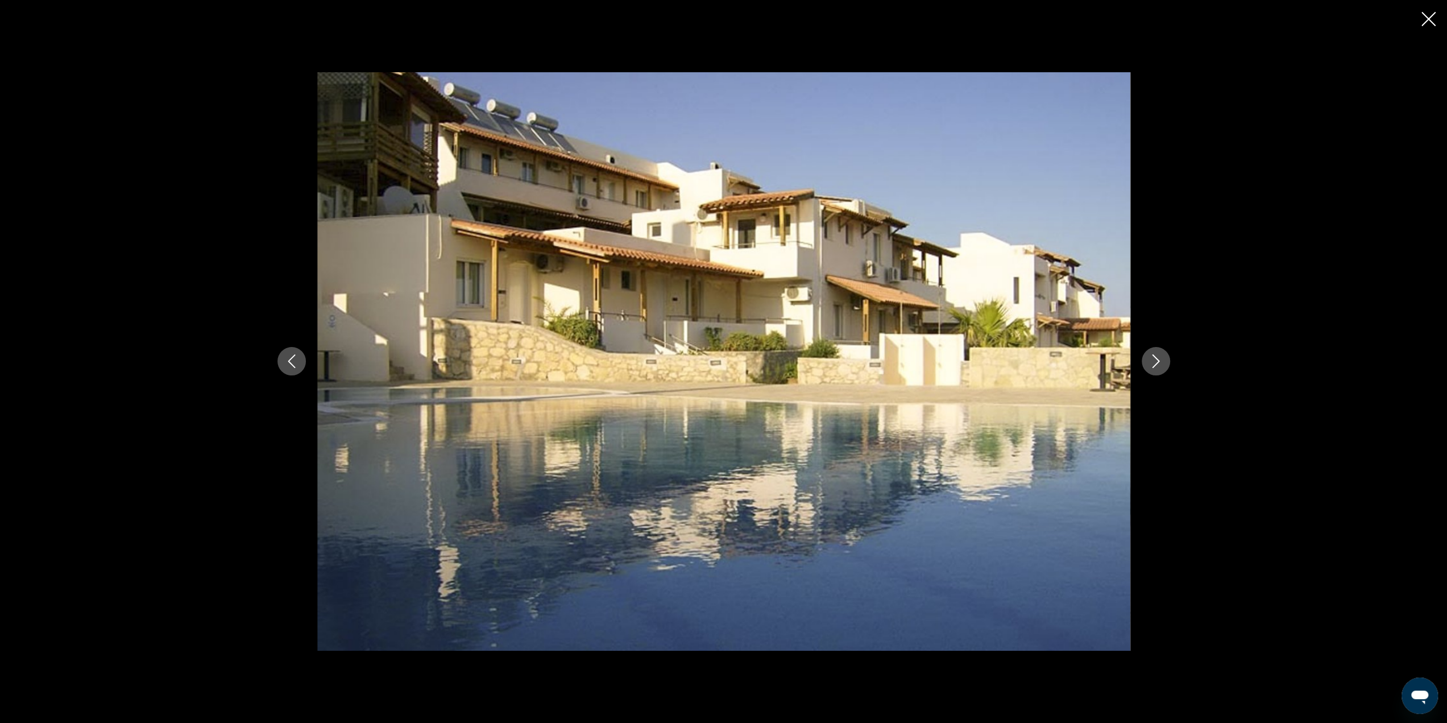
click at [1152, 364] on icon "Next image" at bounding box center [1156, 361] width 14 height 14
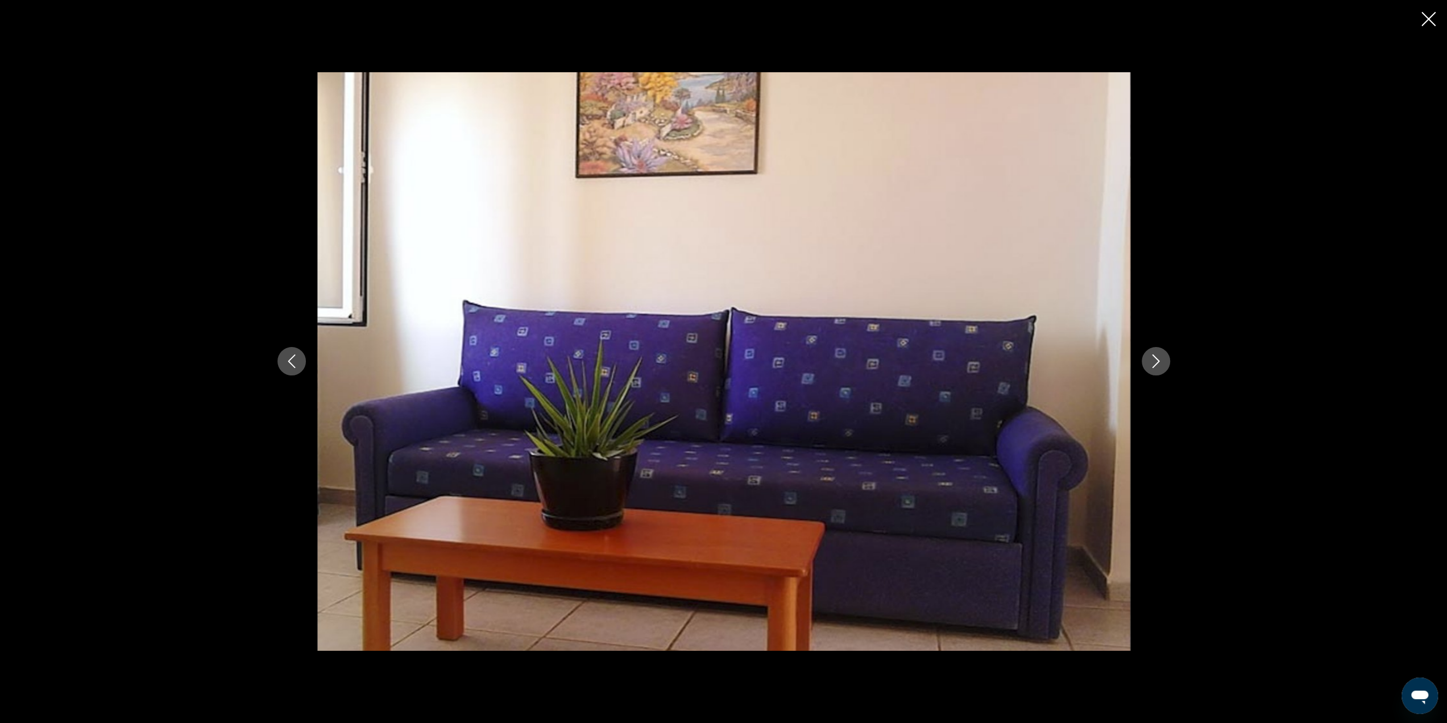
click at [1150, 364] on icon "Next image" at bounding box center [1156, 361] width 14 height 14
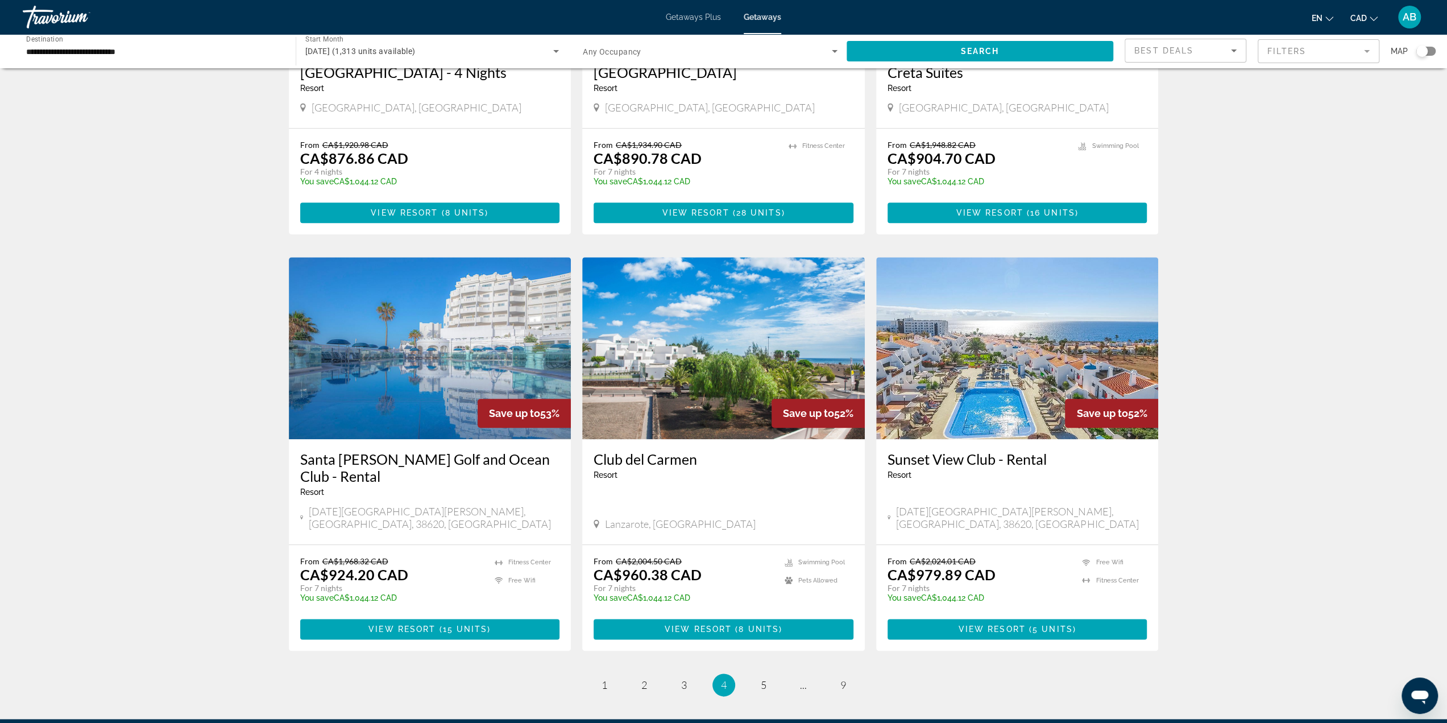
scroll to position [1080, 0]
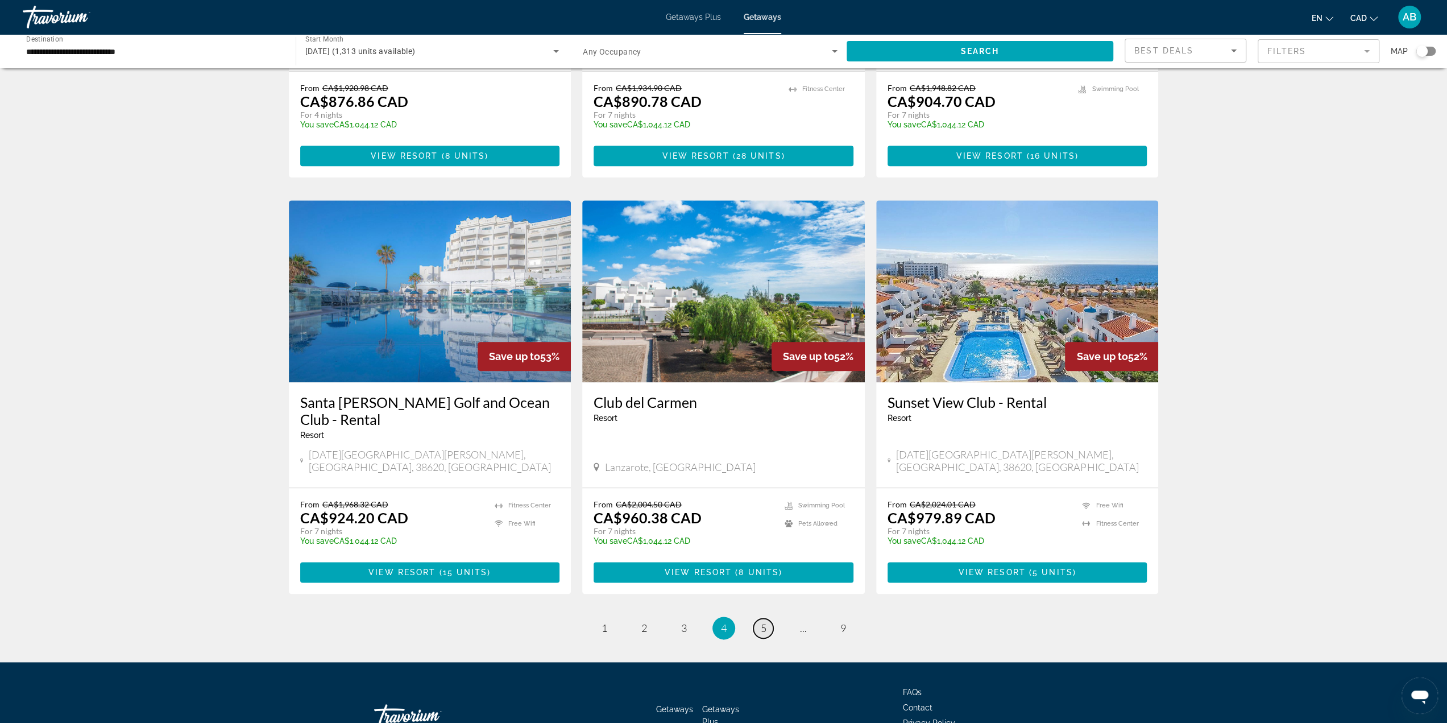
click at [759, 618] on link "page 5" at bounding box center [763, 628] width 20 height 20
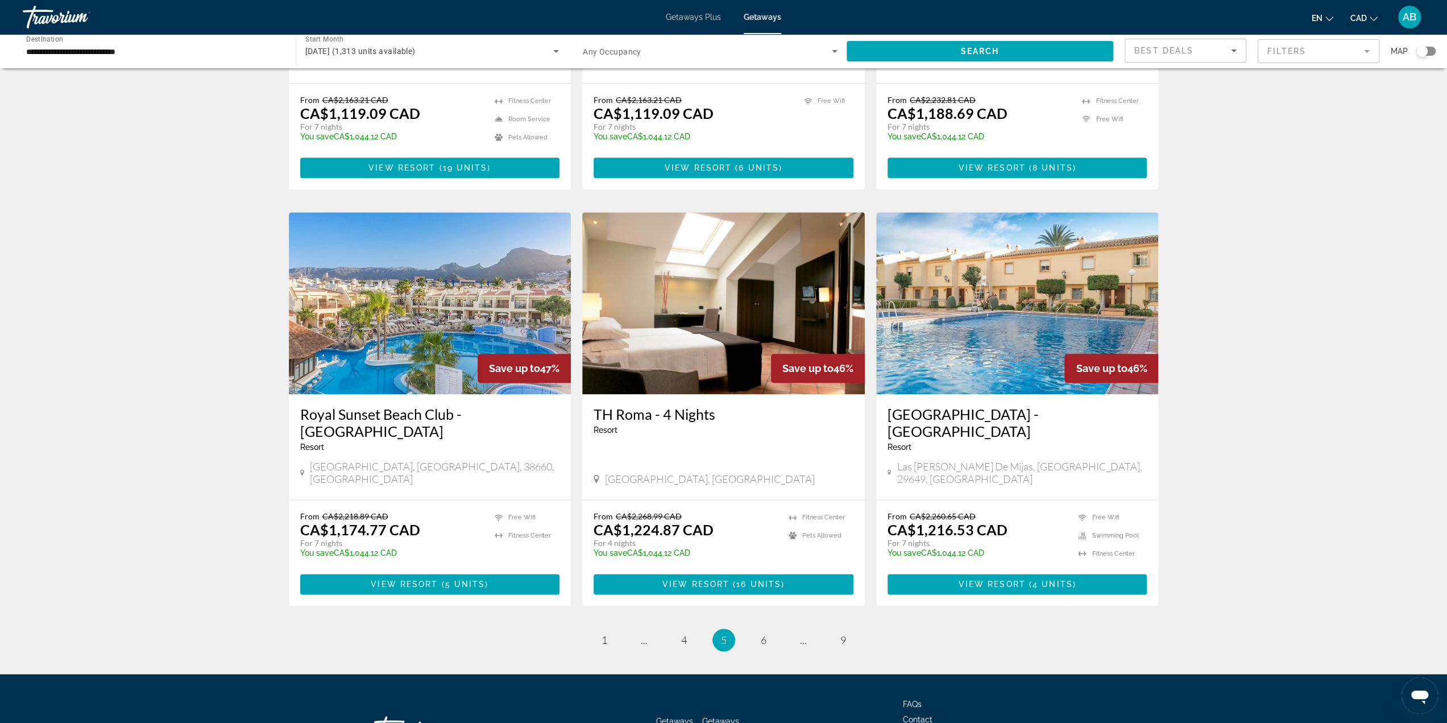
scroll to position [1137, 0]
click at [761, 633] on span "6" at bounding box center [764, 639] width 6 height 13
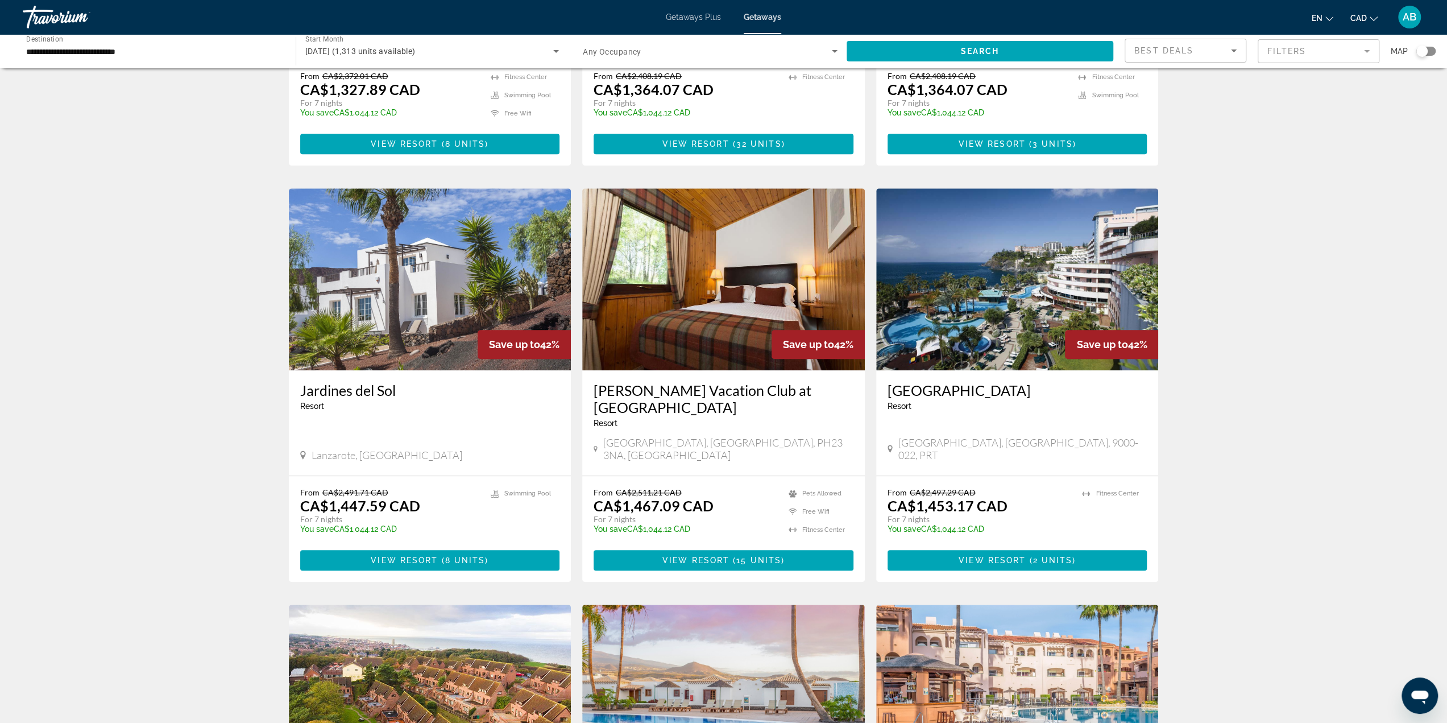
scroll to position [739, 0]
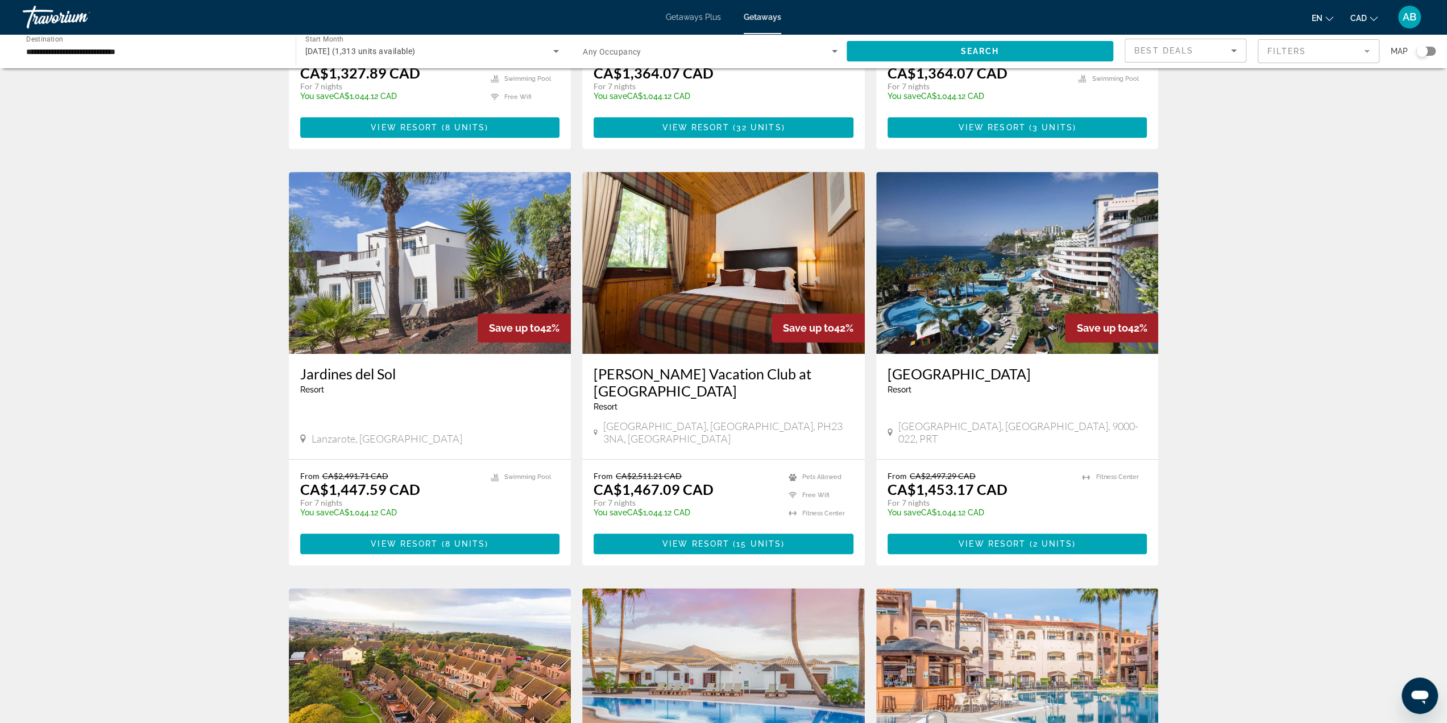
click at [1011, 235] on img "Main content" at bounding box center [1017, 263] width 283 height 182
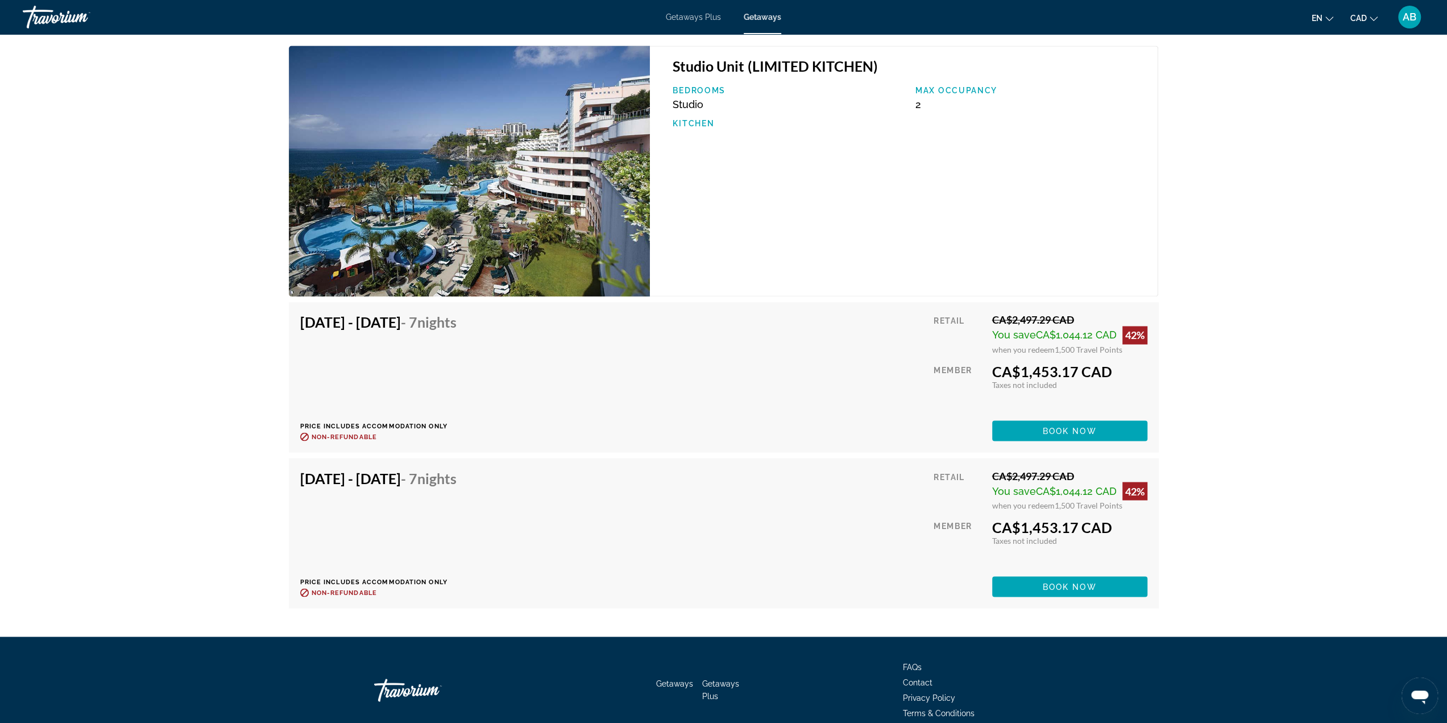
scroll to position [1819, 0]
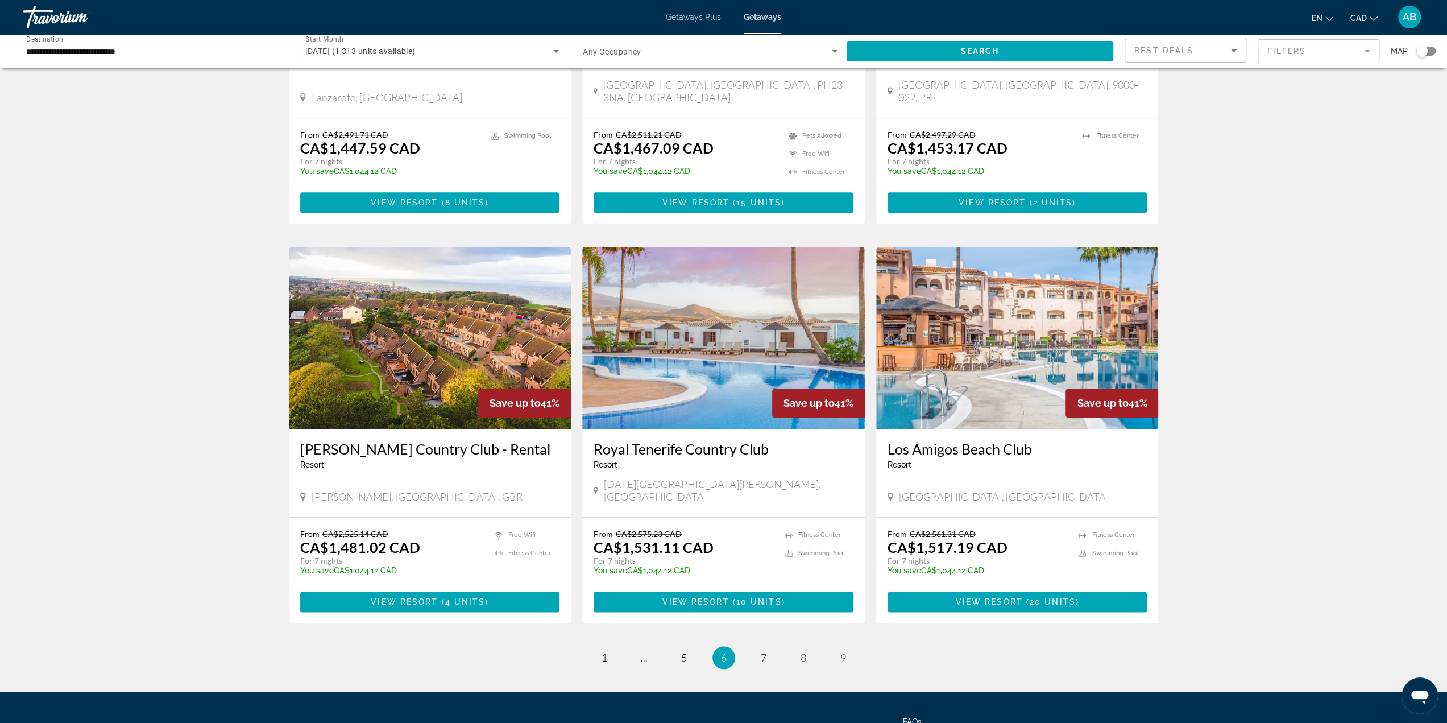
scroll to position [1132, 0]
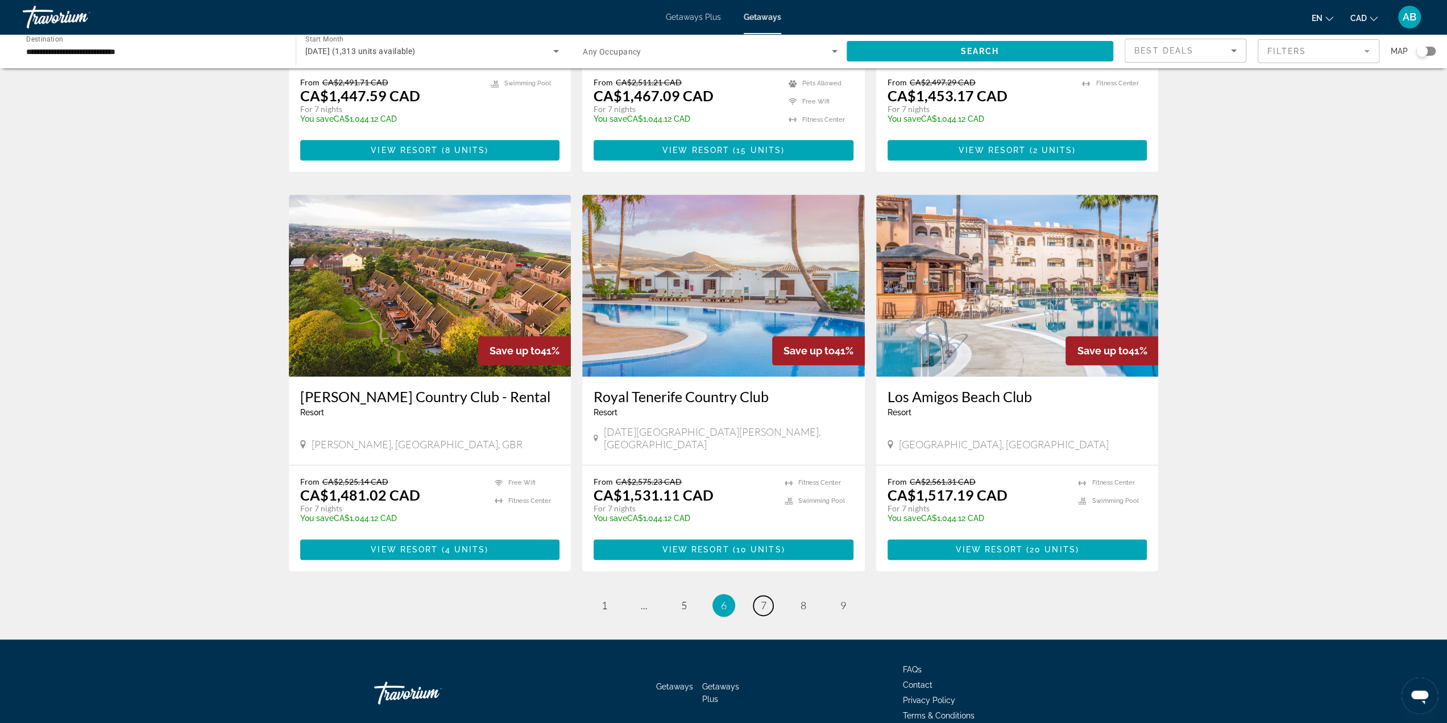
click at [770, 595] on link "page 7" at bounding box center [763, 605] width 20 height 20
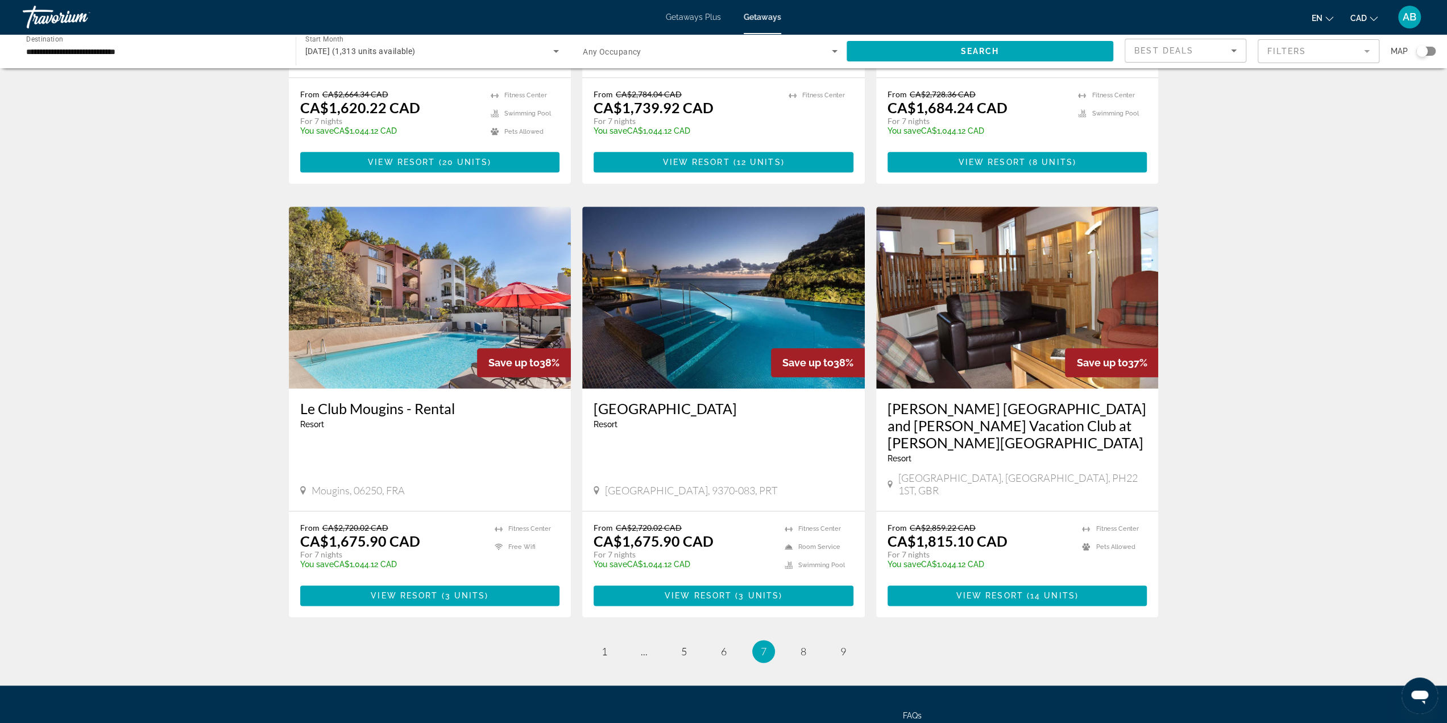
scroll to position [1137, 0]
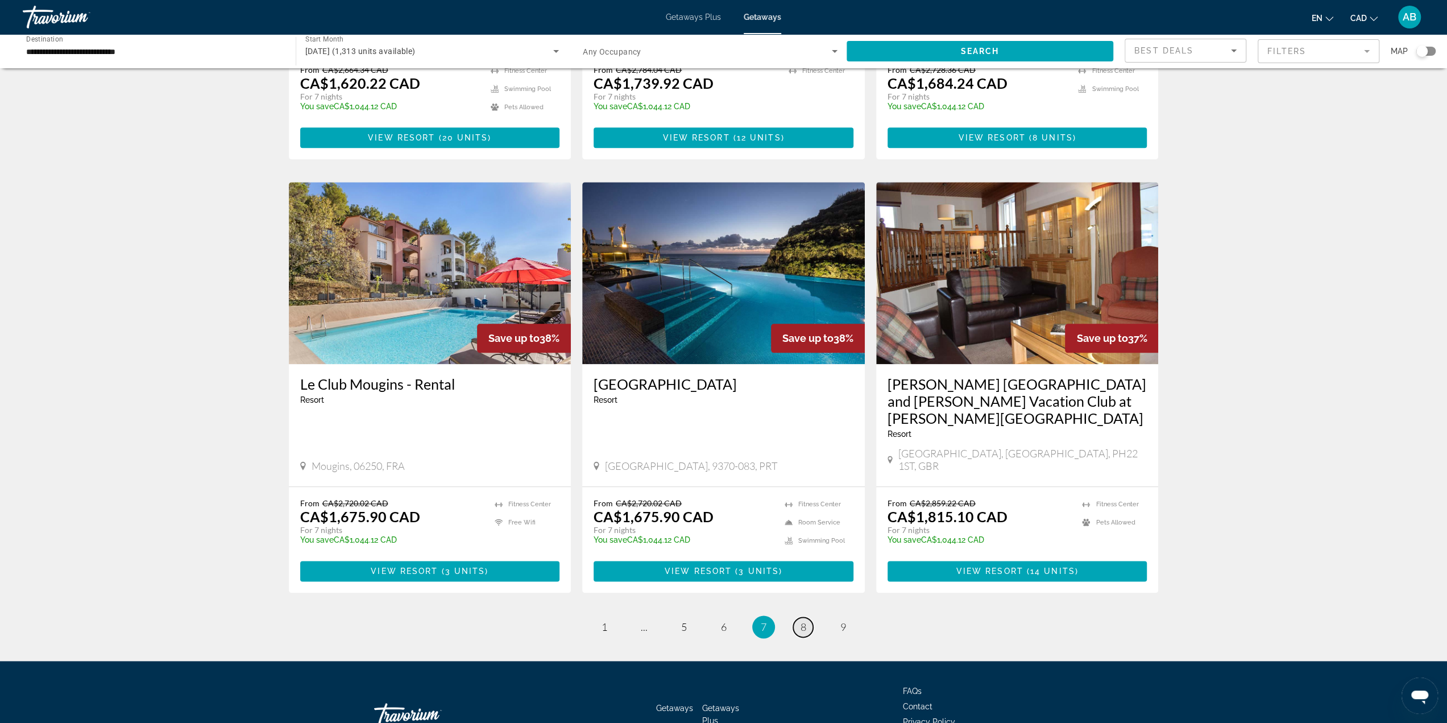
click at [800, 620] on span "8" at bounding box center [803, 626] width 6 height 13
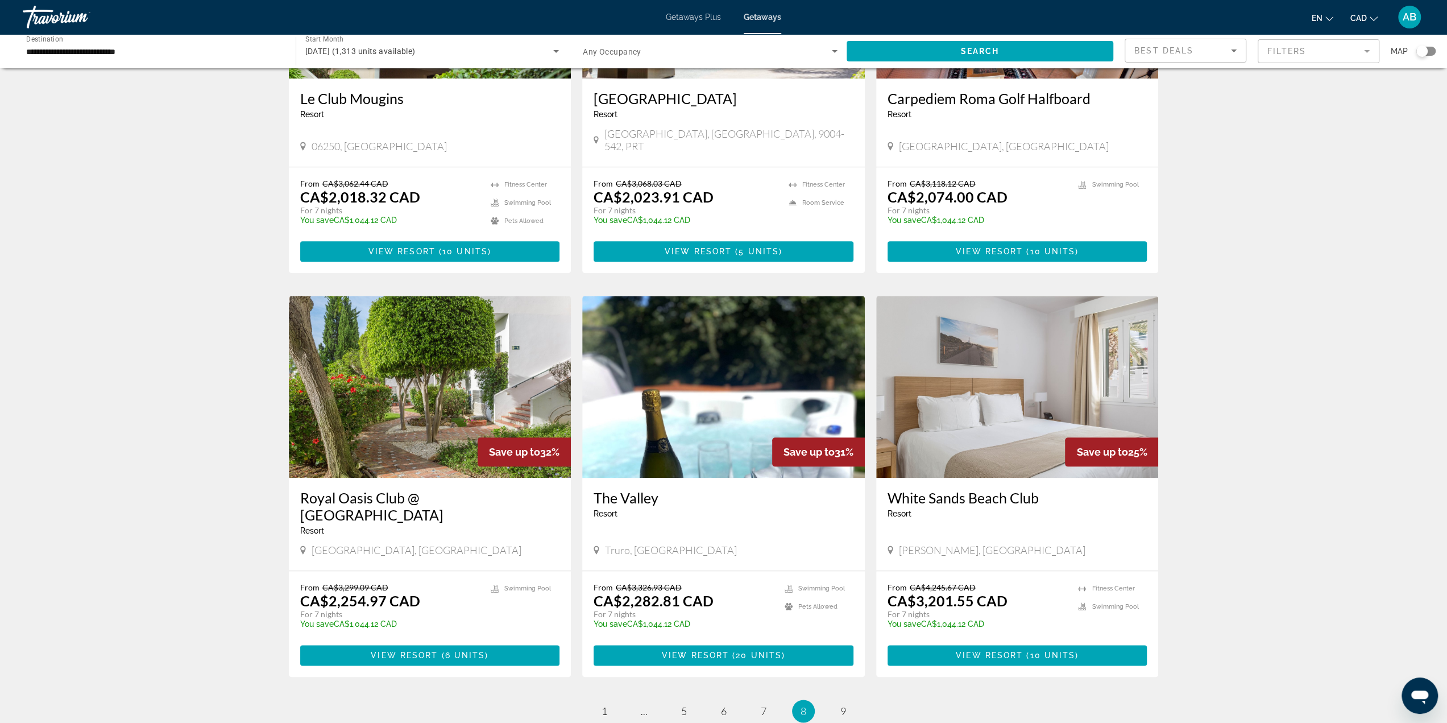
scroll to position [1080, 0]
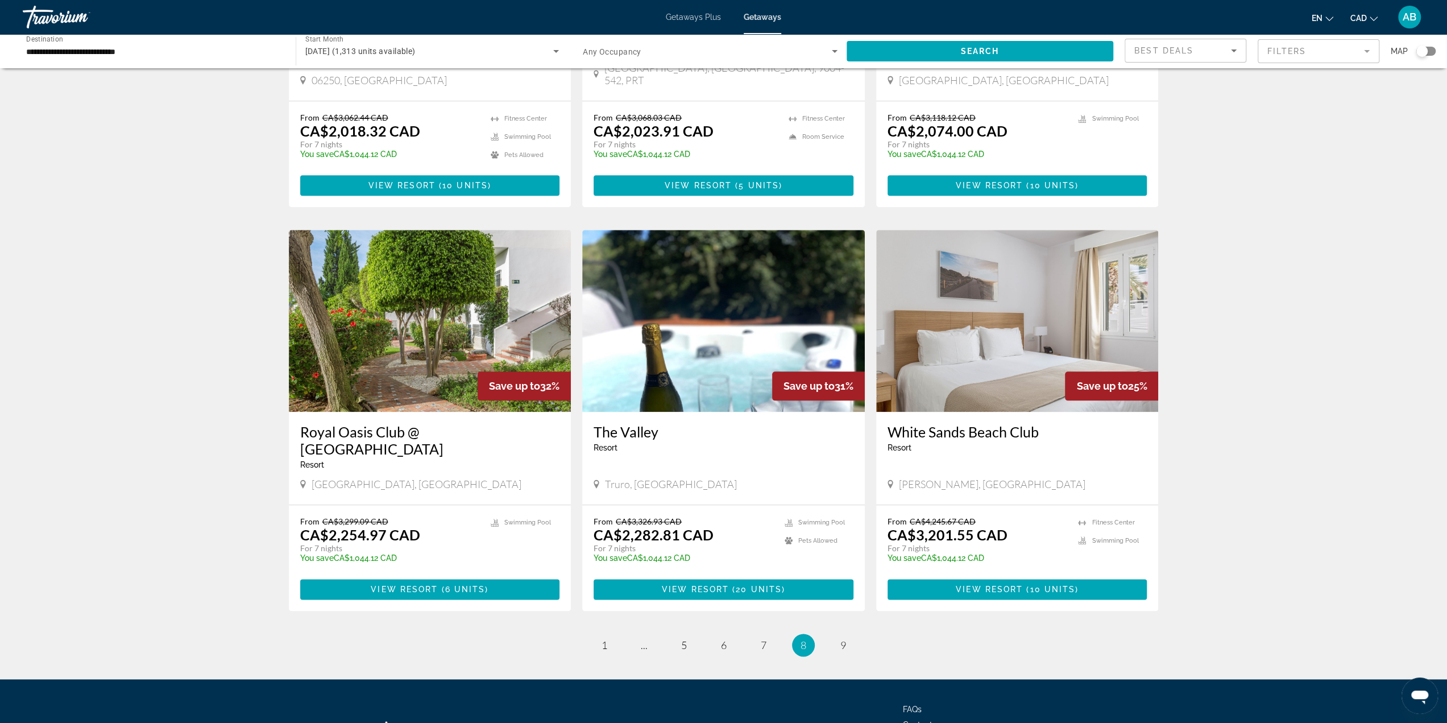
click at [1431, 47] on div "Search widget" at bounding box center [1425, 51] width 19 height 9
click at [1427, 51] on div "Search widget" at bounding box center [1429, 50] width 11 height 11
click at [1426, 51] on div "Search widget" at bounding box center [1421, 50] width 11 height 11
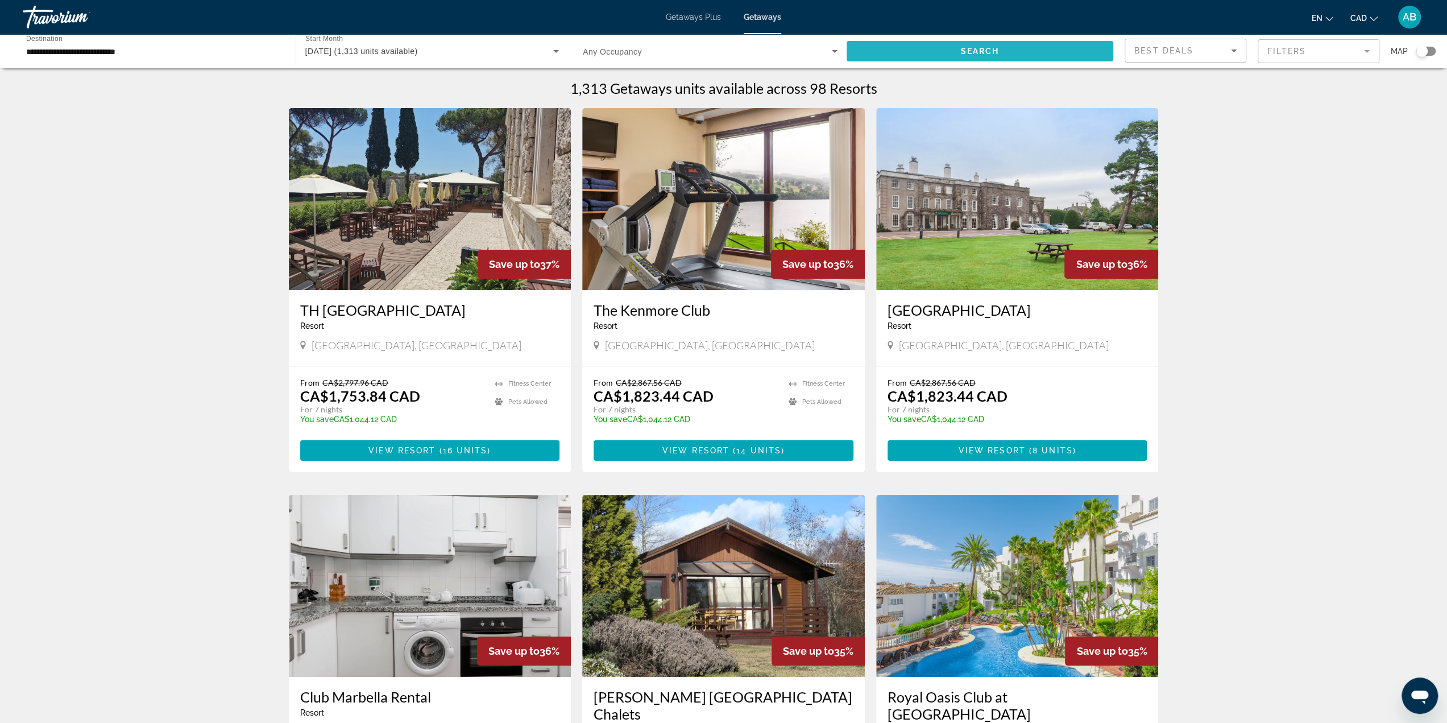
click at [987, 47] on span "Search" at bounding box center [979, 51] width 39 height 9
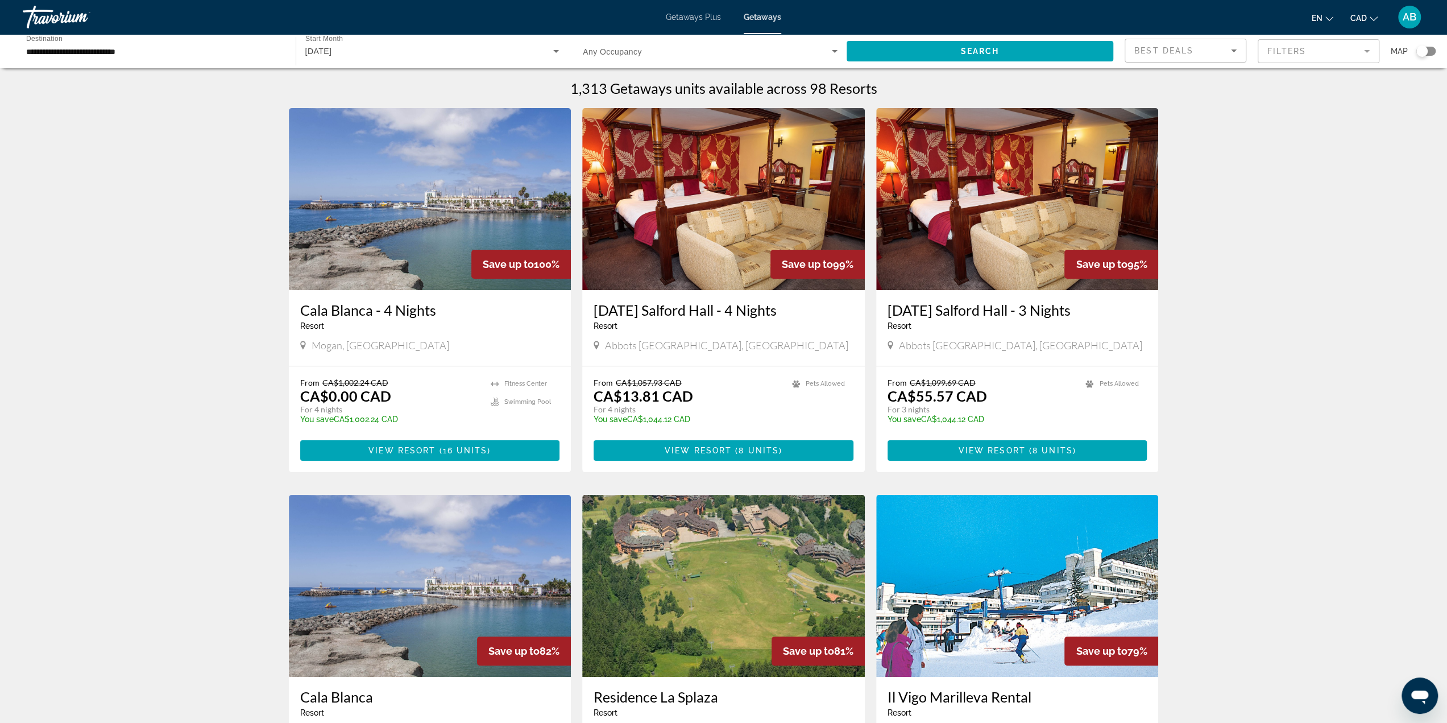
click at [1424, 52] on div "Search widget" at bounding box center [1421, 50] width 11 height 11
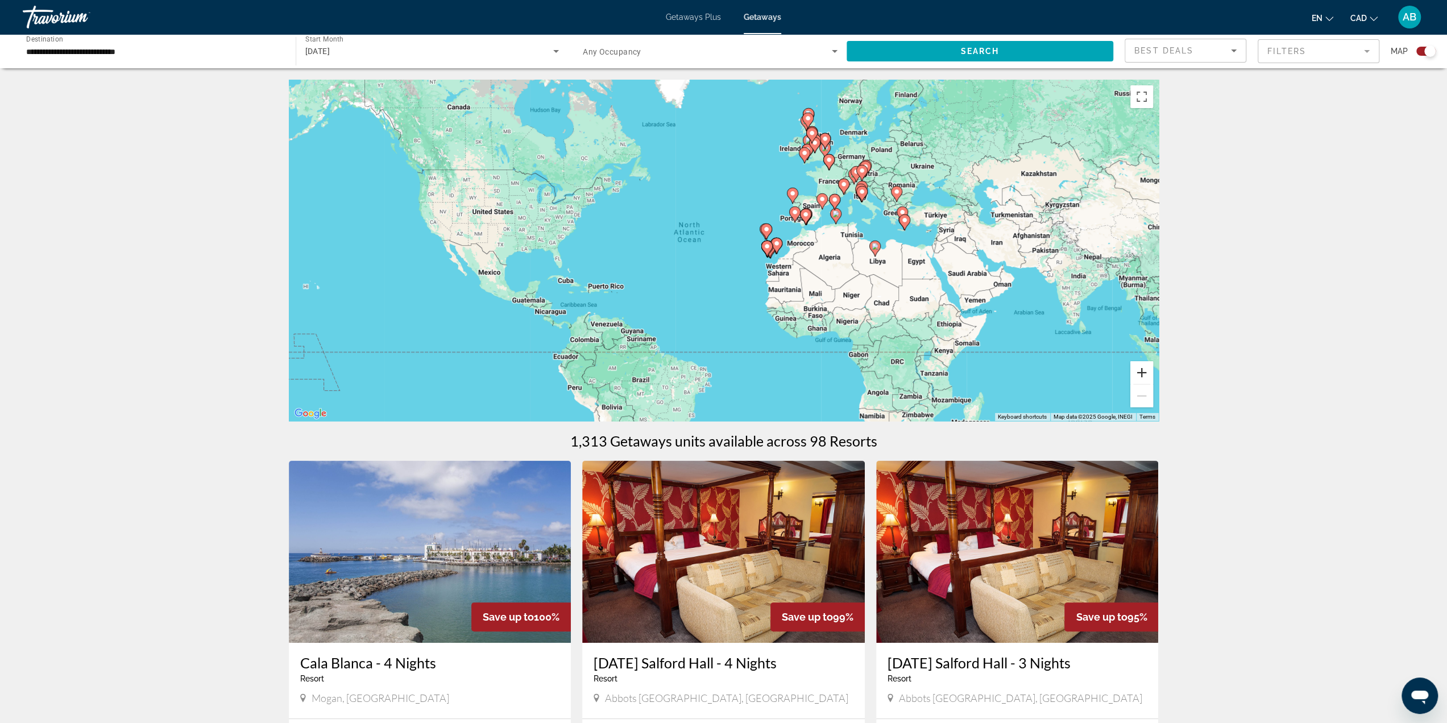
click at [1137, 371] on button "Zoom in" at bounding box center [1141, 372] width 23 height 23
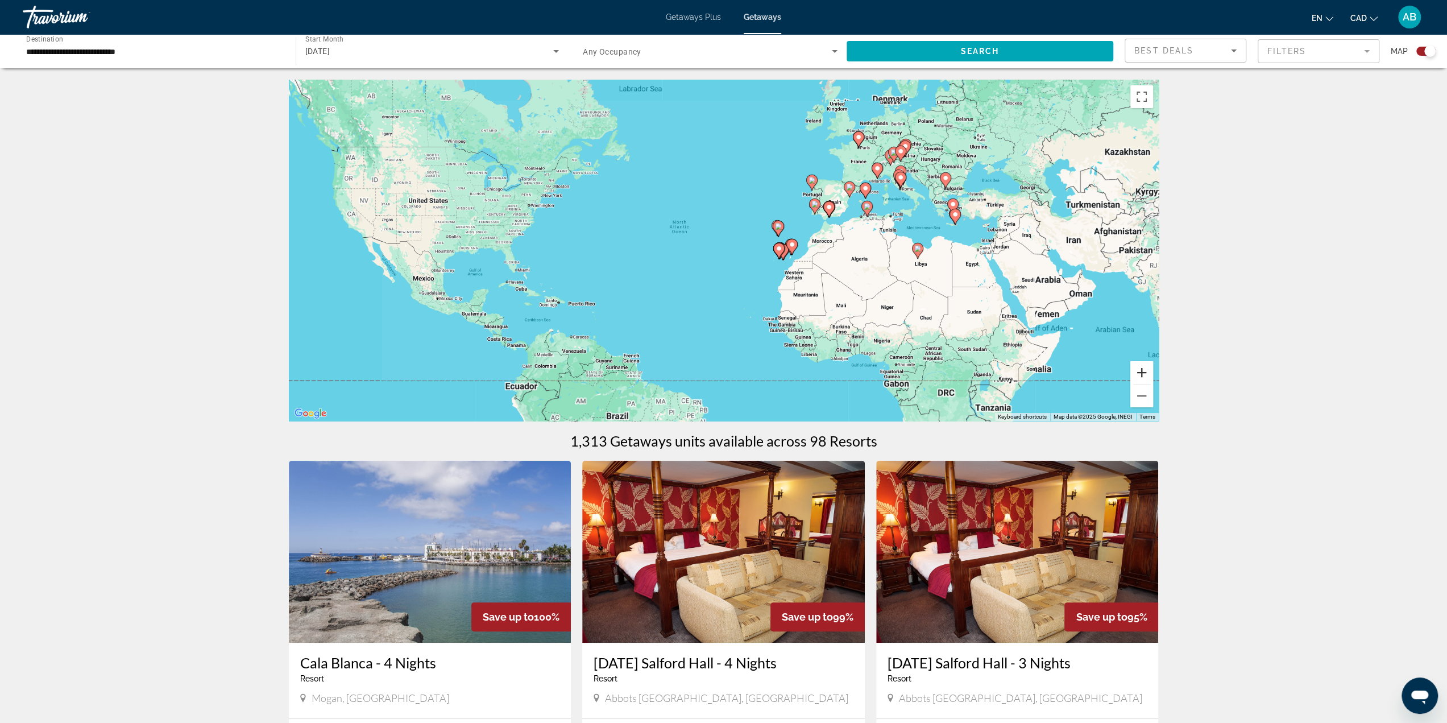
click at [1137, 371] on button "Zoom in" at bounding box center [1141, 372] width 23 height 23
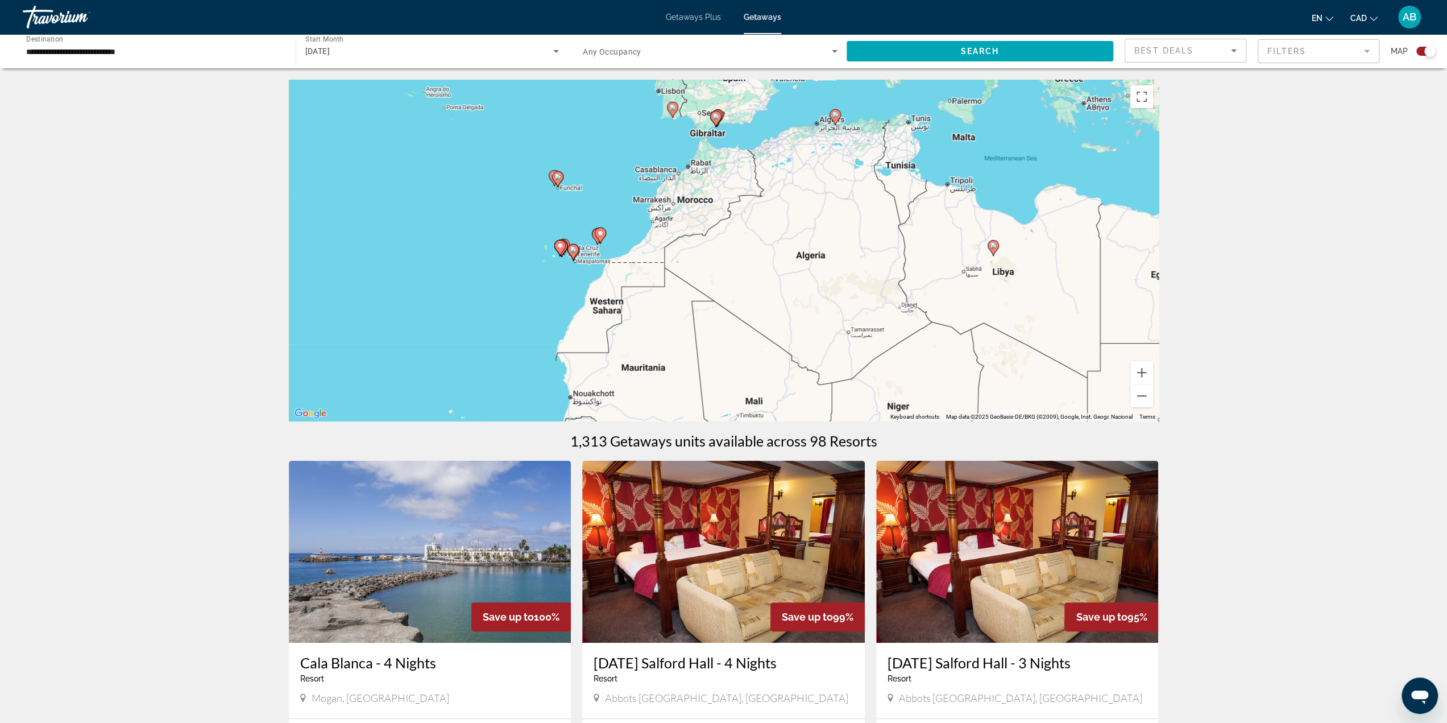
drag, startPoint x: 999, startPoint y: 243, endPoint x: 705, endPoint y: 219, distance: 294.4
click at [655, 219] on div "To activate drag with keyboard, press Alt + Enter. Once in keyboard drag state,…" at bounding box center [724, 250] width 870 height 341
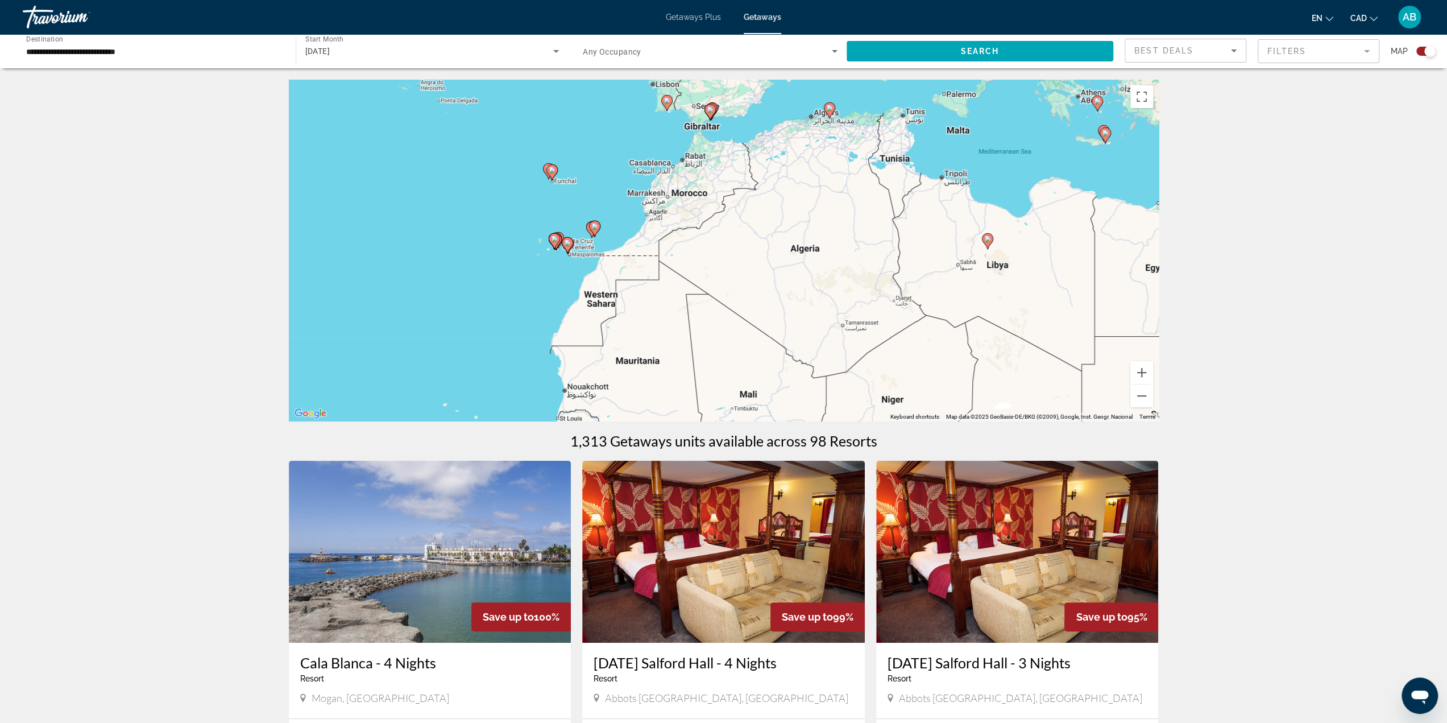
click at [988, 239] on image "Main content" at bounding box center [987, 238] width 7 height 7
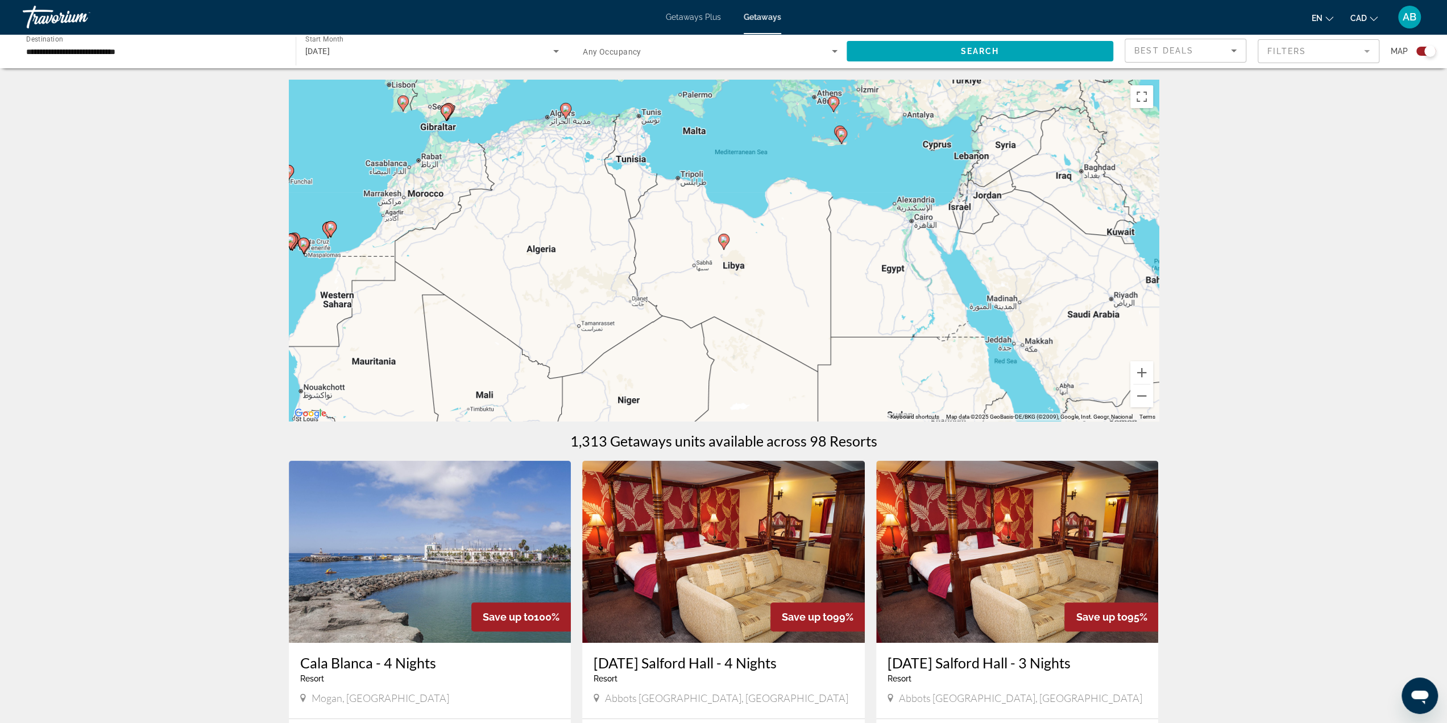
click at [725, 236] on icon "Main content" at bounding box center [723, 241] width 10 height 15
type input "**********"
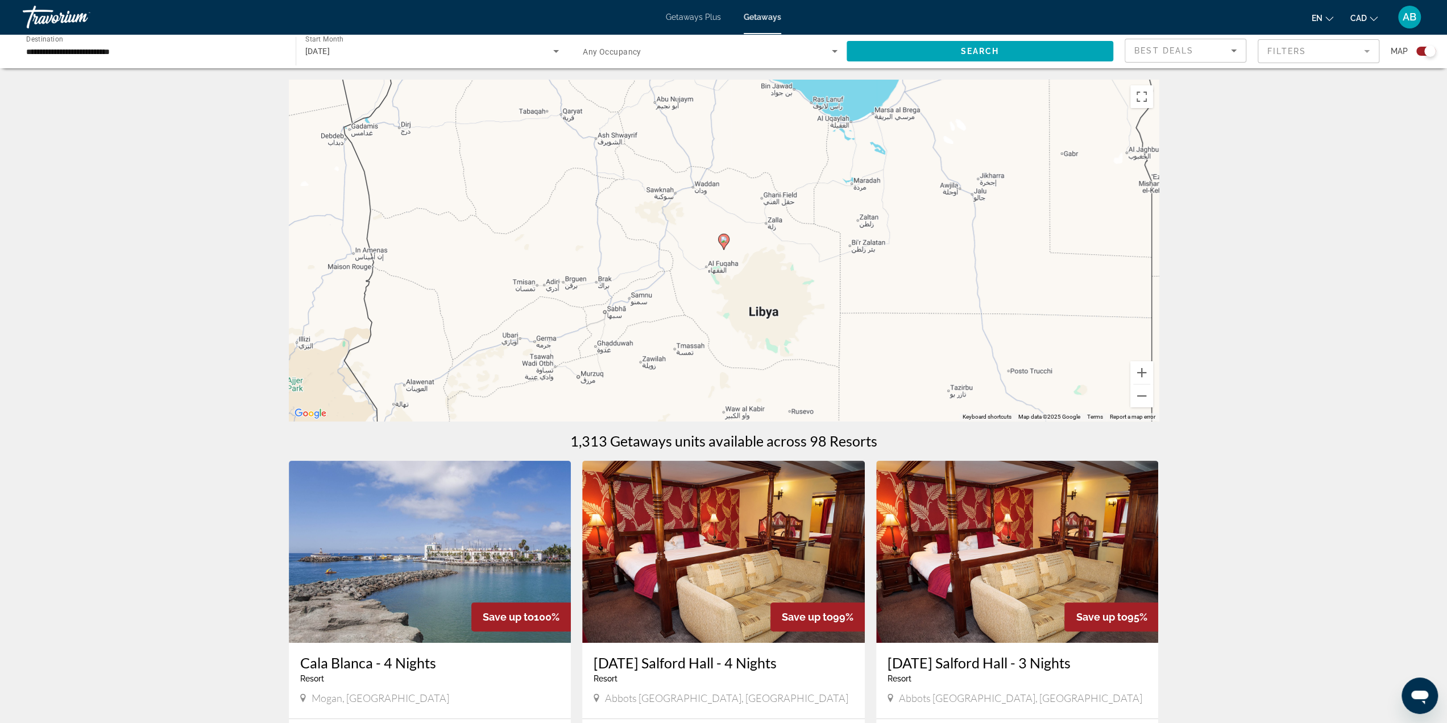
click at [725, 236] on image "Main content" at bounding box center [723, 239] width 7 height 7
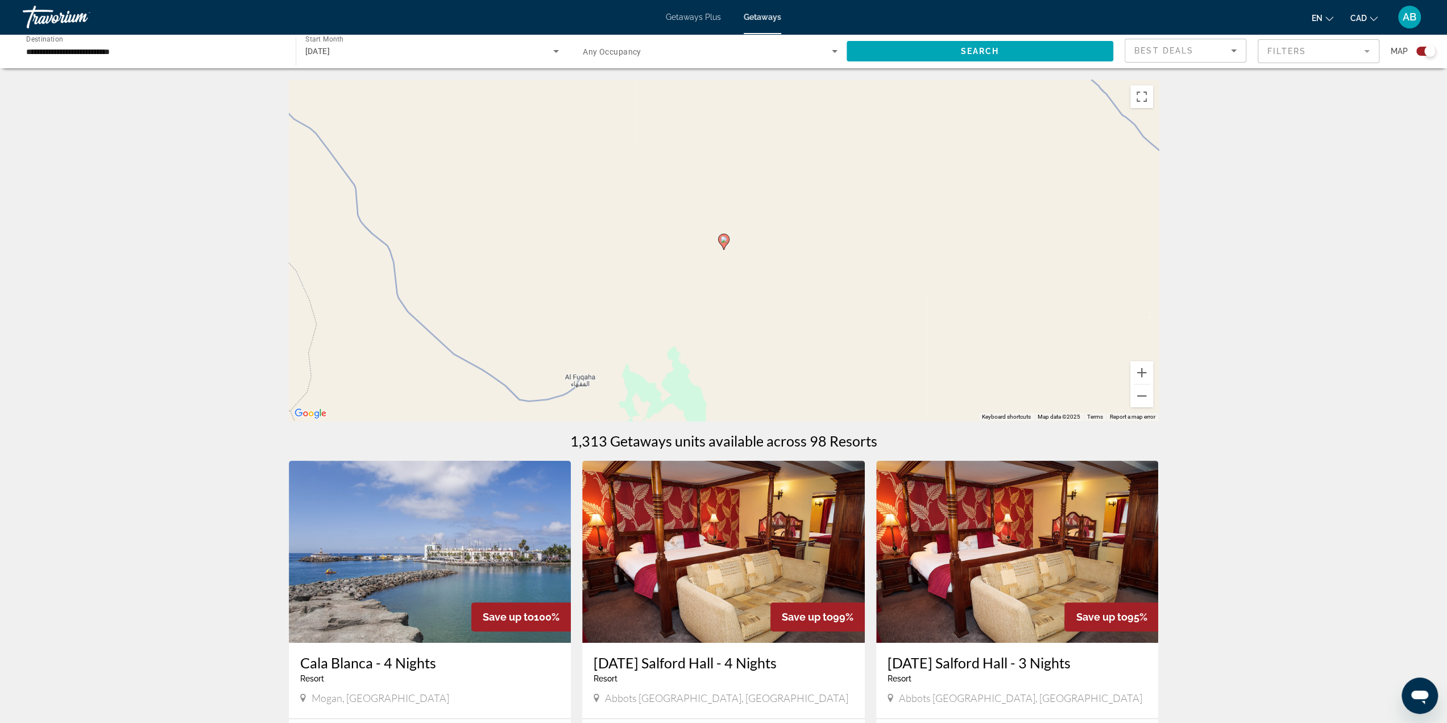
click at [725, 238] on image "Main content" at bounding box center [723, 239] width 7 height 7
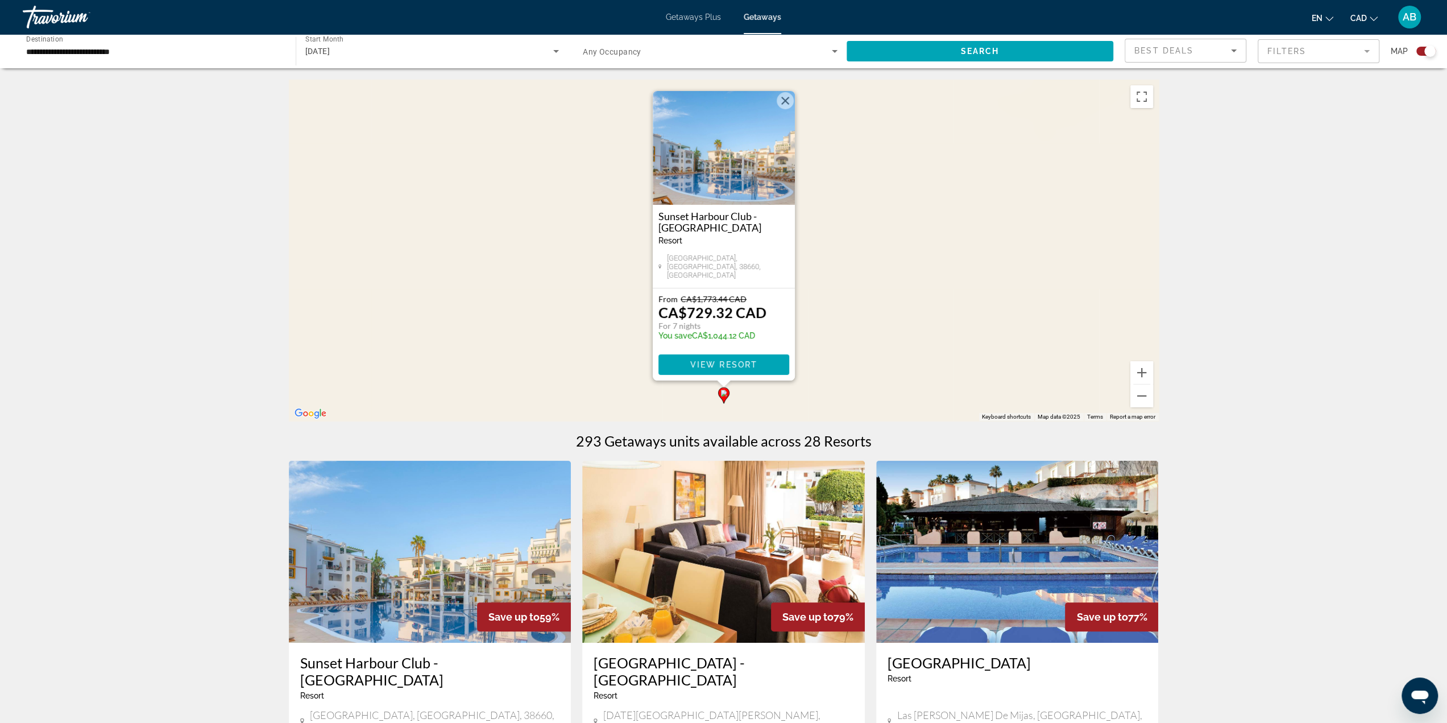
click at [781, 104] on button "Close" at bounding box center [785, 100] width 17 height 17
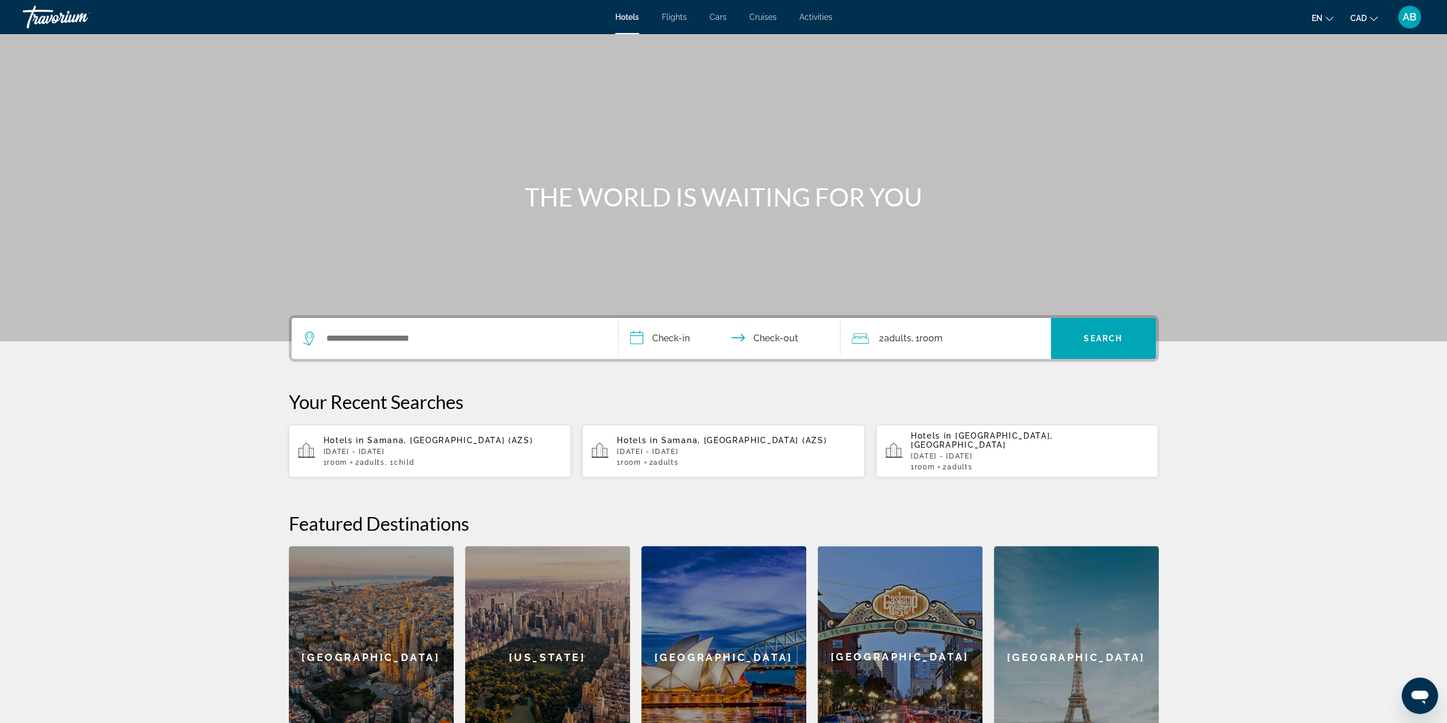
click at [379, 353] on div "Search widget" at bounding box center [455, 338] width 304 height 41
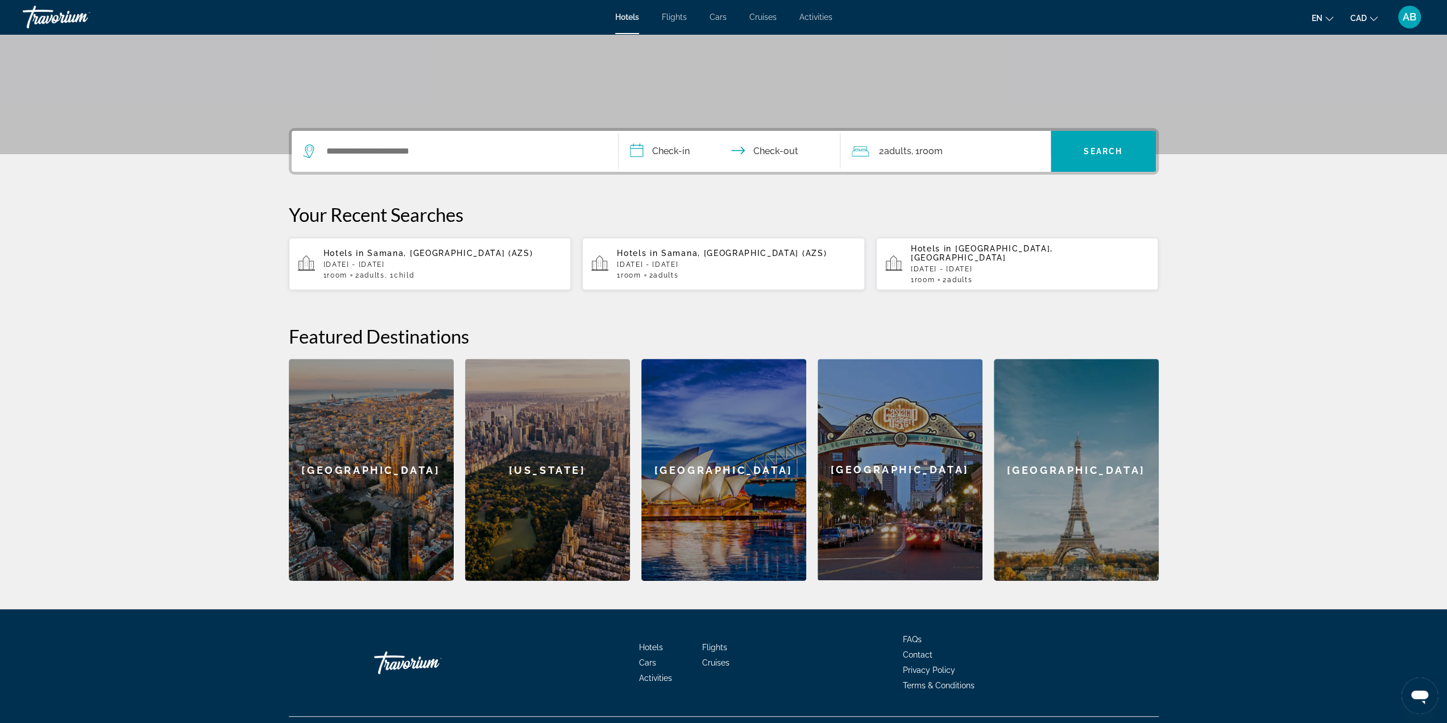
drag, startPoint x: 380, startPoint y: 341, endPoint x: 370, endPoint y: 335, distance: 11.2
click at [379, 341] on div "Featured Destinations [GEOGRAPHIC_DATA] [GEOGRAPHIC_DATA] [GEOGRAPHIC_DATA] [GE…" at bounding box center [724, 453] width 870 height 256
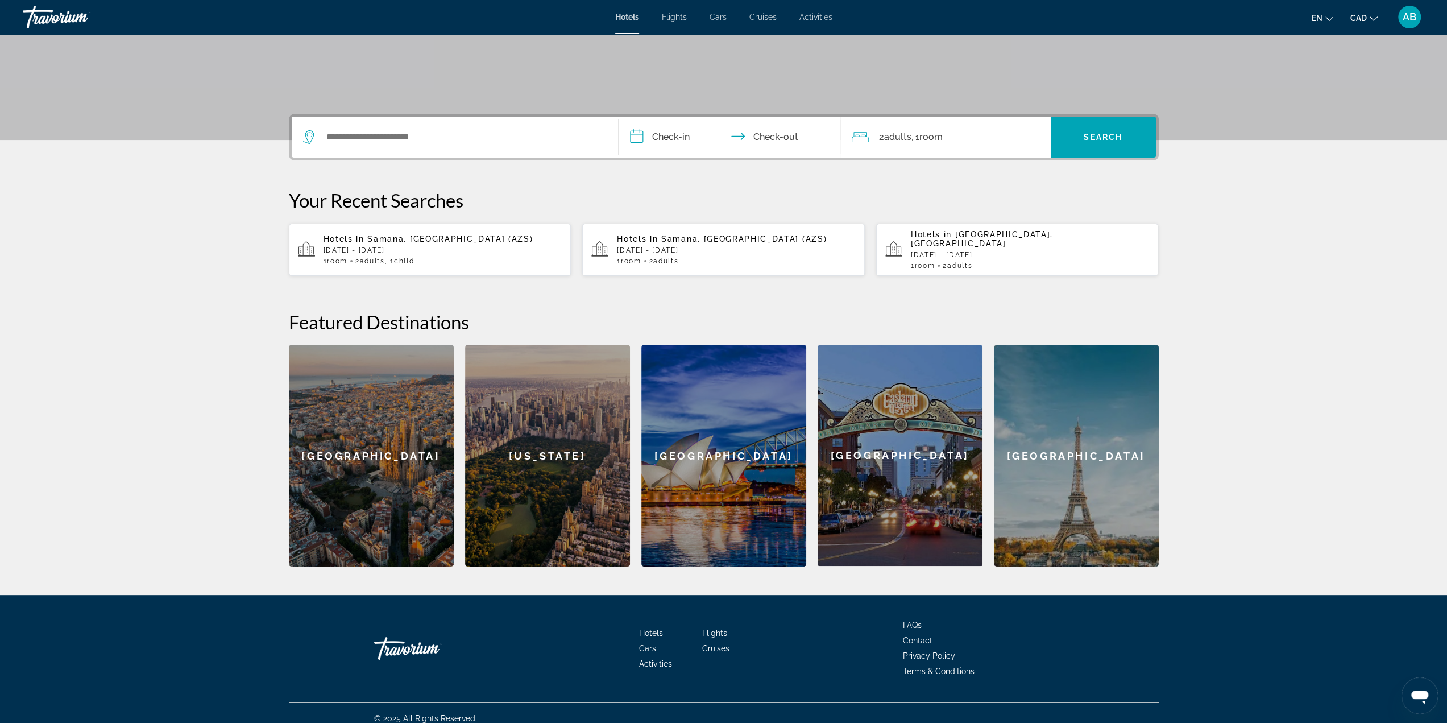
scroll to position [202, 0]
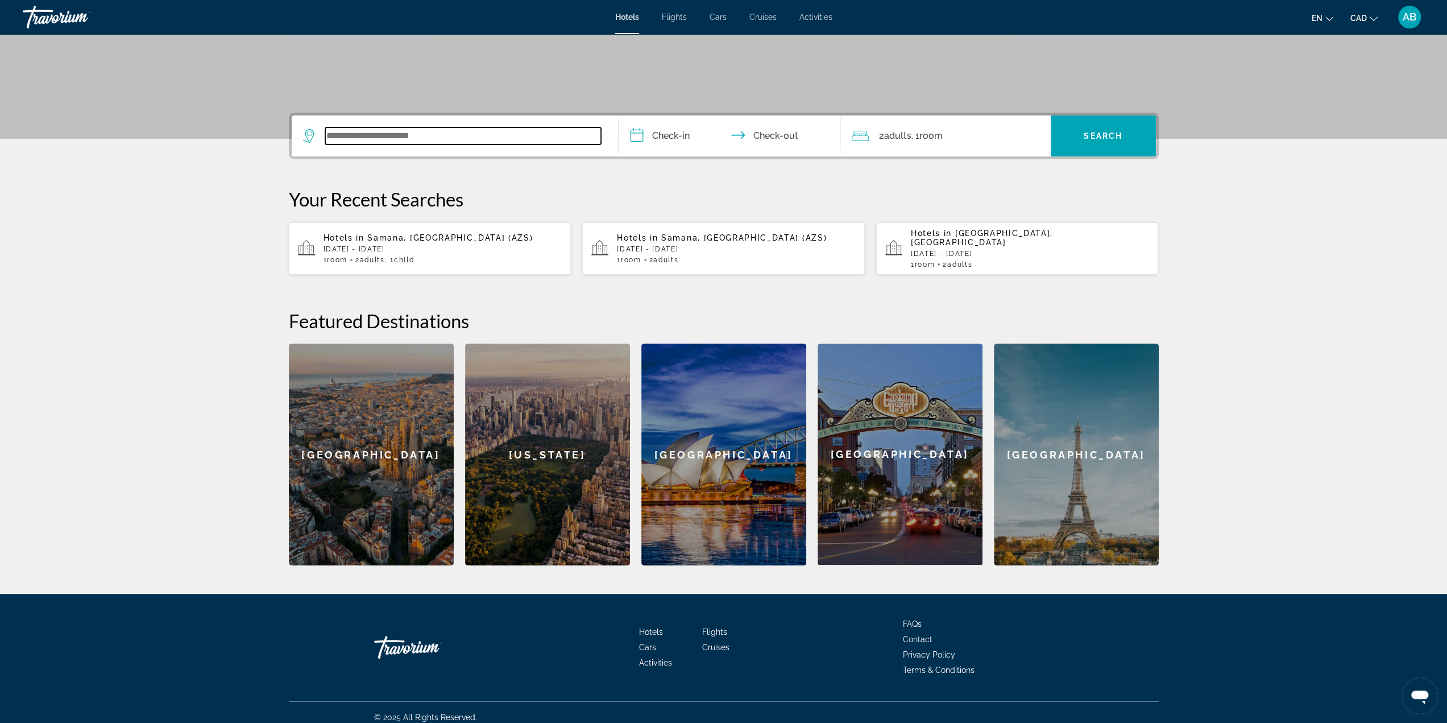
drag, startPoint x: 401, startPoint y: 136, endPoint x: 417, endPoint y: 143, distance: 17.8
click at [401, 135] on input "Search widget" at bounding box center [463, 135] width 276 height 17
click at [401, 134] on input "Search widget" at bounding box center [463, 135] width 276 height 17
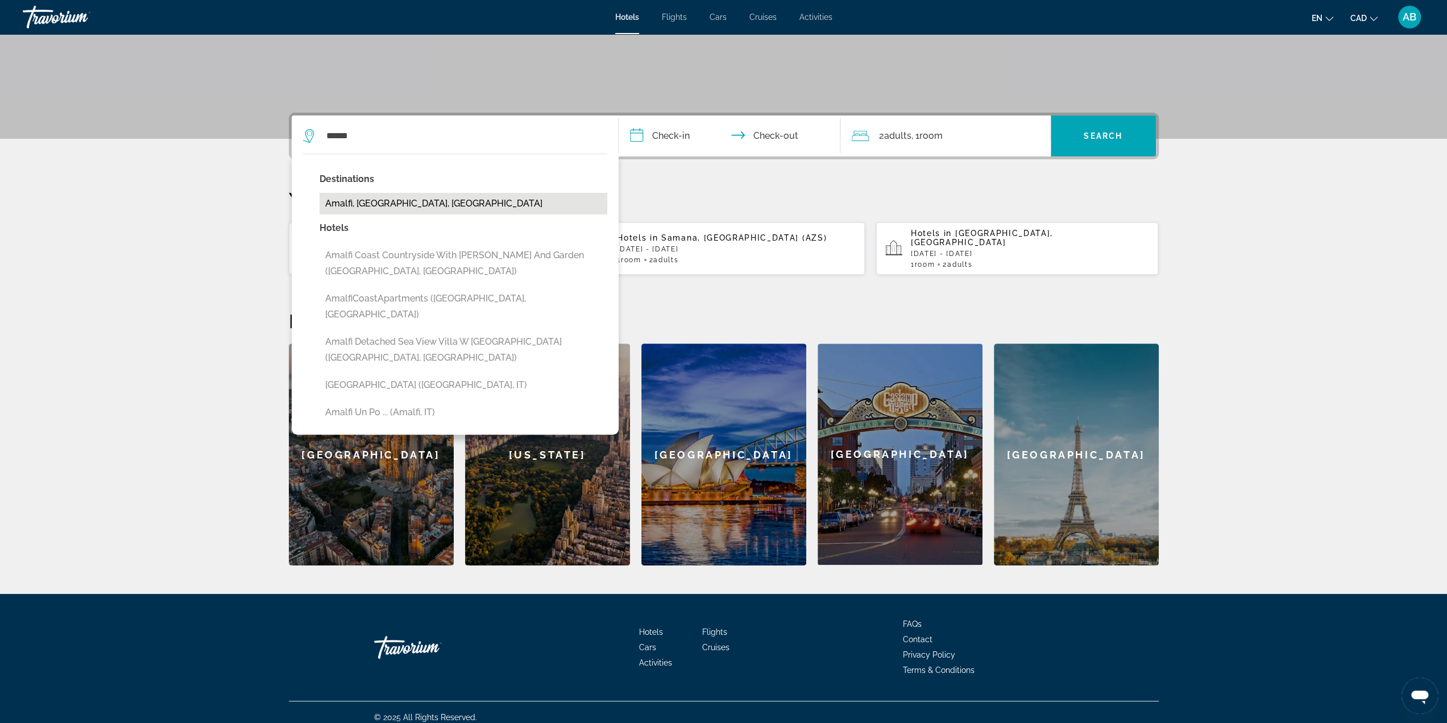
click at [396, 202] on button "Amalfi, [GEOGRAPHIC_DATA], [GEOGRAPHIC_DATA]" at bounding box center [463, 204] width 288 height 22
type input "**********"
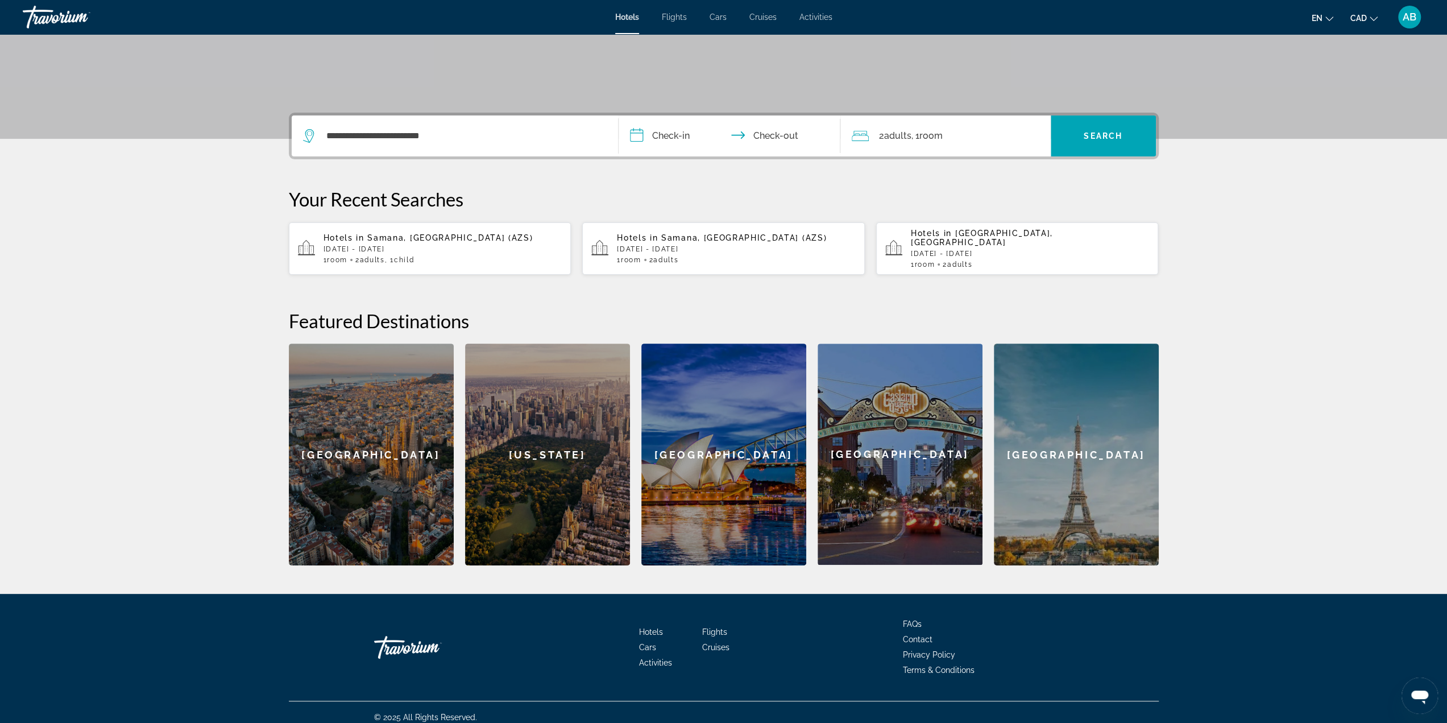
click at [666, 135] on input "**********" at bounding box center [732, 137] width 226 height 44
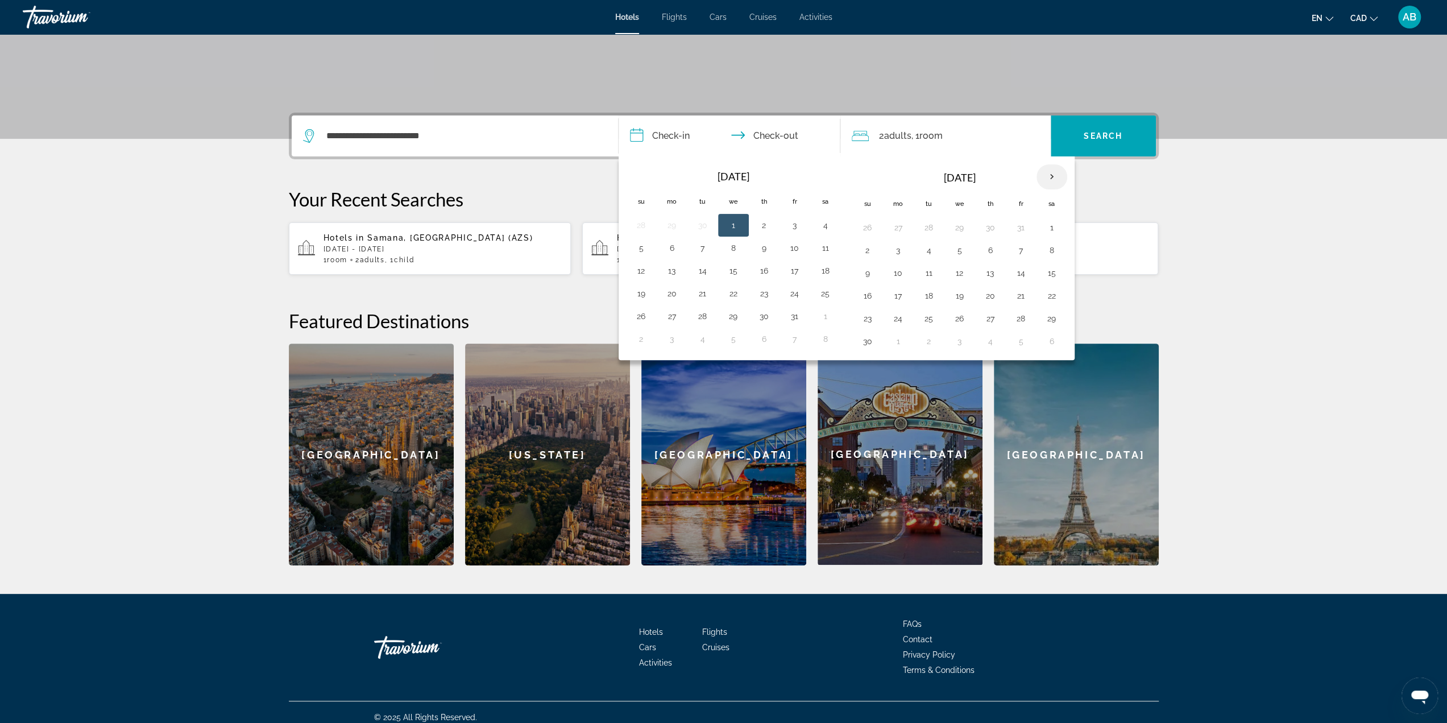
click at [1046, 172] on th "Next month" at bounding box center [1051, 176] width 31 height 25
click at [1044, 173] on th "Next month" at bounding box center [1051, 176] width 31 height 25
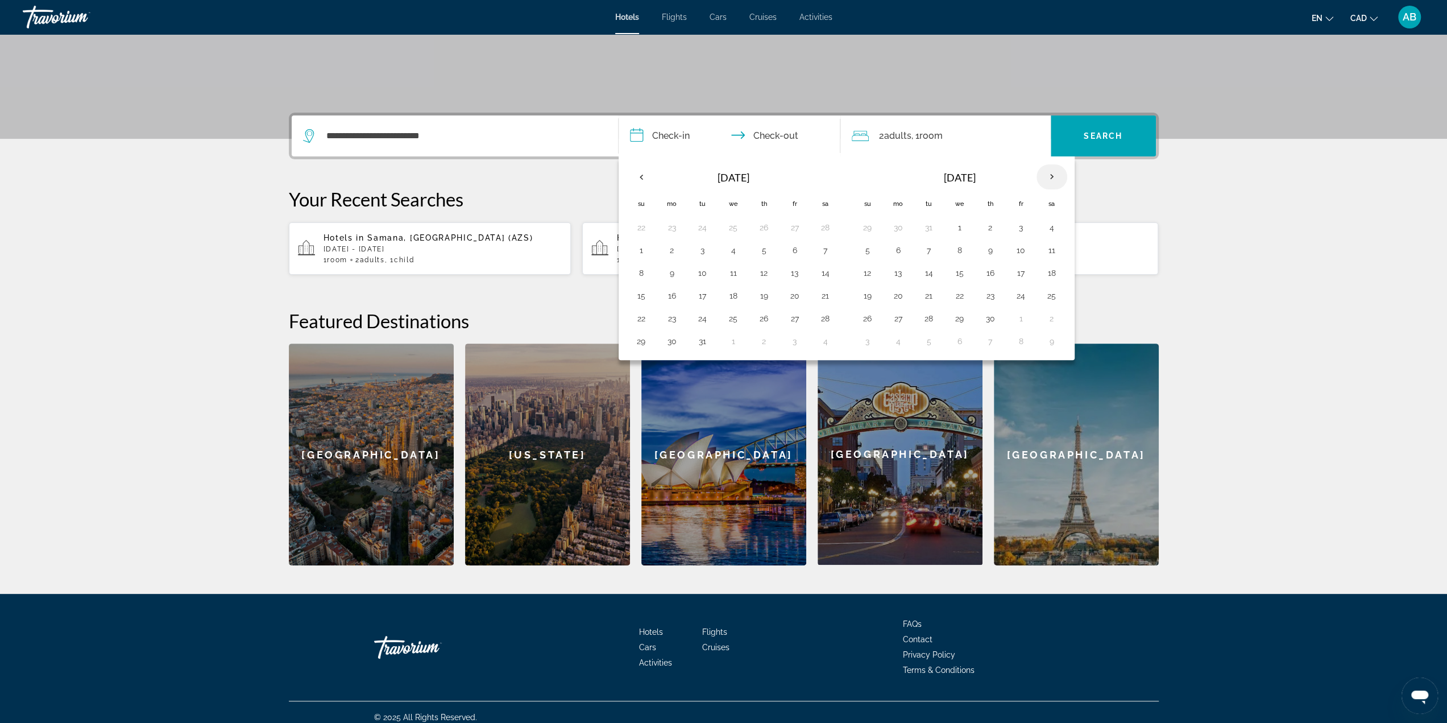
click at [1044, 173] on th "Next month" at bounding box center [1051, 176] width 31 height 25
click at [1015, 294] on button "26" at bounding box center [1021, 296] width 18 height 16
click at [1047, 175] on th "Next month" at bounding box center [1051, 176] width 31 height 25
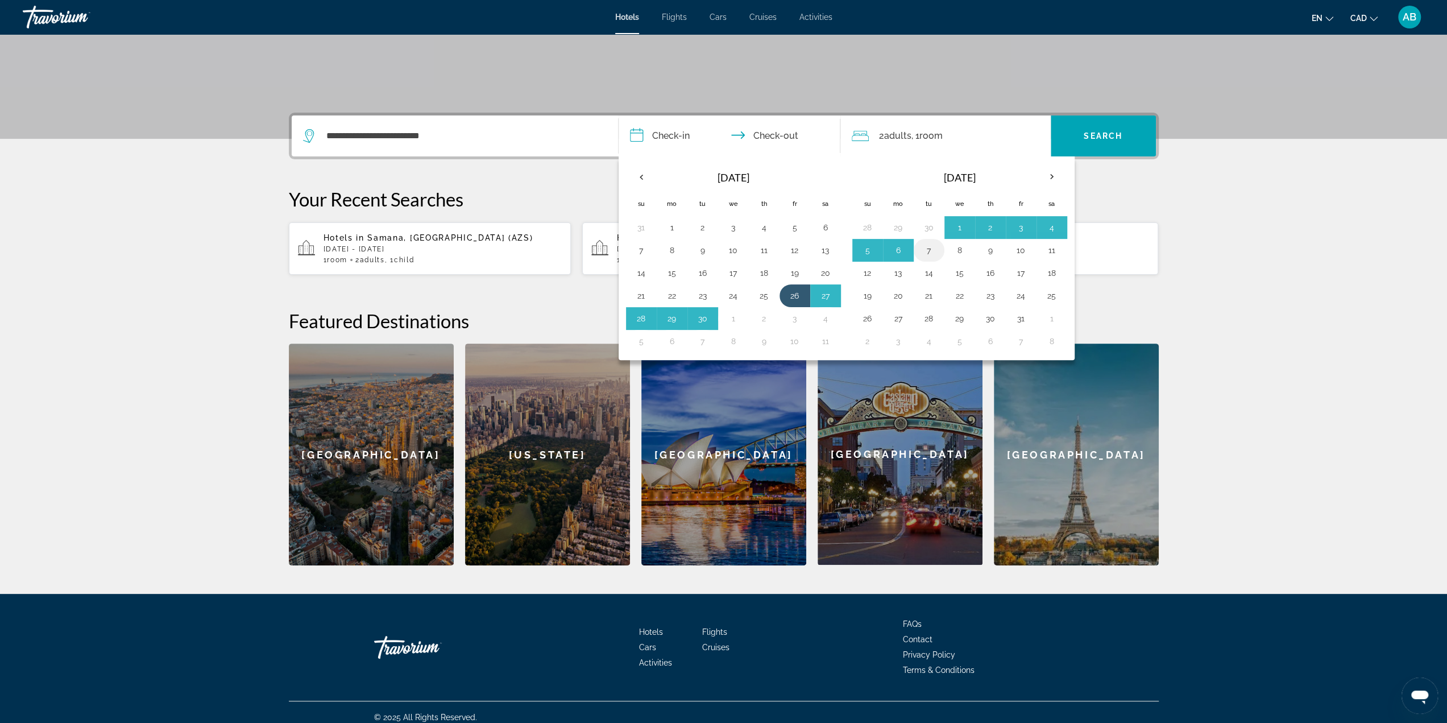
click at [930, 249] on button "7" at bounding box center [929, 250] width 18 height 16
type input "**********"
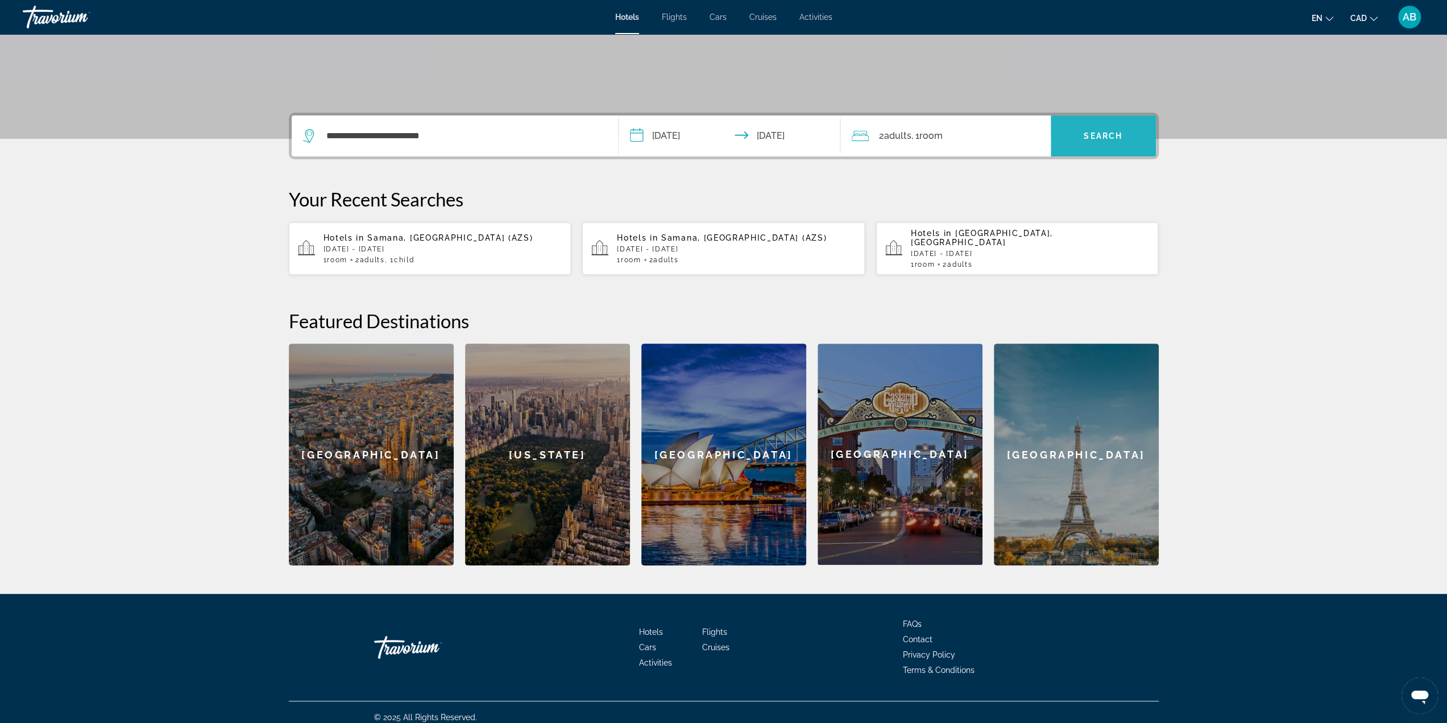
click at [1069, 132] on span "Search widget" at bounding box center [1103, 135] width 105 height 27
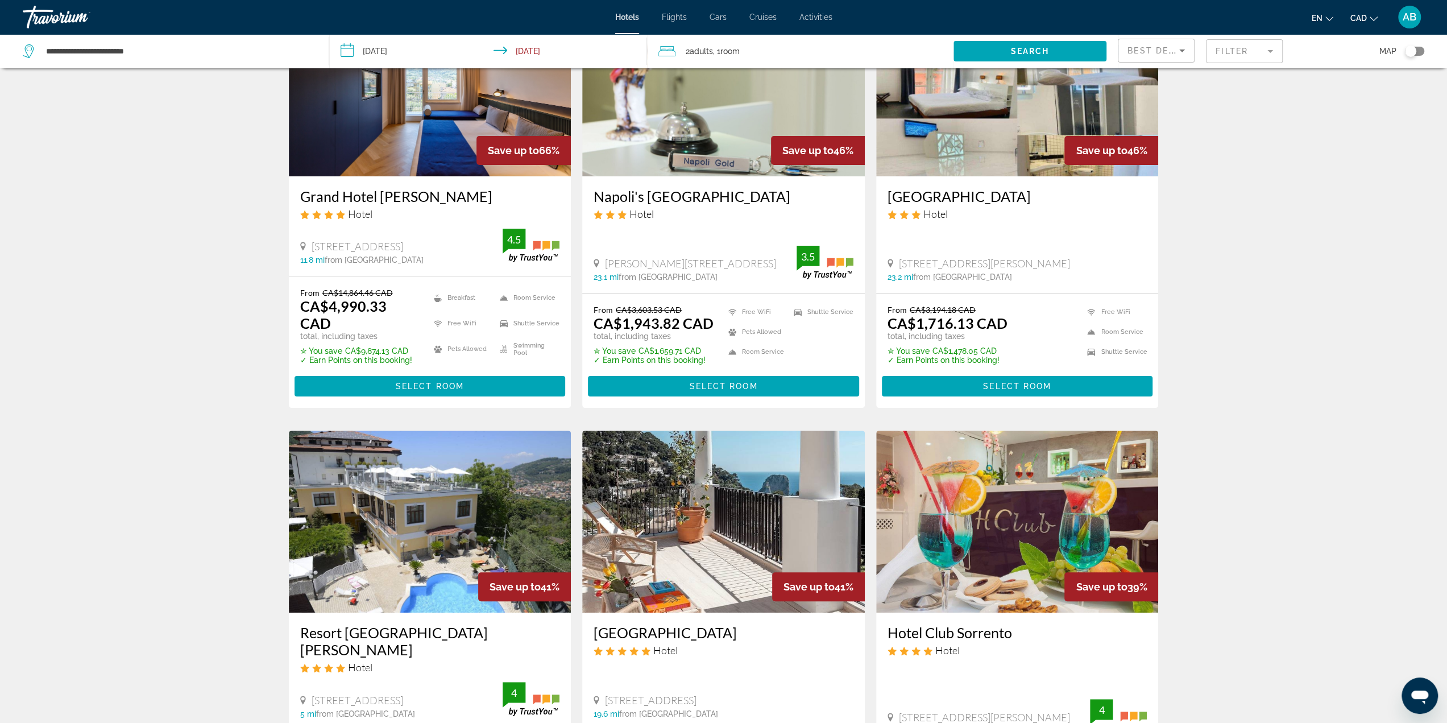
scroll to position [227, 0]
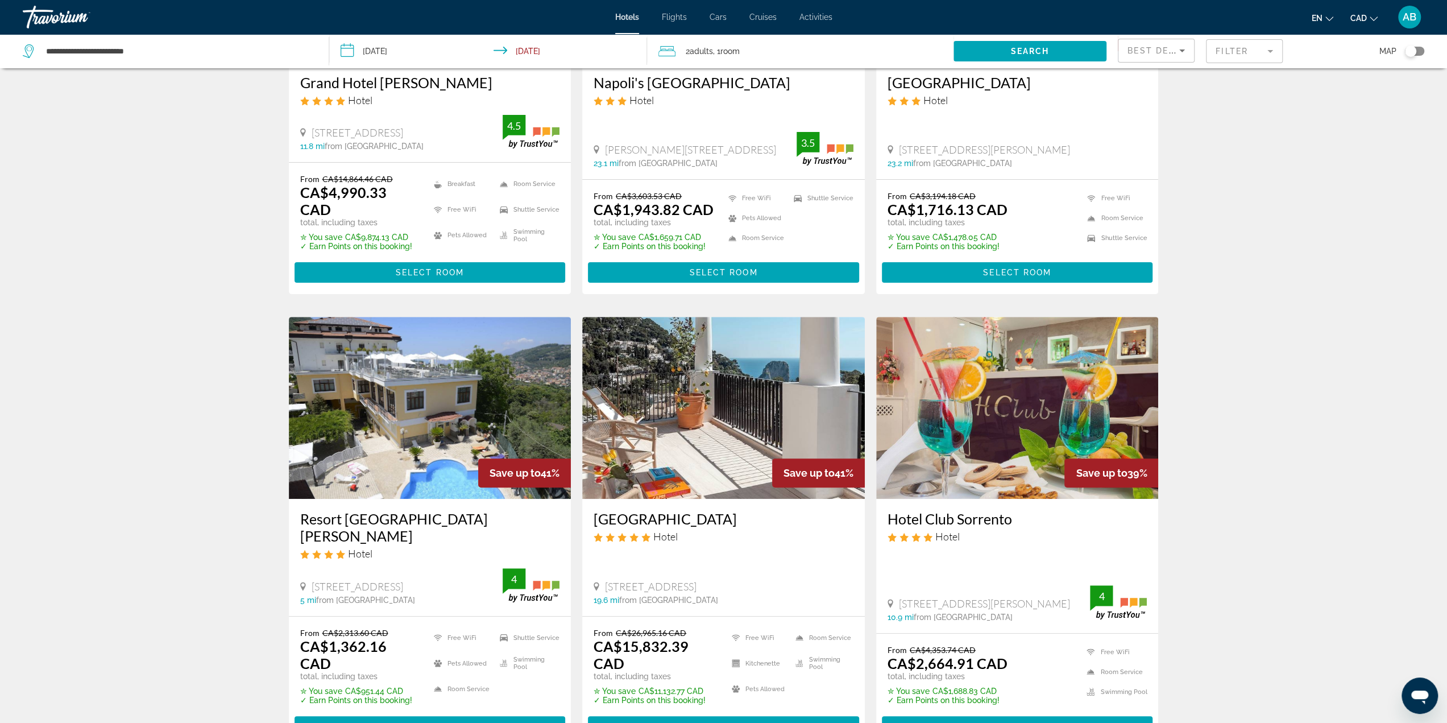
drag, startPoint x: 1239, startPoint y: 56, endPoint x: 1275, endPoint y: 45, distance: 36.7
click at [1241, 56] on mat-form-field "Filter" at bounding box center [1244, 51] width 77 height 24
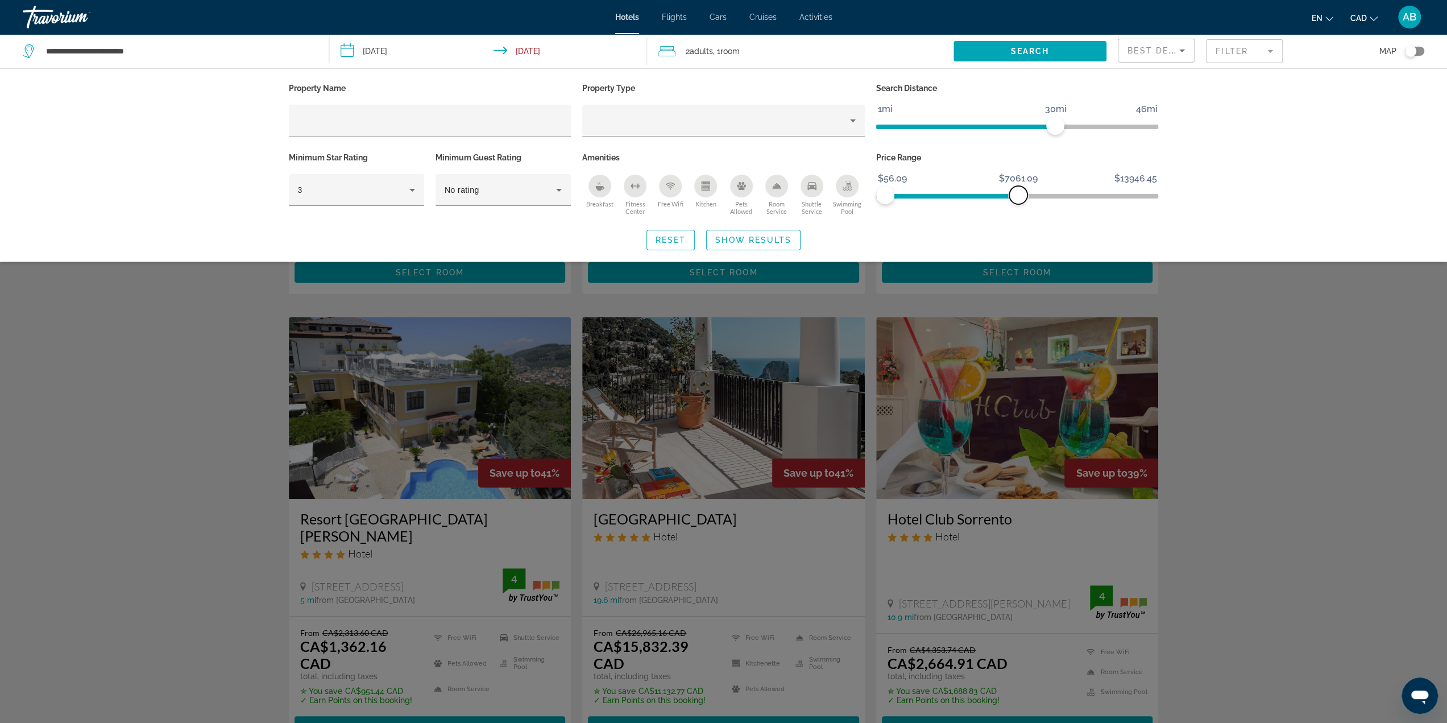
drag, startPoint x: 1145, startPoint y: 189, endPoint x: 945, endPoint y: 188, distance: 200.1
click at [1009, 193] on span "ngx-slider-max" at bounding box center [1018, 195] width 18 height 18
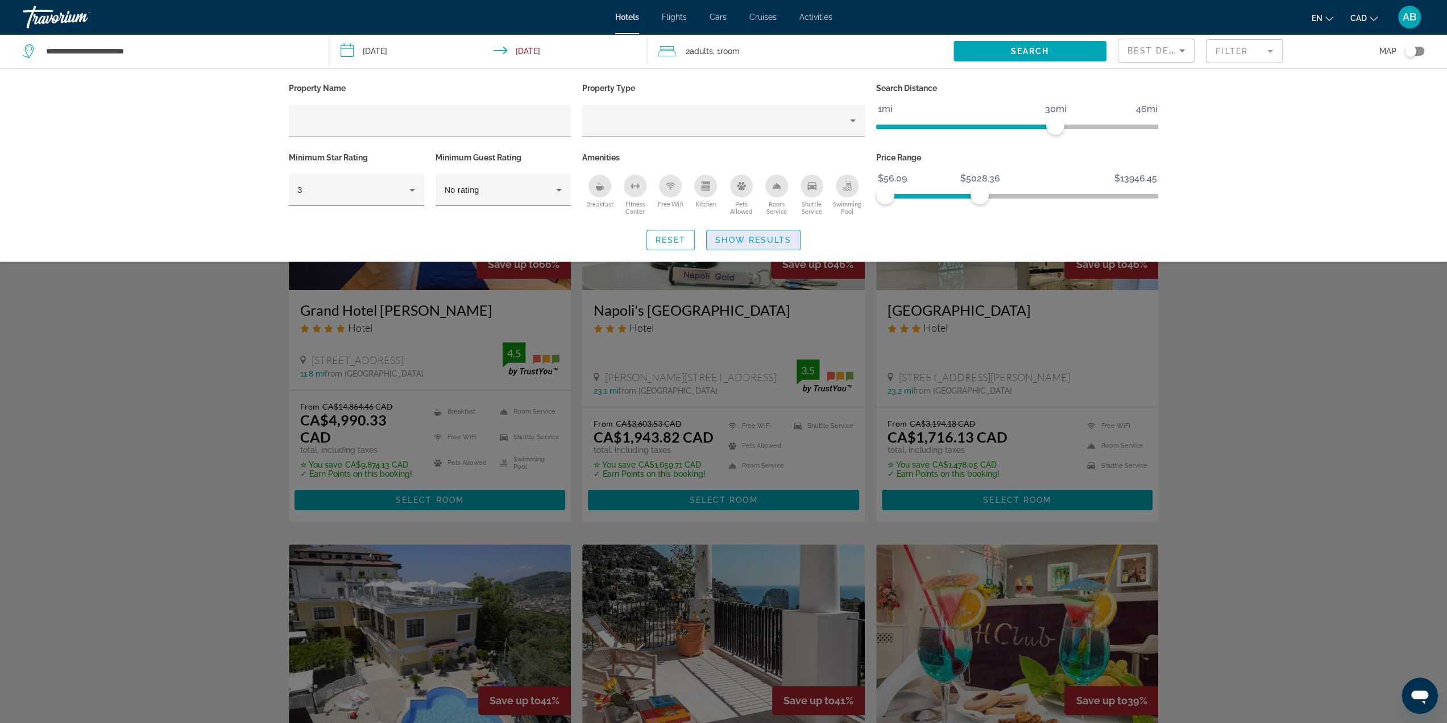
drag, startPoint x: 754, startPoint y: 235, endPoint x: 770, endPoint y: 230, distance: 16.0
click at [754, 233] on button "Show Results" at bounding box center [753, 240] width 94 height 20
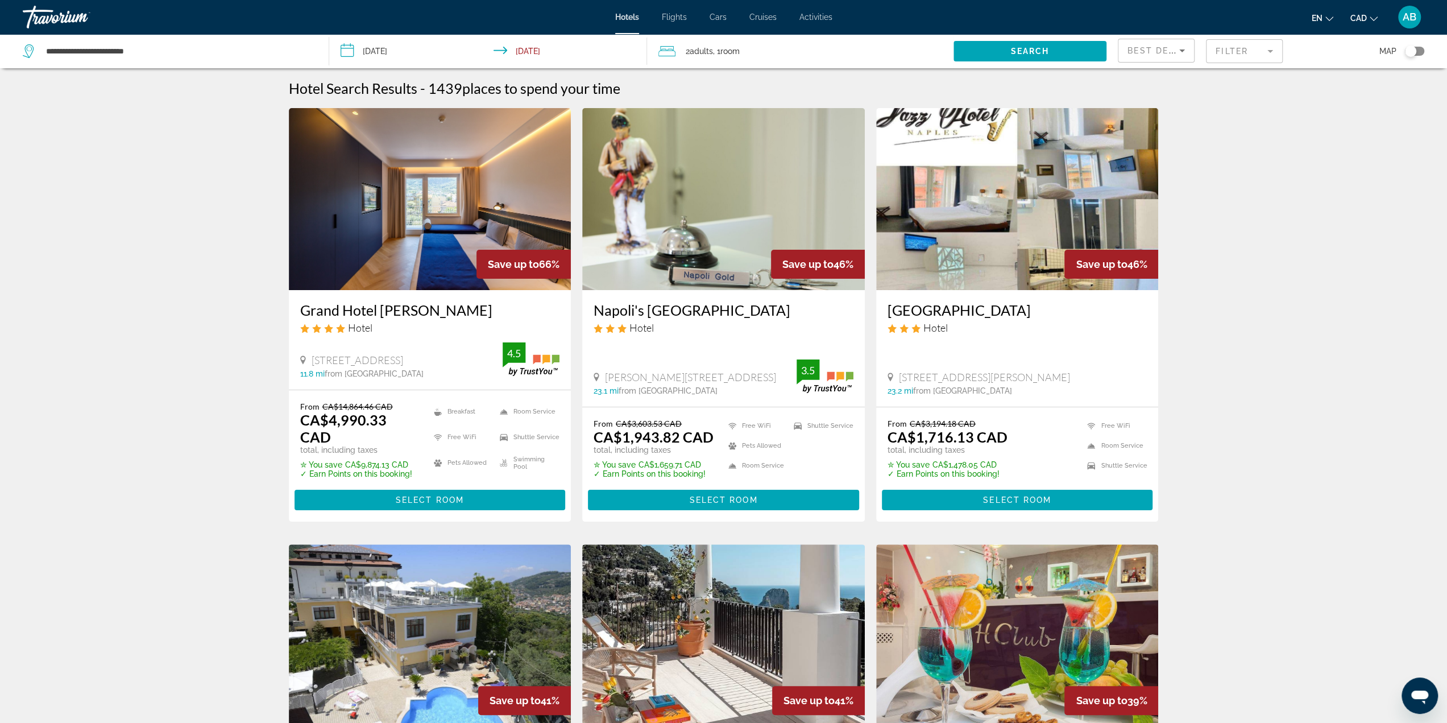
click at [1410, 49] on div "Toggle map" at bounding box center [1410, 50] width 11 height 11
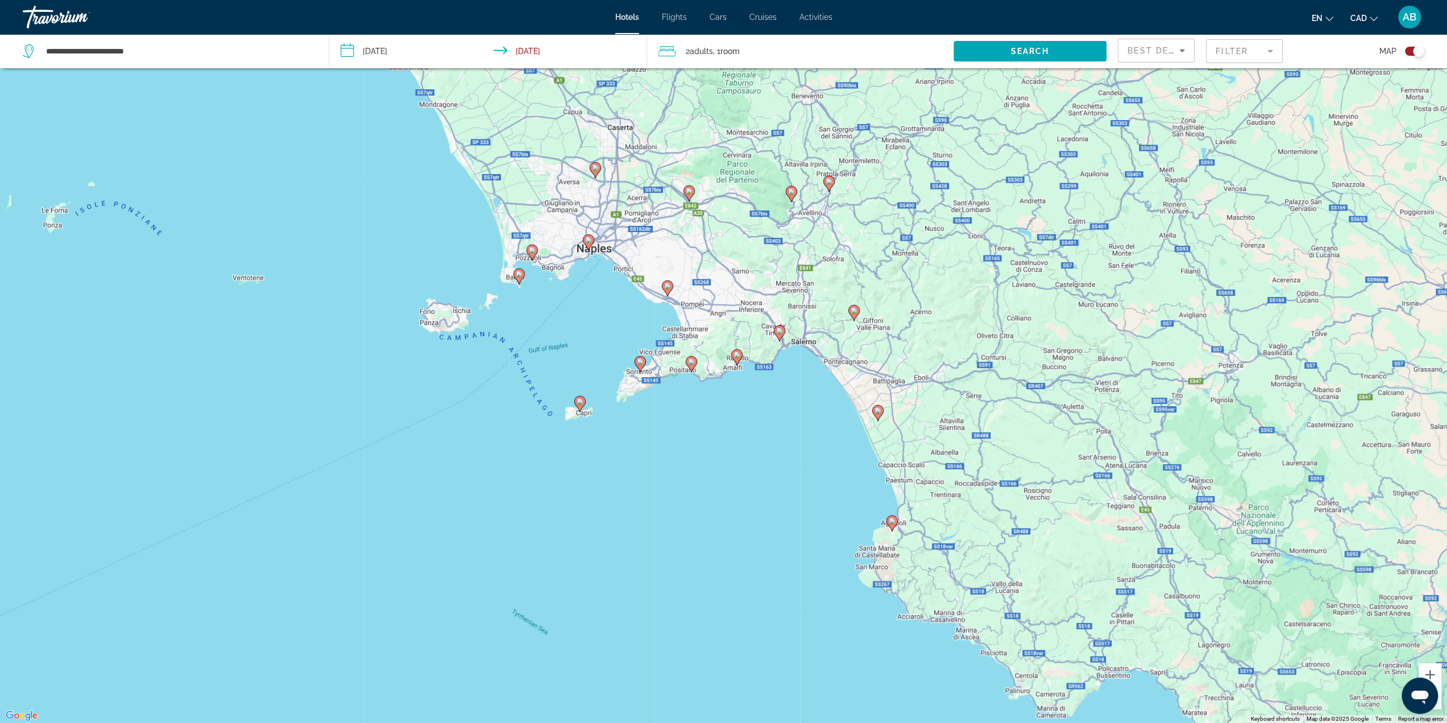
click at [694, 359] on image "Main content" at bounding box center [691, 361] width 7 height 7
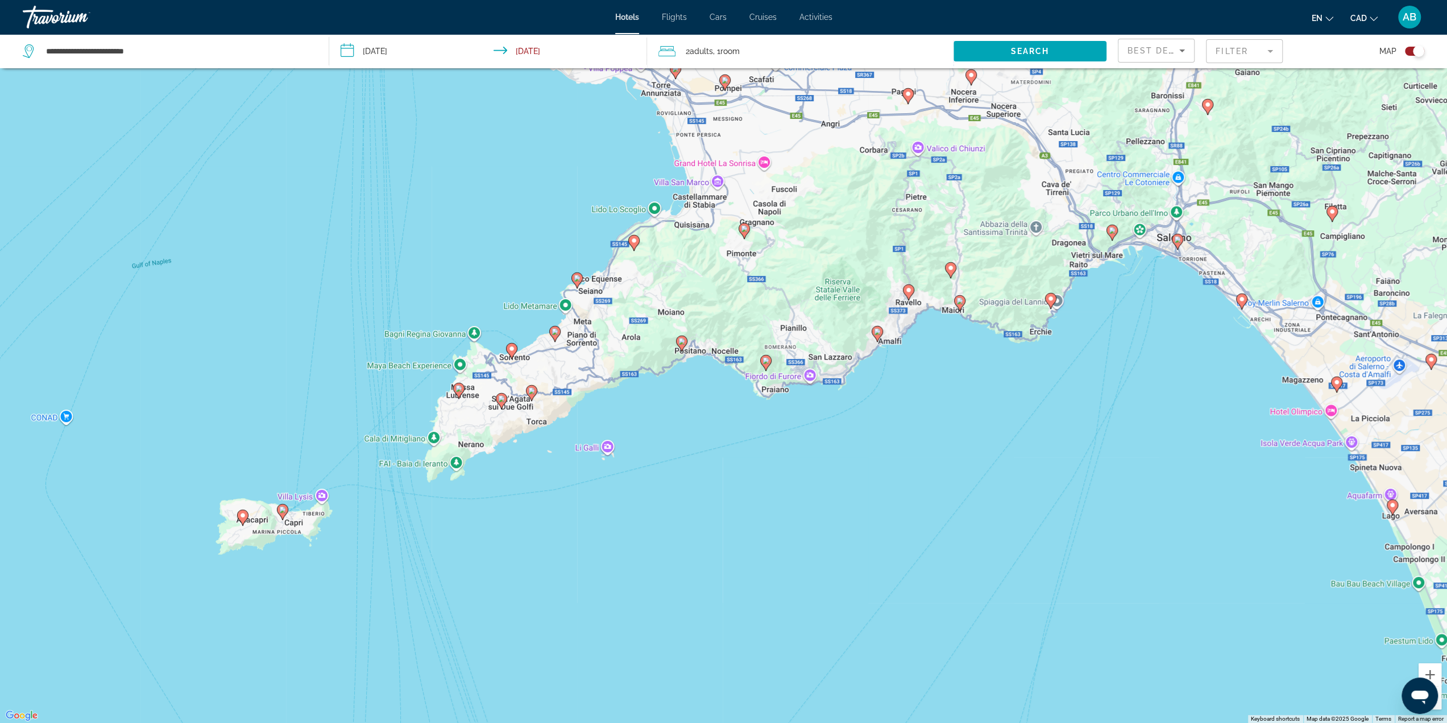
click at [878, 335] on icon "Main content" at bounding box center [876, 333] width 10 height 15
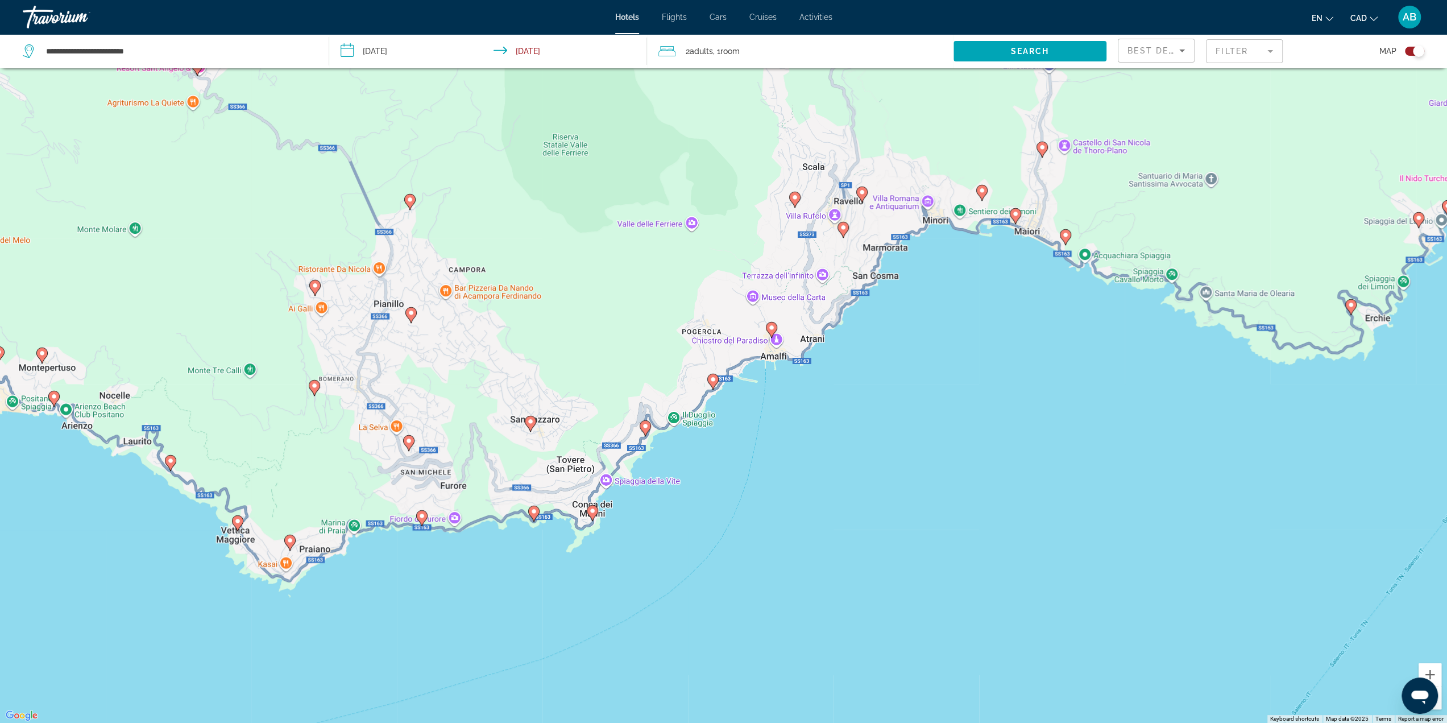
click at [714, 384] on icon "Main content" at bounding box center [712, 380] width 10 height 15
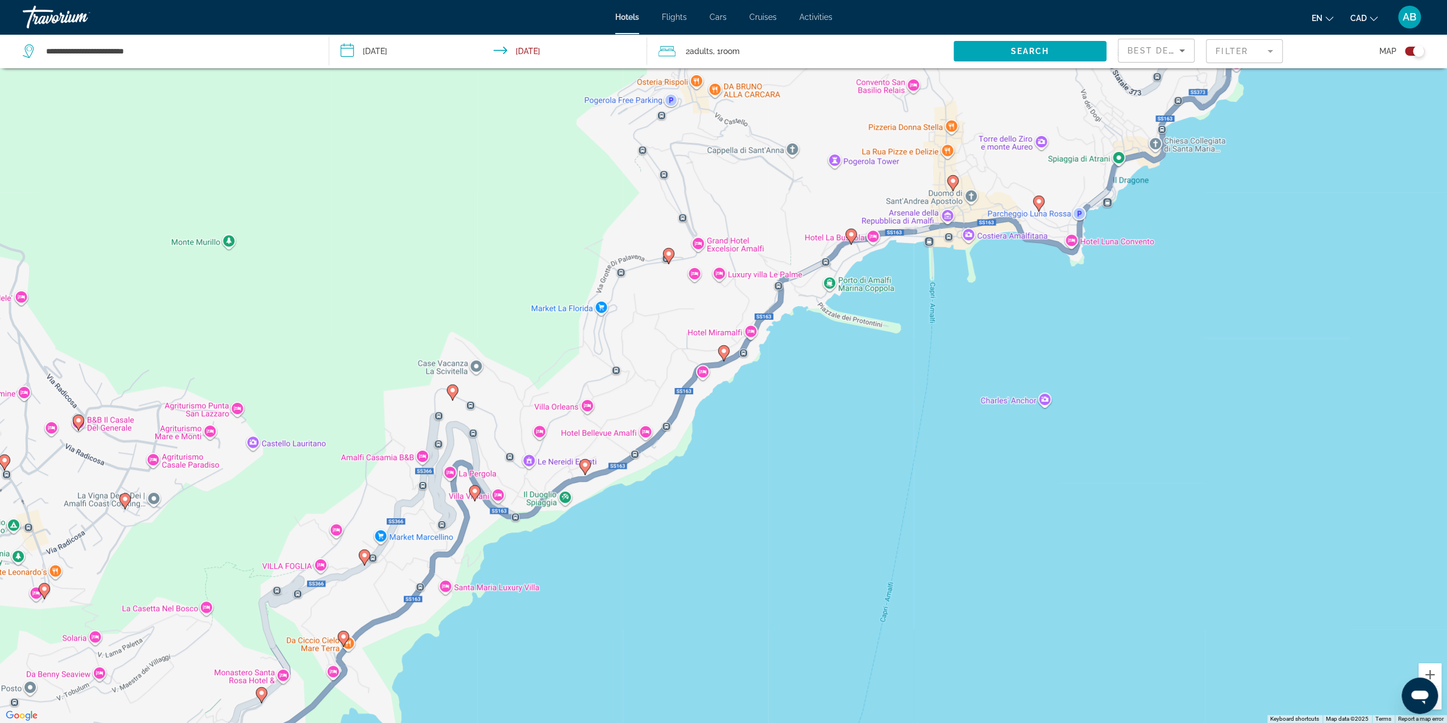
click at [725, 354] on icon "Main content" at bounding box center [723, 352] width 10 height 15
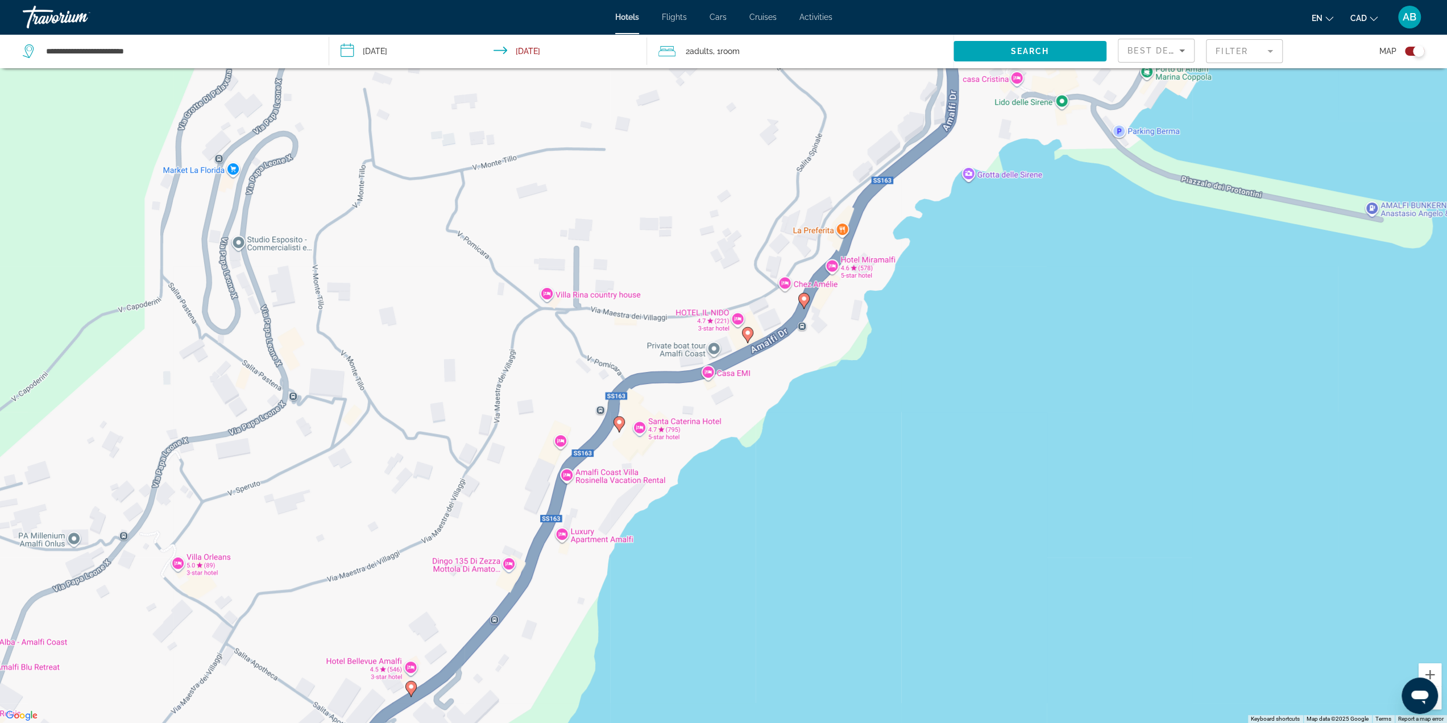
click at [749, 334] on image "Main content" at bounding box center [747, 332] width 7 height 7
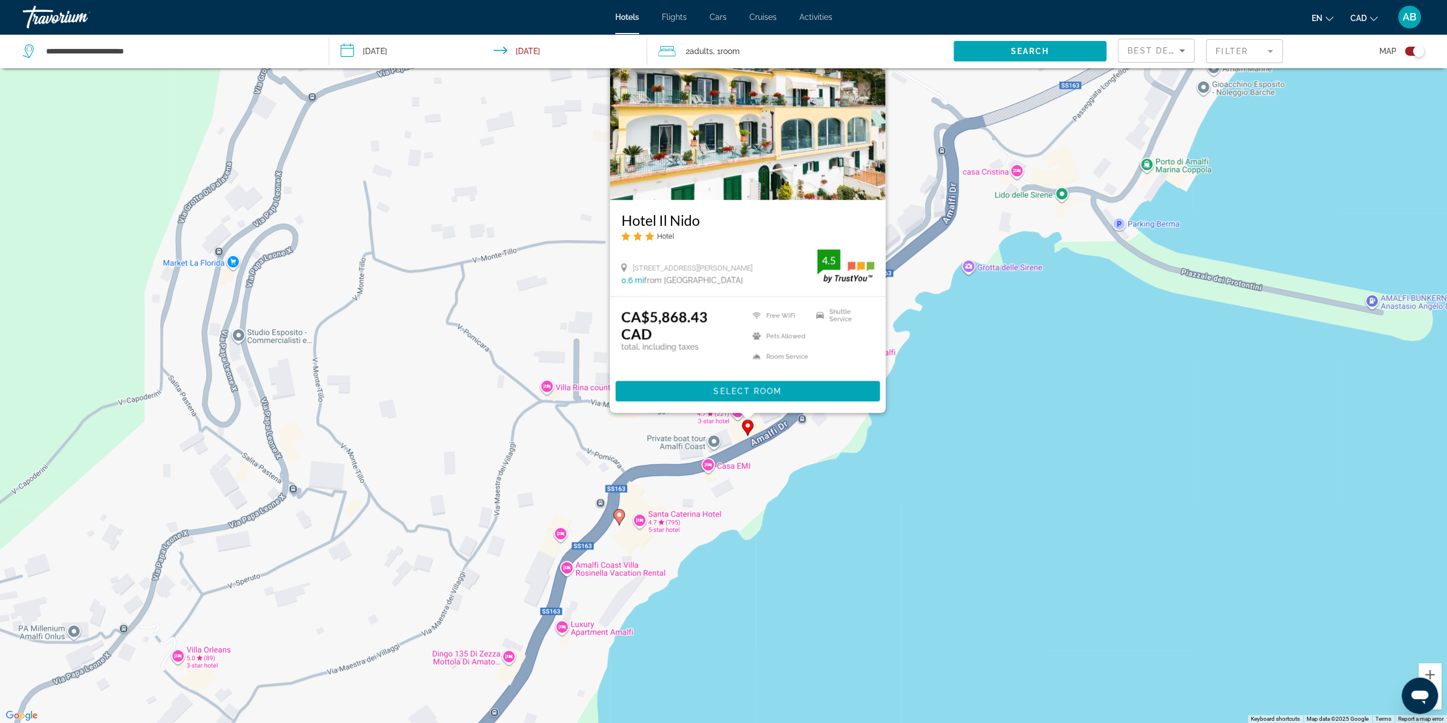
click at [966, 367] on div "To activate drag with keyboard, press Alt + Enter. Once in keyboard drag state,…" at bounding box center [723, 361] width 1447 height 723
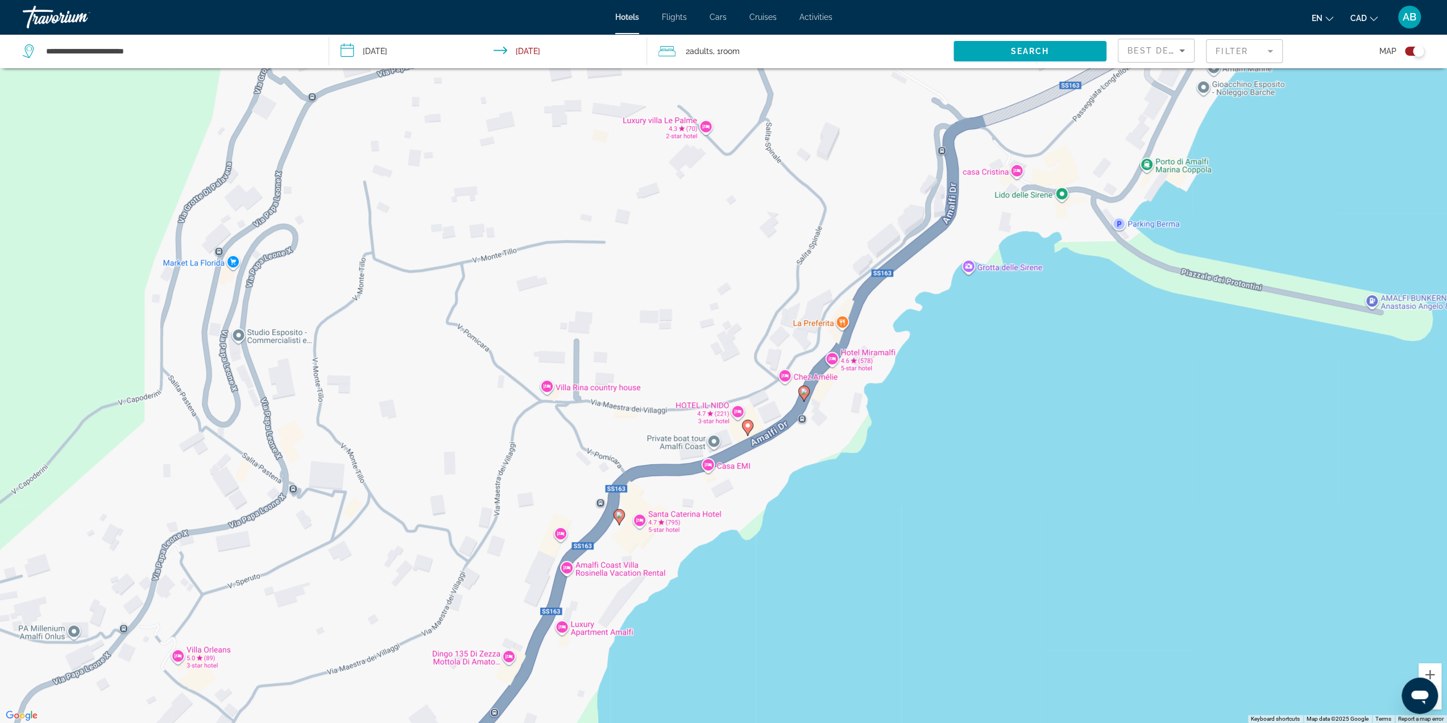
drag, startPoint x: 1202, startPoint y: 612, endPoint x: 1211, endPoint y: 614, distance: 8.7
click at [1204, 611] on div "To activate drag with keyboard, press Alt + Enter. Once in keyboard drag state,…" at bounding box center [723, 361] width 1447 height 723
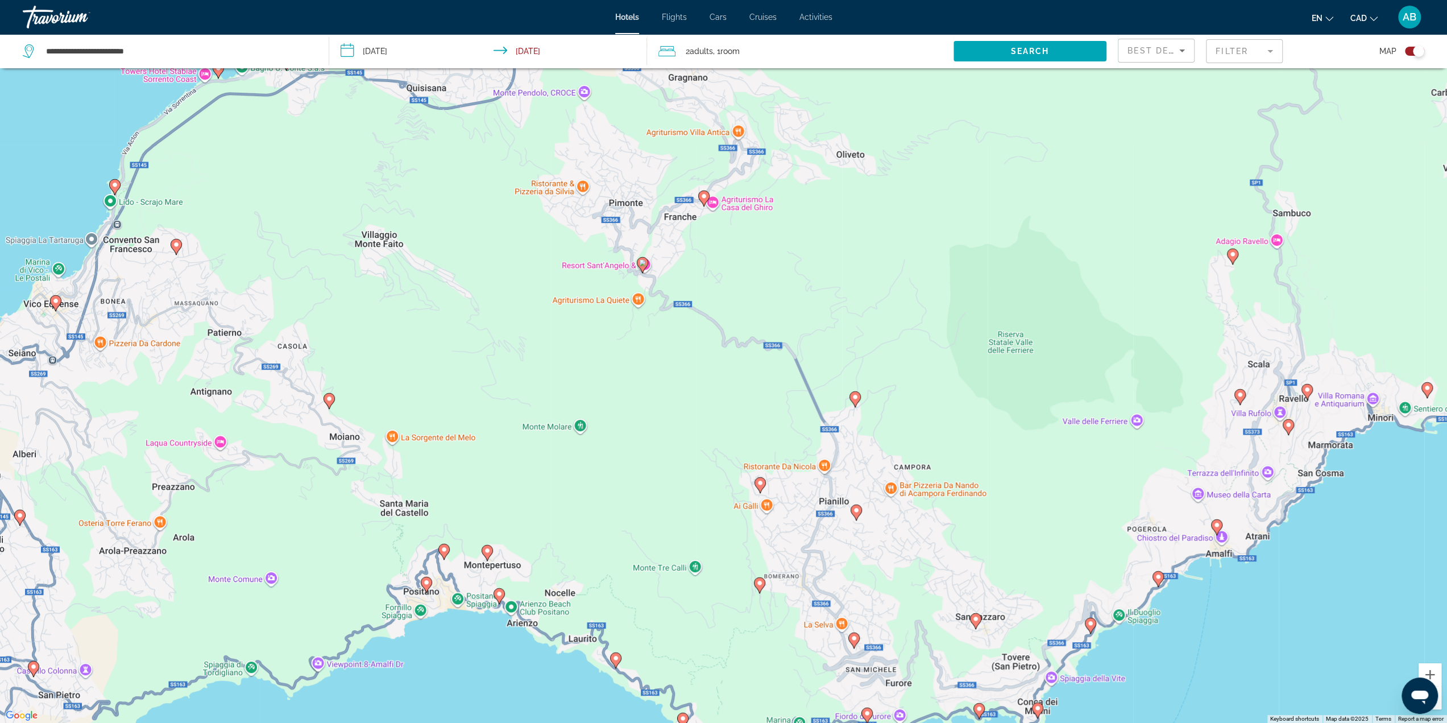
drag, startPoint x: 1029, startPoint y: 503, endPoint x: 988, endPoint y: 351, distance: 157.8
click at [988, 355] on div "To activate drag with keyboard, press Alt + Enter. Once in keyboard drag state,…" at bounding box center [723, 361] width 1447 height 723
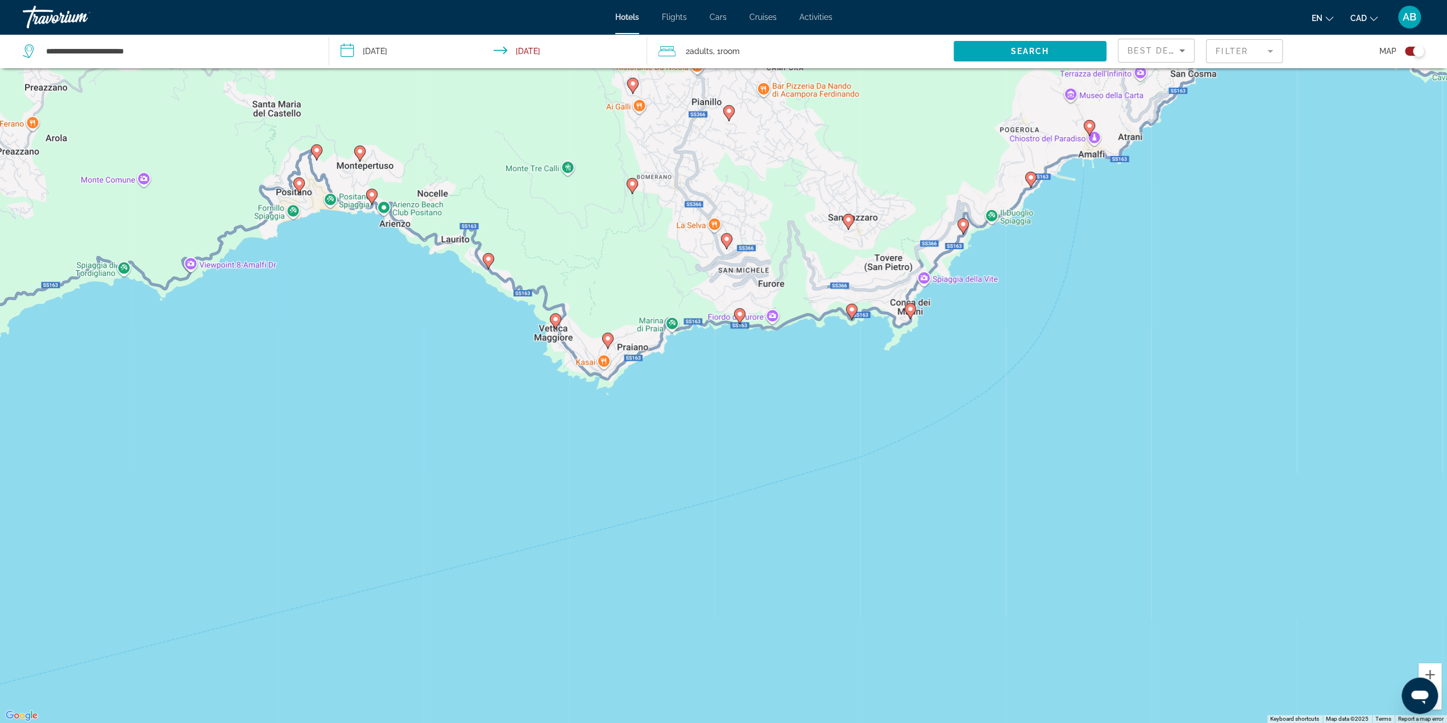
click at [484, 258] on icon "Main content" at bounding box center [488, 260] width 10 height 15
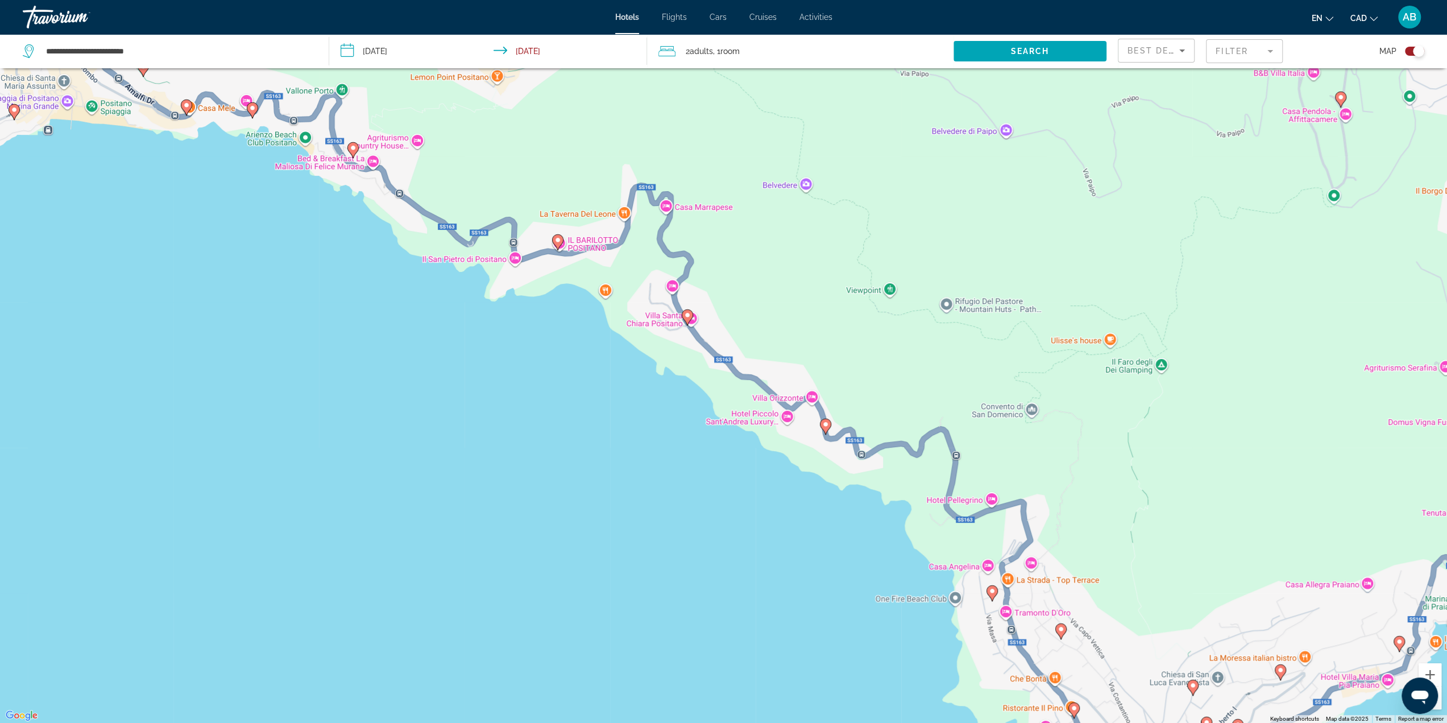
click at [686, 318] on image "Main content" at bounding box center [687, 315] width 7 height 7
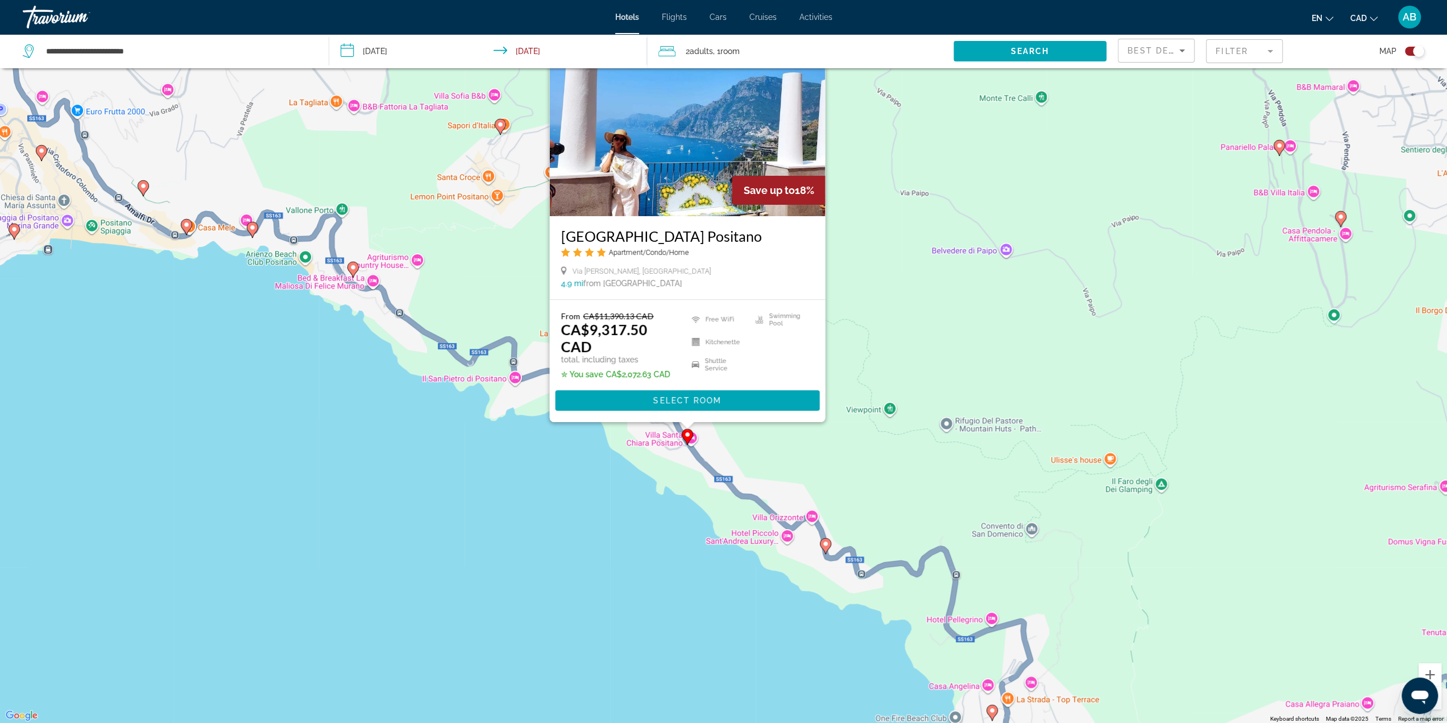
click at [888, 337] on div "To activate drag with keyboard, press Alt + Enter. Once in keyboard drag state,…" at bounding box center [723, 361] width 1447 height 723
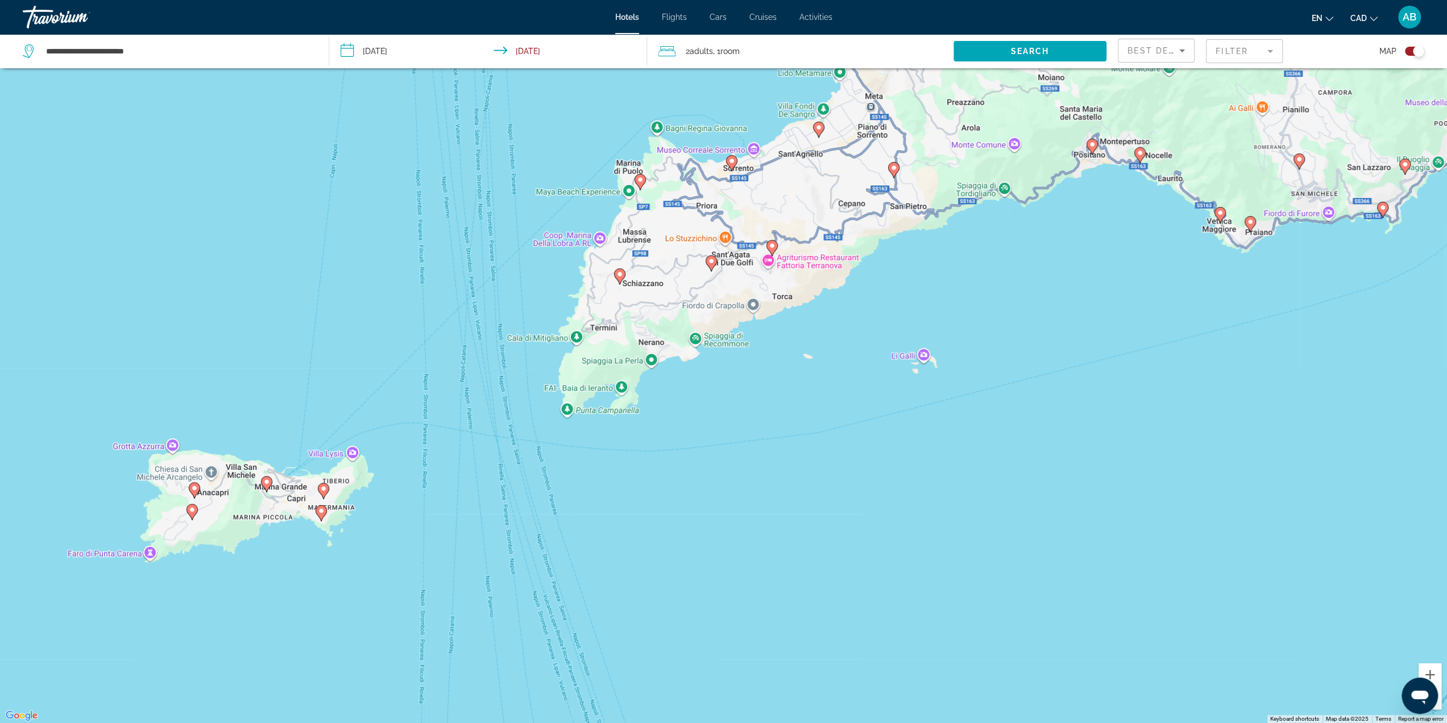
drag, startPoint x: 1272, startPoint y: 51, endPoint x: 1291, endPoint y: 48, distance: 18.9
click at [1272, 49] on mat-form-field "Filter" at bounding box center [1244, 51] width 77 height 24
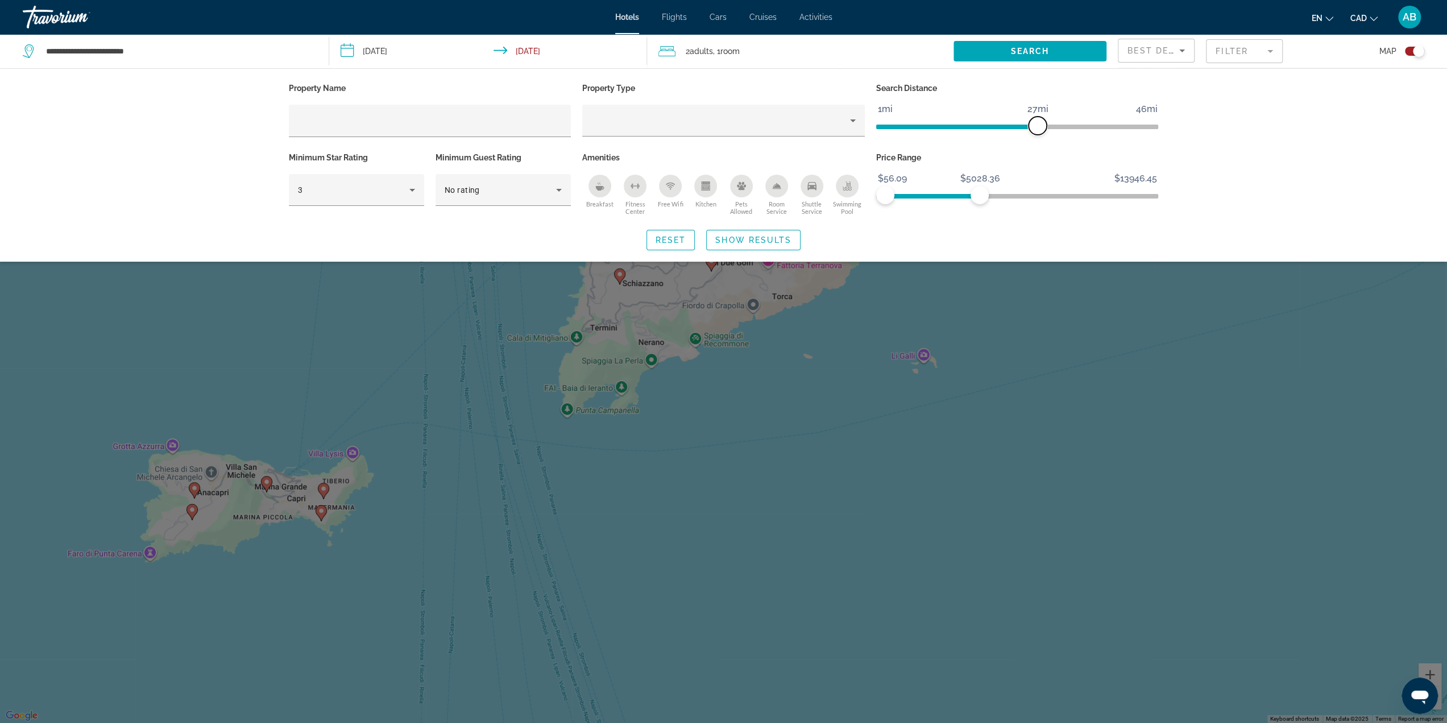
drag, startPoint x: 1051, startPoint y: 126, endPoint x: 979, endPoint y: 125, distance: 72.2
click at [1028, 127] on span "ngx-slider" at bounding box center [1037, 126] width 18 height 18
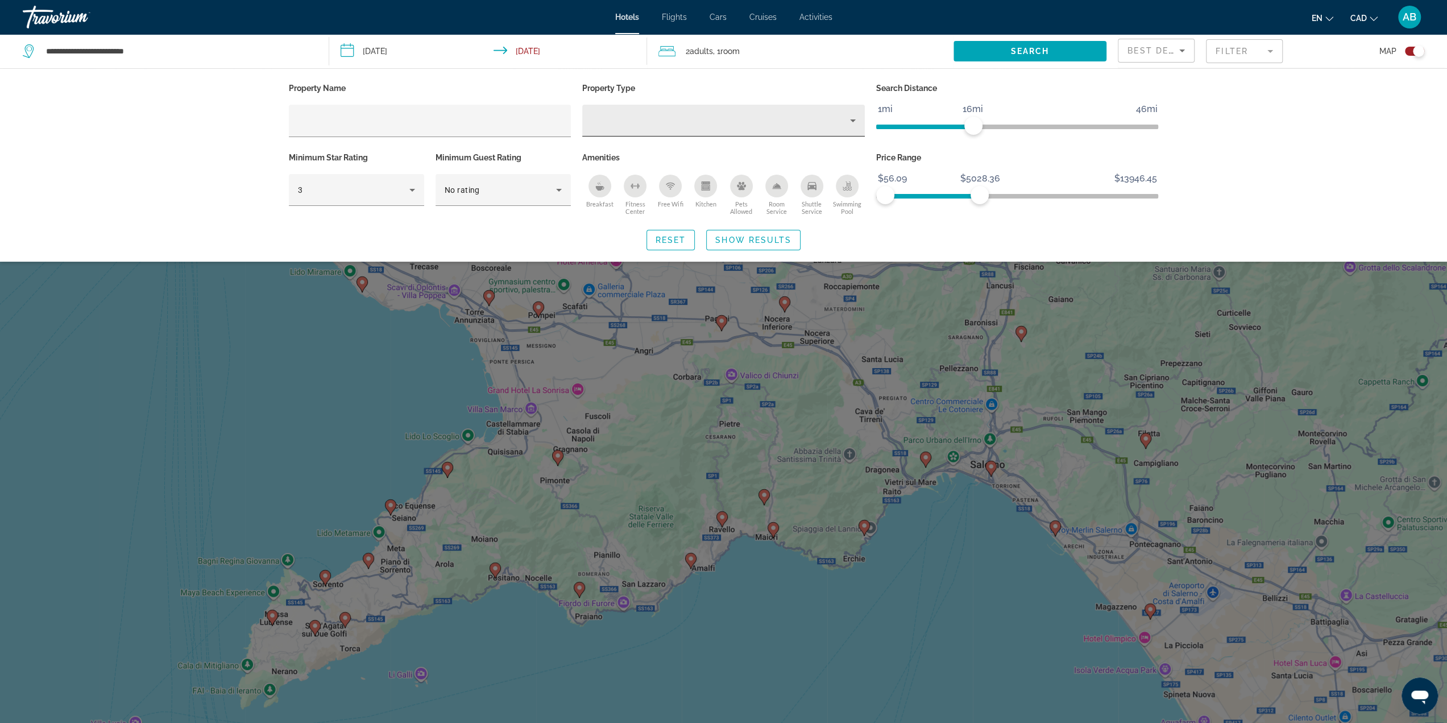
click at [638, 118] on div "Property type" at bounding box center [720, 121] width 259 height 14
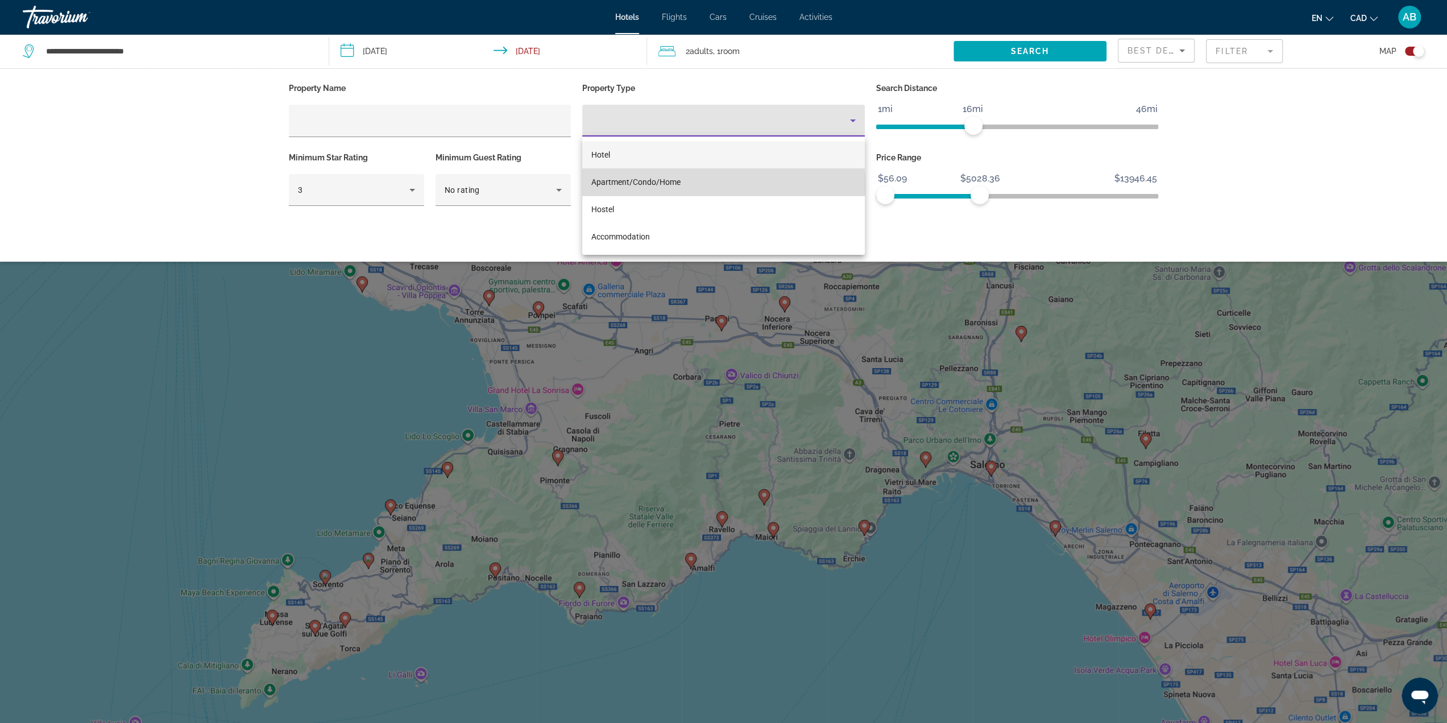
click at [653, 186] on span "Apartment/Condo/Home" at bounding box center [635, 181] width 89 height 9
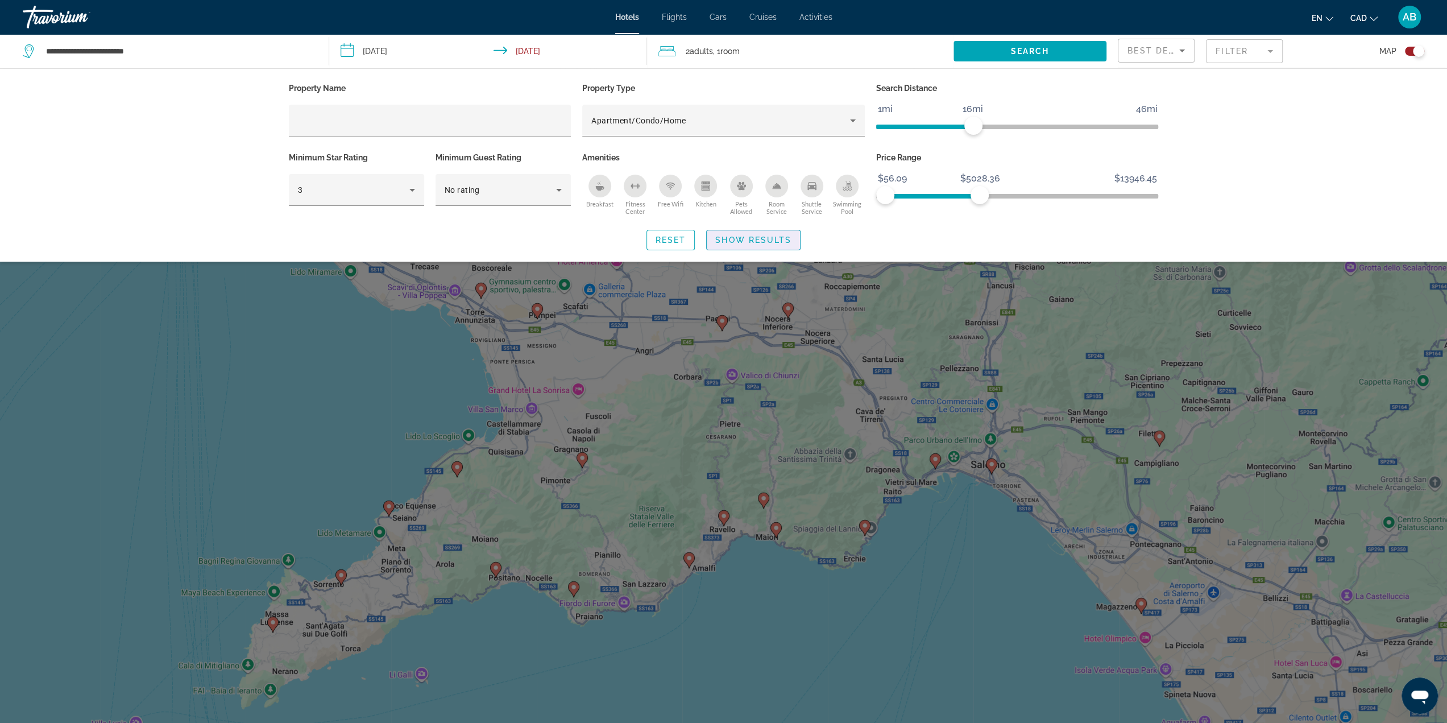
drag, startPoint x: 764, startPoint y: 239, endPoint x: 857, endPoint y: 256, distance: 94.3
click at [764, 236] on span "Show Results" at bounding box center [753, 239] width 76 height 9
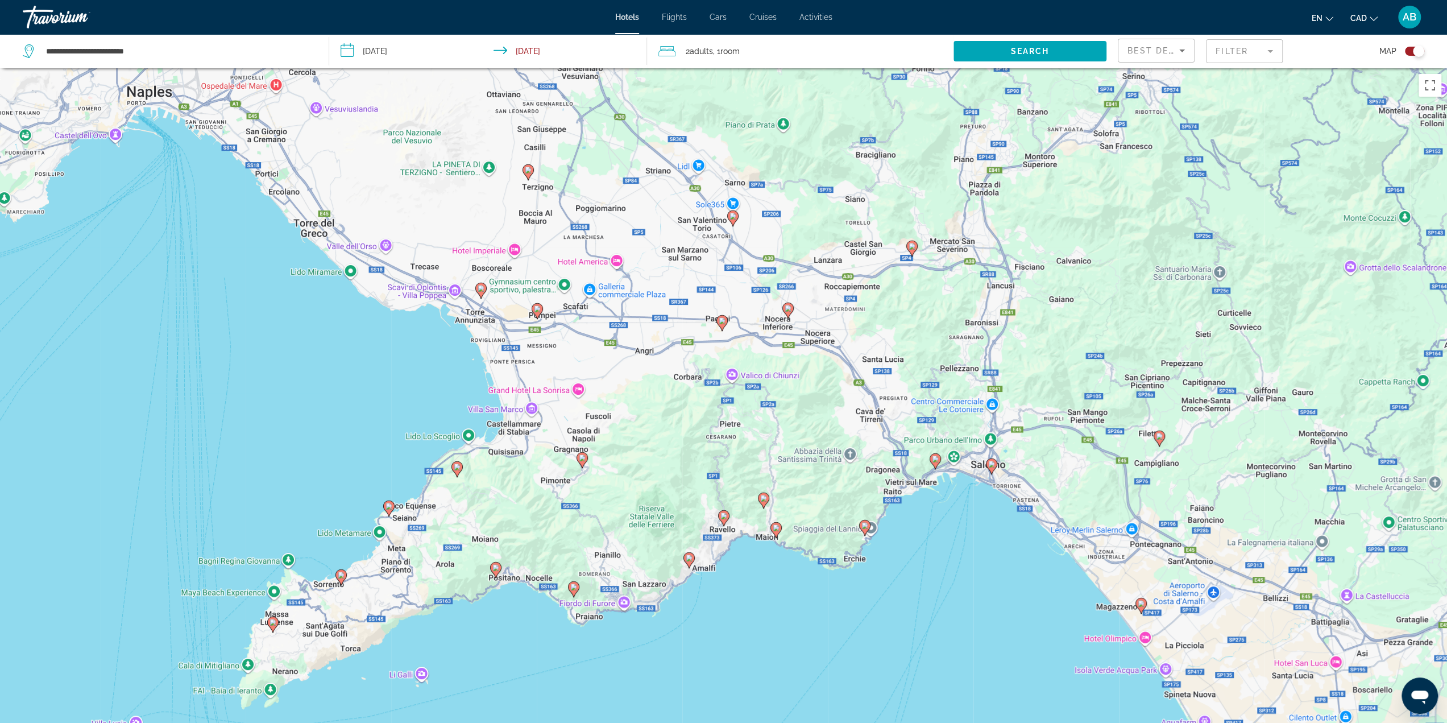
click at [774, 531] on icon "Main content" at bounding box center [775, 529] width 10 height 15
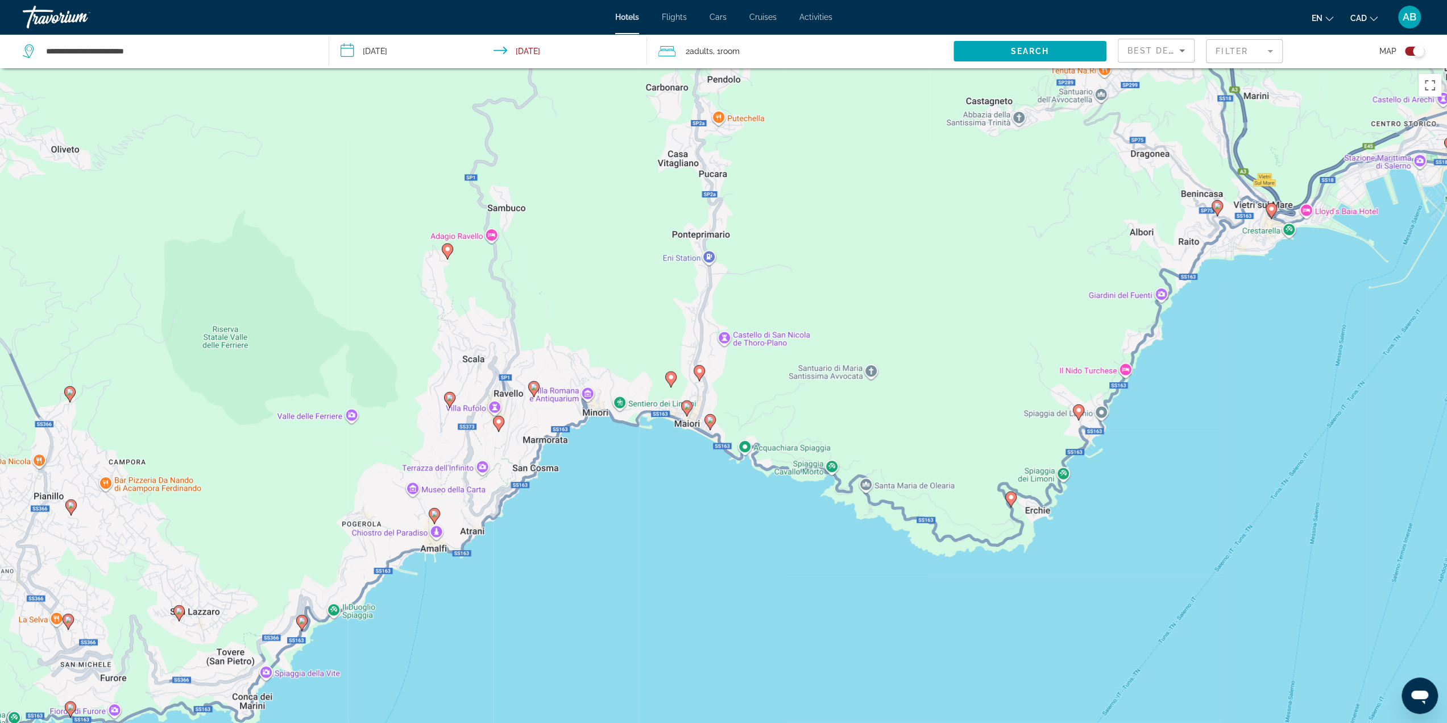
click at [1077, 410] on image "Main content" at bounding box center [1078, 409] width 7 height 7
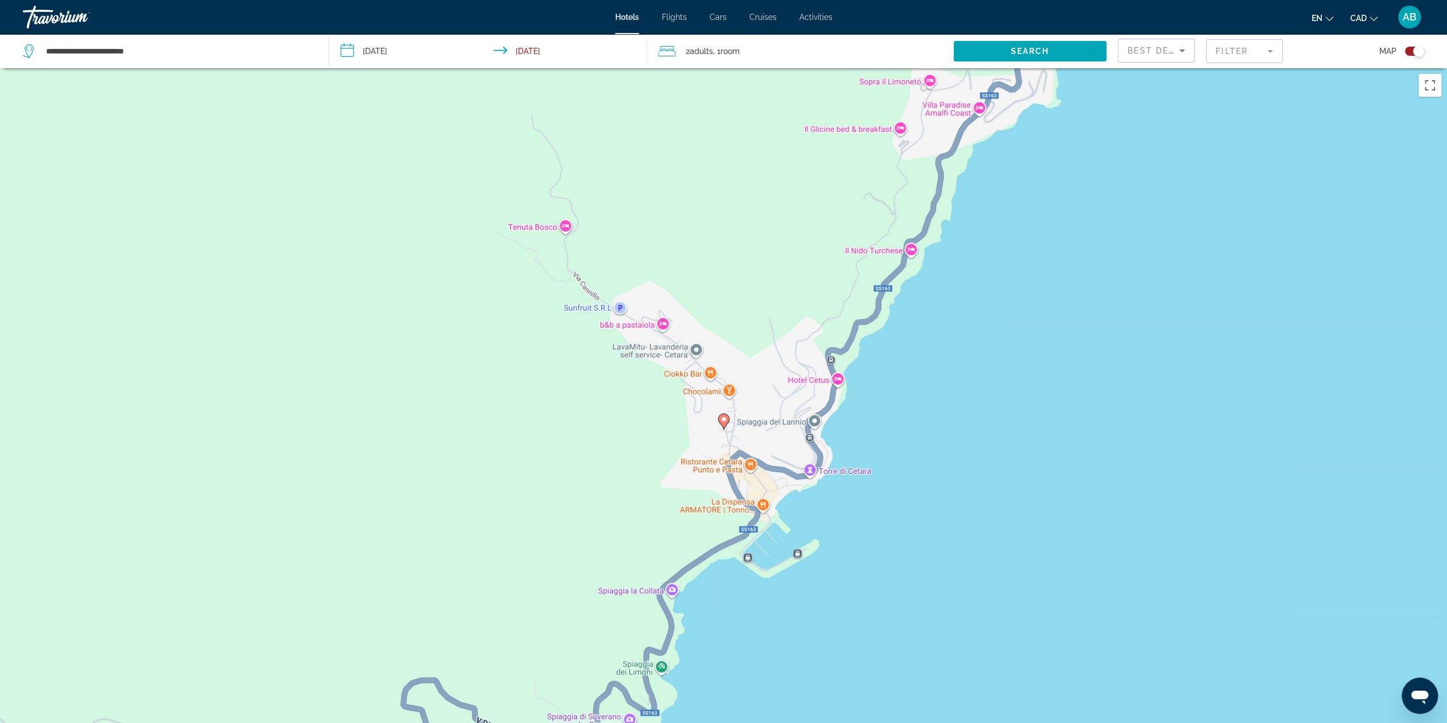
click at [725, 425] on icon "Main content" at bounding box center [723, 421] width 11 height 16
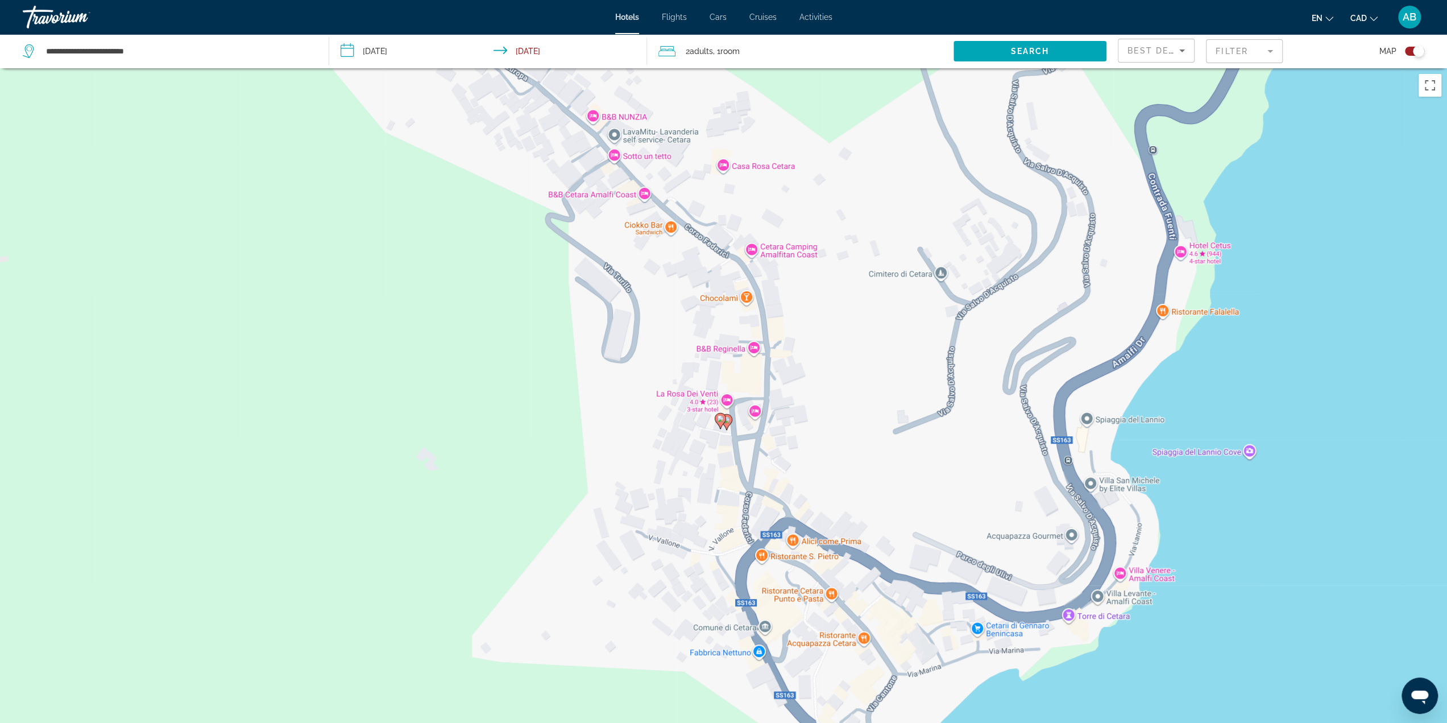
click at [722, 417] on image "Main content" at bounding box center [720, 418] width 7 height 7
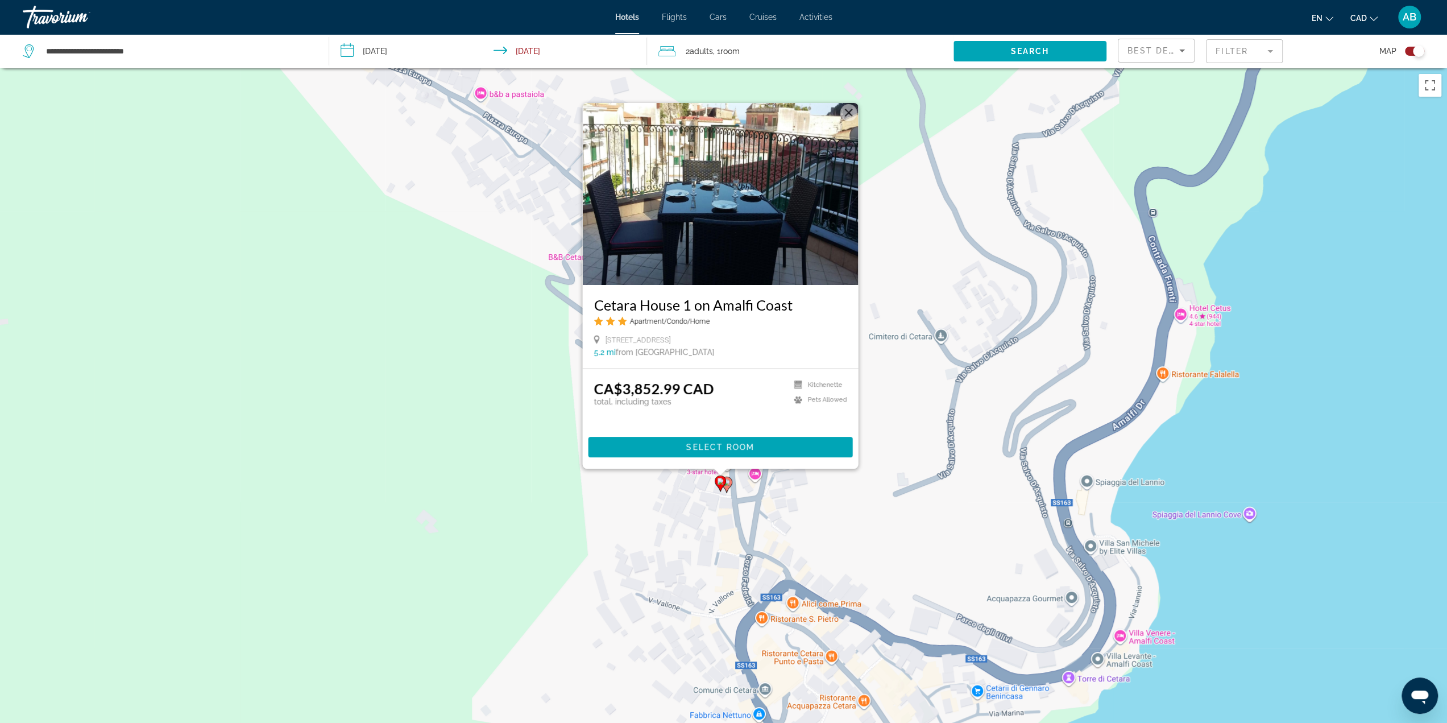
click at [728, 483] on image "Main content" at bounding box center [726, 482] width 7 height 7
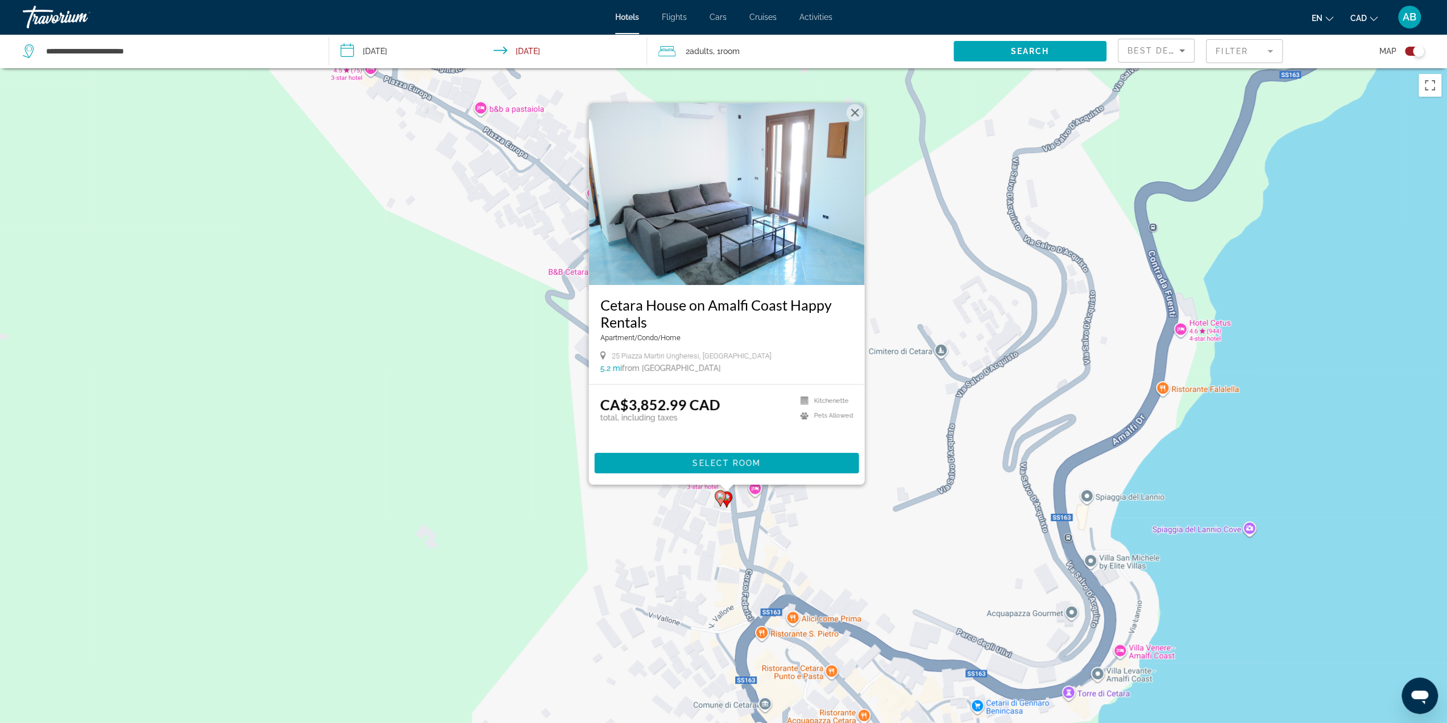
click at [747, 264] on img "Main content" at bounding box center [726, 194] width 276 height 182
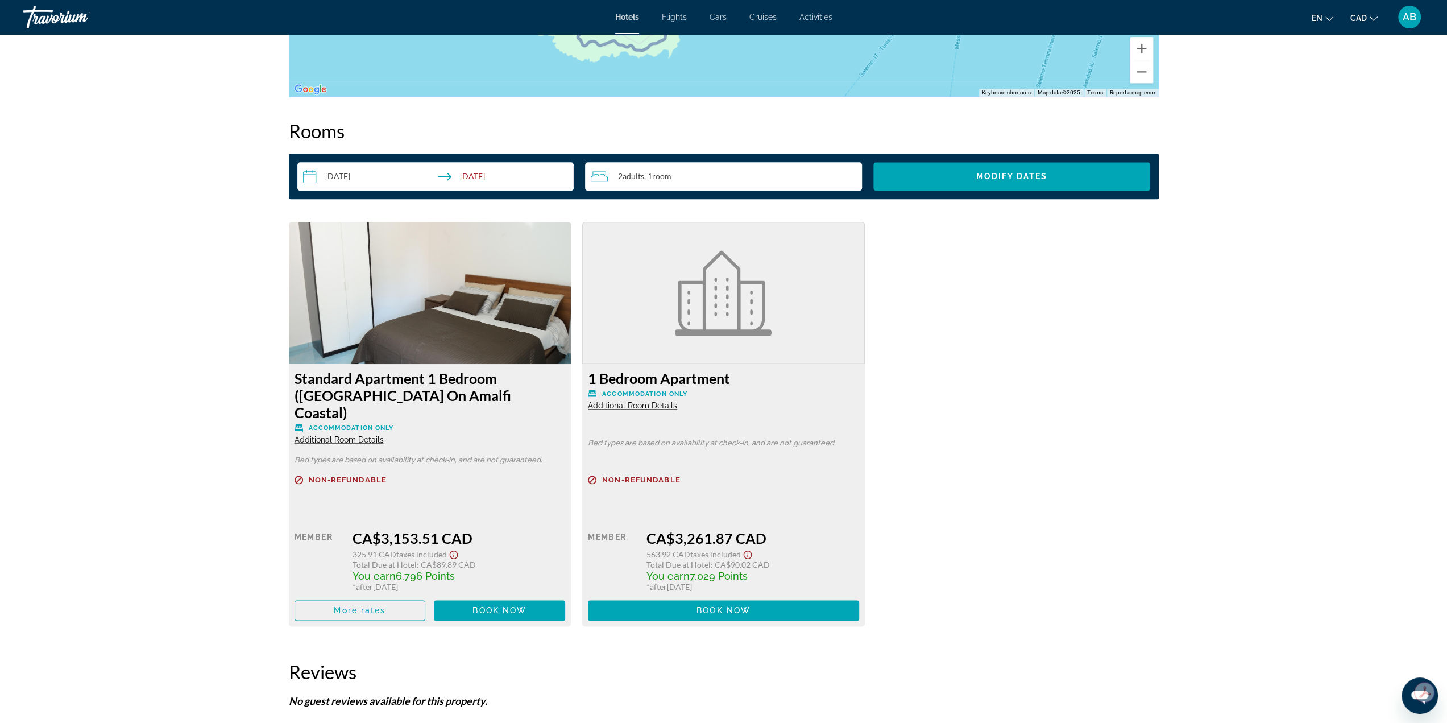
scroll to position [1412, 0]
